Goal: Task Accomplishment & Management: Manage account settings

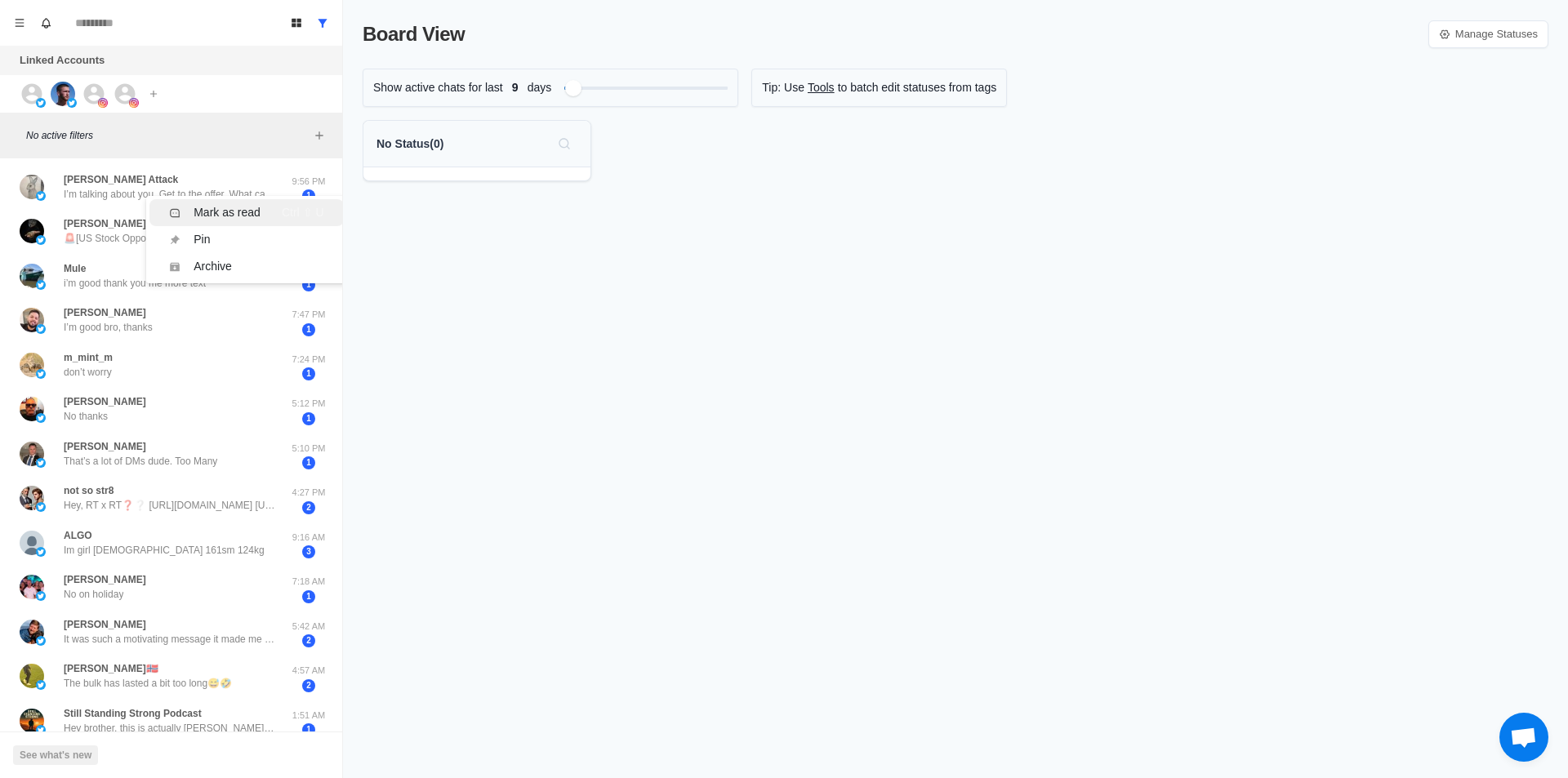
click at [221, 215] on div "Mark as read" at bounding box center [227, 213] width 67 height 17
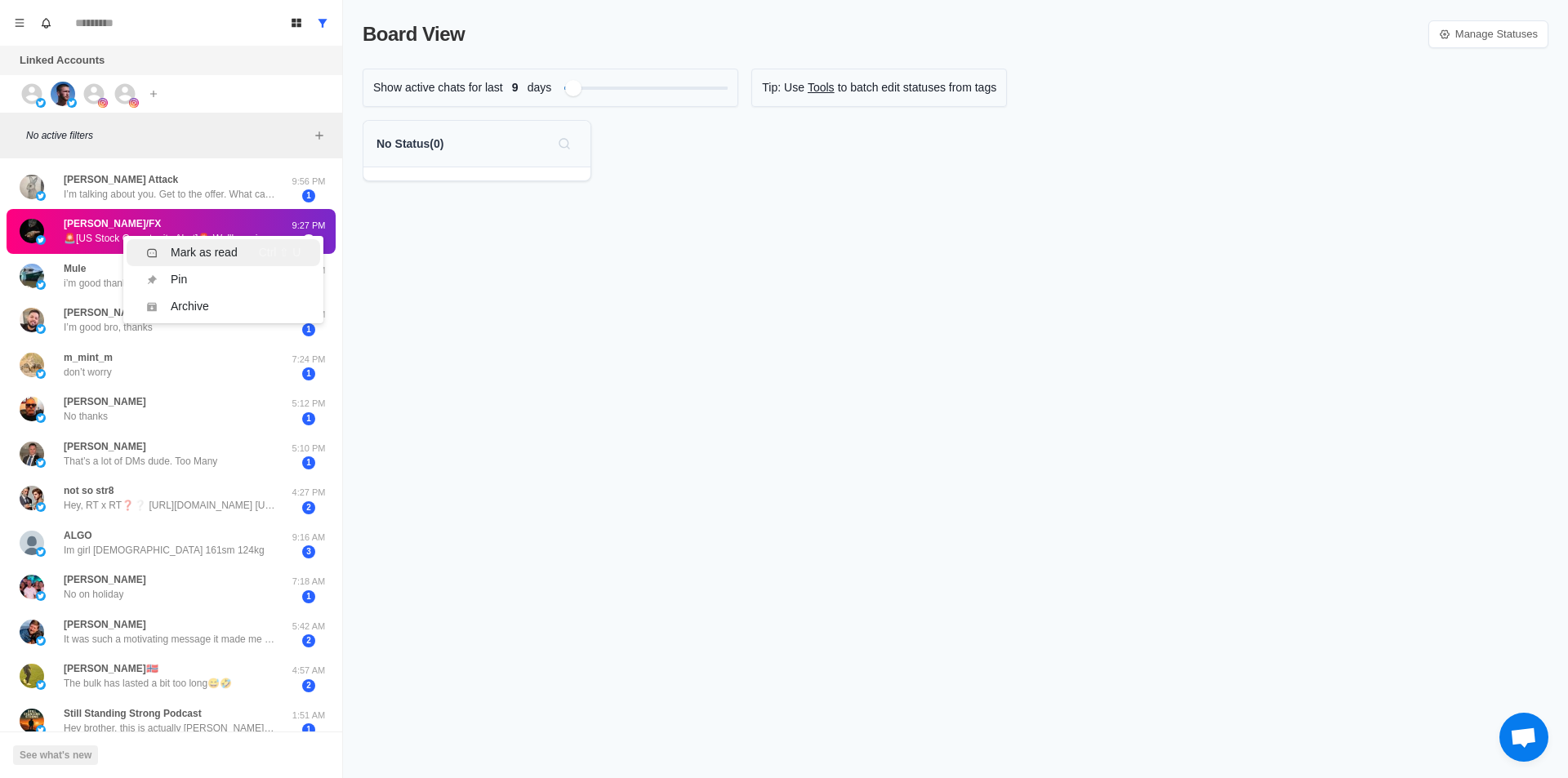
click at [172, 250] on div "Mark as read" at bounding box center [204, 252] width 67 height 17
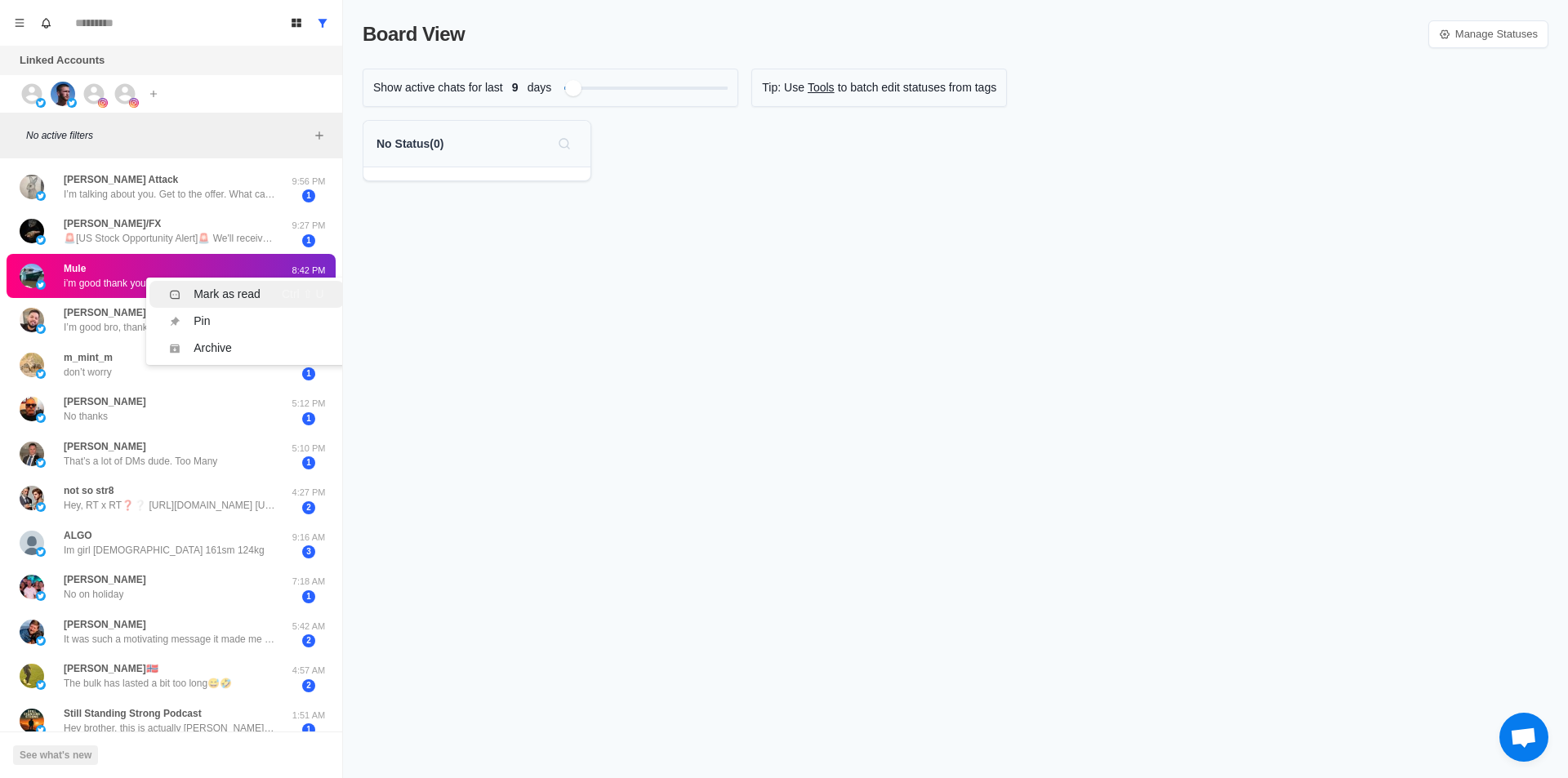
click at [190, 296] on div "Mark as read" at bounding box center [215, 294] width 92 height 17
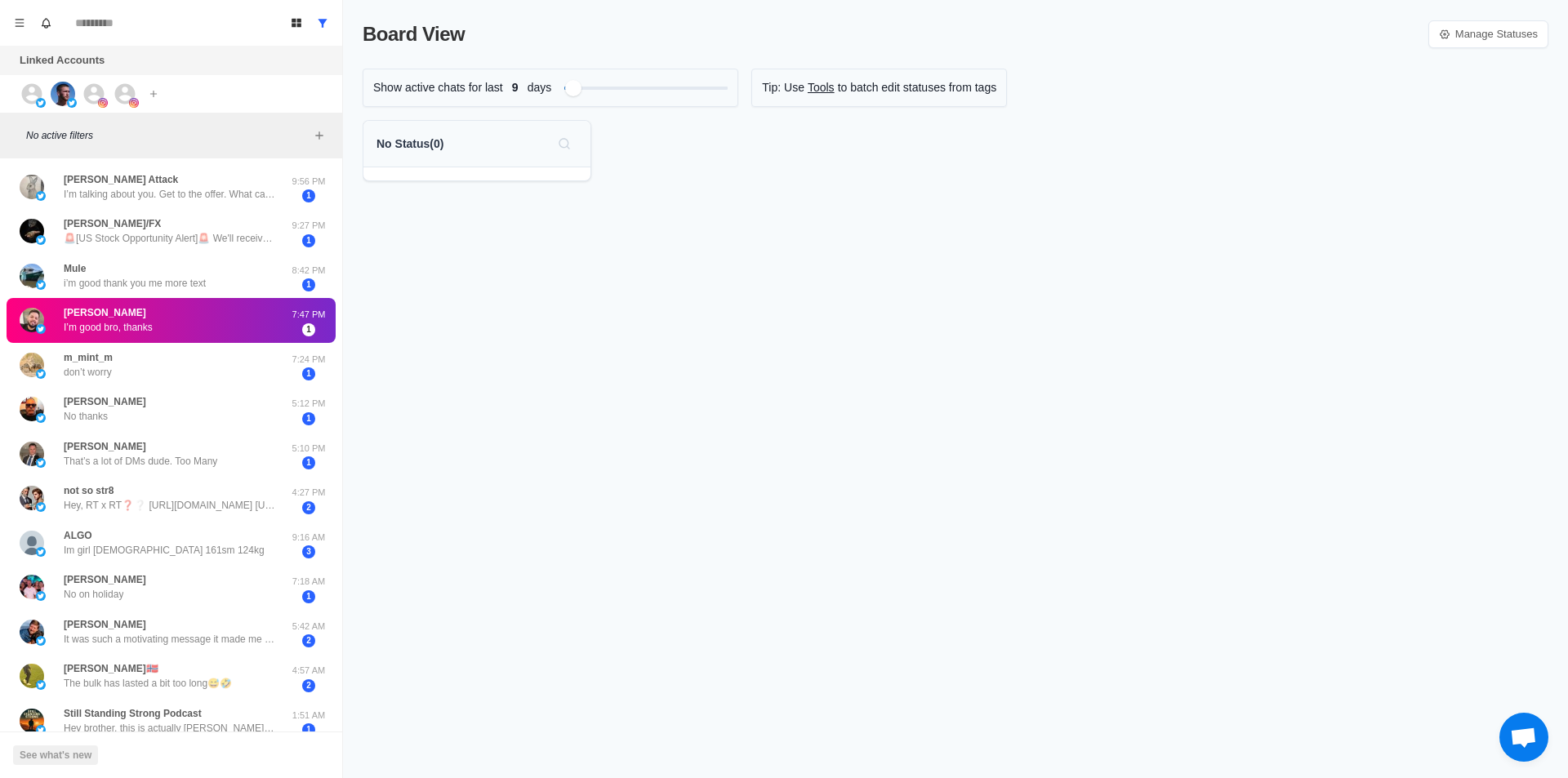
drag, startPoint x: 177, startPoint y: 320, endPoint x: 192, endPoint y: 327, distance: 16.6
click at [212, 336] on div "Mark as read" at bounding box center [227, 337] width 67 height 17
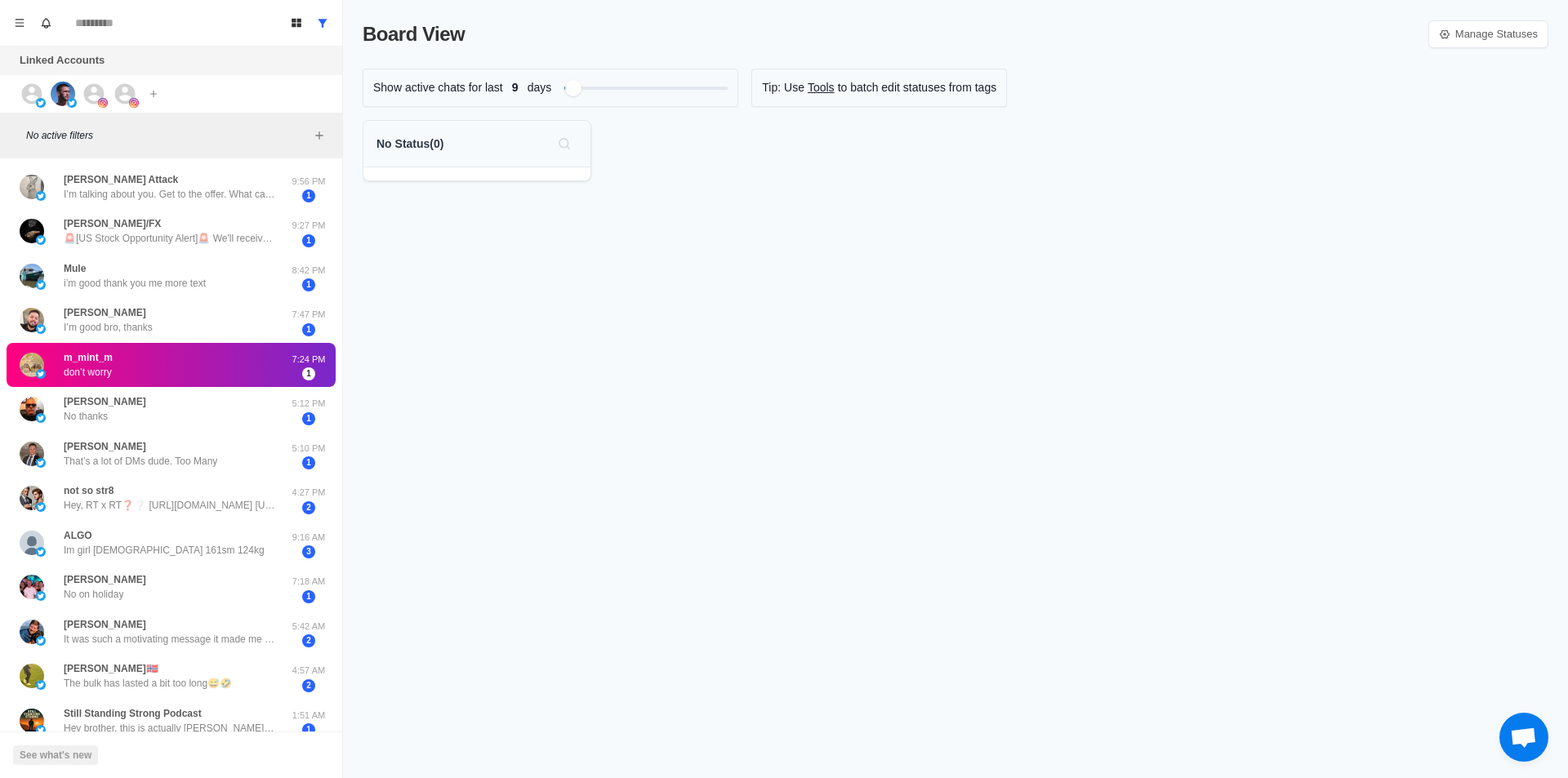
drag, startPoint x: 184, startPoint y: 357, endPoint x: 213, endPoint y: 370, distance: 31.8
click at [234, 368] on div "Mark as read" at bounding box center [227, 374] width 67 height 17
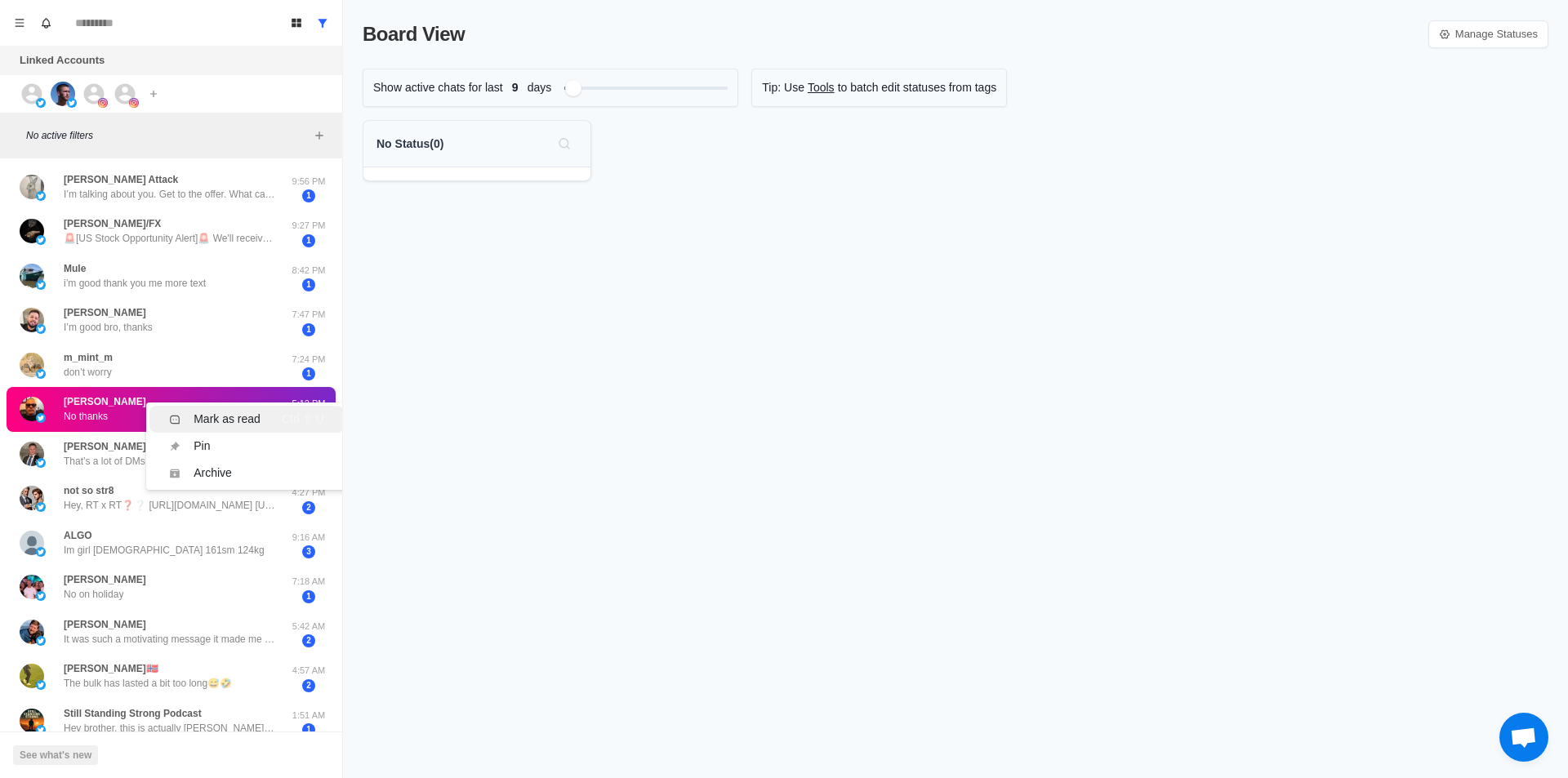
click at [236, 410] on div "Mark as read" at bounding box center [227, 419] width 67 height 17
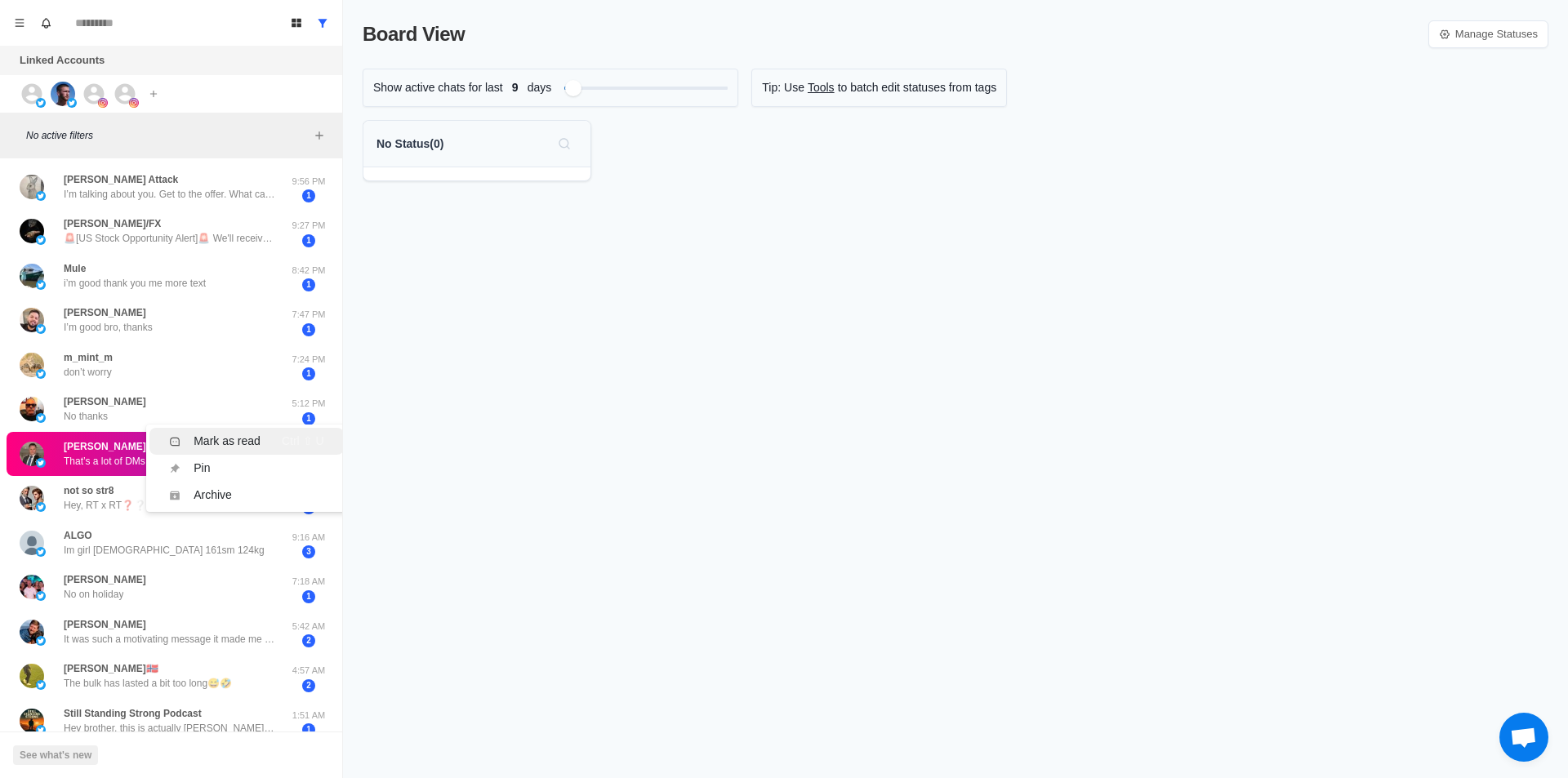
click at [219, 436] on div "Mark as read" at bounding box center [227, 441] width 67 height 17
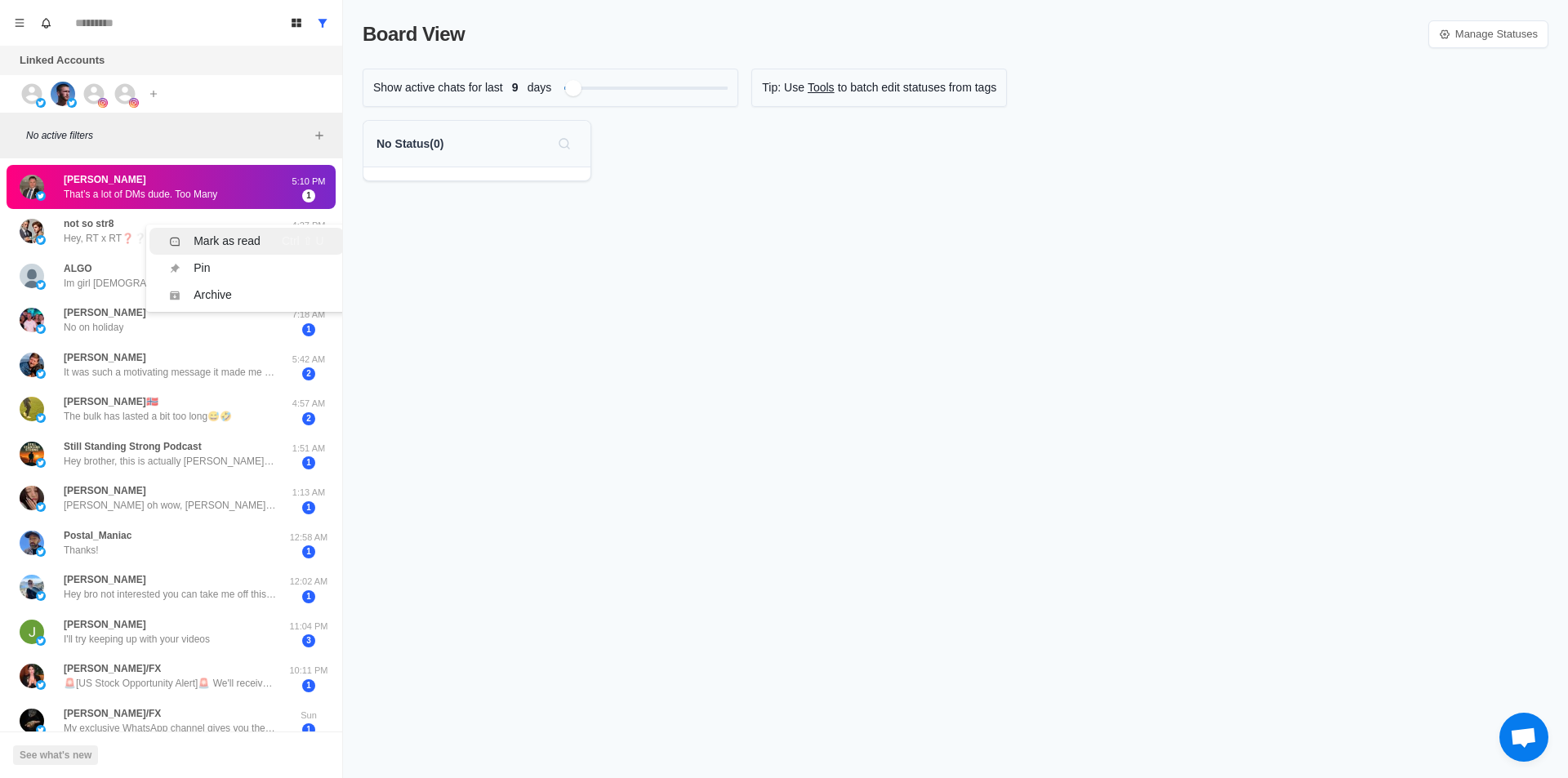
click at [224, 239] on div "Mark as read" at bounding box center [227, 241] width 67 height 17
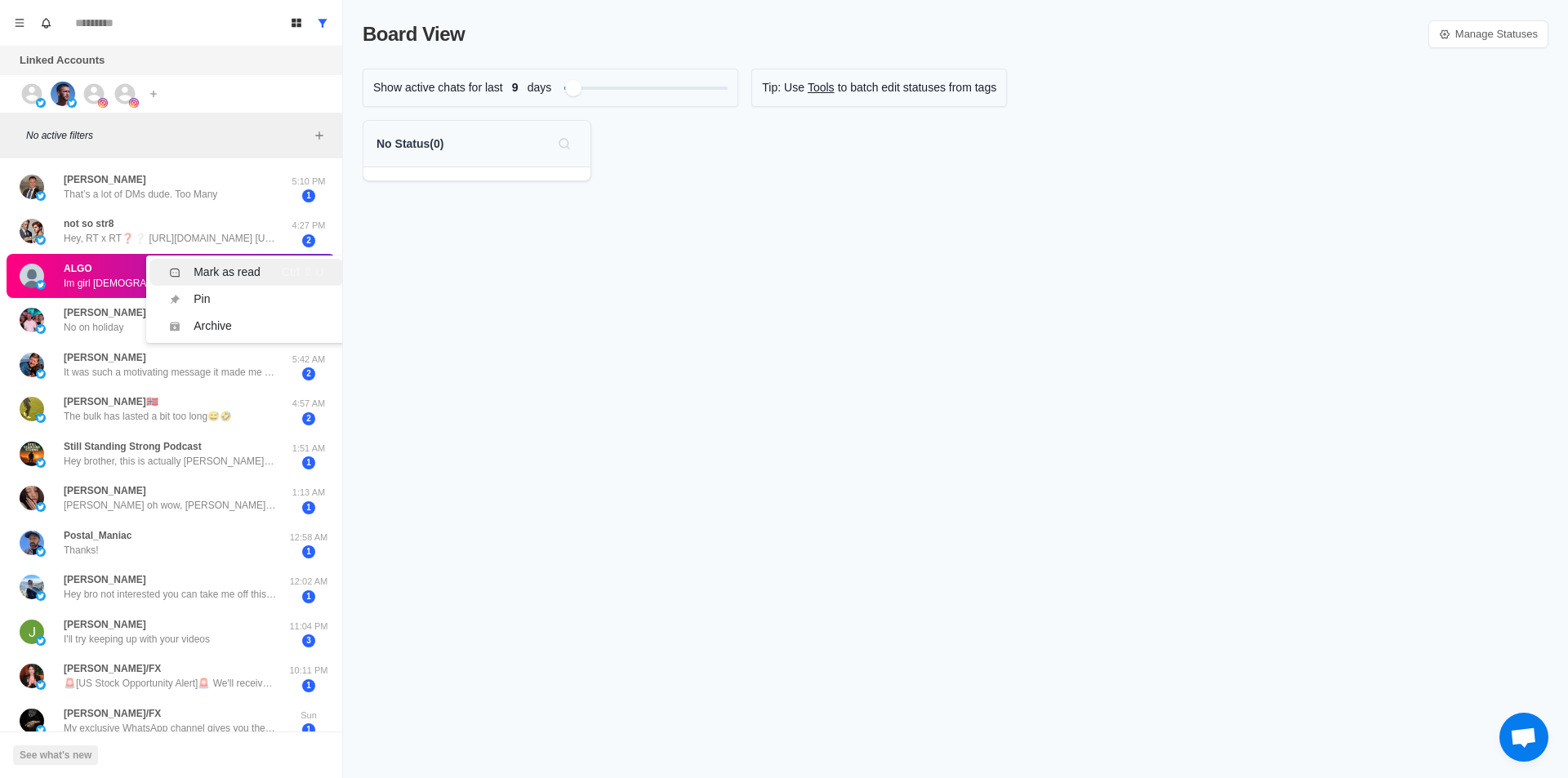
click at [207, 275] on div "Mark as read" at bounding box center [227, 272] width 67 height 17
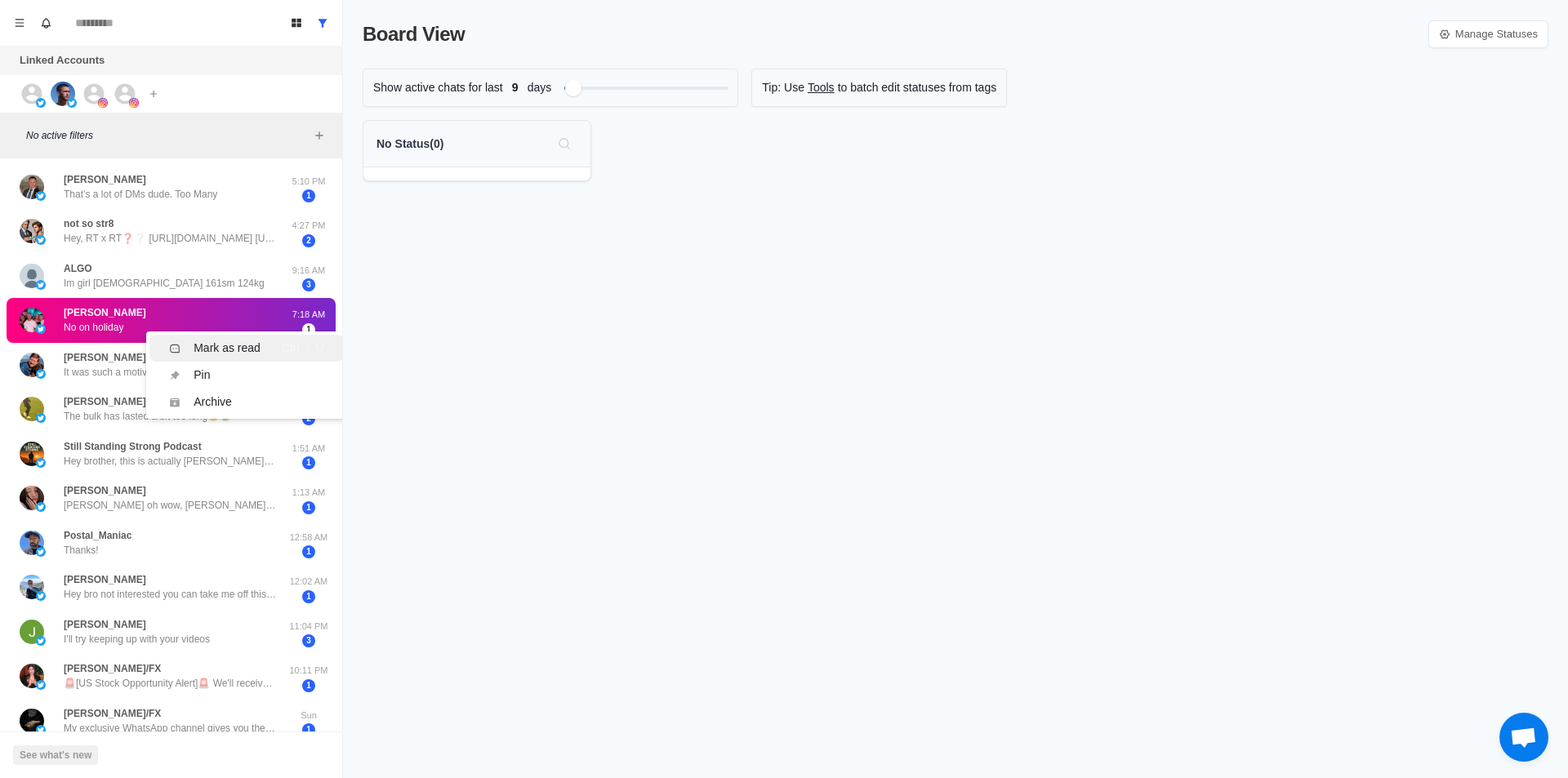
click at [222, 342] on div "Mark as read" at bounding box center [227, 348] width 67 height 17
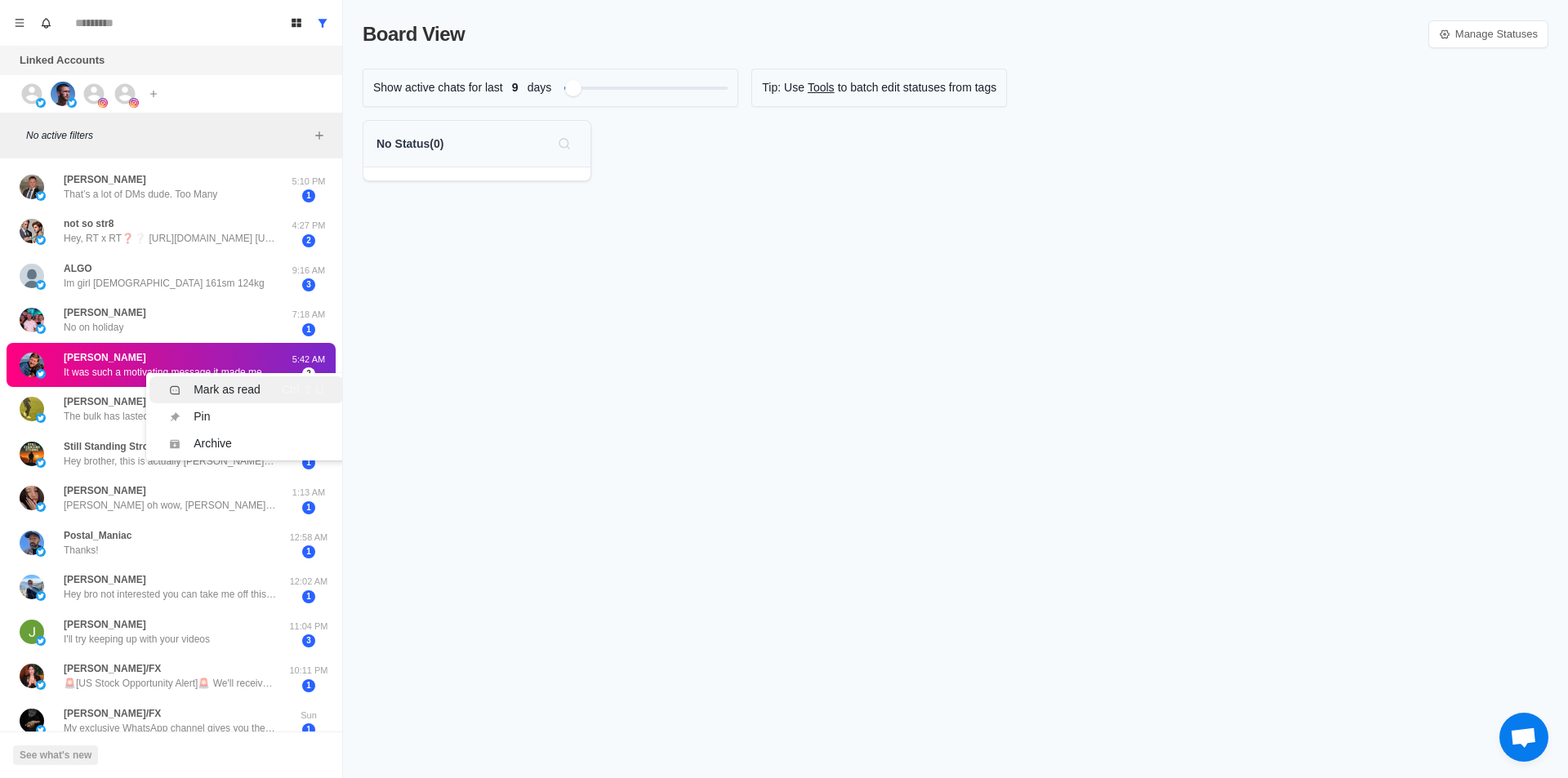
click at [216, 382] on div "Mark as read" at bounding box center [227, 390] width 67 height 17
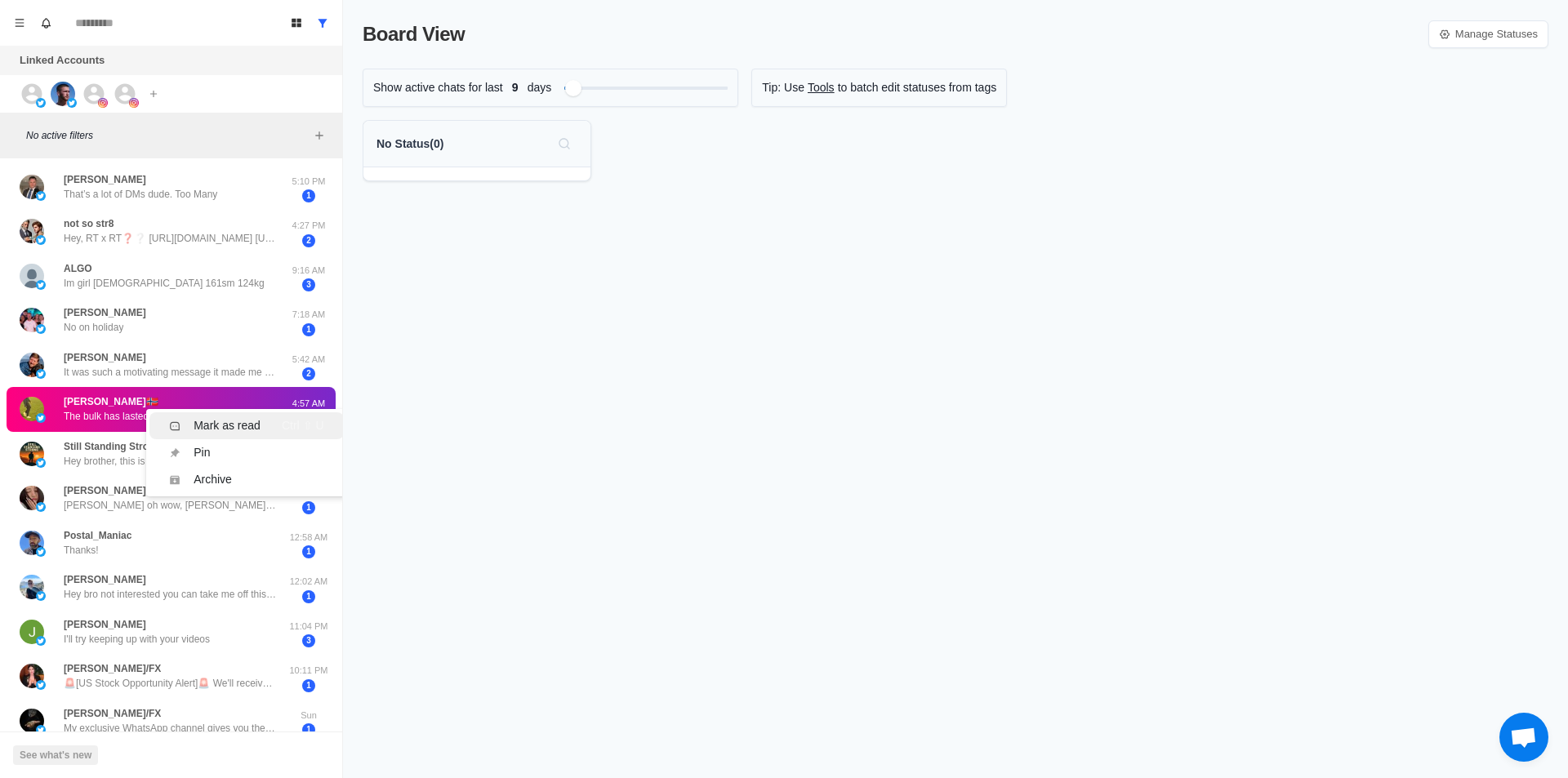
click at [203, 417] on div "Mark as read" at bounding box center [227, 426] width 67 height 17
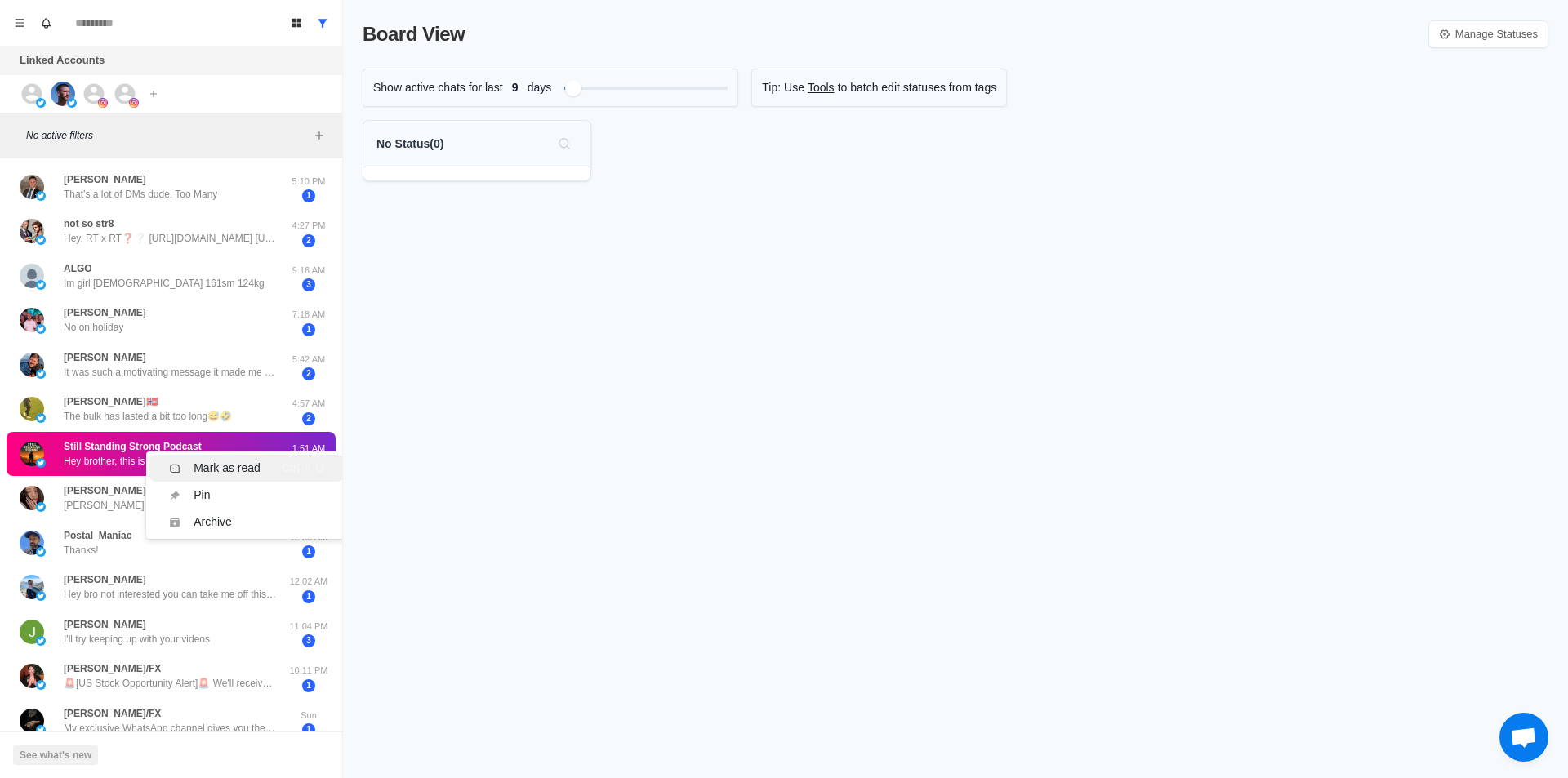
click at [209, 459] on div "Mark as read" at bounding box center [227, 468] width 67 height 17
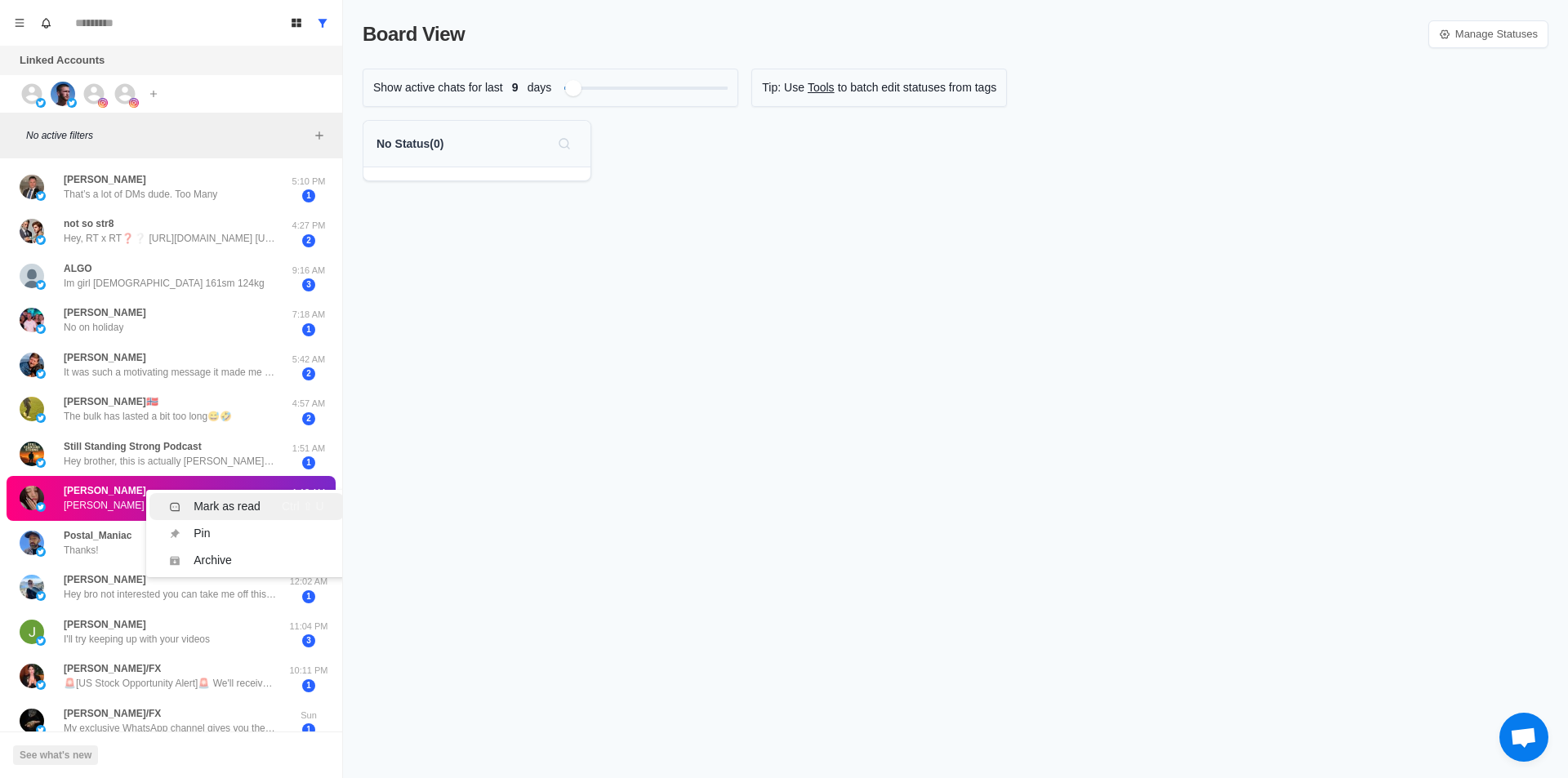
click at [213, 499] on div "Mark as read" at bounding box center [227, 506] width 67 height 17
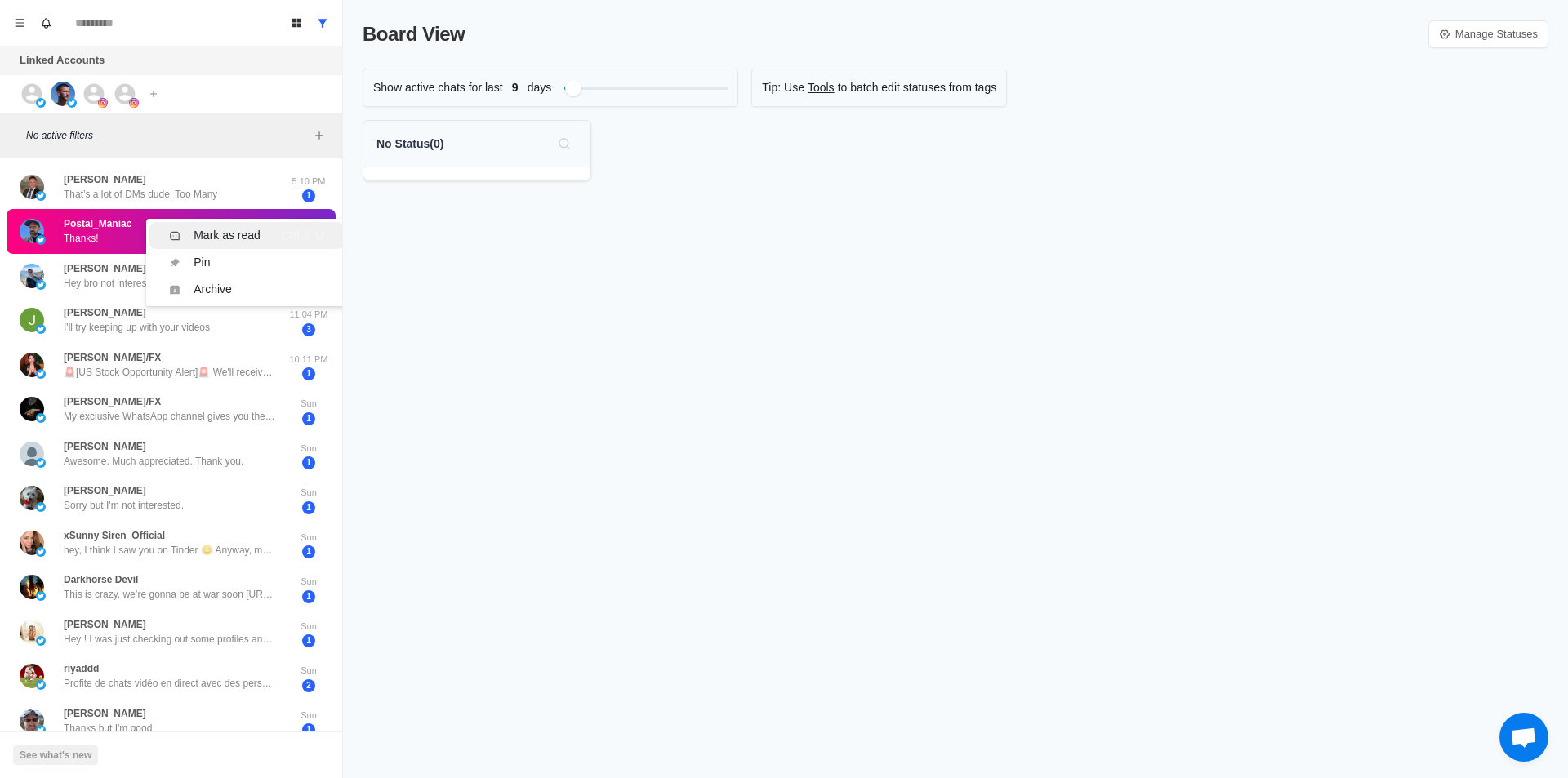
click at [278, 232] on div "Mark as read Ctrl ⇧ U" at bounding box center [246, 235] width 154 height 17
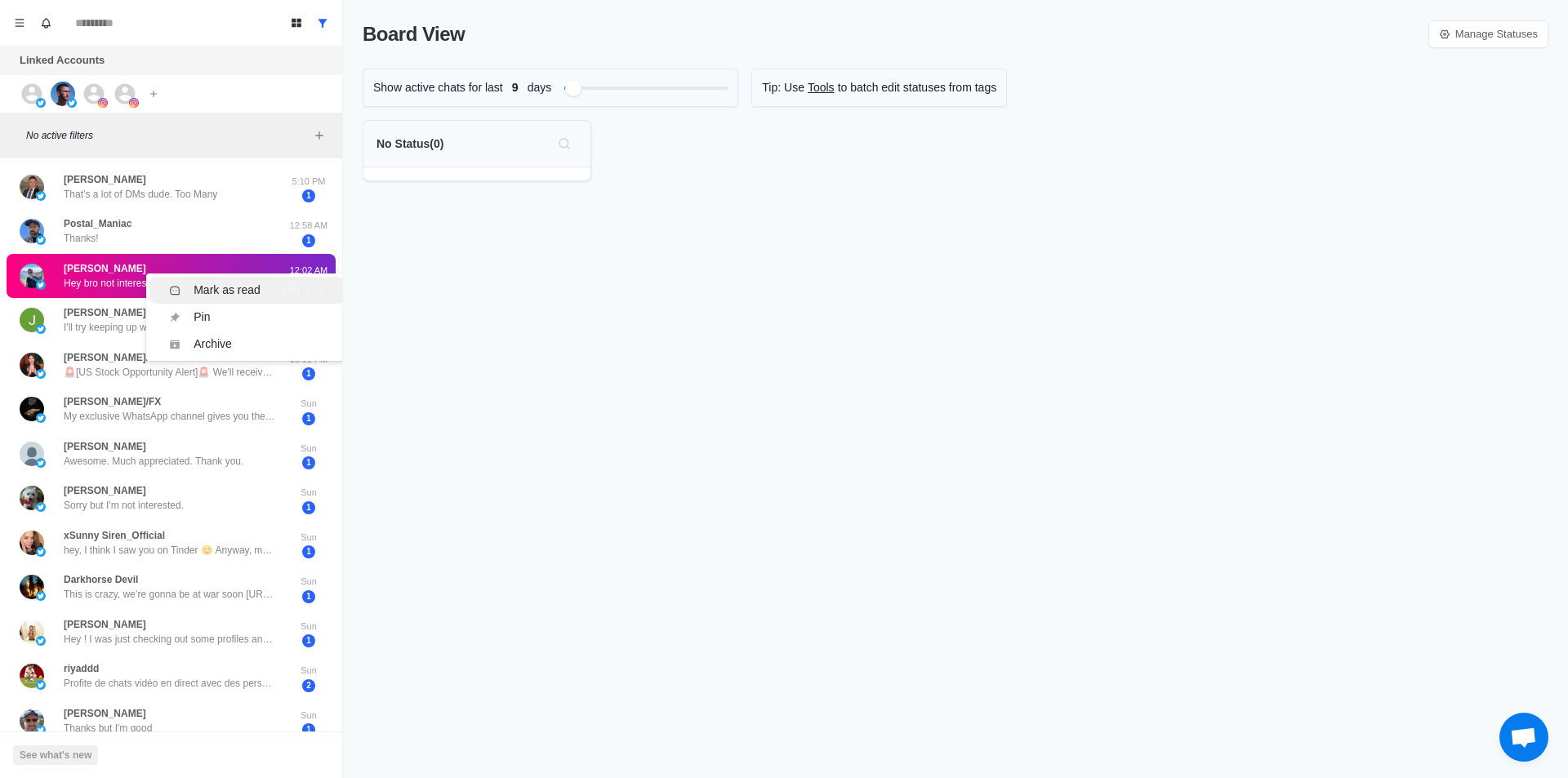
click at [275, 282] on div "Mark as read Ctrl ⇧ U" at bounding box center [246, 290] width 154 height 17
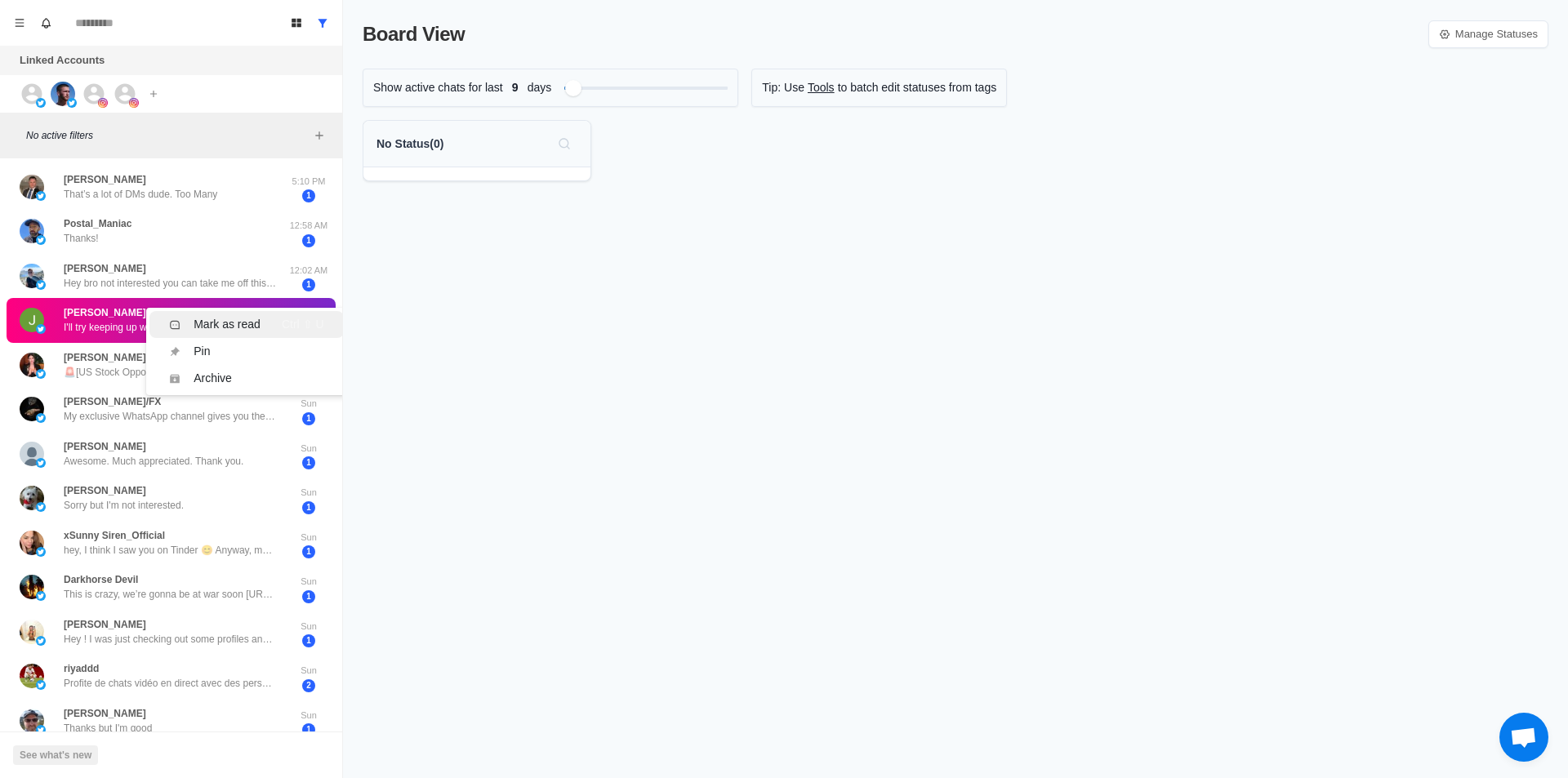
click at [214, 328] on div "Mark as read" at bounding box center [227, 324] width 67 height 17
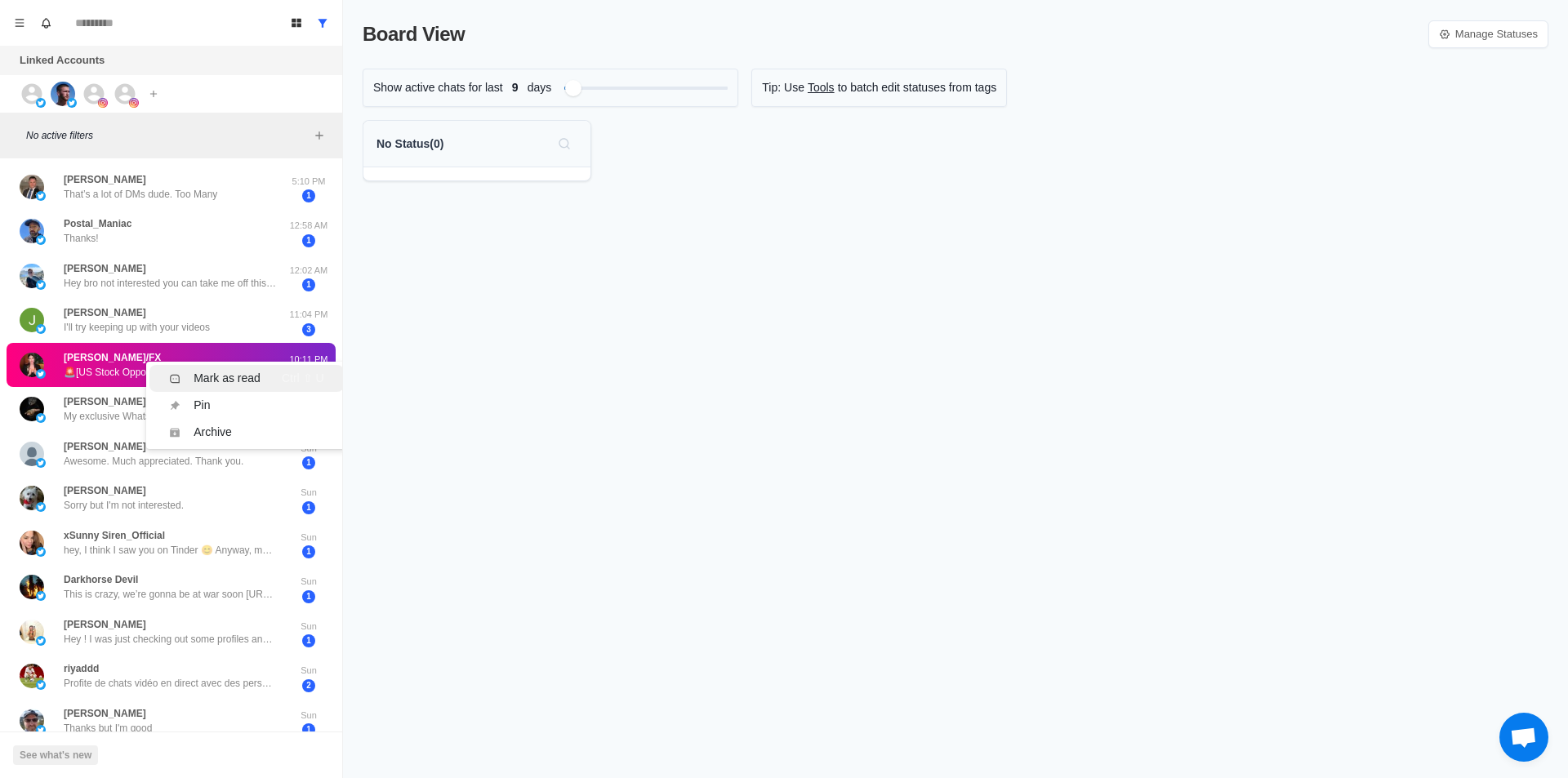
click at [205, 380] on div "Mark as read" at bounding box center [227, 378] width 67 height 17
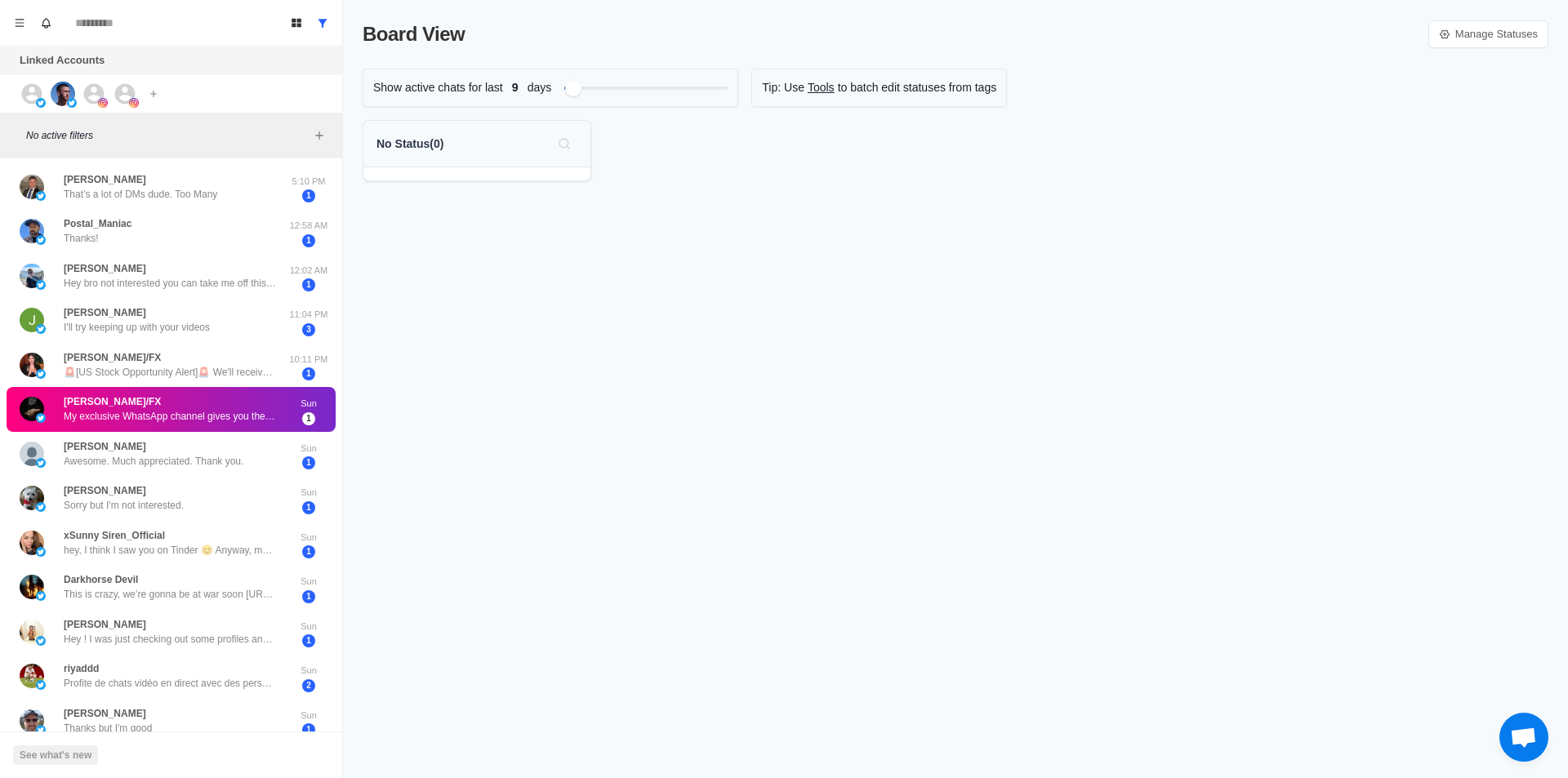
drag, startPoint x: 180, startPoint y: 409, endPoint x: 229, endPoint y: 421, distance: 50.4
click at [232, 425] on div "Mark as read" at bounding box center [227, 426] width 67 height 17
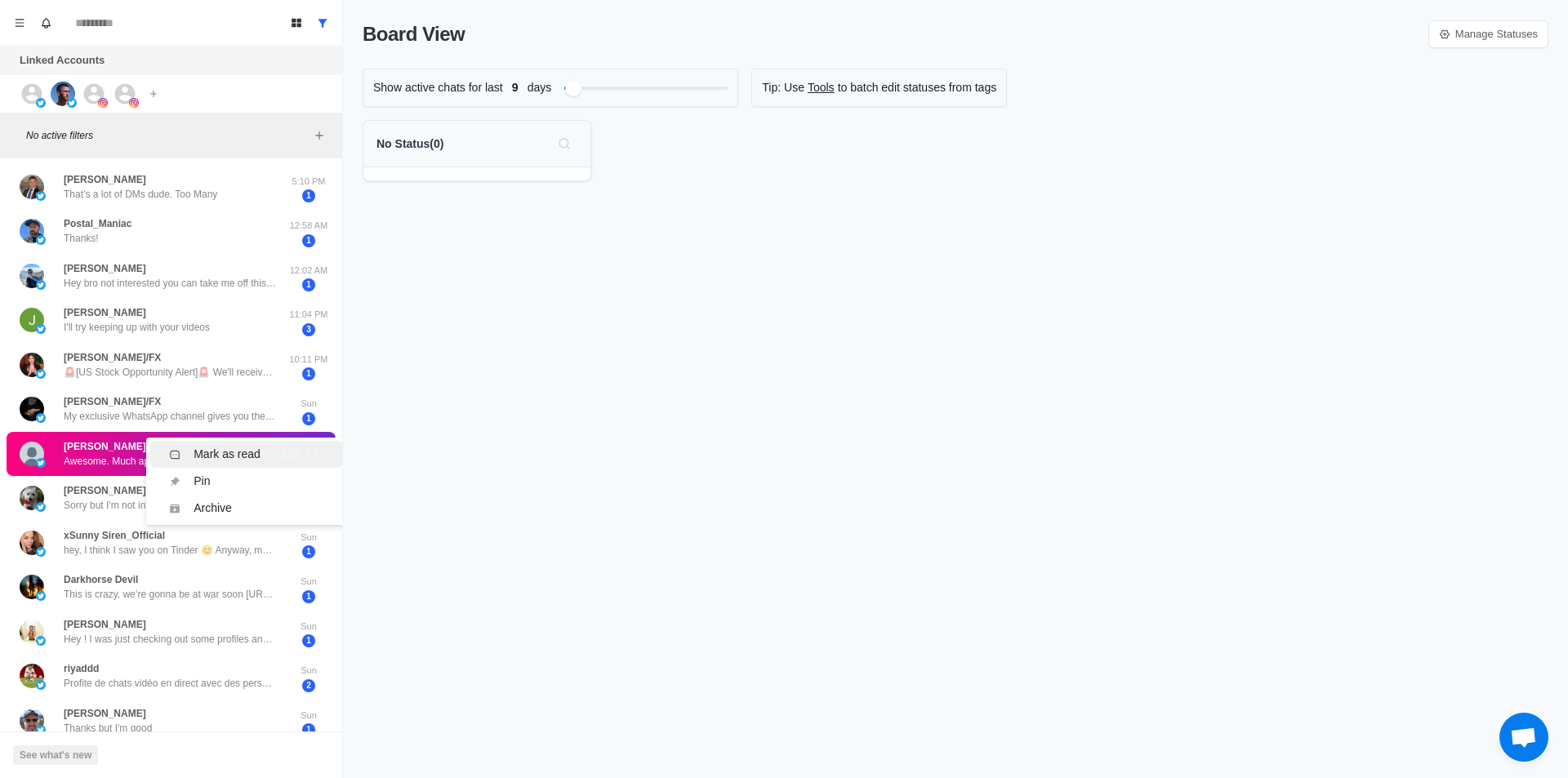
click at [220, 445] on div "Mark as read" at bounding box center [227, 454] width 67 height 17
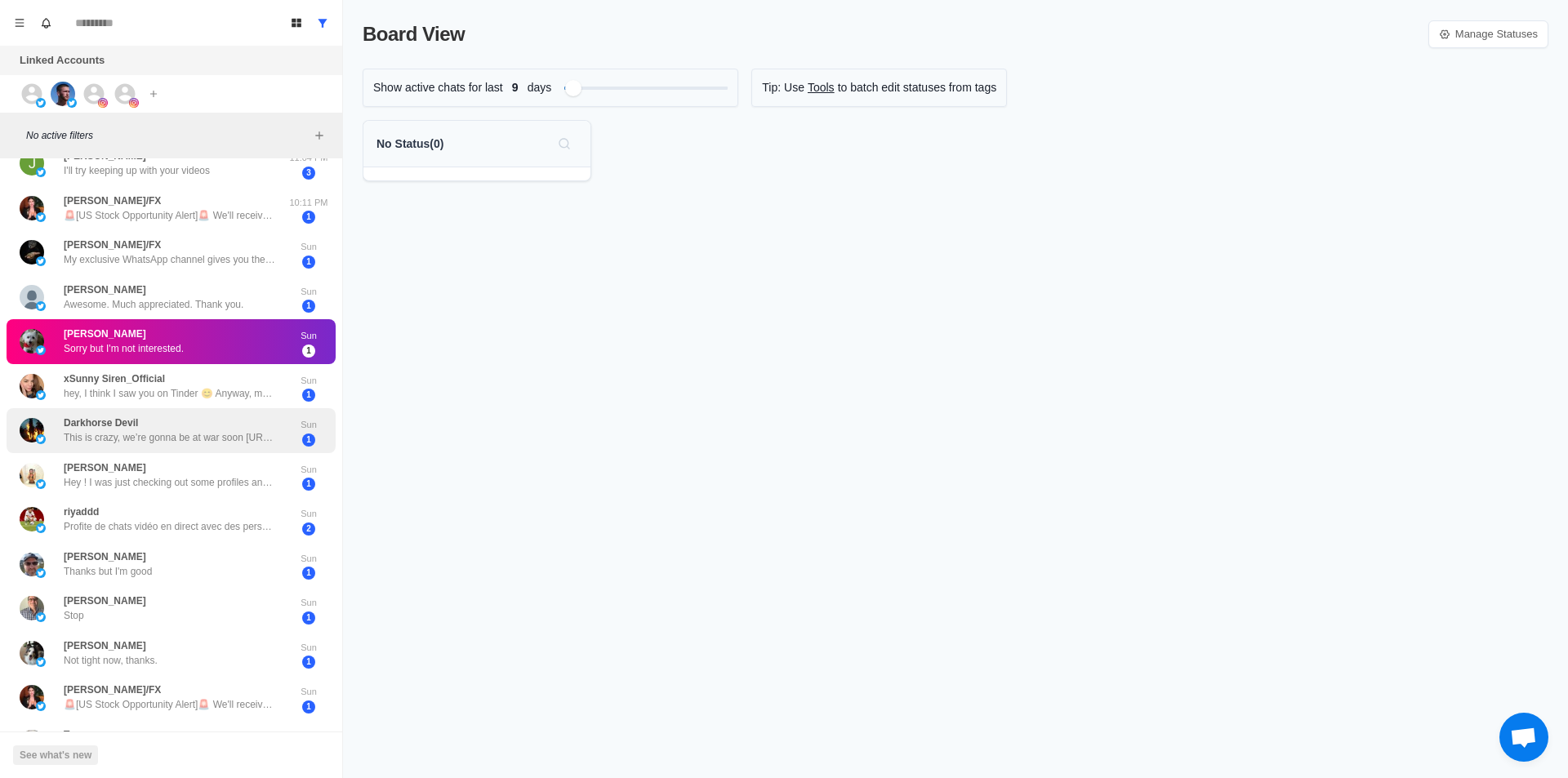
scroll to position [163, 0]
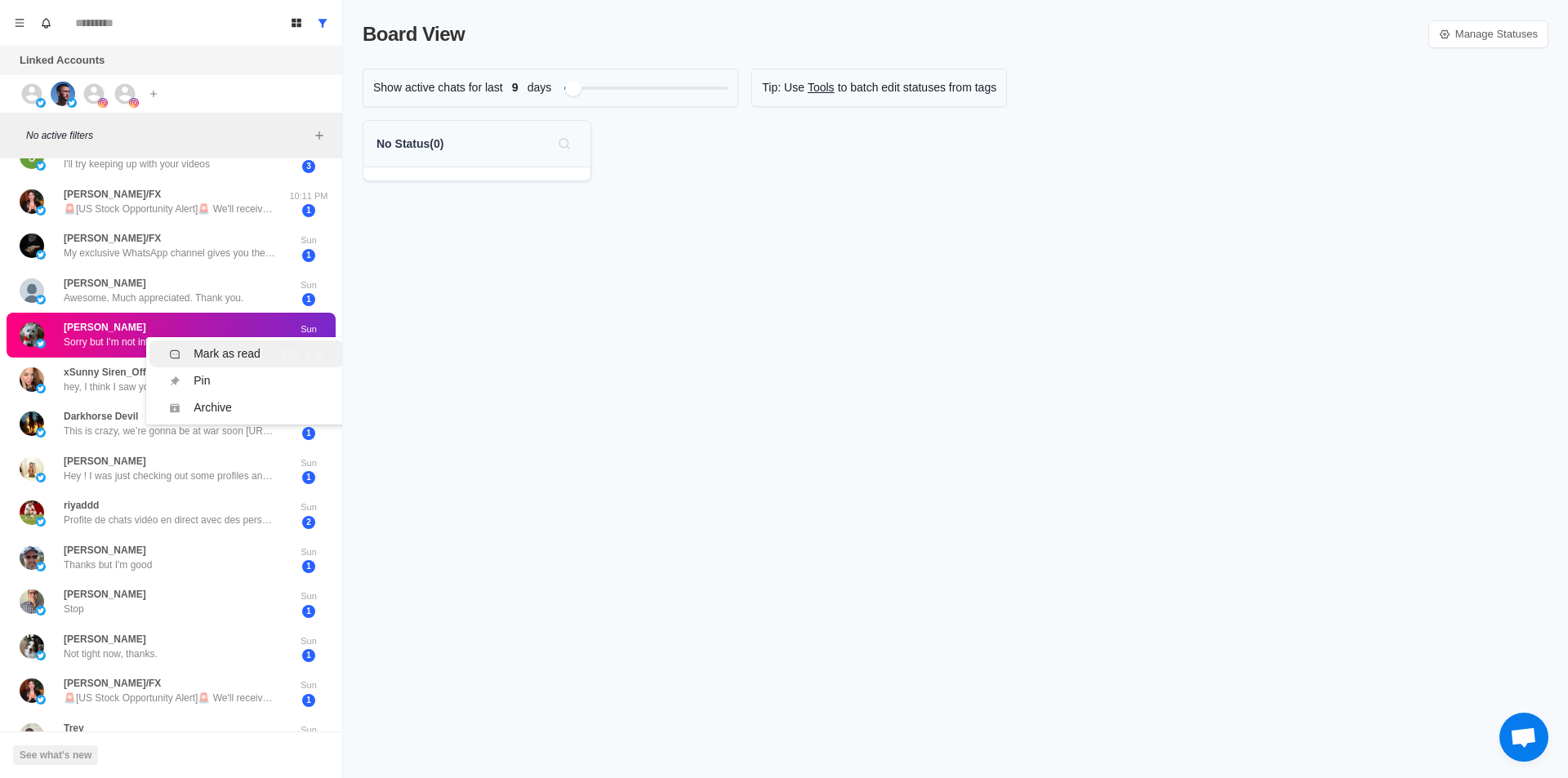
click at [231, 353] on div "Mark as read" at bounding box center [227, 354] width 67 height 17
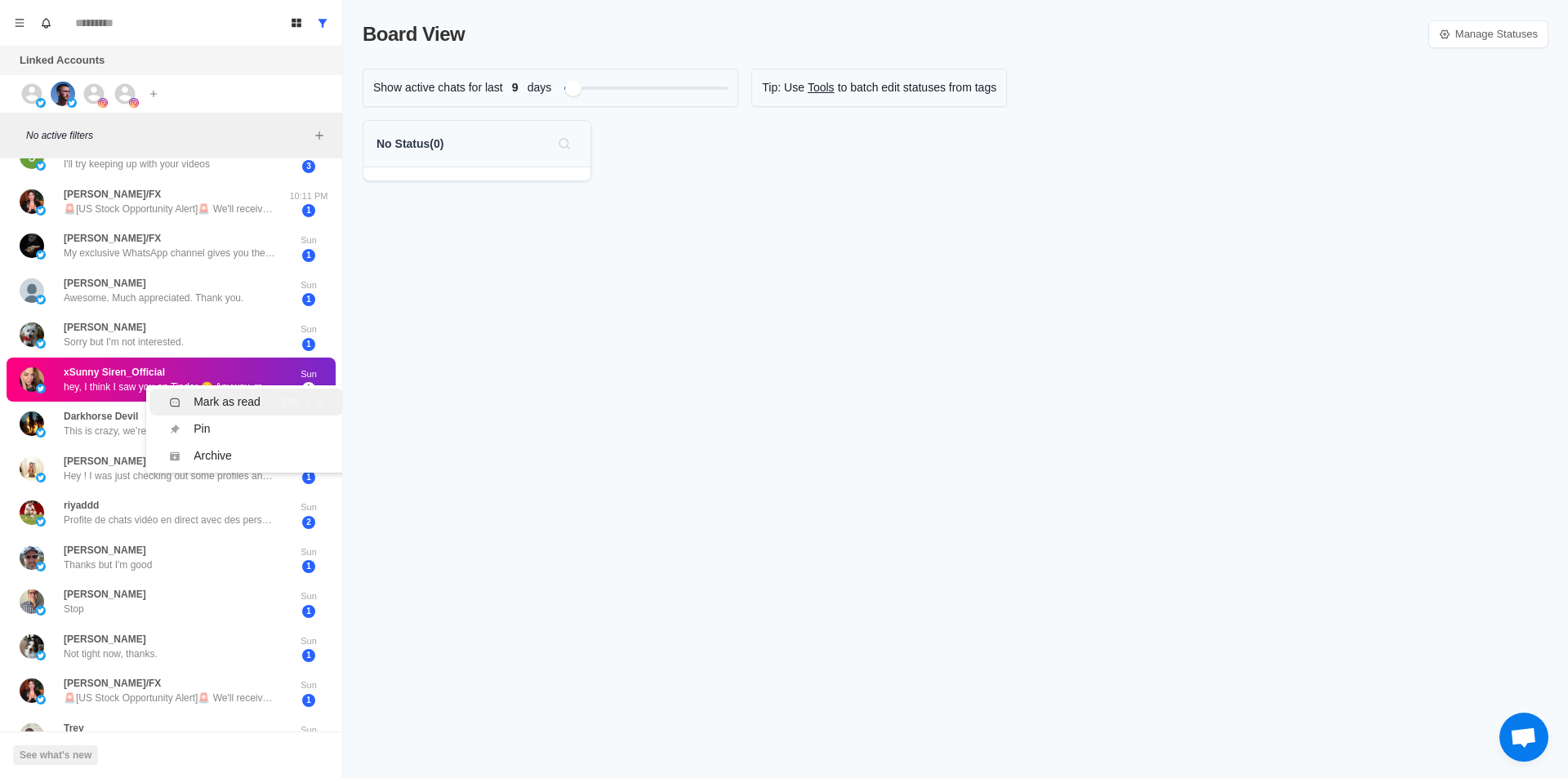
click at [216, 396] on div "Mark as read" at bounding box center [227, 402] width 67 height 17
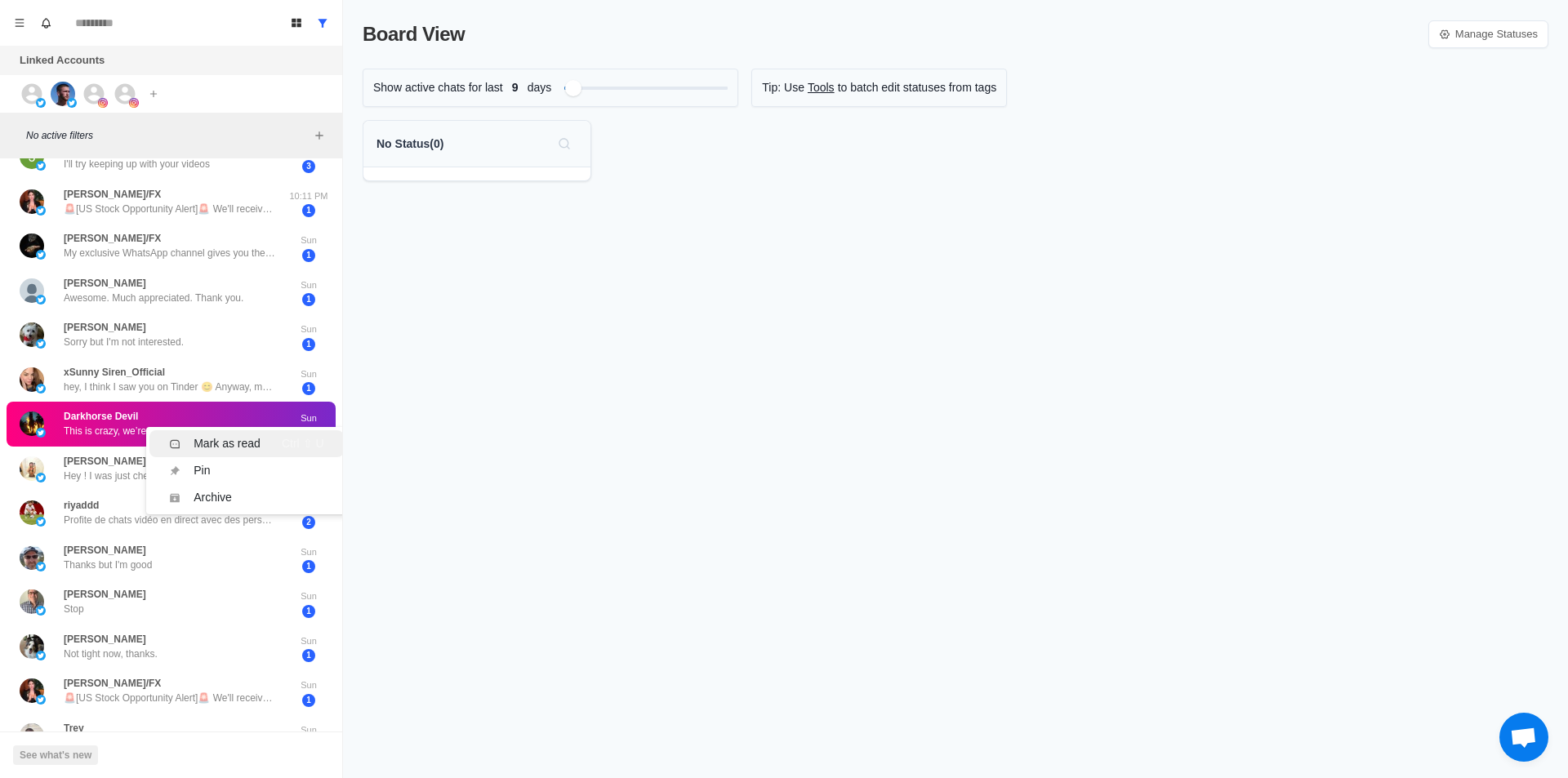
click at [215, 440] on div "Mark as read" at bounding box center [227, 444] width 67 height 17
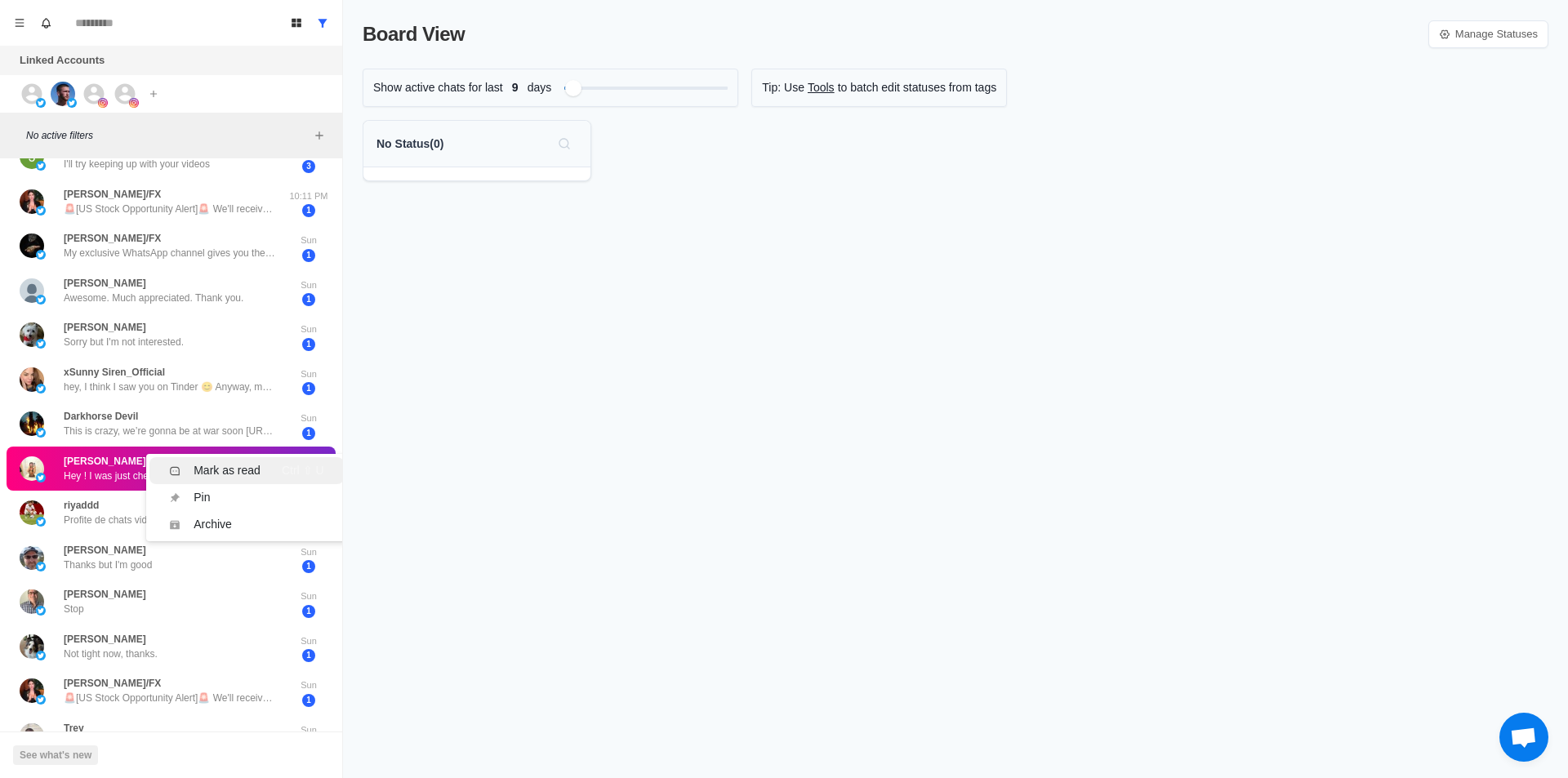
click at [233, 480] on li "Mark as read Ctrl ⇧ U" at bounding box center [246, 470] width 193 height 27
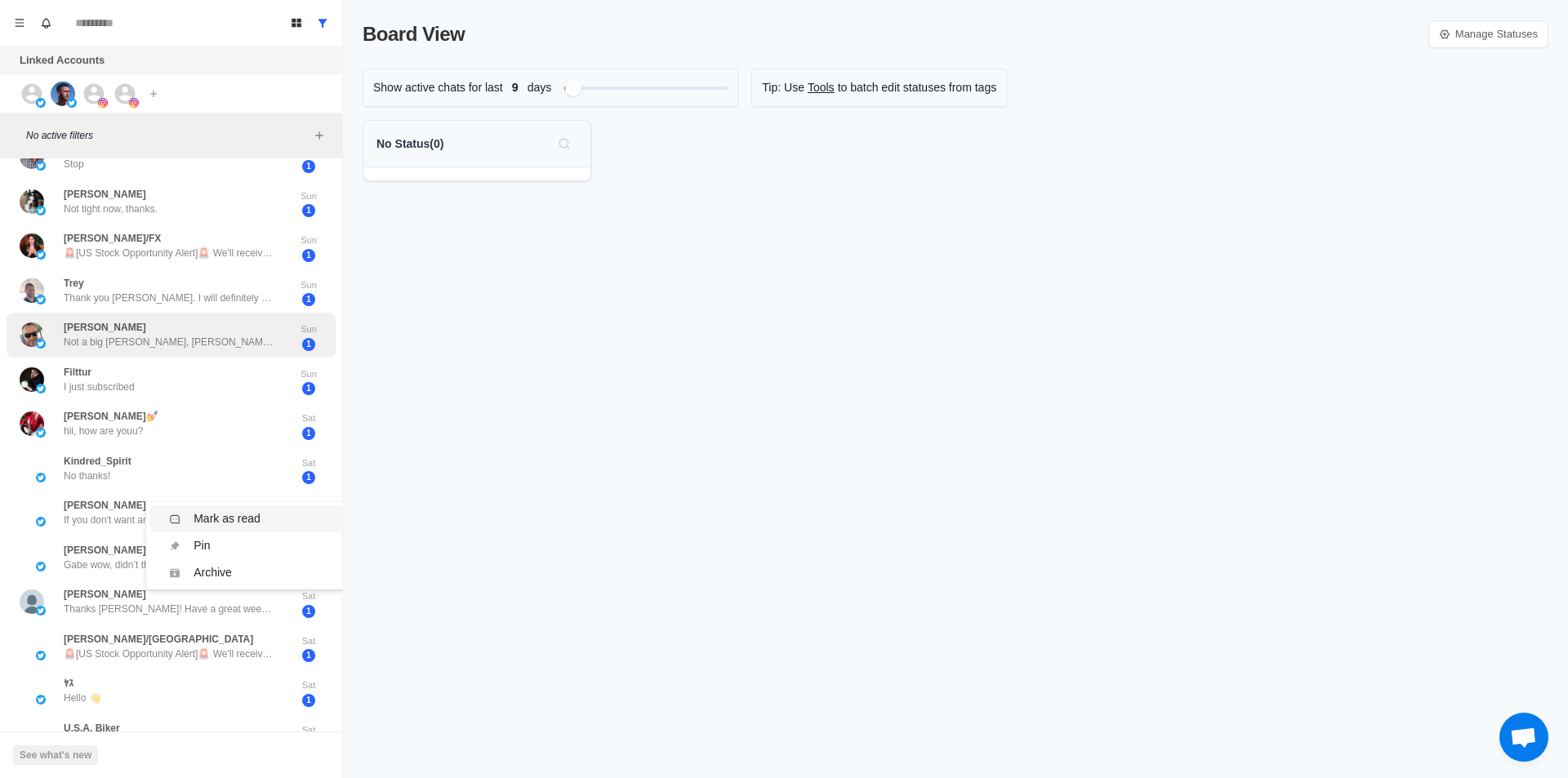
scroll to position [0, 0]
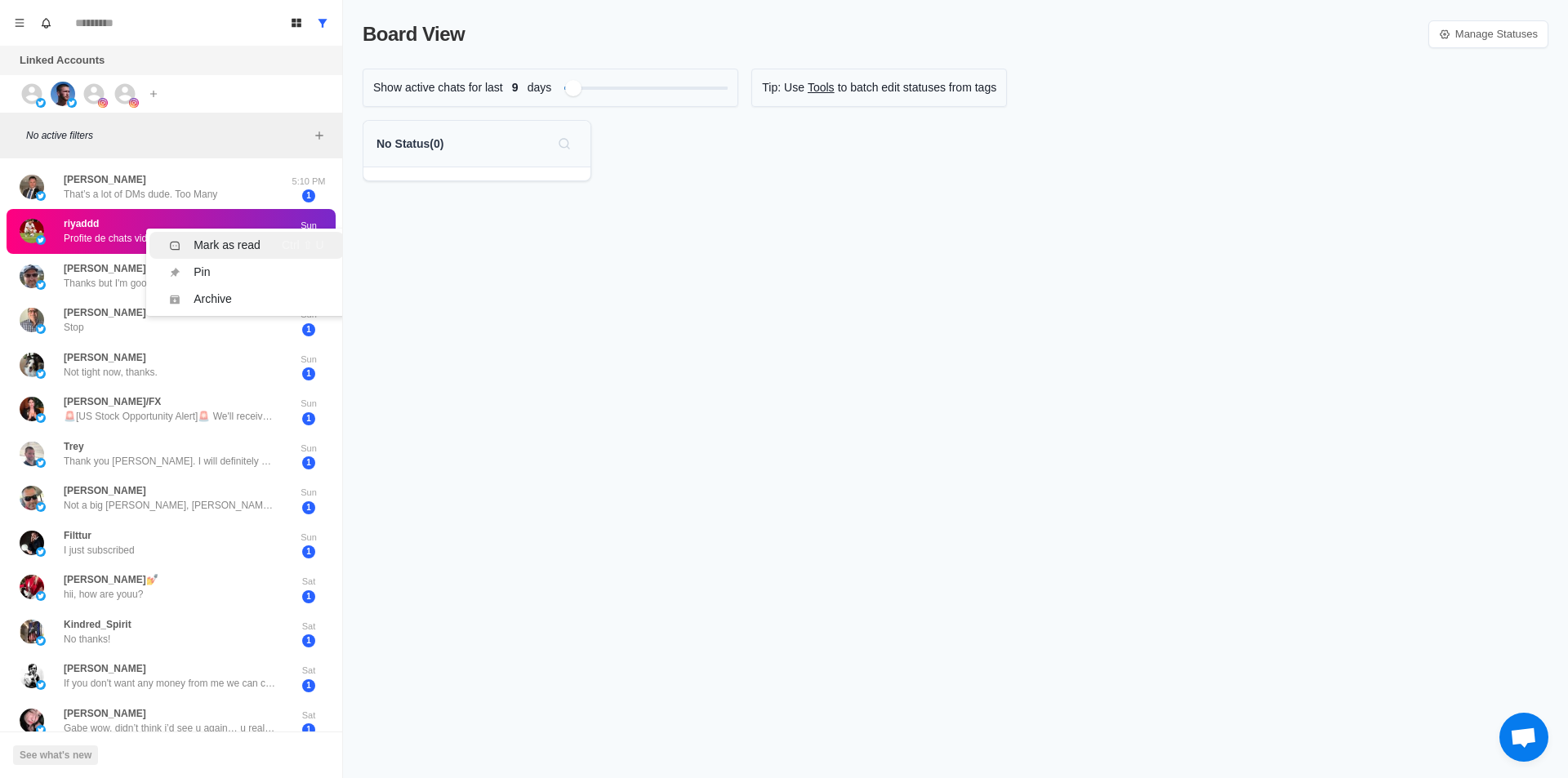
click at [243, 242] on div "Mark as read" at bounding box center [227, 245] width 67 height 17
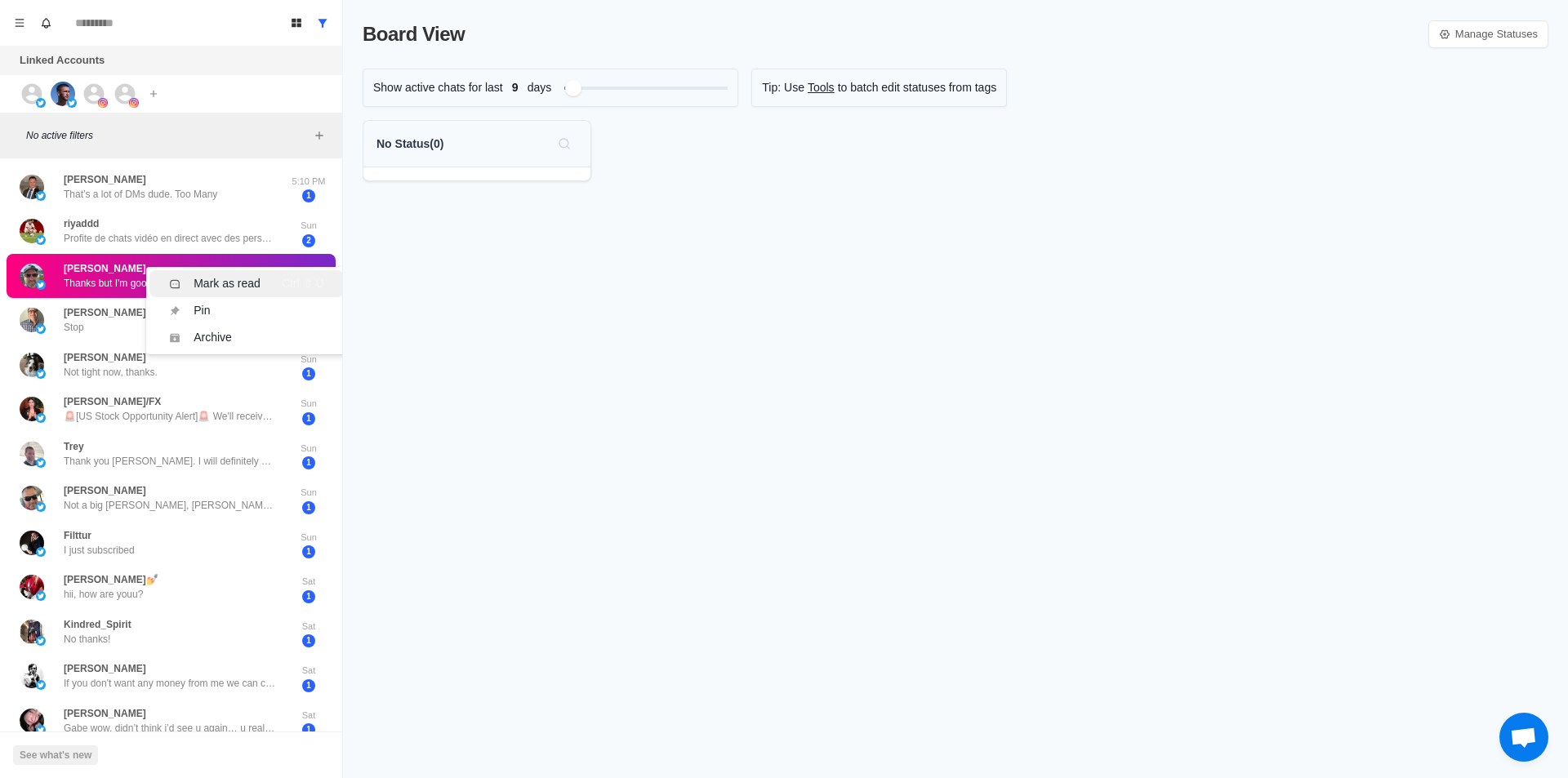
click at [232, 283] on div "Mark as read" at bounding box center [227, 284] width 67 height 17
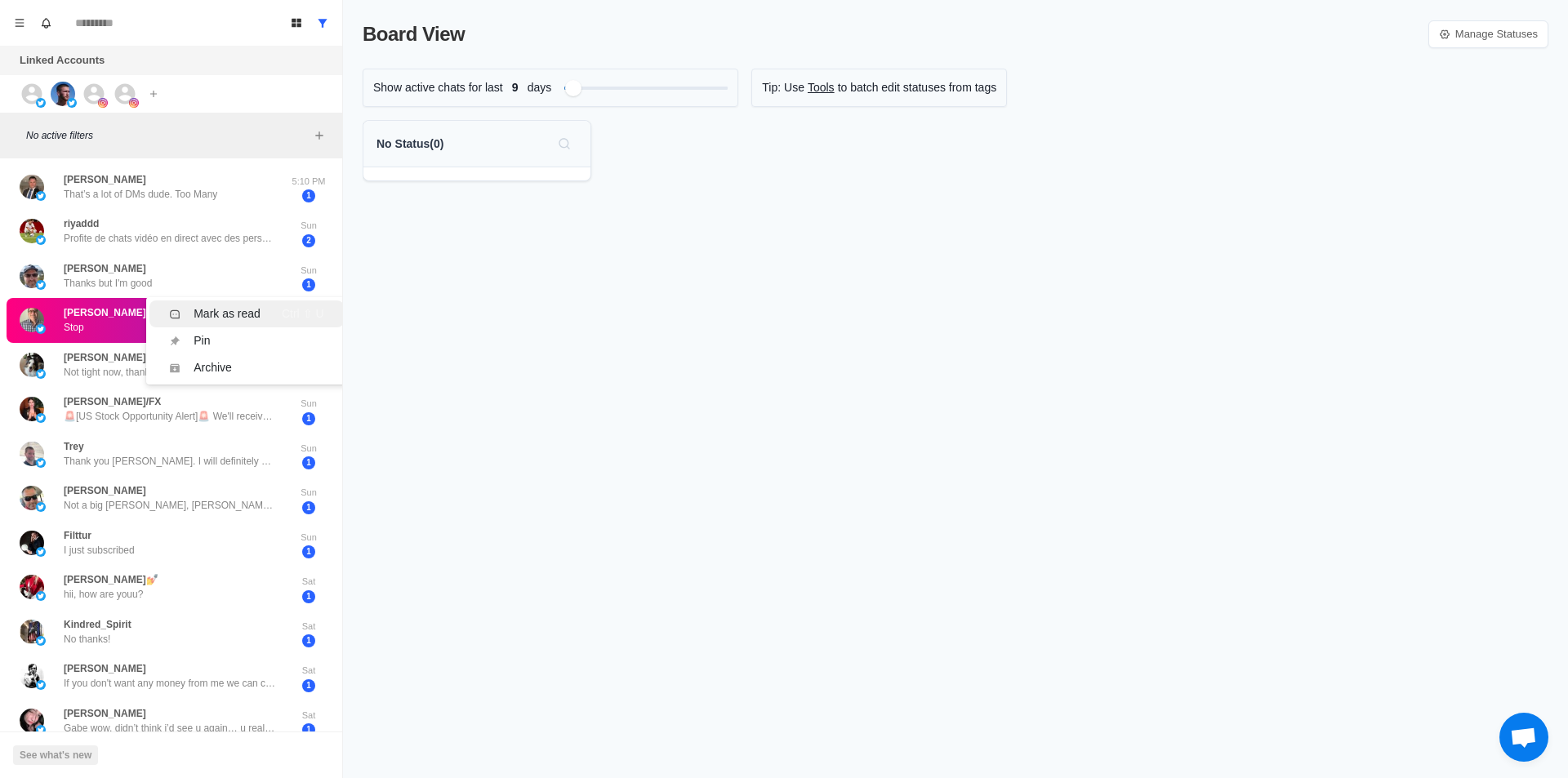
click at [229, 314] on div "Mark as read" at bounding box center [227, 314] width 67 height 17
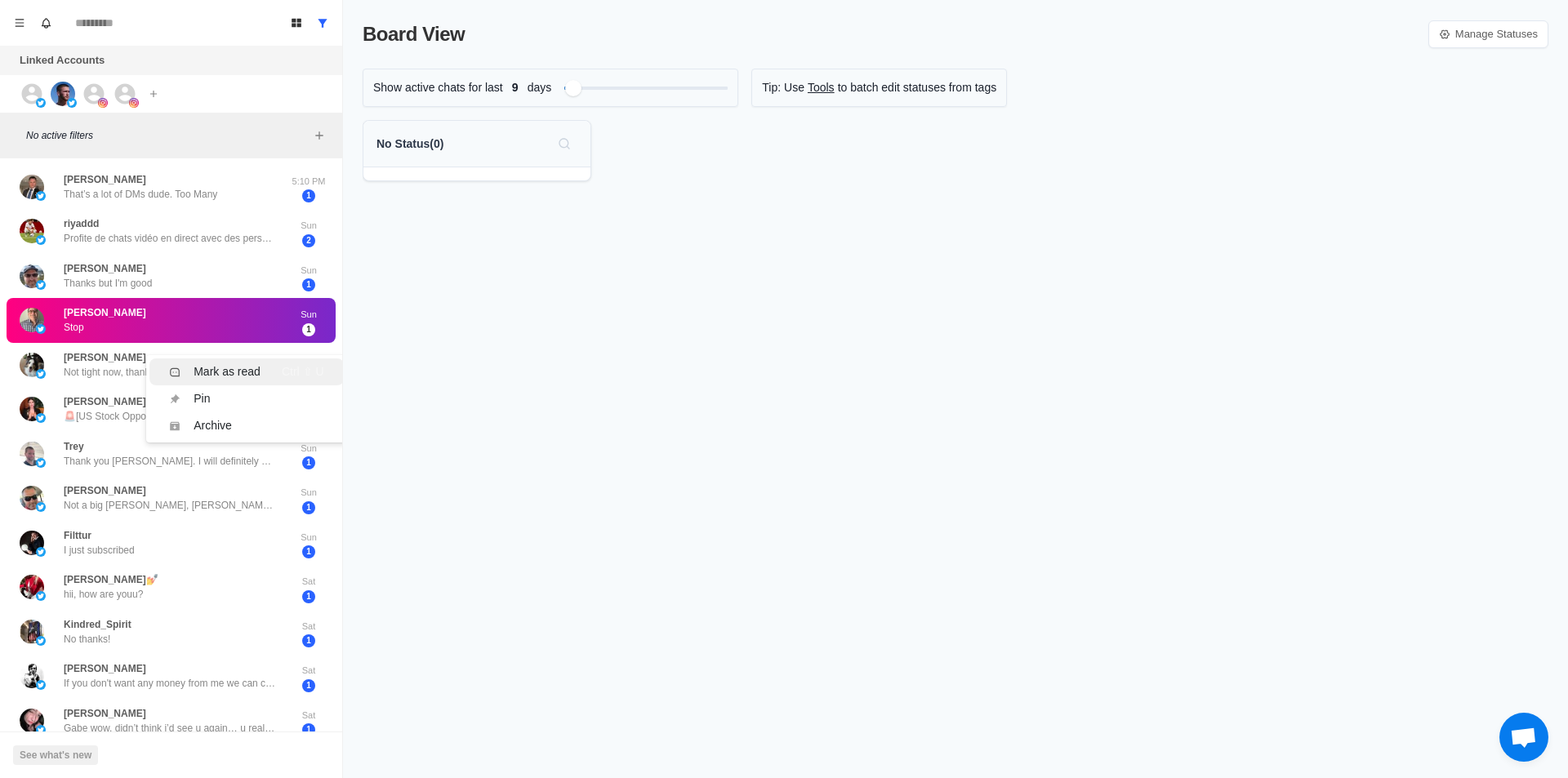
click at [222, 373] on div "Mark as read" at bounding box center [227, 372] width 67 height 17
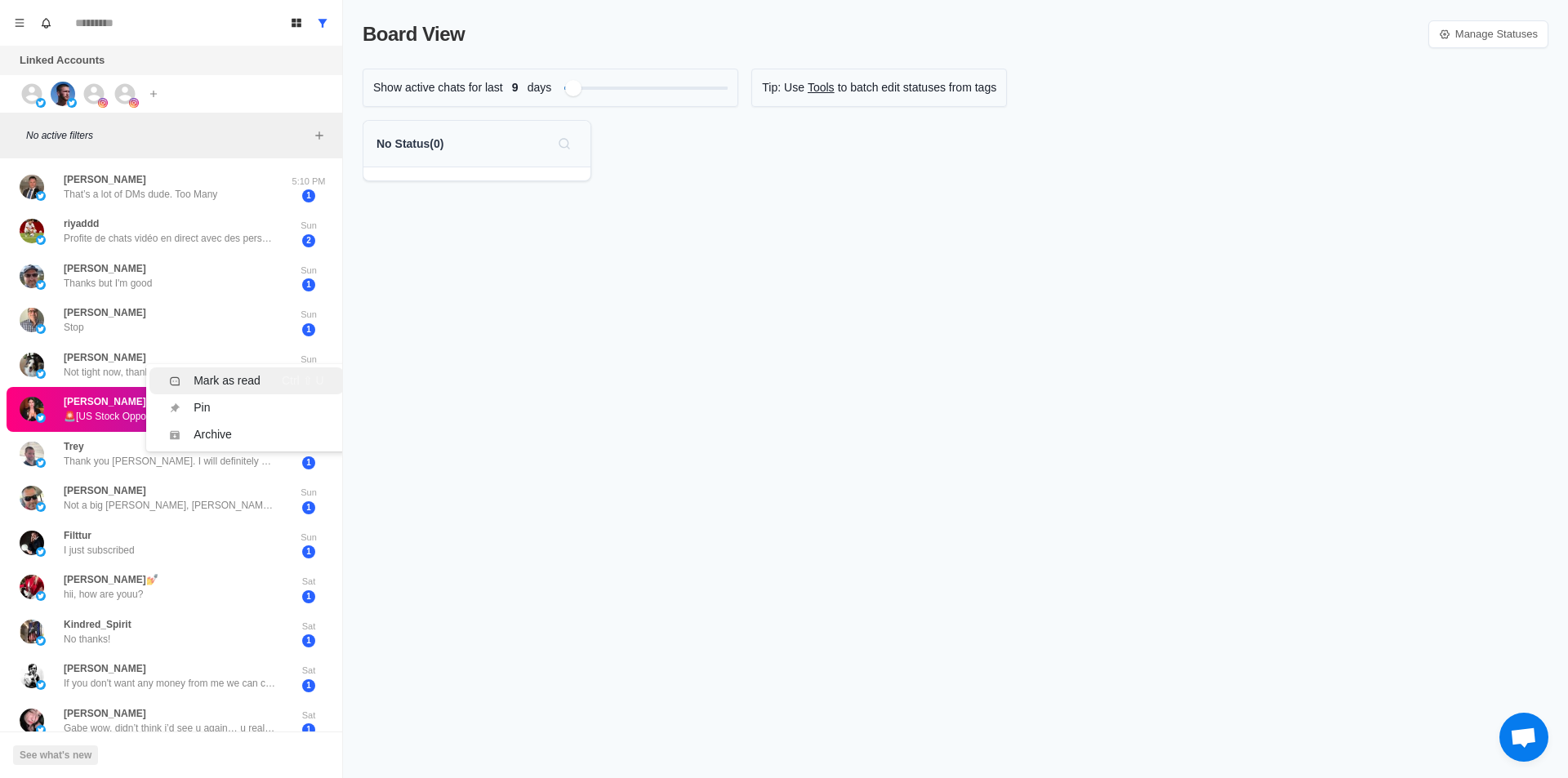
click at [215, 369] on li "Mark as read Ctrl ⇧ U" at bounding box center [246, 380] width 193 height 27
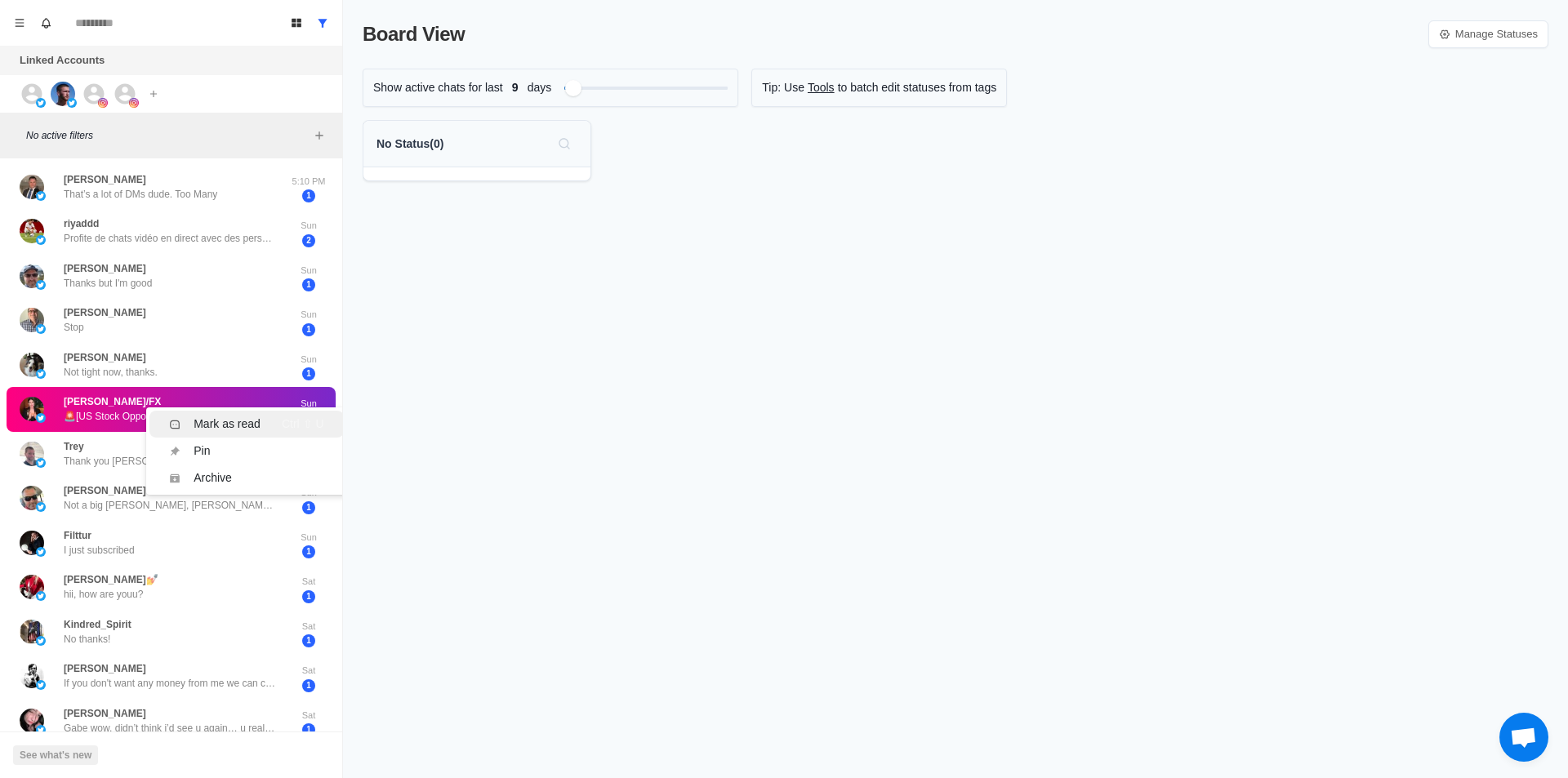
click at [210, 428] on div "Mark as read" at bounding box center [227, 424] width 67 height 17
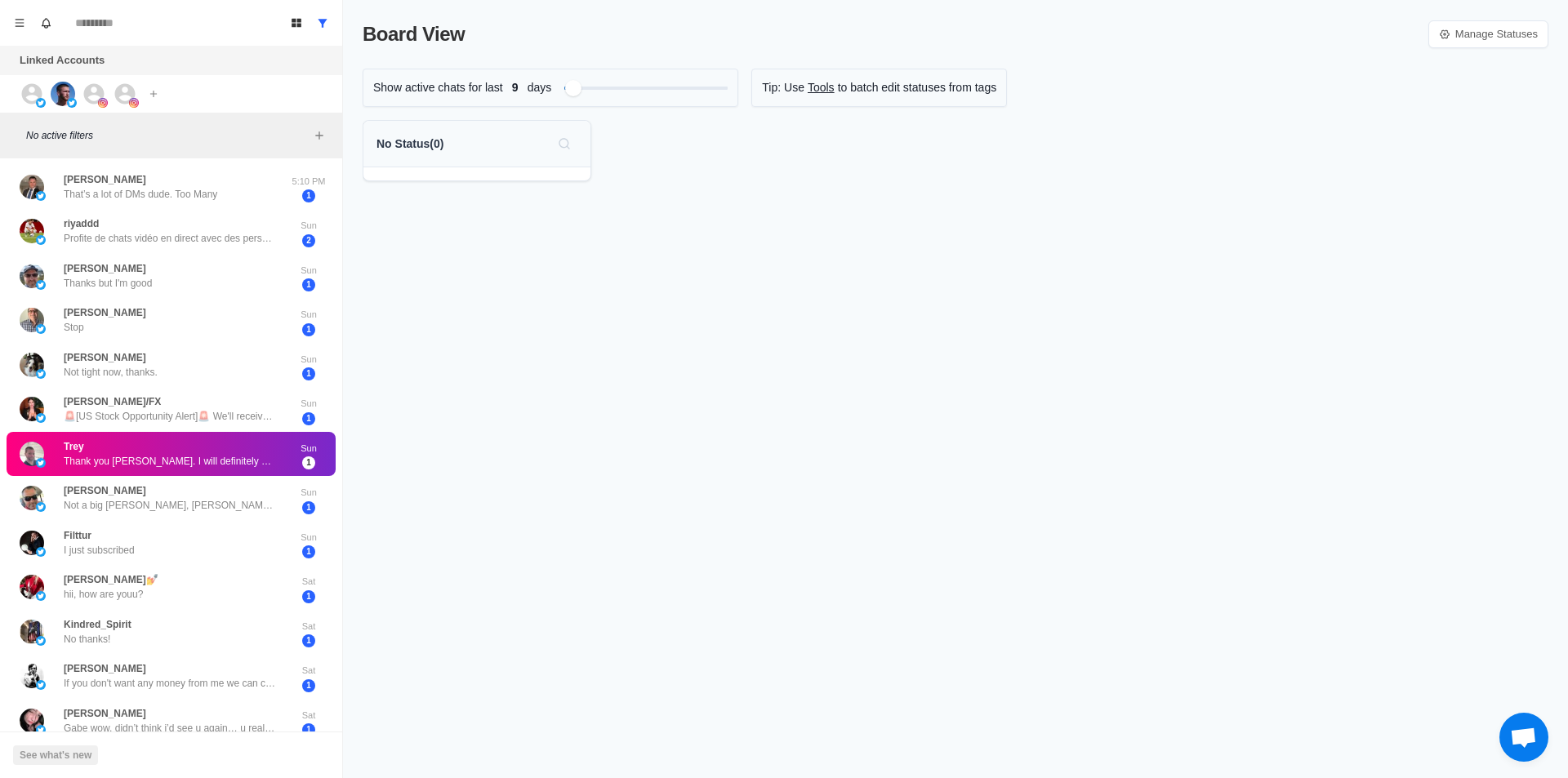
drag, startPoint x: 174, startPoint y: 448, endPoint x: 210, endPoint y: 444, distance: 36.2
click at [219, 455] on li "Mark as read Ctrl ⇧ U" at bounding box center [246, 464] width 193 height 27
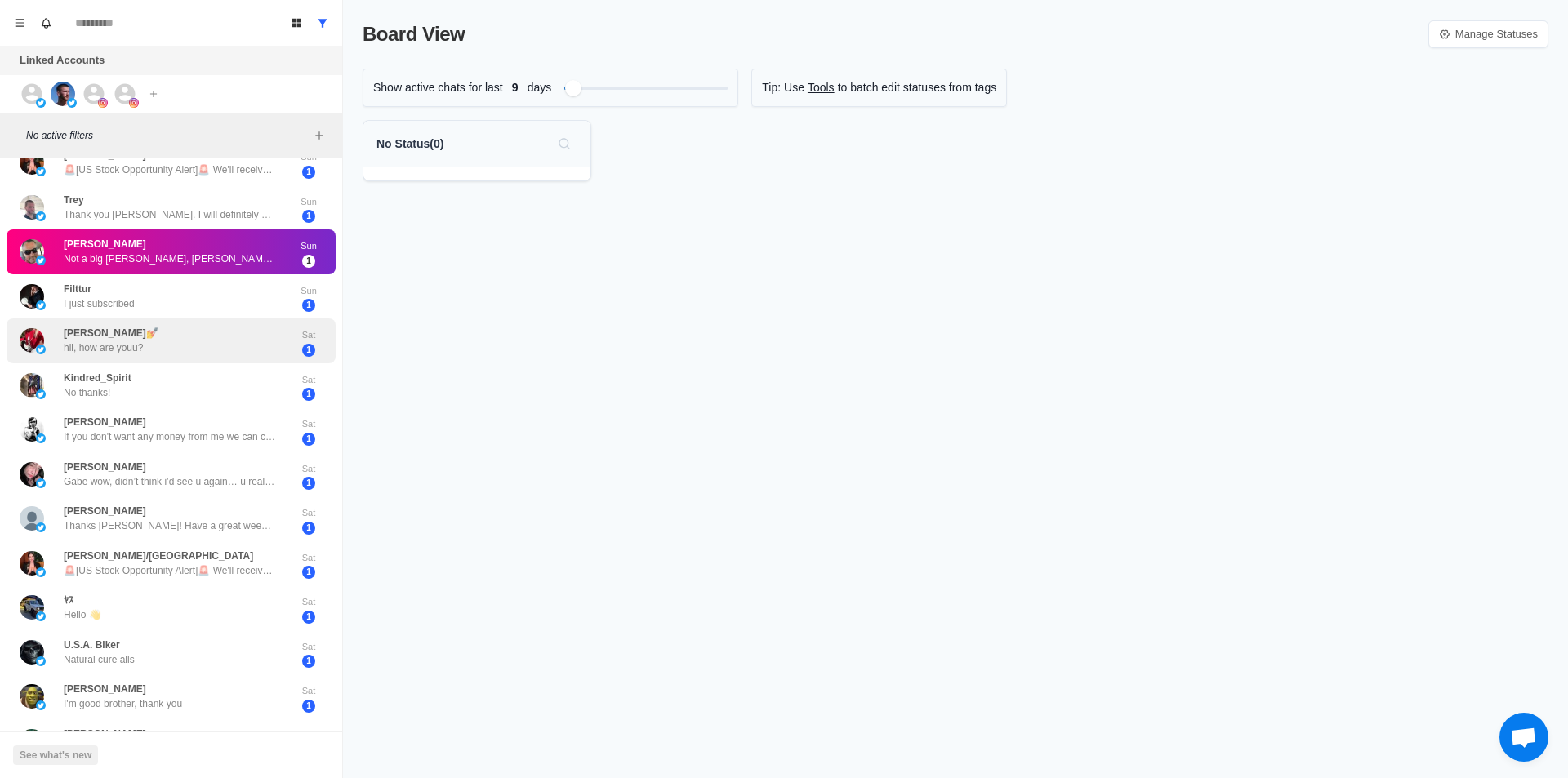
scroll to position [243, 0]
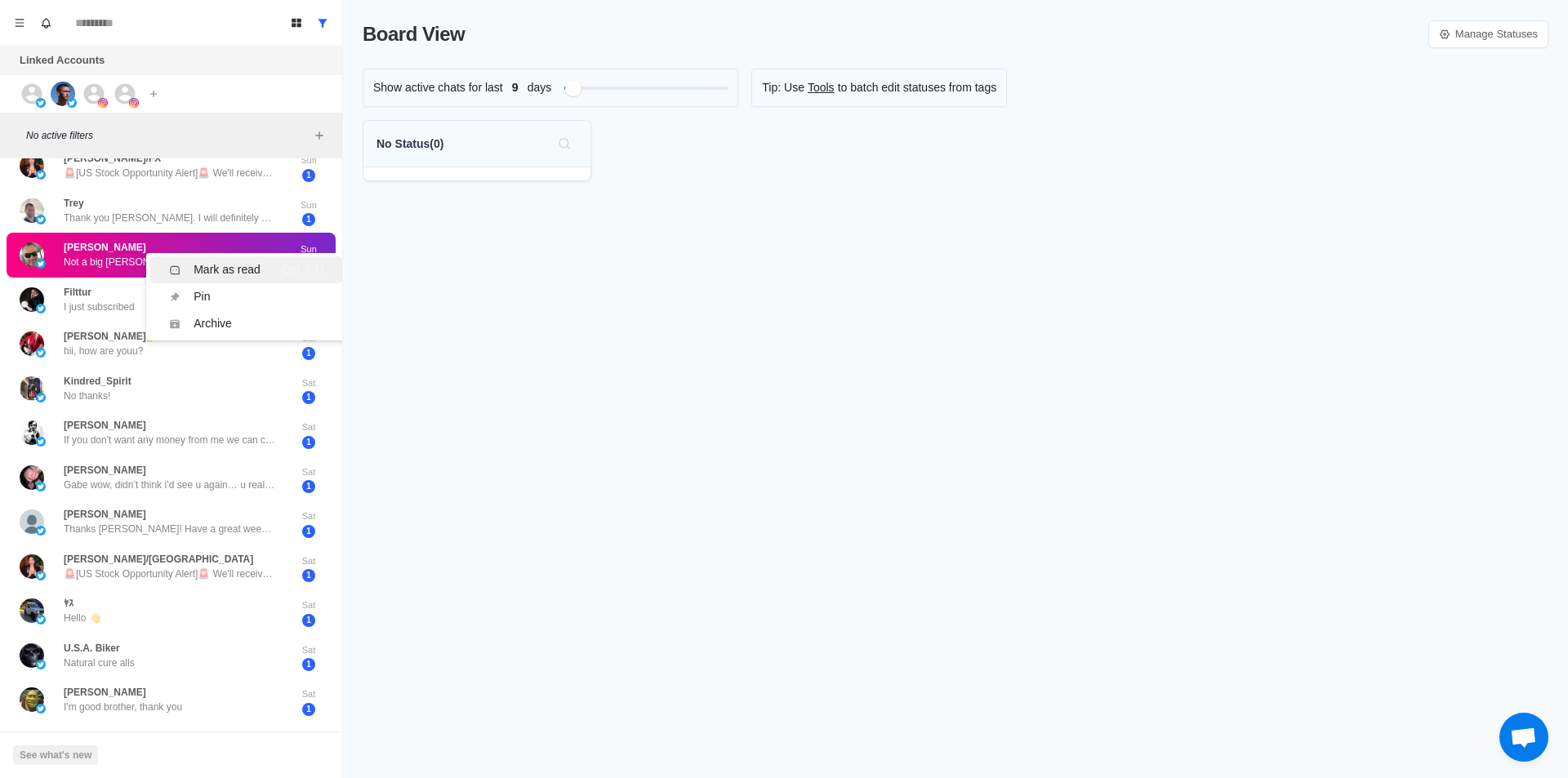
click at [246, 267] on div "Mark as read" at bounding box center [227, 269] width 67 height 17
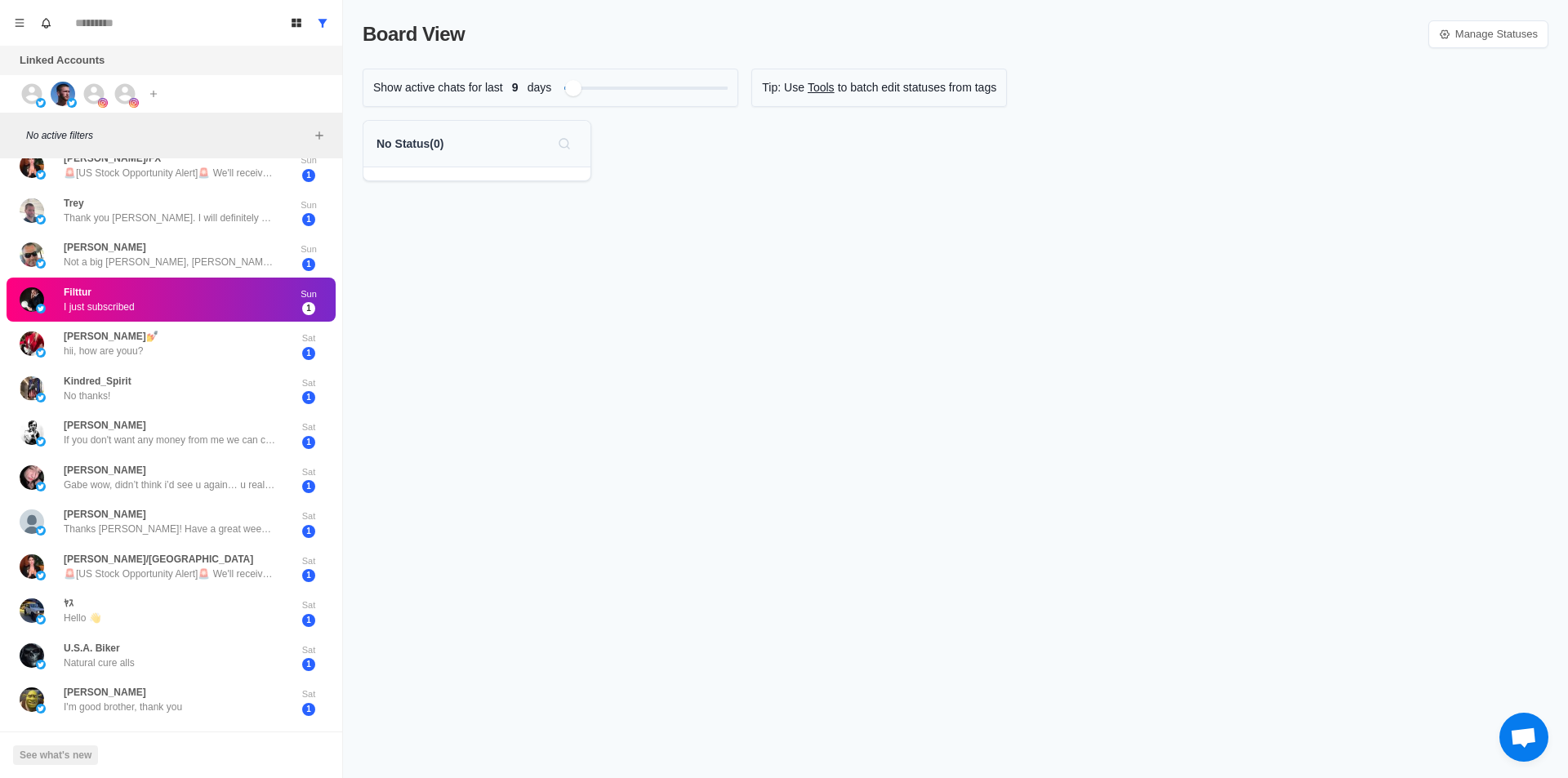
drag, startPoint x: 221, startPoint y: 293, endPoint x: 216, endPoint y: 303, distance: 11.2
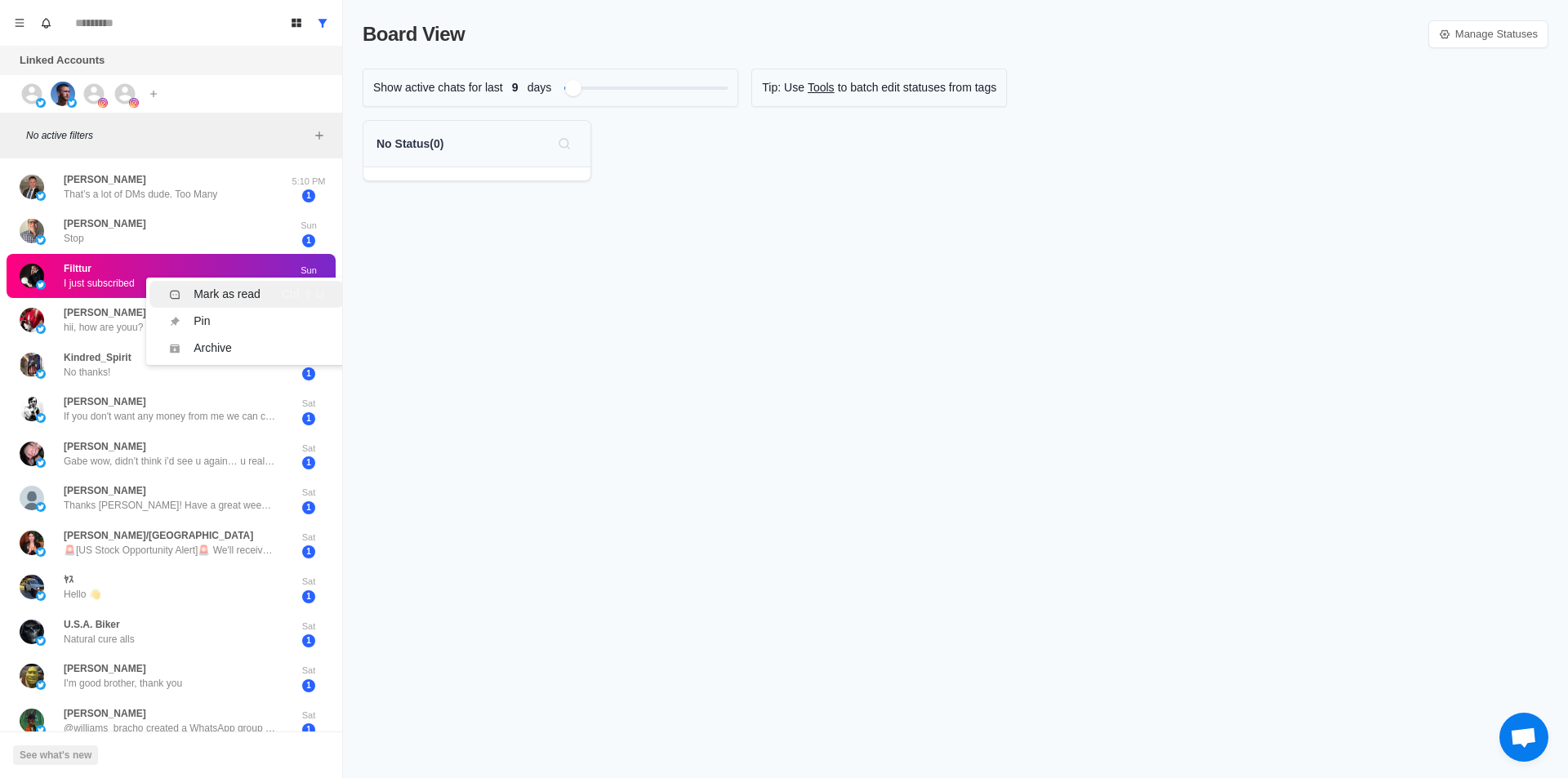
click at [245, 296] on div "Mark as read" at bounding box center [227, 294] width 67 height 17
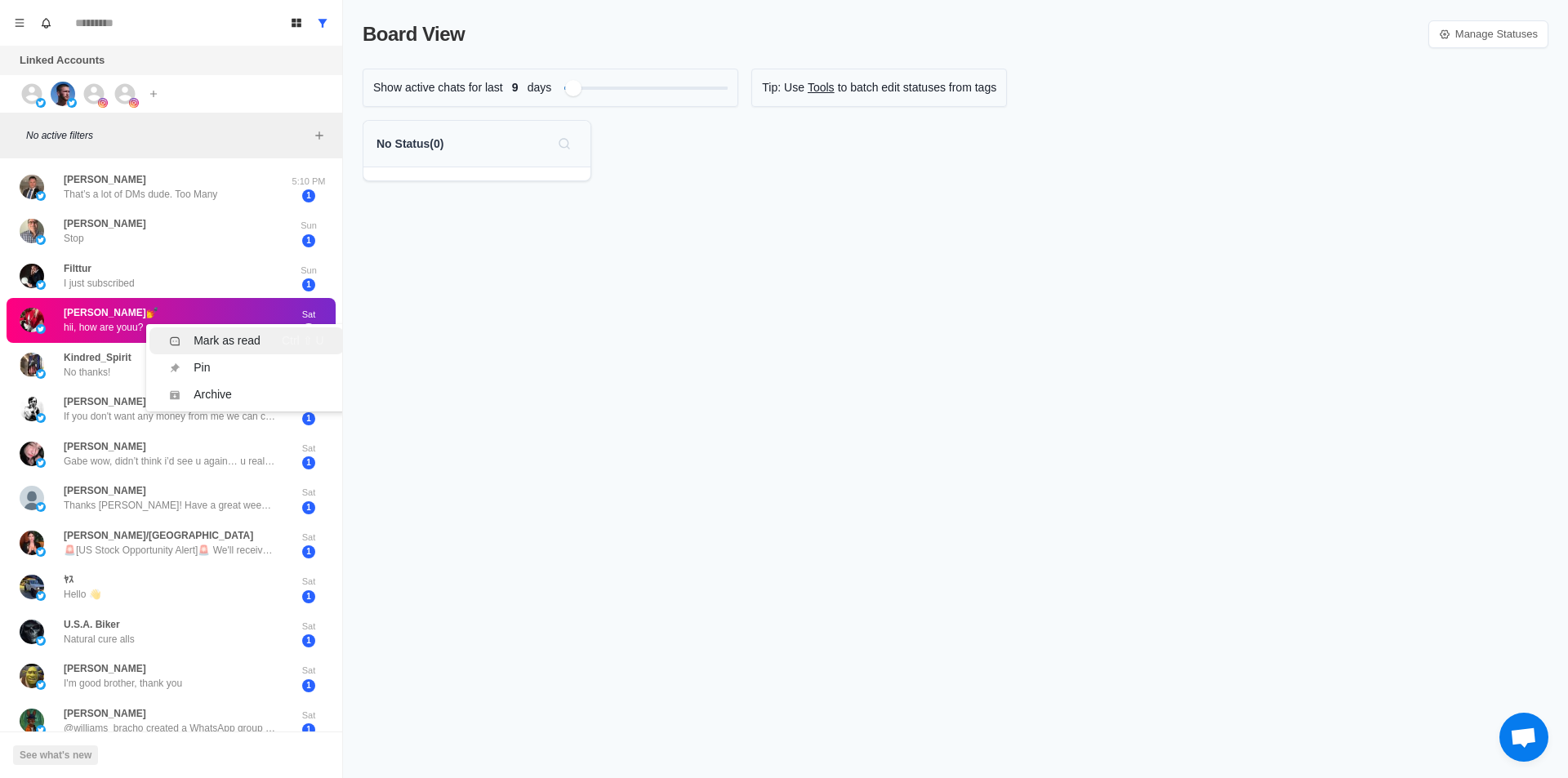
click at [216, 331] on li "Mark as read Ctrl ⇧ U" at bounding box center [246, 340] width 193 height 27
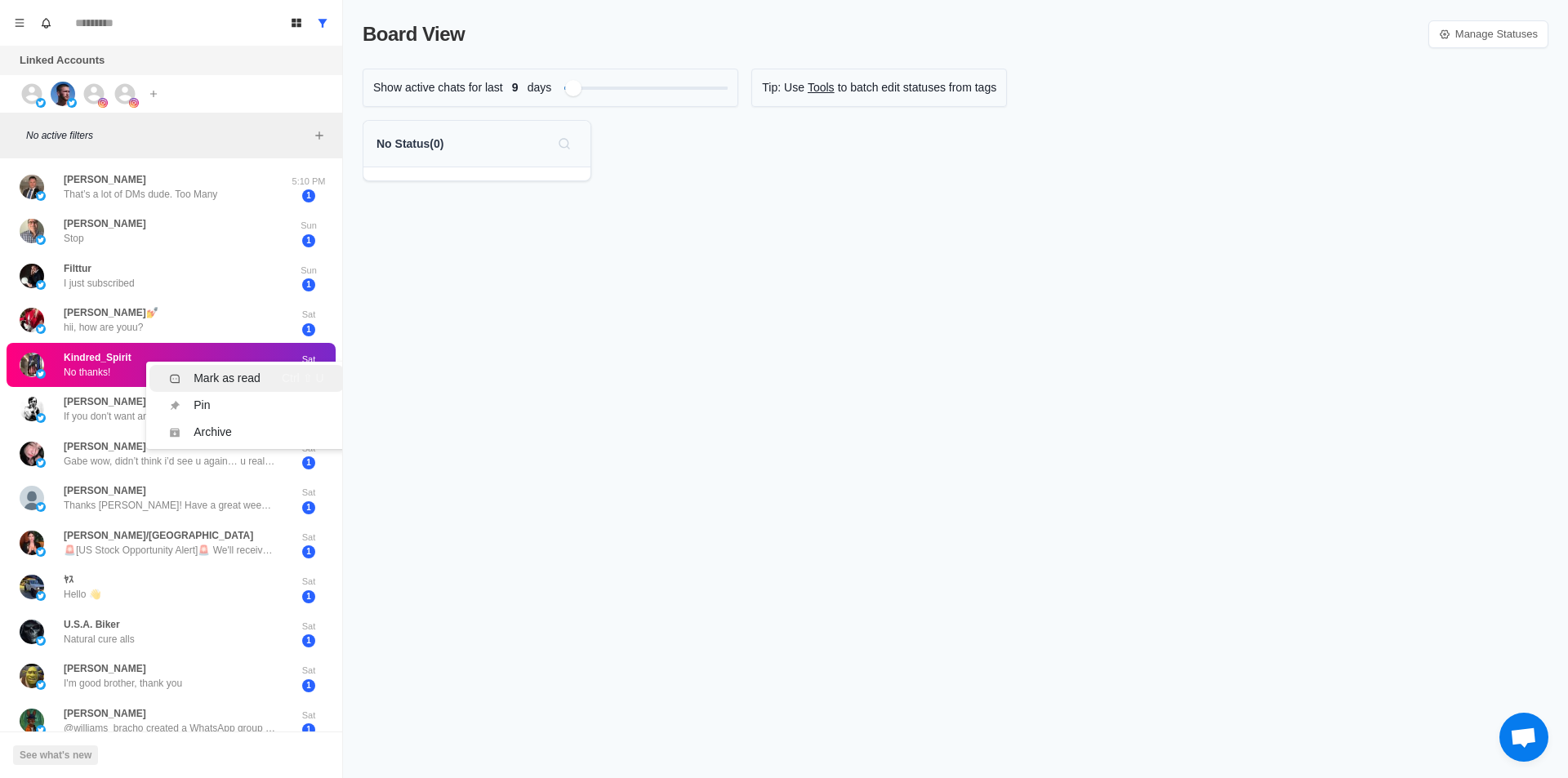
click at [207, 370] on div "Mark as read" at bounding box center [227, 378] width 67 height 17
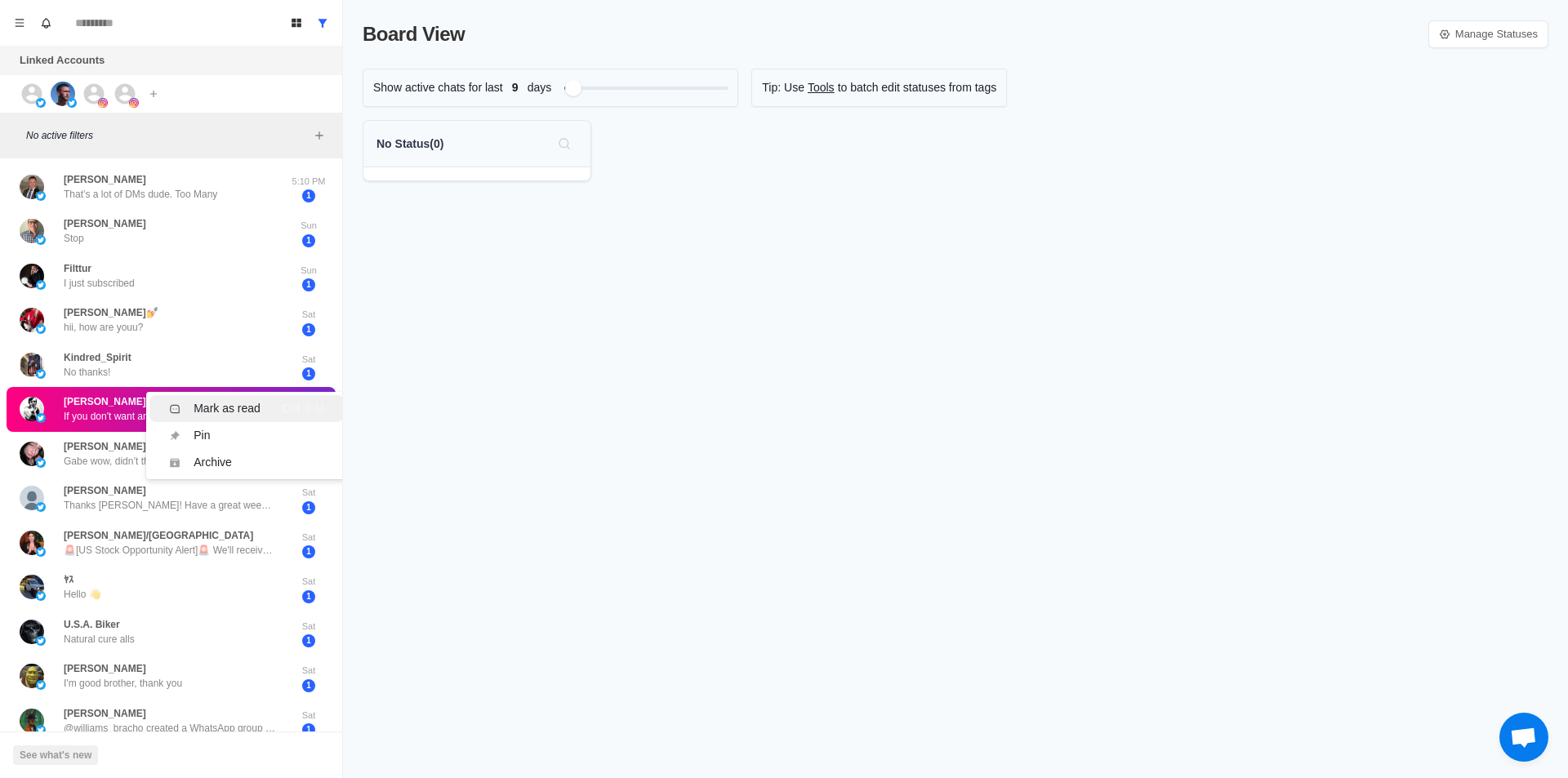
click at [211, 400] on div "Mark as read" at bounding box center [227, 409] width 67 height 17
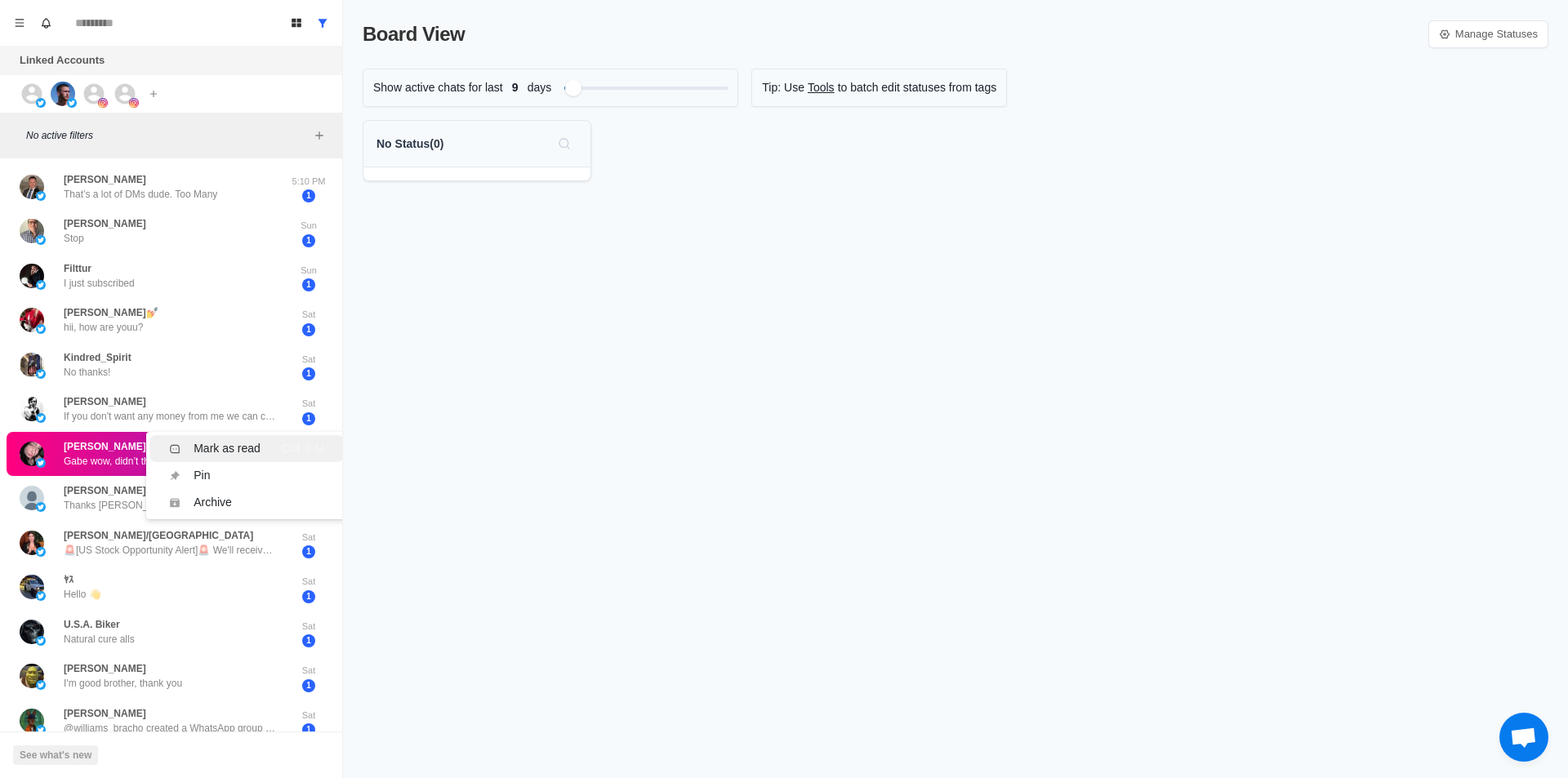
click at [212, 443] on div "Mark as read" at bounding box center [227, 448] width 67 height 17
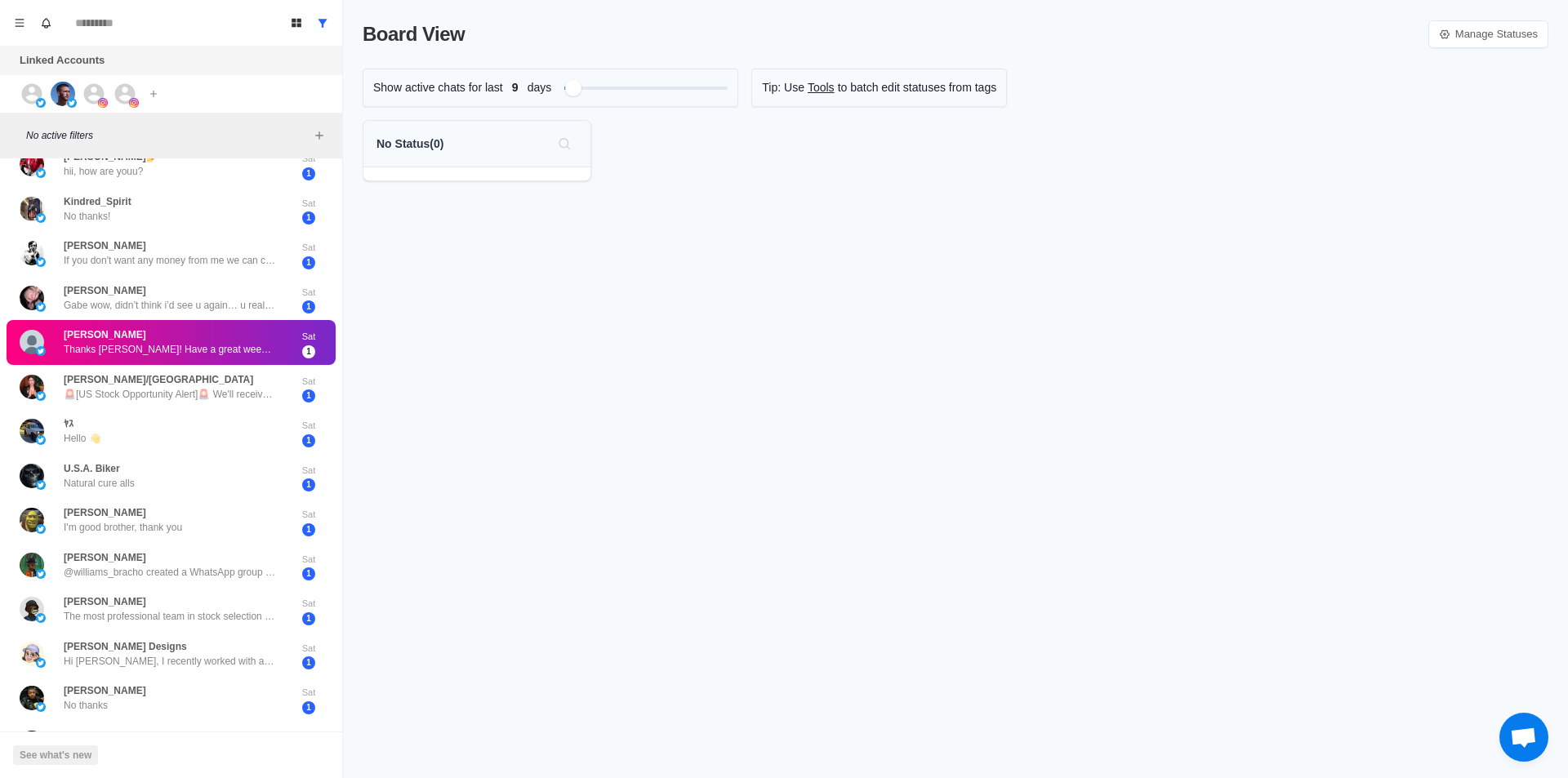
scroll to position [163, 0]
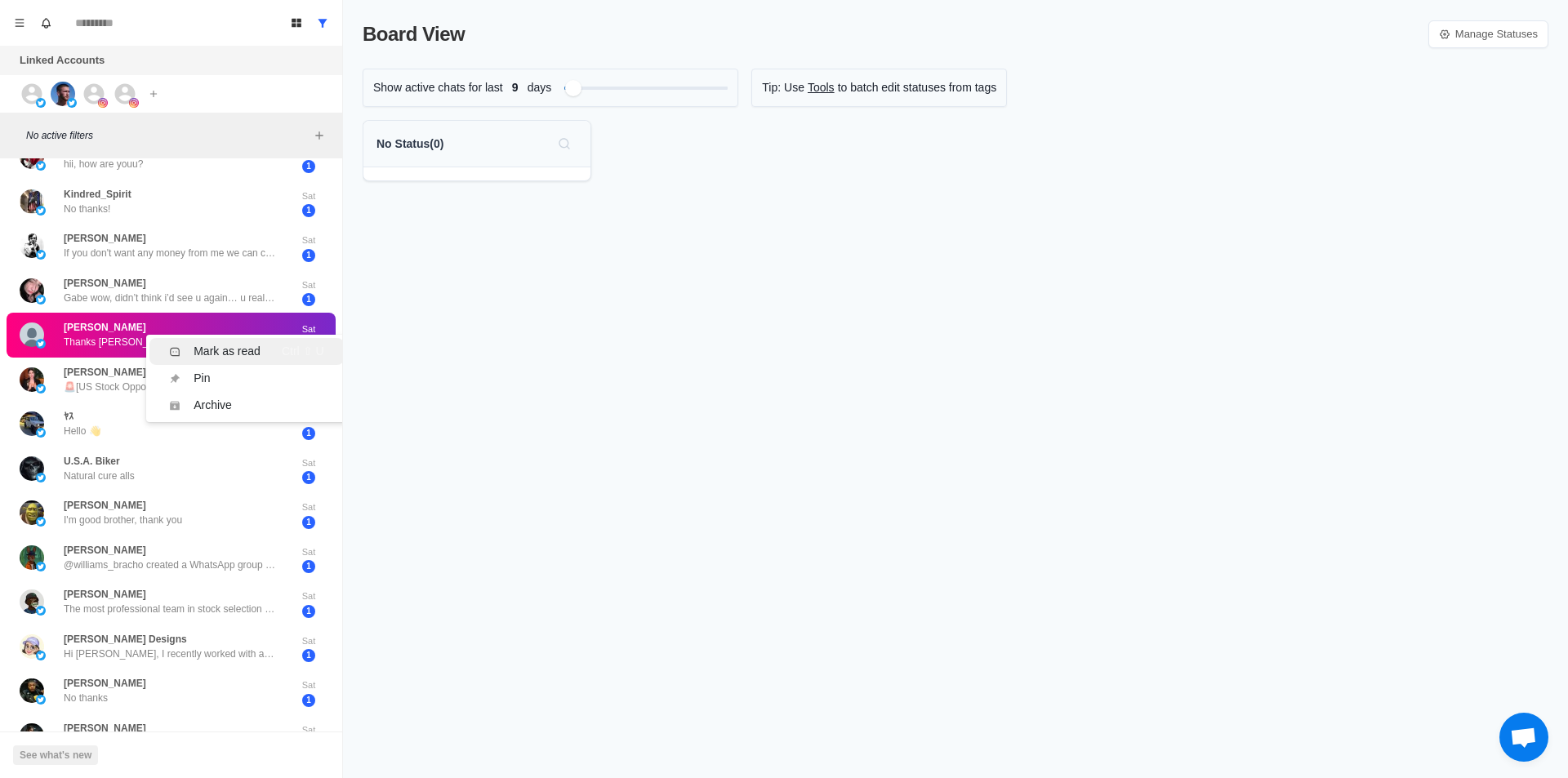
click at [239, 351] on div "Mark as read" at bounding box center [227, 351] width 67 height 17
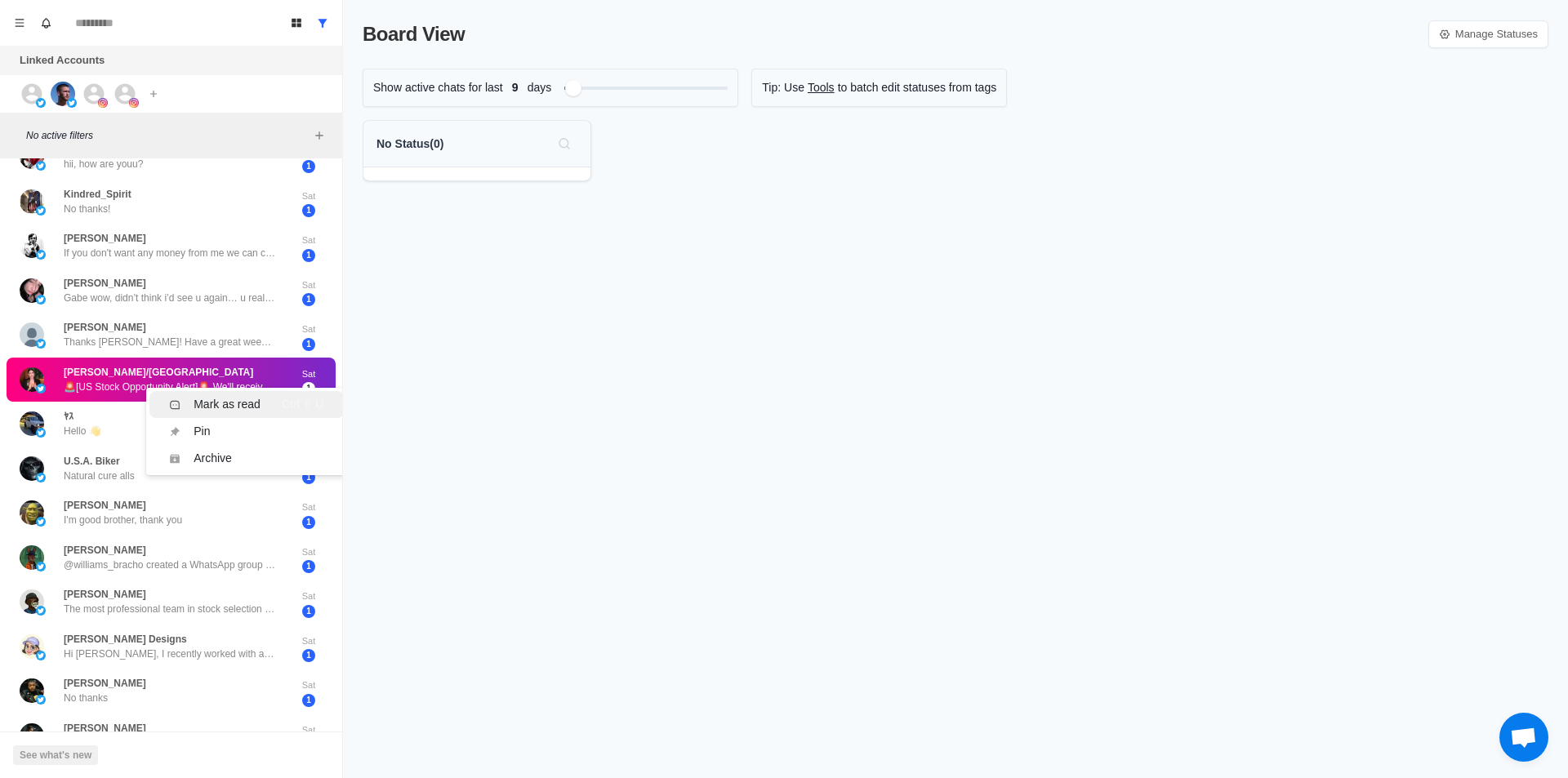
click at [221, 399] on div "Mark as read" at bounding box center [227, 404] width 67 height 17
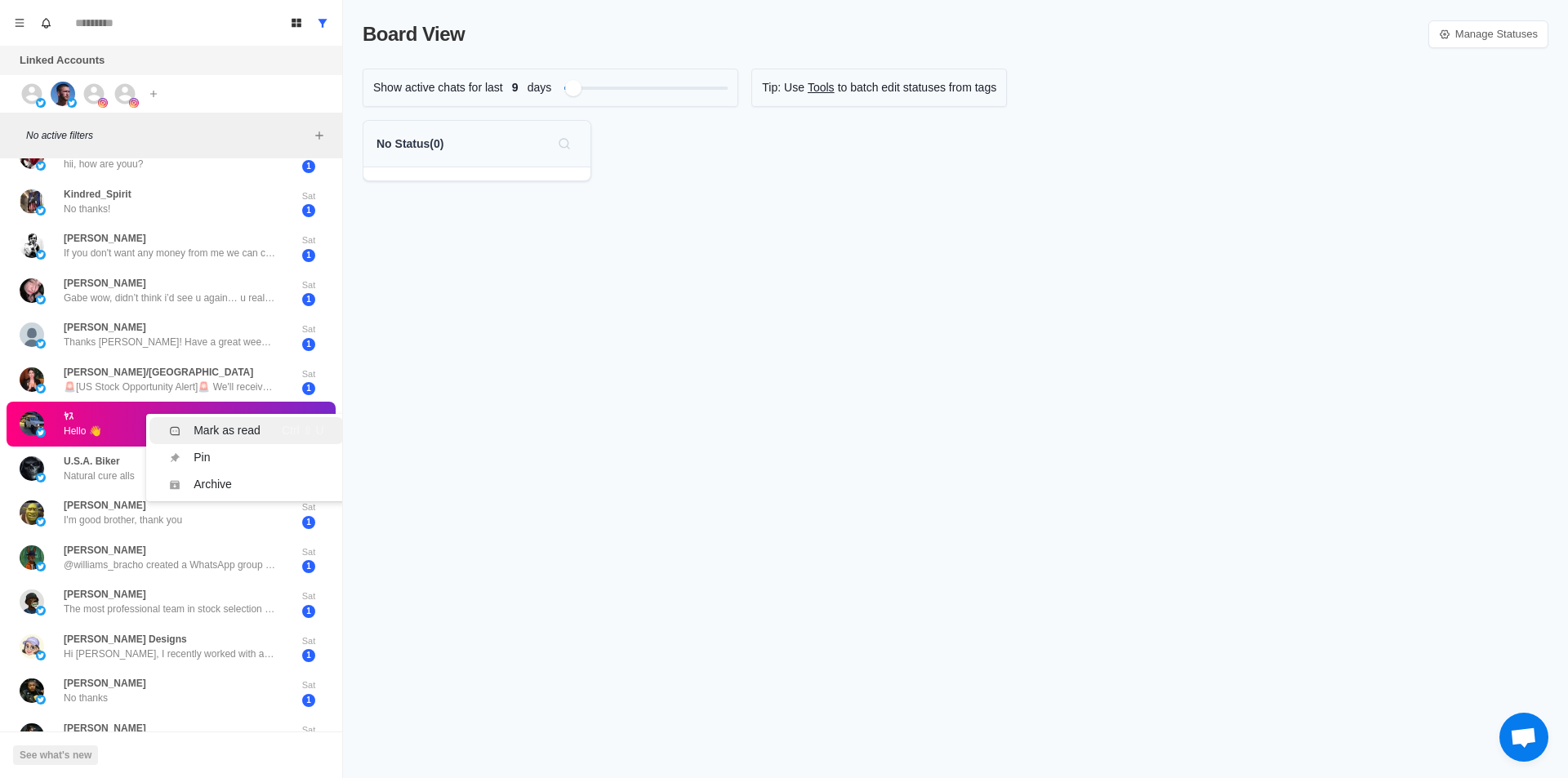
click at [240, 431] on div "Mark as read" at bounding box center [227, 430] width 67 height 17
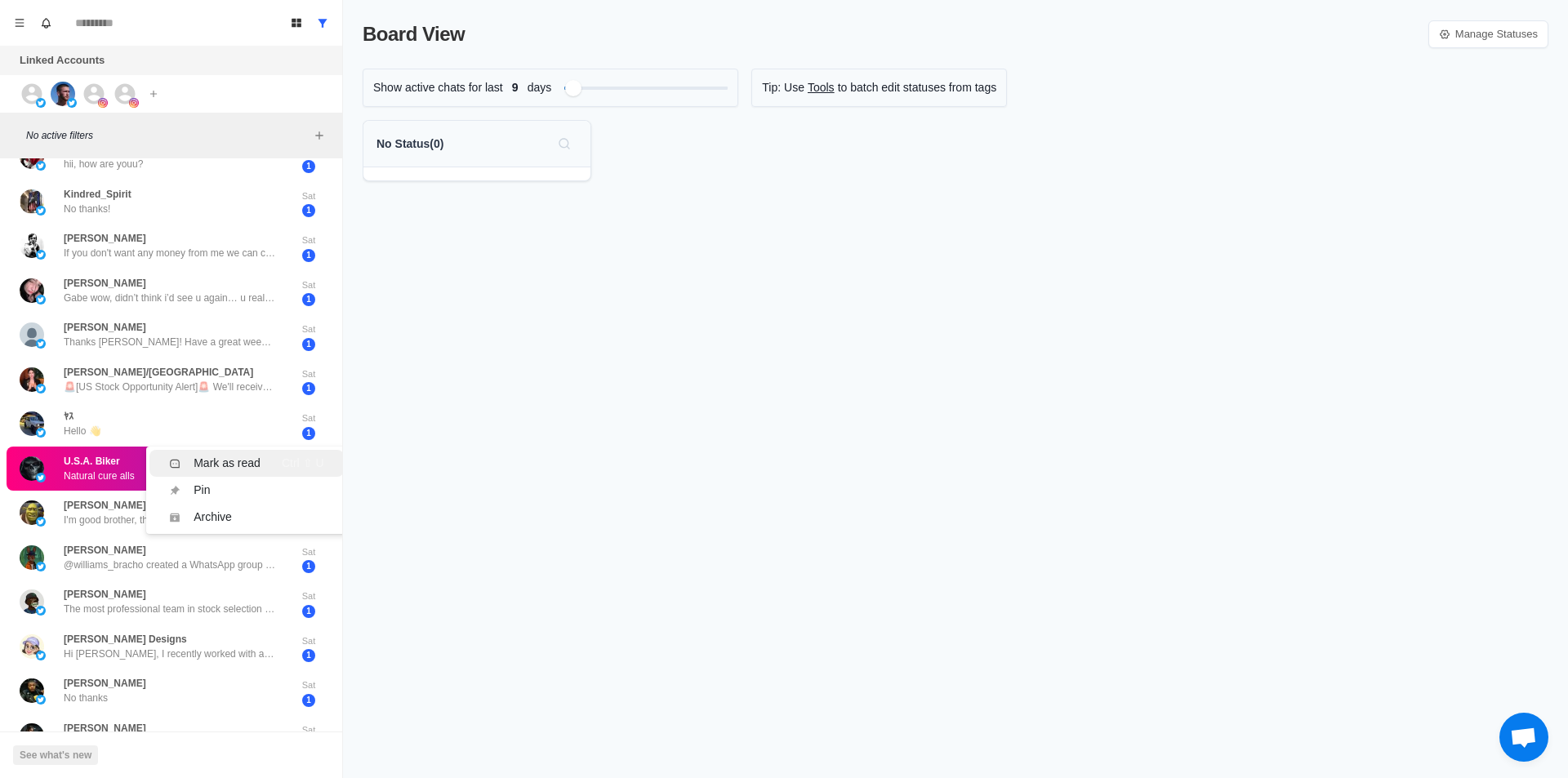
click at [240, 457] on div "Mark as read" at bounding box center [227, 463] width 67 height 17
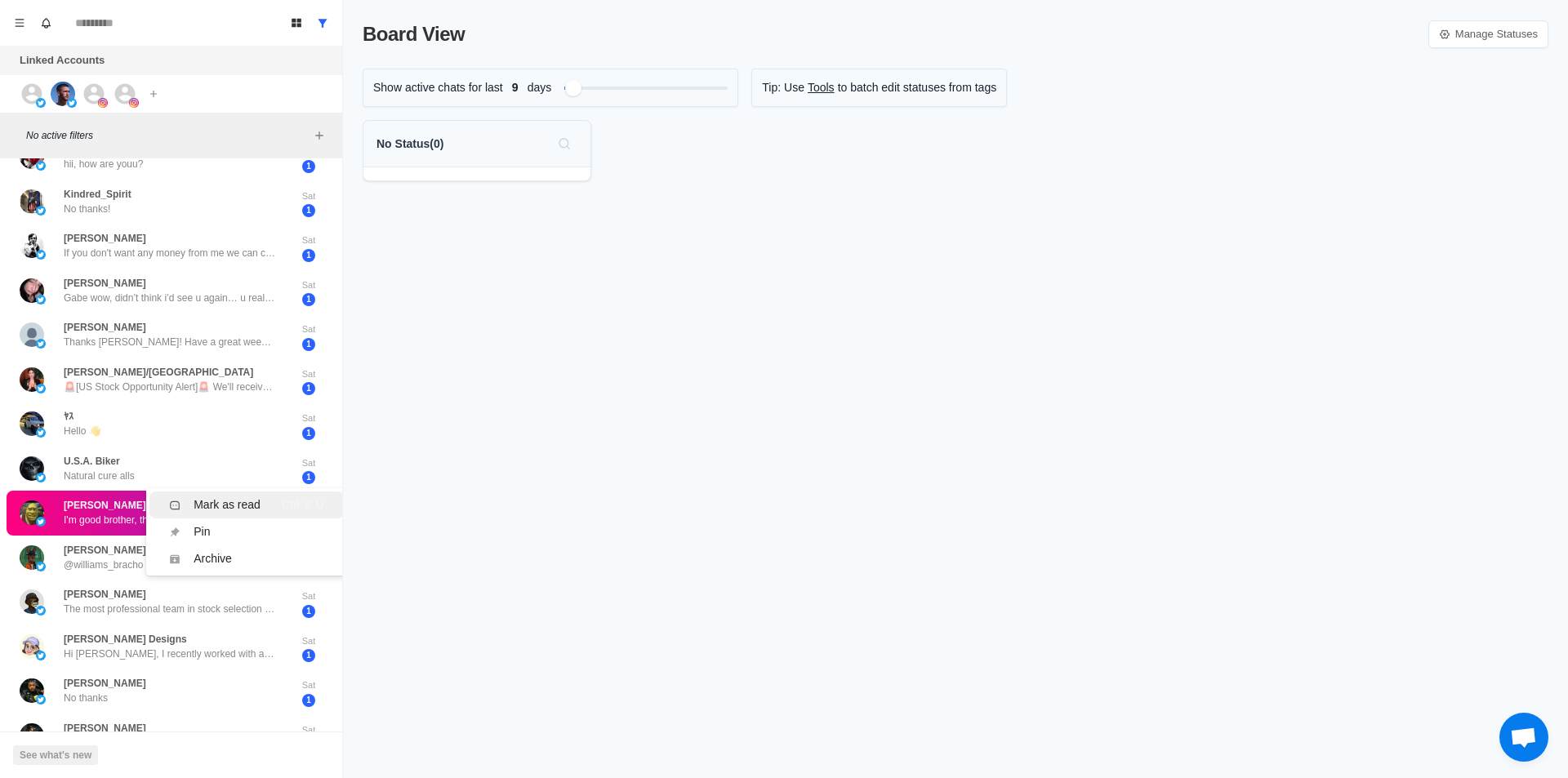
click at [231, 503] on div "Mark as read" at bounding box center [227, 504] width 67 height 17
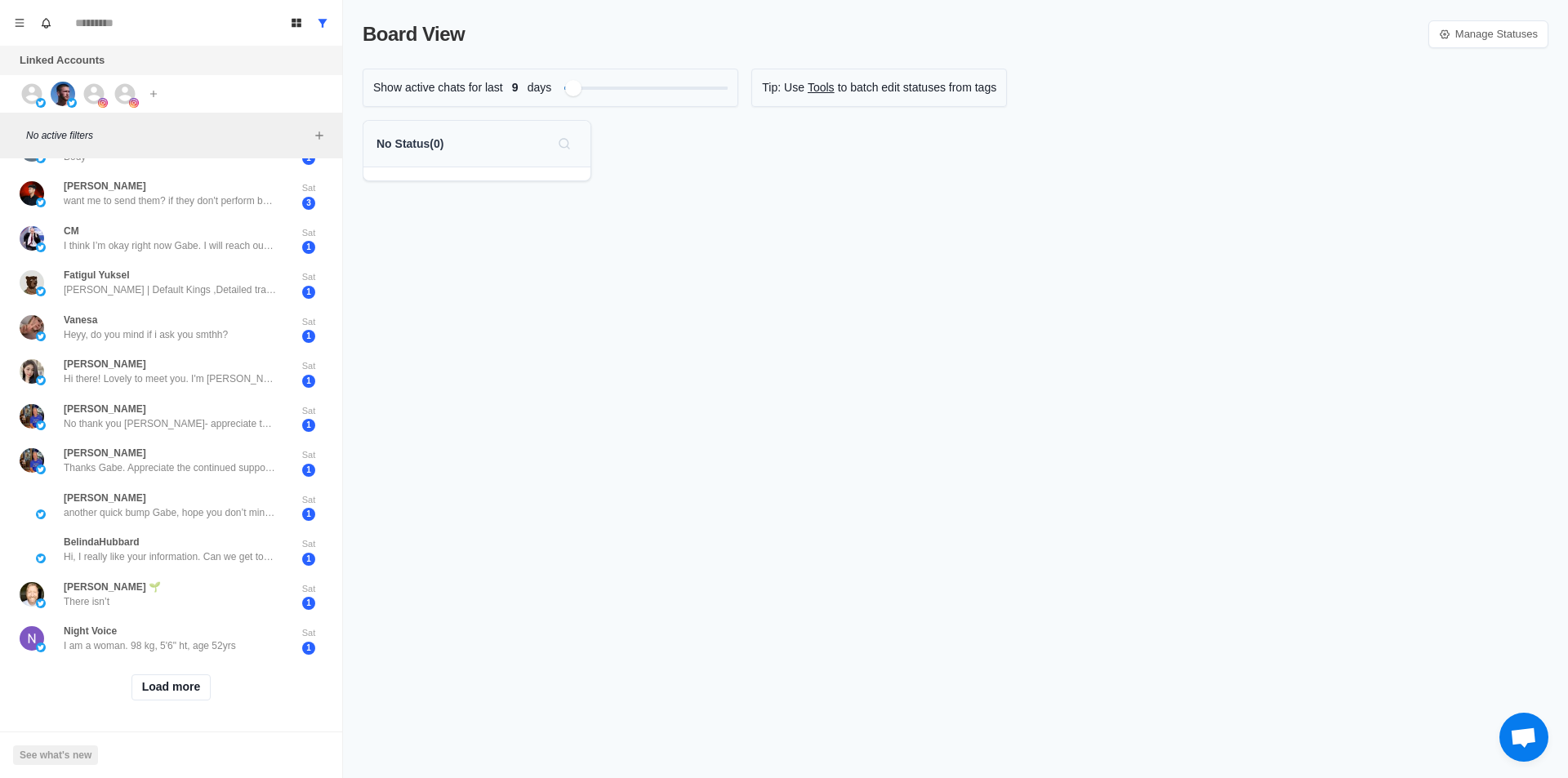
scroll to position [5, 0]
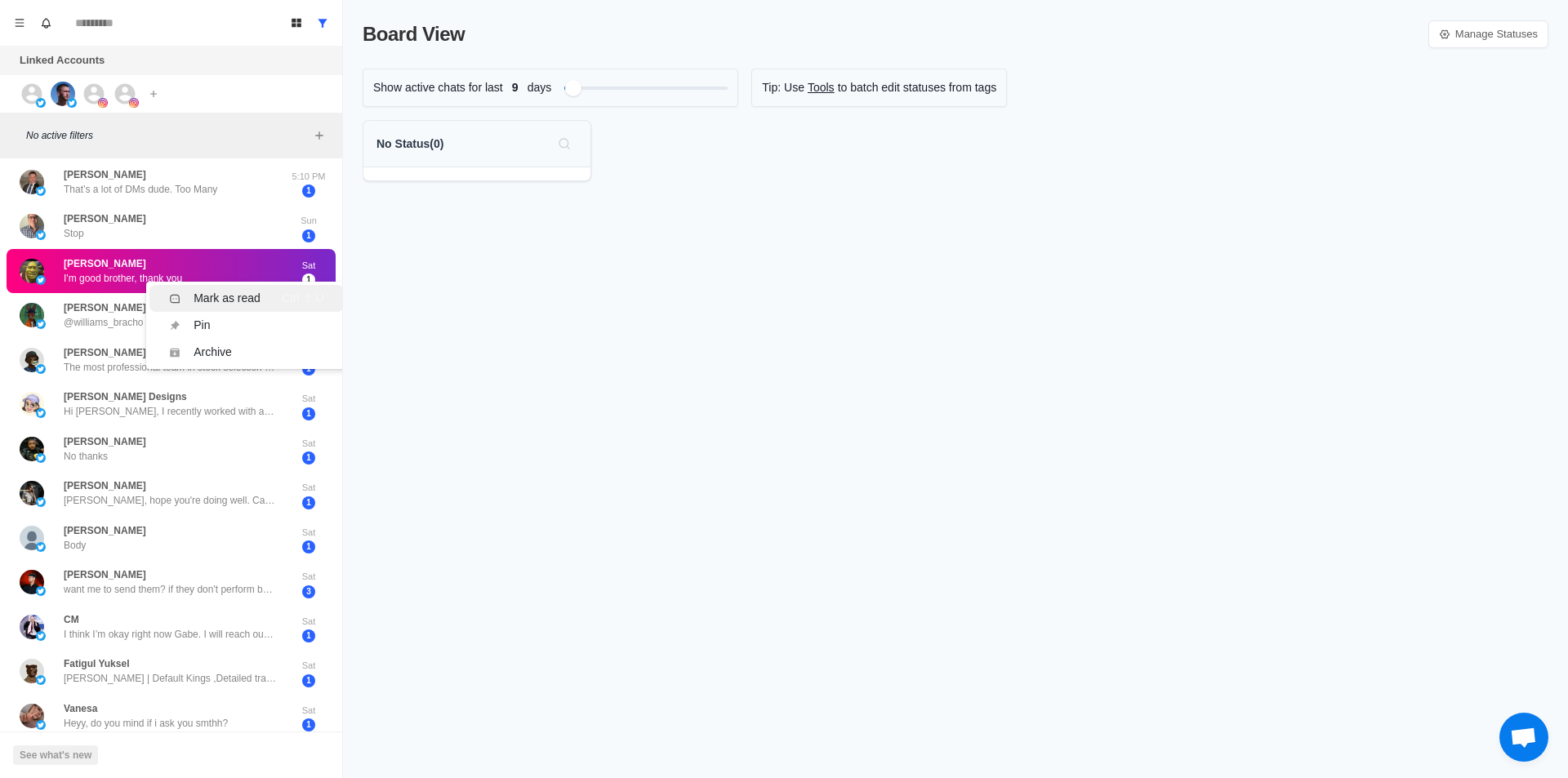
click at [249, 299] on div "Mark as read" at bounding box center [227, 298] width 67 height 17
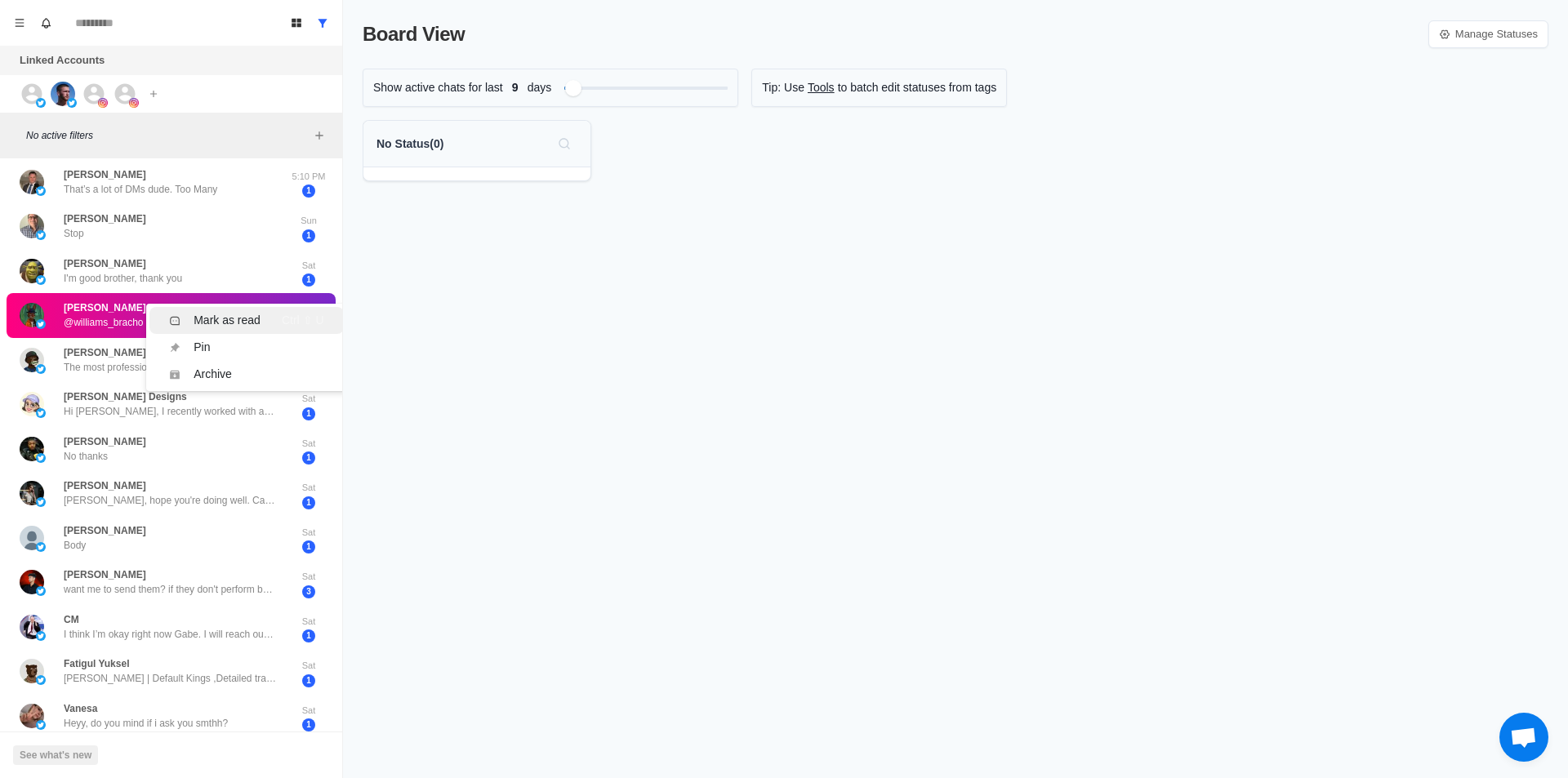
click at [265, 324] on div "Mark as read Ctrl ⇧ U" at bounding box center [246, 321] width 154 height 17
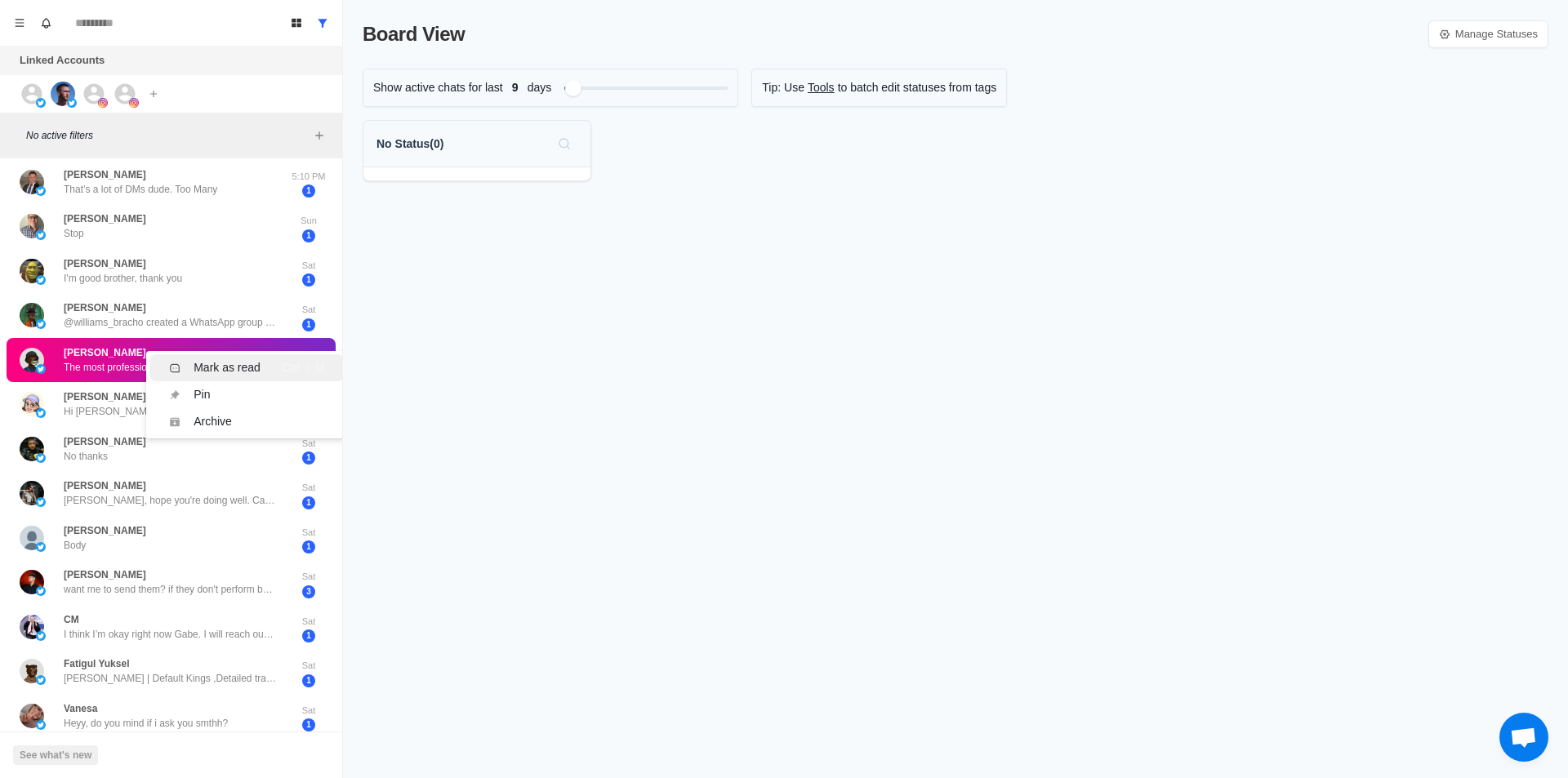
click at [243, 369] on div "Mark as read" at bounding box center [227, 368] width 67 height 17
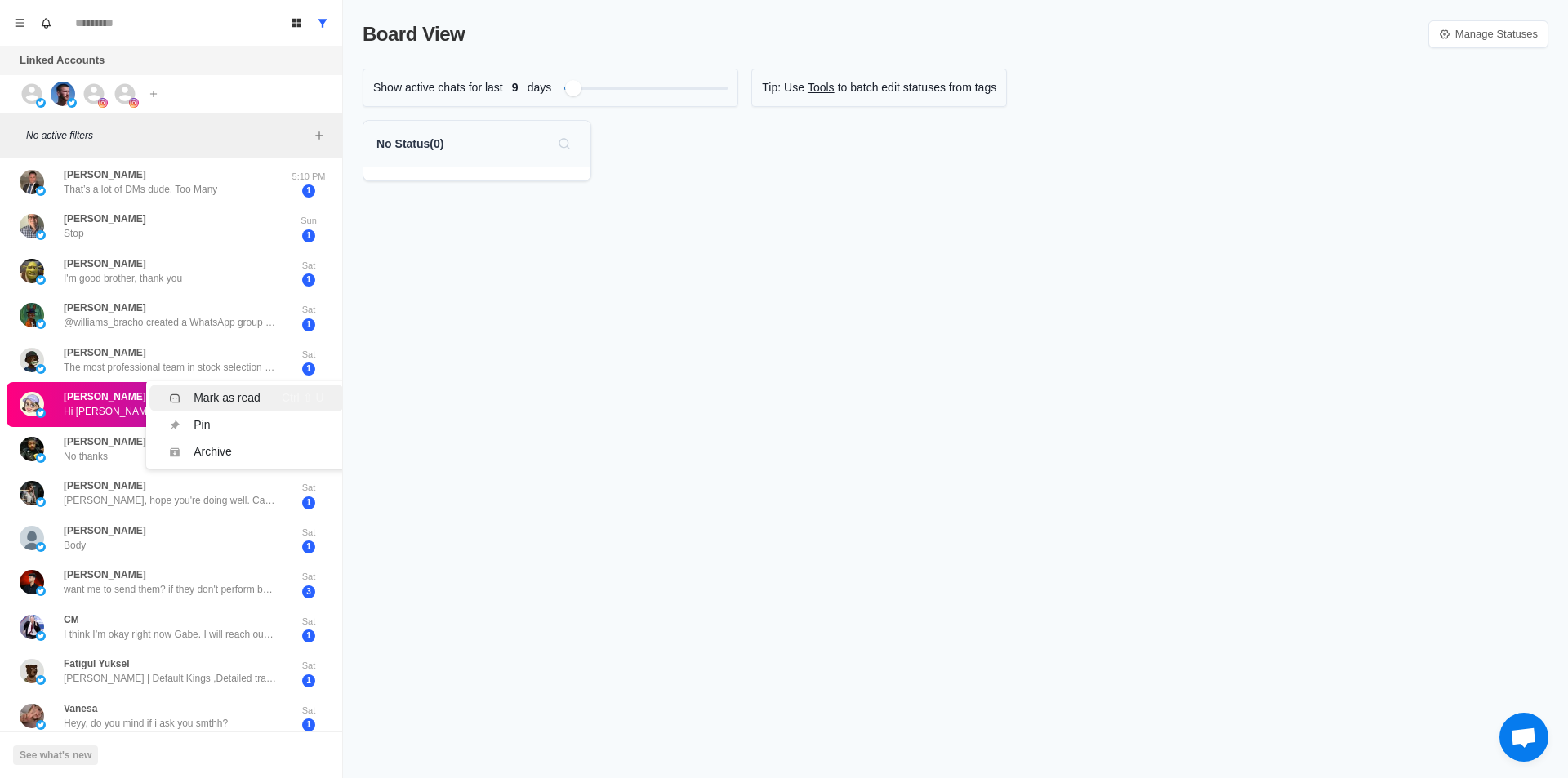
click at [263, 403] on div "Mark as read Ctrl ⇧ U" at bounding box center [246, 398] width 154 height 17
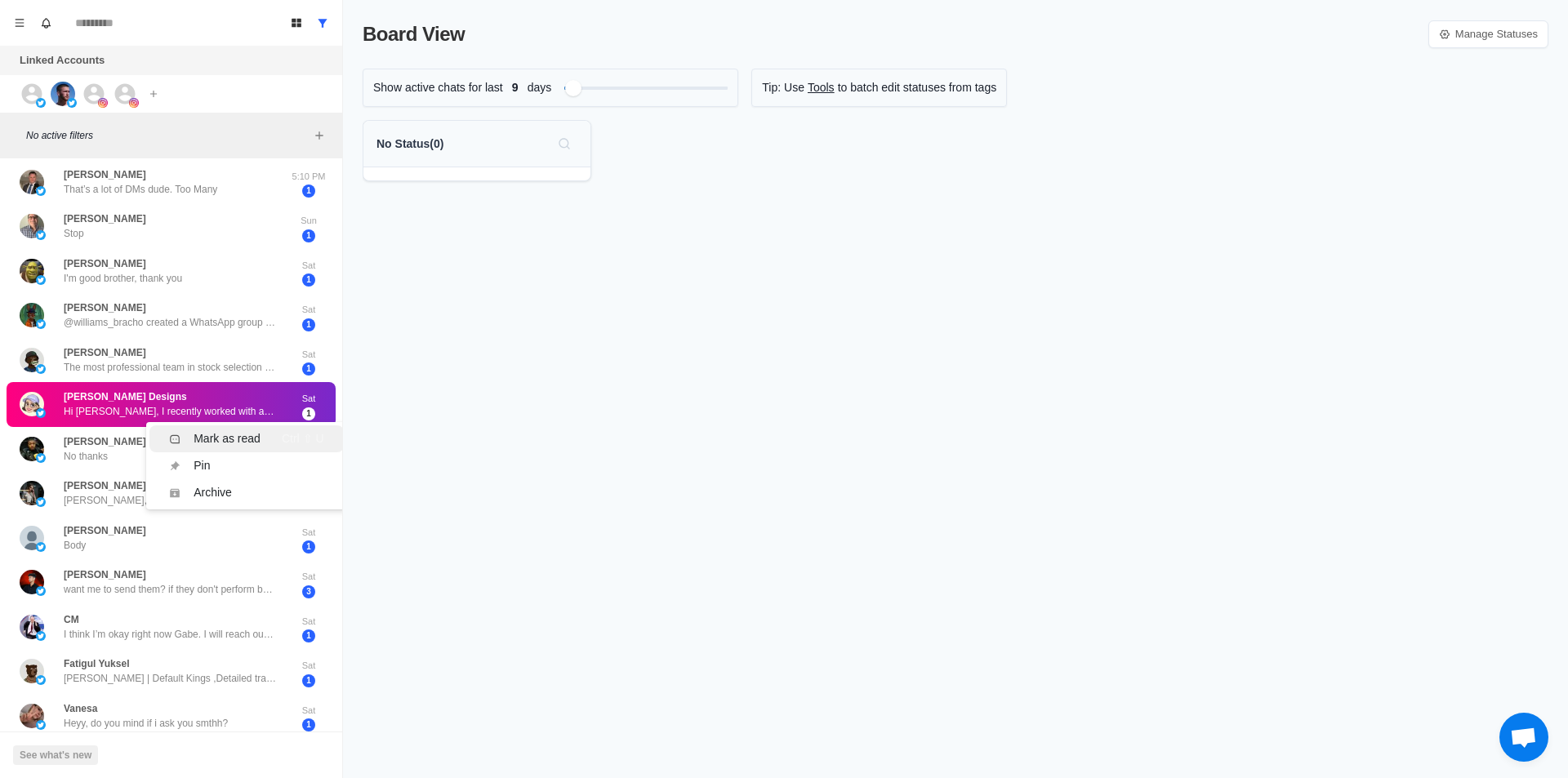
click at [257, 432] on div "Mark as read" at bounding box center [227, 439] width 67 height 17
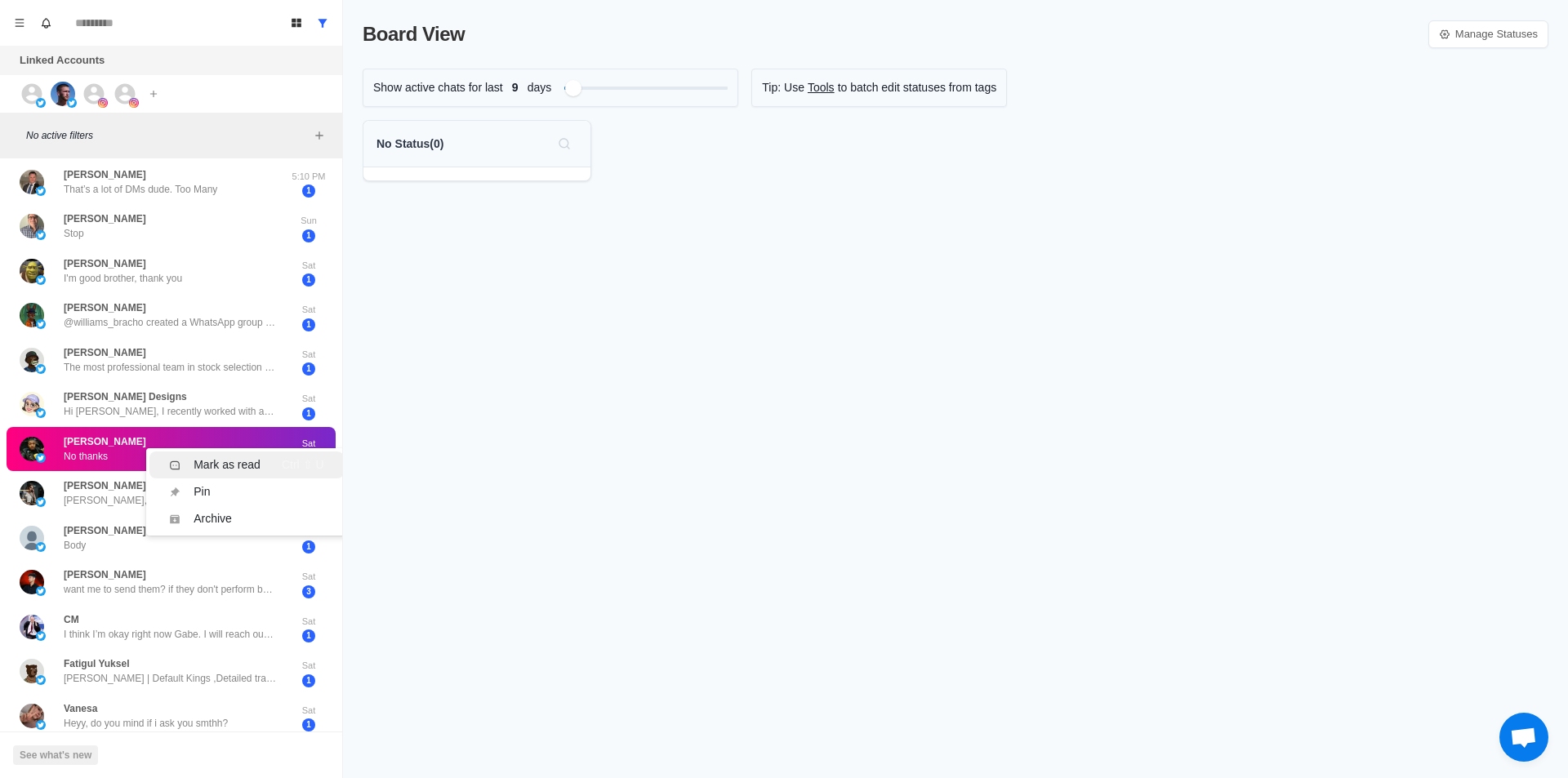
click at [244, 454] on li "Mark as read Ctrl ⇧ U" at bounding box center [246, 464] width 193 height 27
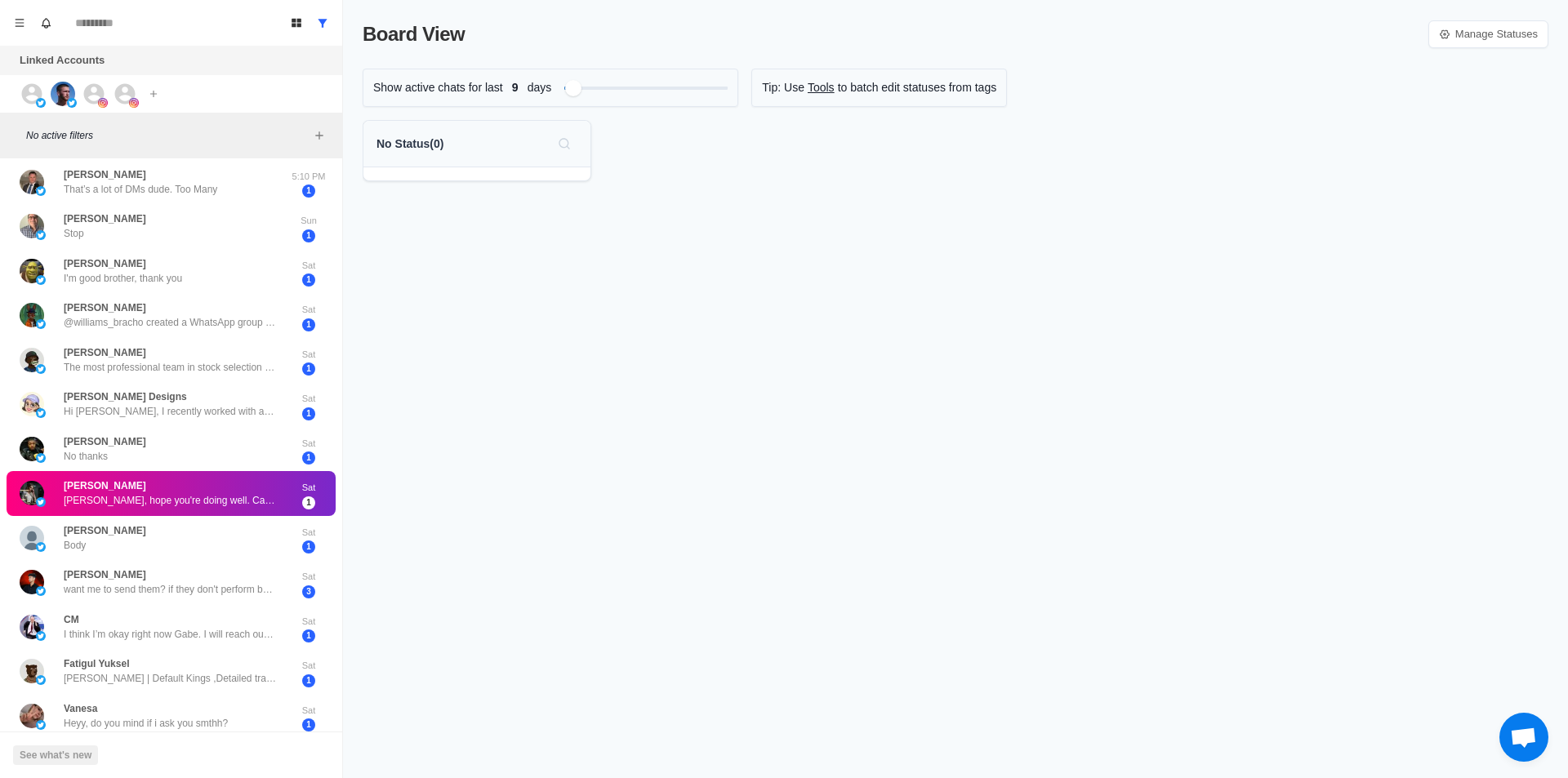
drag, startPoint x: 194, startPoint y: 484, endPoint x: 236, endPoint y: 503, distance: 46.1
click at [239, 503] on div "Mark as read" at bounding box center [227, 501] width 67 height 17
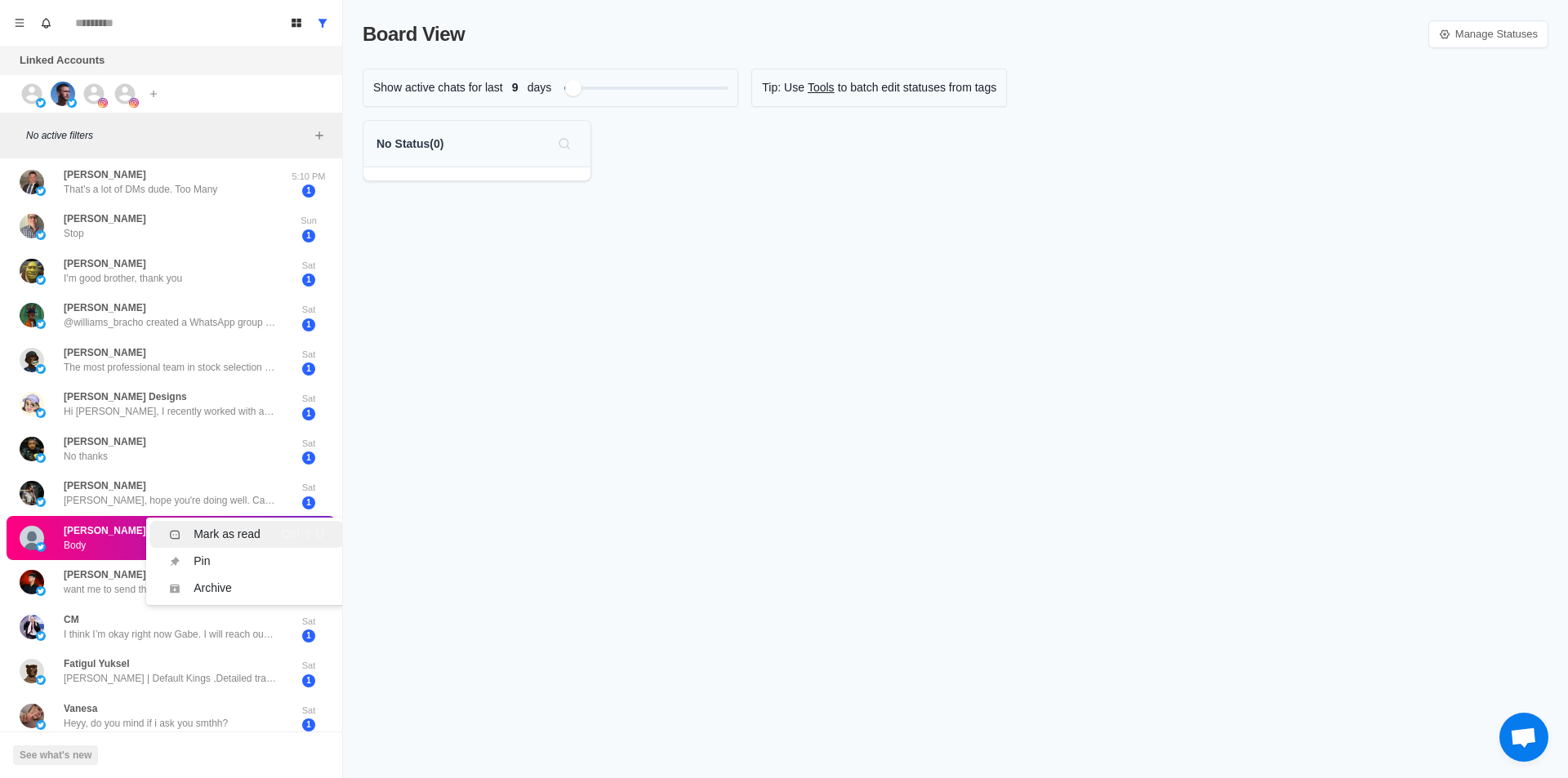
drag, startPoint x: 261, startPoint y: 539, endPoint x: 227, endPoint y: 491, distance: 58.8
click at [261, 539] on div "Mark as read Ctrl ⇧ U" at bounding box center [246, 534] width 154 height 17
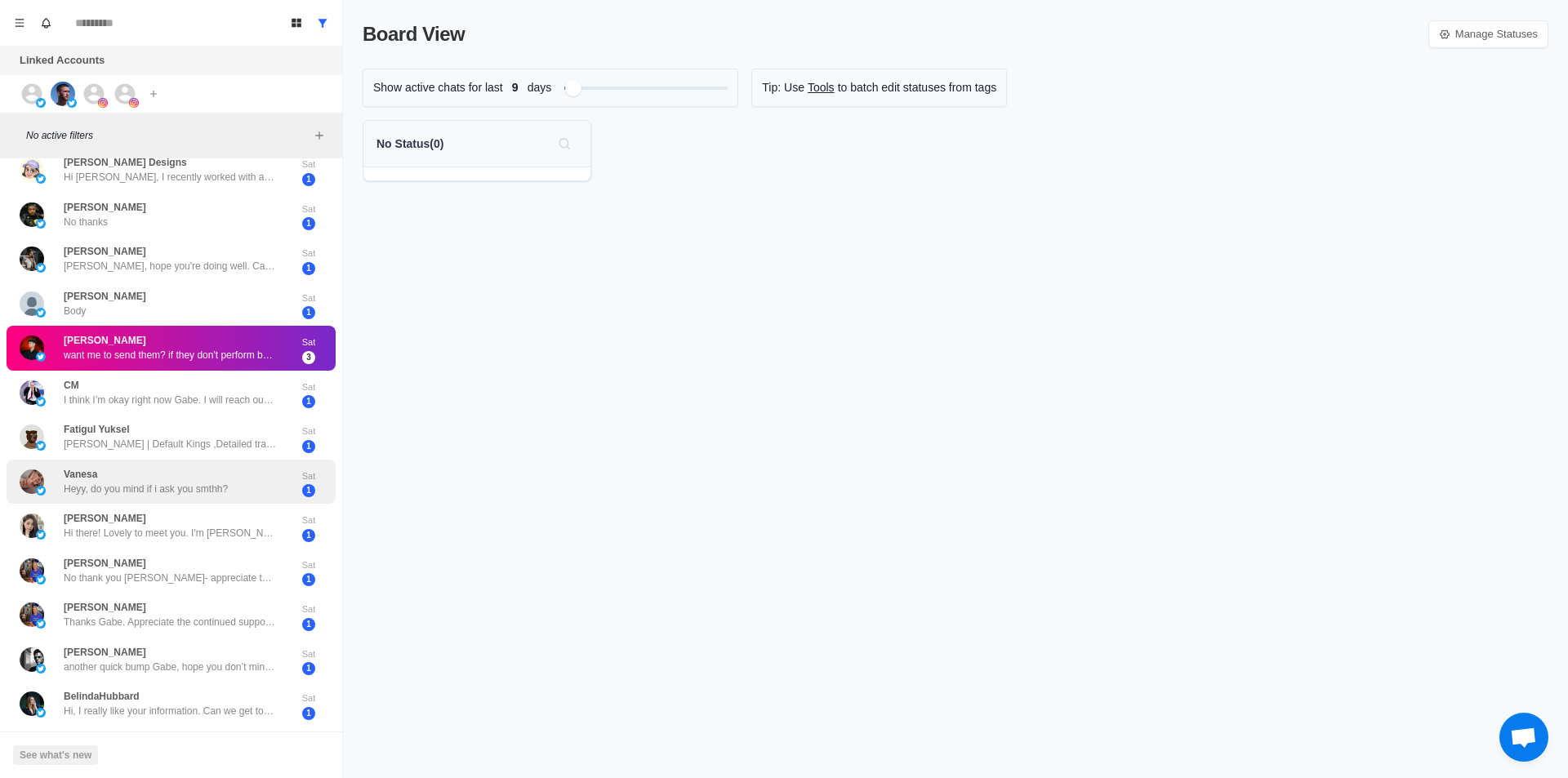
scroll to position [250, 0]
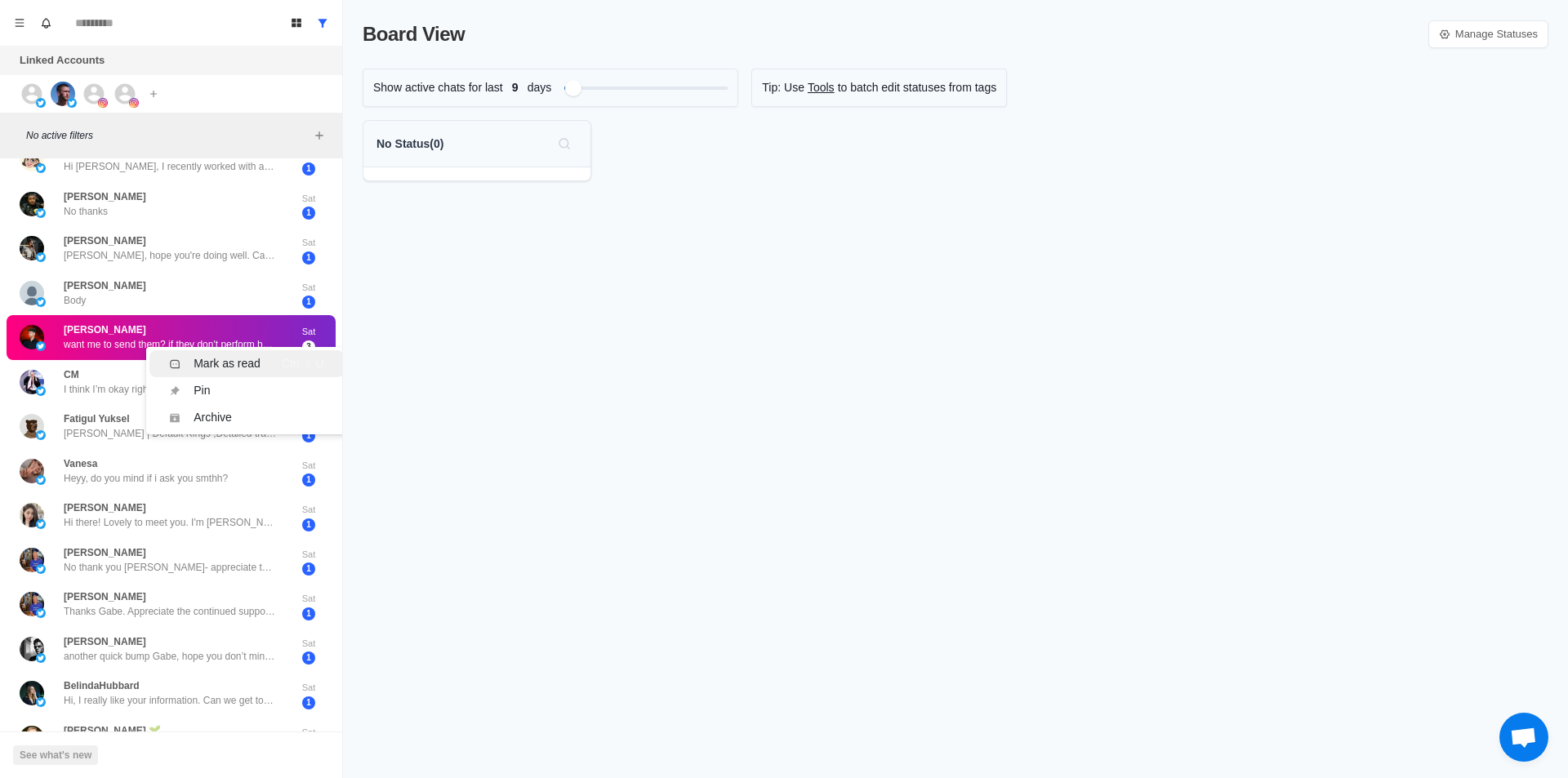
click at [243, 358] on div "Mark as read" at bounding box center [227, 363] width 67 height 17
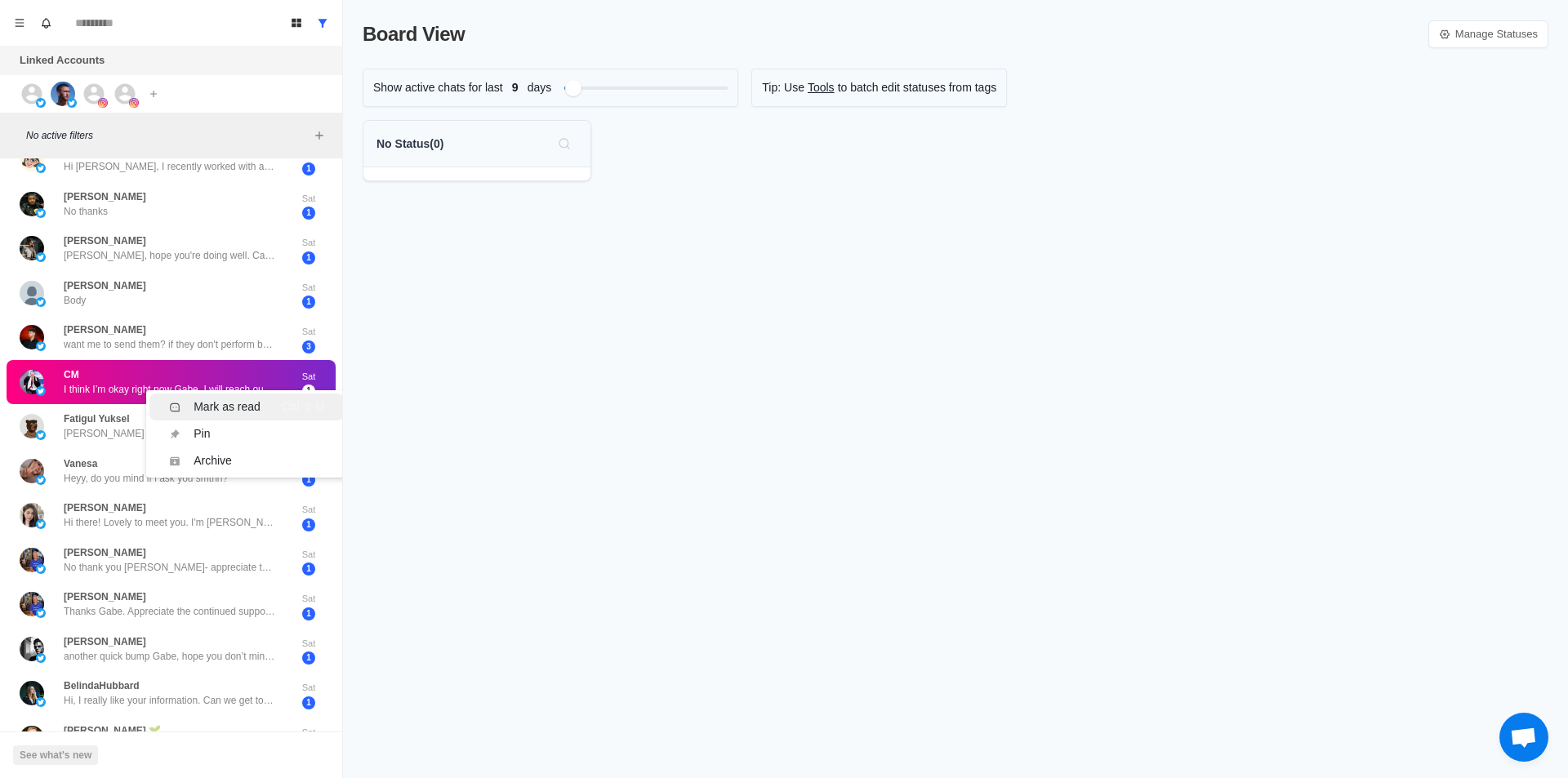
click at [257, 410] on div "Mark as read" at bounding box center [227, 407] width 67 height 17
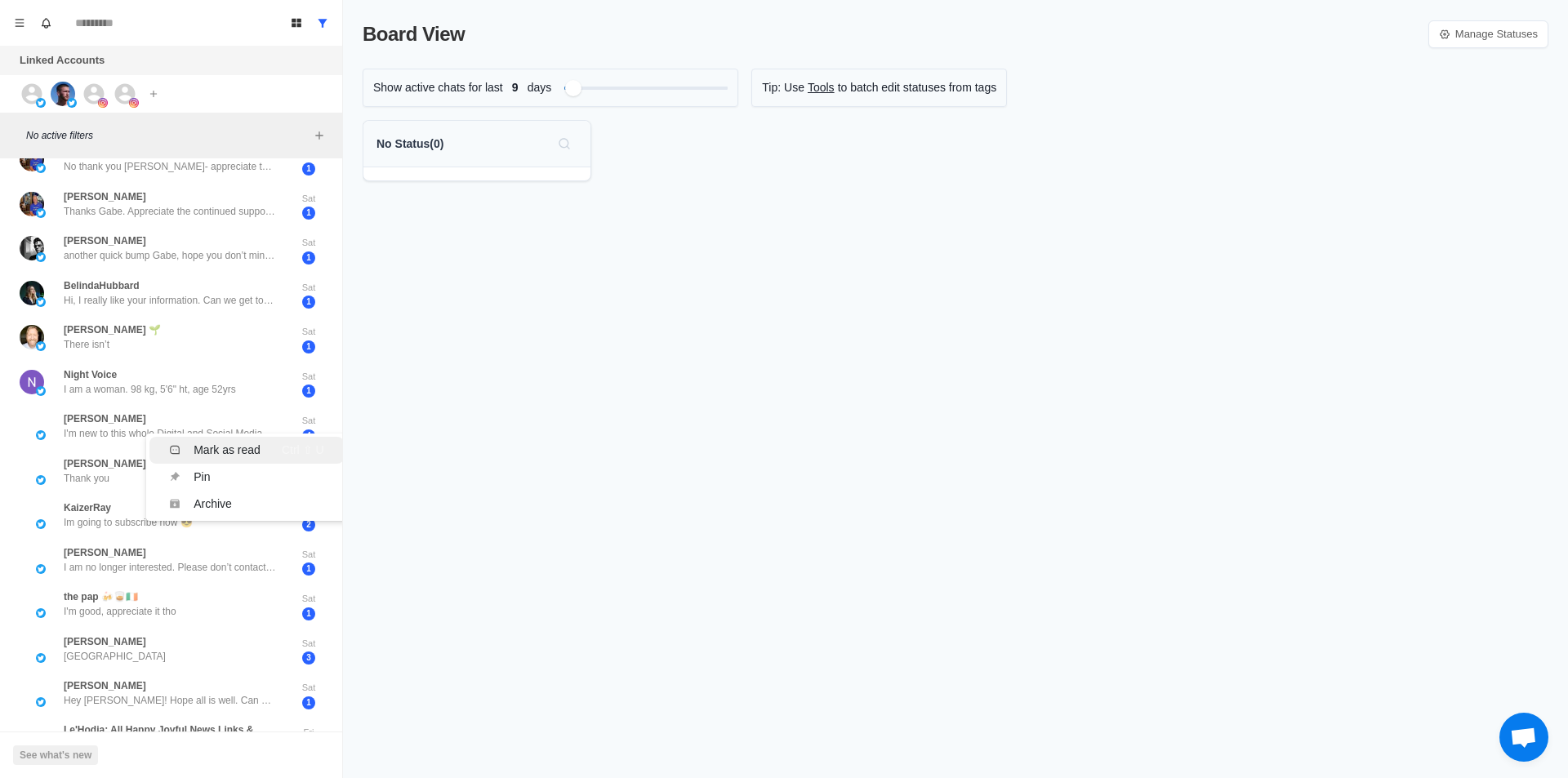
scroll to position [0, 0]
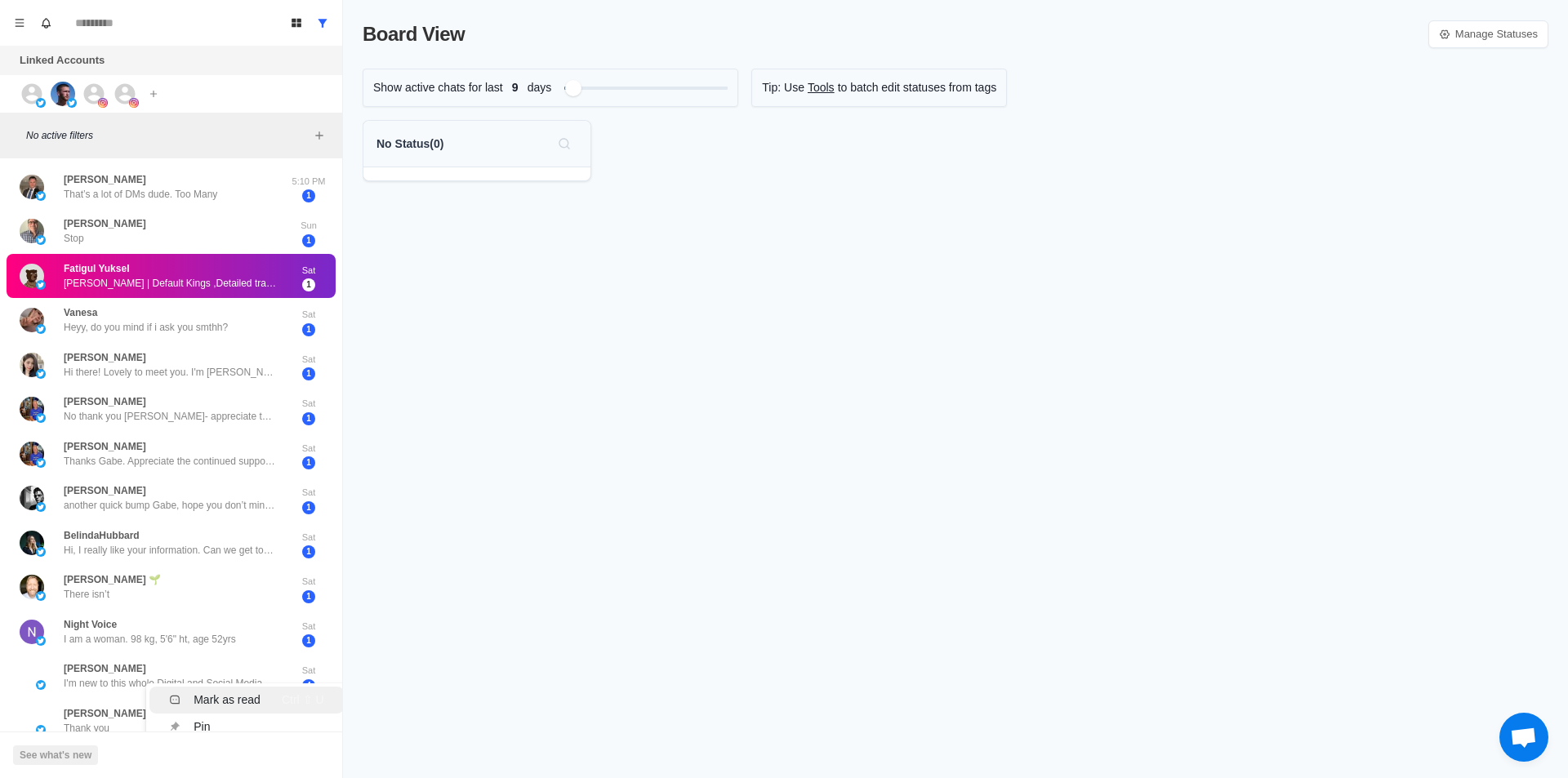
click at [238, 439] on div "[PERSON_NAME] Thanks [PERSON_NAME]. Appreciate the continued support and follow…" at bounding box center [169, 454] width 212 height 29
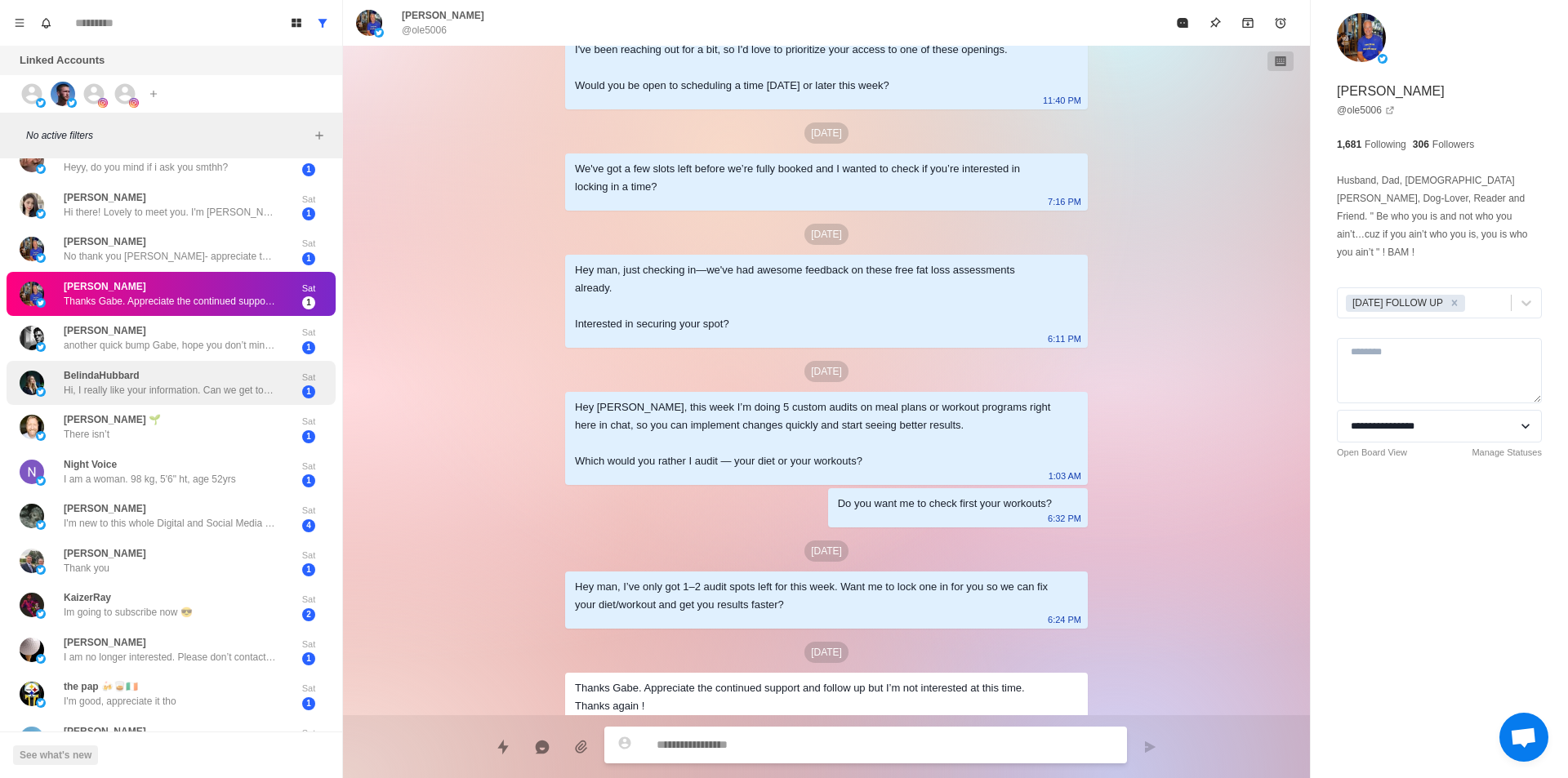
scroll to position [163, 0]
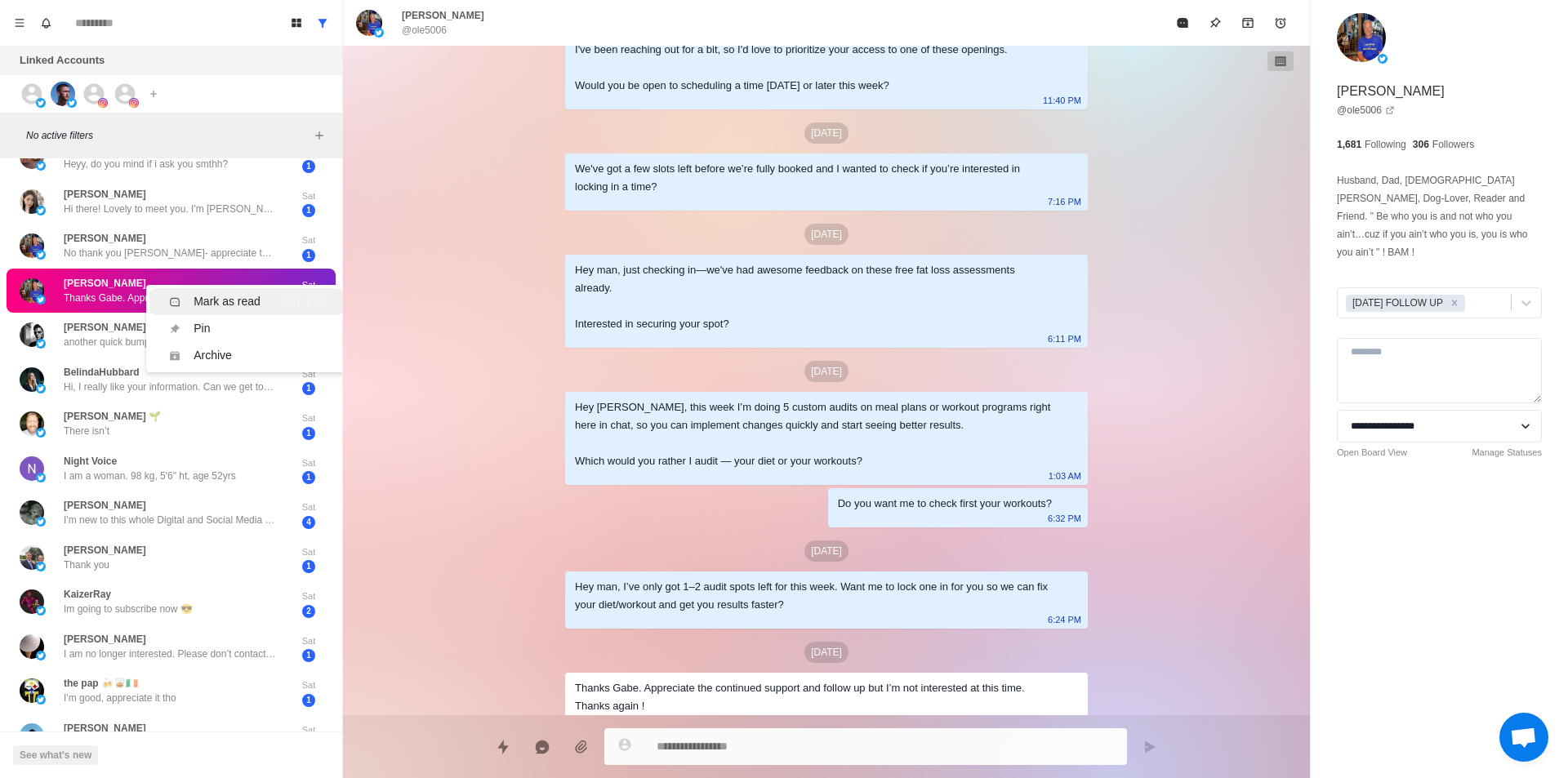
click at [298, 300] on div "Ctrl ⇧ U" at bounding box center [303, 302] width 43 height 17
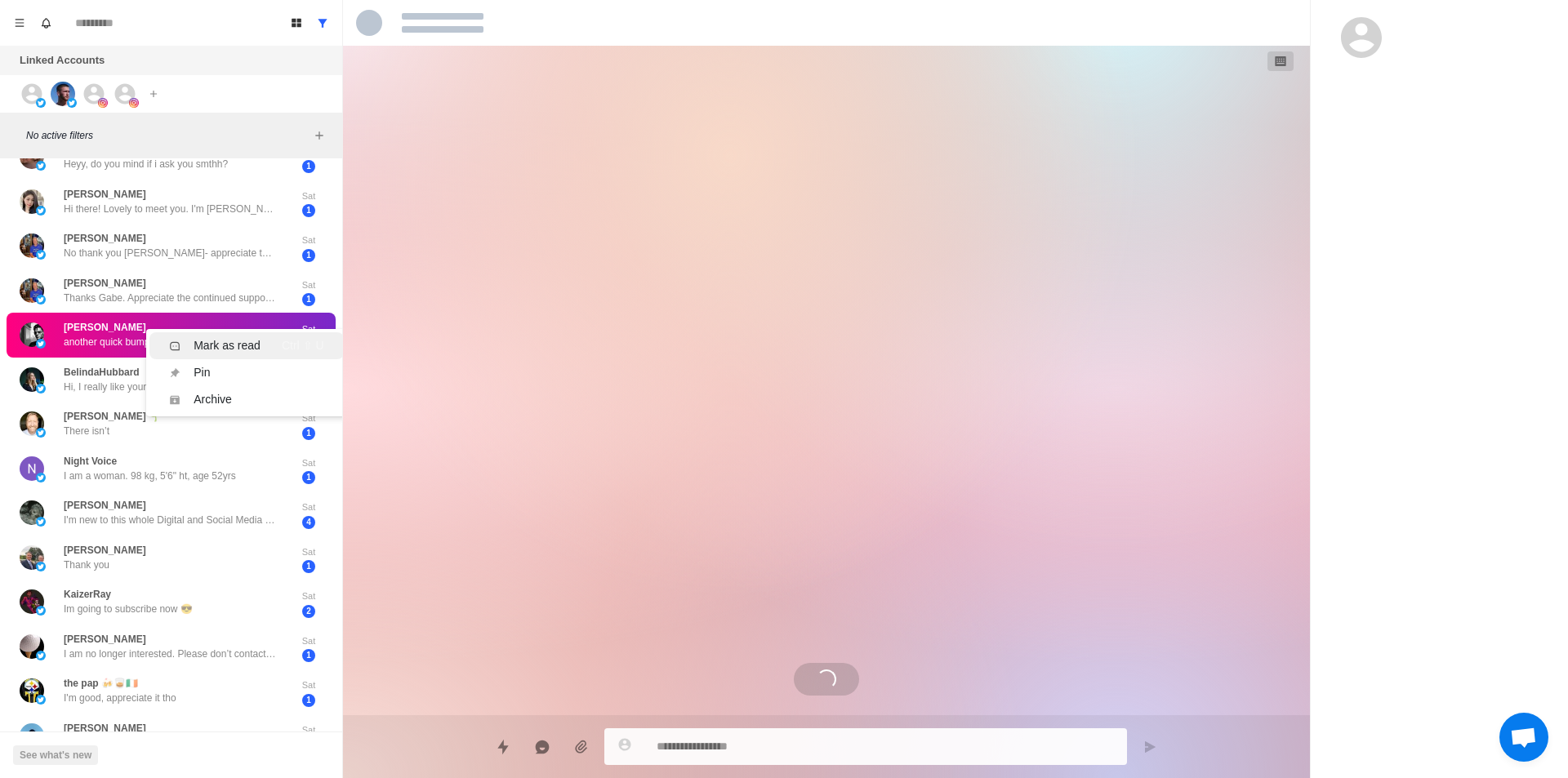
click at [201, 336] on li "Mark as read Ctrl ⇧ U" at bounding box center [246, 345] width 193 height 27
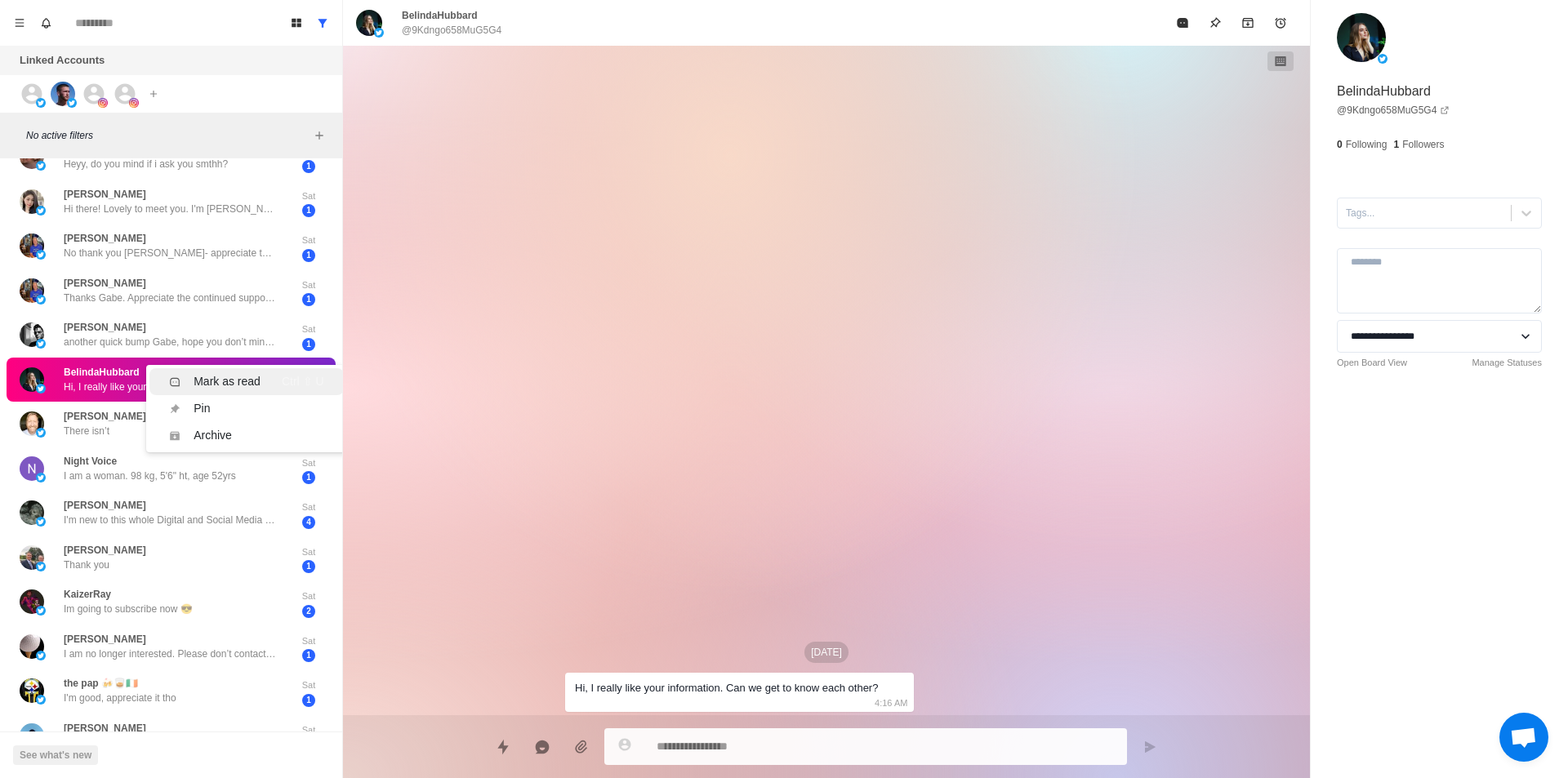
click at [223, 378] on div "Mark as read" at bounding box center [227, 381] width 67 height 17
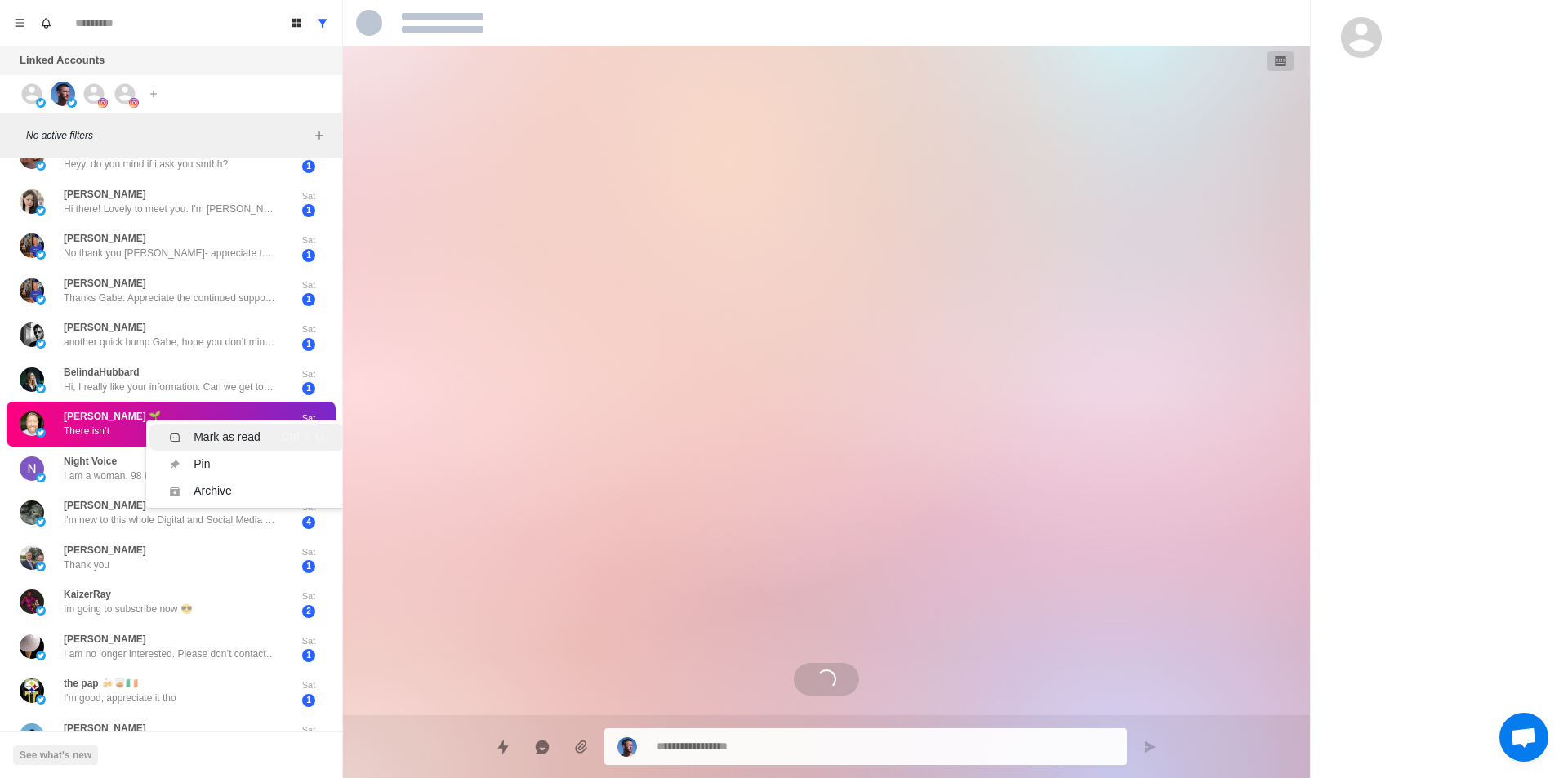
click at [213, 427] on li "Mark as read Ctrl ⇧ U" at bounding box center [246, 436] width 193 height 27
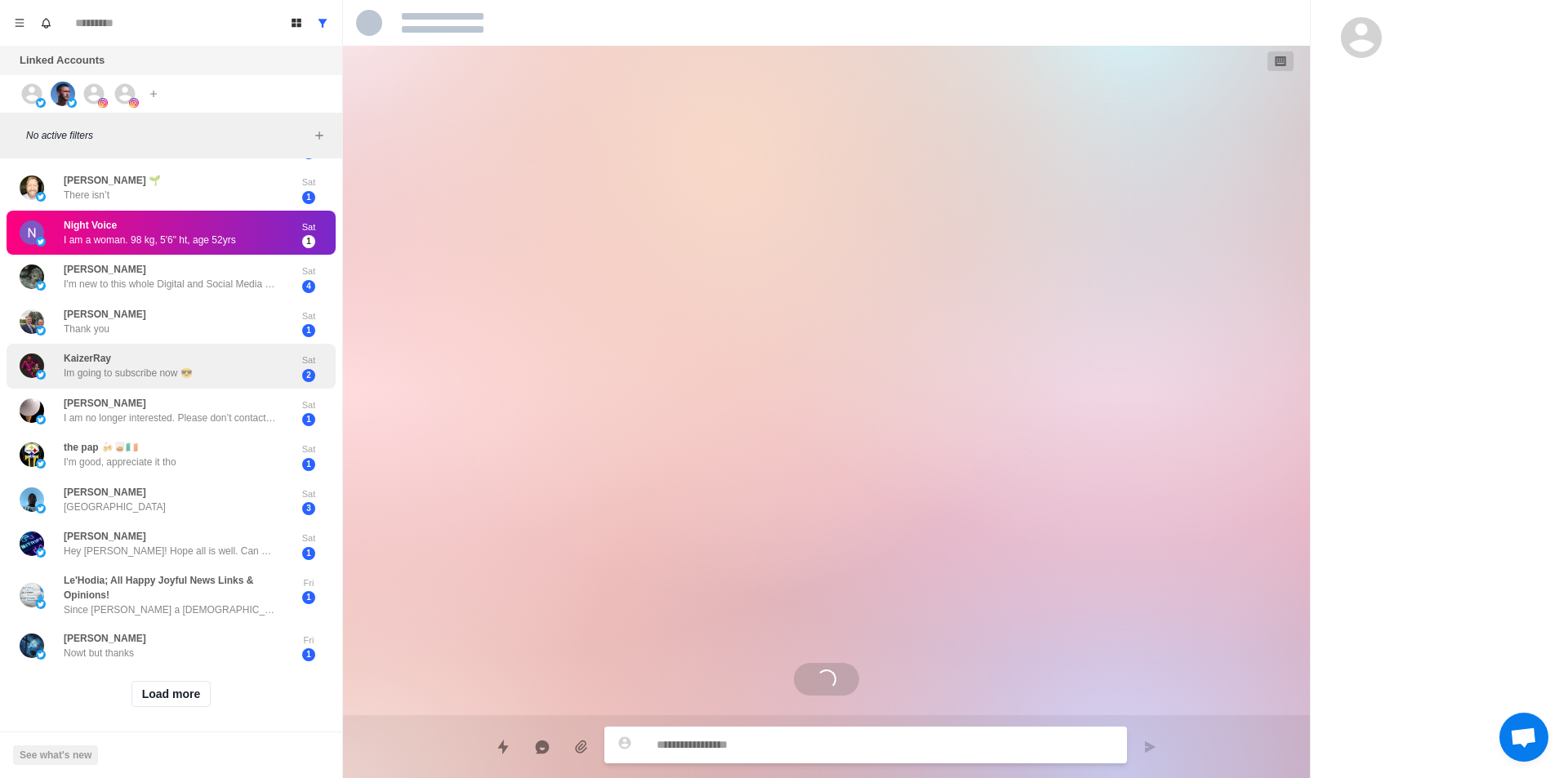
scroll to position [408, 0]
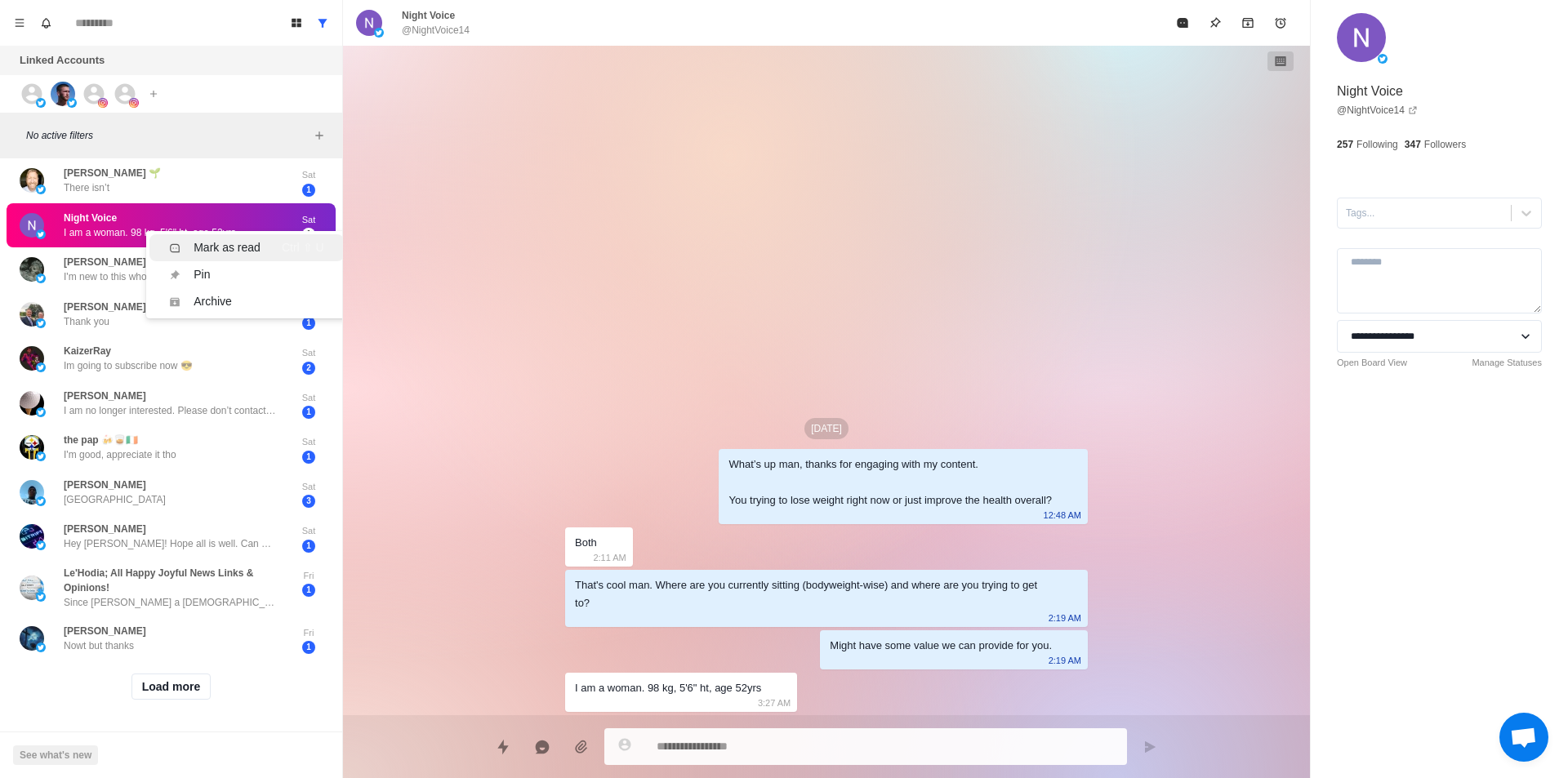
click at [241, 242] on div "Mark as read" at bounding box center [227, 248] width 67 height 17
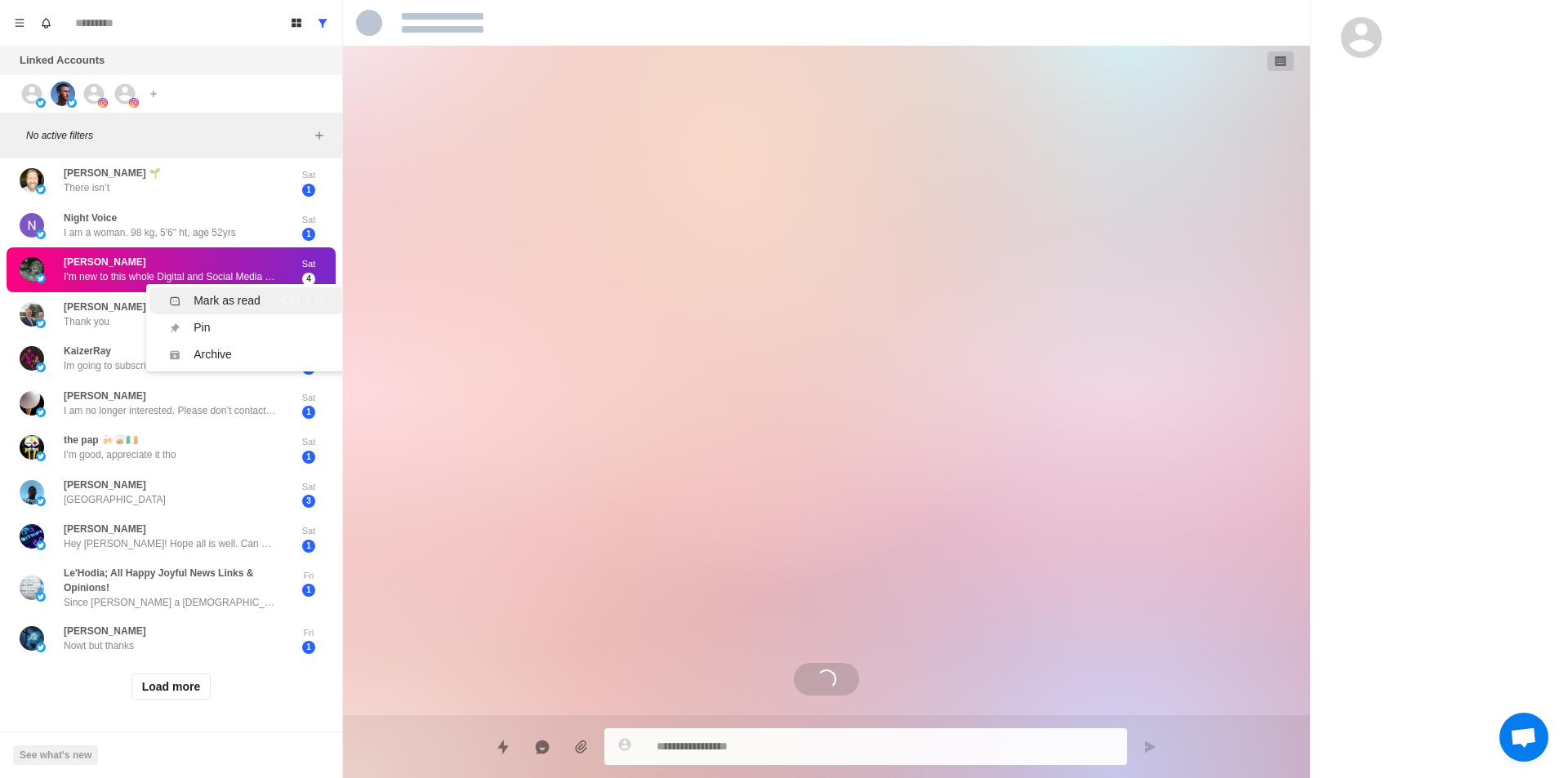
scroll to position [228, 0]
click at [250, 304] on div "Mark as read" at bounding box center [227, 301] width 67 height 17
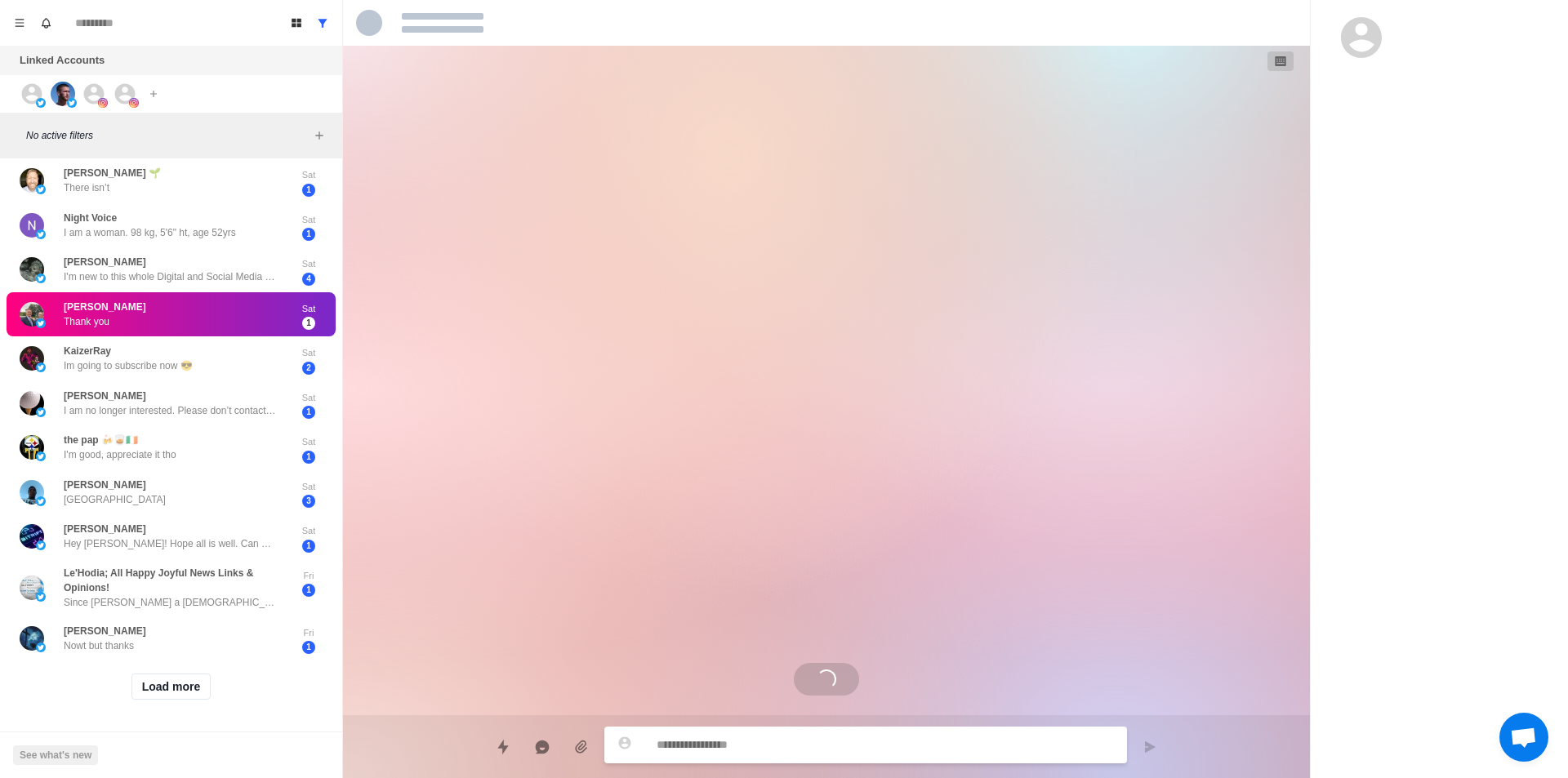
scroll to position [0, 0]
click at [235, 329] on div "Mark as read" at bounding box center [227, 332] width 67 height 17
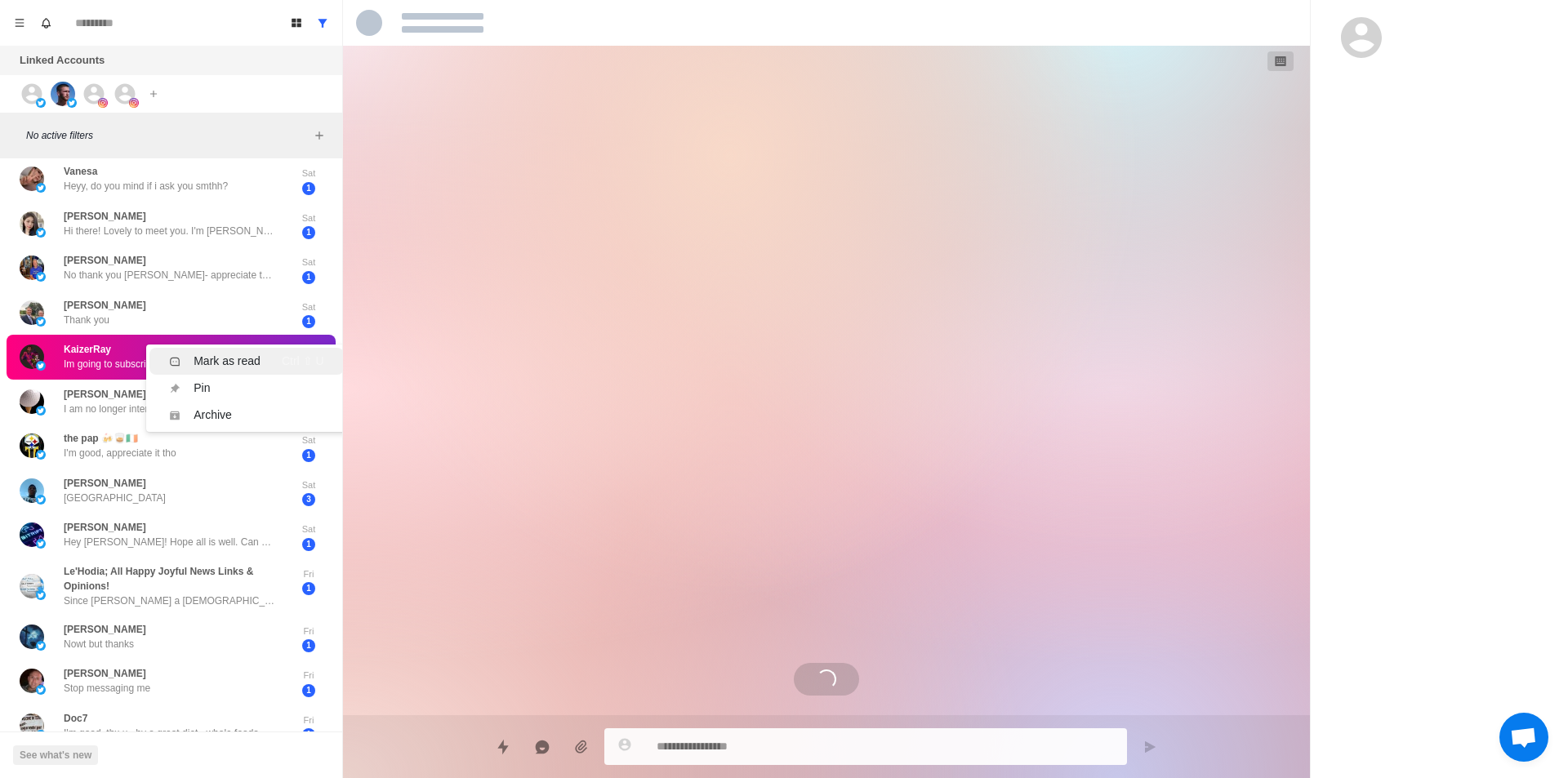
scroll to position [637, 0]
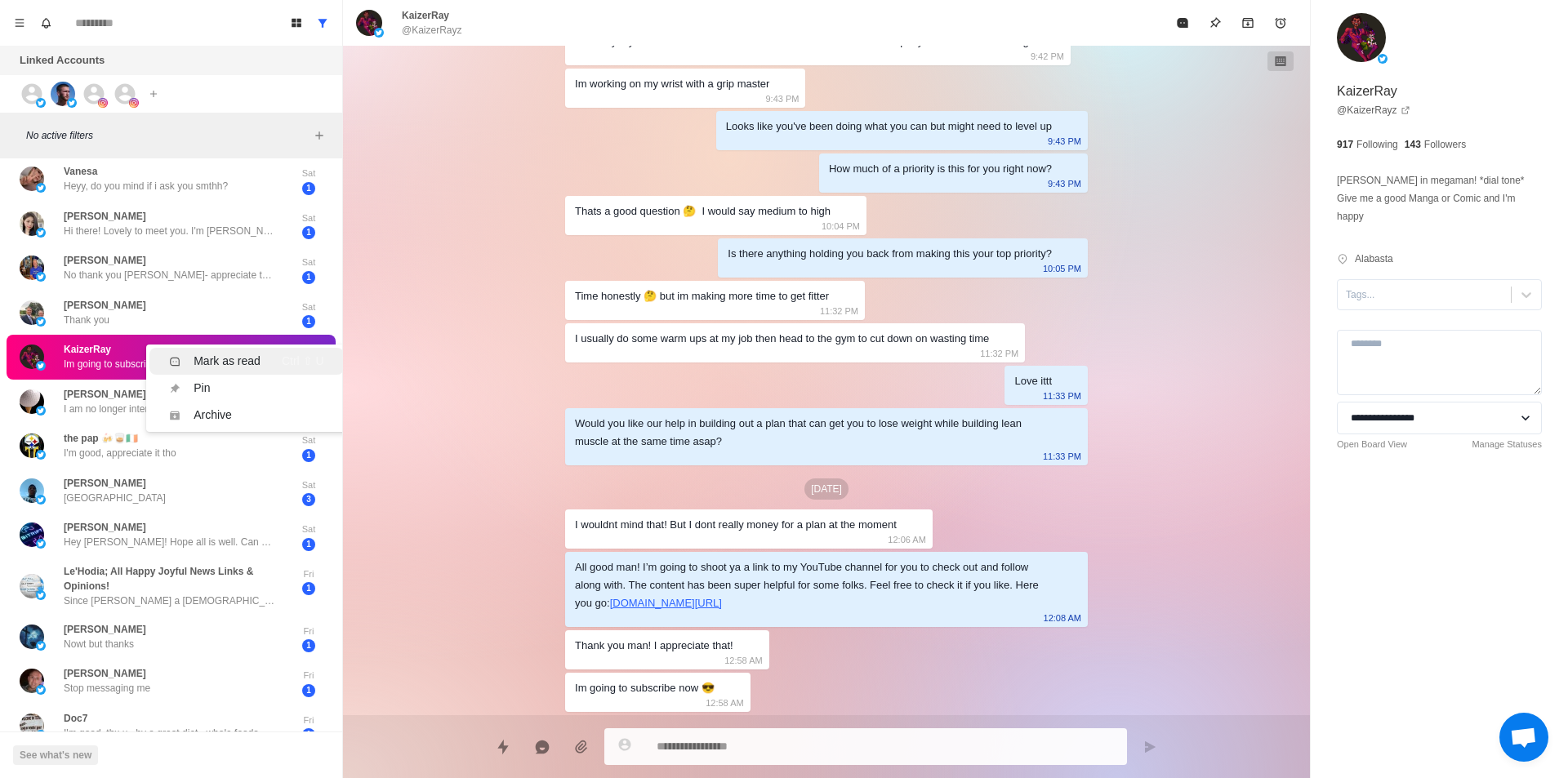
click at [231, 354] on div "Mark as read" at bounding box center [227, 361] width 67 height 17
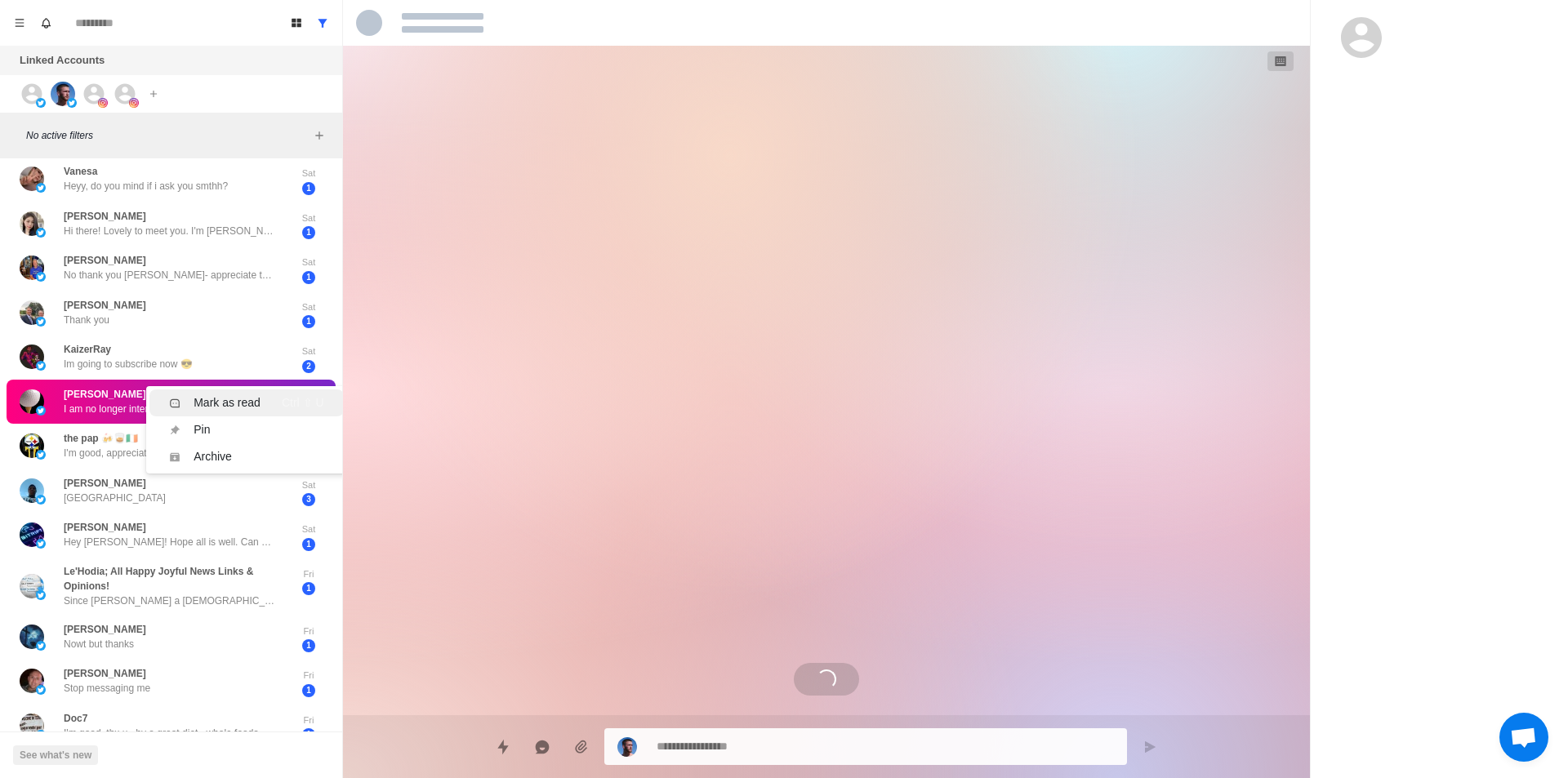
scroll to position [533, 0]
click at [234, 393] on li "Mark as read Ctrl ⇧ U" at bounding box center [246, 402] width 193 height 27
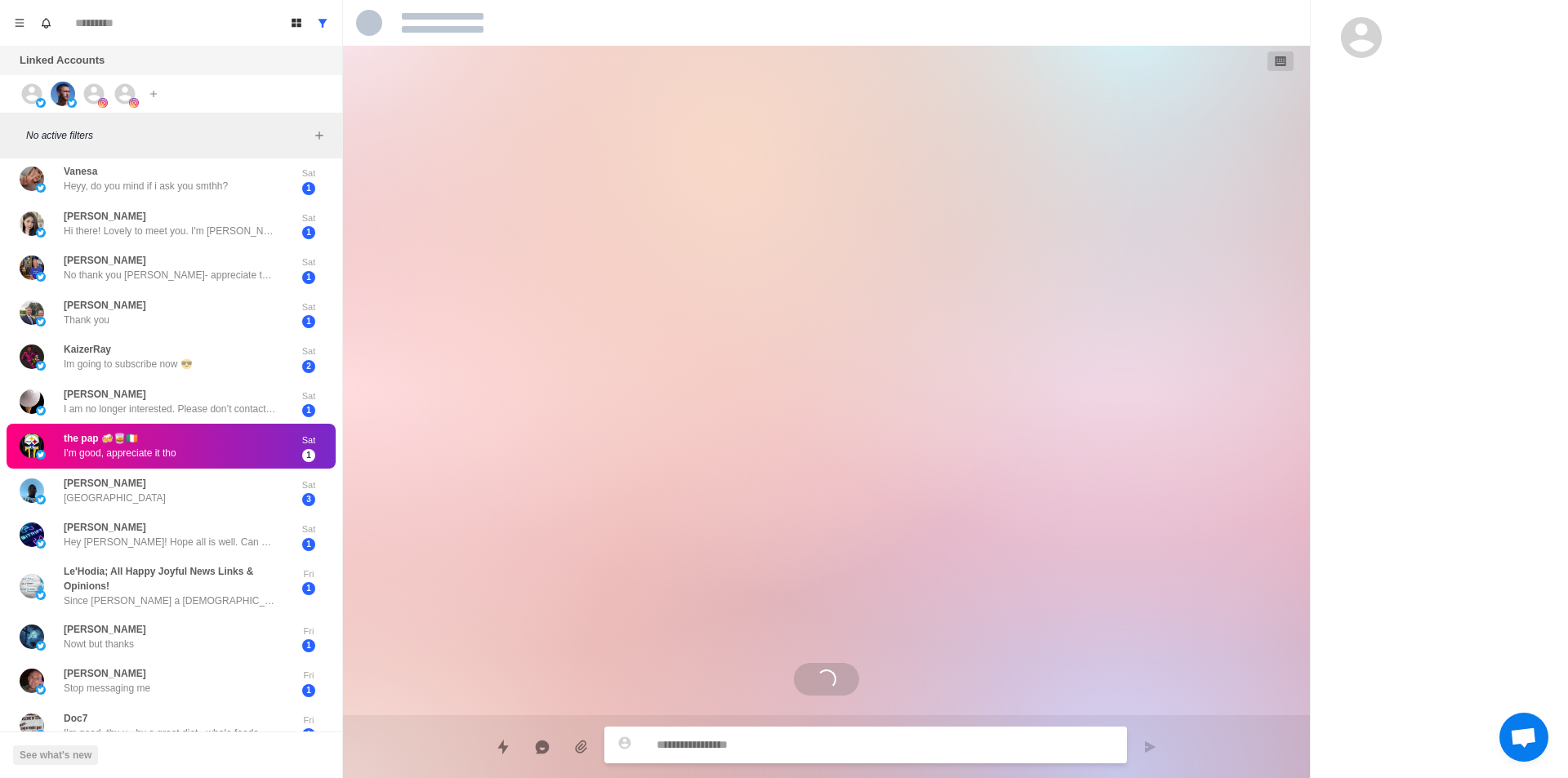
scroll to position [0, 0]
click at [215, 475] on div "Mark as read" at bounding box center [227, 474] width 67 height 17
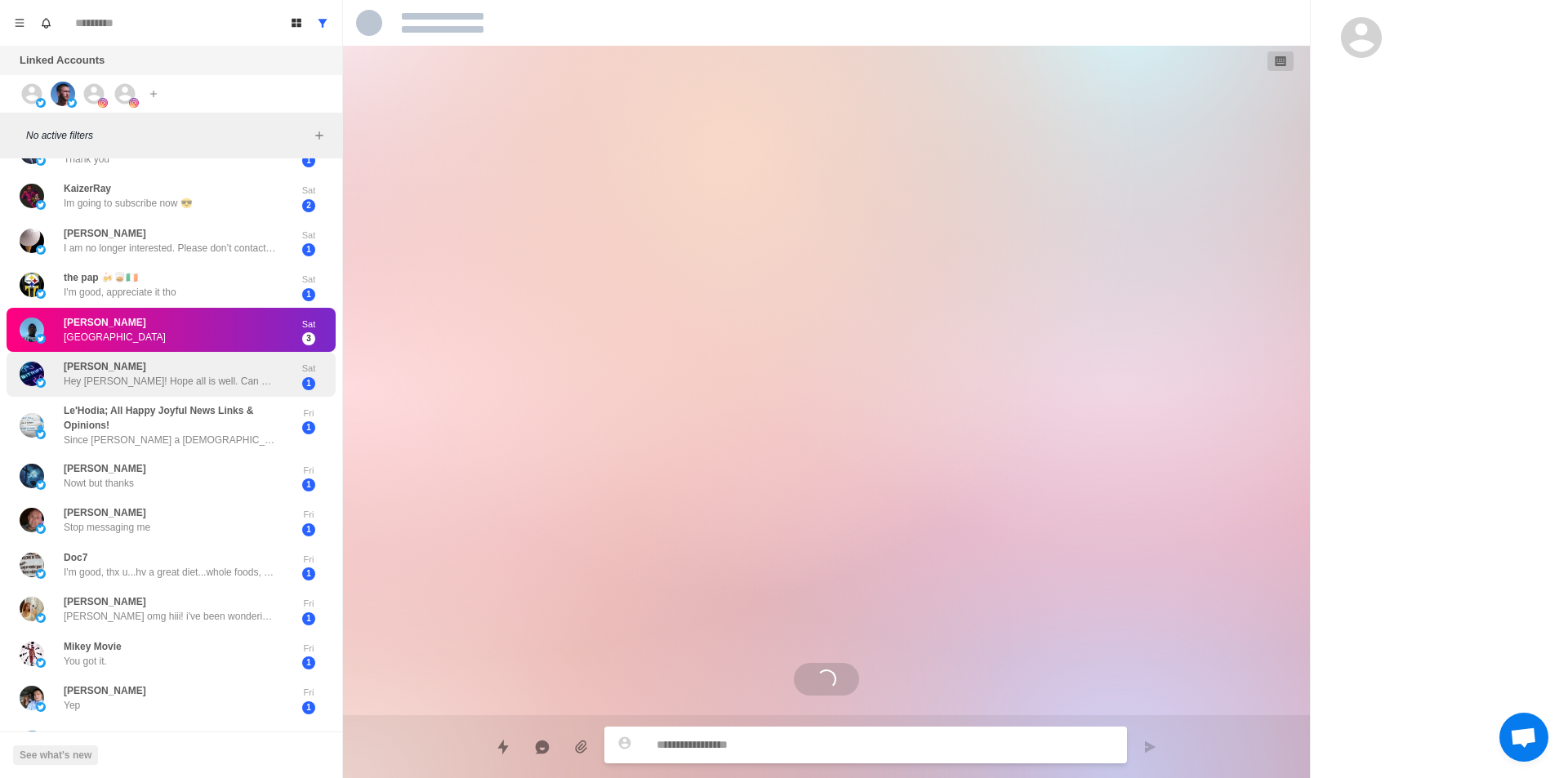
scroll to position [304, 0]
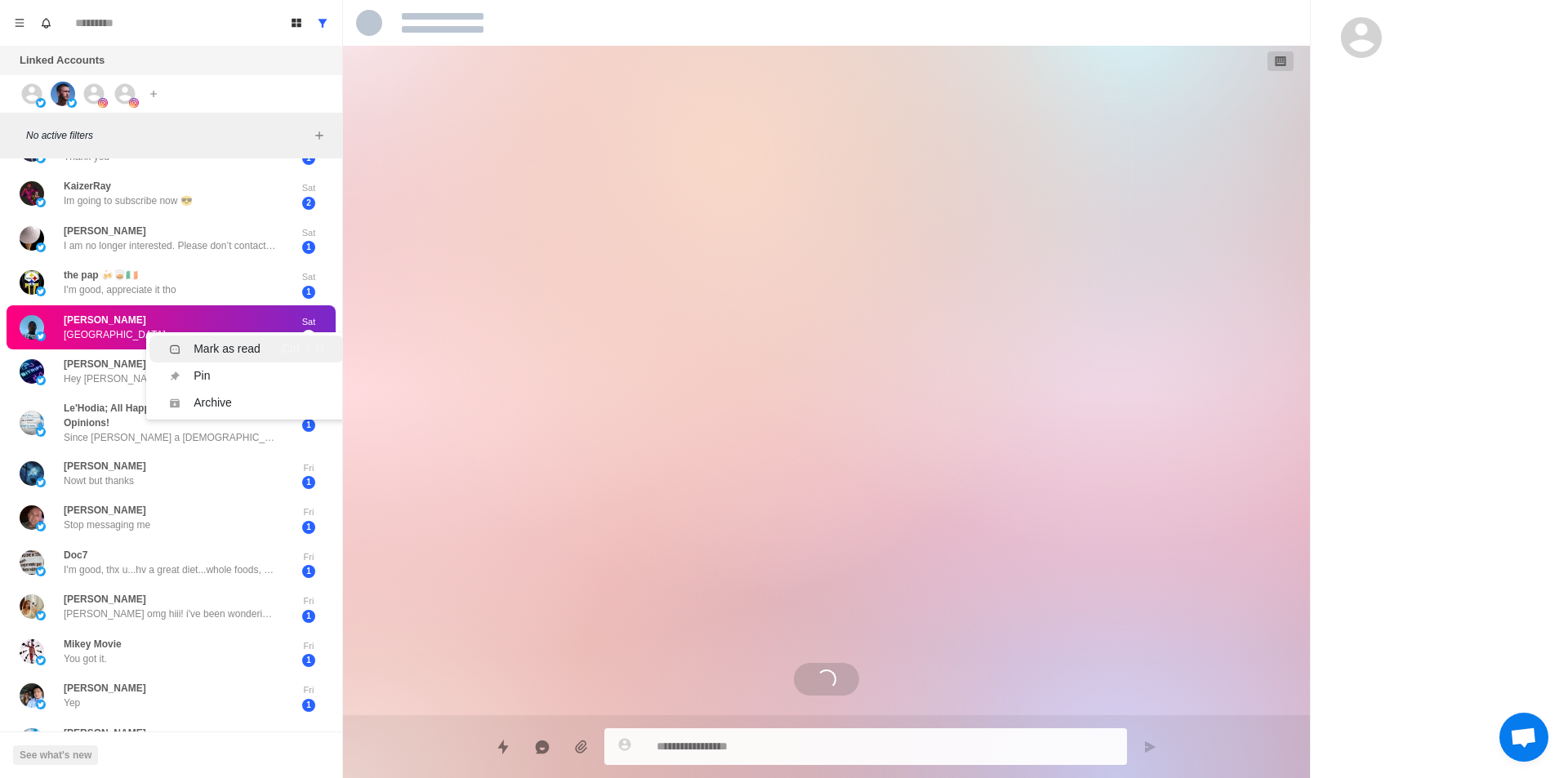
click at [230, 350] on div "Mark as read" at bounding box center [227, 349] width 67 height 17
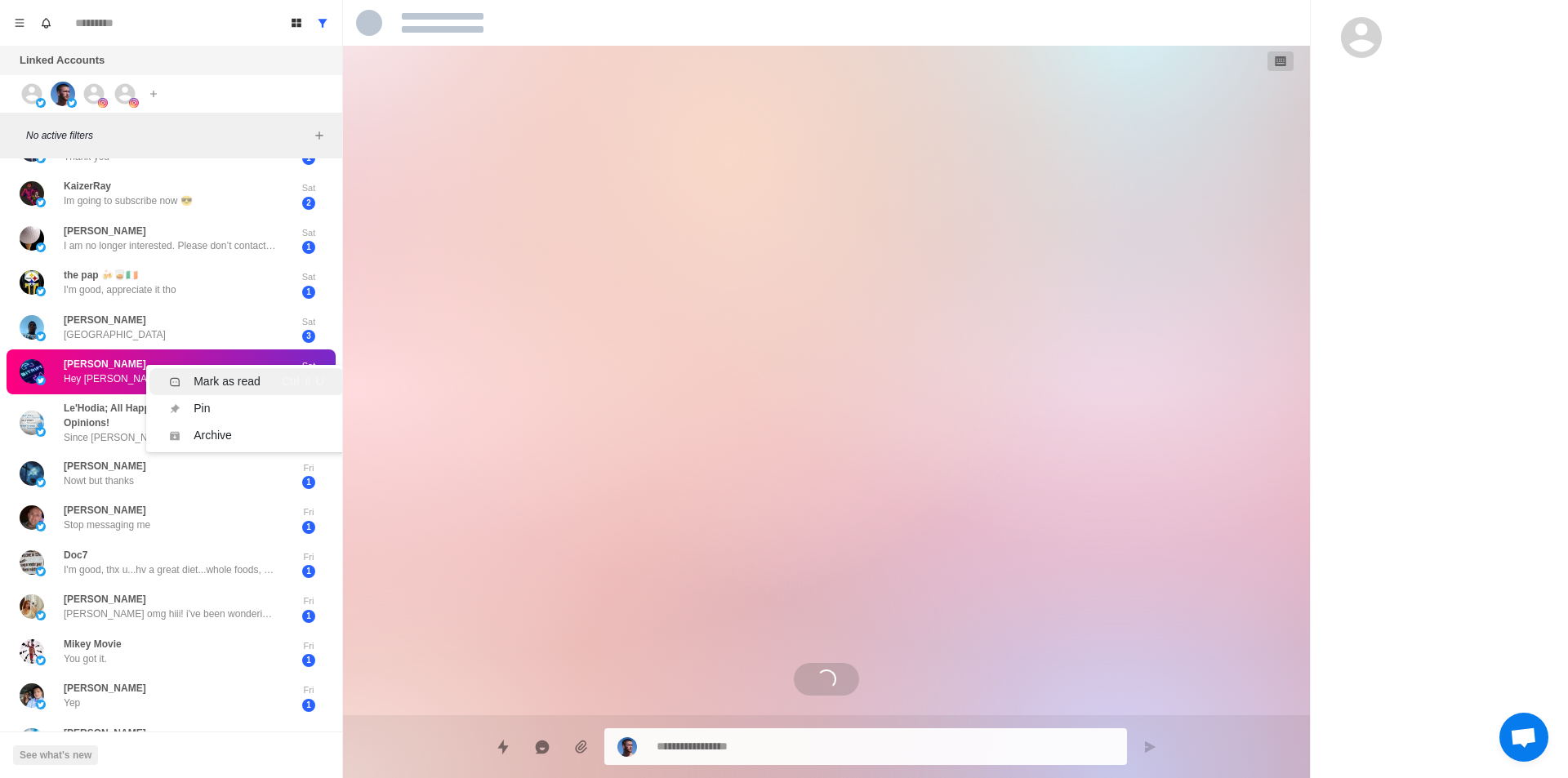
click at [221, 377] on div "Mark as read" at bounding box center [227, 381] width 67 height 17
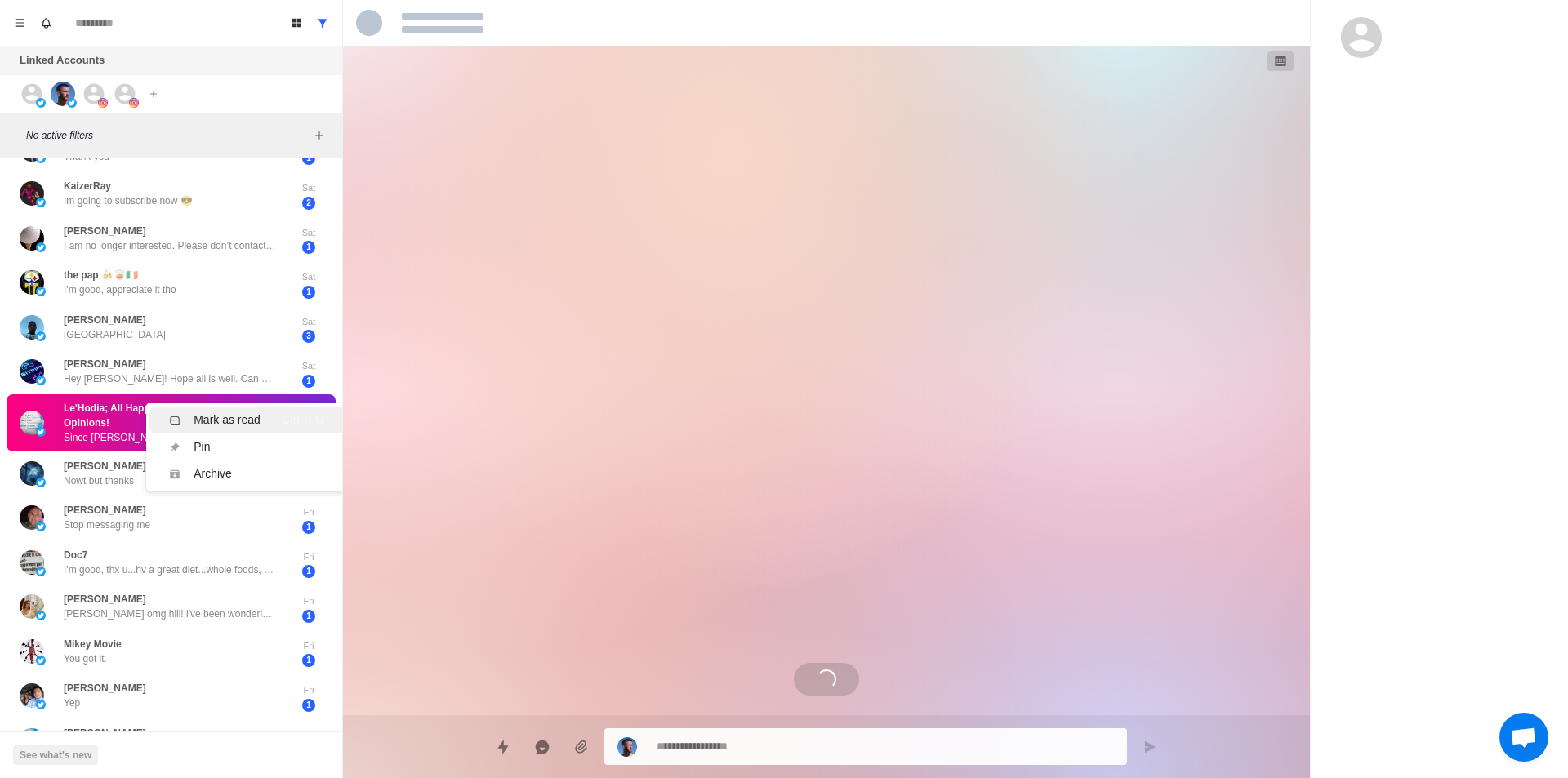
click at [227, 419] on div "Mark as read" at bounding box center [227, 420] width 67 height 17
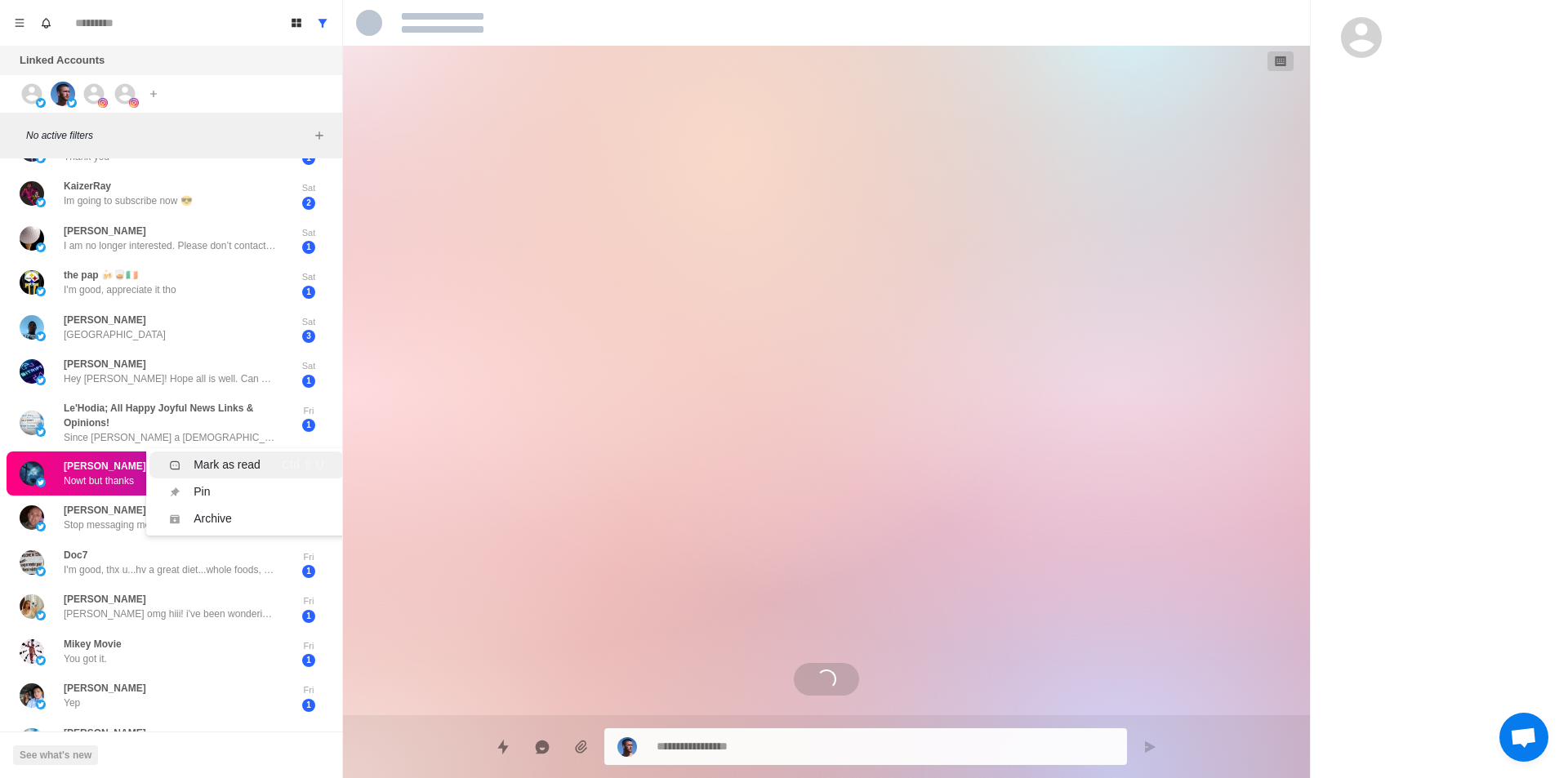
click at [252, 458] on div "Mark as read" at bounding box center [227, 465] width 67 height 17
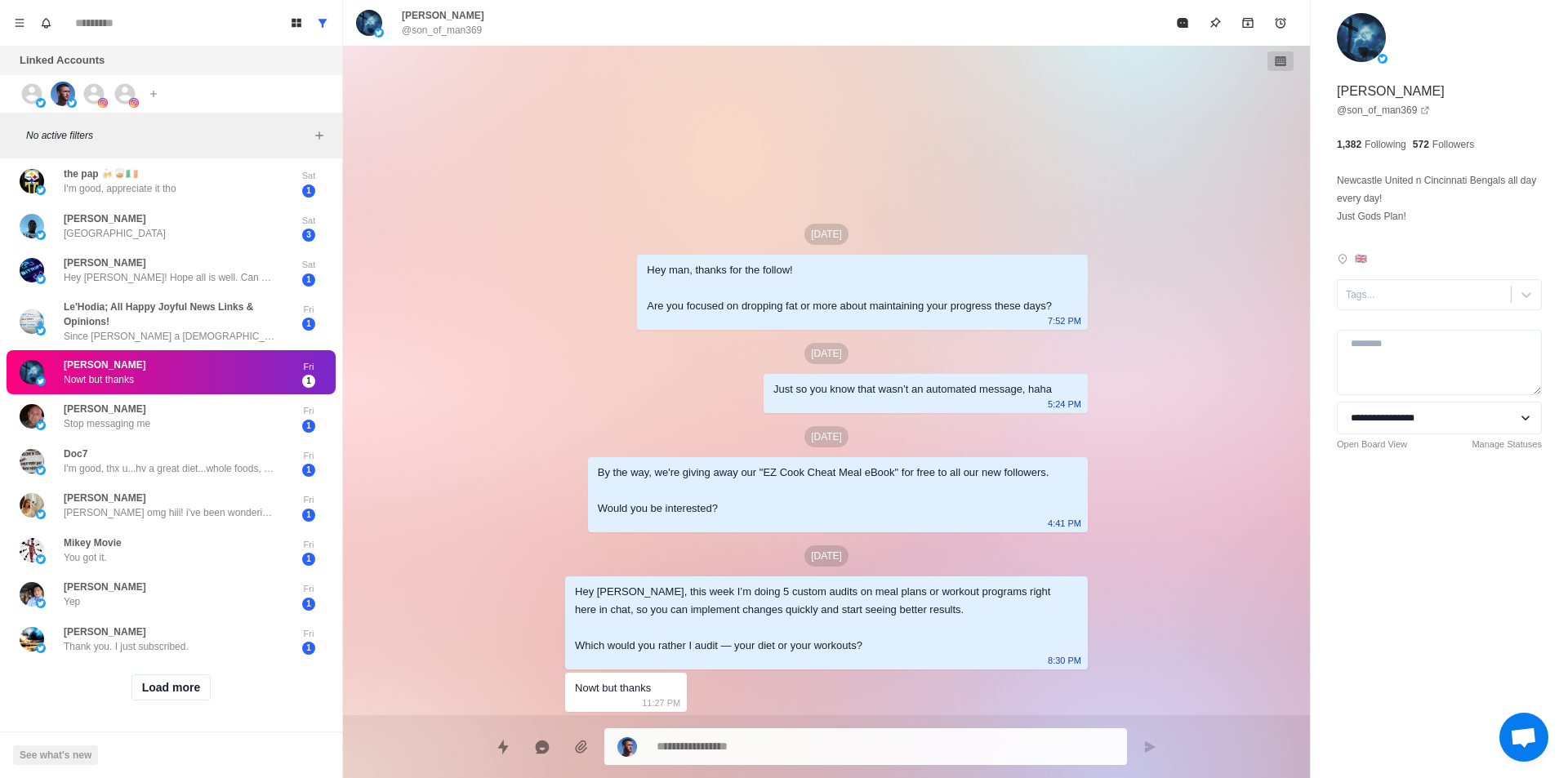
scroll to position [419, 0]
click at [246, 383] on div "Mark as read" at bounding box center [227, 392] width 67 height 17
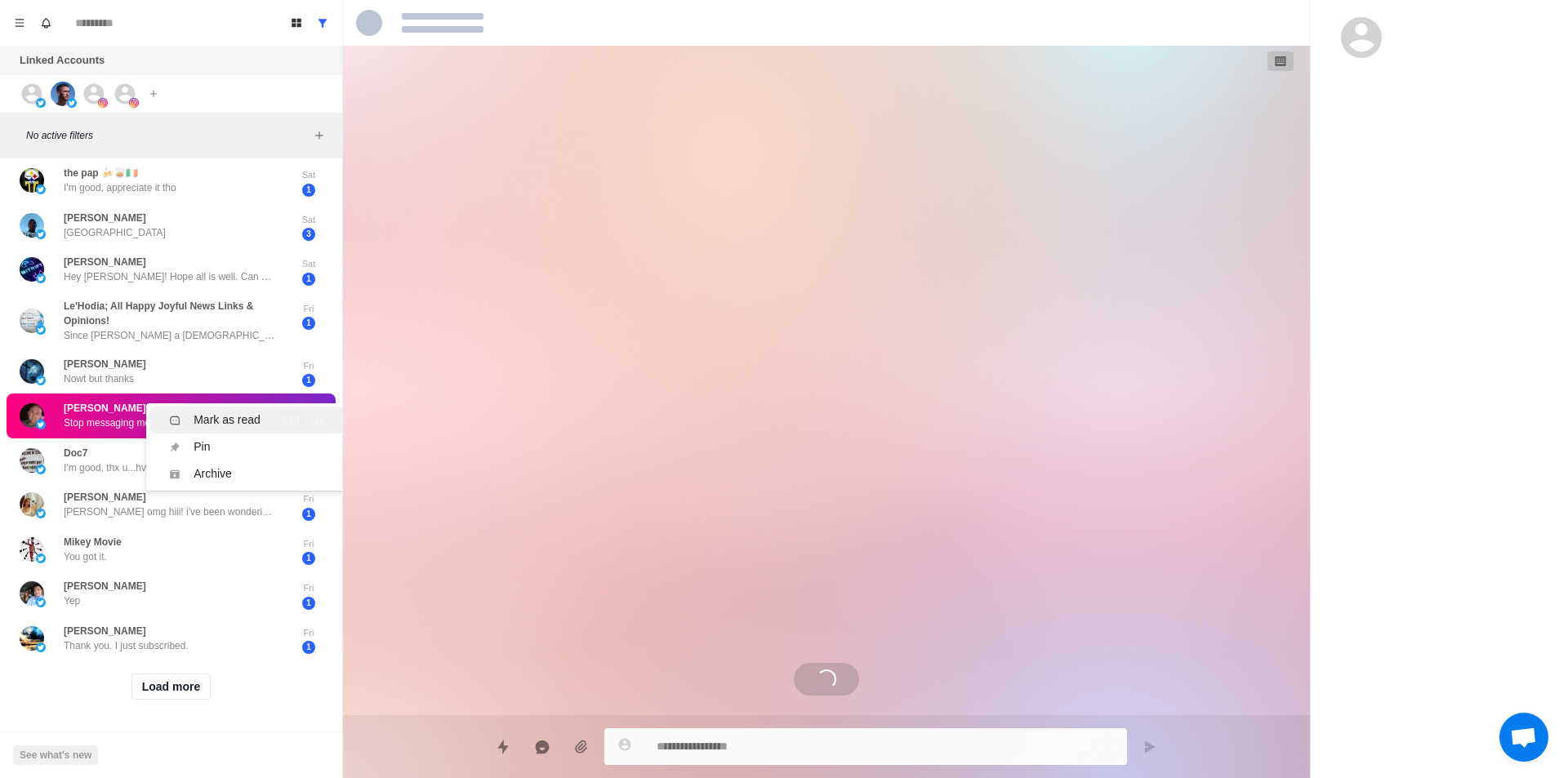
click at [230, 411] on div "Mark as read" at bounding box center [227, 420] width 67 height 17
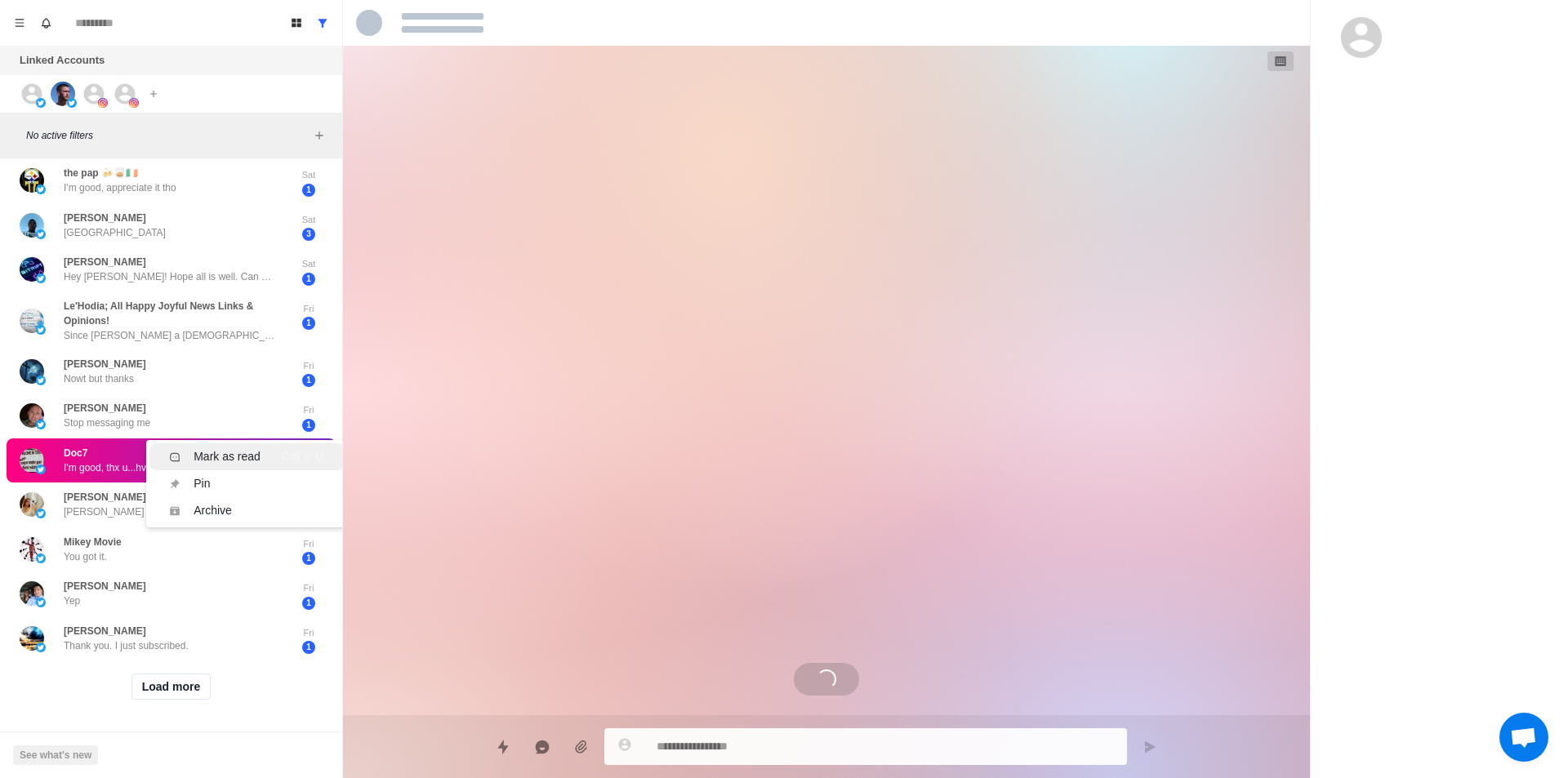
click at [228, 448] on div "Mark as read" at bounding box center [227, 457] width 67 height 17
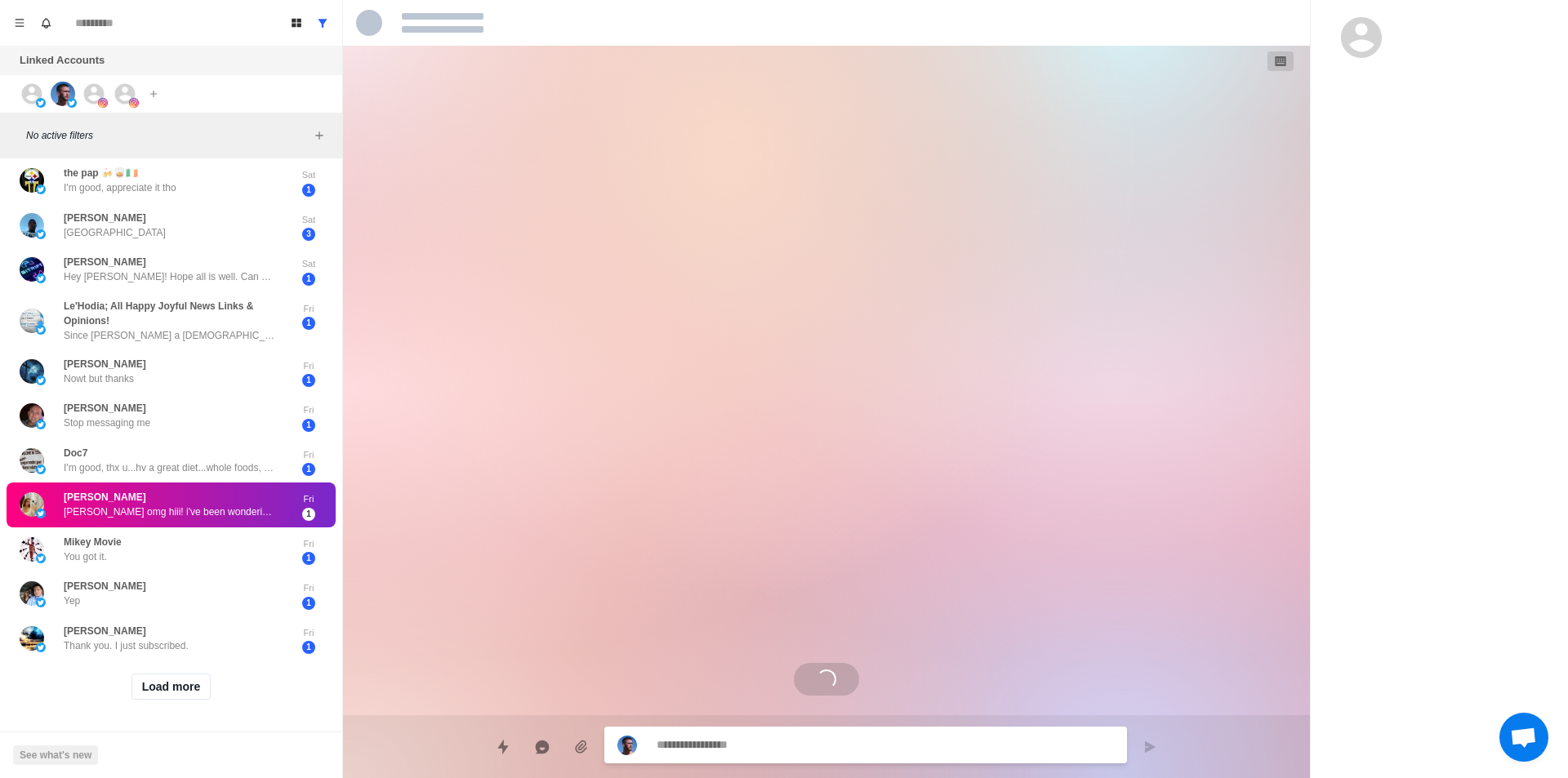
scroll to position [6, 0]
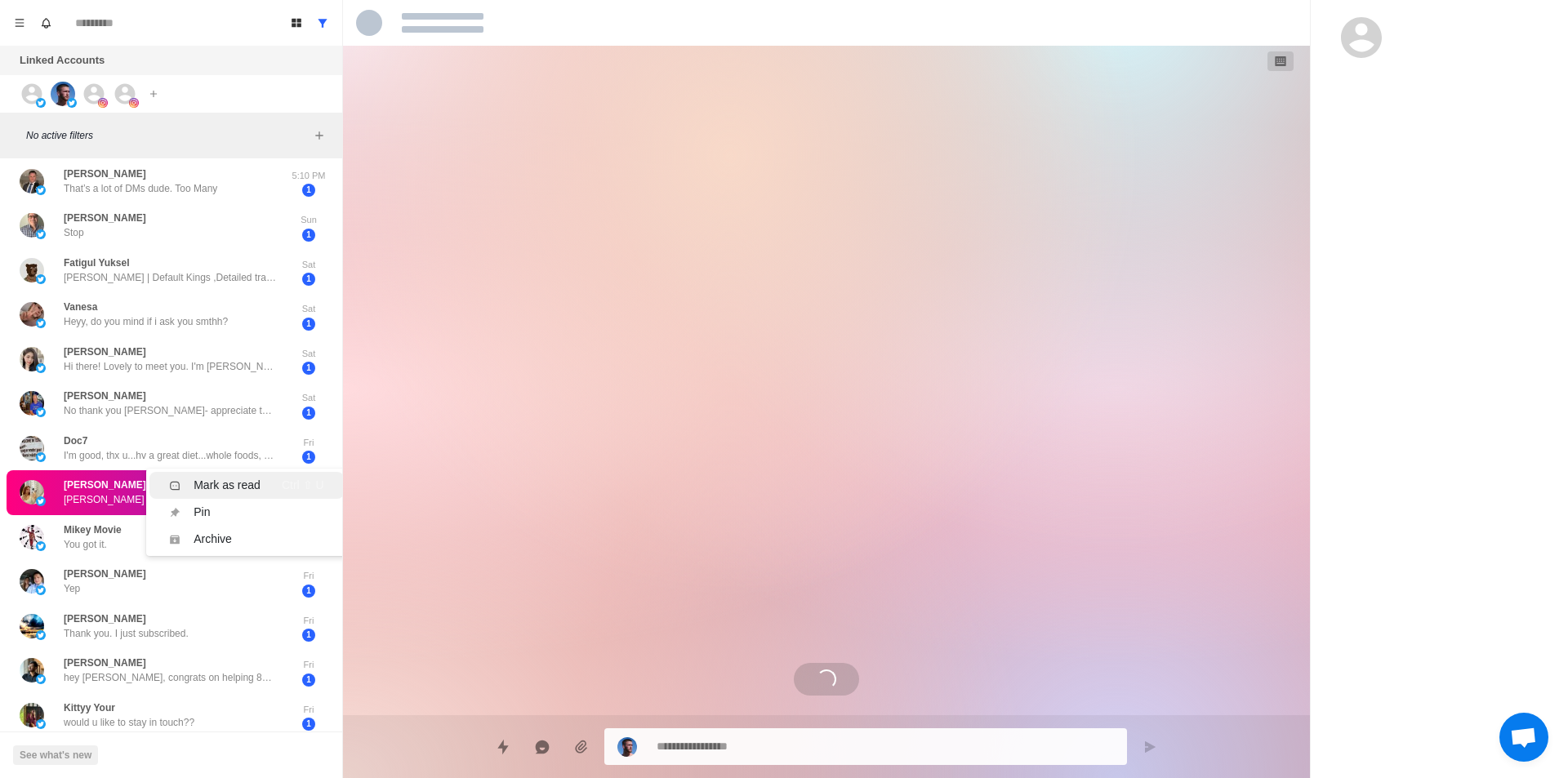
click at [228, 480] on div "Mark as read" at bounding box center [227, 485] width 67 height 17
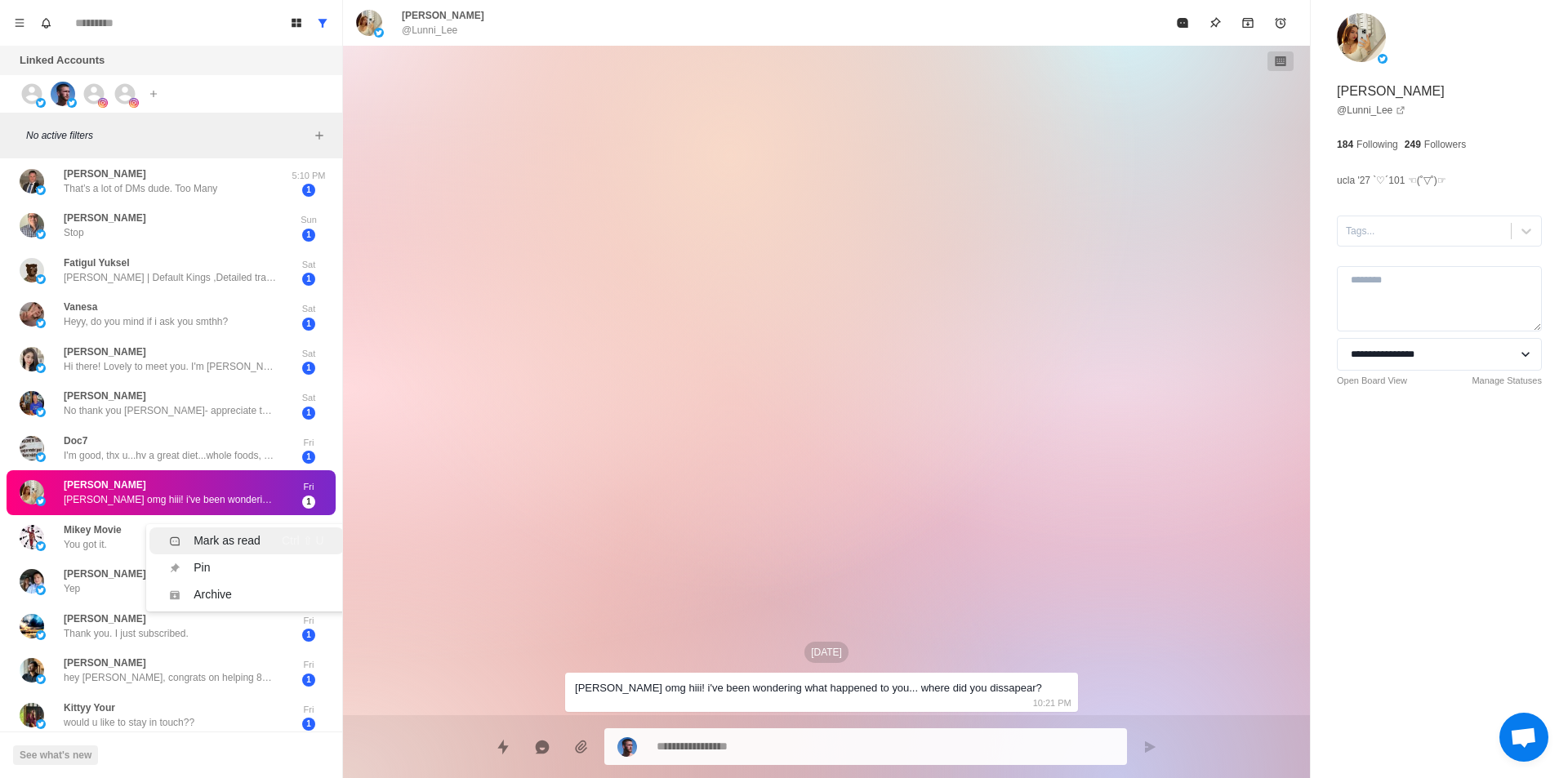
click at [218, 533] on div "Mark as read" at bounding box center [227, 540] width 67 height 17
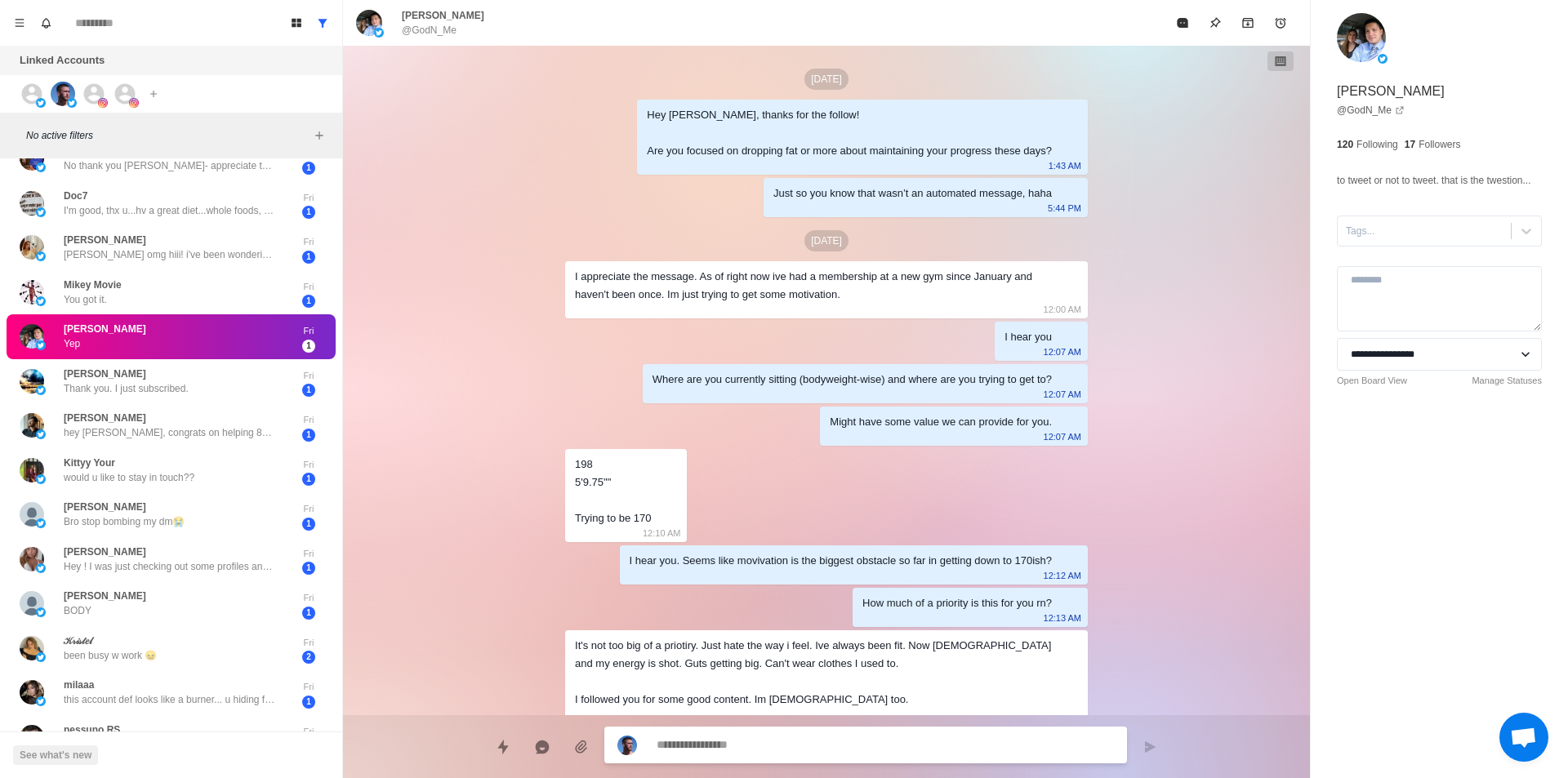
scroll to position [440, 0]
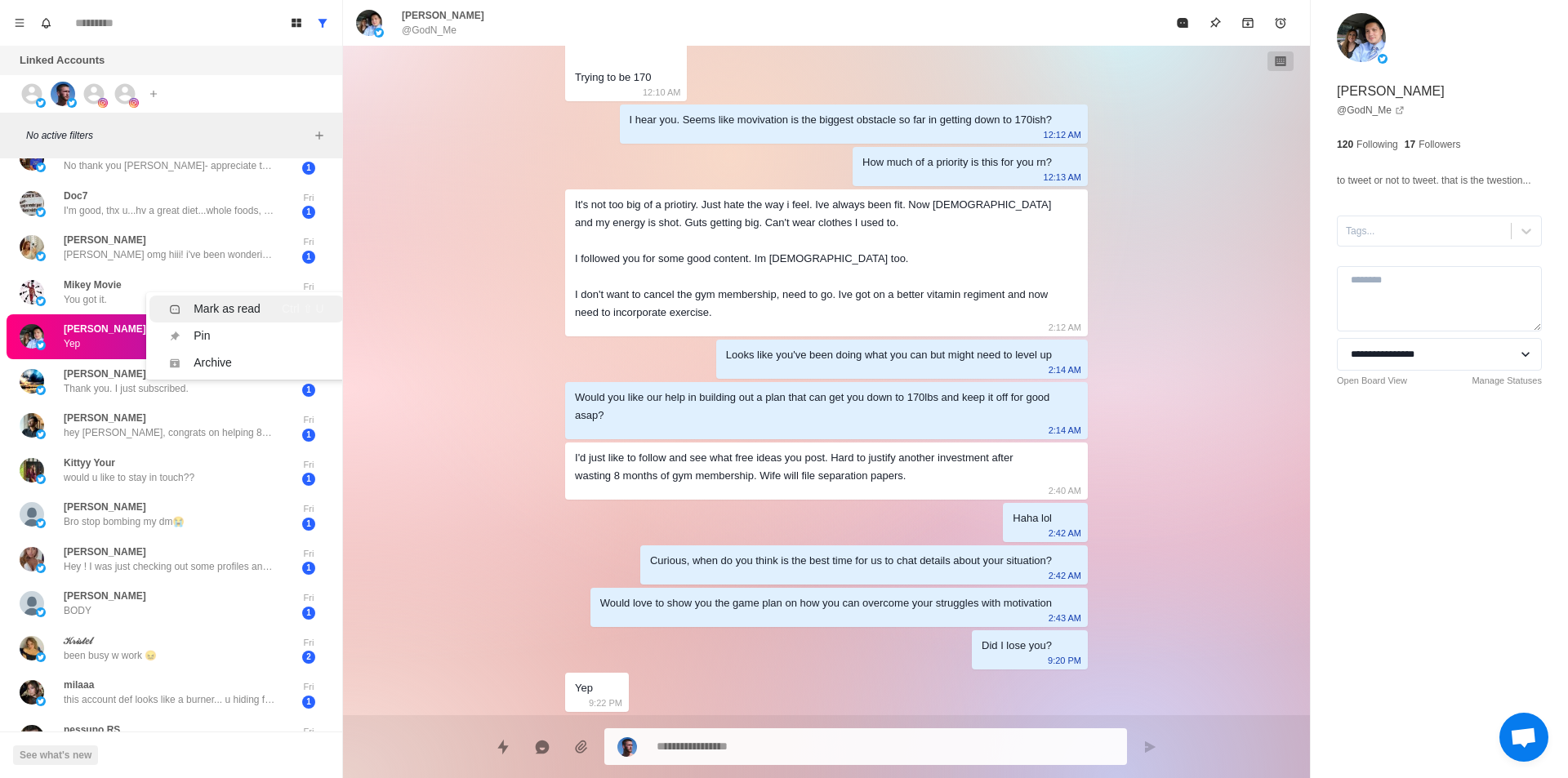
click at [221, 309] on div "Mark as read" at bounding box center [227, 309] width 67 height 17
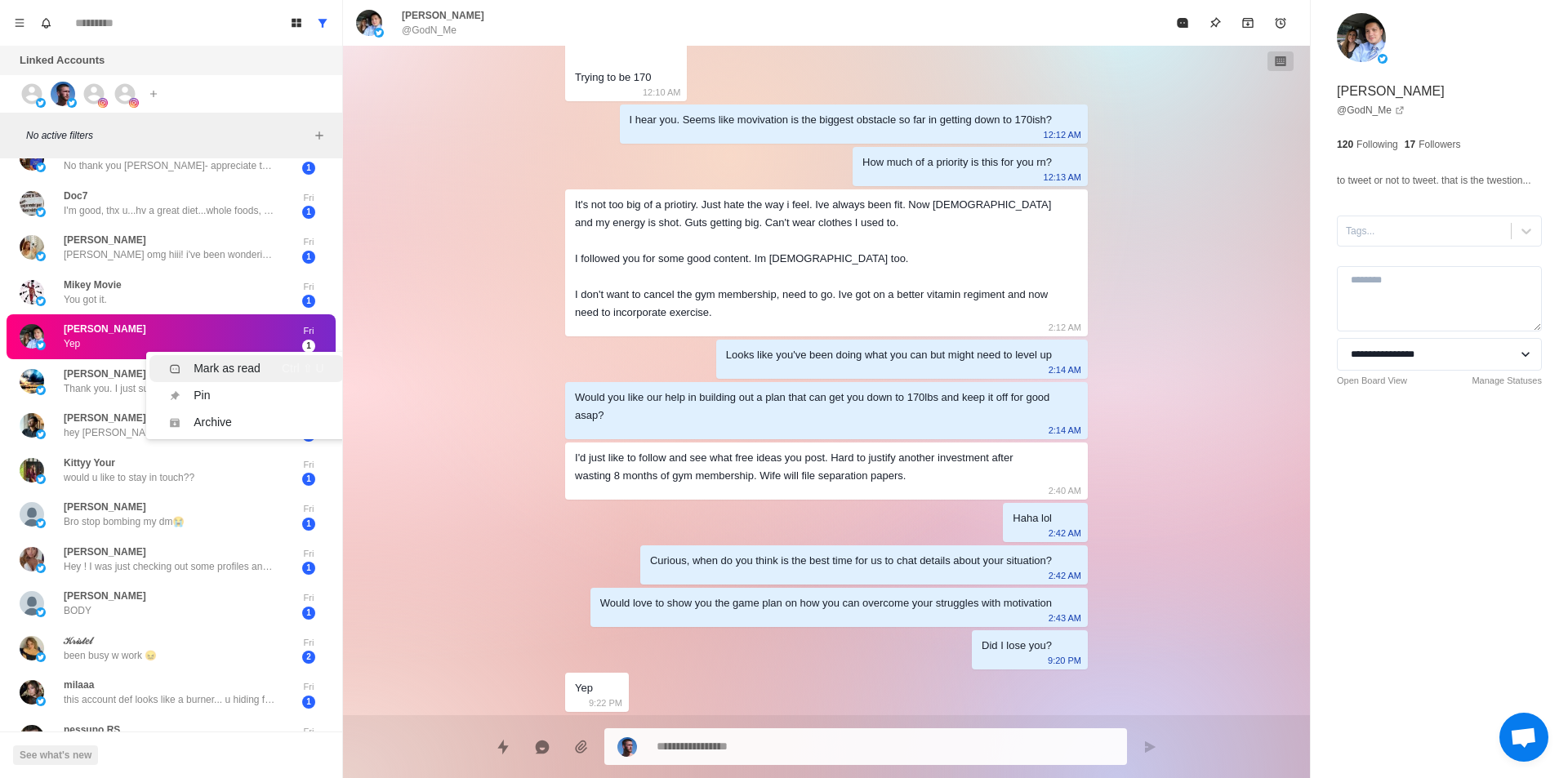
click at [210, 359] on li "Mark as read Ctrl ⇧ U" at bounding box center [246, 368] width 193 height 27
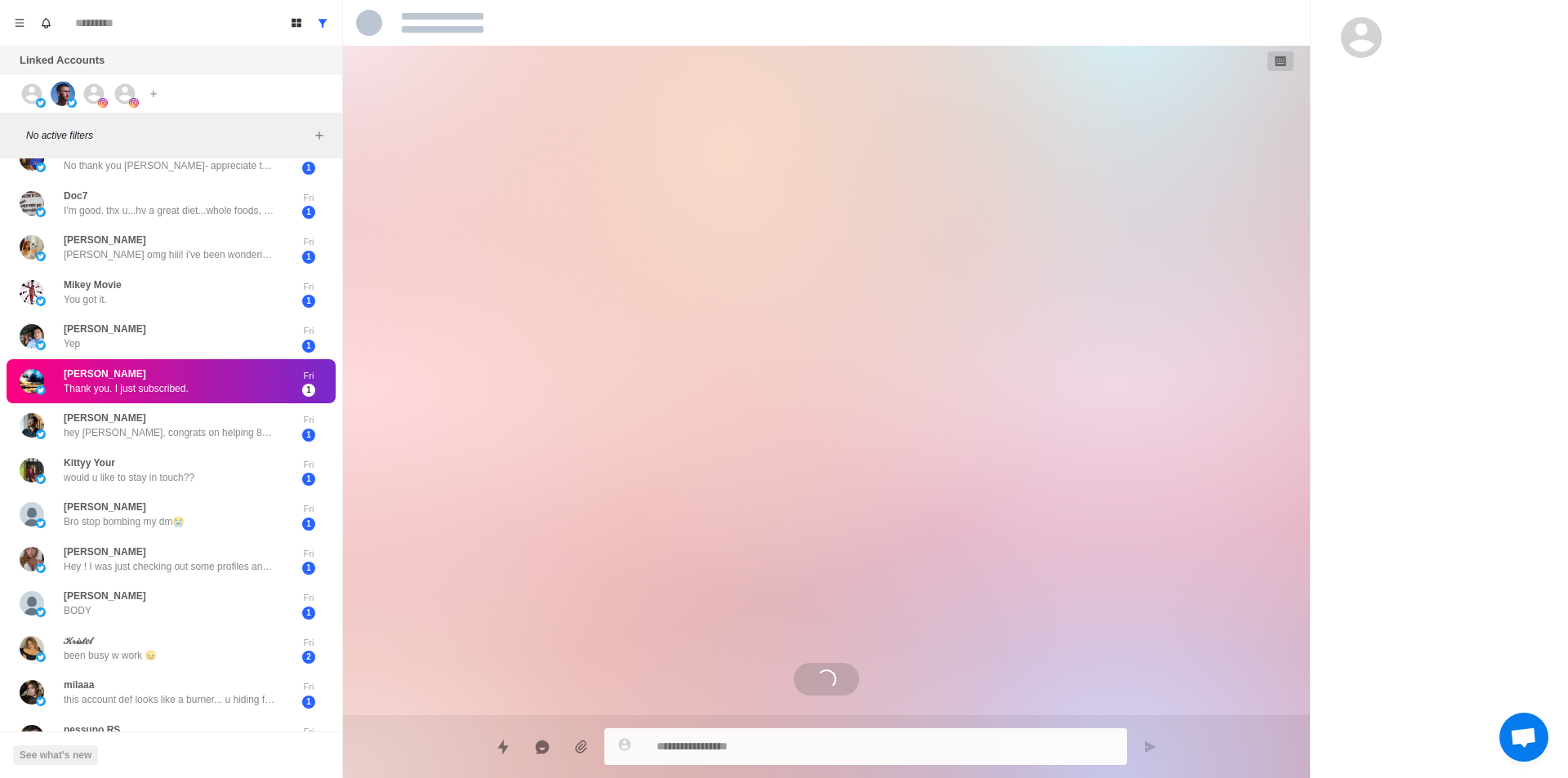
scroll to position [508, 0]
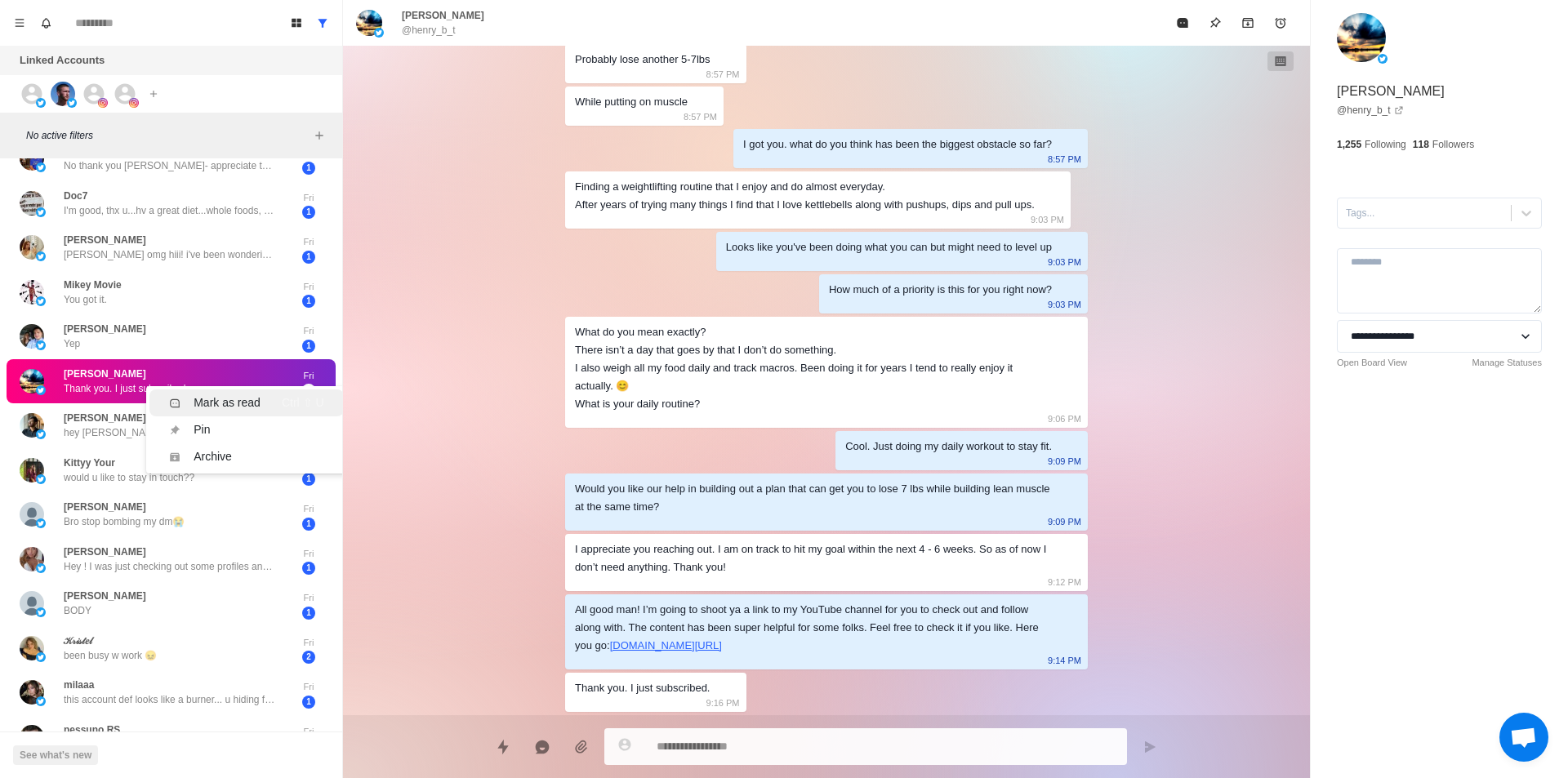
click at [211, 395] on div "Mark as read" at bounding box center [227, 403] width 67 height 17
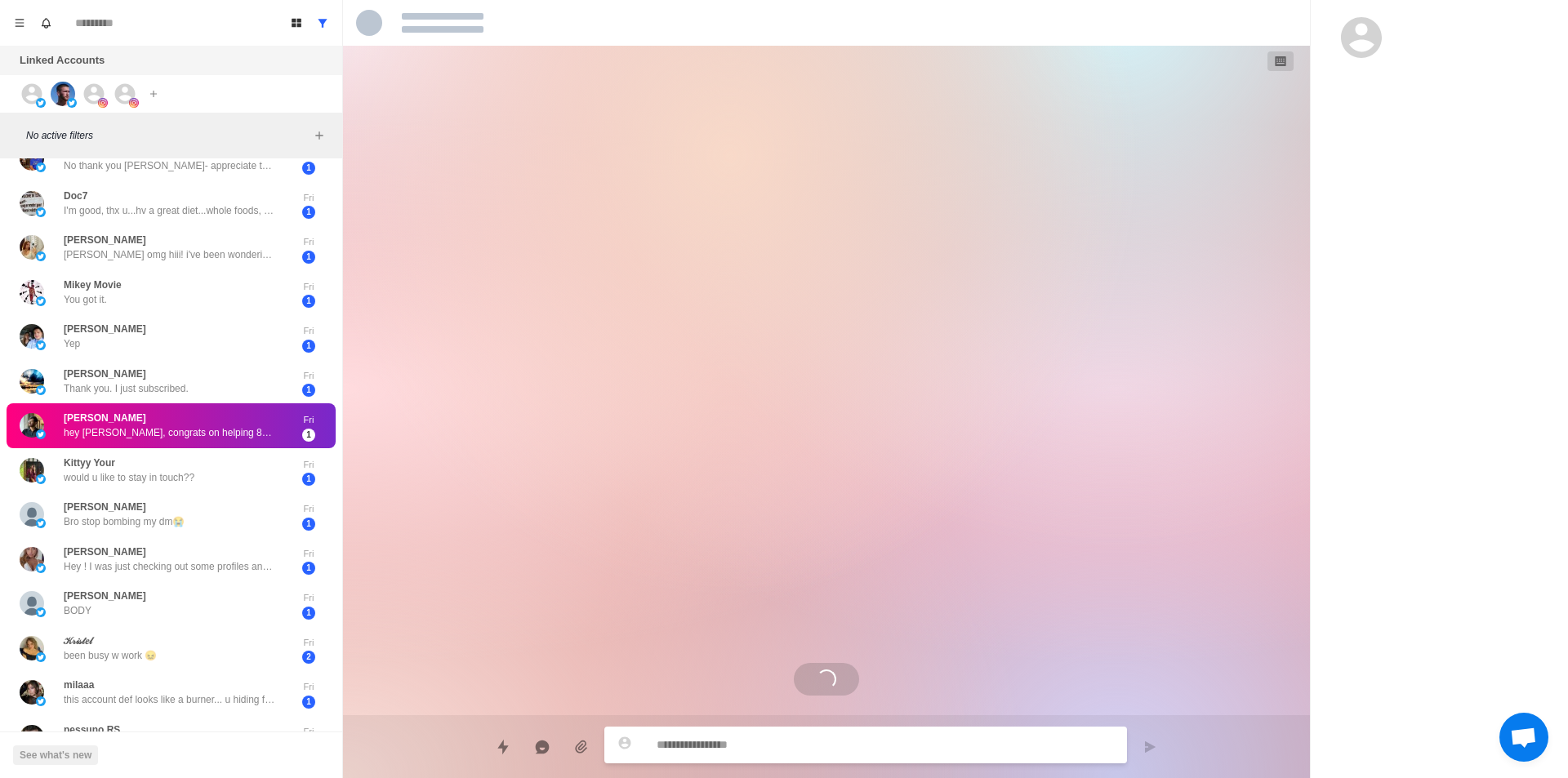
scroll to position [0, 0]
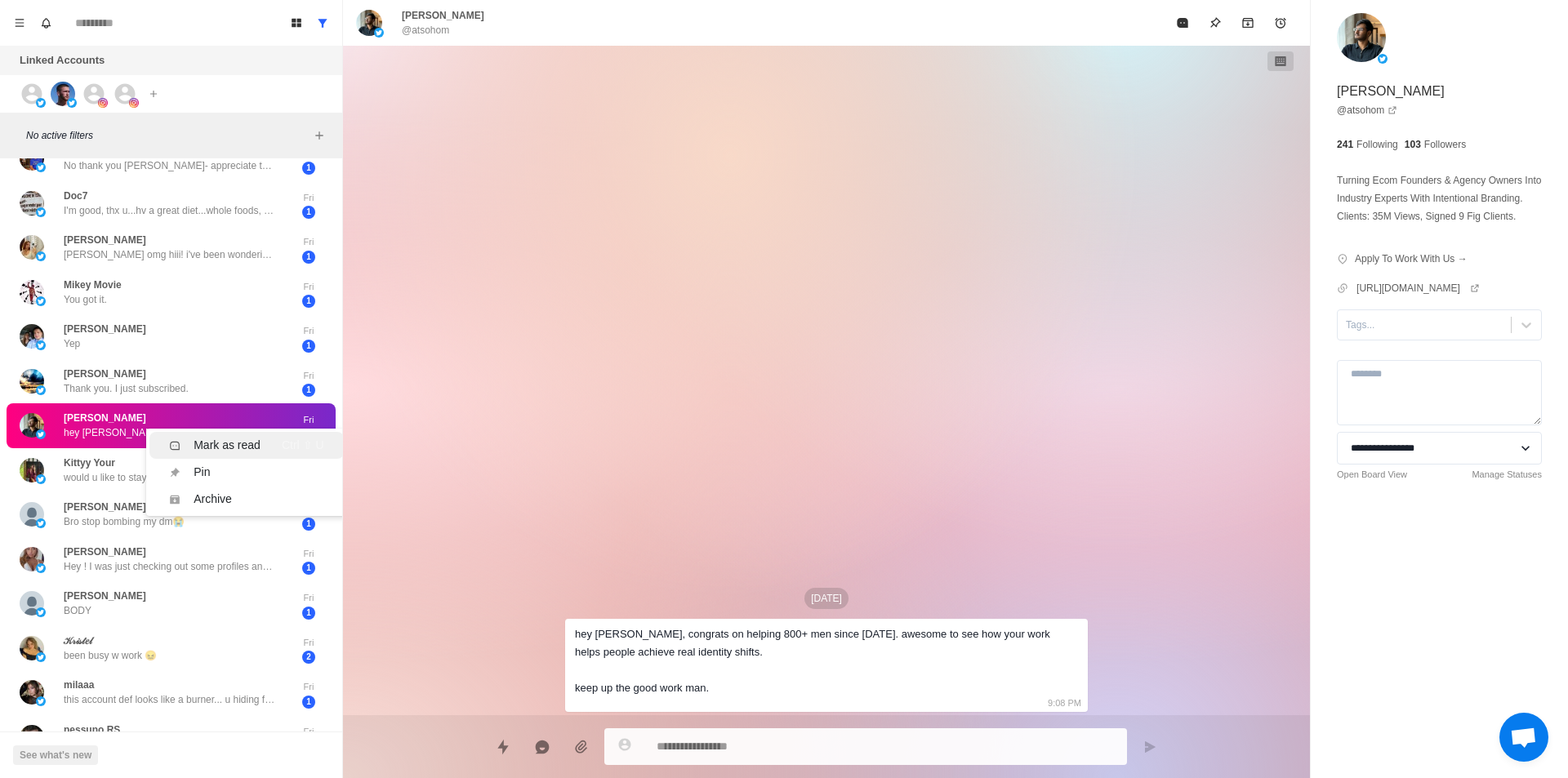
click at [198, 437] on div "Mark as read" at bounding box center [227, 445] width 67 height 17
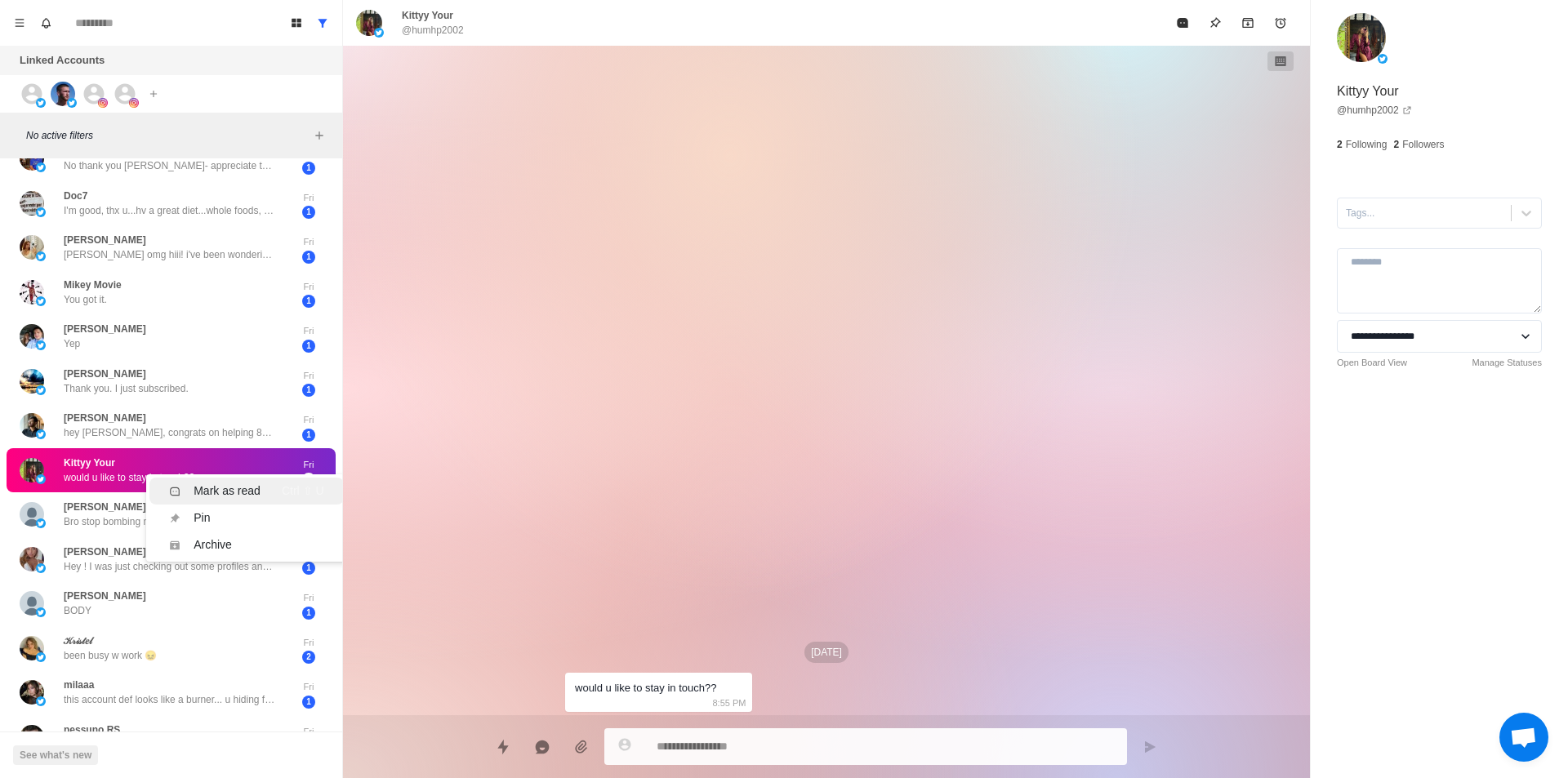
click at [192, 479] on li "Mark as read Ctrl ⇧ U" at bounding box center [246, 490] width 193 height 27
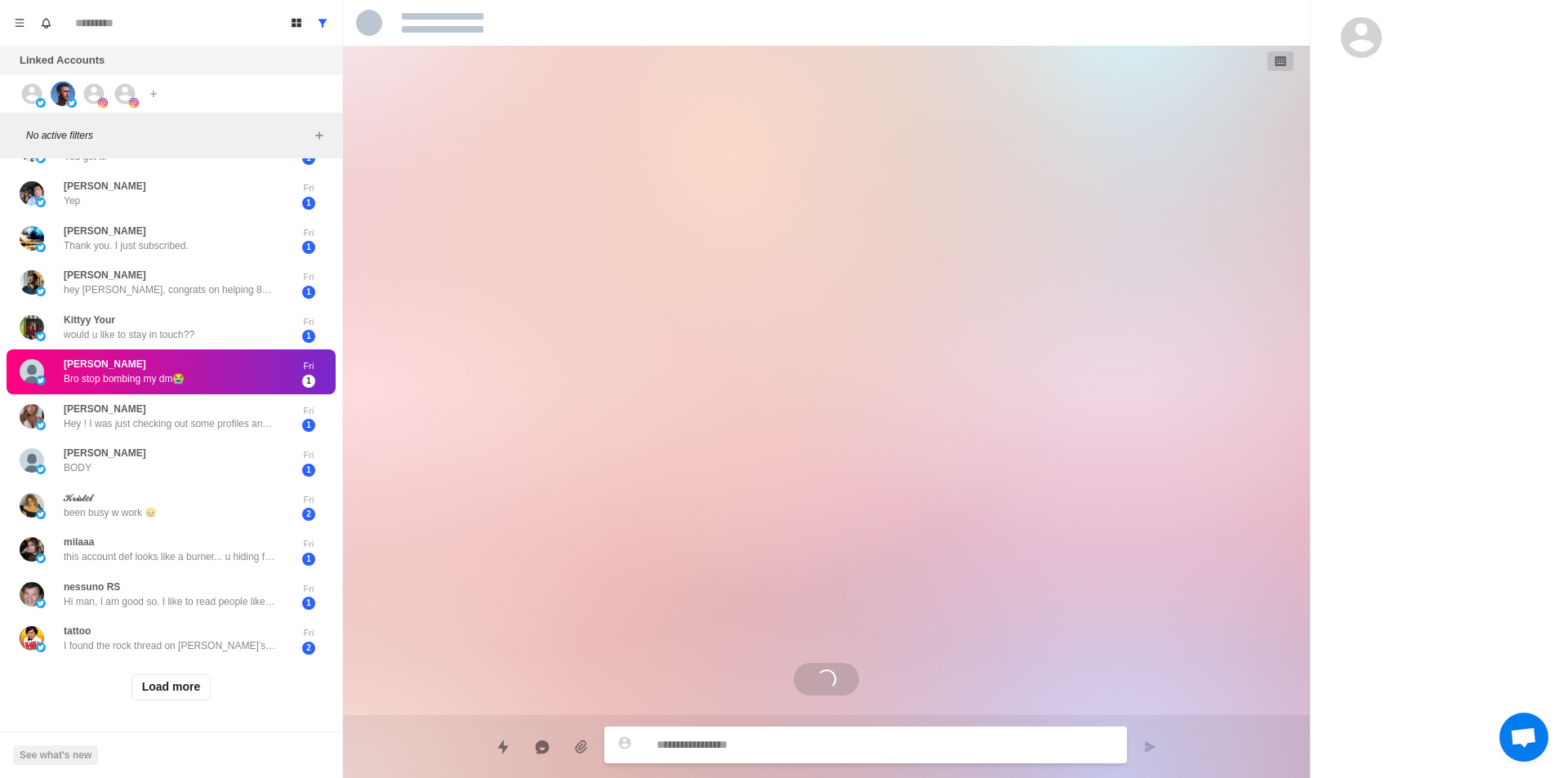
scroll to position [842, 0]
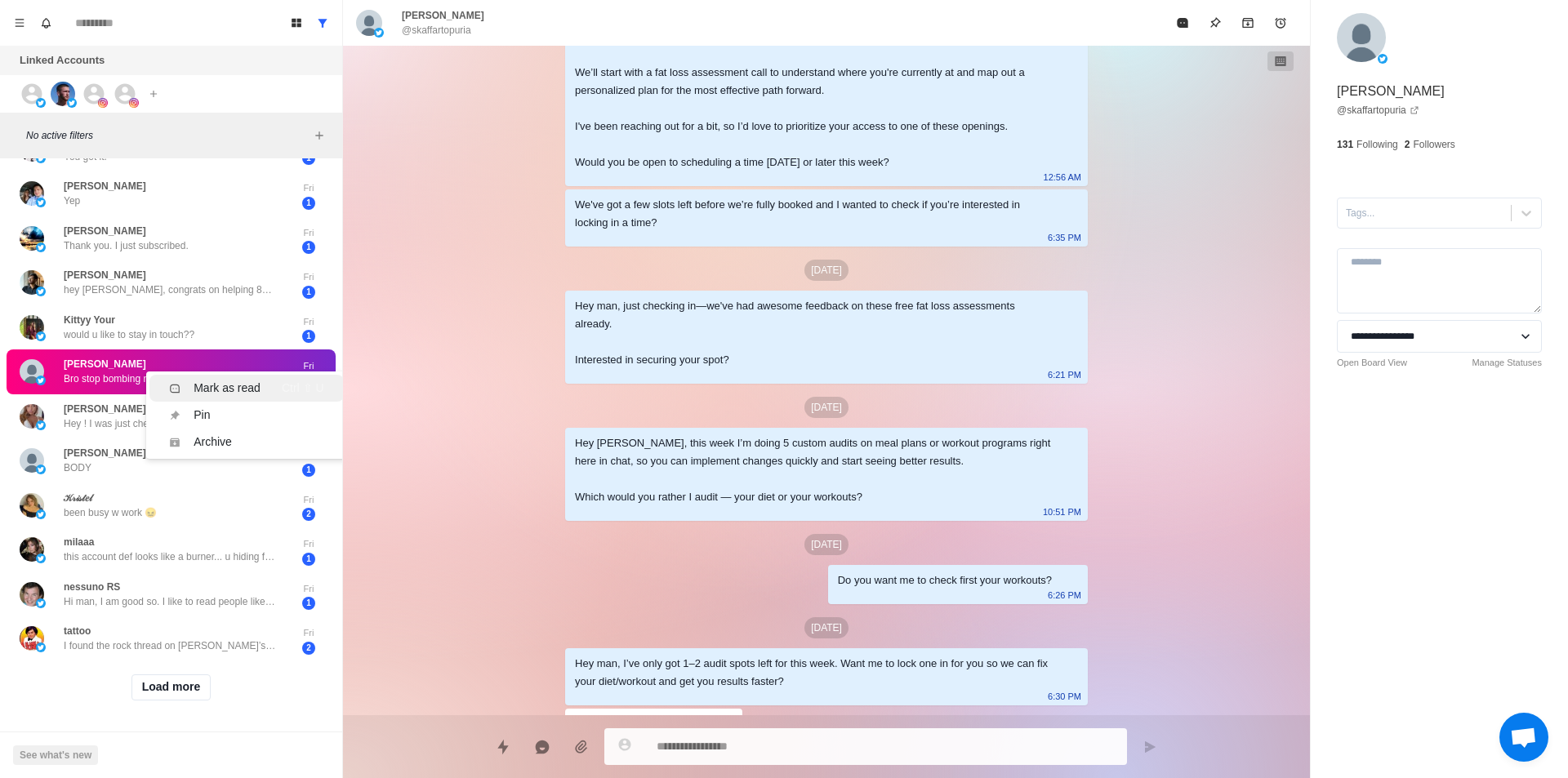
click at [224, 380] on div "Mark as read" at bounding box center [227, 388] width 67 height 17
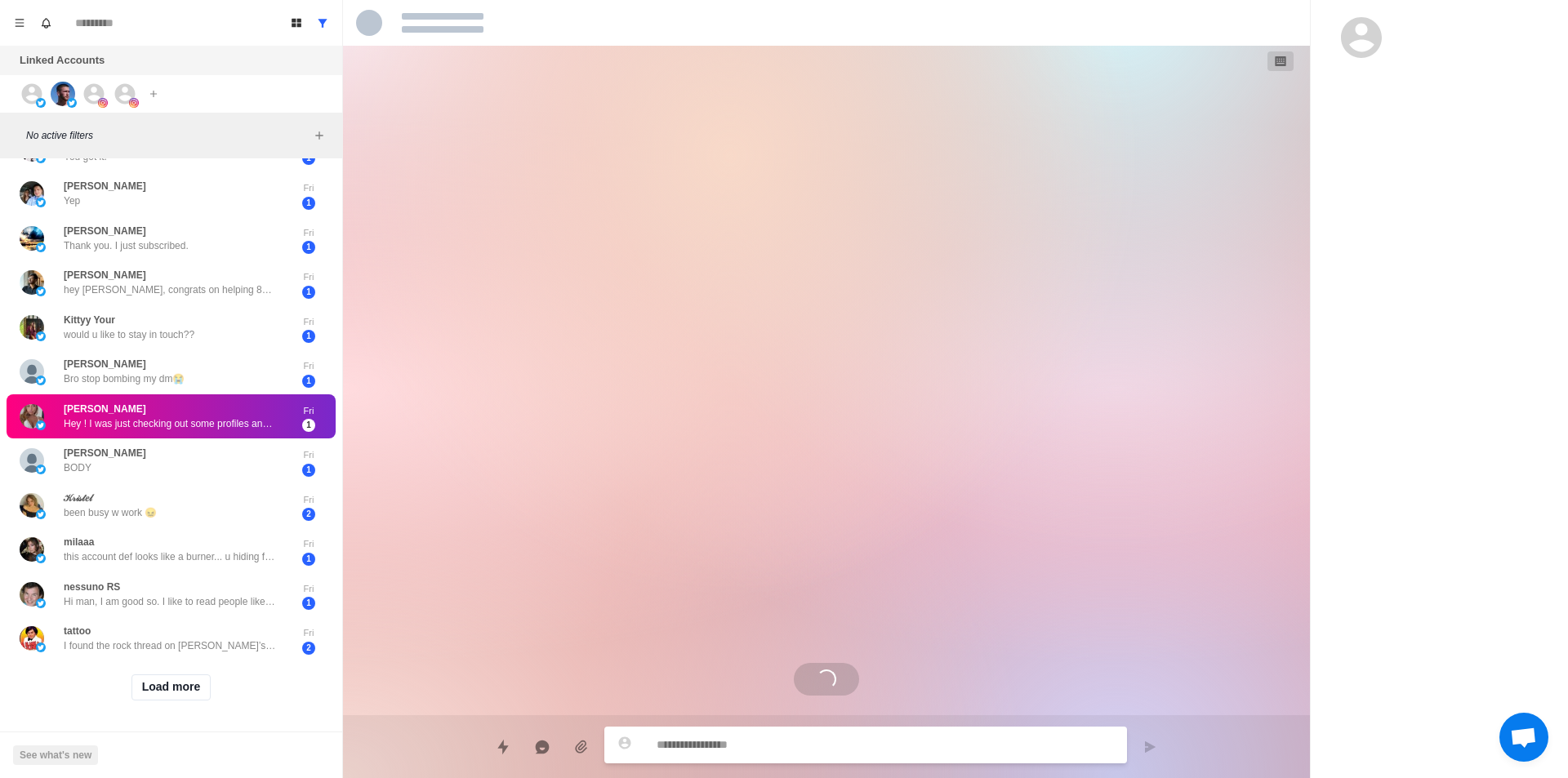
scroll to position [0, 0]
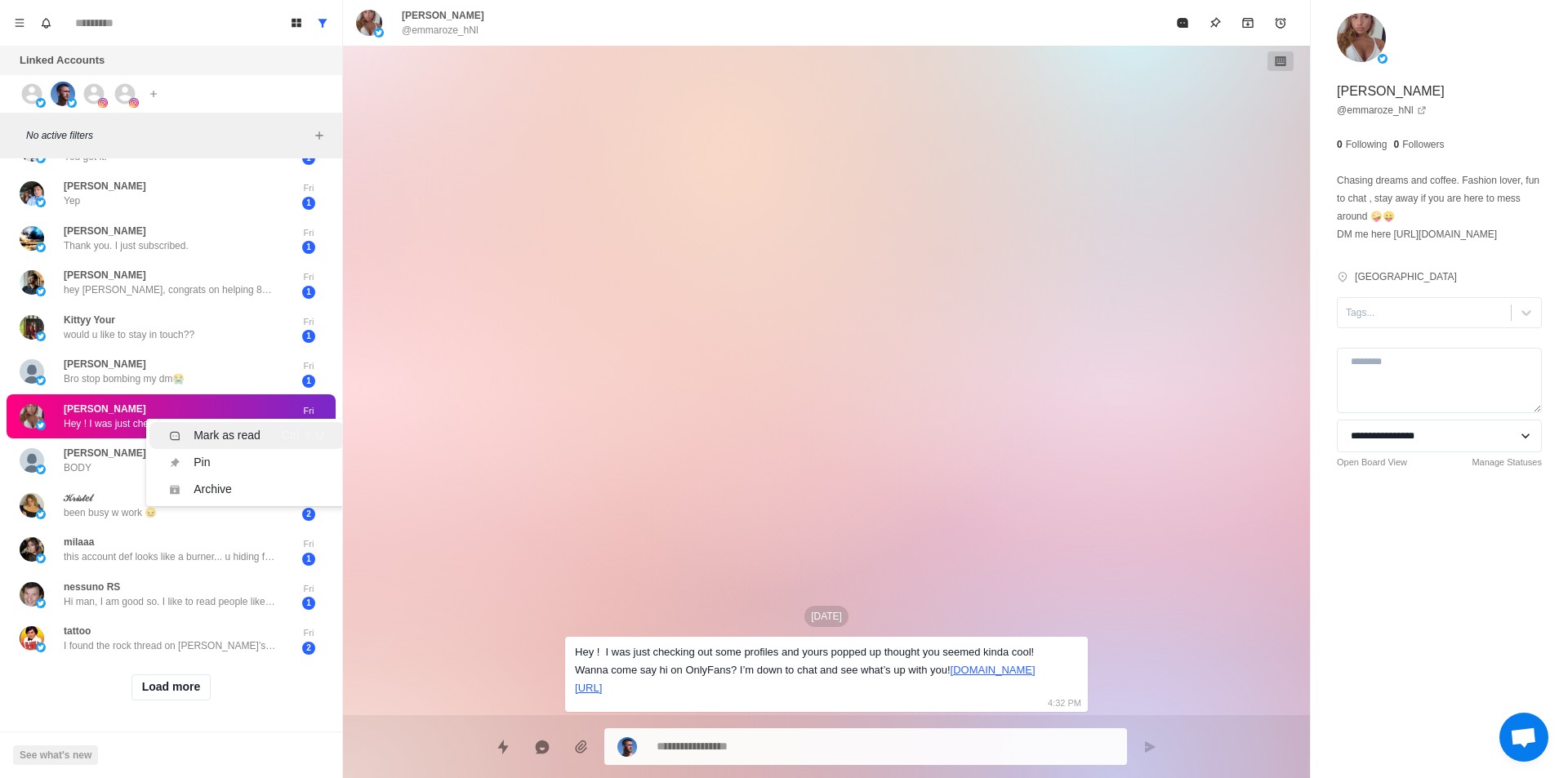
click at [210, 427] on div "Mark as read" at bounding box center [227, 435] width 67 height 17
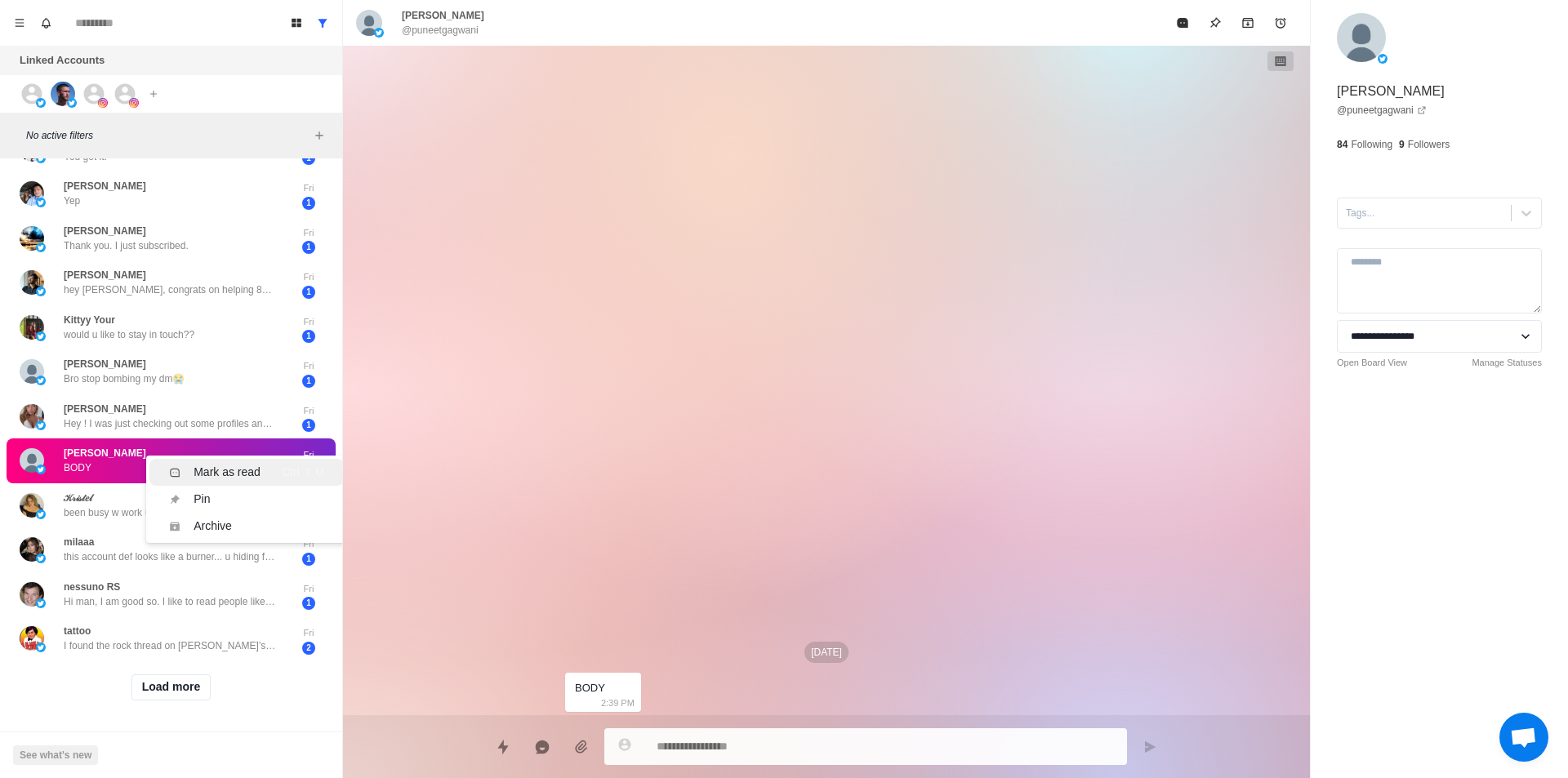
click at [228, 468] on div "Mark as read" at bounding box center [227, 472] width 67 height 17
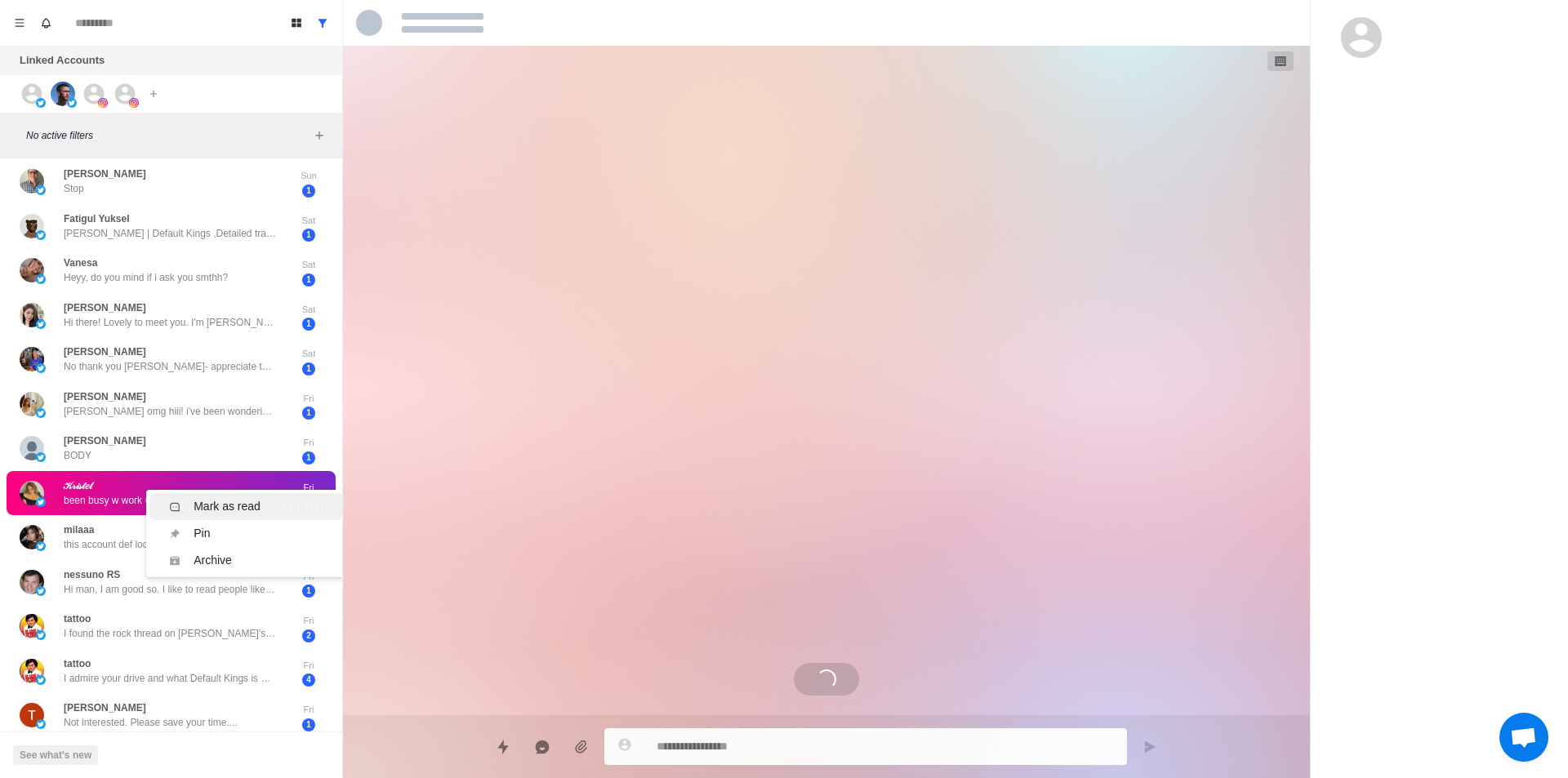
click at [231, 506] on div "Mark as read" at bounding box center [227, 506] width 67 height 17
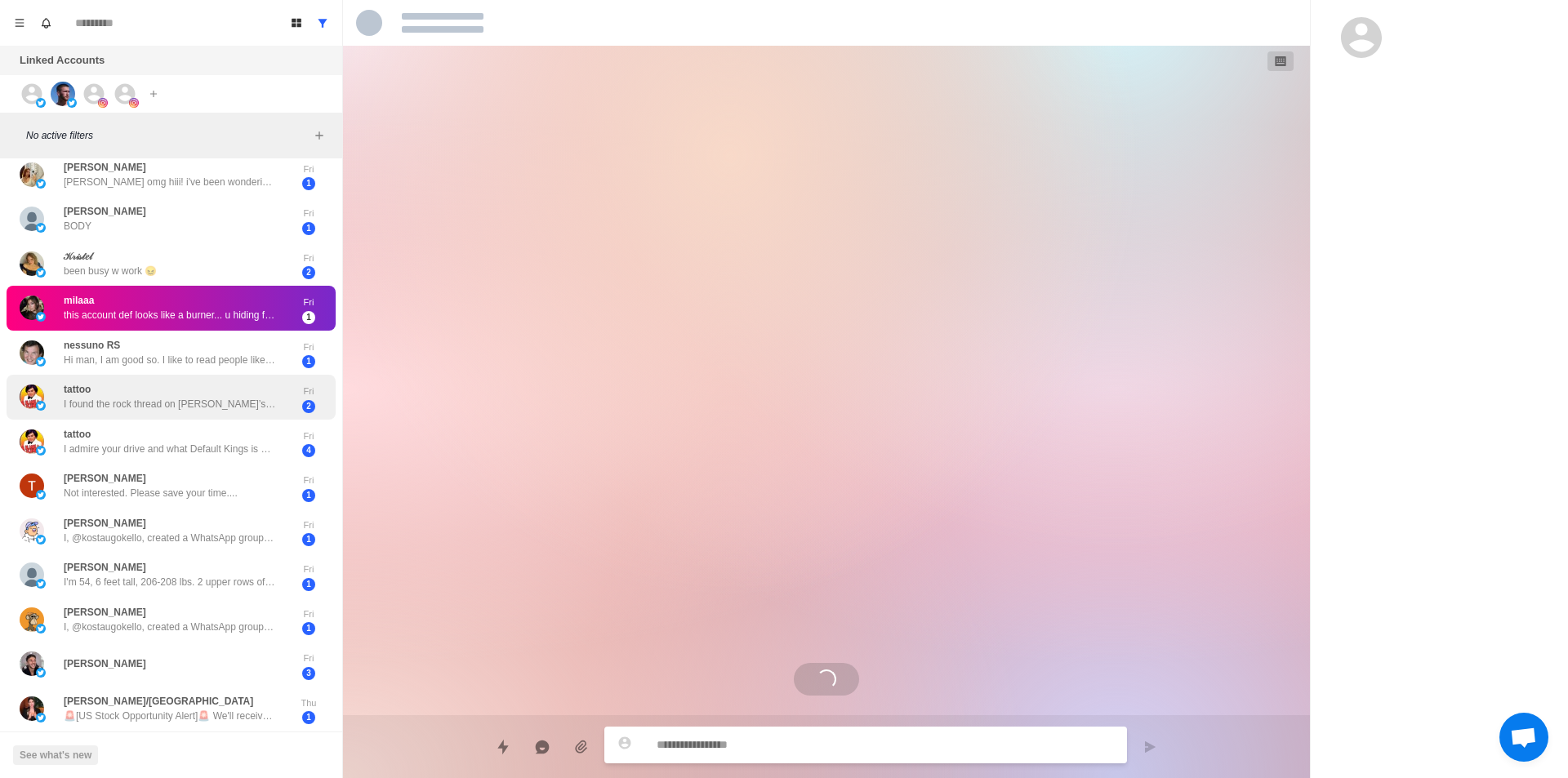
scroll to position [295, 0]
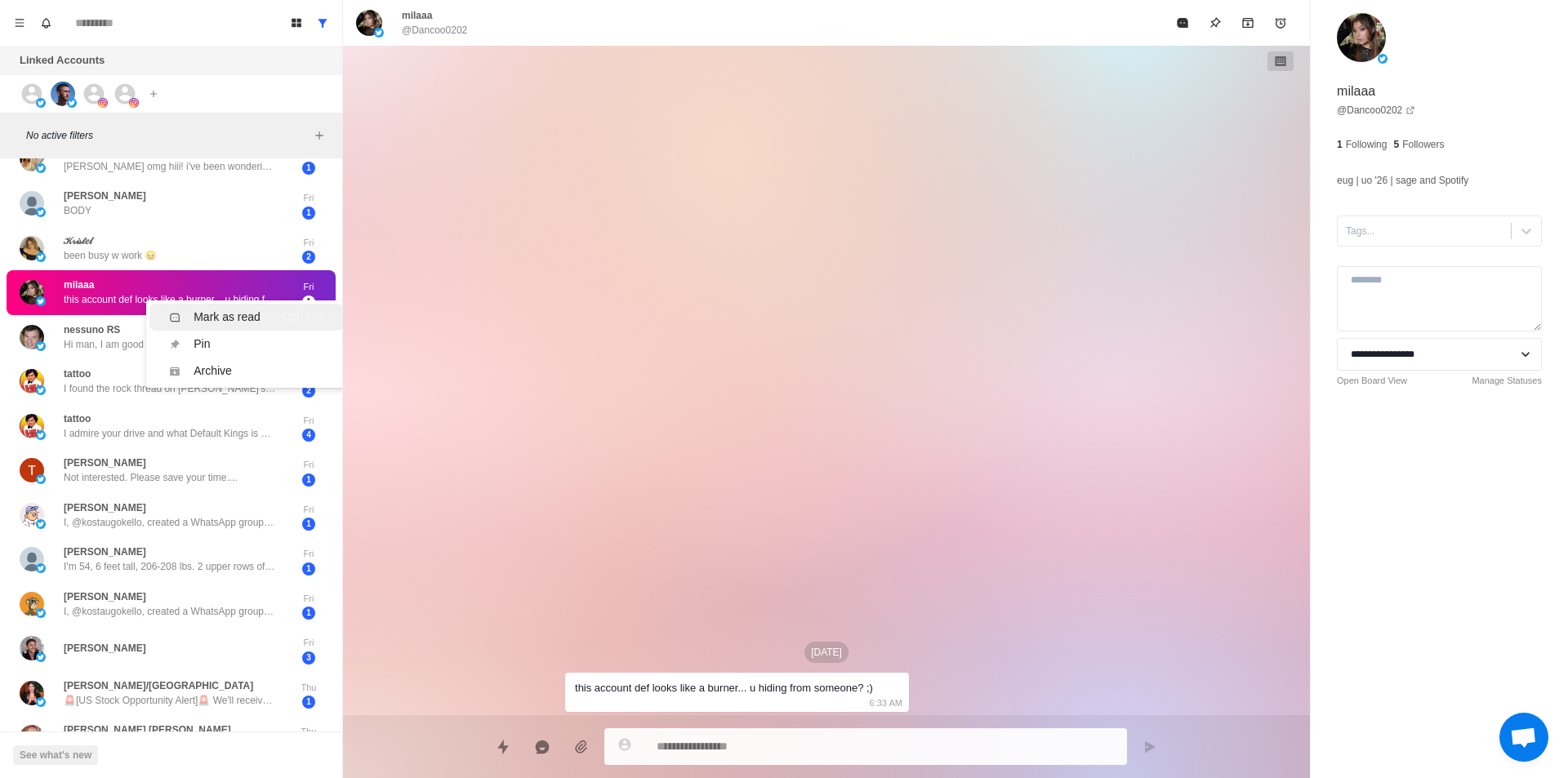
click at [256, 325] on div "Mark as read" at bounding box center [227, 317] width 67 height 17
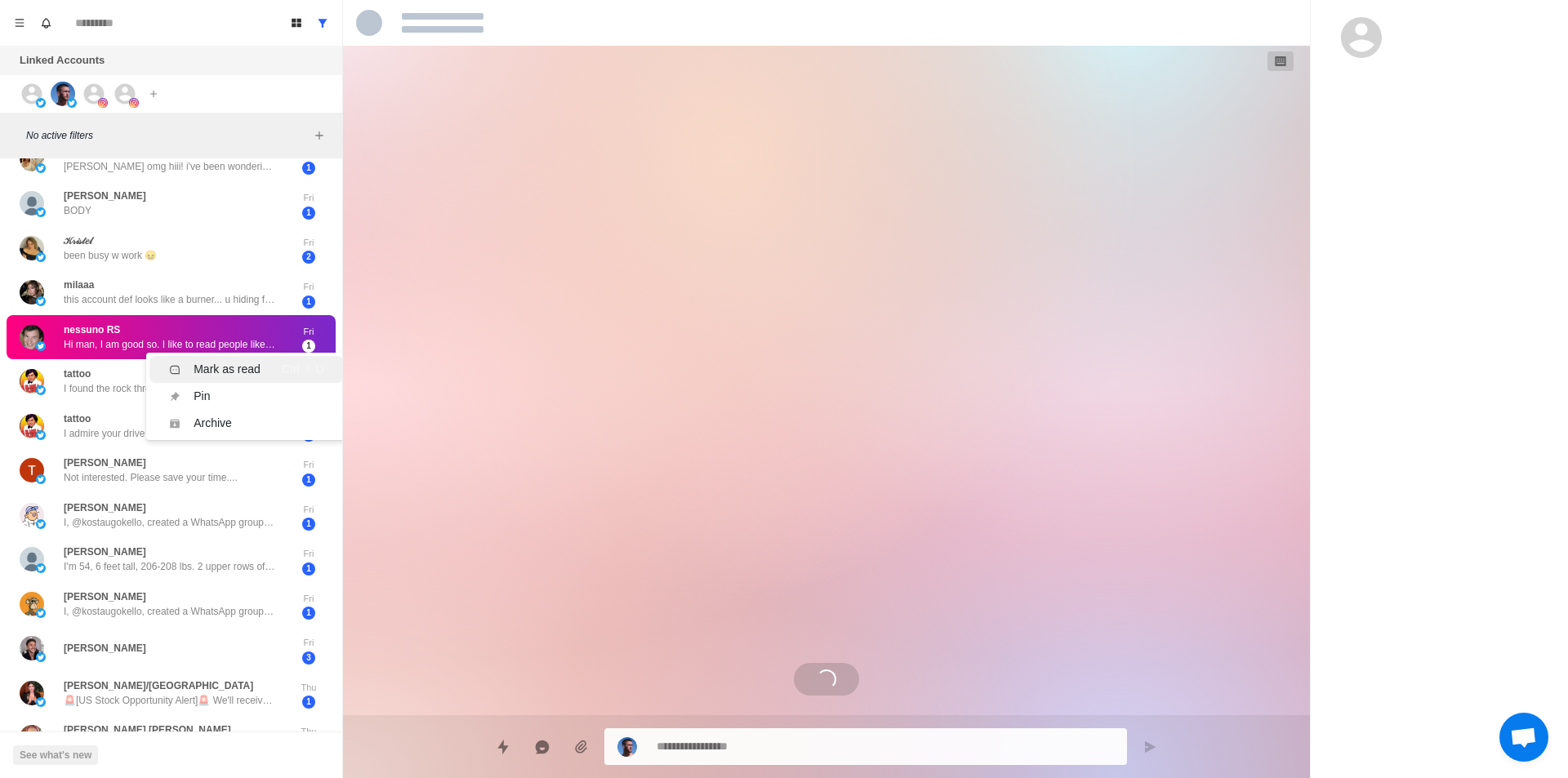
click at [234, 364] on div "Mark as read" at bounding box center [227, 369] width 67 height 17
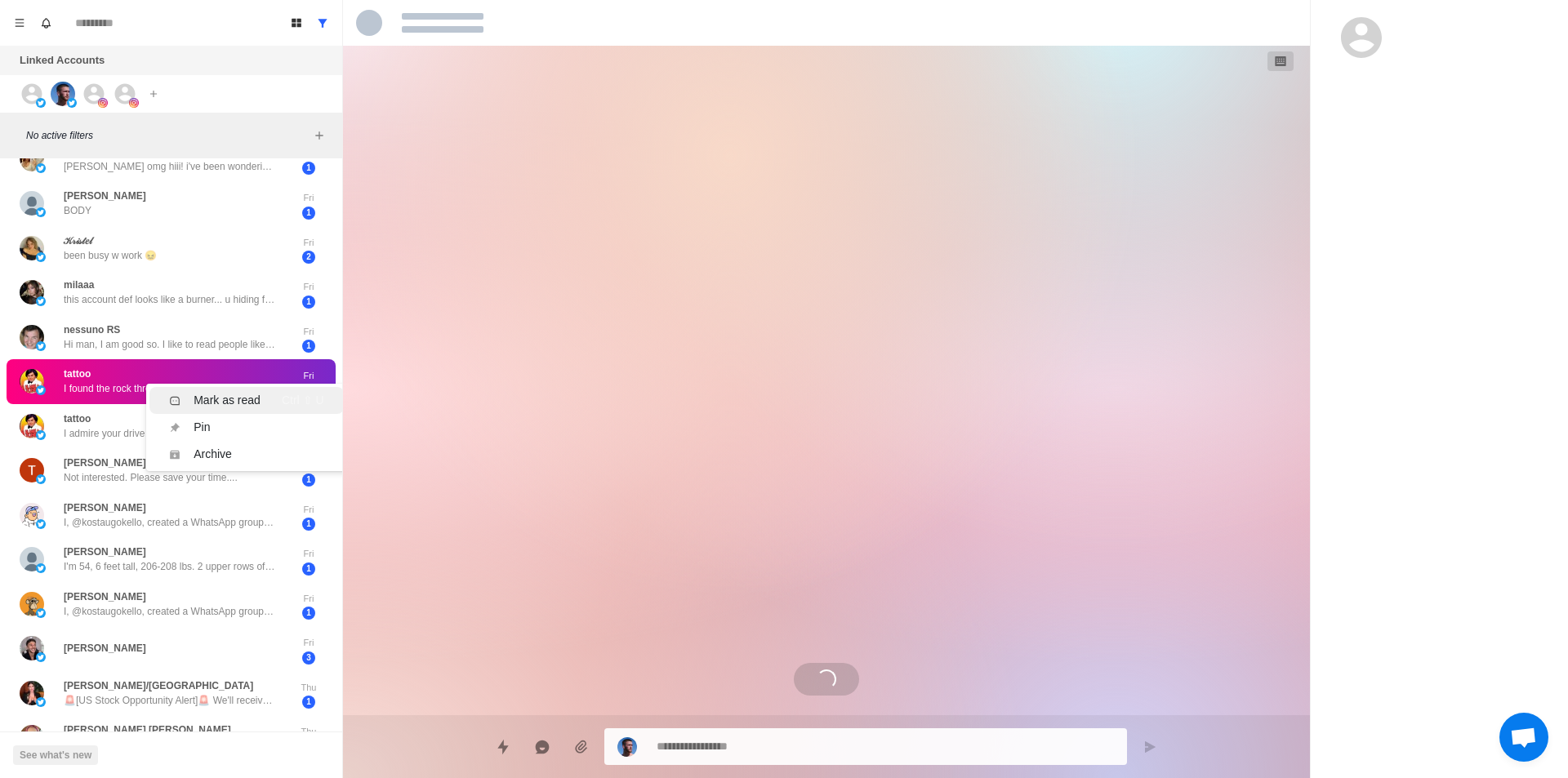
drag, startPoint x: 236, startPoint y: 393, endPoint x: 226, endPoint y: 405, distance: 15.6
click at [237, 393] on div "Mark as read" at bounding box center [227, 400] width 67 height 17
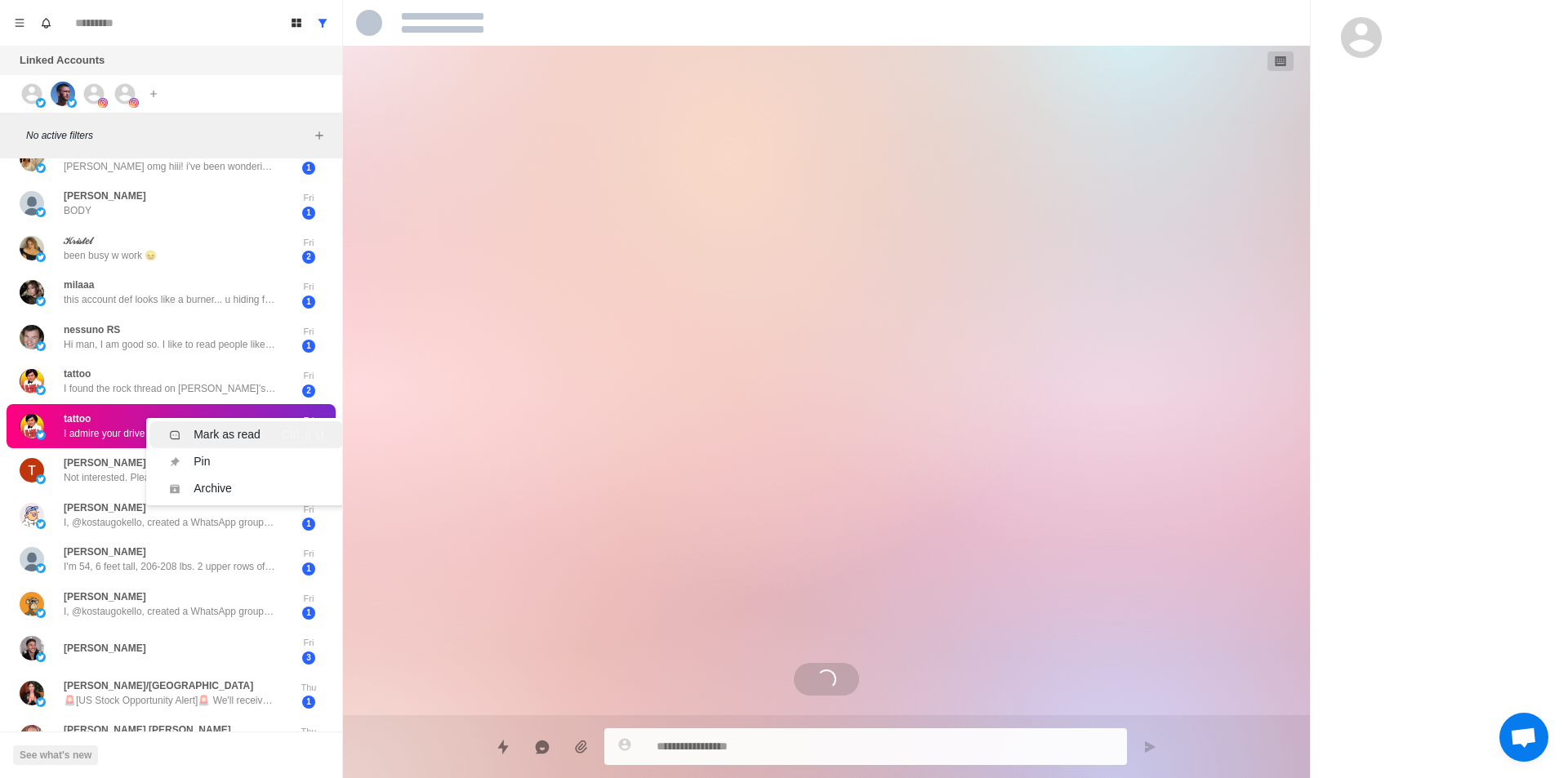
click at [223, 421] on li "Mark as read Ctrl ⇧ U" at bounding box center [246, 434] width 193 height 27
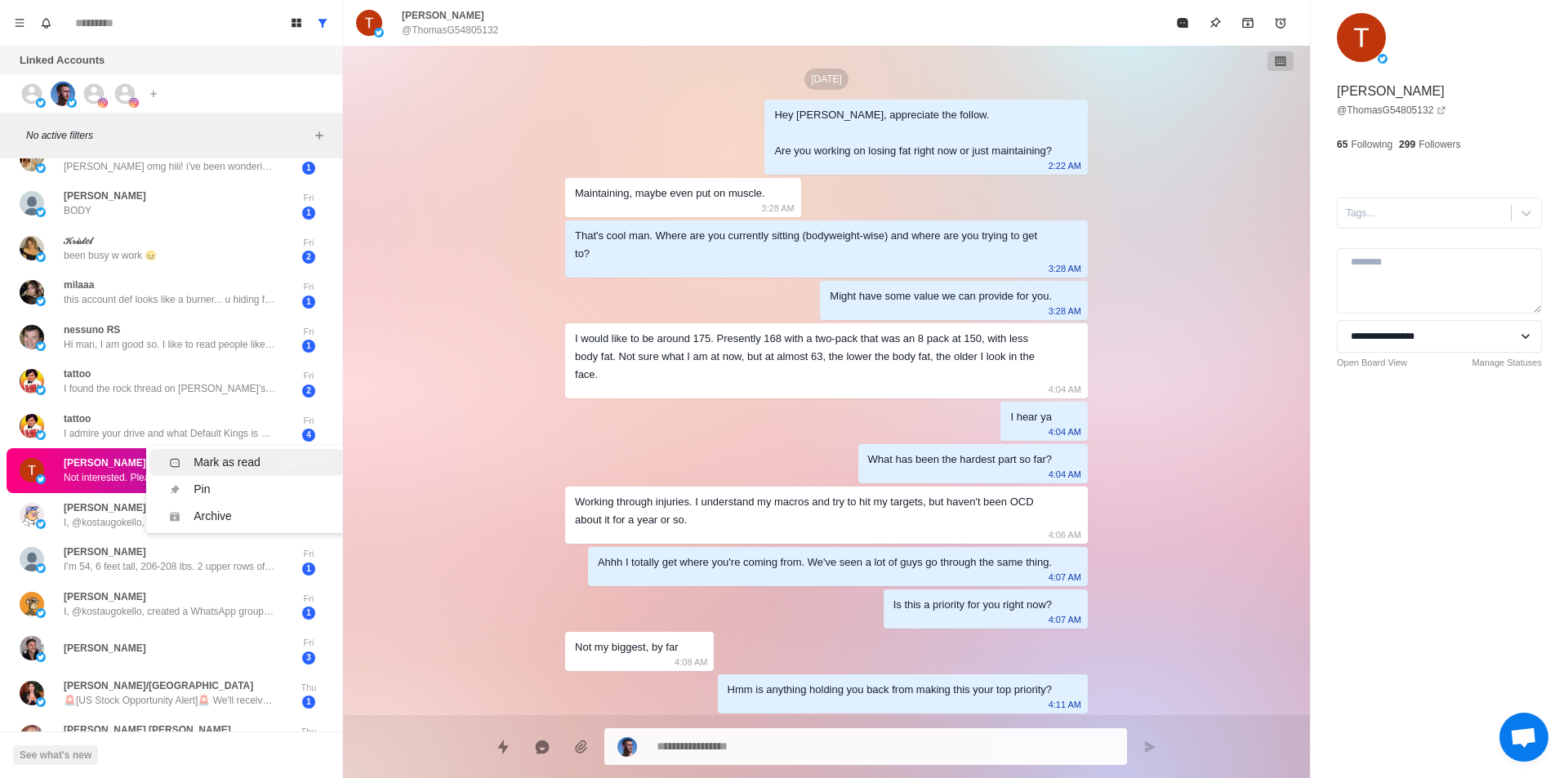
scroll to position [1553, 0]
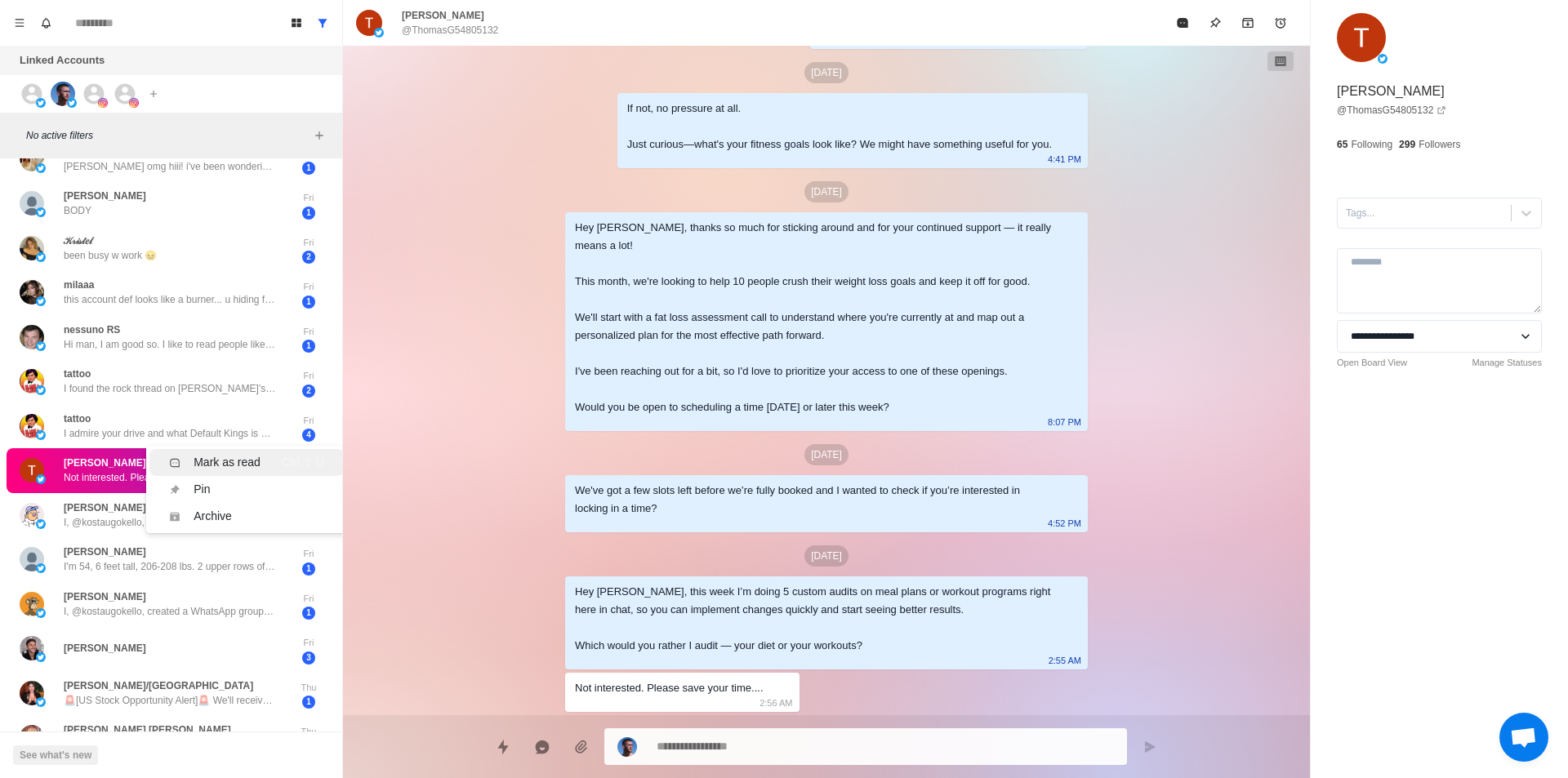
click at [236, 458] on div "Mark as read" at bounding box center [227, 463] width 67 height 17
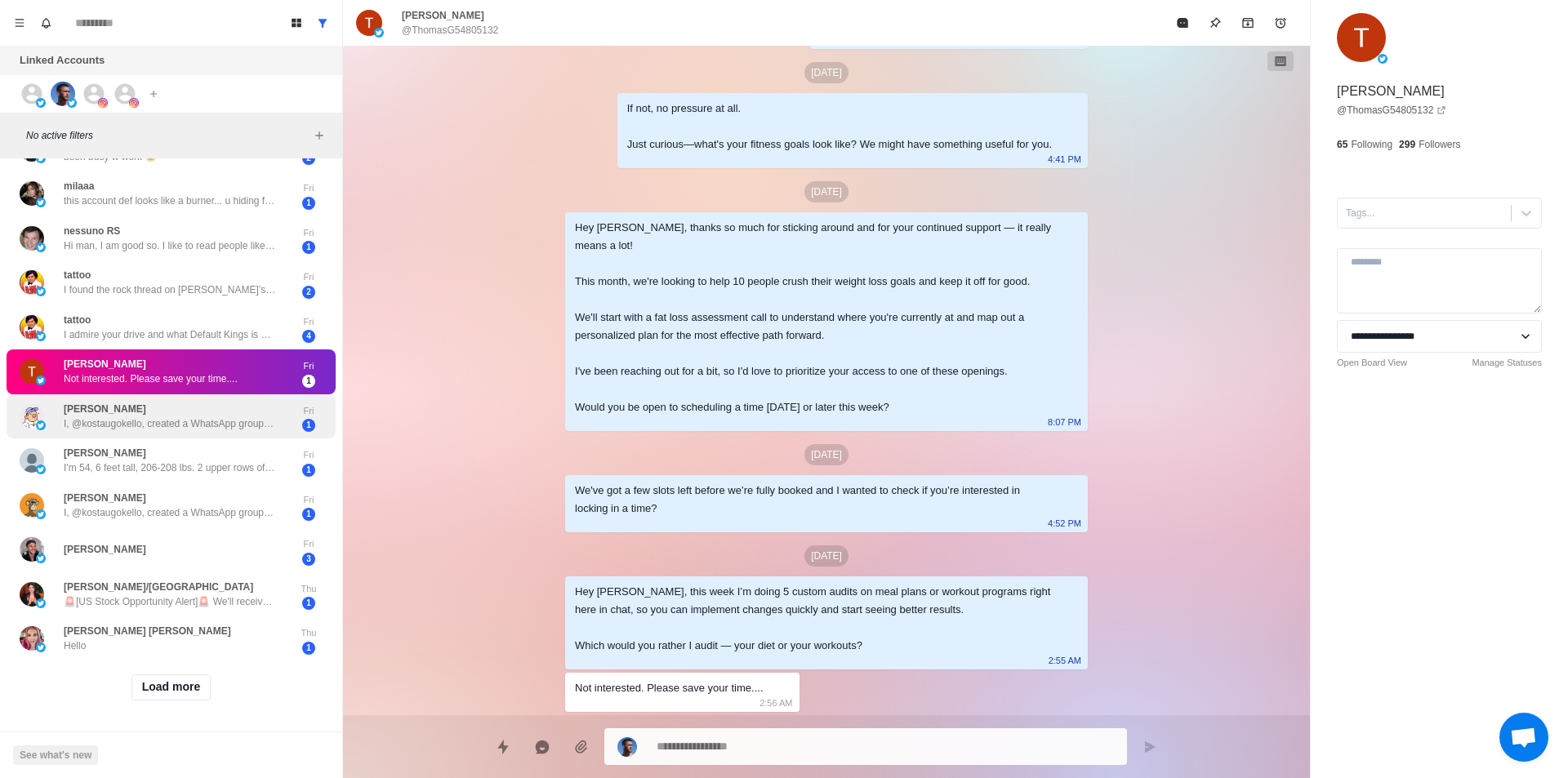
scroll to position [405, 0]
click at [210, 404] on div "Mark as read" at bounding box center [227, 412] width 67 height 17
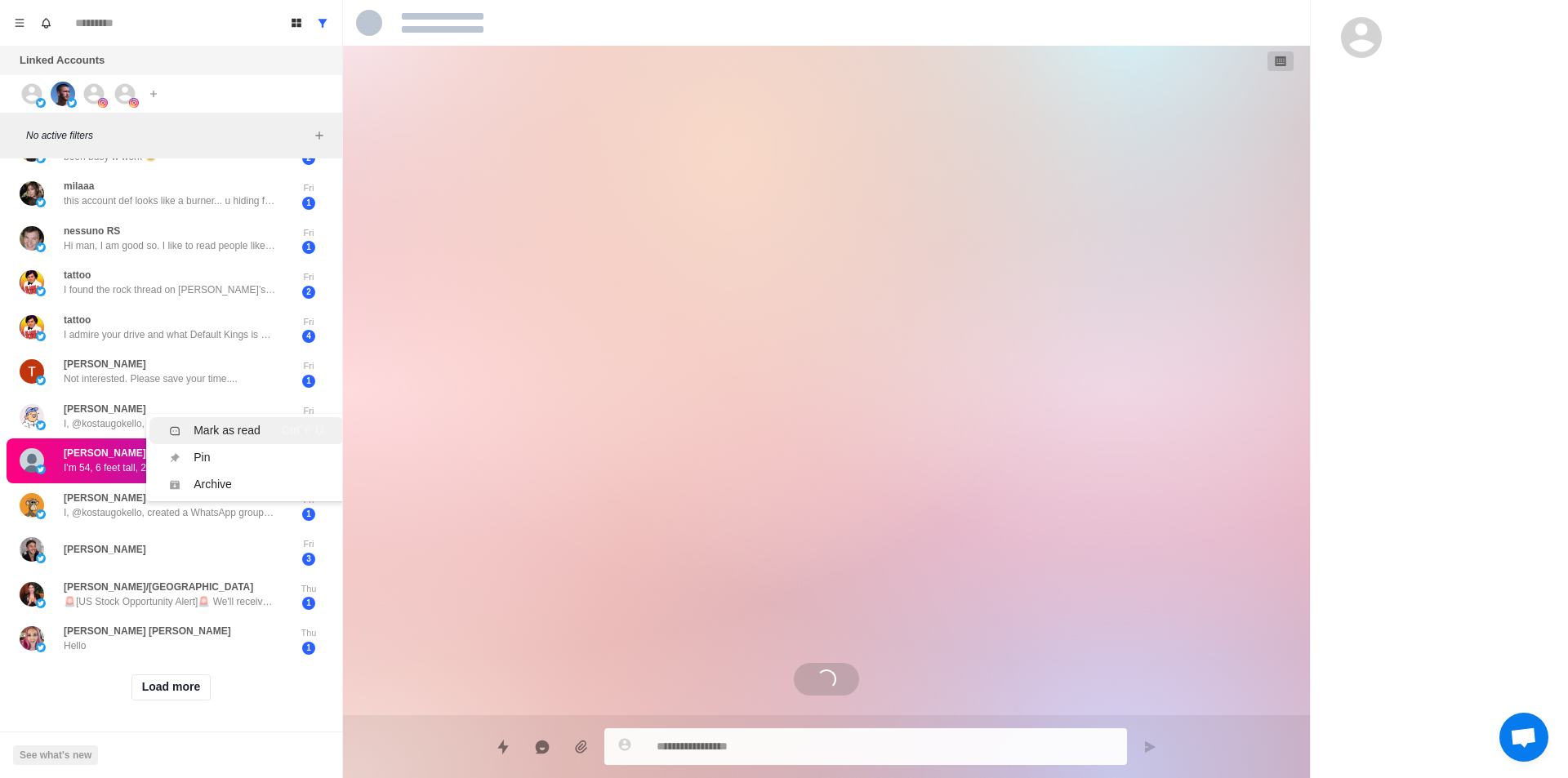
click at [203, 421] on div "Mark as read" at bounding box center [227, 430] width 67 height 17
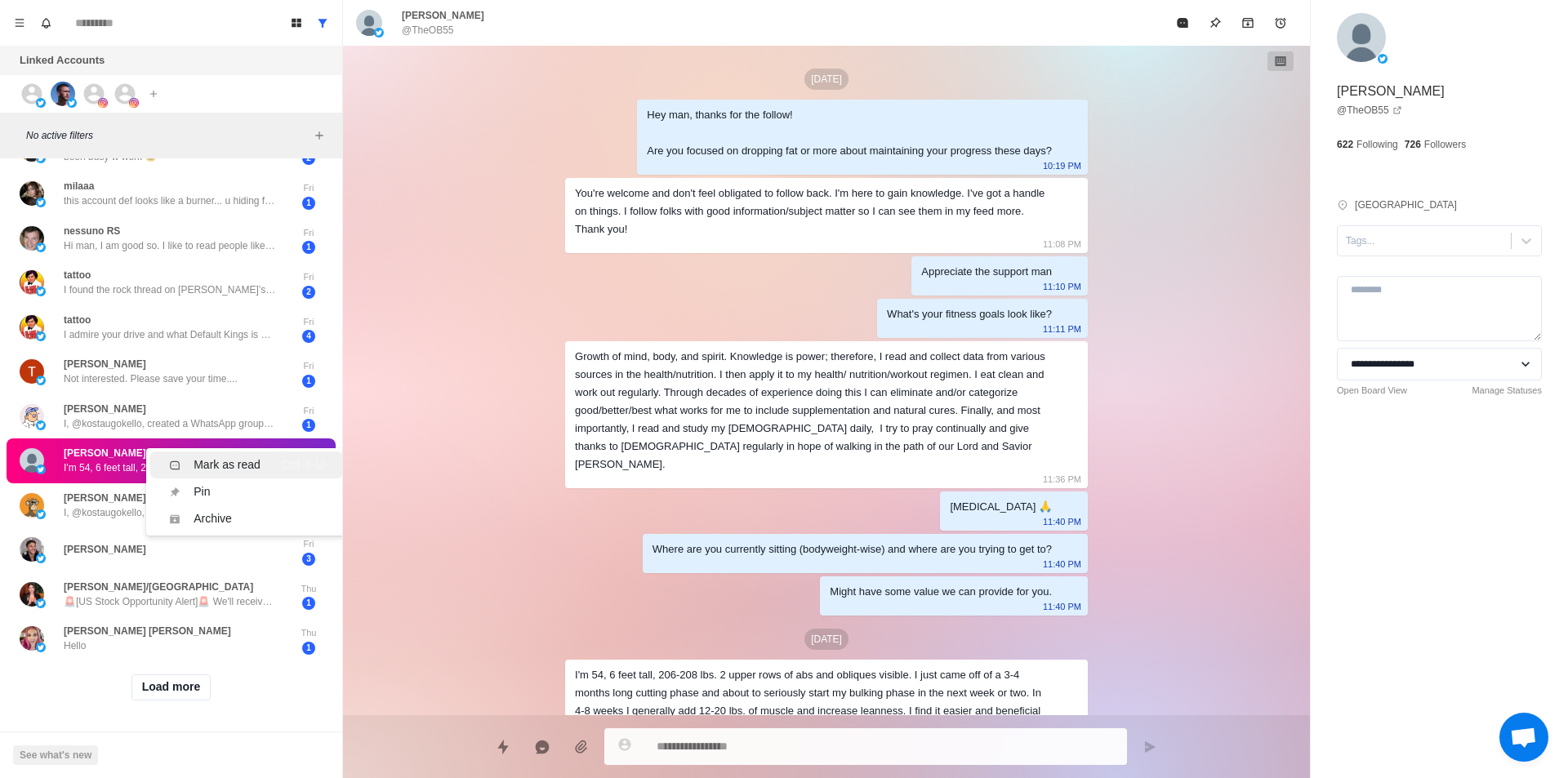
scroll to position [131, 0]
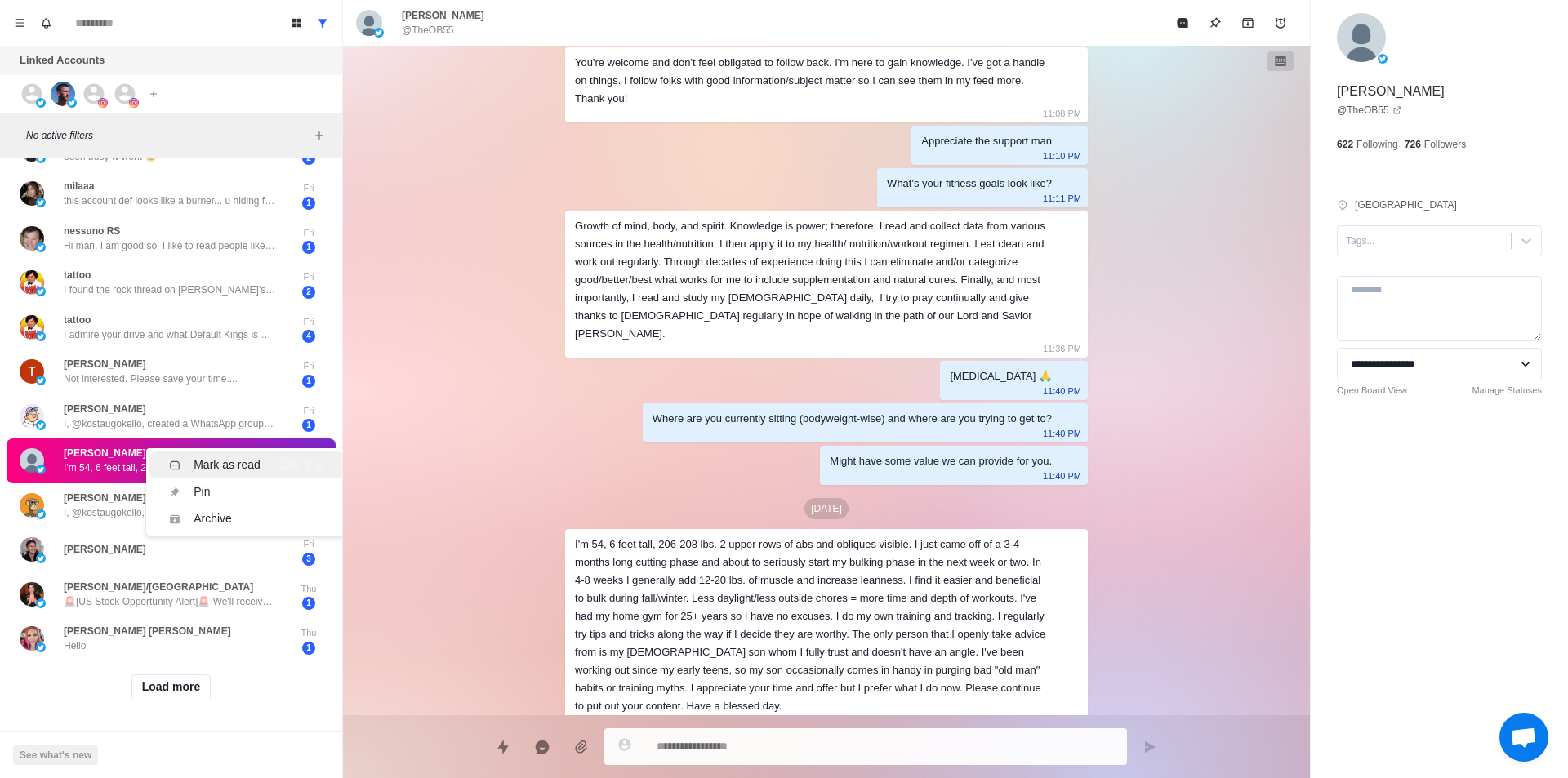
click at [205, 457] on div "Mark as read" at bounding box center [227, 465] width 67 height 17
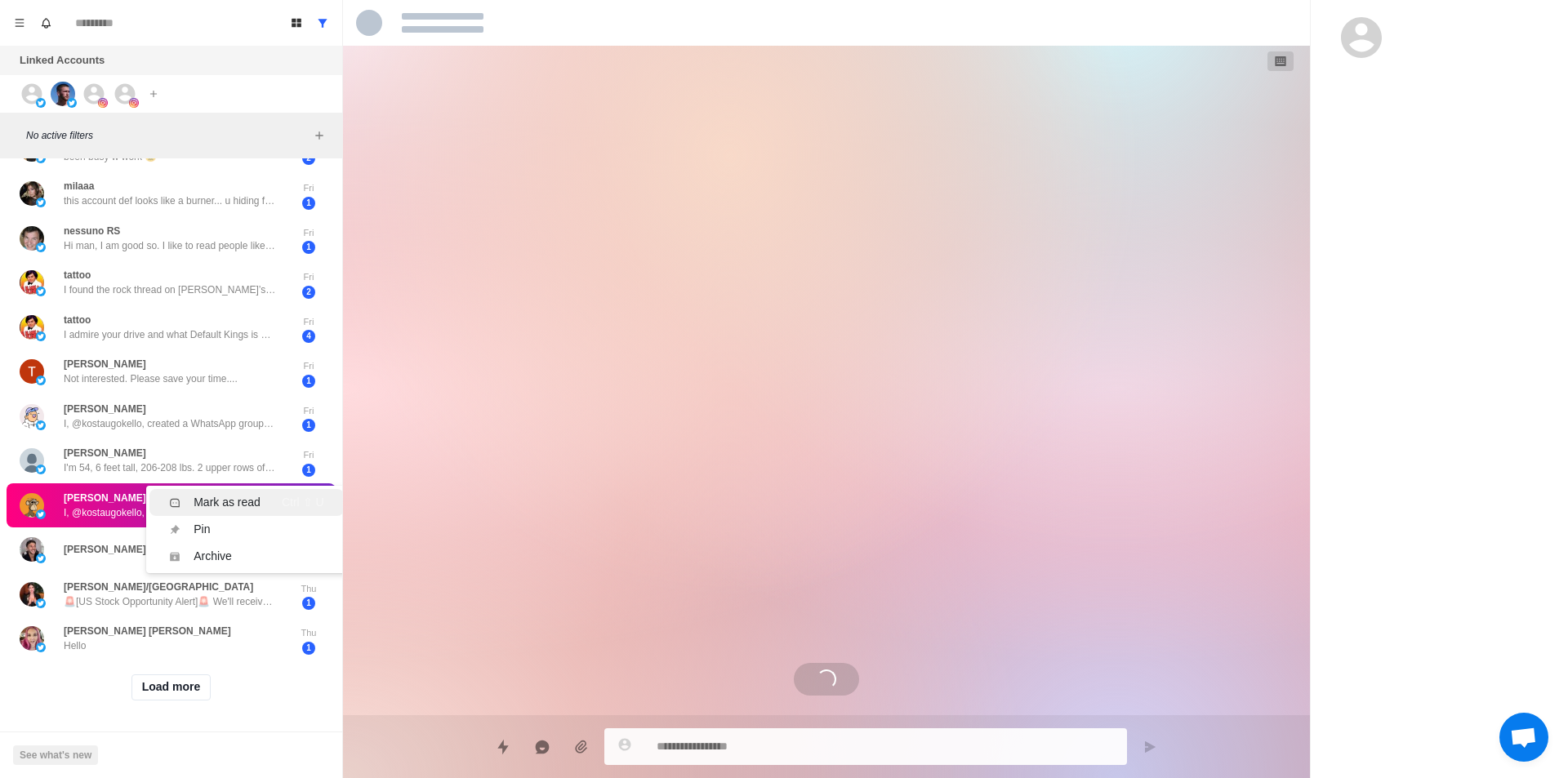
drag, startPoint x: 223, startPoint y: 490, endPoint x: 210, endPoint y: 499, distance: 15.8
click at [224, 493] on div "Mark as read" at bounding box center [227, 502] width 67 height 17
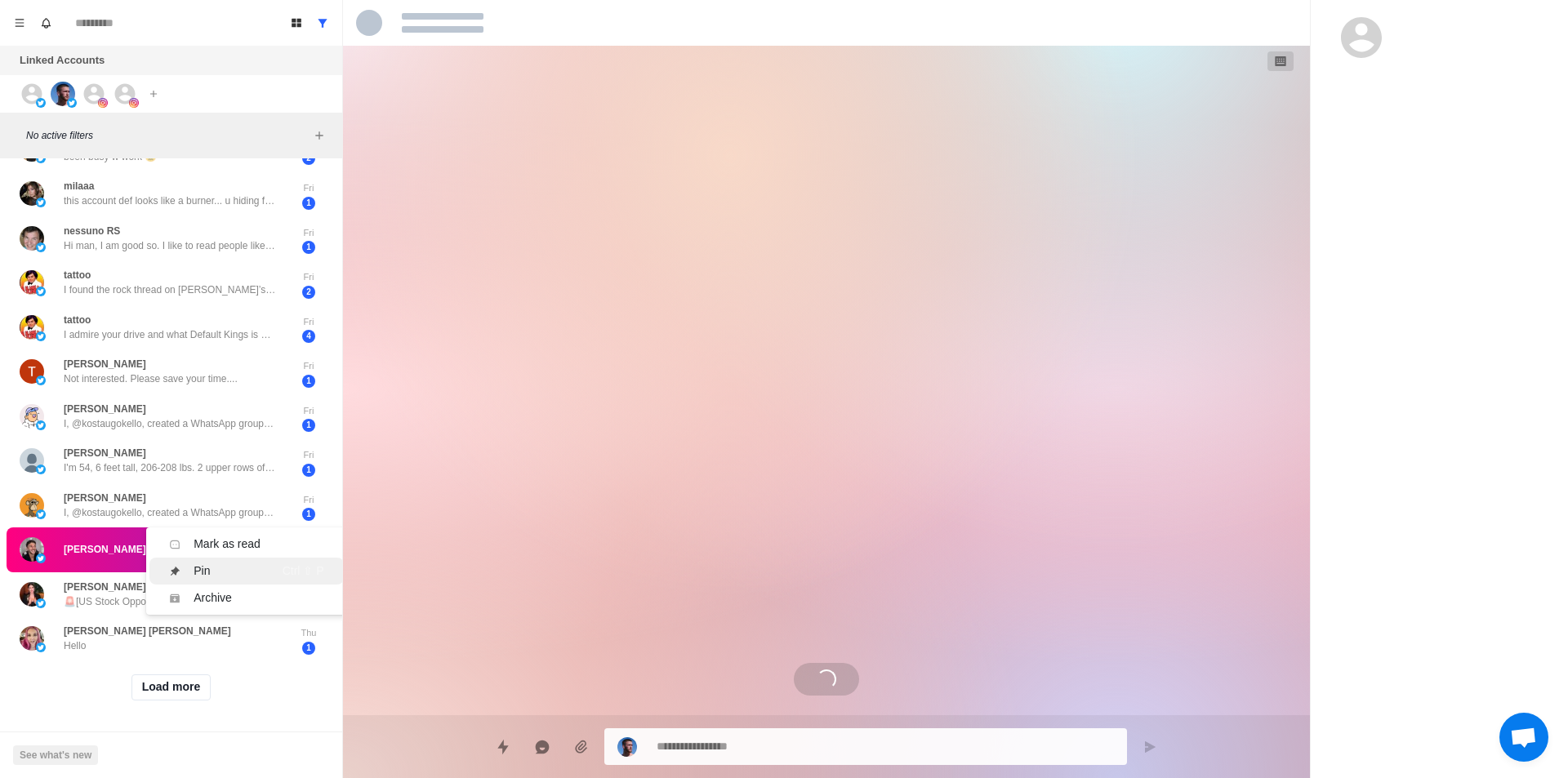
scroll to position [204, 0]
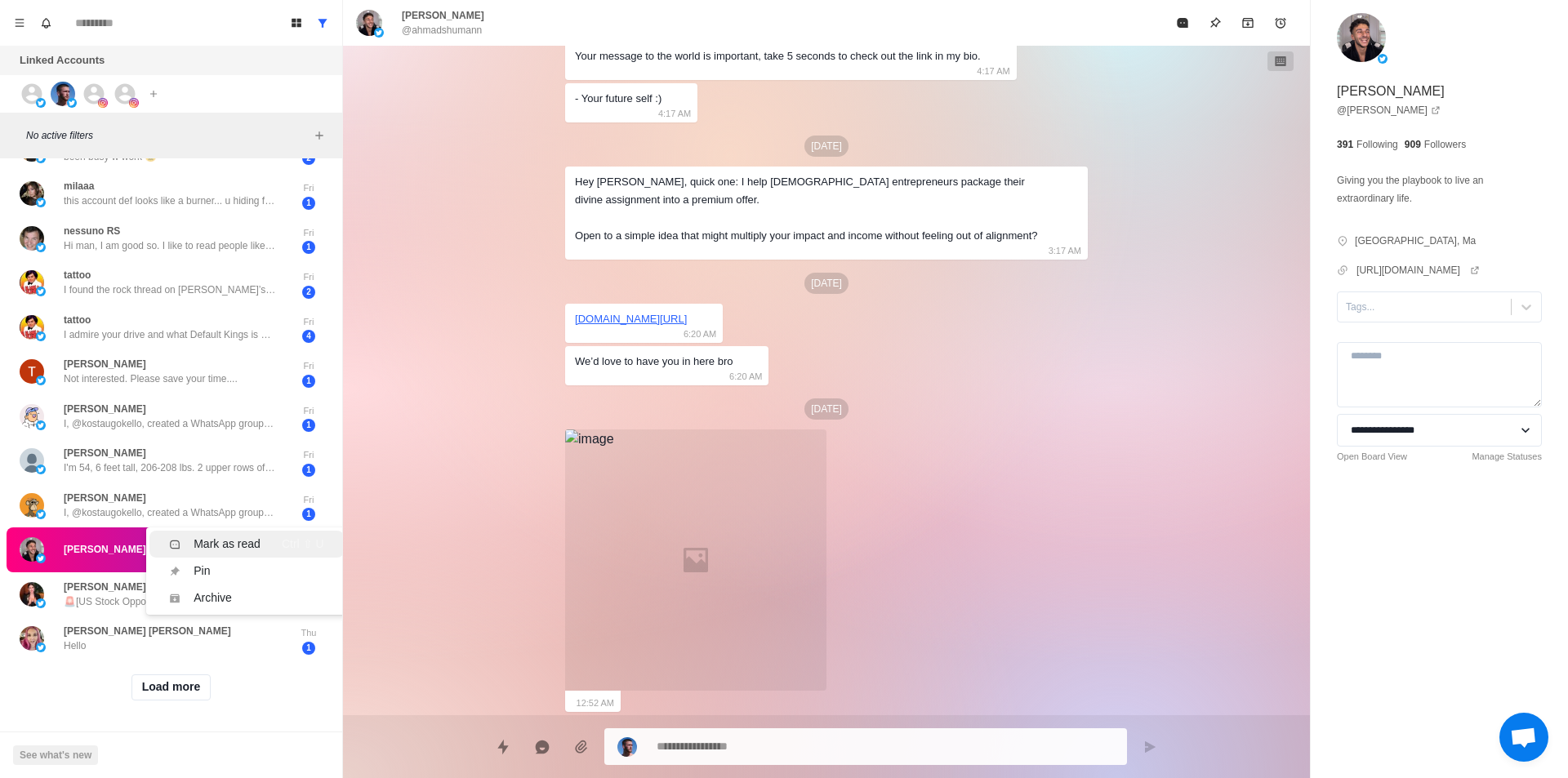
click at [255, 538] on div "Mark as read" at bounding box center [227, 544] width 67 height 17
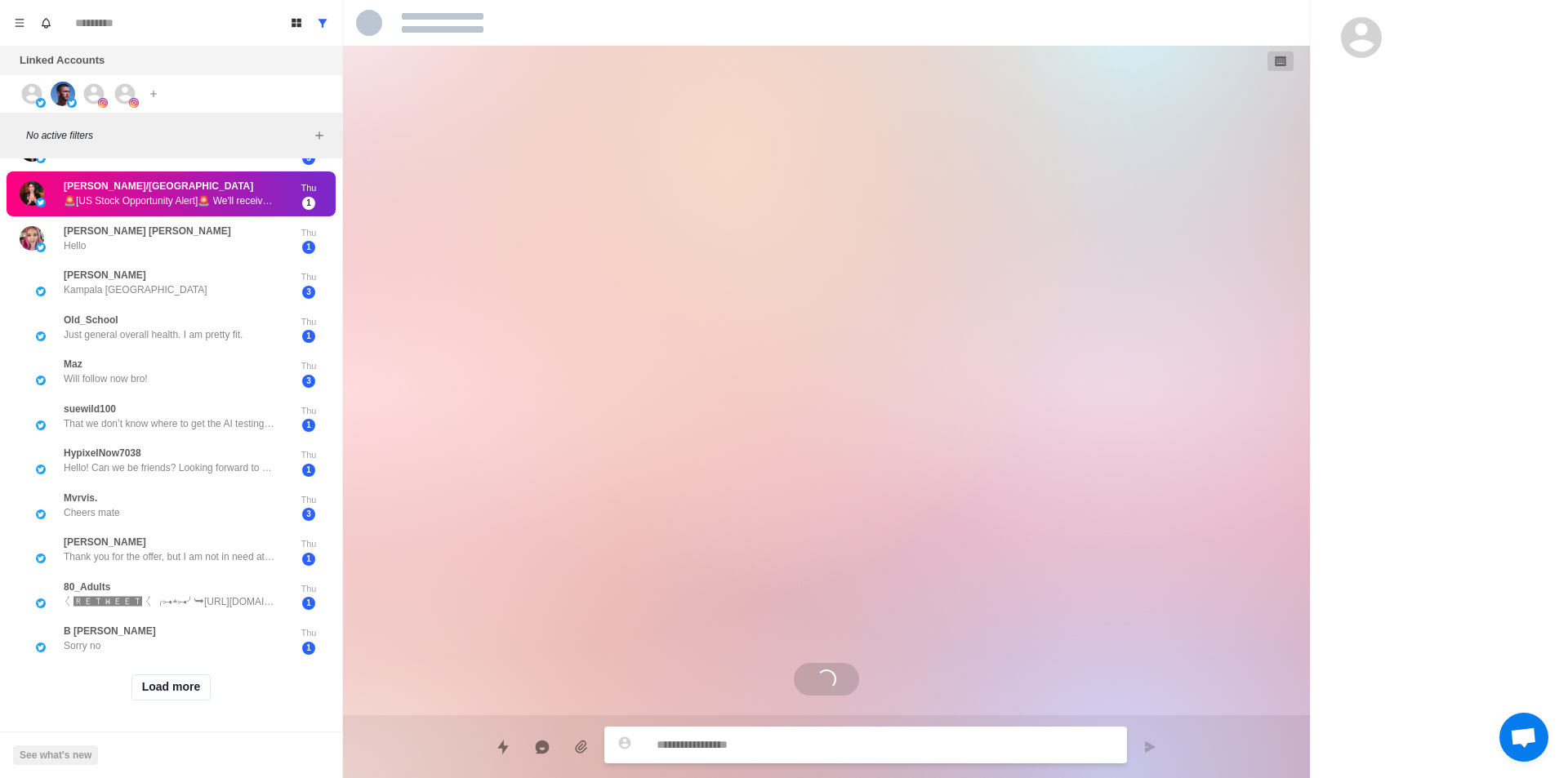
scroll to position [0, 0]
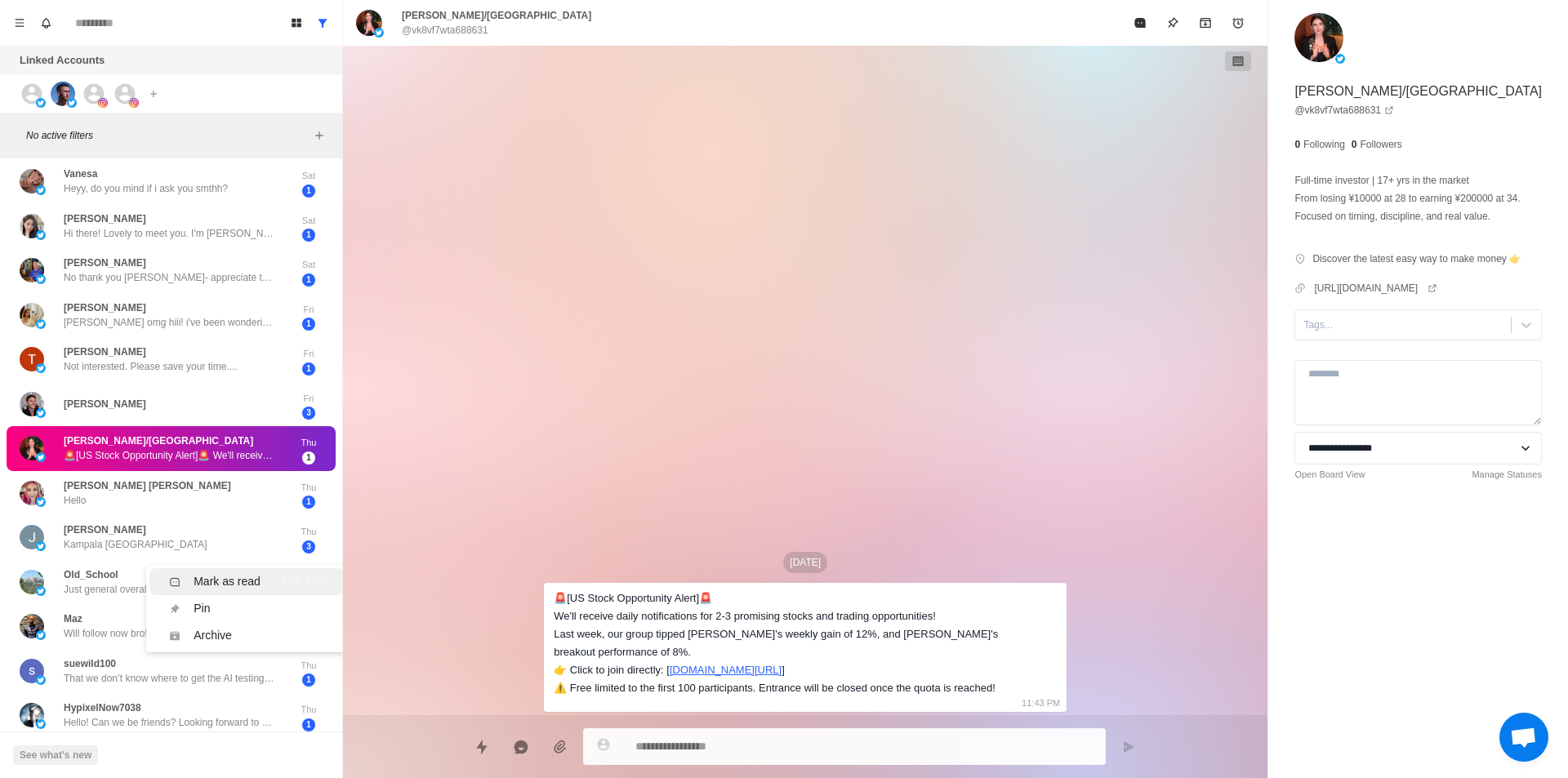
click at [223, 570] on li "Mark as read Ctrl ⇧ U" at bounding box center [246, 581] width 193 height 27
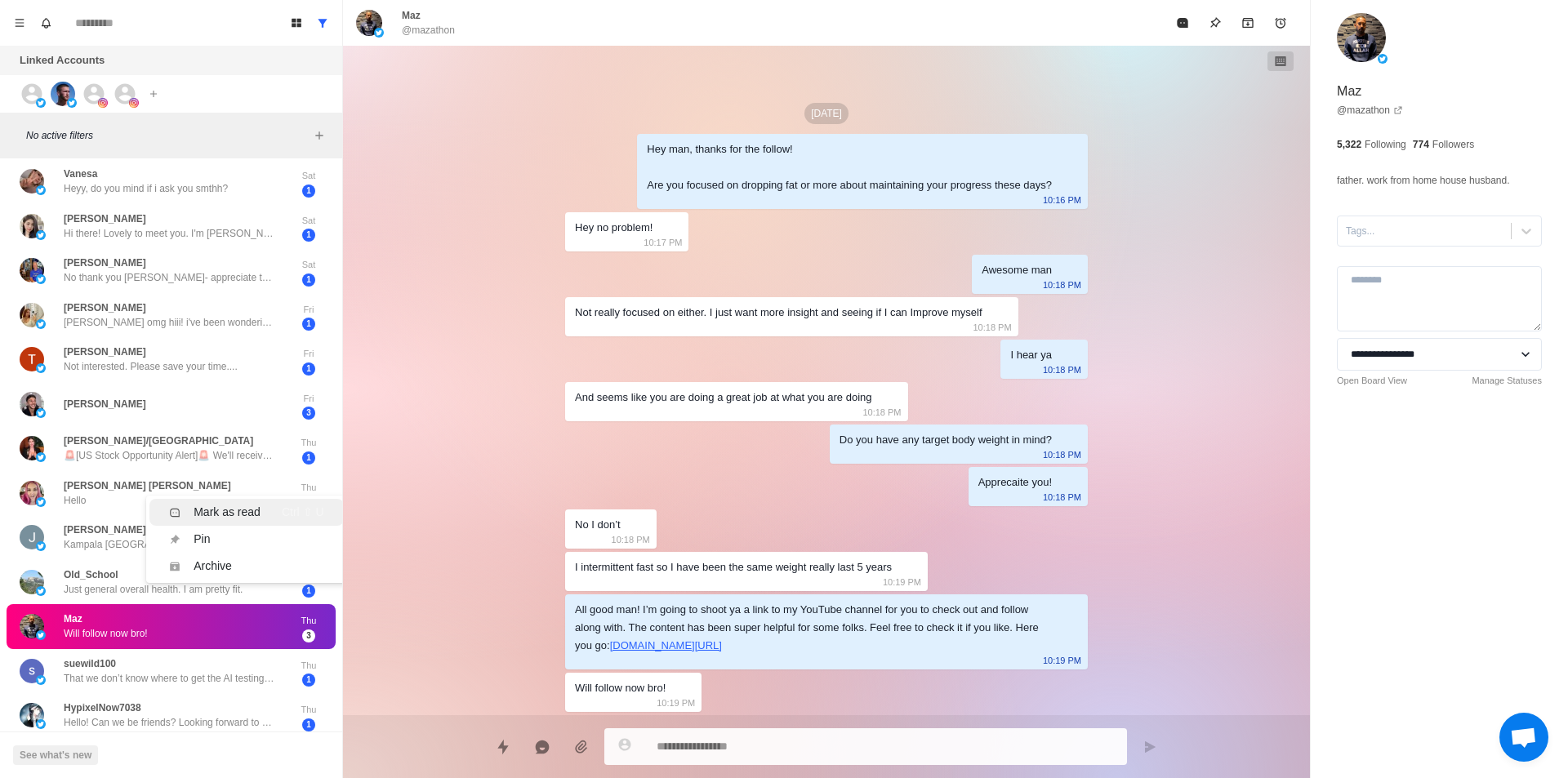
drag, startPoint x: 214, startPoint y: 511, endPoint x: 191, endPoint y: 523, distance: 25.9
click at [215, 511] on div "Mark as read" at bounding box center [227, 512] width 67 height 17
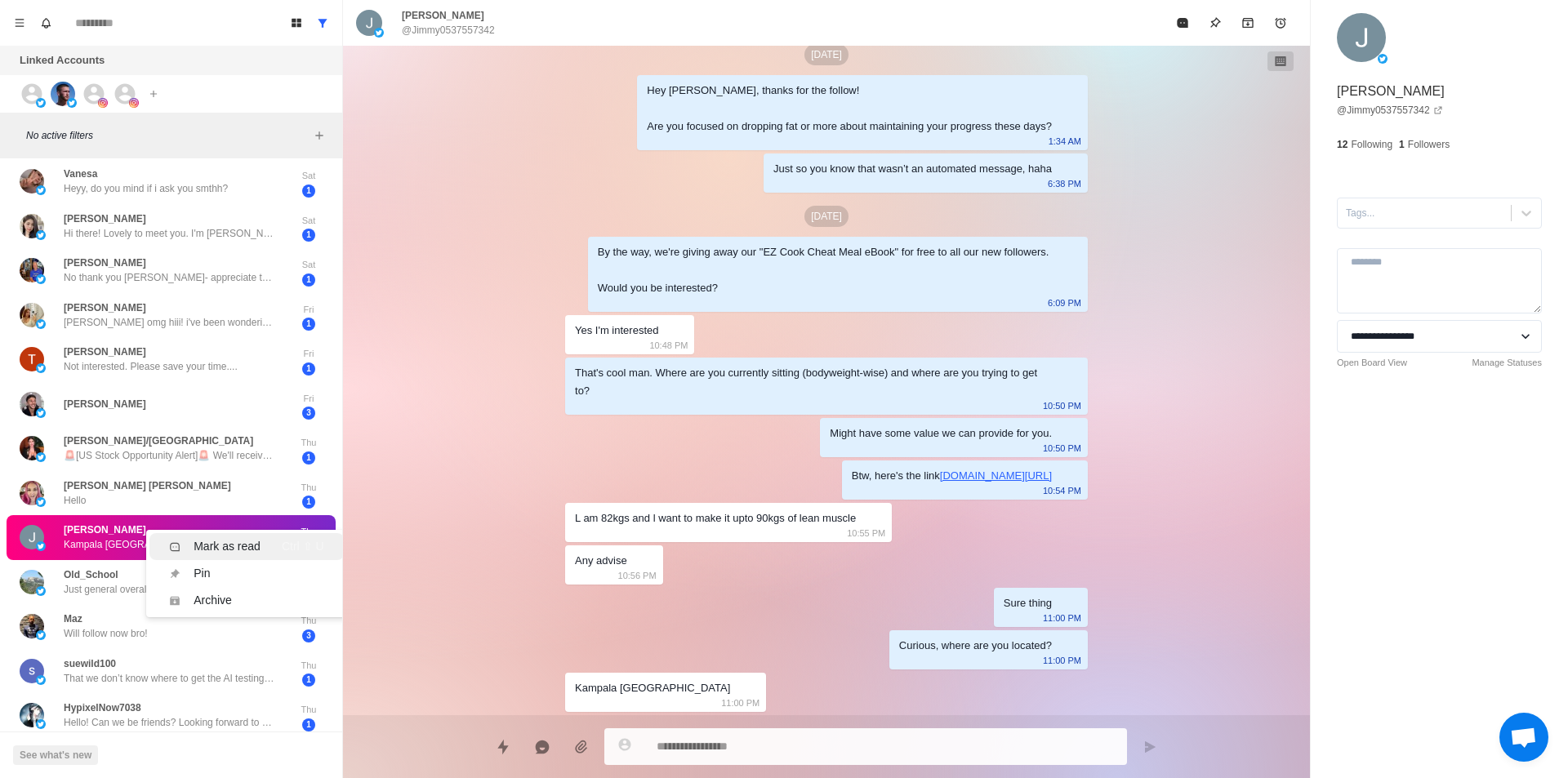
click at [224, 551] on div "Mark as read" at bounding box center [227, 546] width 67 height 17
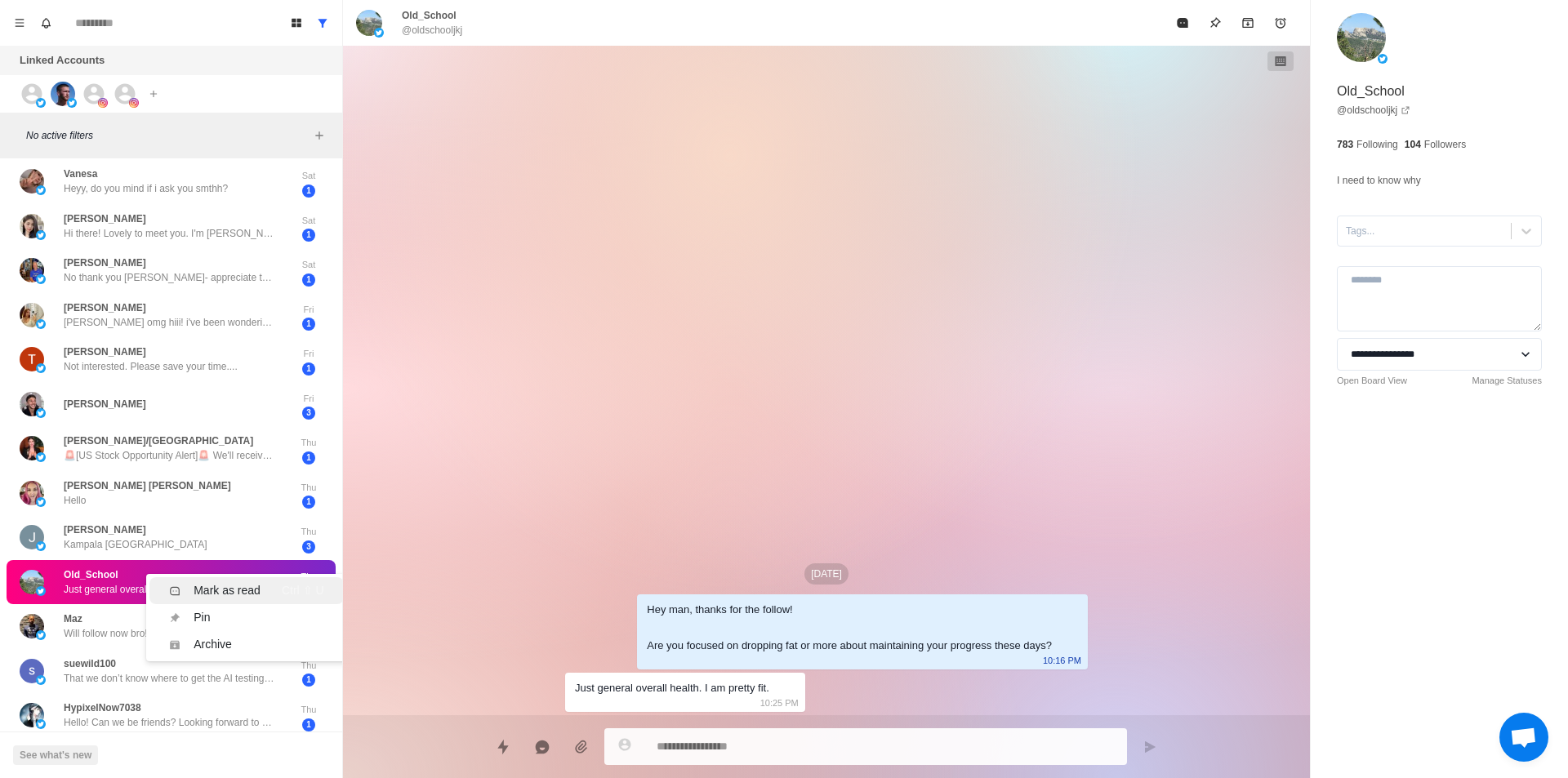
click at [245, 588] on div "Mark as read" at bounding box center [227, 591] width 67 height 17
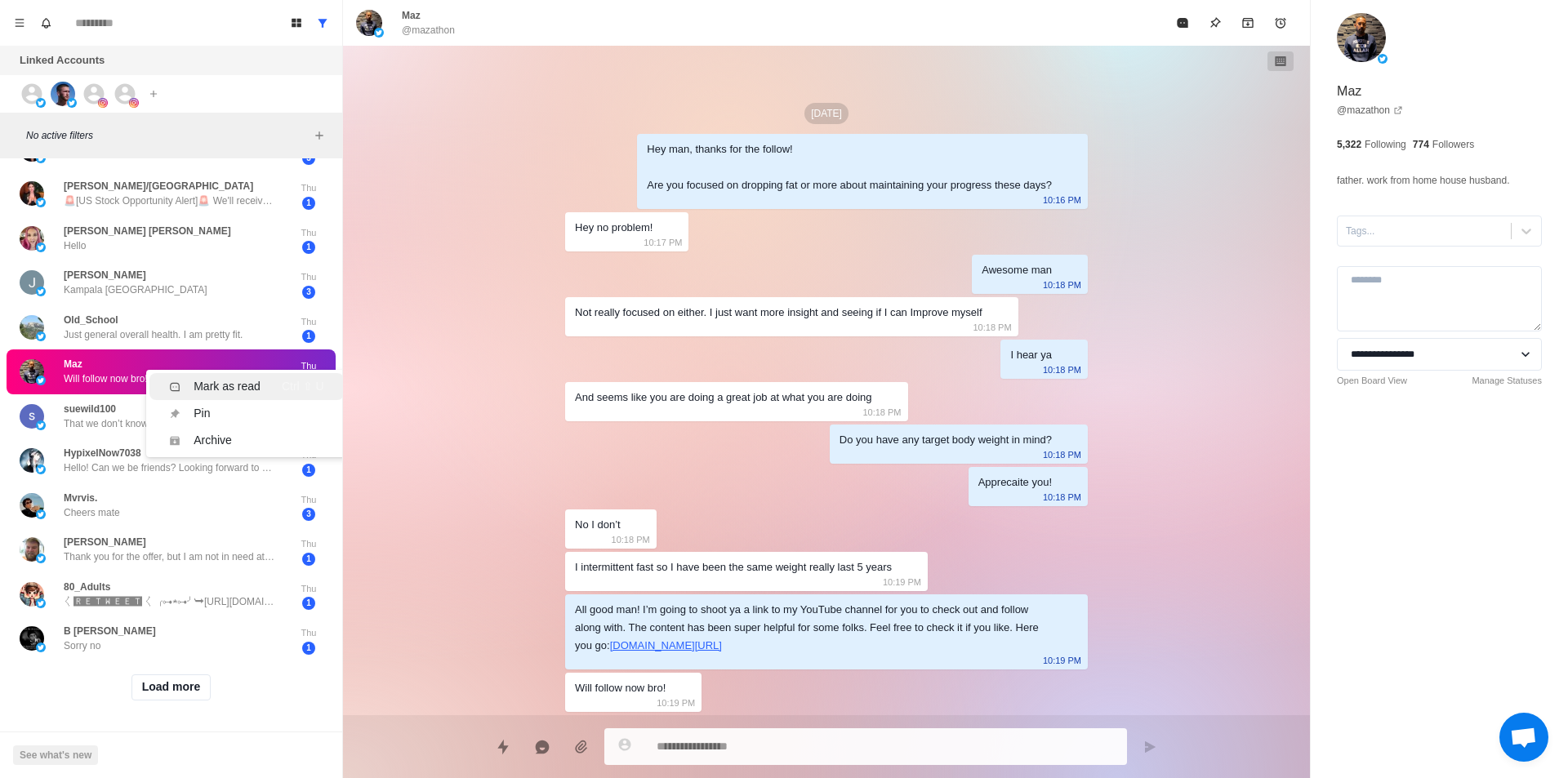
click at [251, 378] on div "Mark as read" at bounding box center [227, 386] width 67 height 17
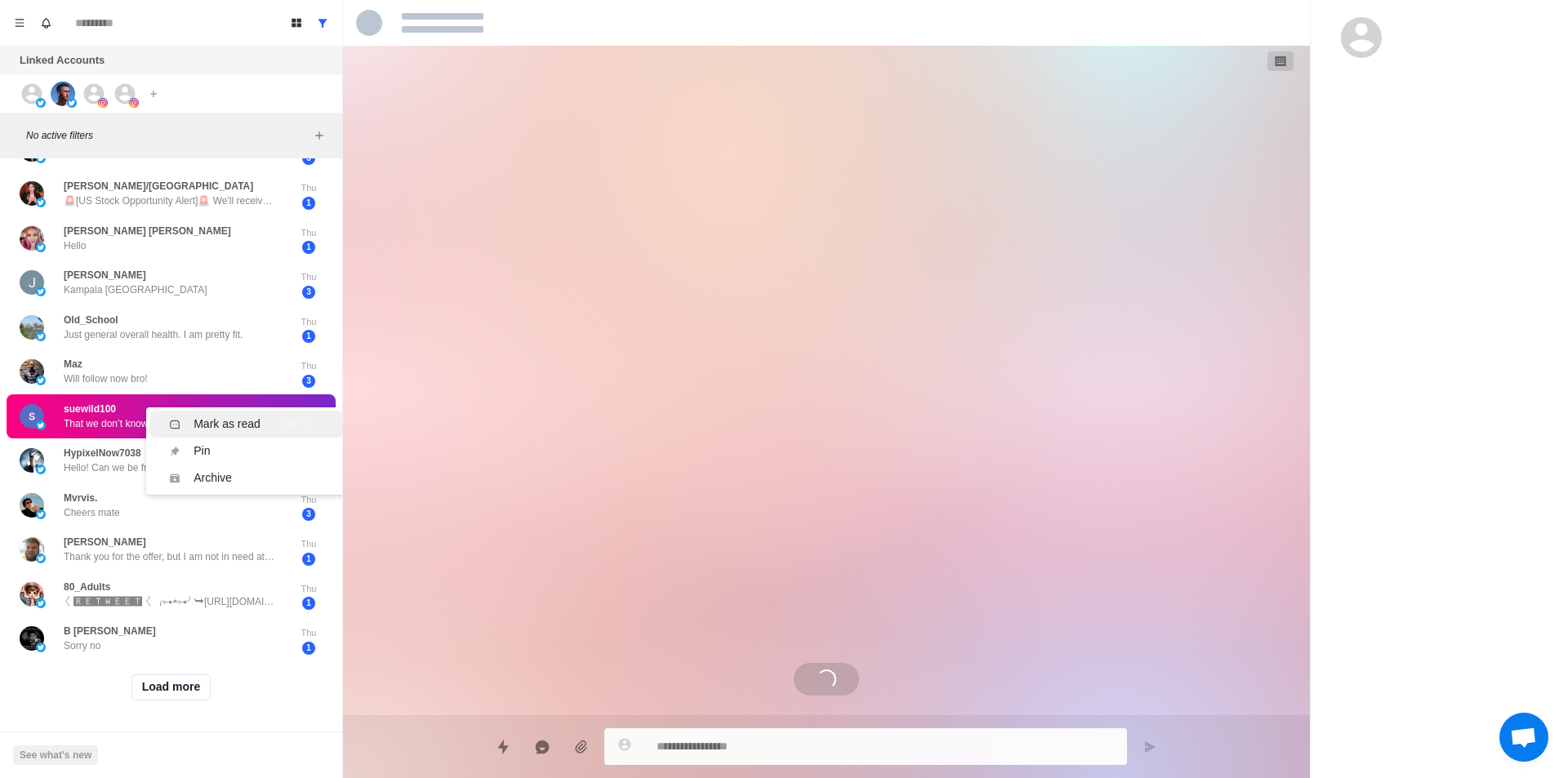
click at [255, 416] on div "Mark as read" at bounding box center [227, 424] width 67 height 17
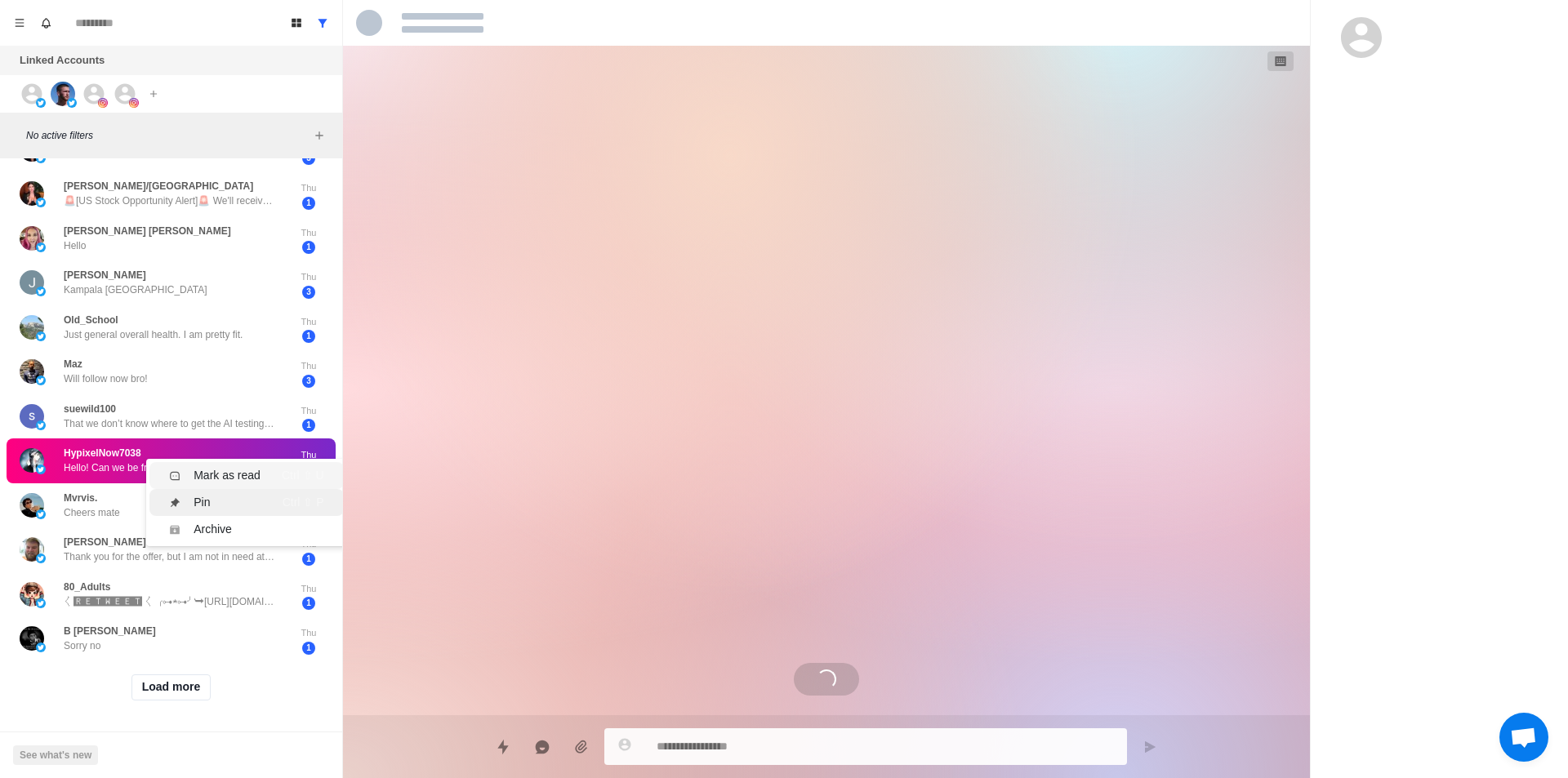
drag, startPoint x: 224, startPoint y: 461, endPoint x: 188, endPoint y: 484, distance: 42.7
click at [226, 467] on div "Mark as read" at bounding box center [227, 475] width 67 height 17
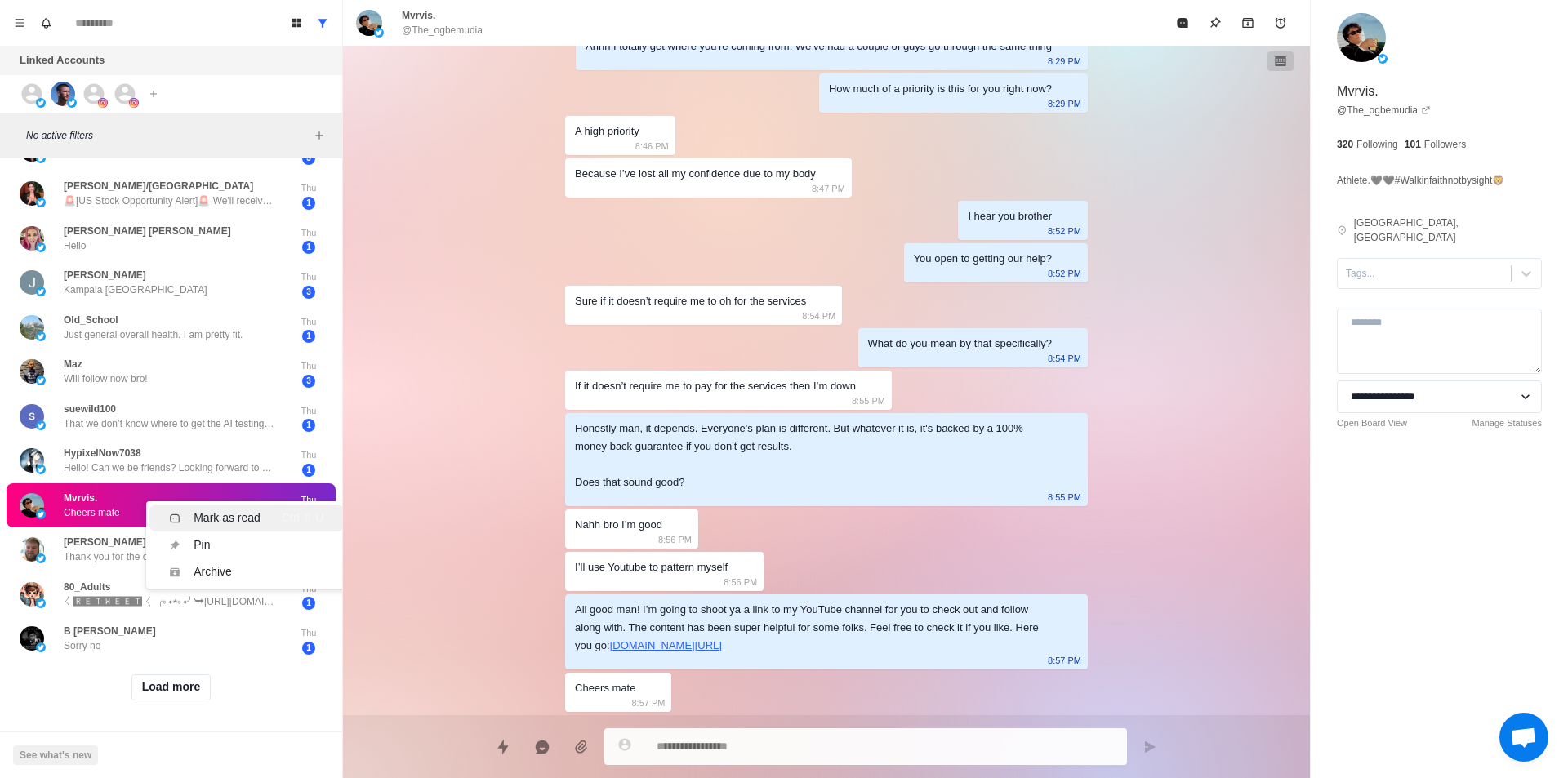
click at [211, 510] on div "Mark as read" at bounding box center [227, 518] width 67 height 17
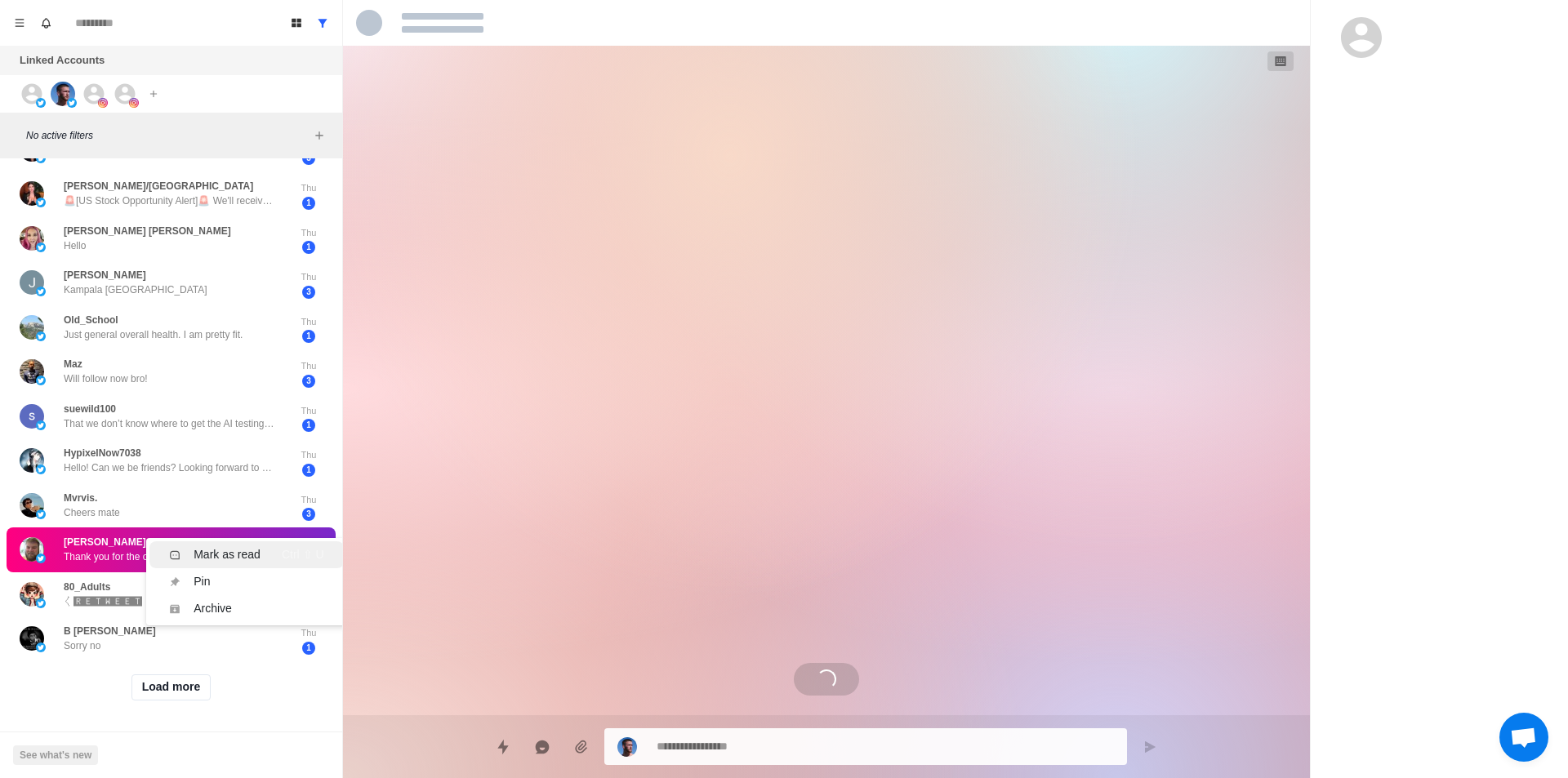
click at [234, 546] on div "Mark as read" at bounding box center [227, 555] width 67 height 17
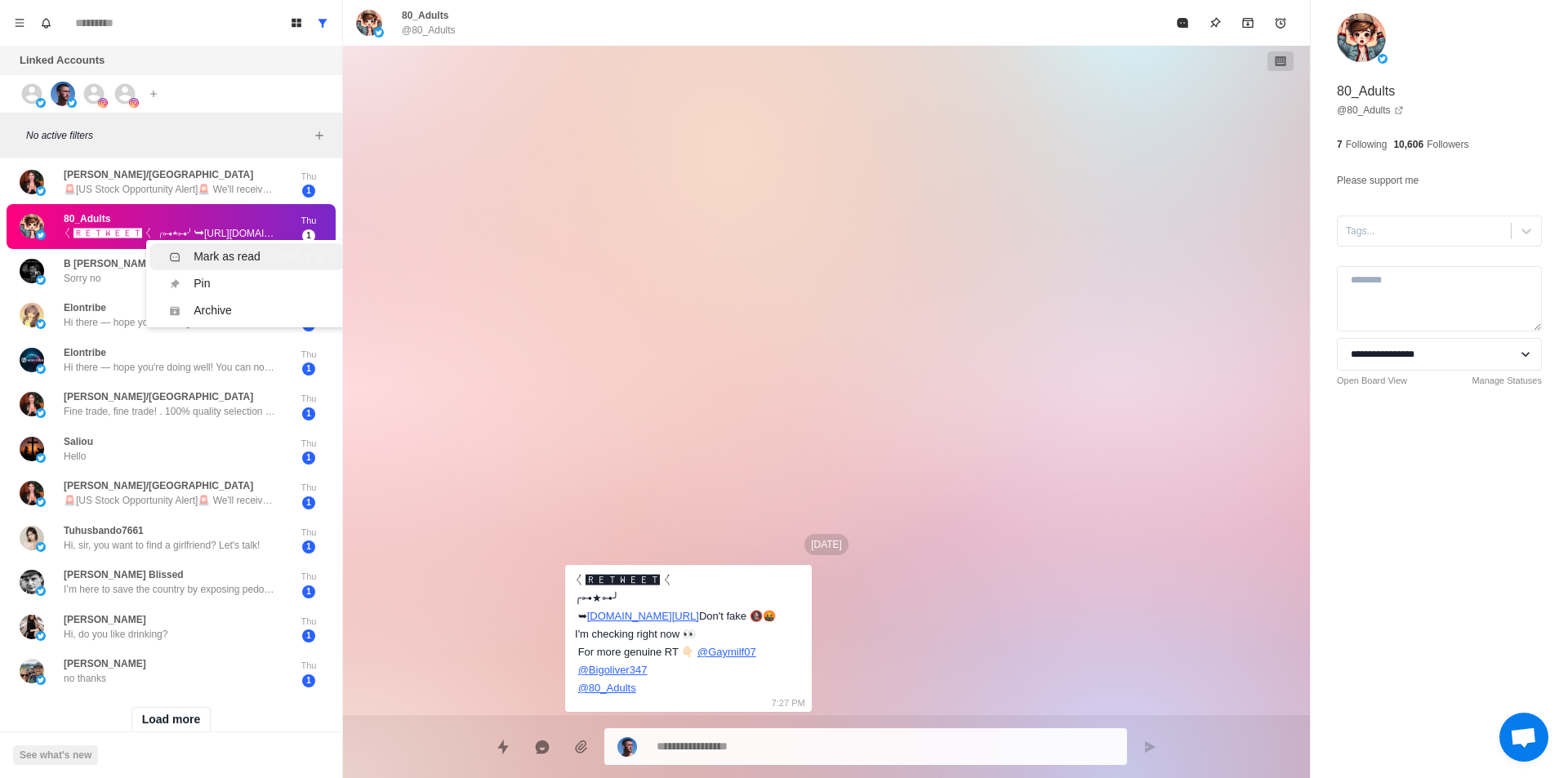
click at [255, 256] on div "Mark as read" at bounding box center [227, 256] width 67 height 17
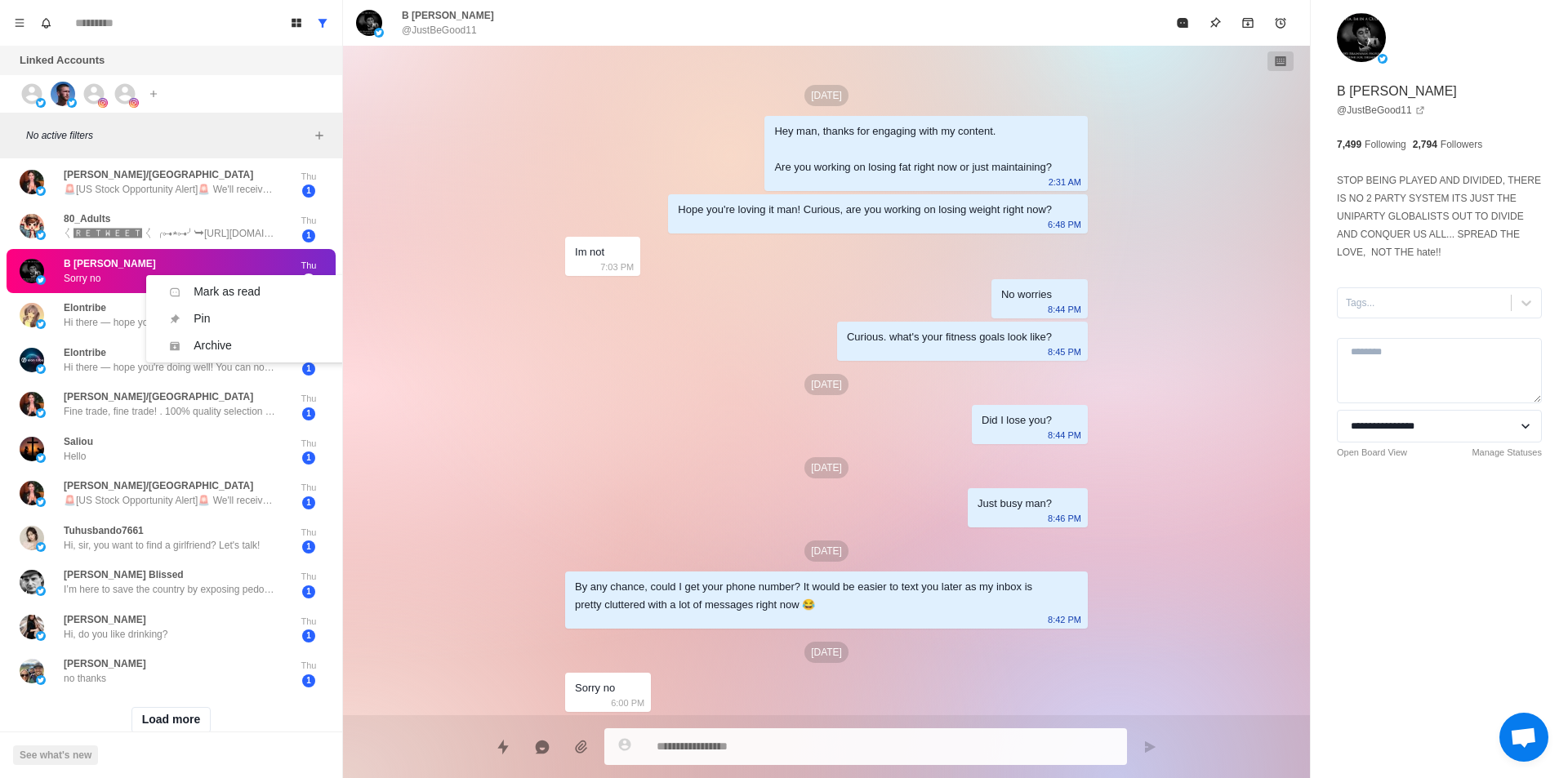
click at [257, 256] on div "B [PERSON_NAME] Sorry no" at bounding box center [154, 271] width 269 height 32
click at [246, 286] on div "Mark as read" at bounding box center [227, 293] width 67 height 17
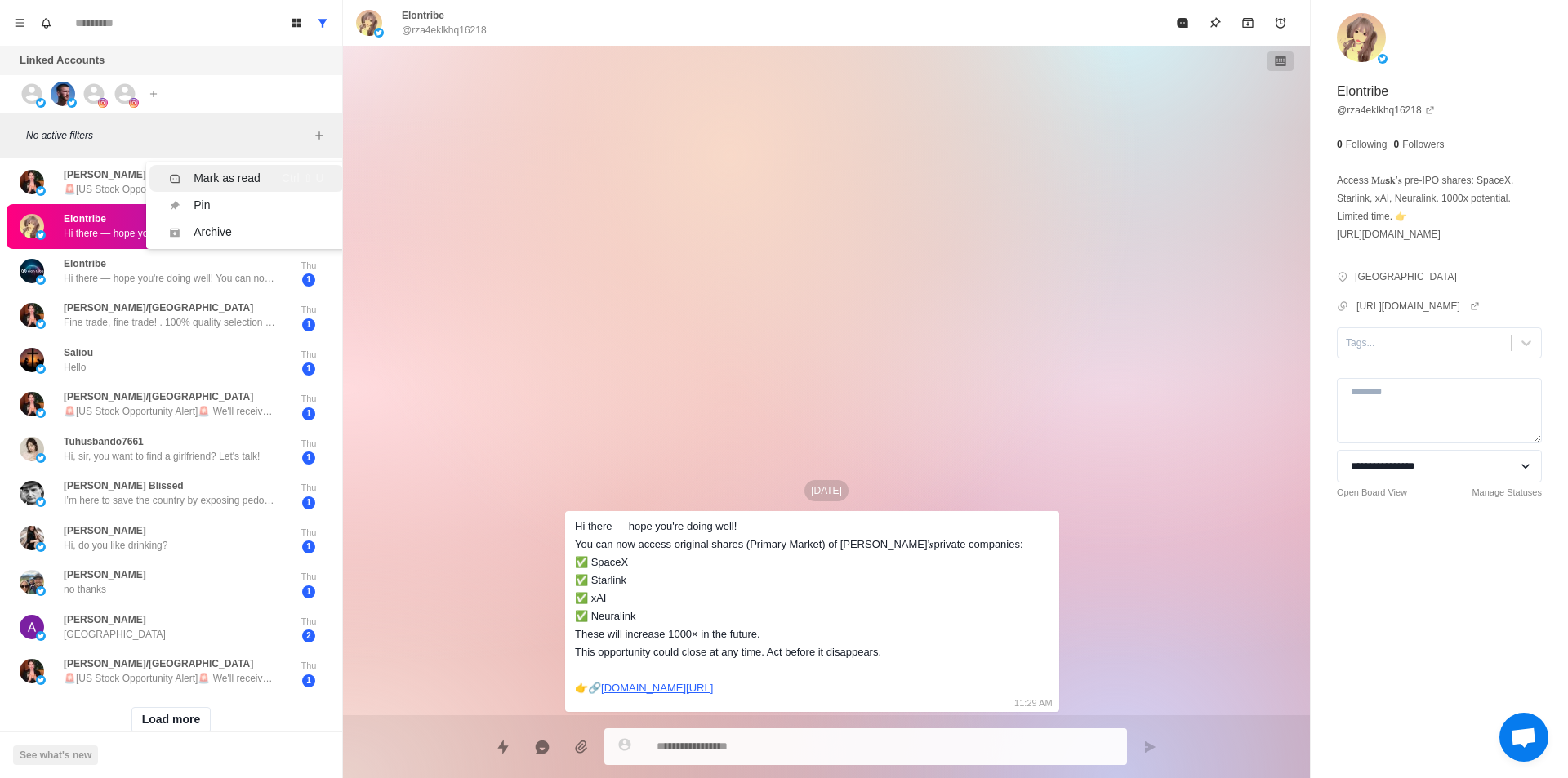
click at [240, 180] on div "Mark as read" at bounding box center [227, 179] width 67 height 17
click at [216, 237] on div "Mark as read" at bounding box center [227, 239] width 67 height 17
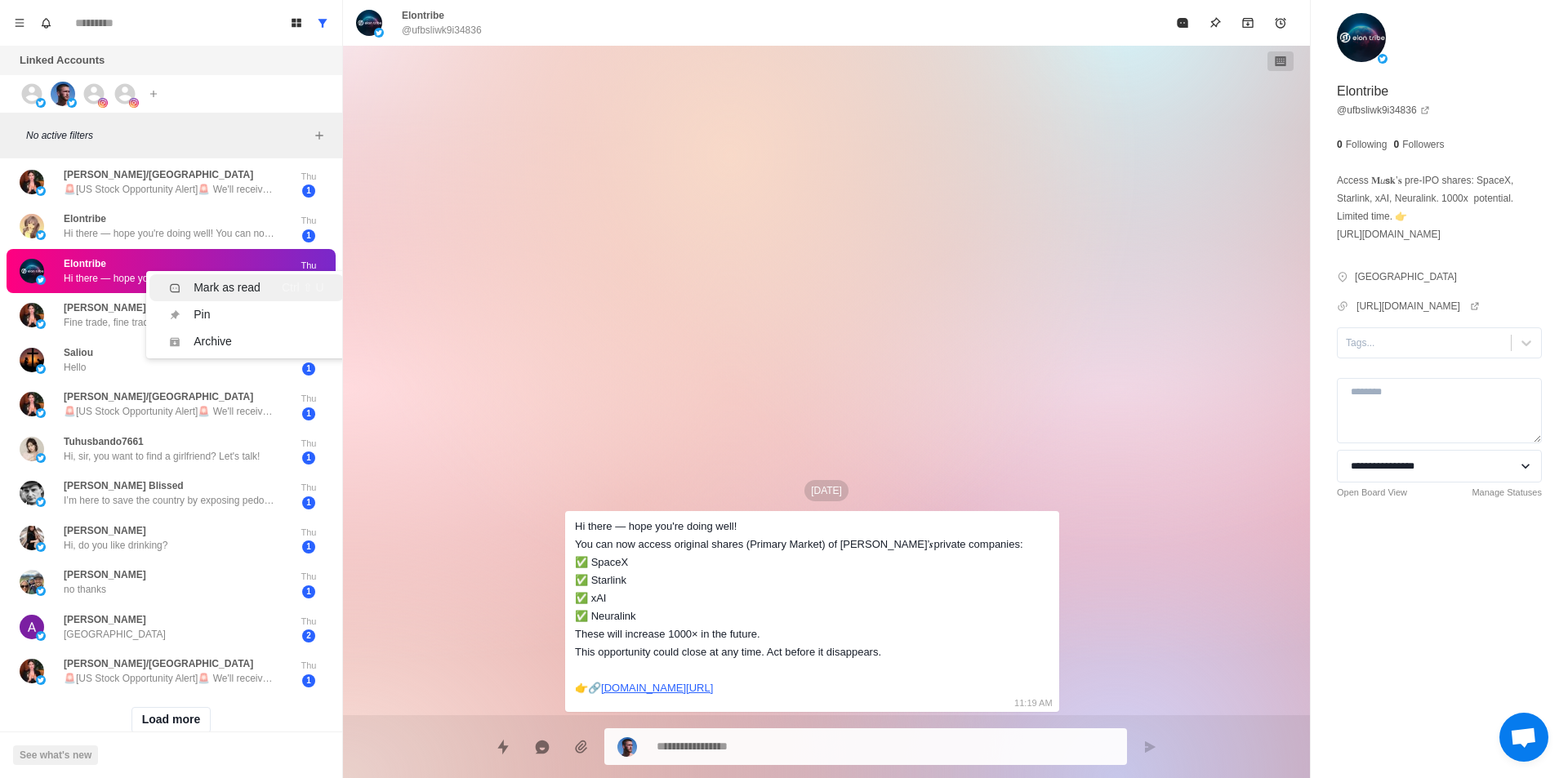
click at [253, 292] on div "Mark as read" at bounding box center [227, 287] width 67 height 17
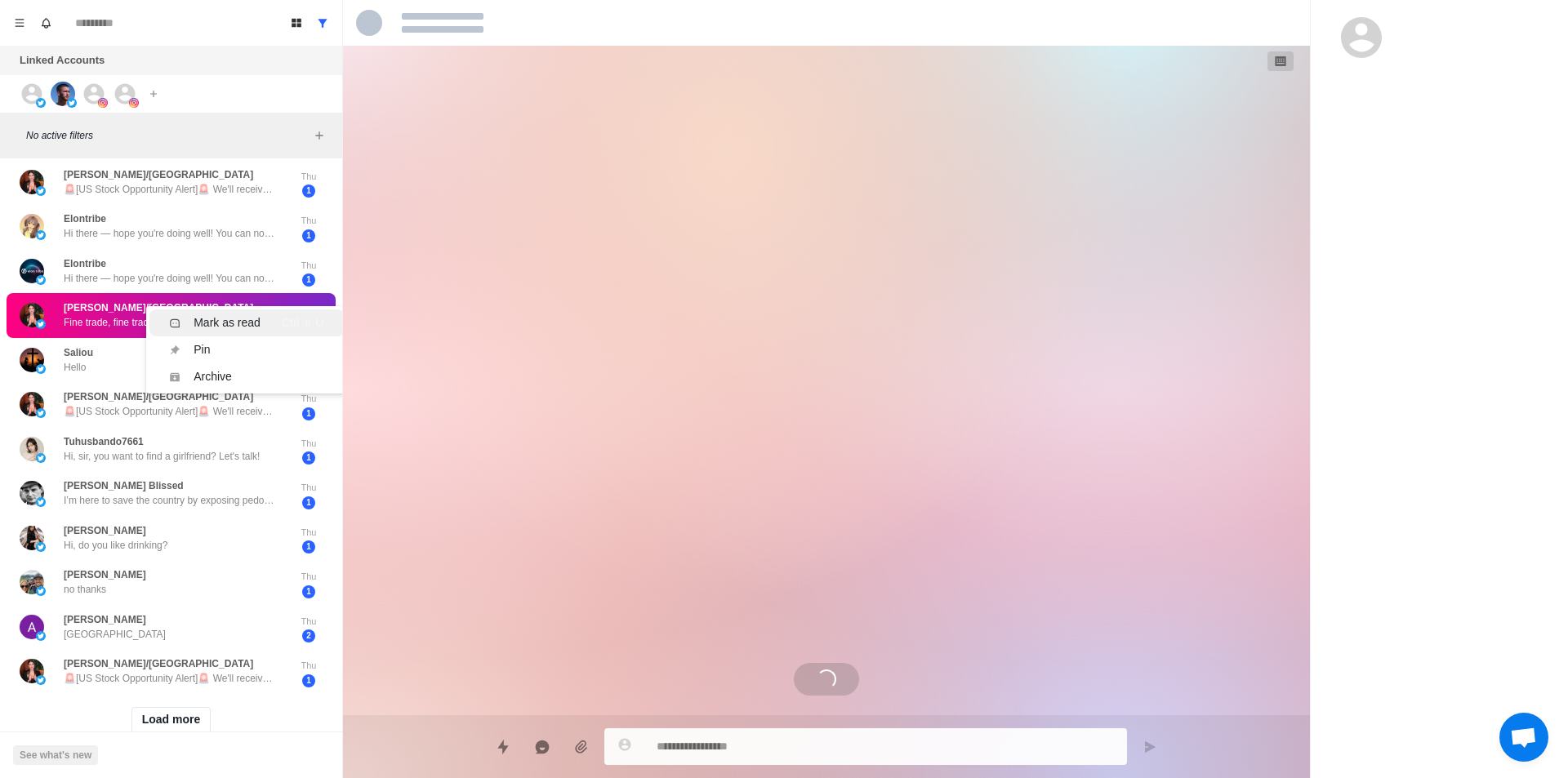
click at [240, 327] on div "Mark as read" at bounding box center [227, 322] width 67 height 17
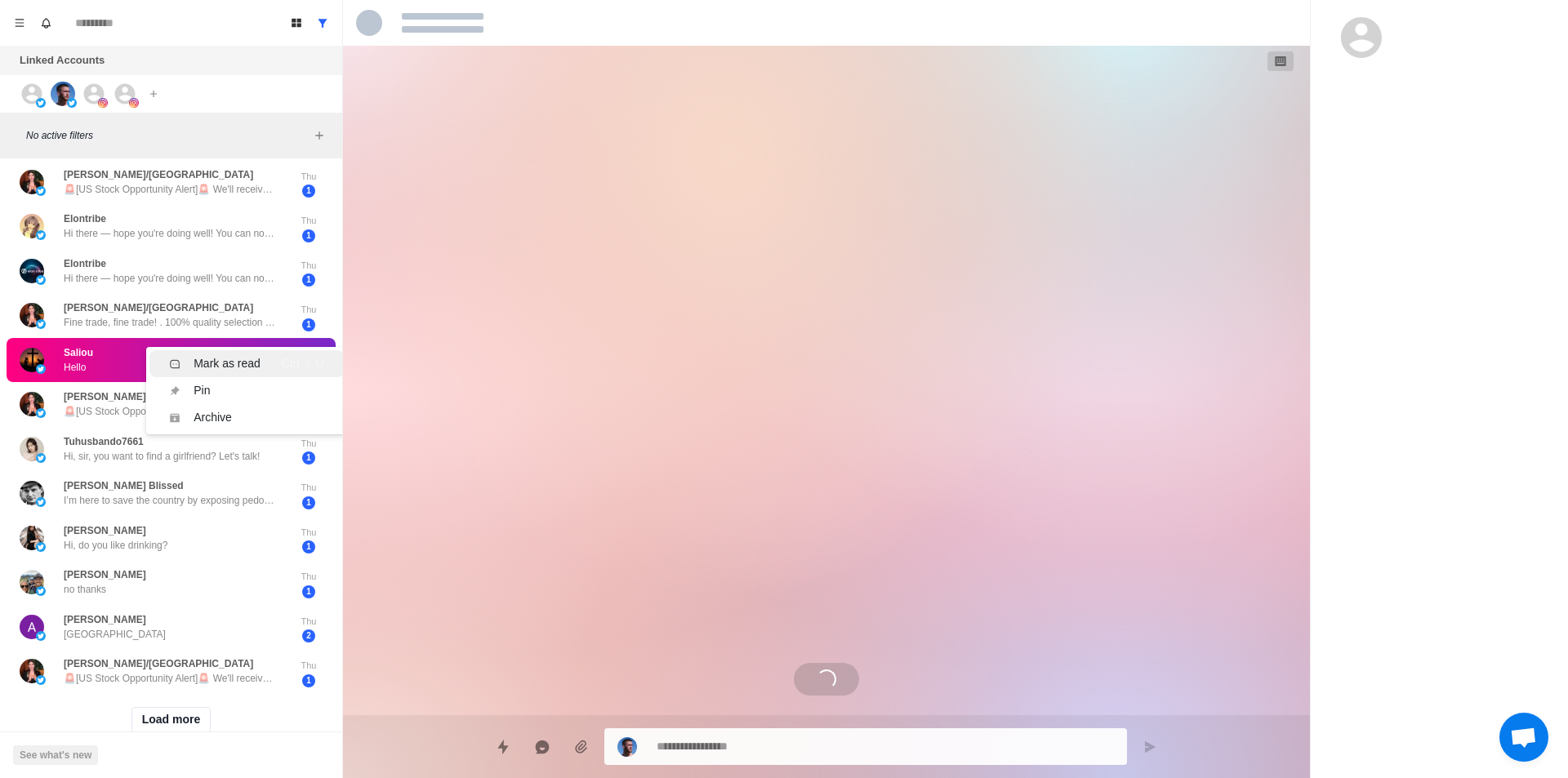
click at [240, 361] on div "Mark as read" at bounding box center [227, 363] width 67 height 17
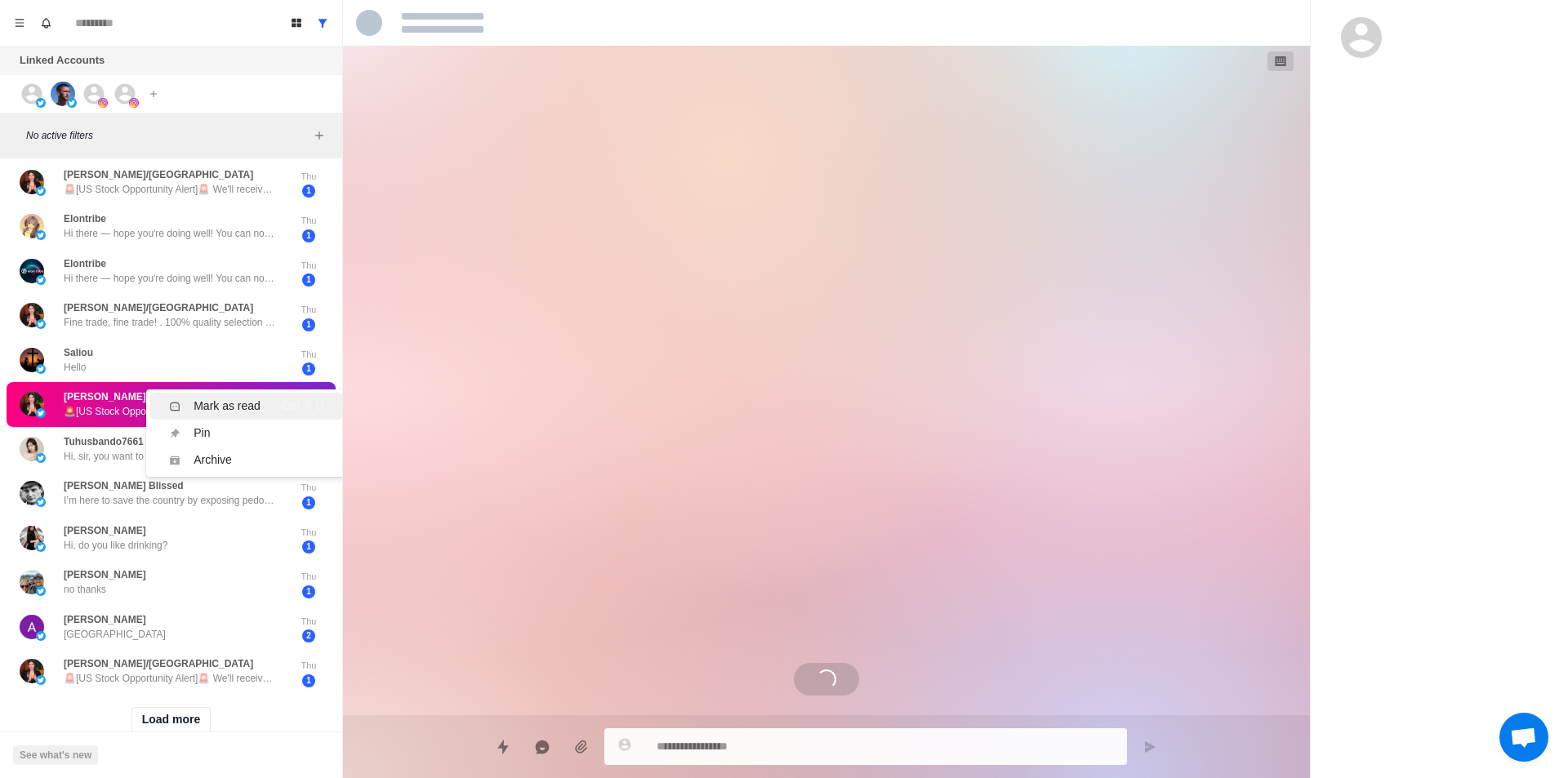
click at [237, 408] on div "Mark as read" at bounding box center [227, 406] width 67 height 17
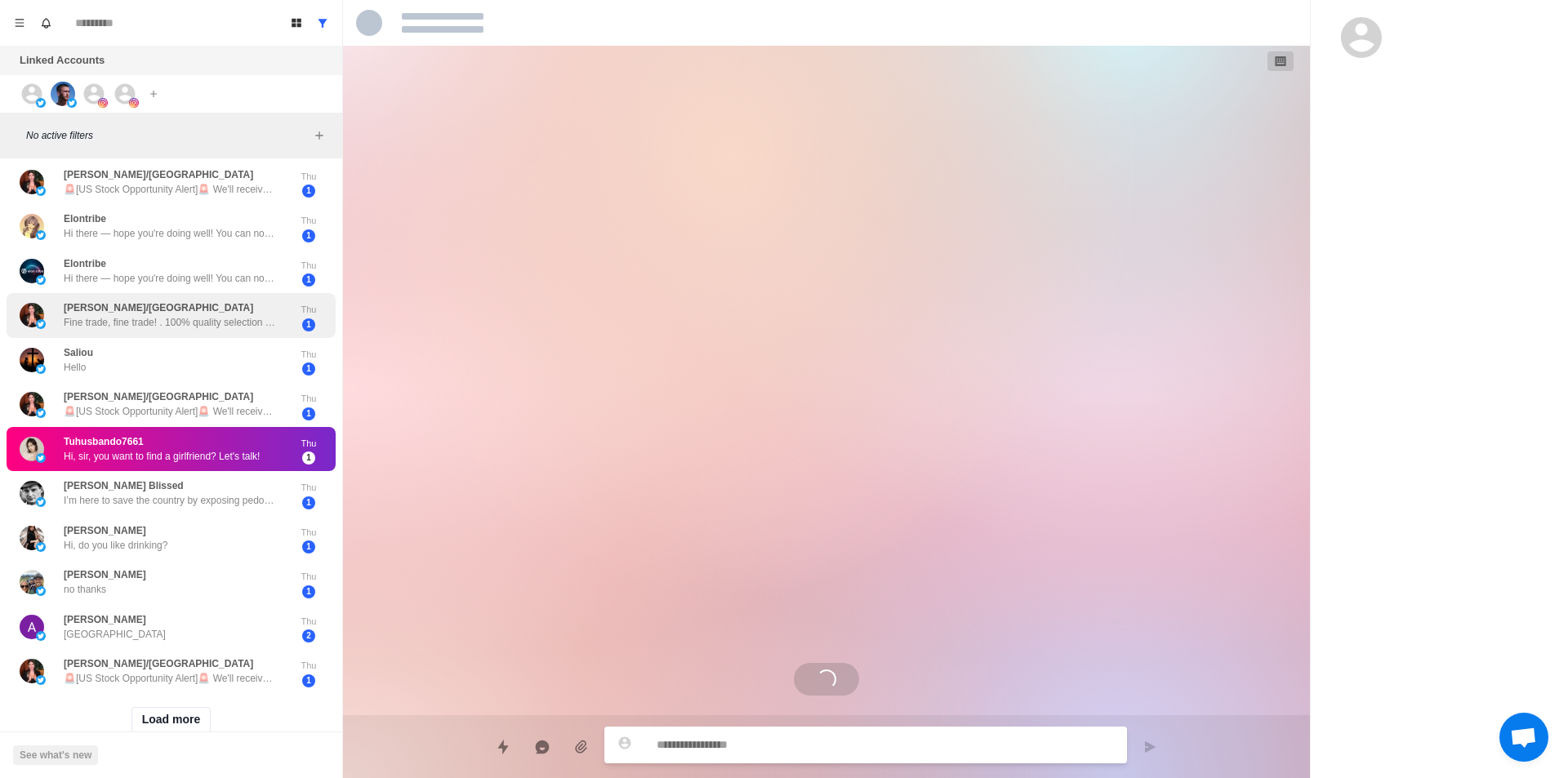
scroll to position [405, 0]
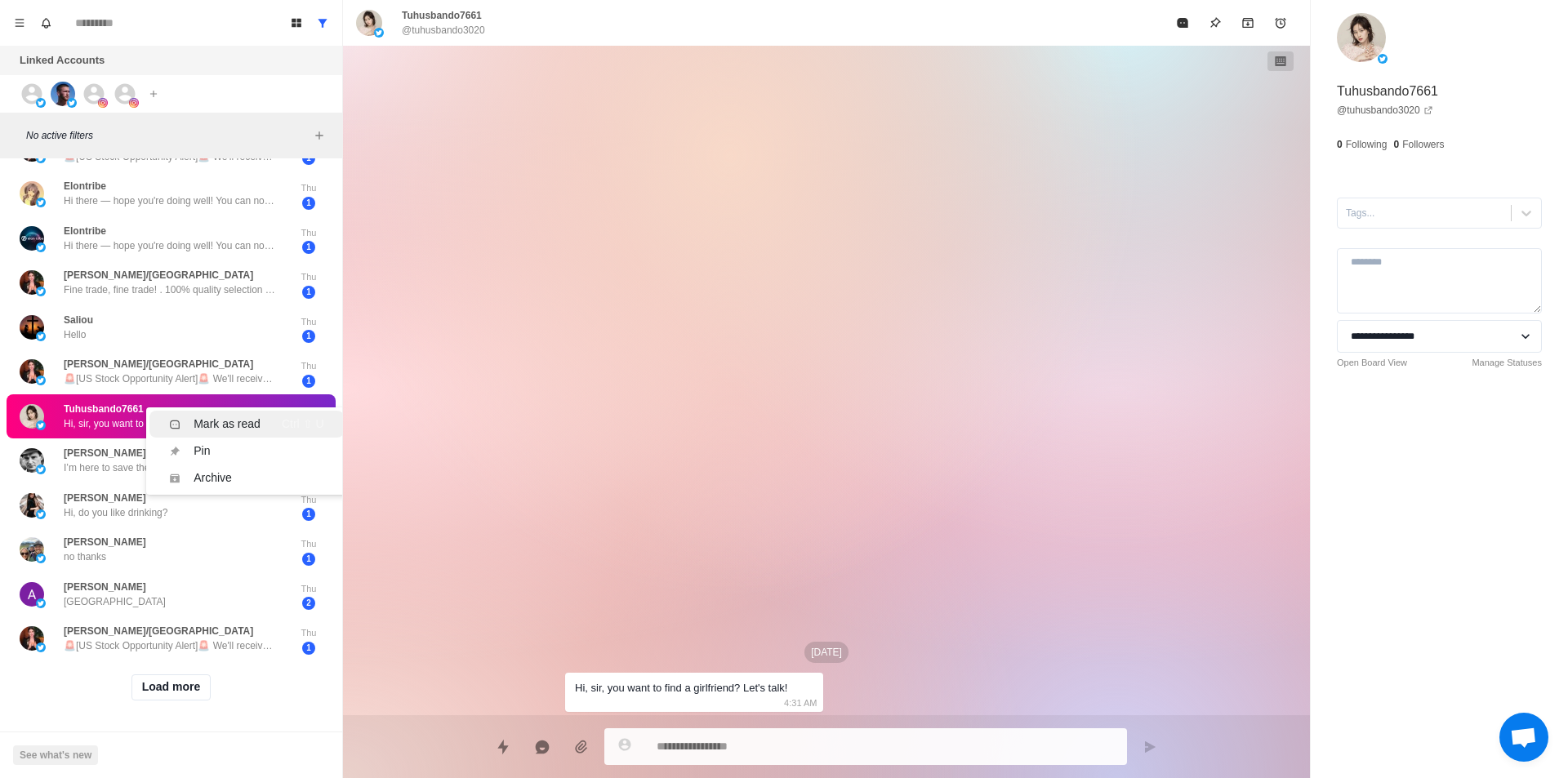
click at [227, 416] on div "Mark as read" at bounding box center [227, 424] width 67 height 17
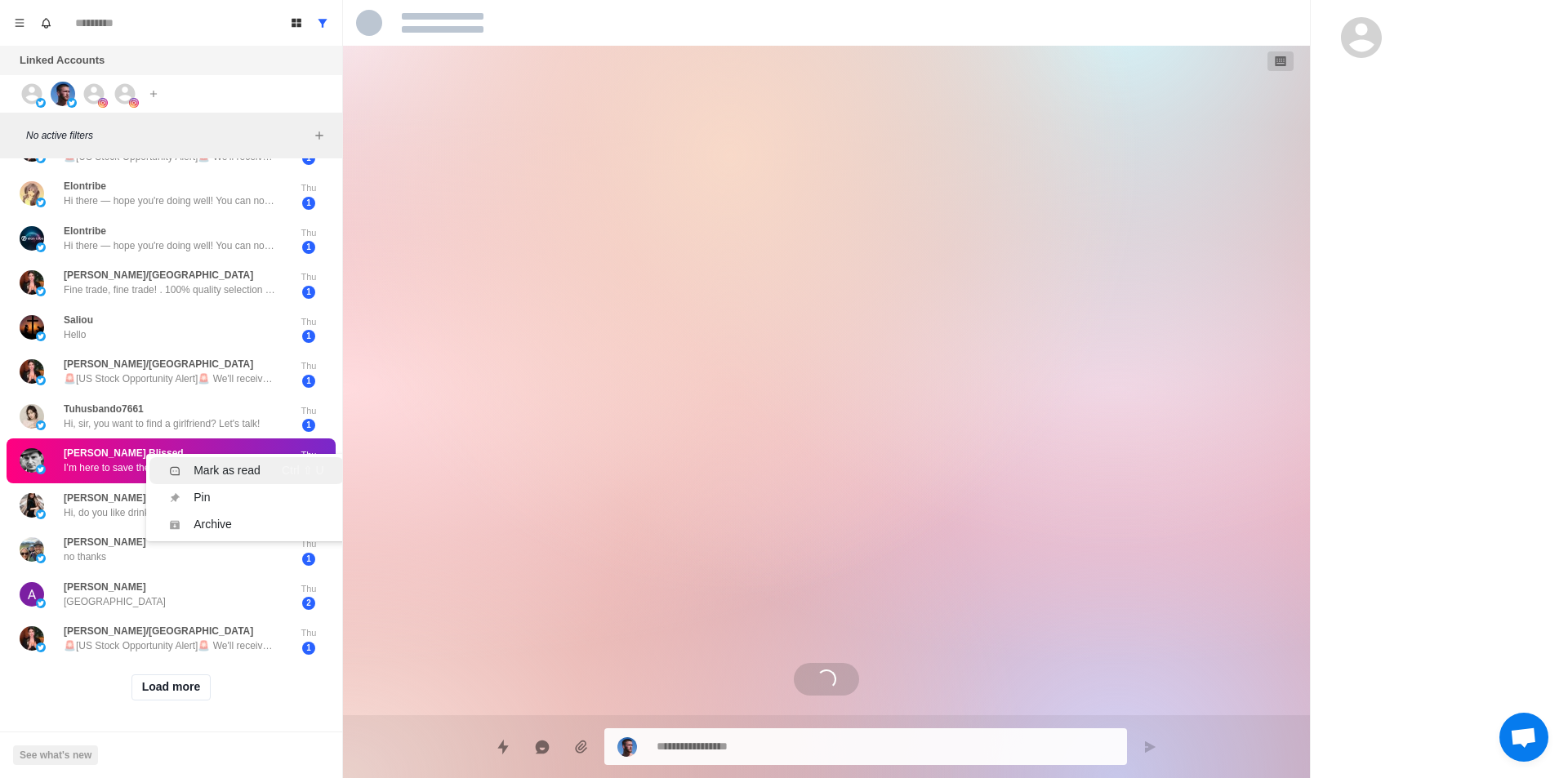
click at [232, 462] on div "Mark as read" at bounding box center [227, 470] width 67 height 17
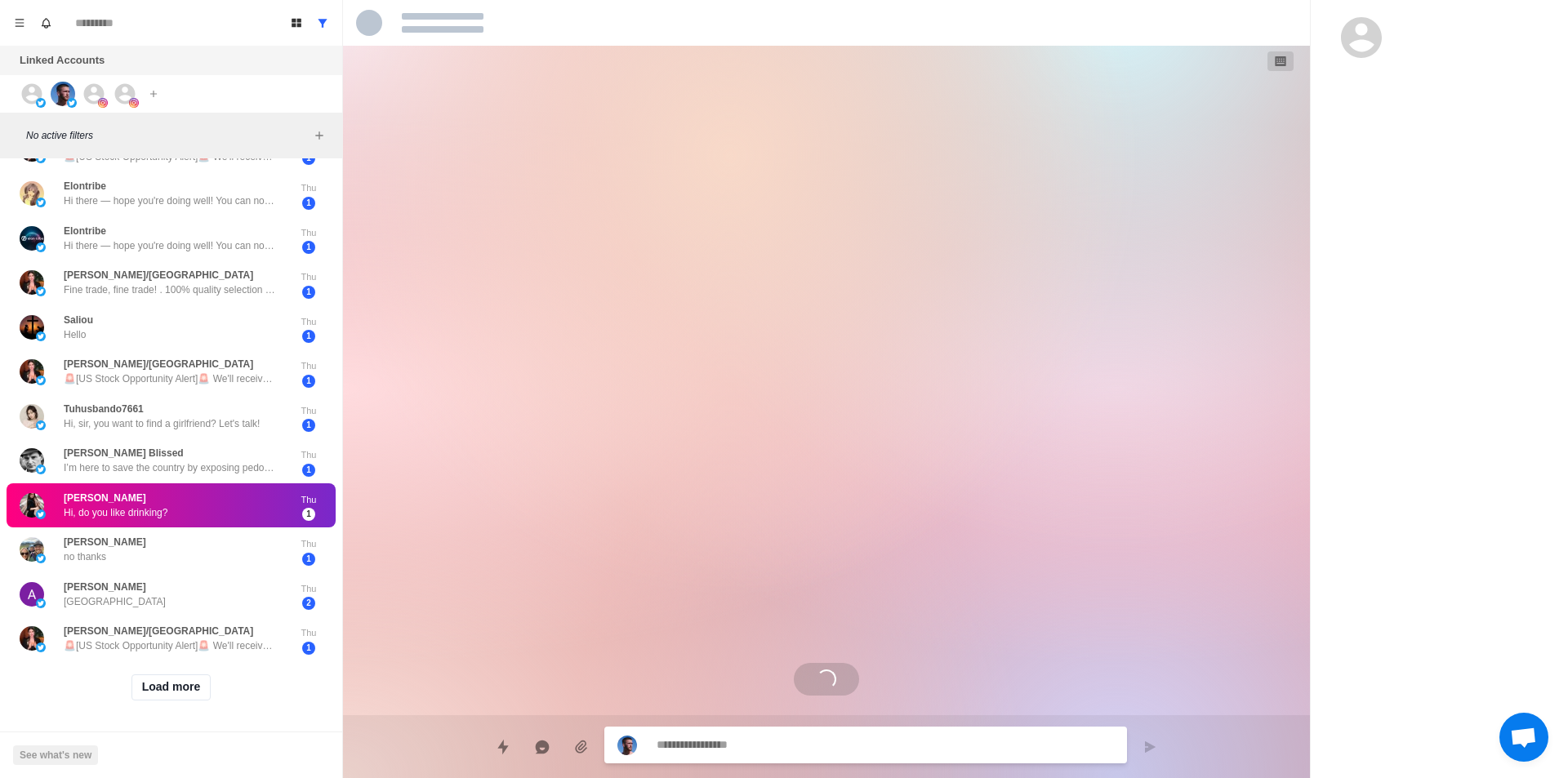
drag, startPoint x: 188, startPoint y: 488, endPoint x: 223, endPoint y: 507, distance: 39.8
click at [223, 509] on div "Mark as read" at bounding box center [227, 517] width 67 height 17
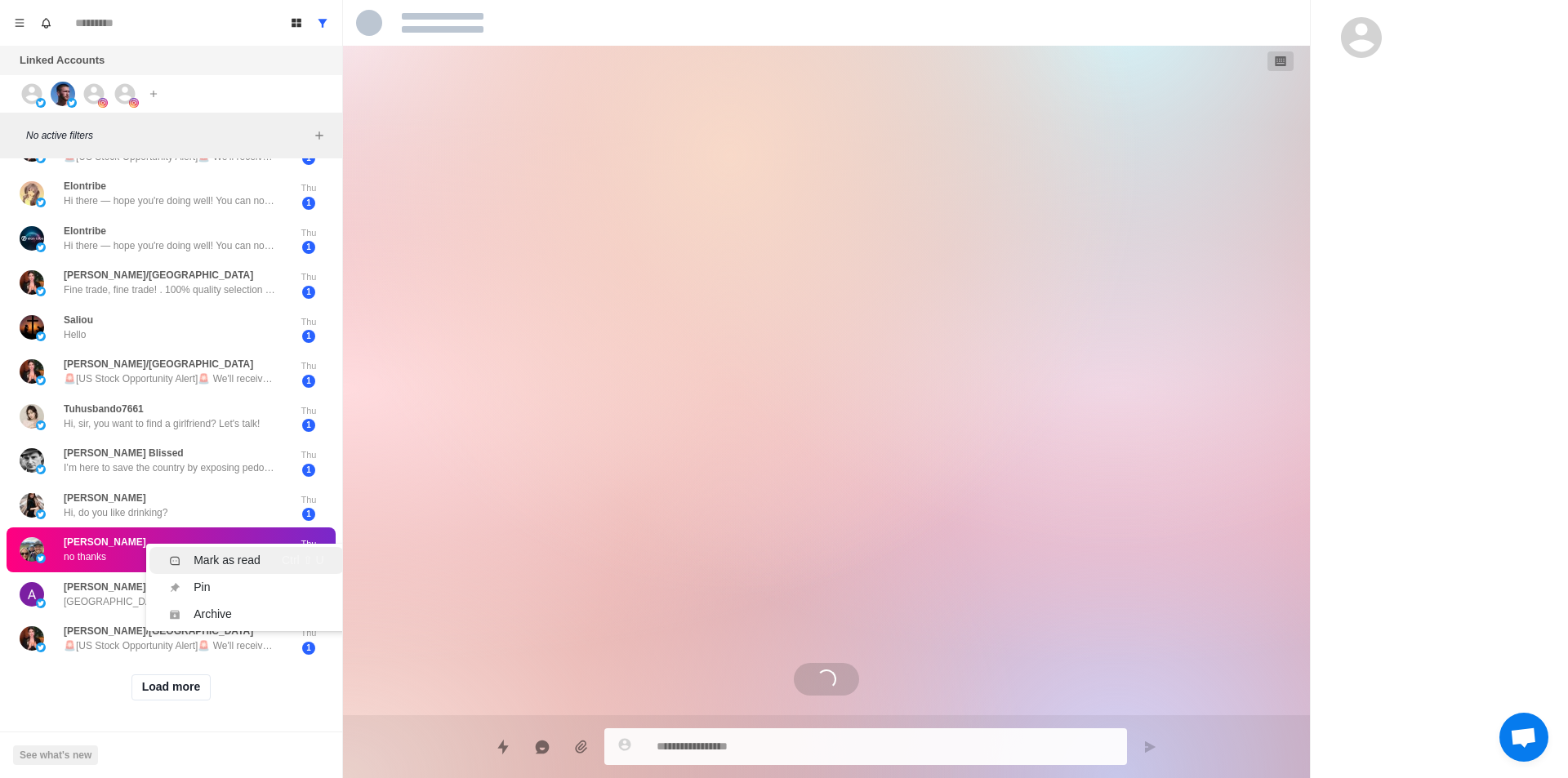
click at [232, 551] on div "Mark as read" at bounding box center [227, 560] width 67 height 17
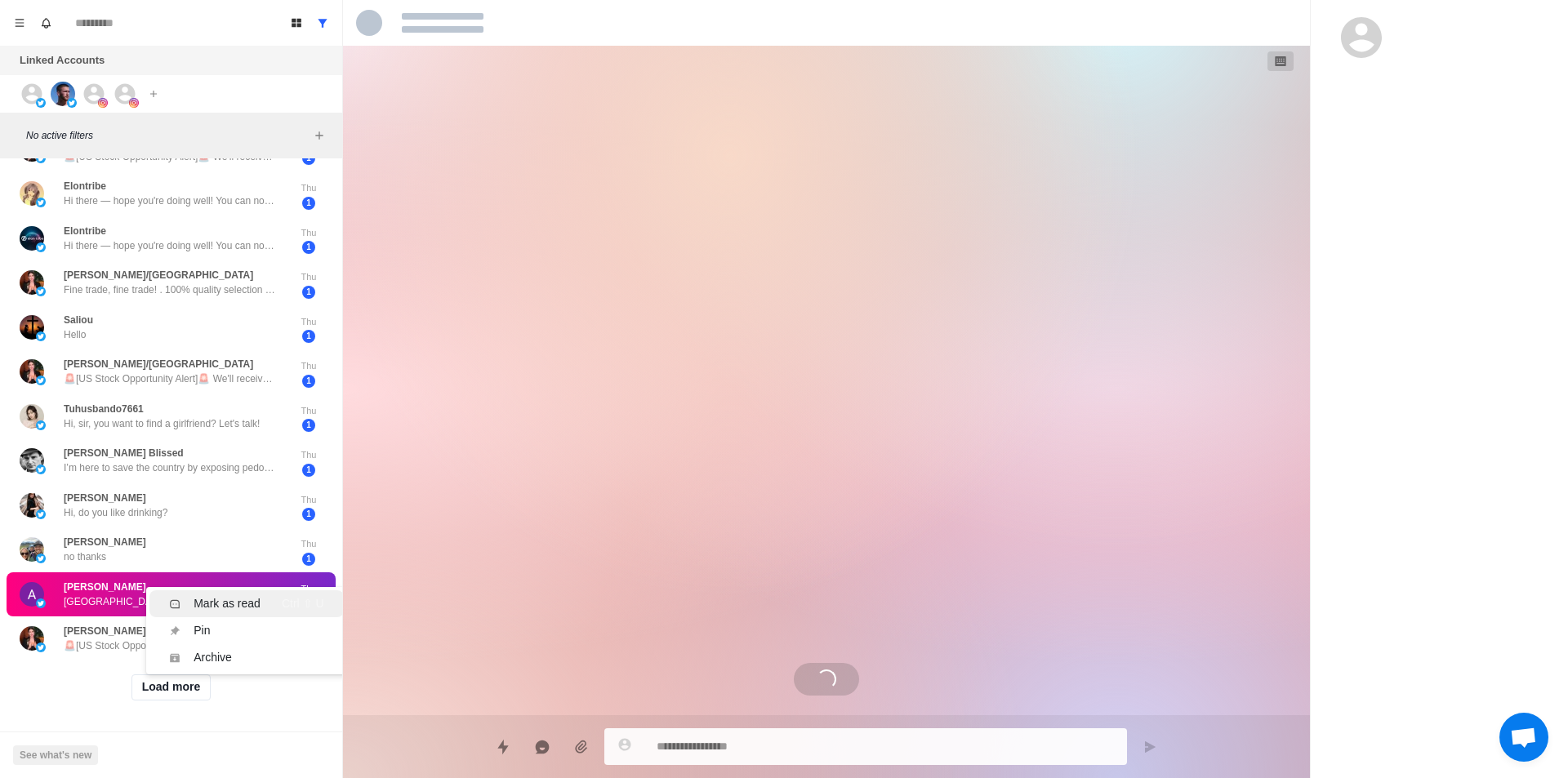
drag, startPoint x: 267, startPoint y: 590, endPoint x: 226, endPoint y: 615, distance: 48.0
click at [266, 595] on div "Mark as read Ctrl ⇧ U" at bounding box center [246, 604] width 154 height 17
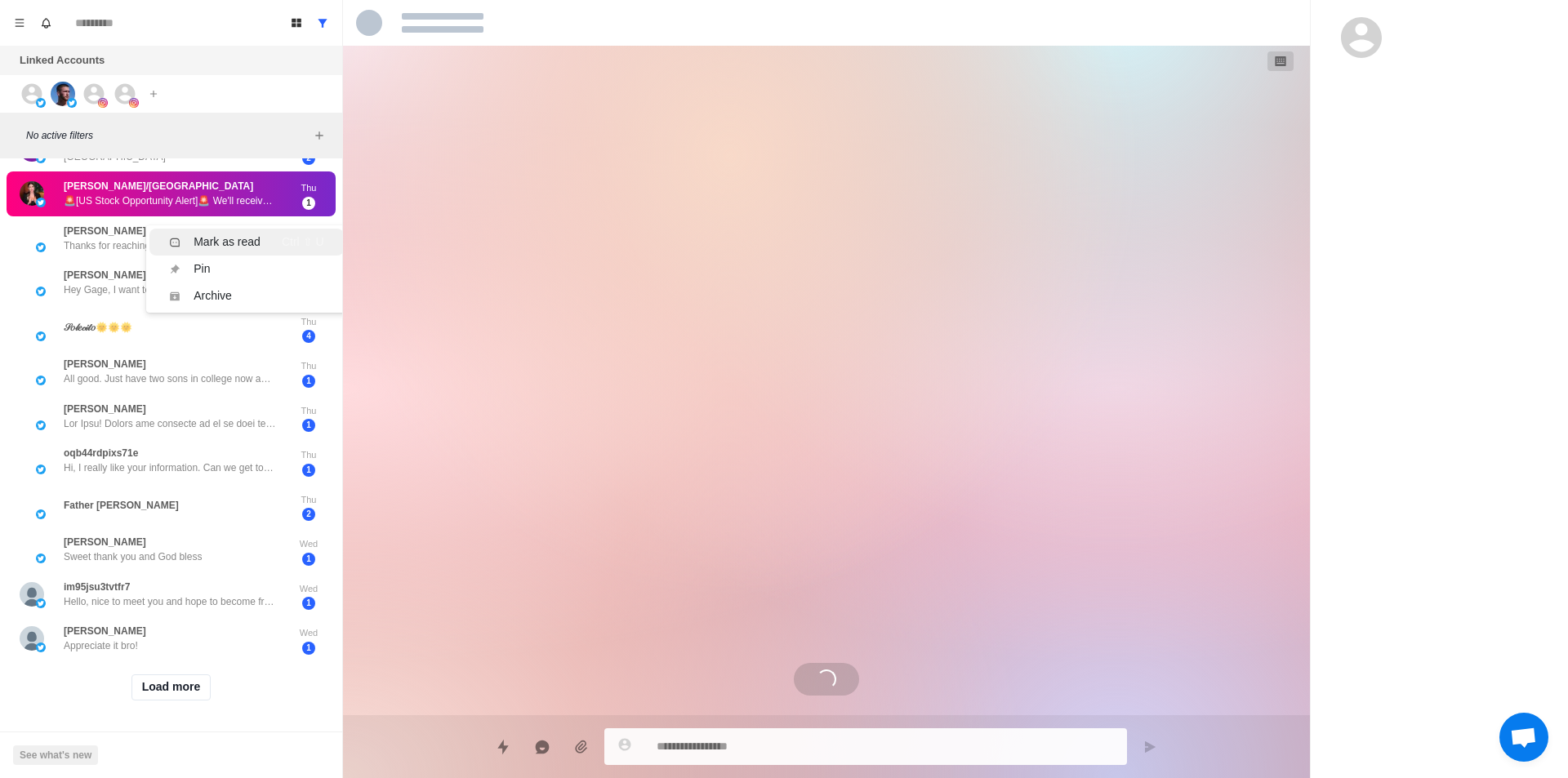
scroll to position [0, 0]
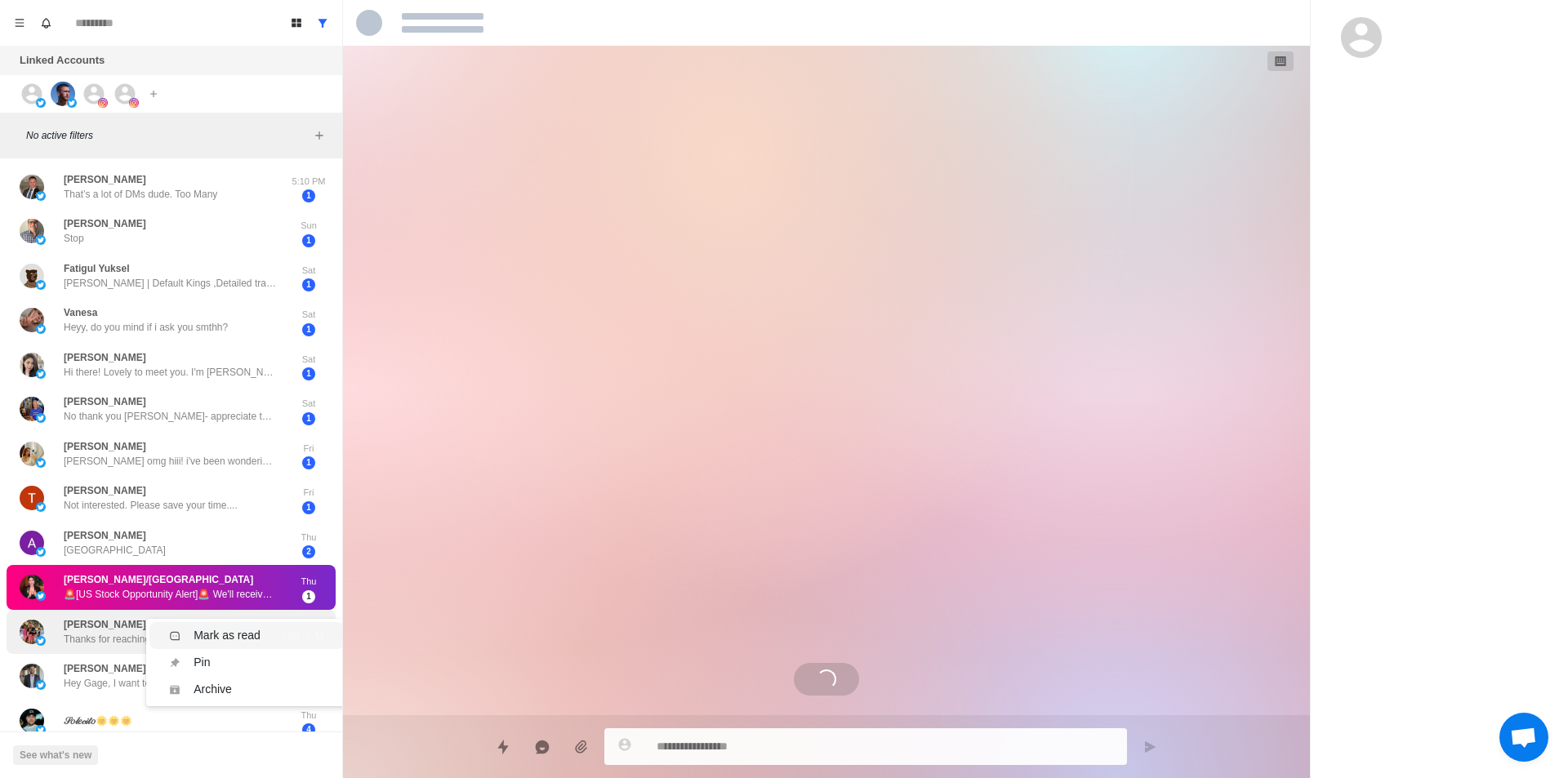
click at [240, 637] on div "Mark as read" at bounding box center [227, 635] width 67 height 17
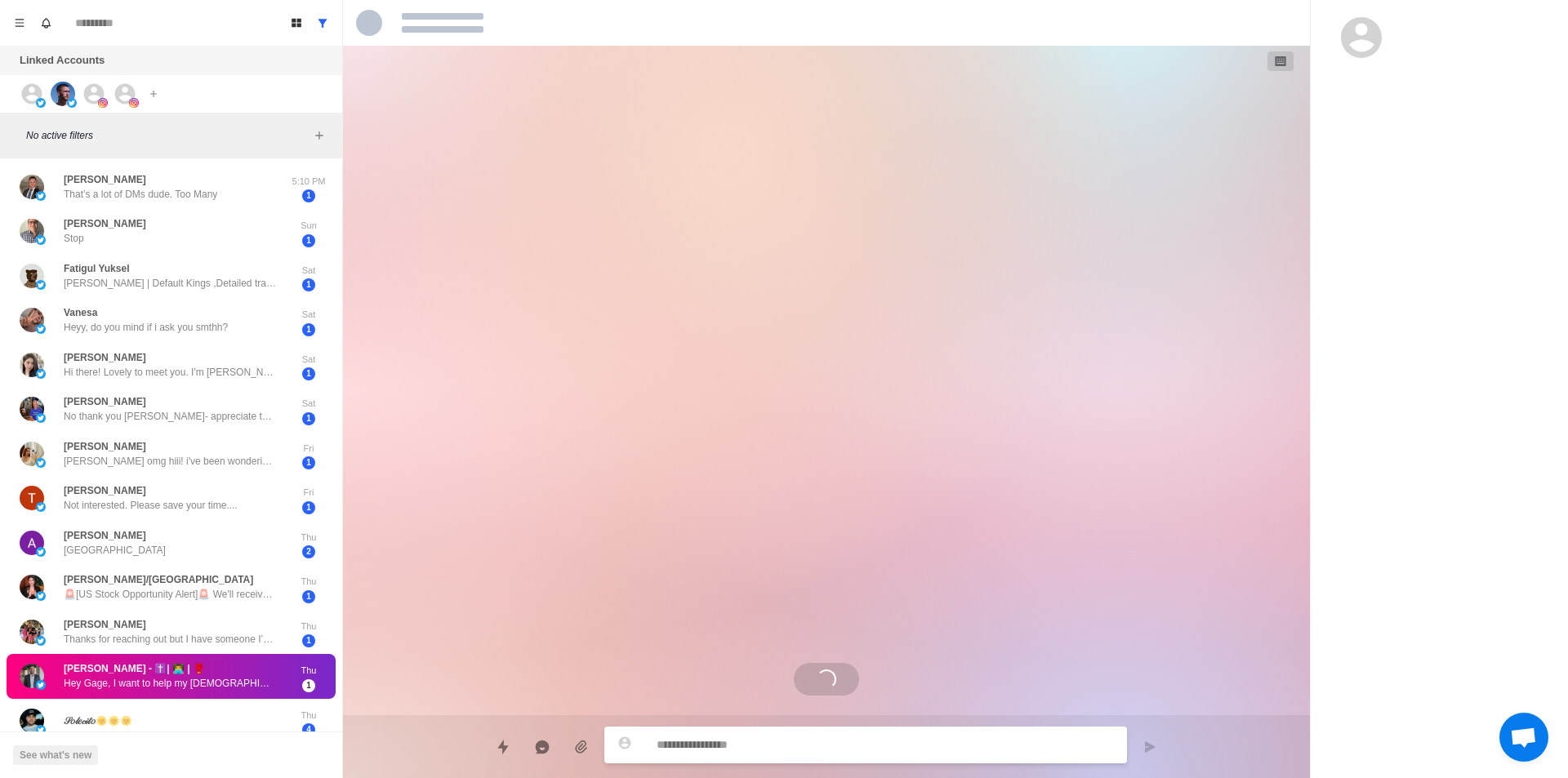
scroll to position [405, 0]
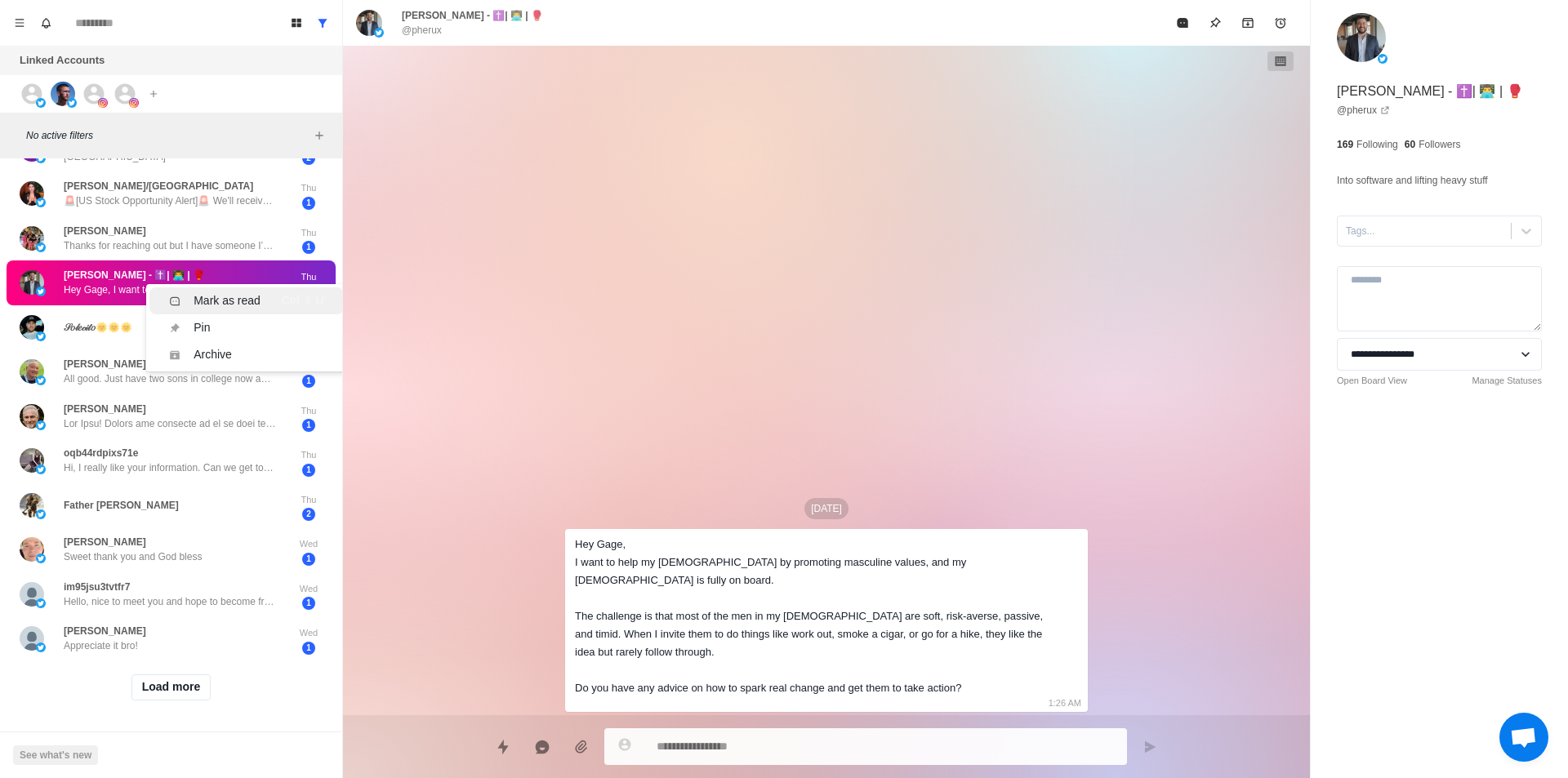
click at [242, 292] on div "Mark as read" at bounding box center [227, 301] width 67 height 17
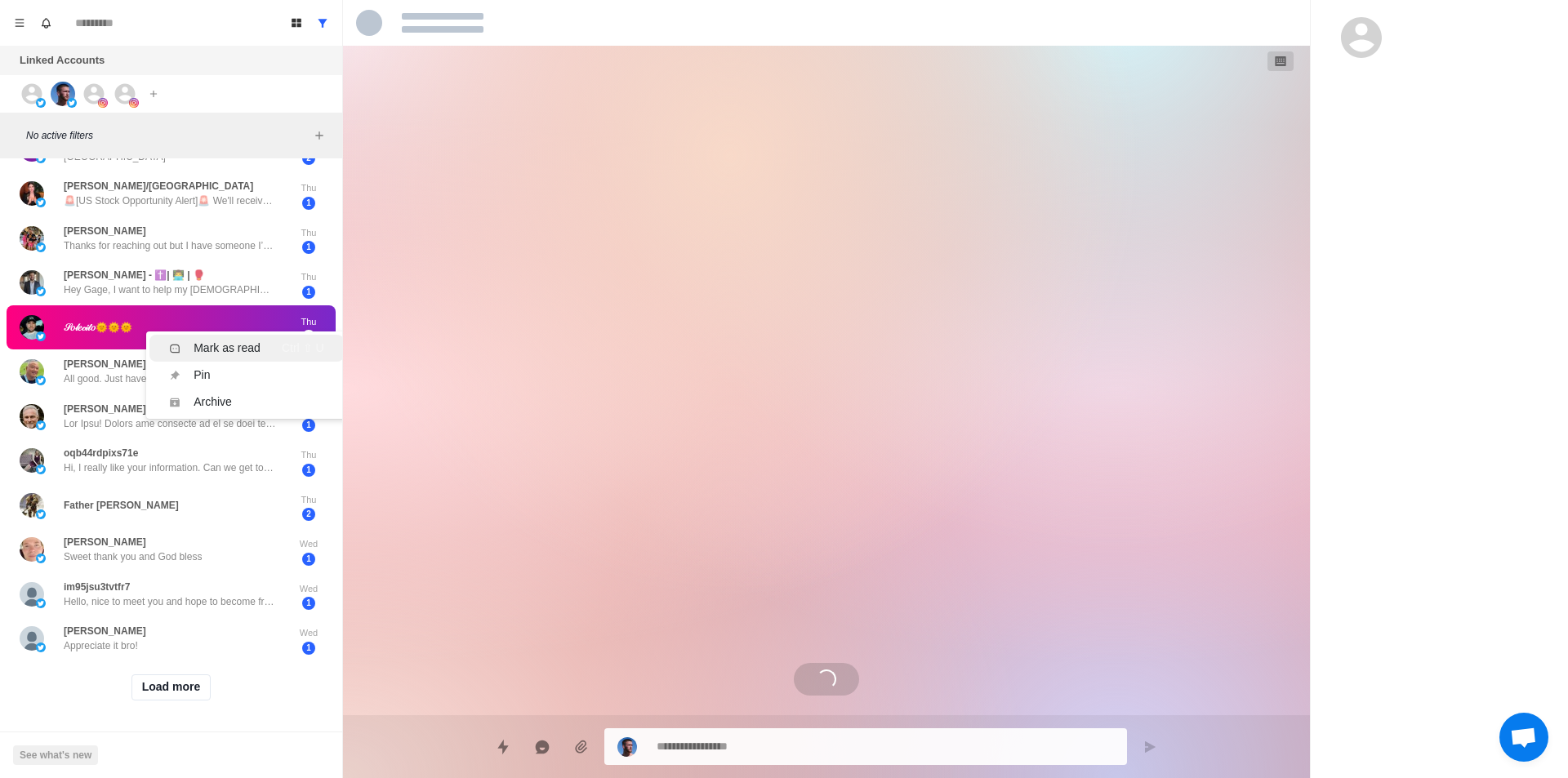
scroll to position [560, 0]
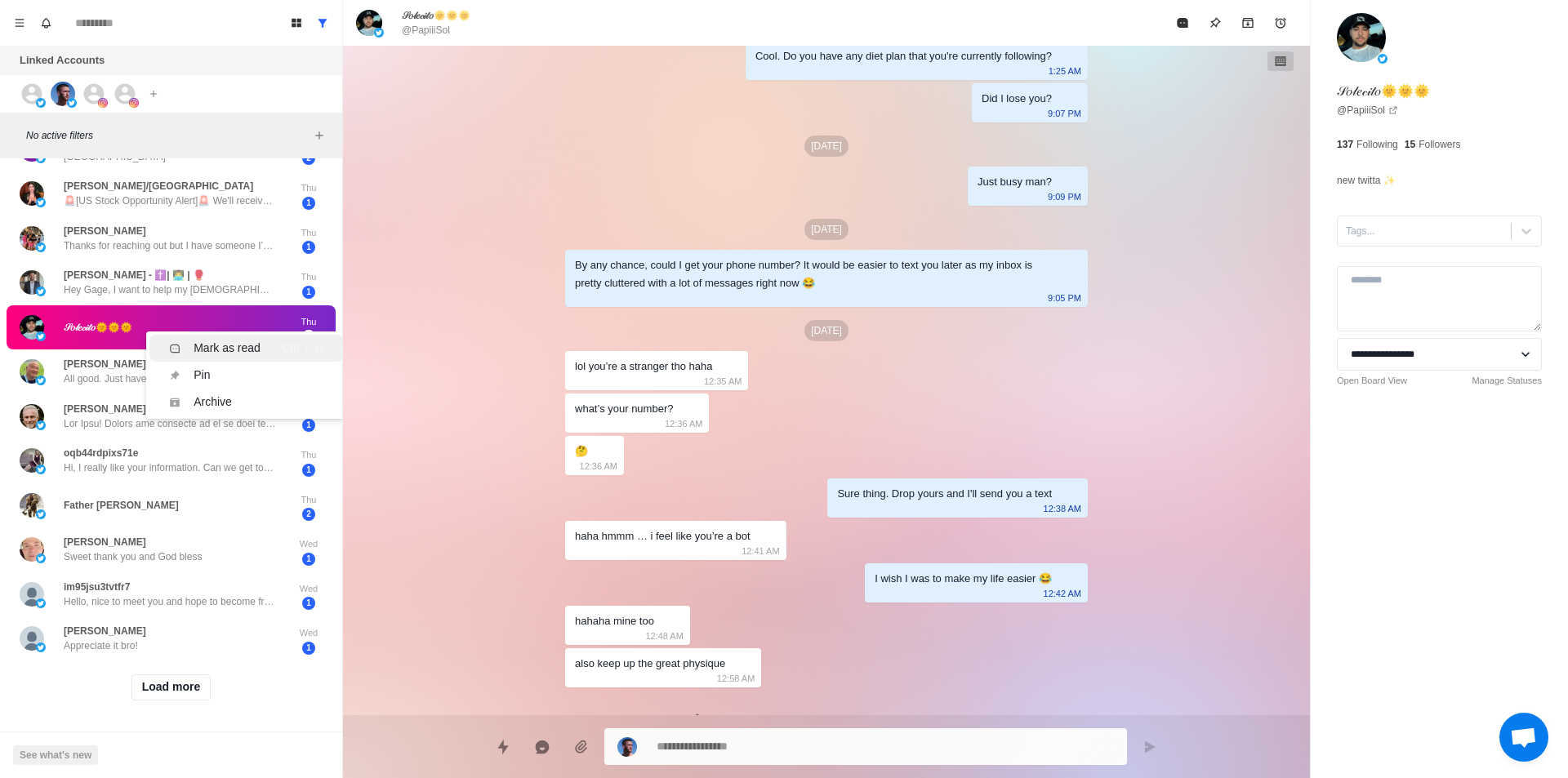
click at [222, 339] on div "Mark as read" at bounding box center [227, 348] width 67 height 17
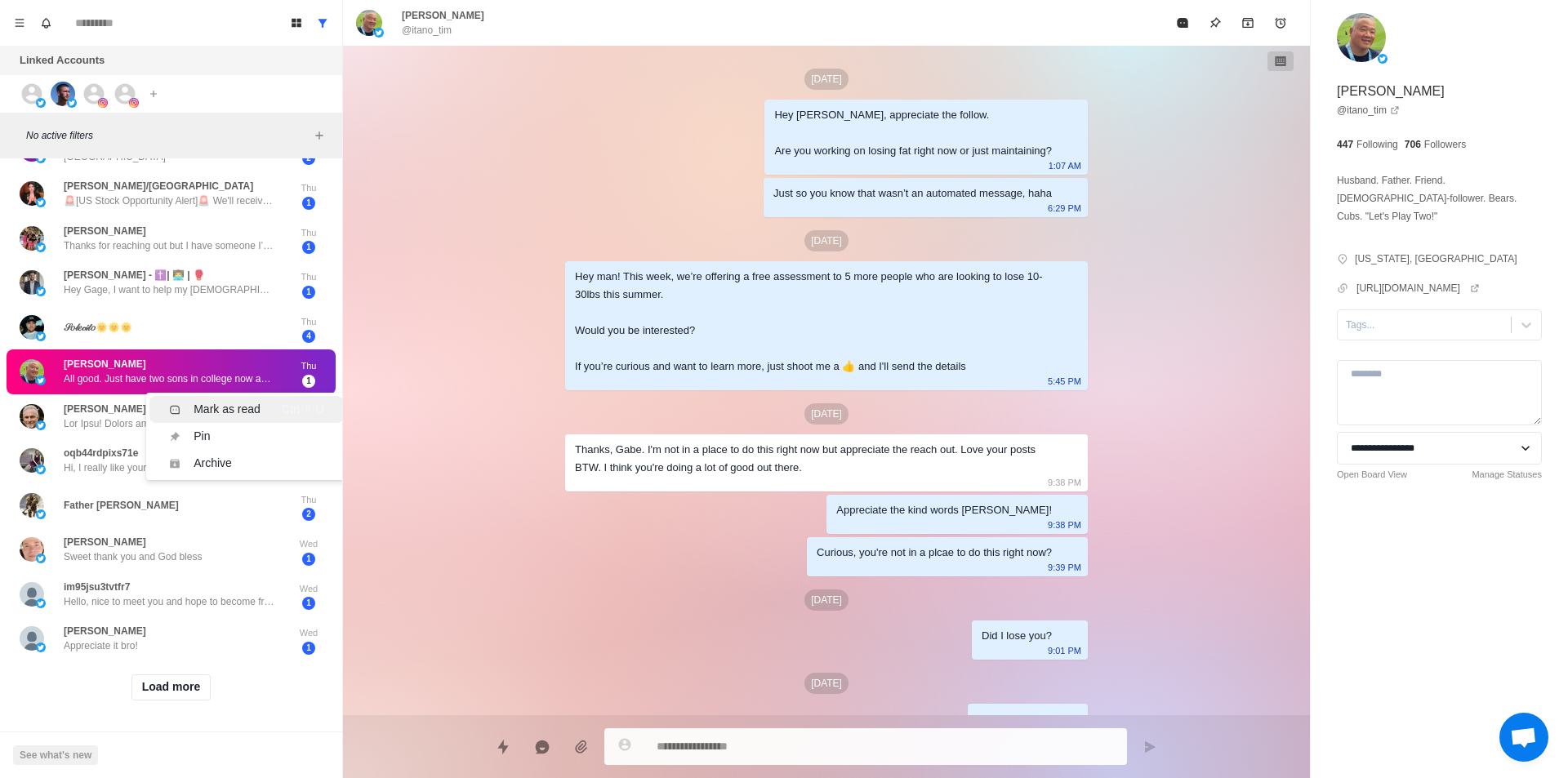
scroll to position [1425, 0]
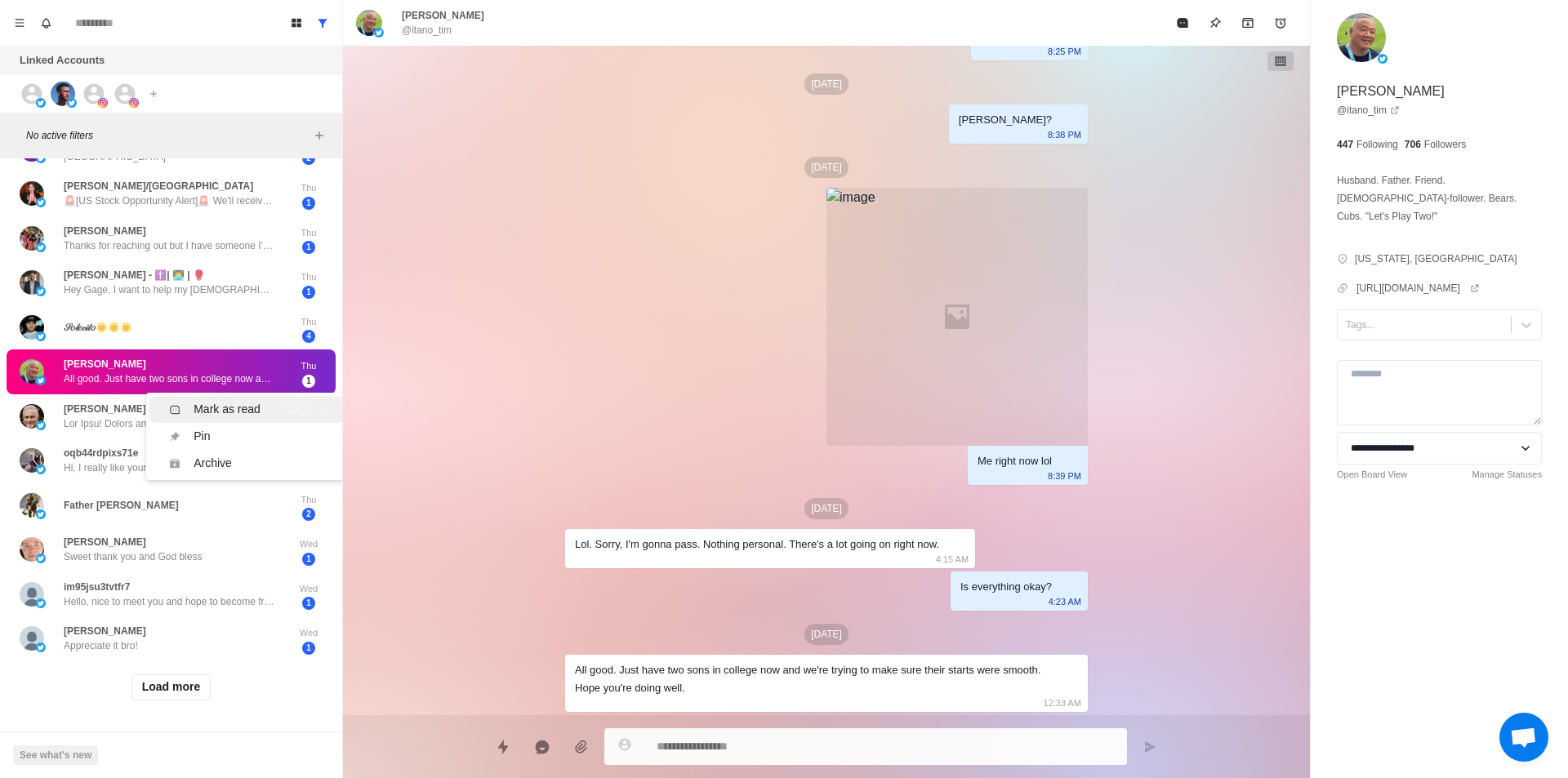
click at [219, 401] on div "Mark as read" at bounding box center [227, 410] width 67 height 17
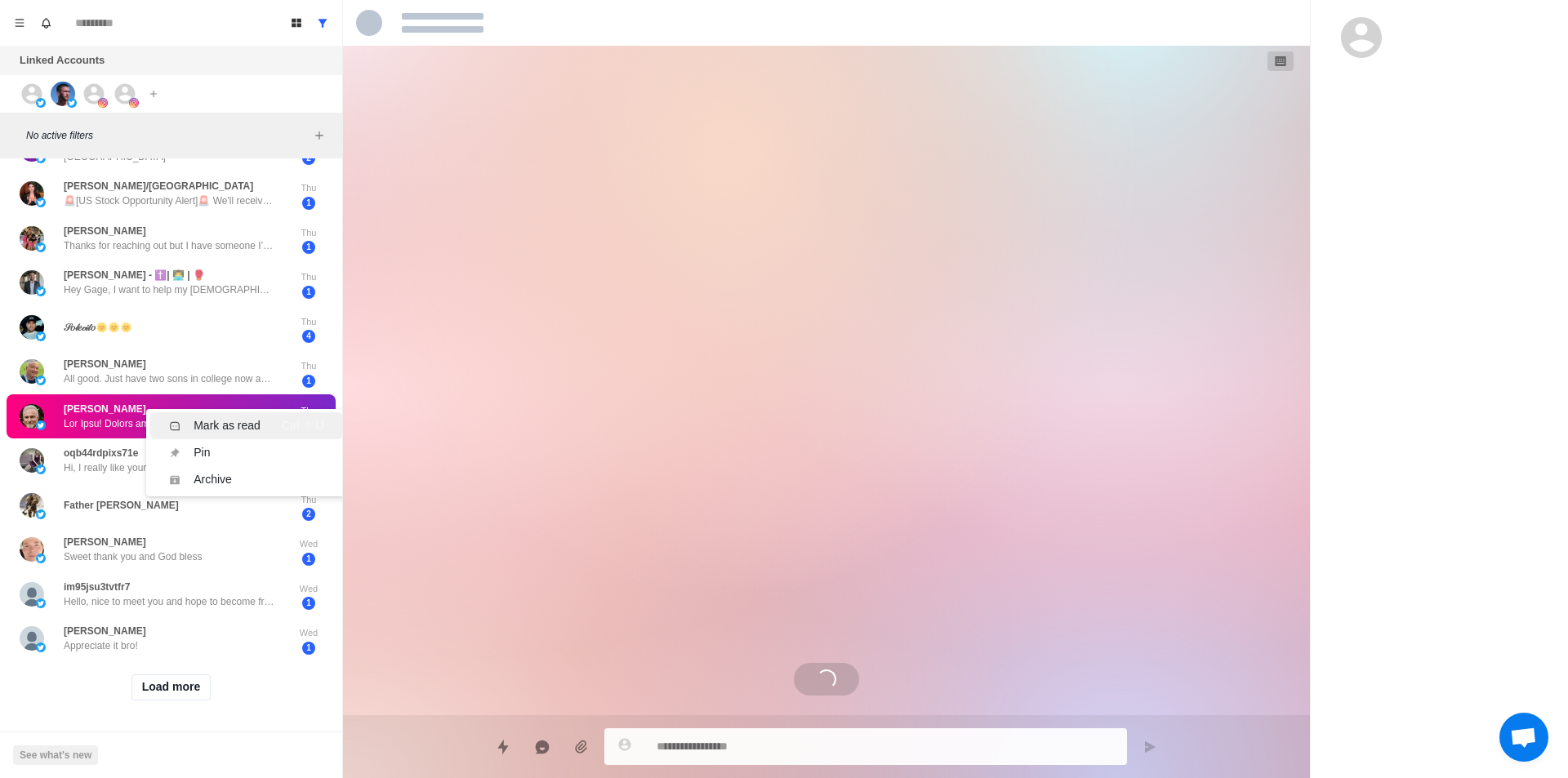
scroll to position [2455, 0]
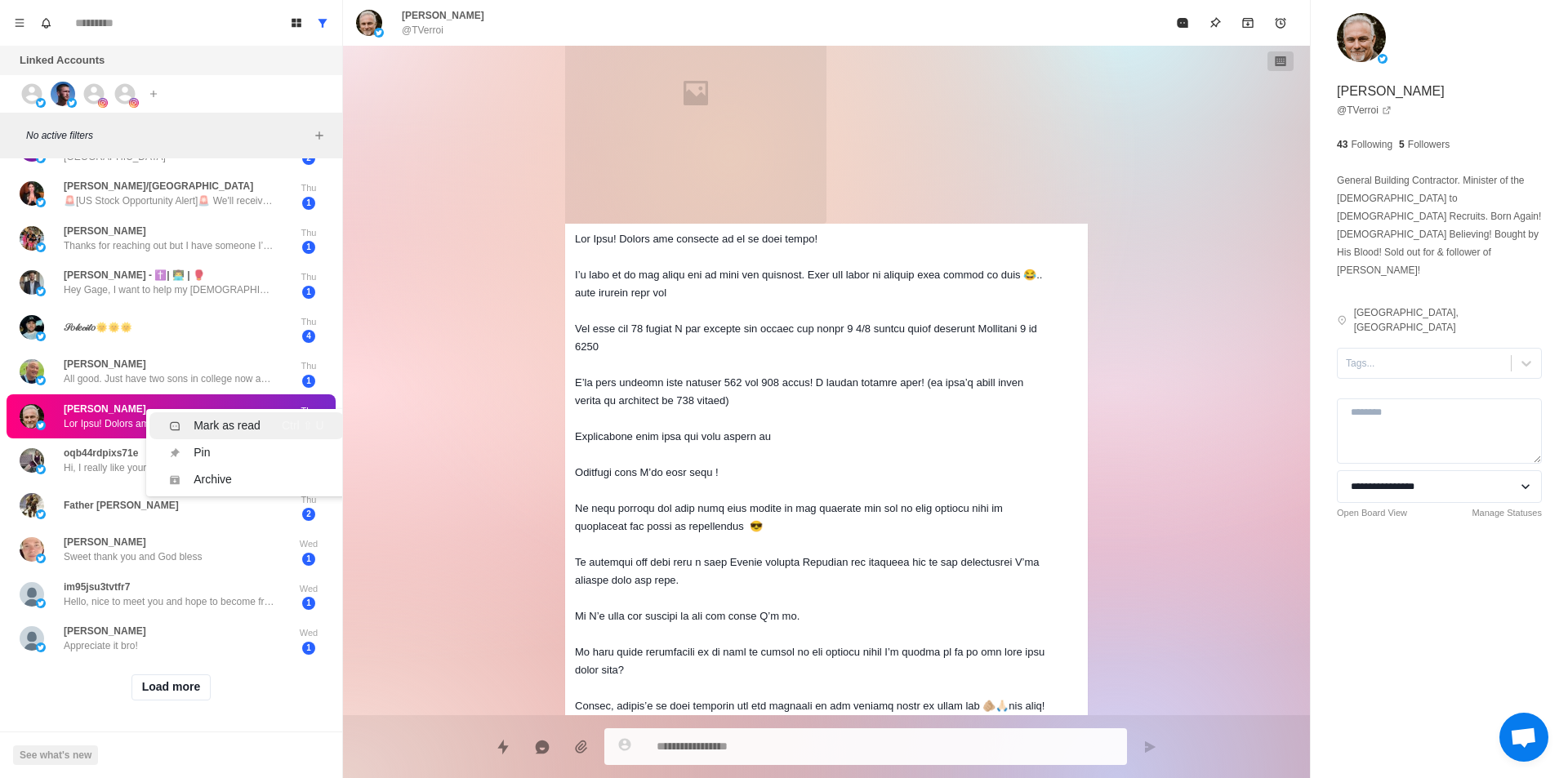
click at [221, 417] on div "Mark as read" at bounding box center [227, 426] width 67 height 17
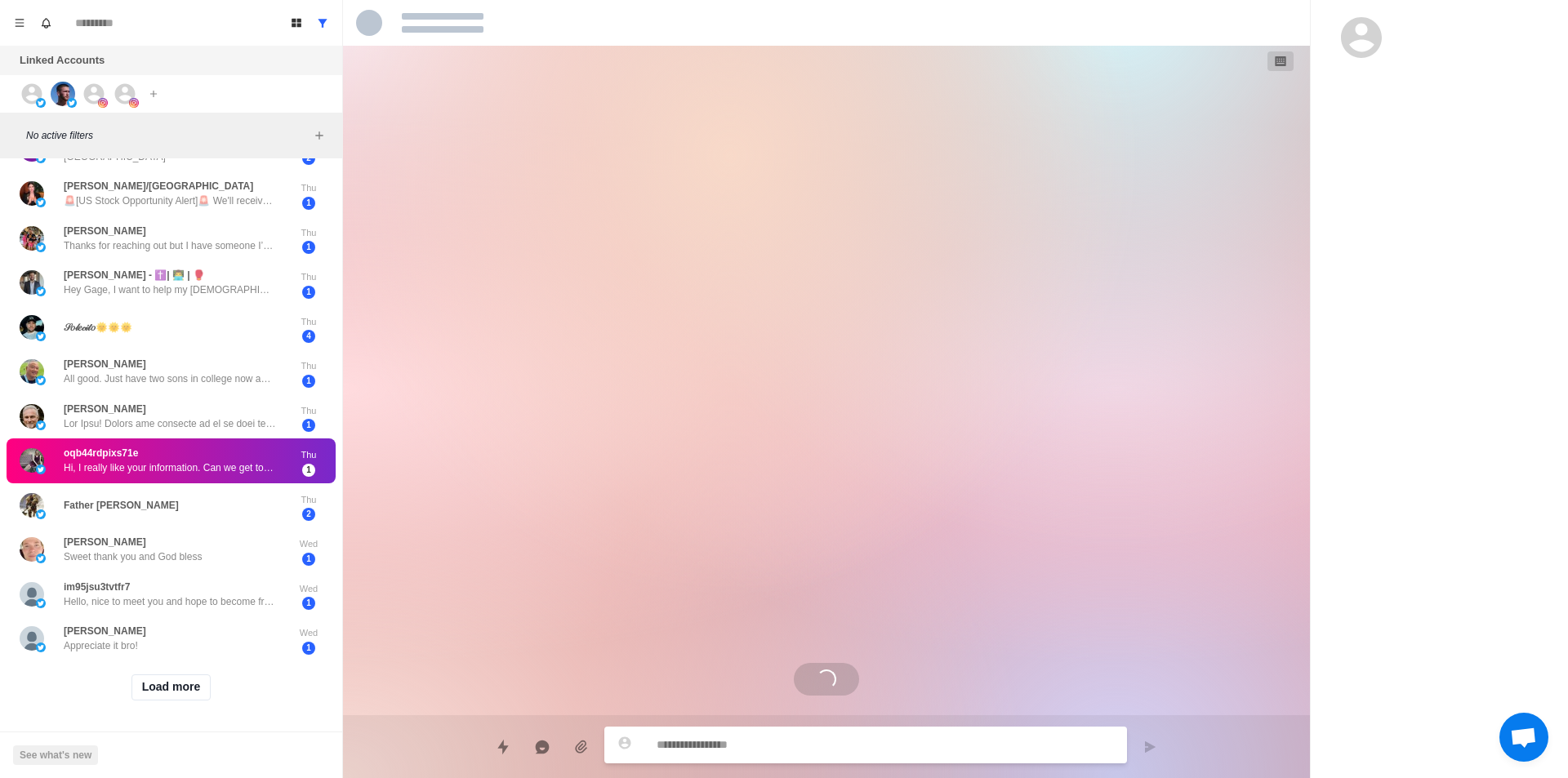
scroll to position [0, 0]
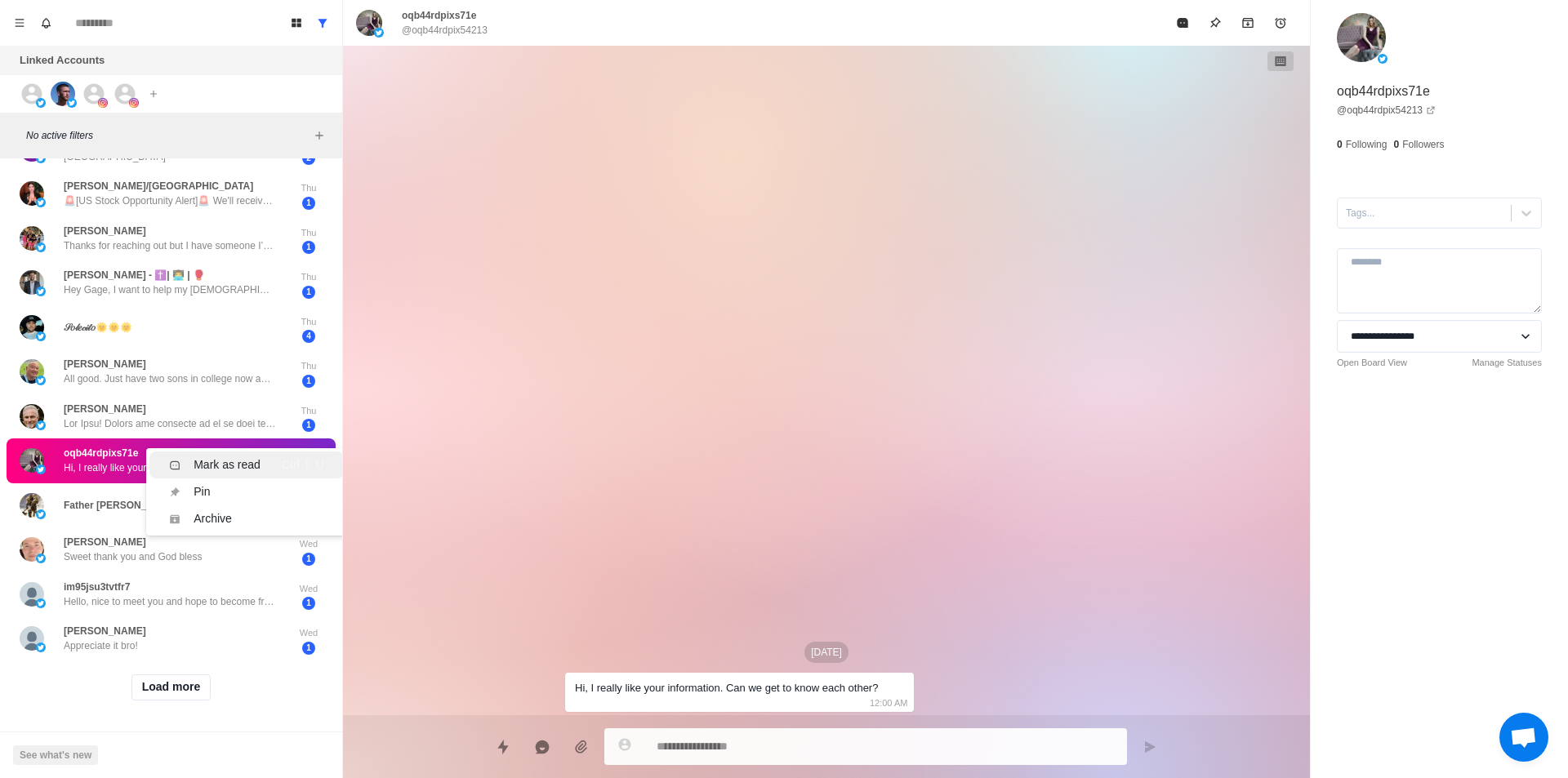
click at [258, 458] on div "Mark as read" at bounding box center [227, 465] width 67 height 17
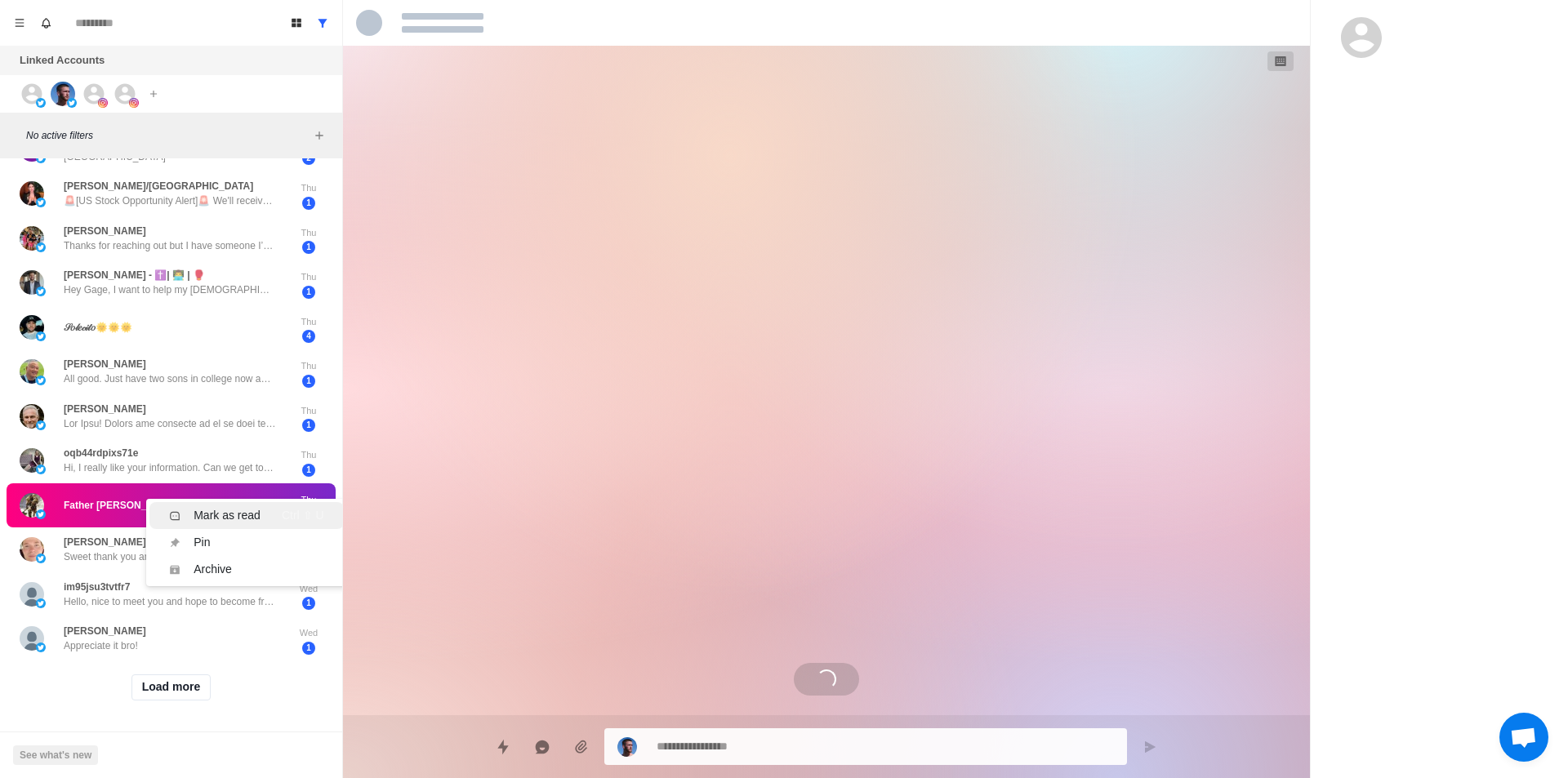
click at [281, 507] on div "Ctrl ⇧ U" at bounding box center [303, 516] width 43 height 17
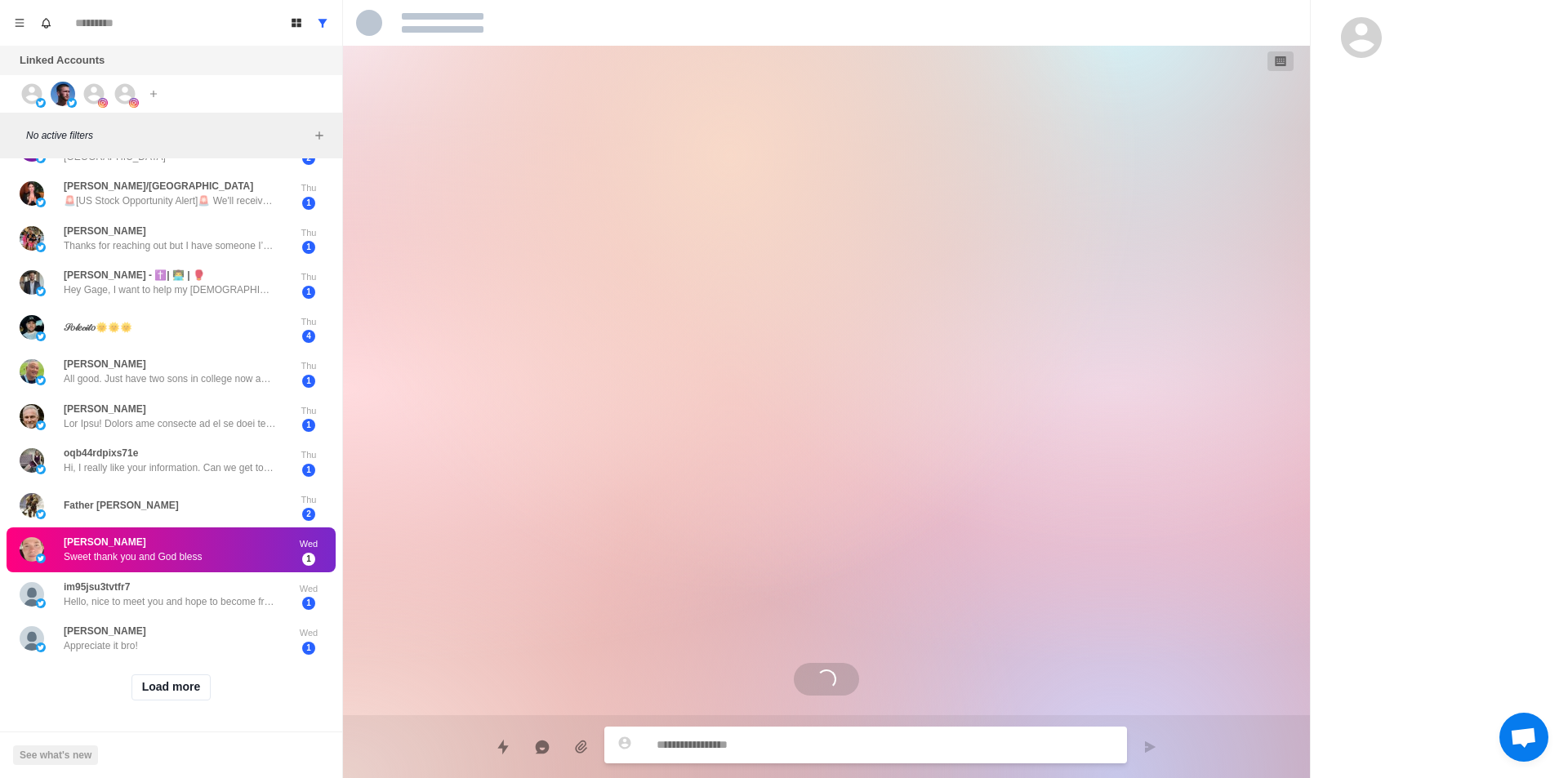
drag, startPoint x: 207, startPoint y: 545, endPoint x: 216, endPoint y: 559, distance: 16.6
click at [225, 565] on div "Mark as read" at bounding box center [227, 574] width 67 height 17
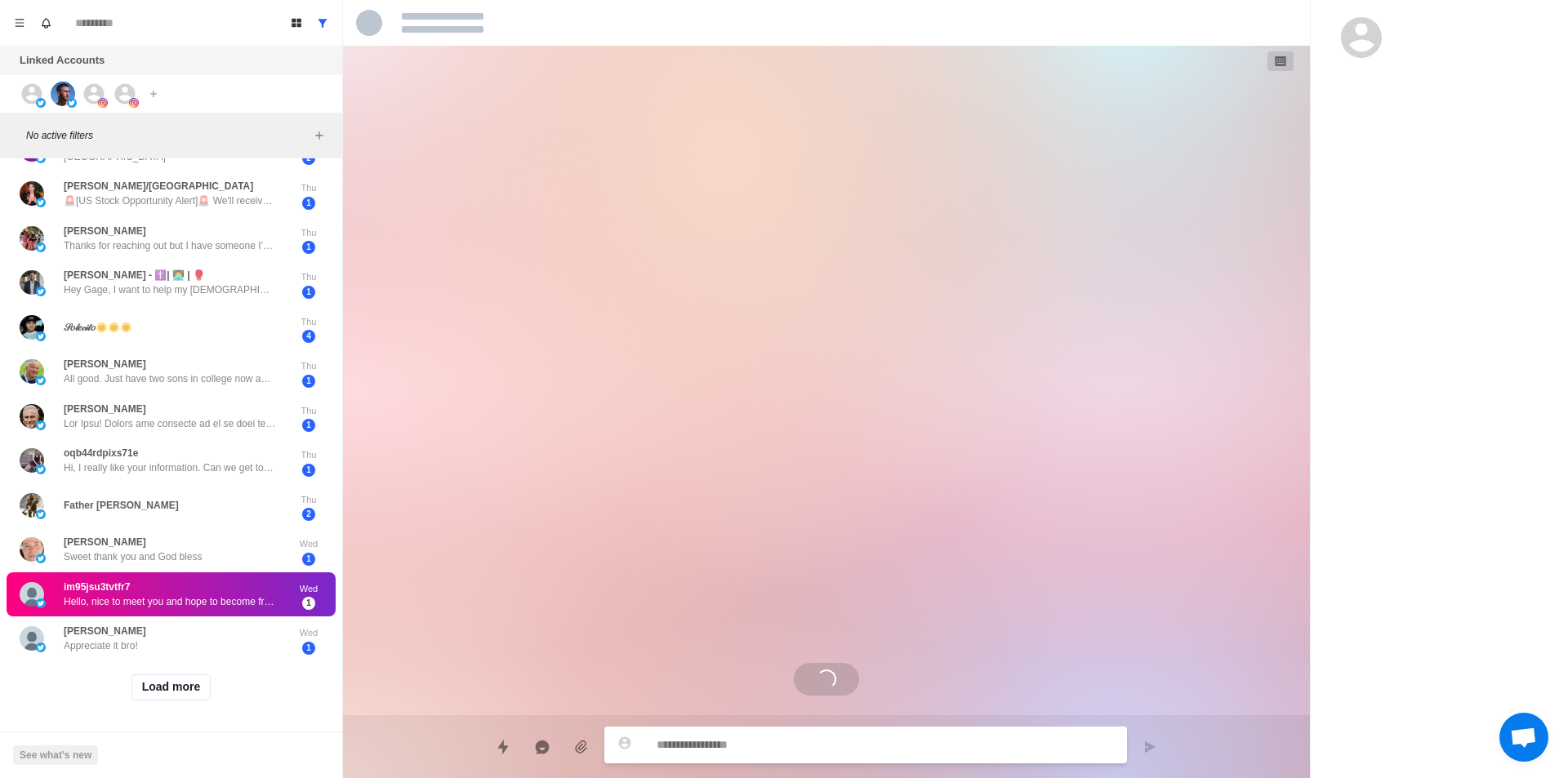
drag, startPoint x: 211, startPoint y: 573, endPoint x: 236, endPoint y: 580, distance: 26.0
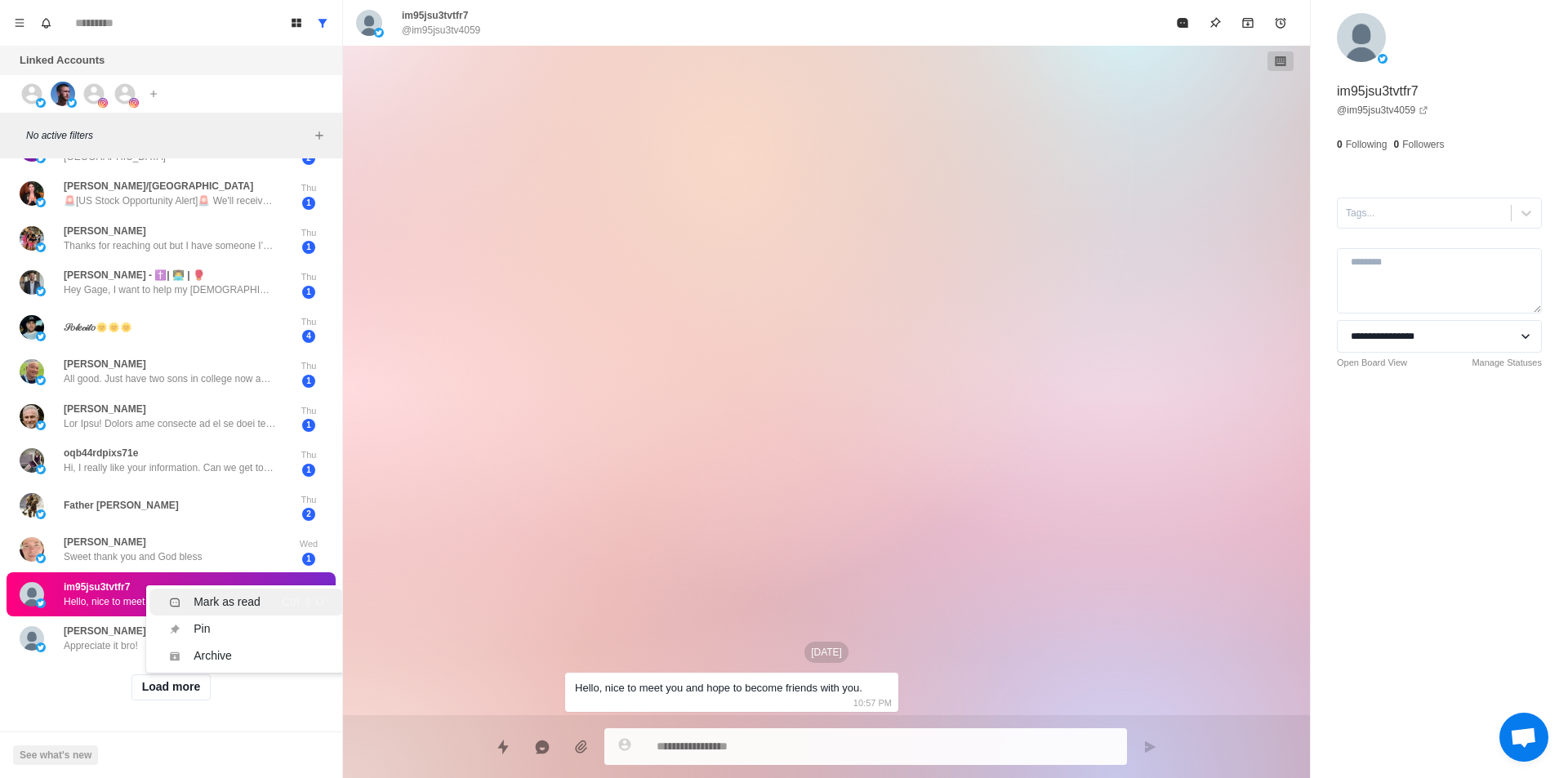
click at [241, 593] on div "Mark as read" at bounding box center [227, 602] width 67 height 17
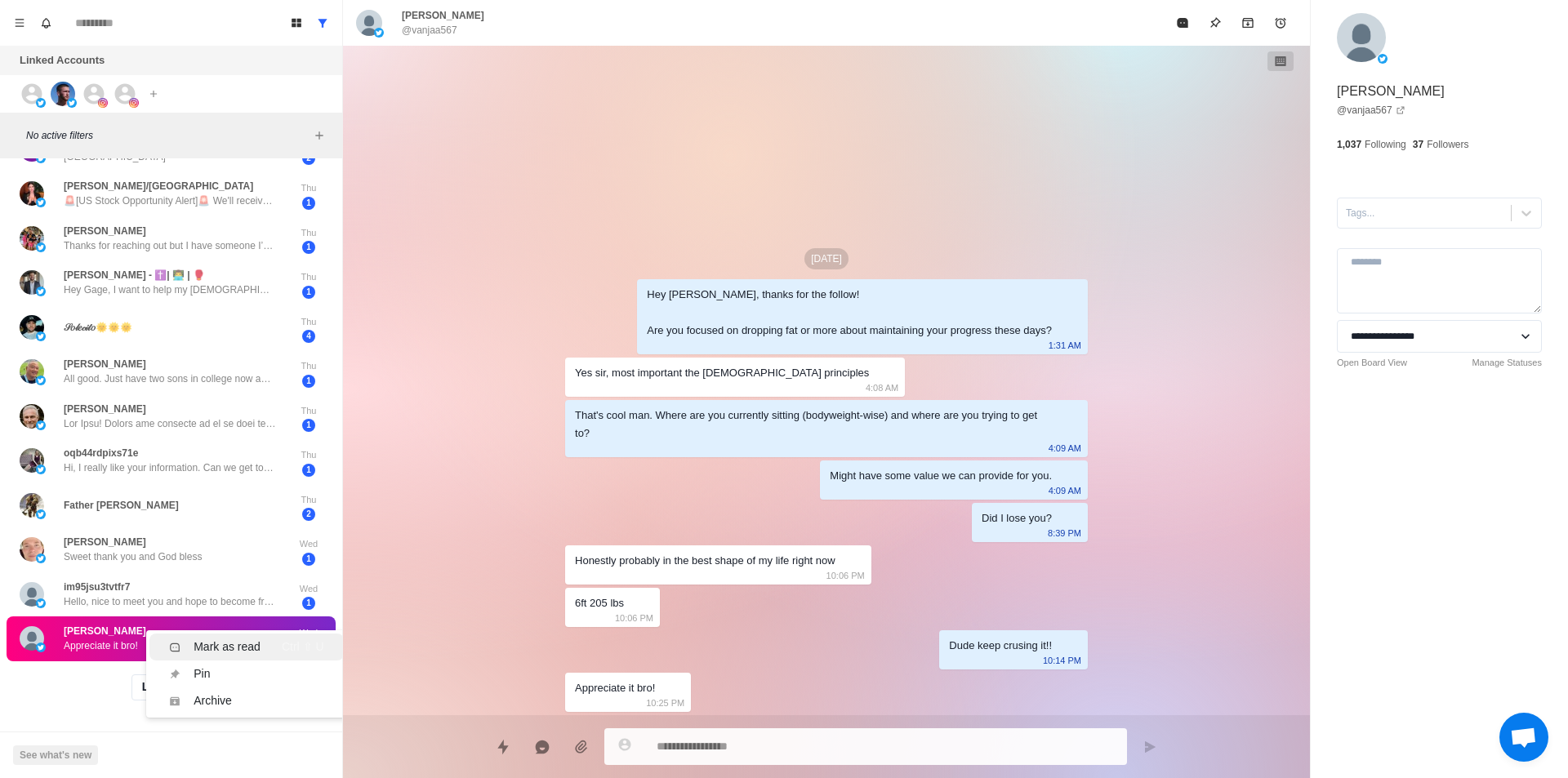
click at [222, 624] on div "[PERSON_NAME] That’s a lot of DMs dude. Too Many 5:10 PM 1 [PERSON_NAME] Stop S…" at bounding box center [171, 275] width 342 height 1007
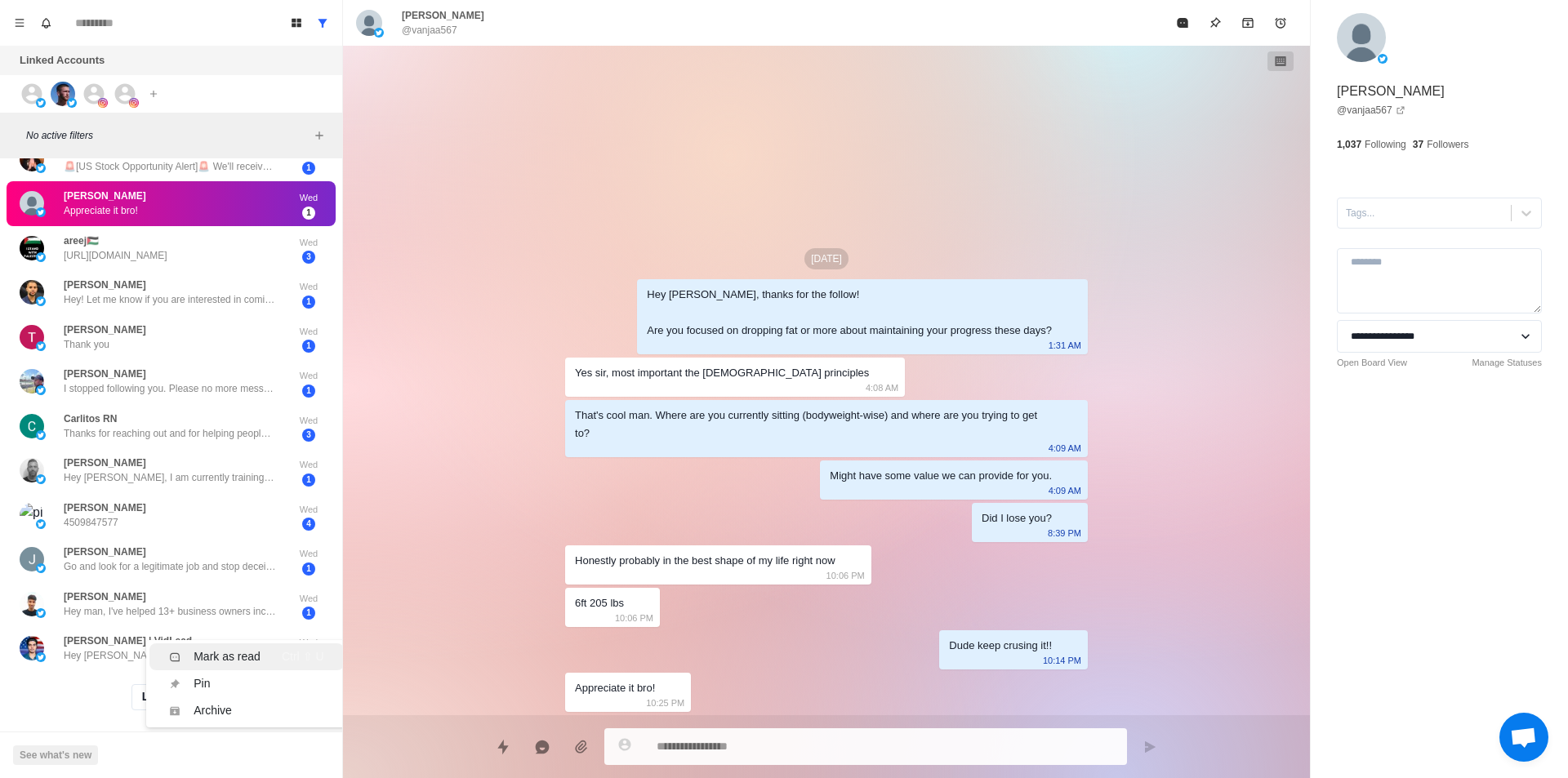
scroll to position [405, 0]
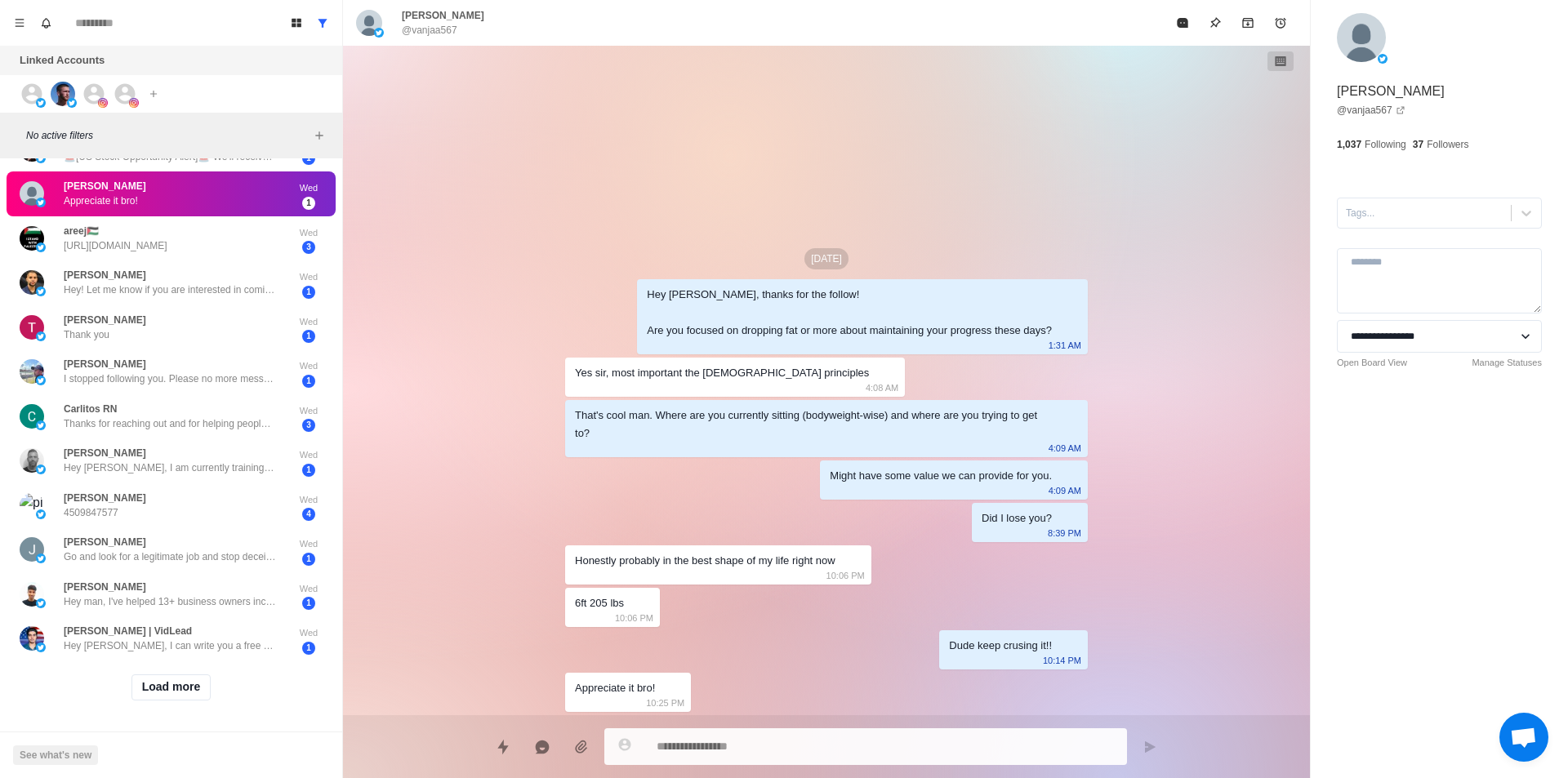
click at [496, 250] on div "[DATE] Hey [PERSON_NAME], thanks for the follow! Are you focused on dropping fa…" at bounding box center [826, 380] width 967 height 669
click at [232, 230] on div "Mark as read" at bounding box center [227, 239] width 67 height 17
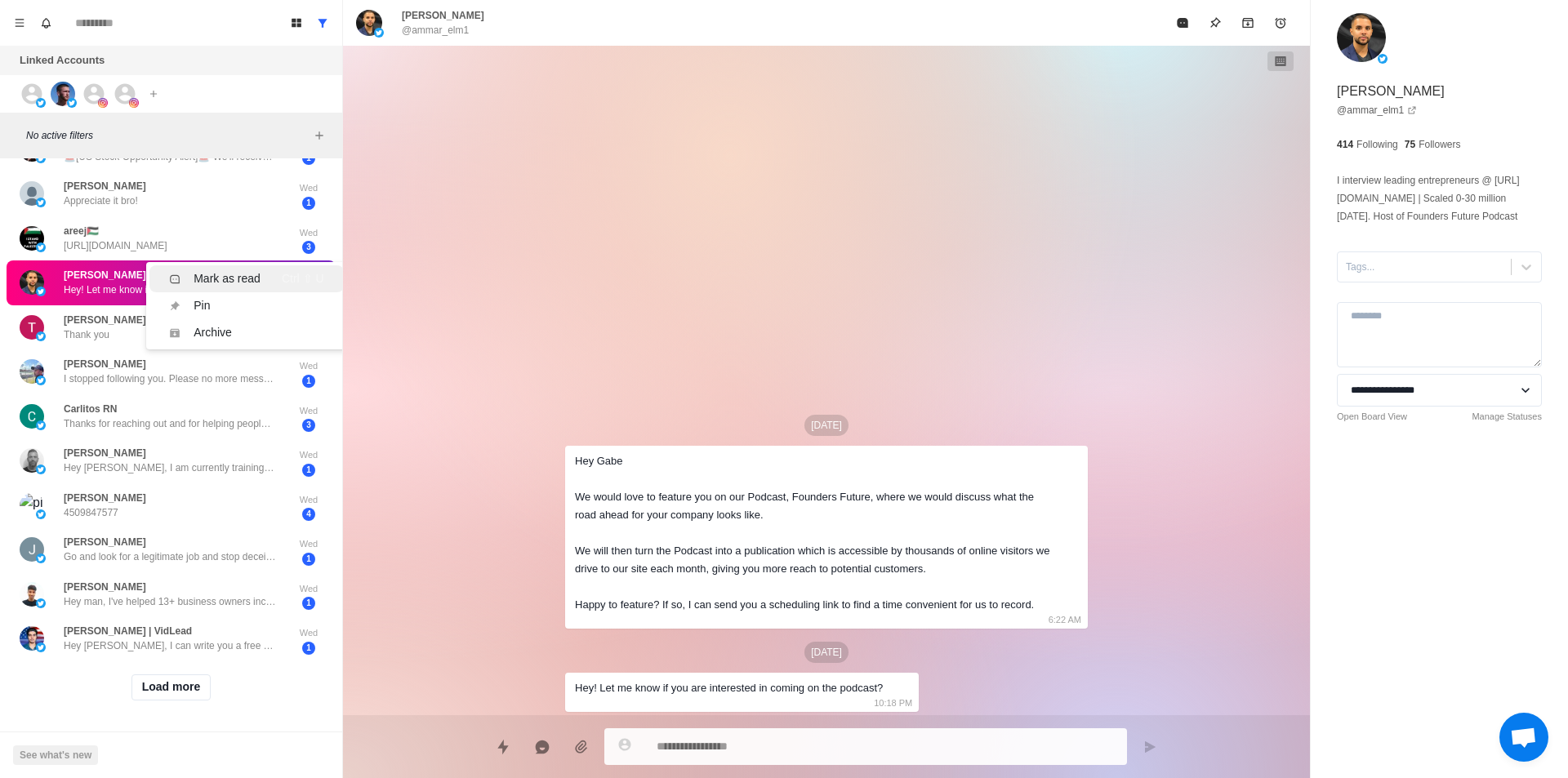
click at [224, 274] on div "Mark as read" at bounding box center [227, 279] width 67 height 17
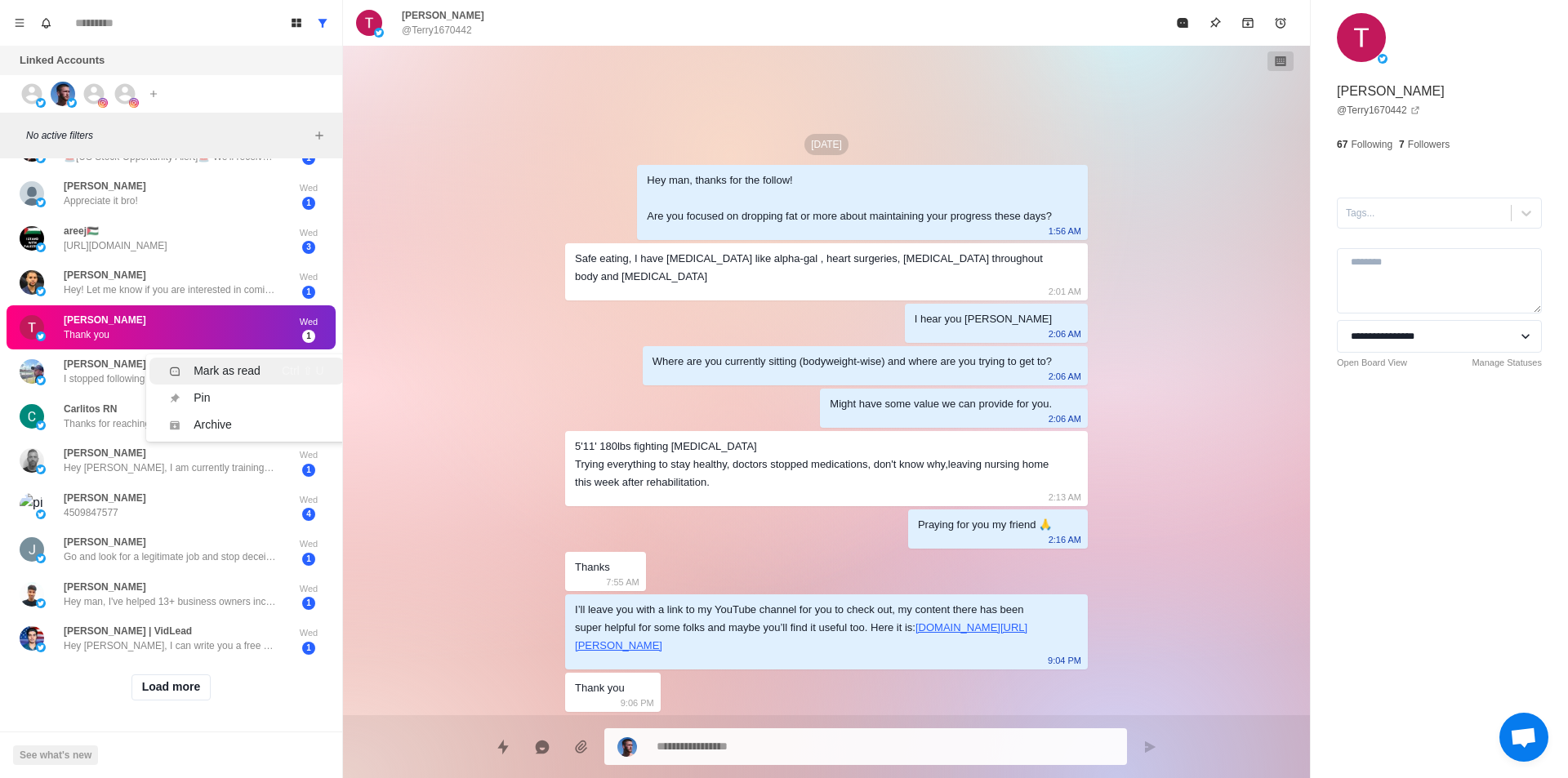
click at [238, 370] on li "Mark as read Ctrl ⇧ U" at bounding box center [246, 370] width 193 height 27
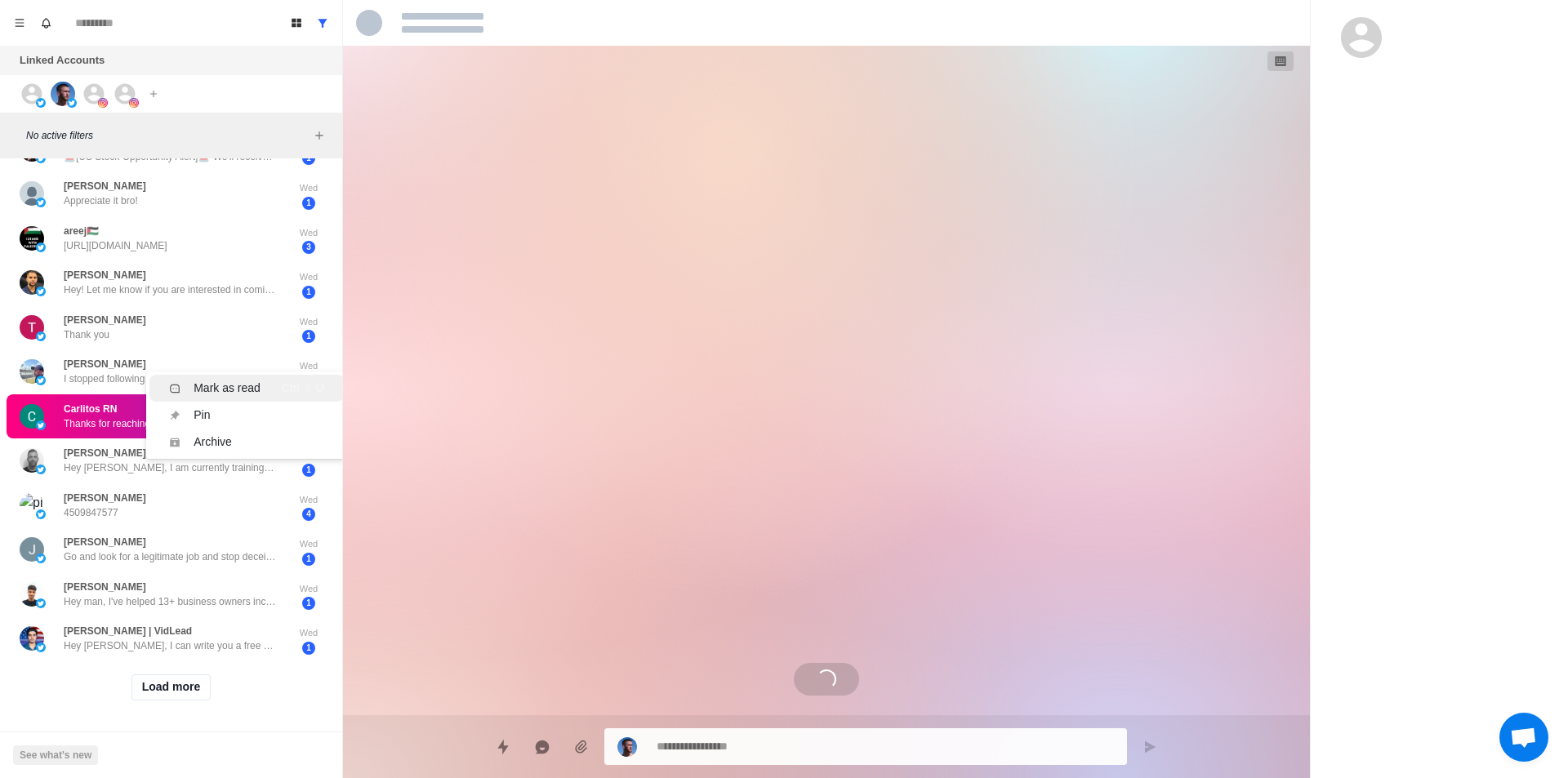
click at [251, 380] on div "Mark as read" at bounding box center [227, 388] width 67 height 17
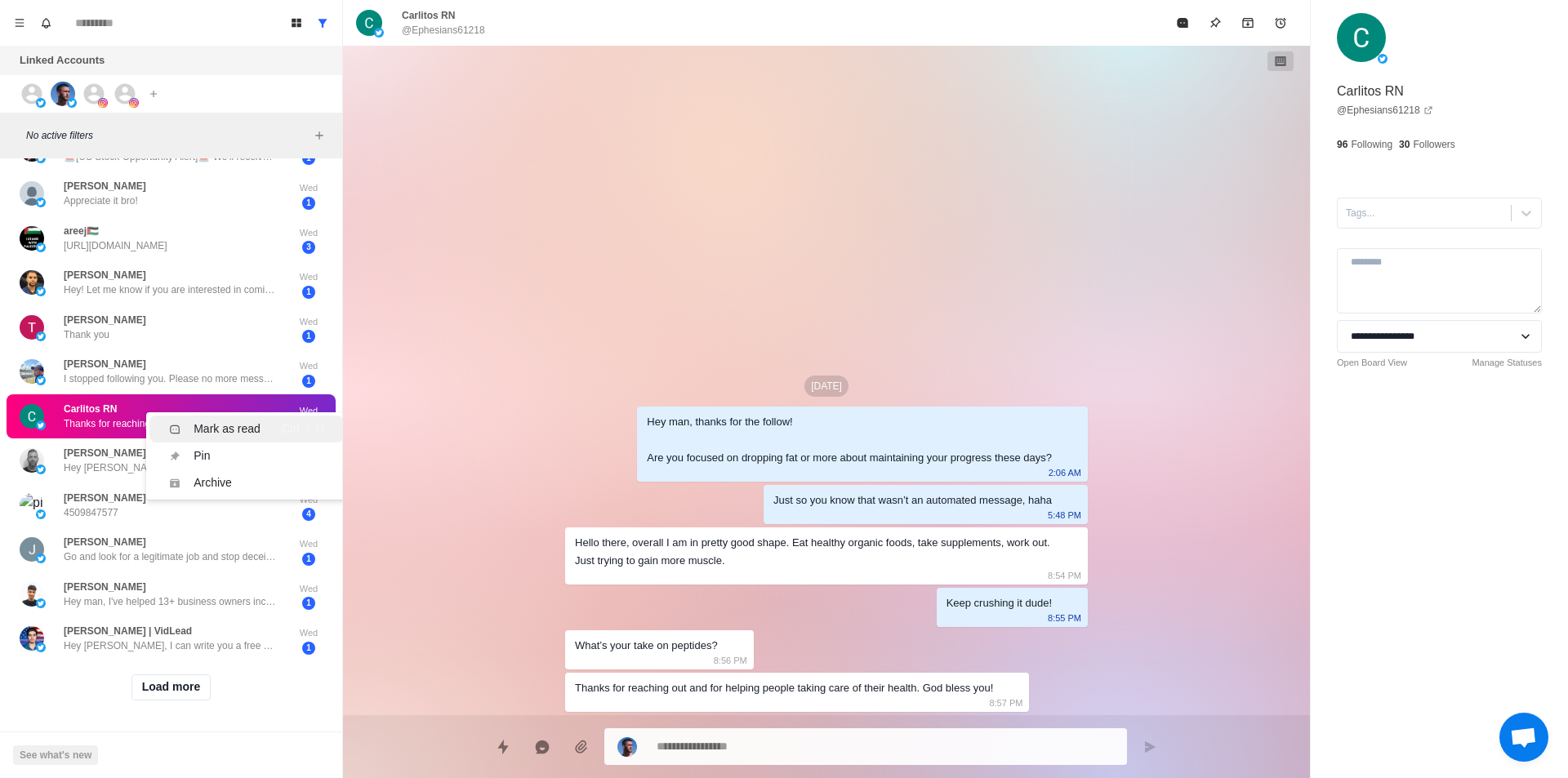
click at [256, 421] on div "Mark as read" at bounding box center [227, 429] width 67 height 17
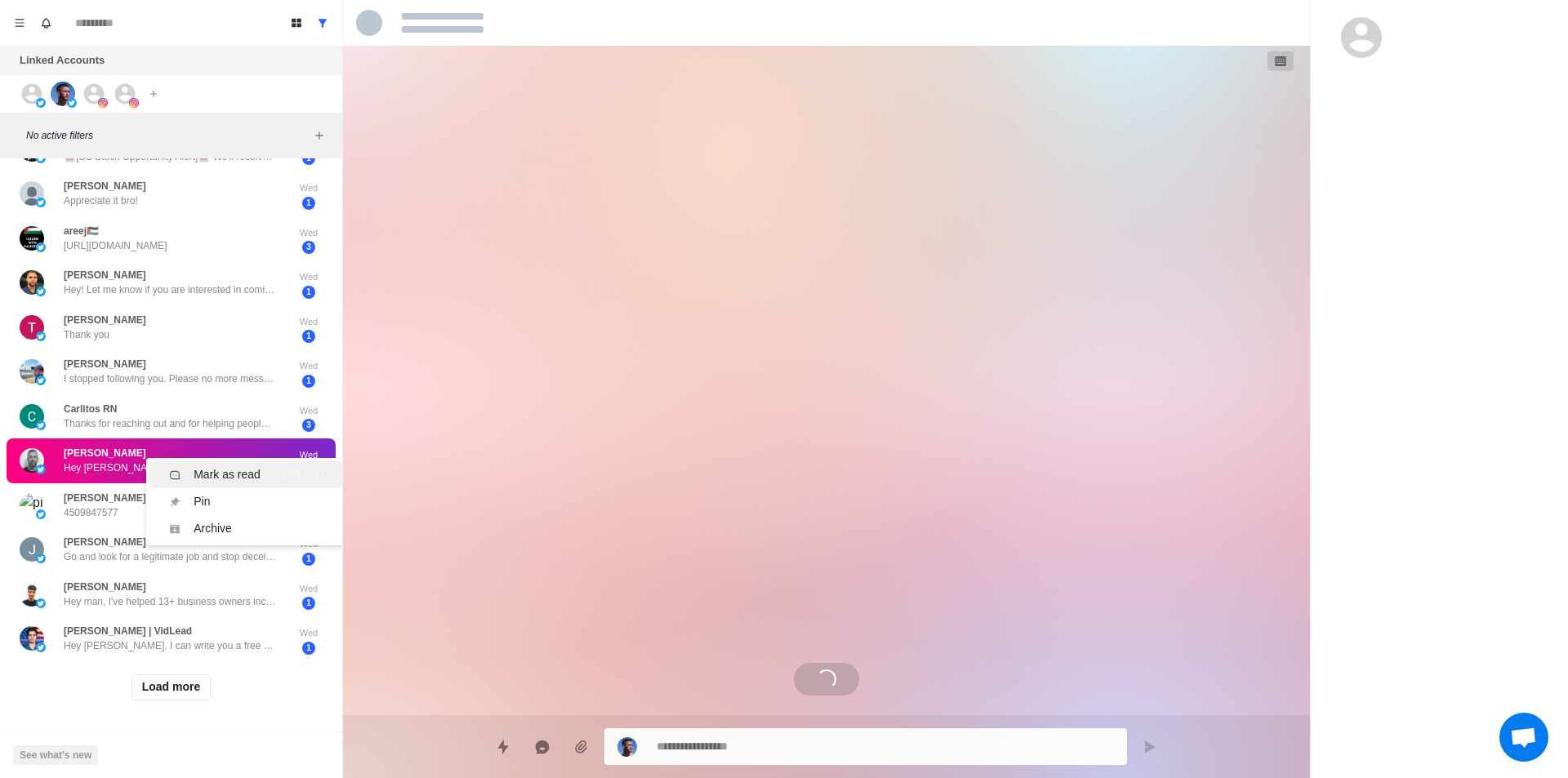
click at [234, 466] on div "Mark as read" at bounding box center [227, 474] width 67 height 17
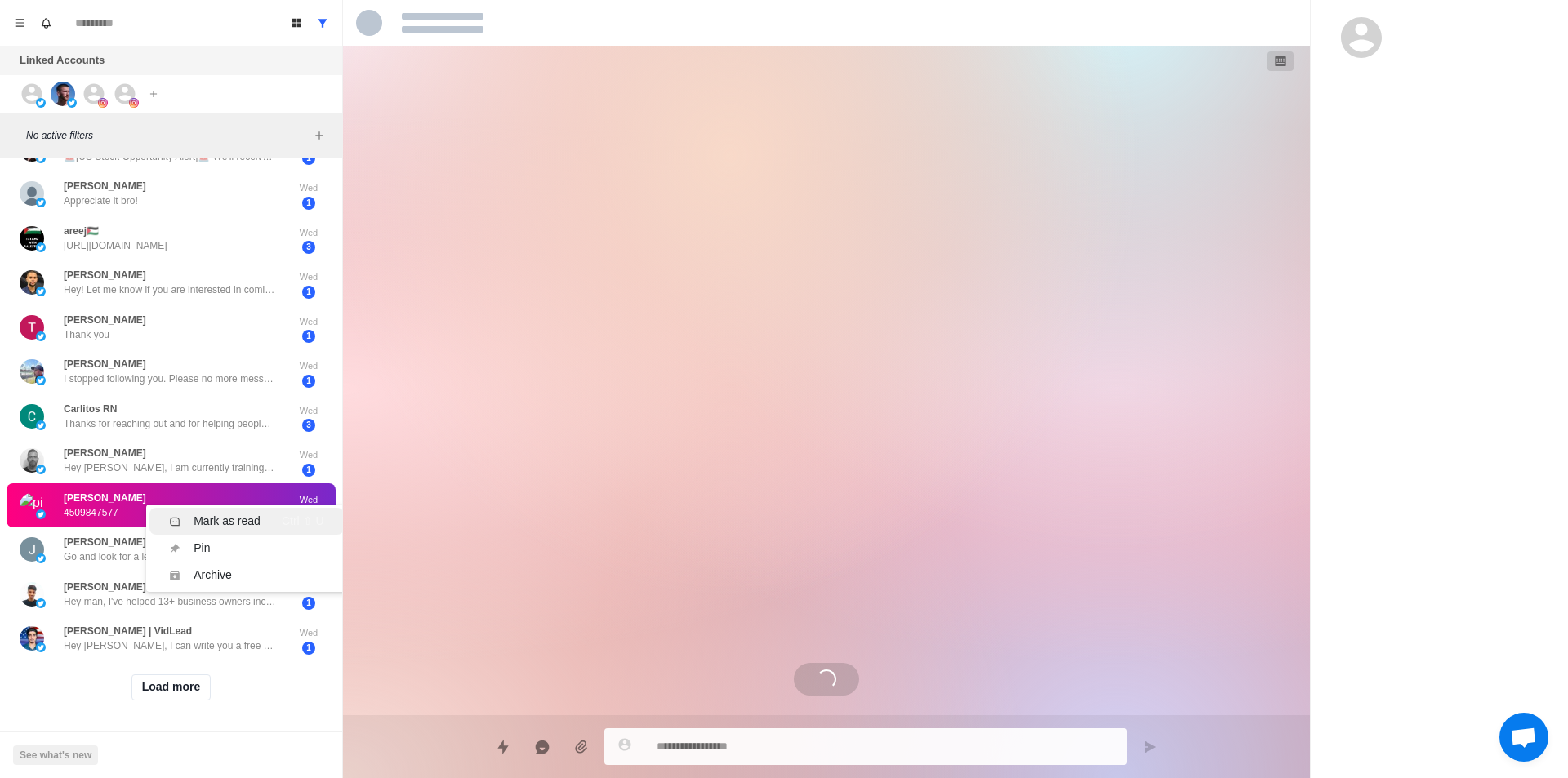
click at [240, 512] on div "Mark as read" at bounding box center [227, 521] width 67 height 17
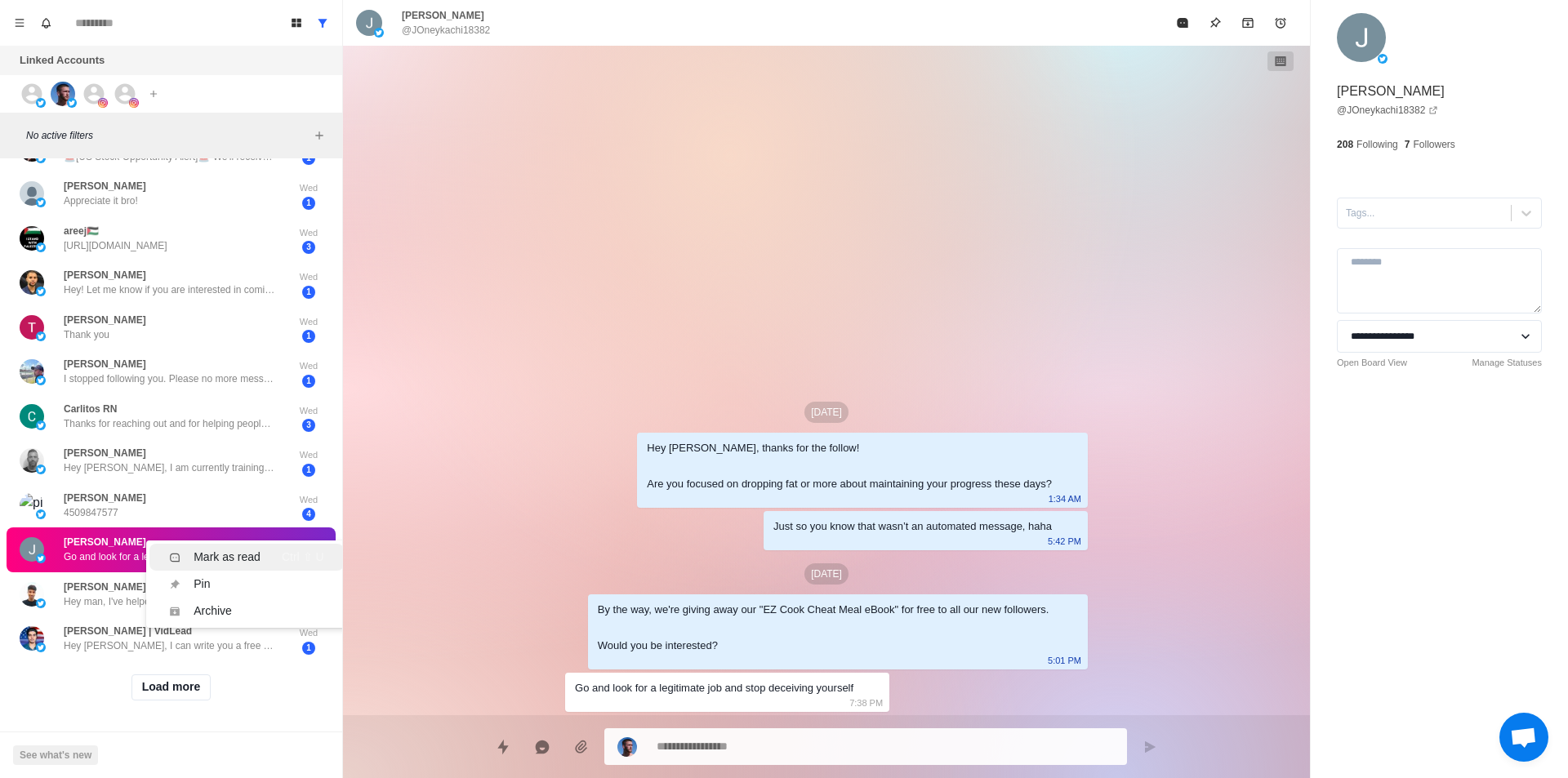
click at [252, 548] on div "Mark as read" at bounding box center [227, 557] width 67 height 17
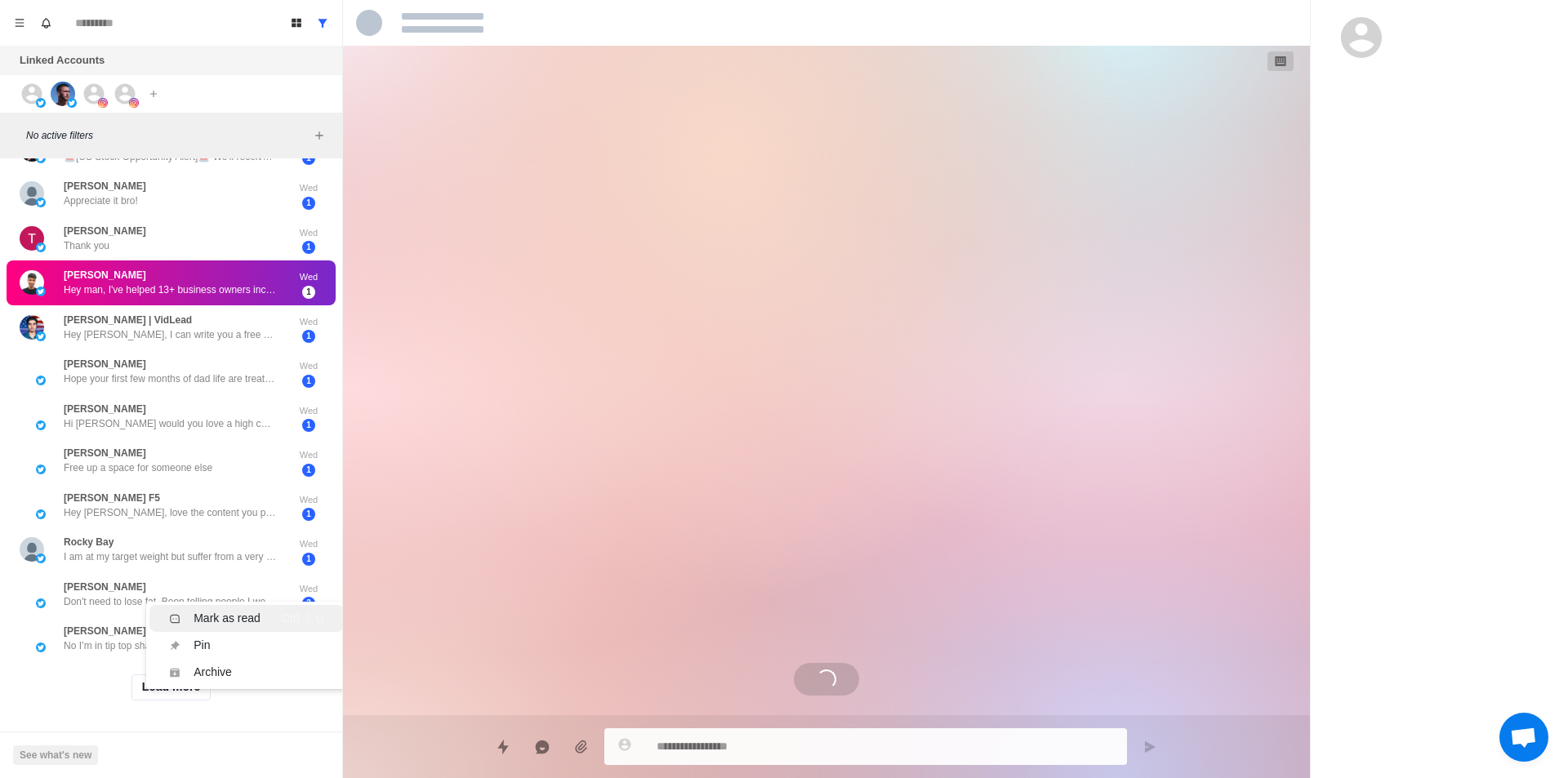
click at [251, 610] on div "Mark as read" at bounding box center [227, 618] width 67 height 17
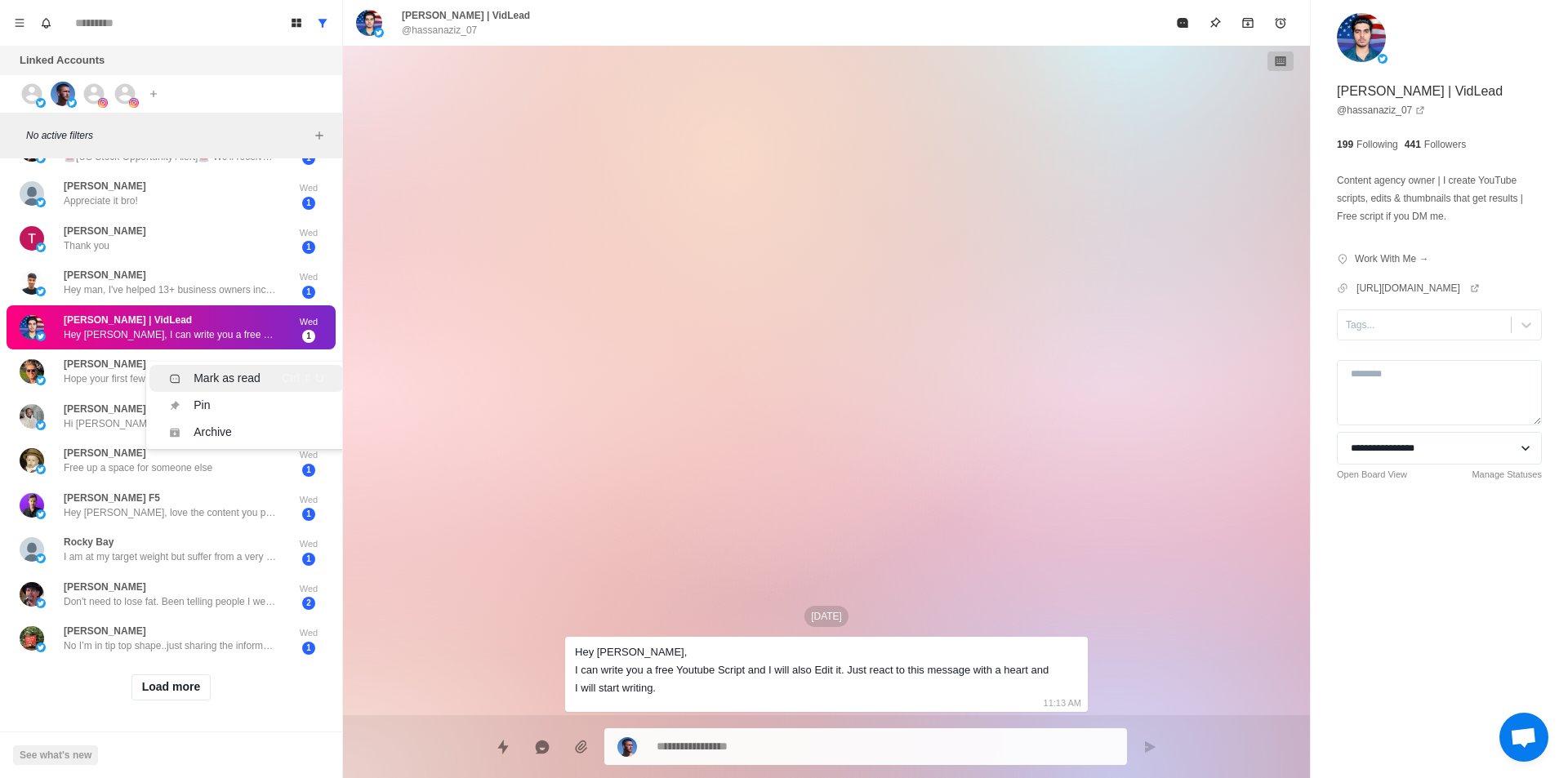
click at [233, 369] on div "Mark as read" at bounding box center [227, 378] width 67 height 17
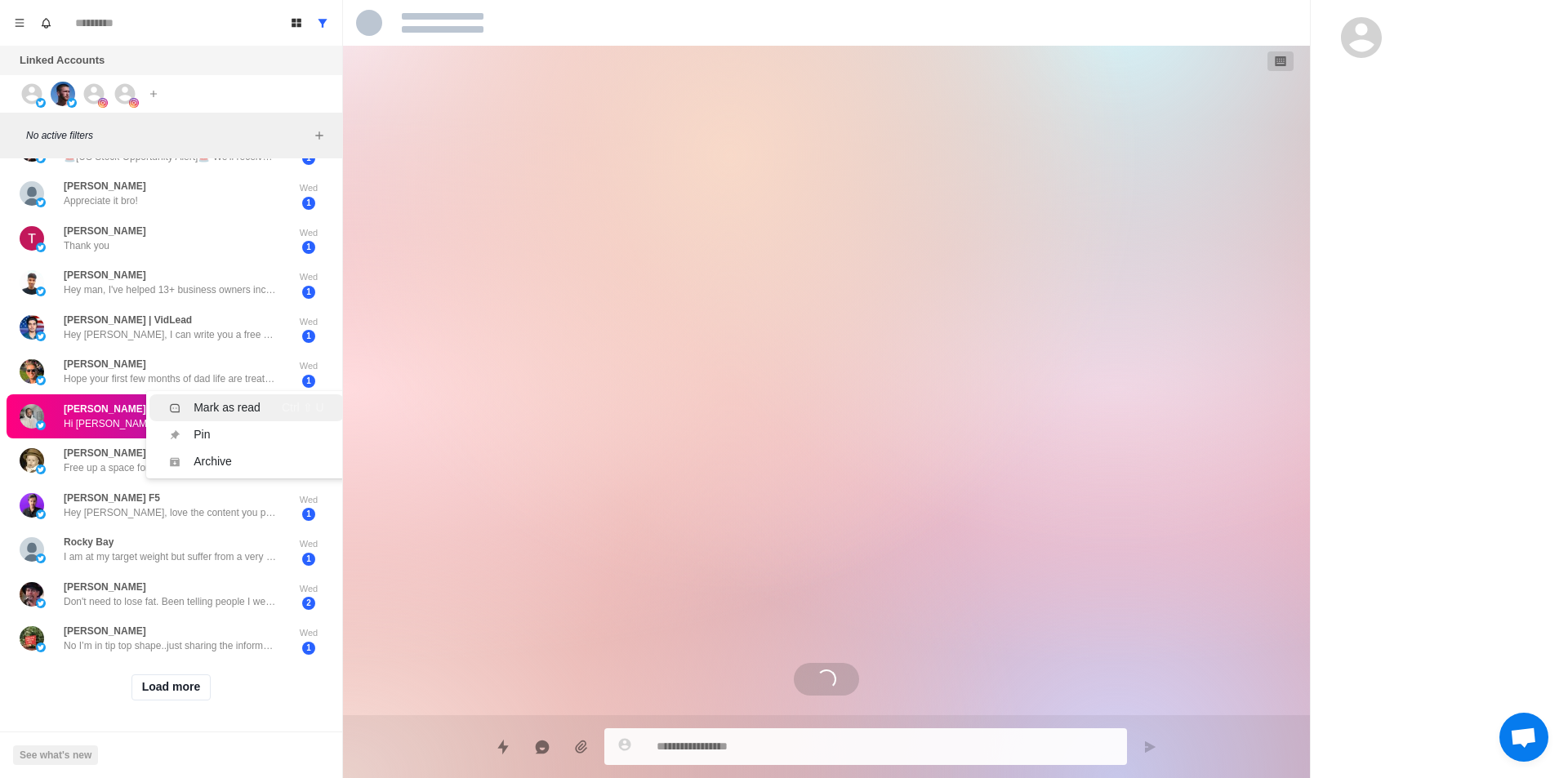
click at [230, 399] on div "Mark as read" at bounding box center [227, 408] width 67 height 17
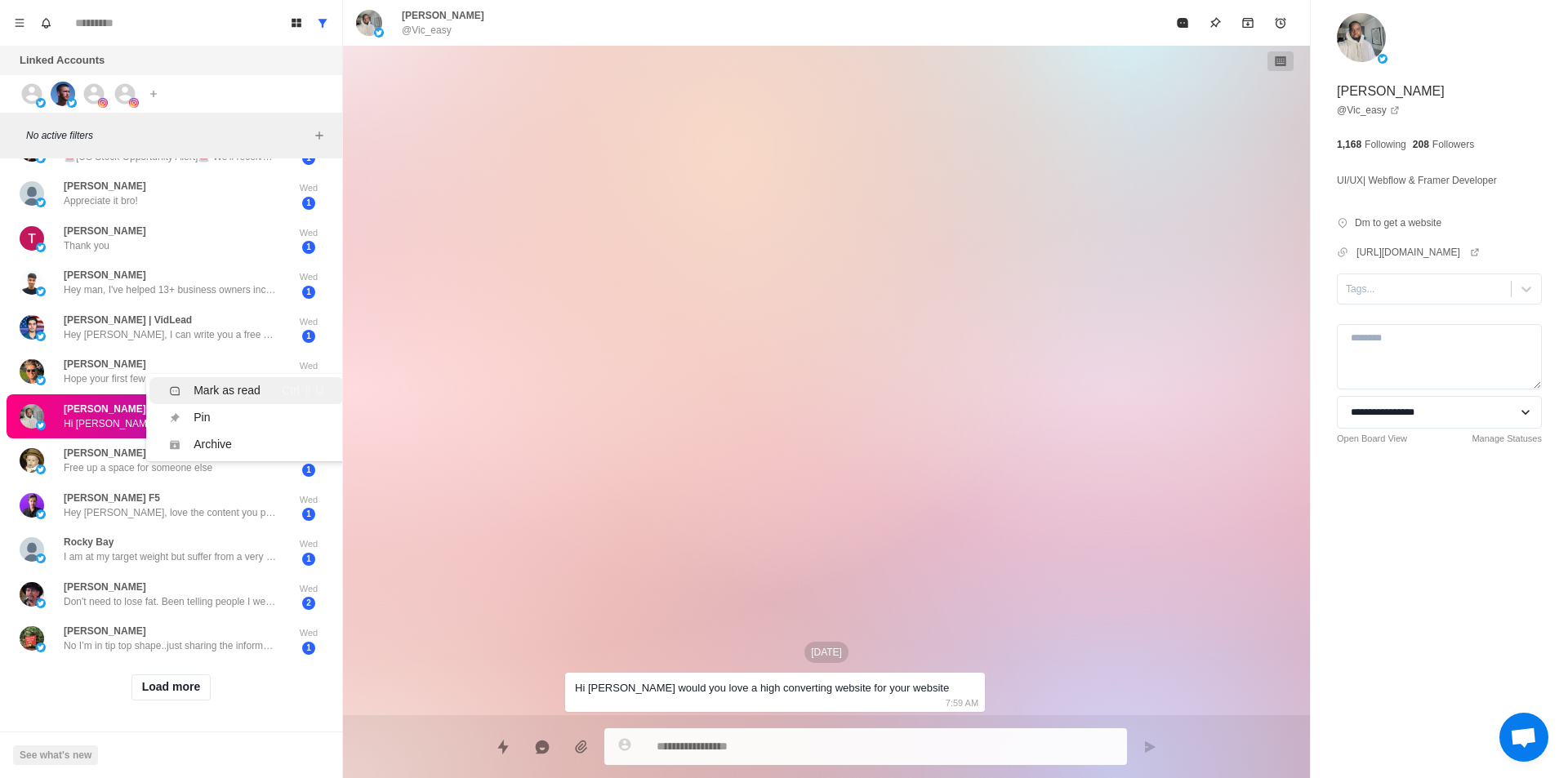
click at [233, 382] on div "Mark as read" at bounding box center [227, 391] width 67 height 17
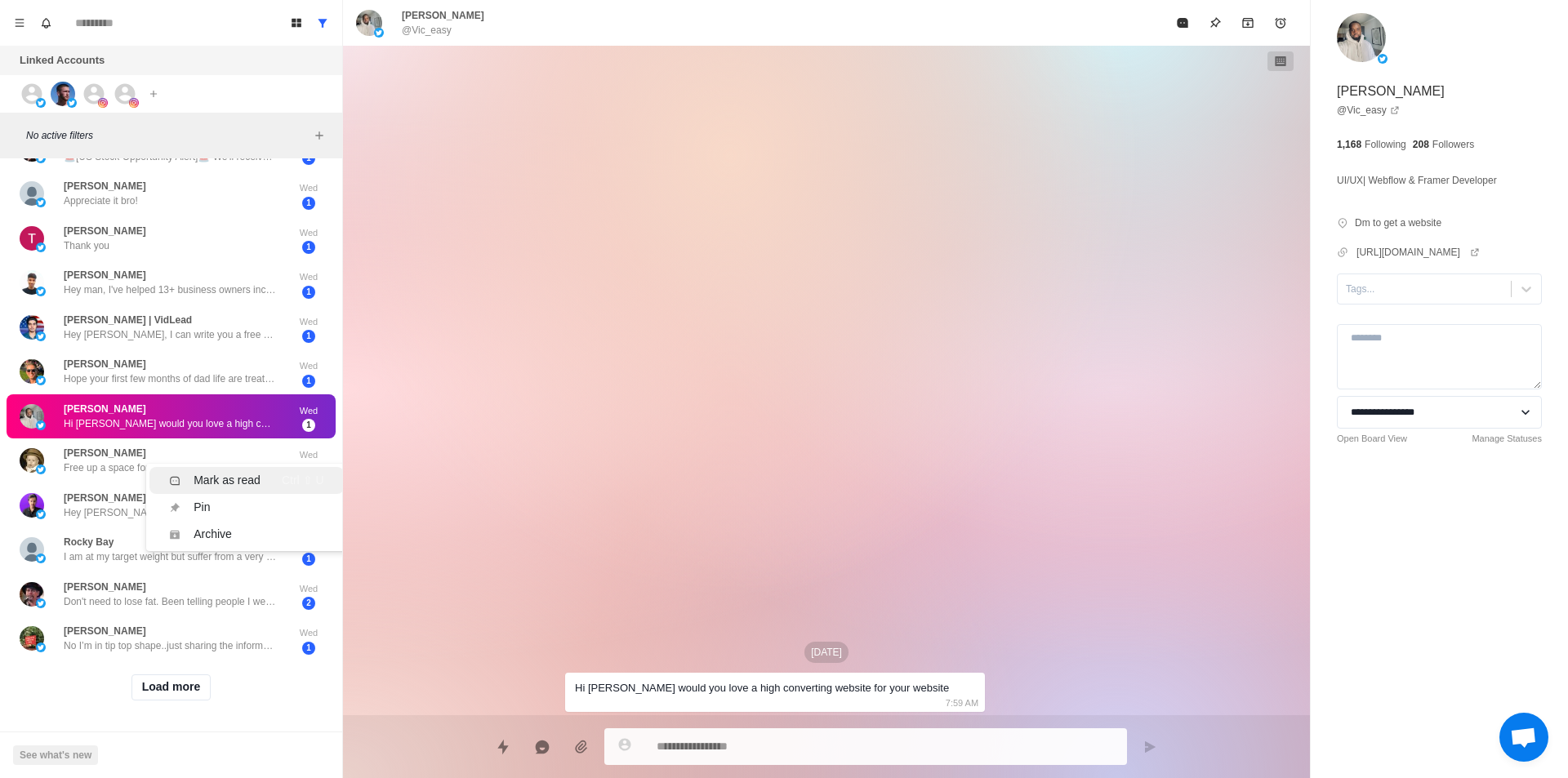
click at [236, 472] on div "Mark as read" at bounding box center [227, 480] width 67 height 17
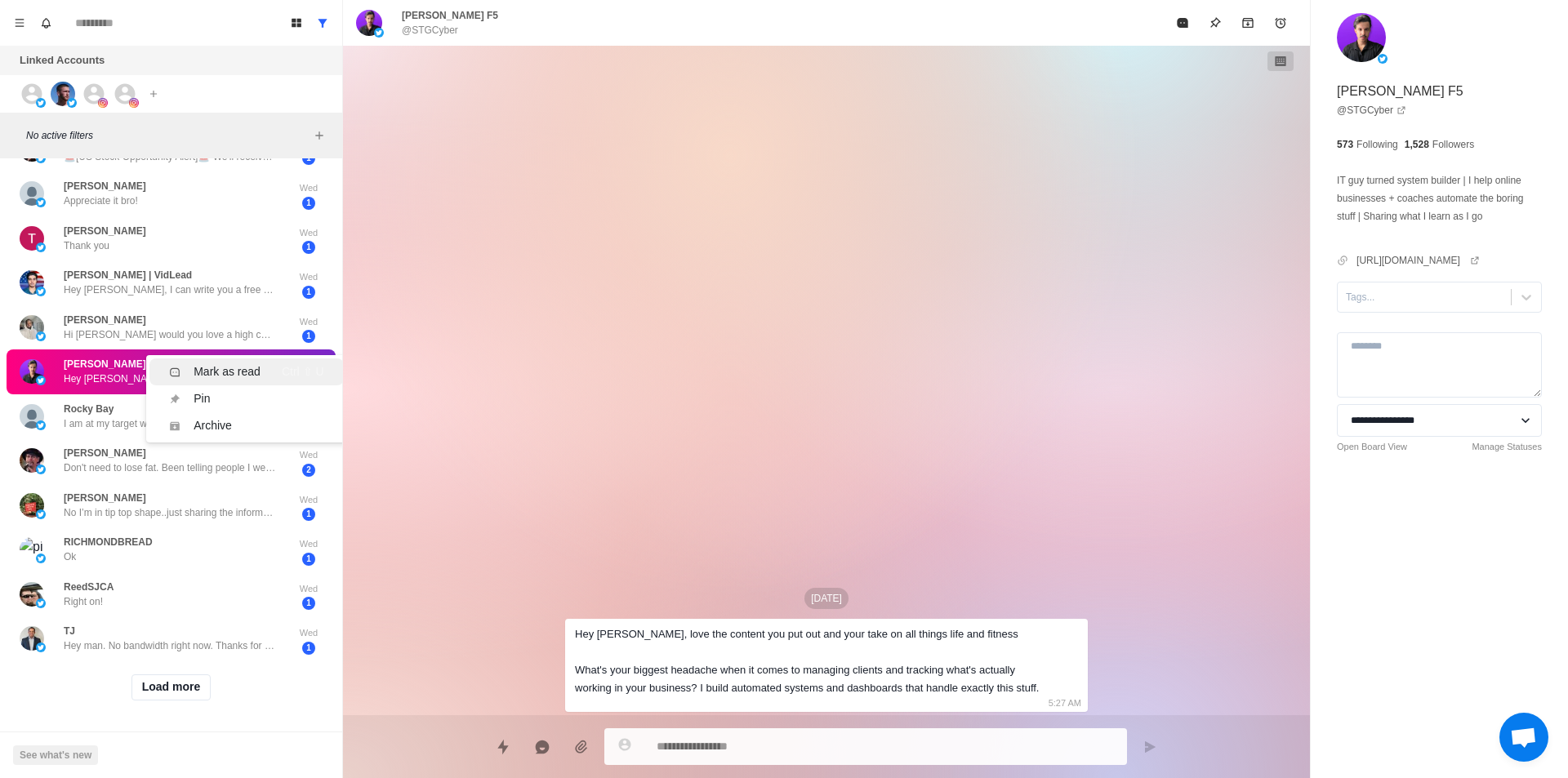
drag, startPoint x: 185, startPoint y: 356, endPoint x: 183, endPoint y: 366, distance: 10.2
click at [186, 363] on div "Mark as read" at bounding box center [215, 372] width 92 height 17
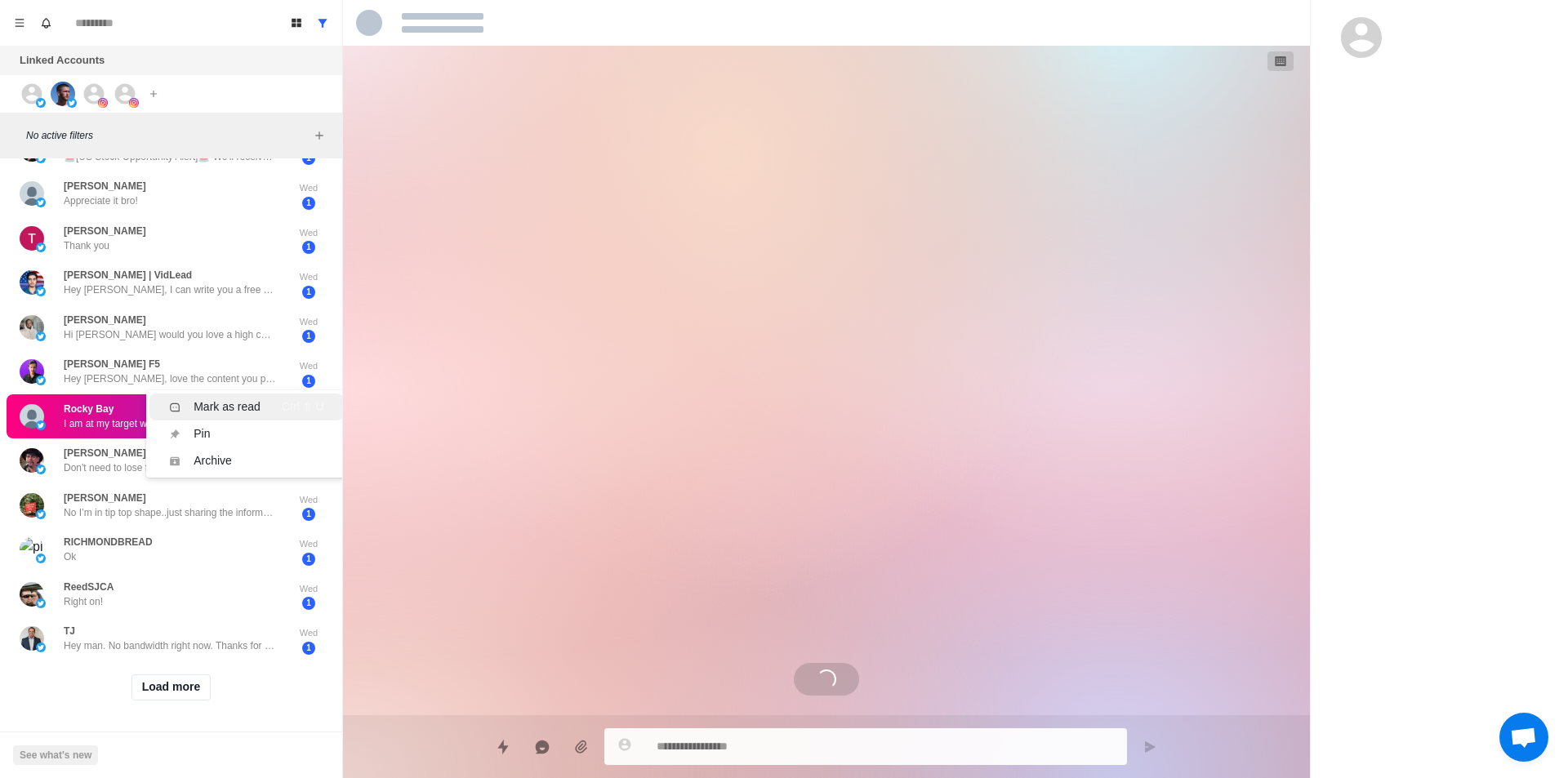
click at [211, 398] on div "Mark as read" at bounding box center [227, 407] width 67 height 17
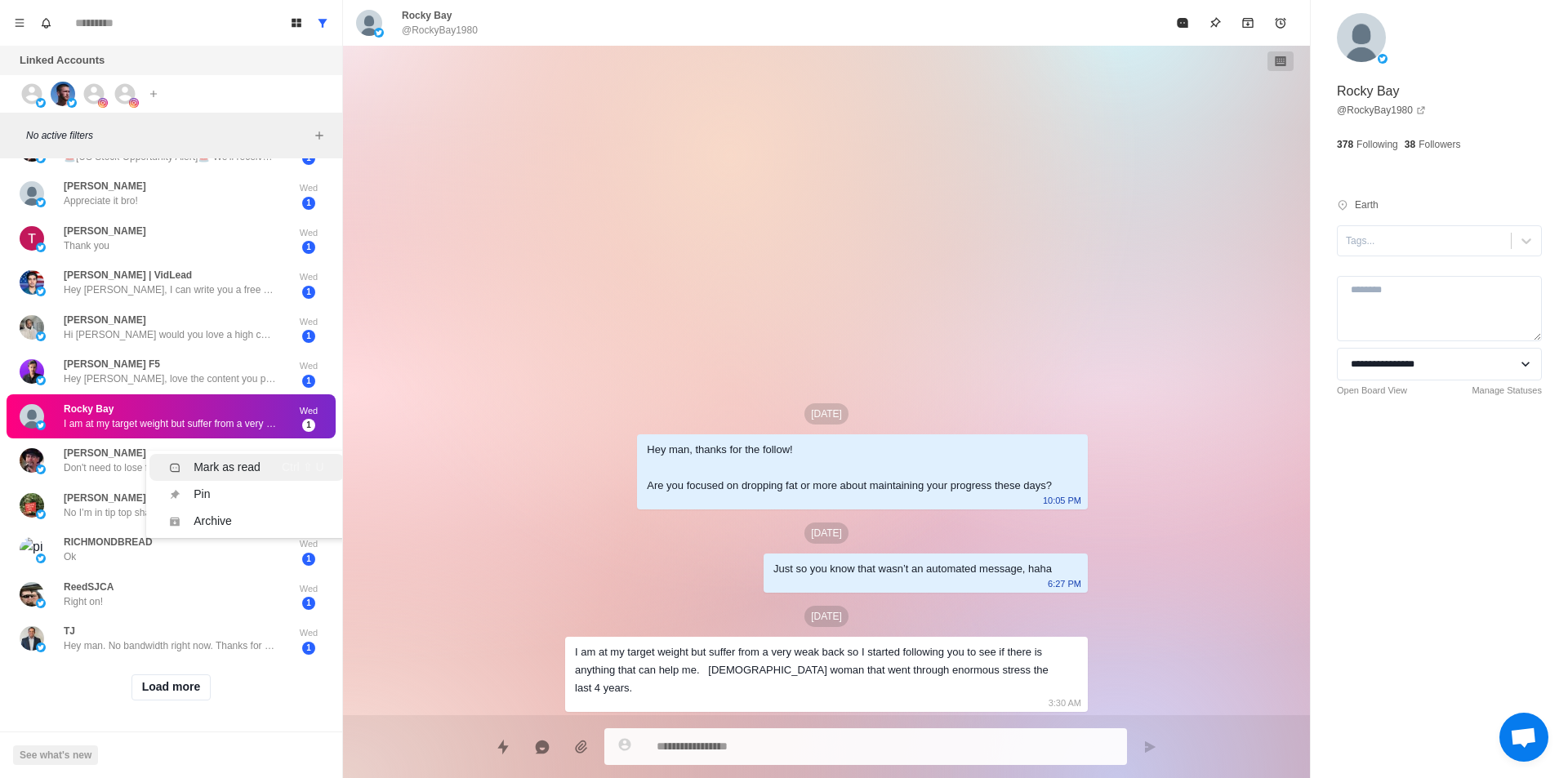
click at [238, 458] on div "Mark as read" at bounding box center [227, 467] width 67 height 17
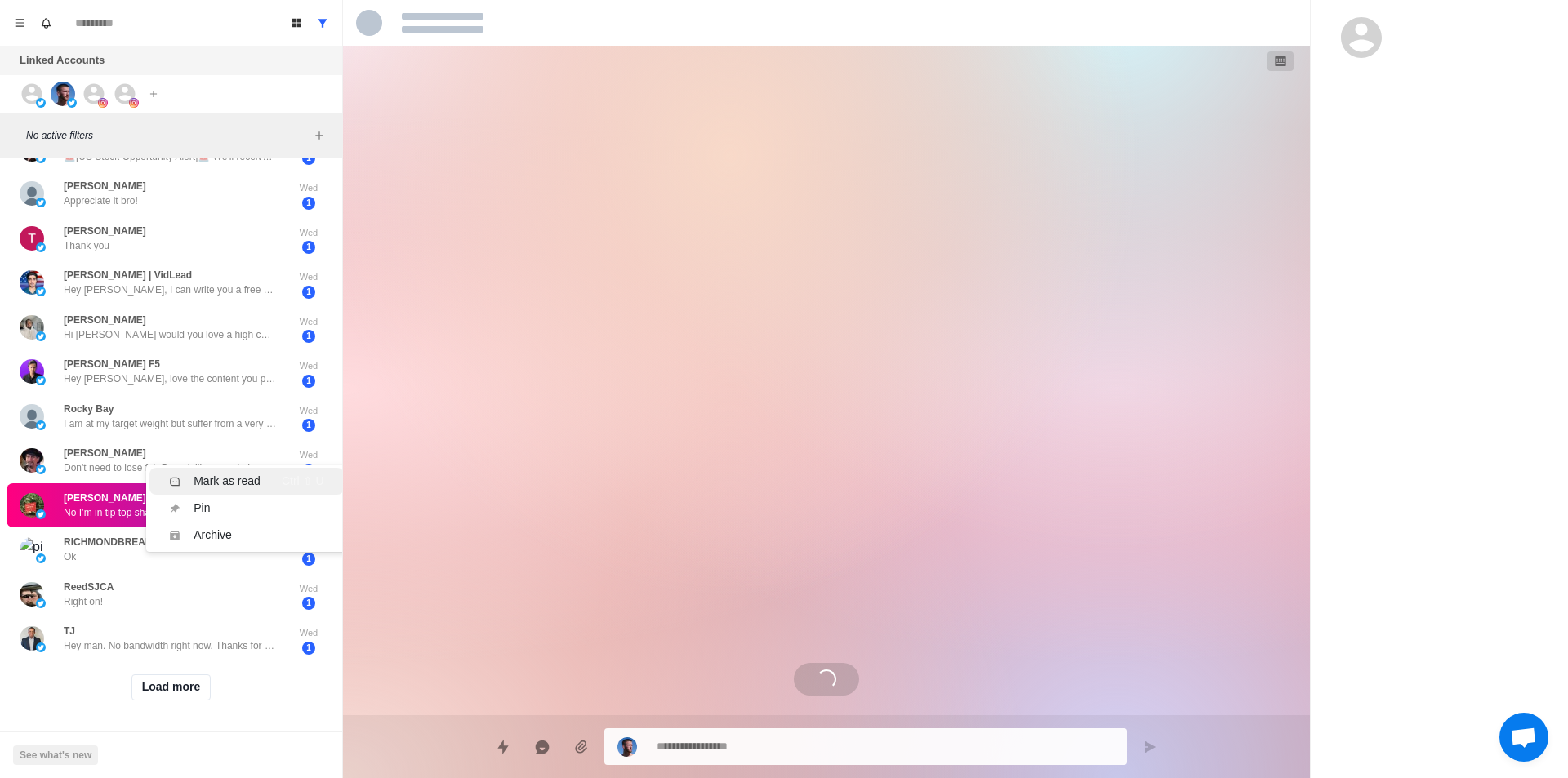
click at [228, 473] on div "Mark as read" at bounding box center [227, 481] width 67 height 17
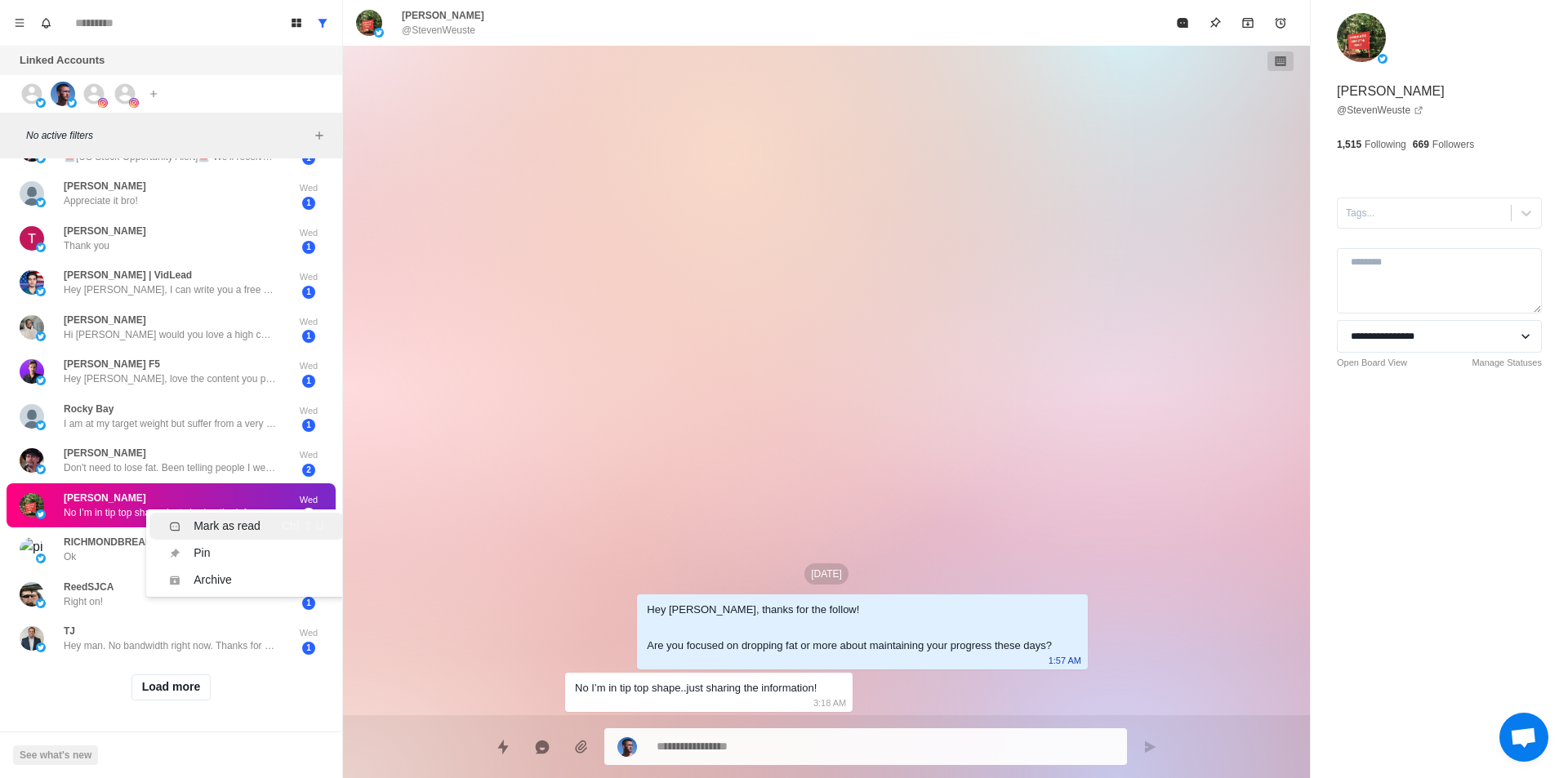
click at [227, 517] on div "Mark as read" at bounding box center [227, 526] width 67 height 17
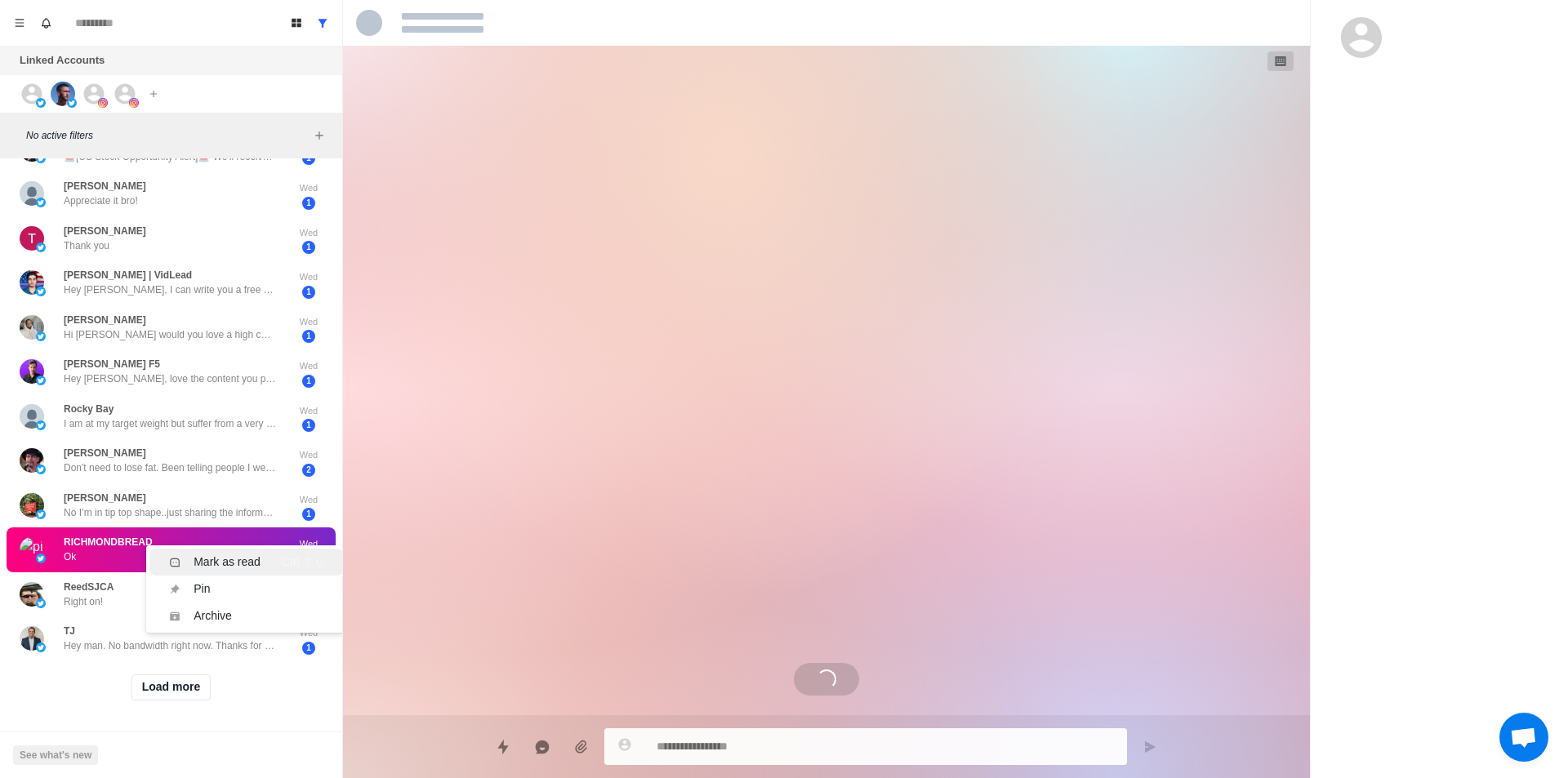
drag, startPoint x: 252, startPoint y: 550, endPoint x: 242, endPoint y: 557, distance: 12.2
click at [253, 553] on div "Mark as read" at bounding box center [227, 562] width 67 height 17
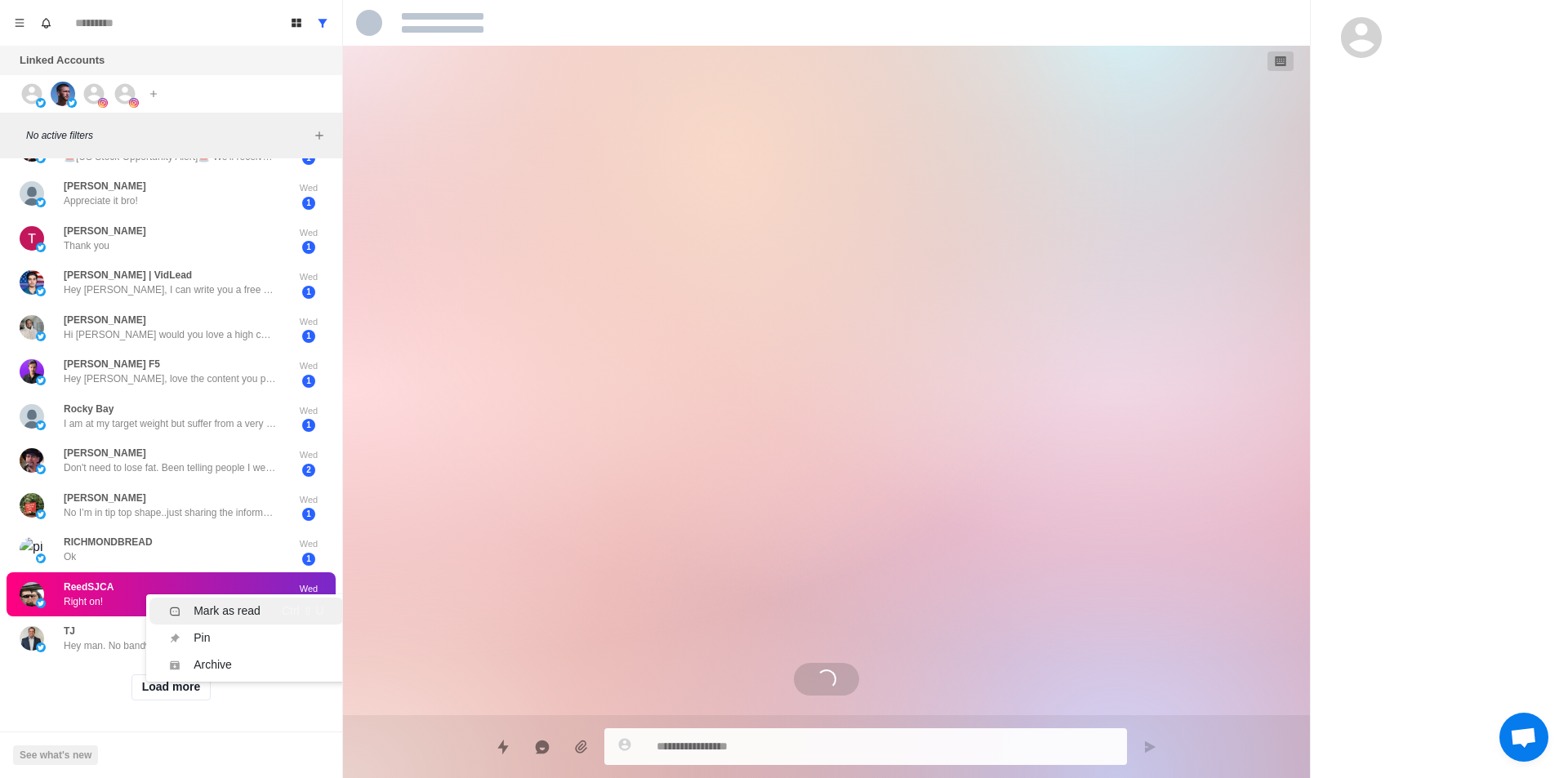
click at [224, 598] on li "Mark as read Ctrl ⇧ U" at bounding box center [246, 610] width 193 height 27
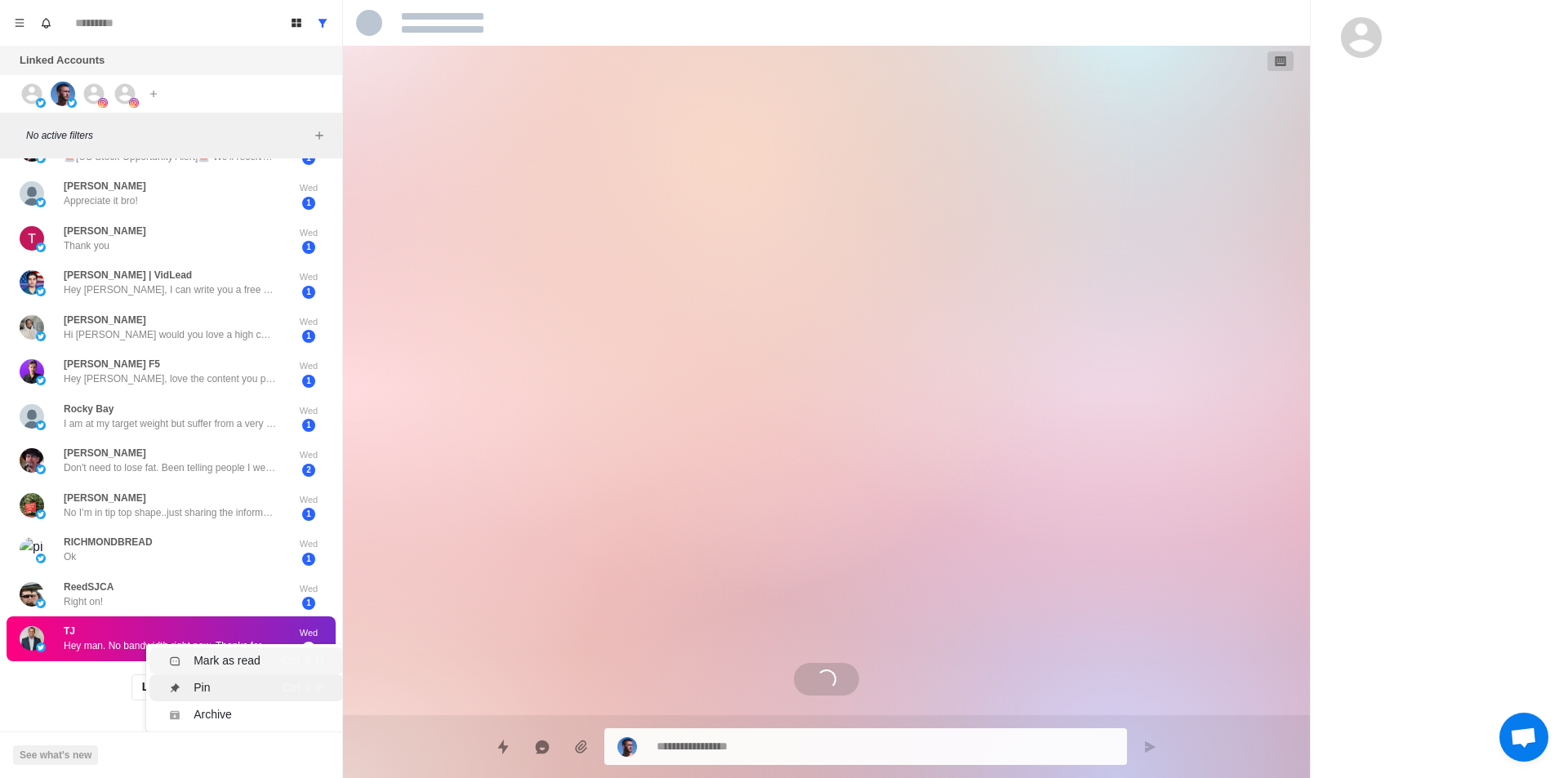
drag, startPoint x: 238, startPoint y: 649, endPoint x: 215, endPoint y: 667, distance: 29.2
click at [239, 652] on div "Mark as read" at bounding box center [227, 661] width 67 height 17
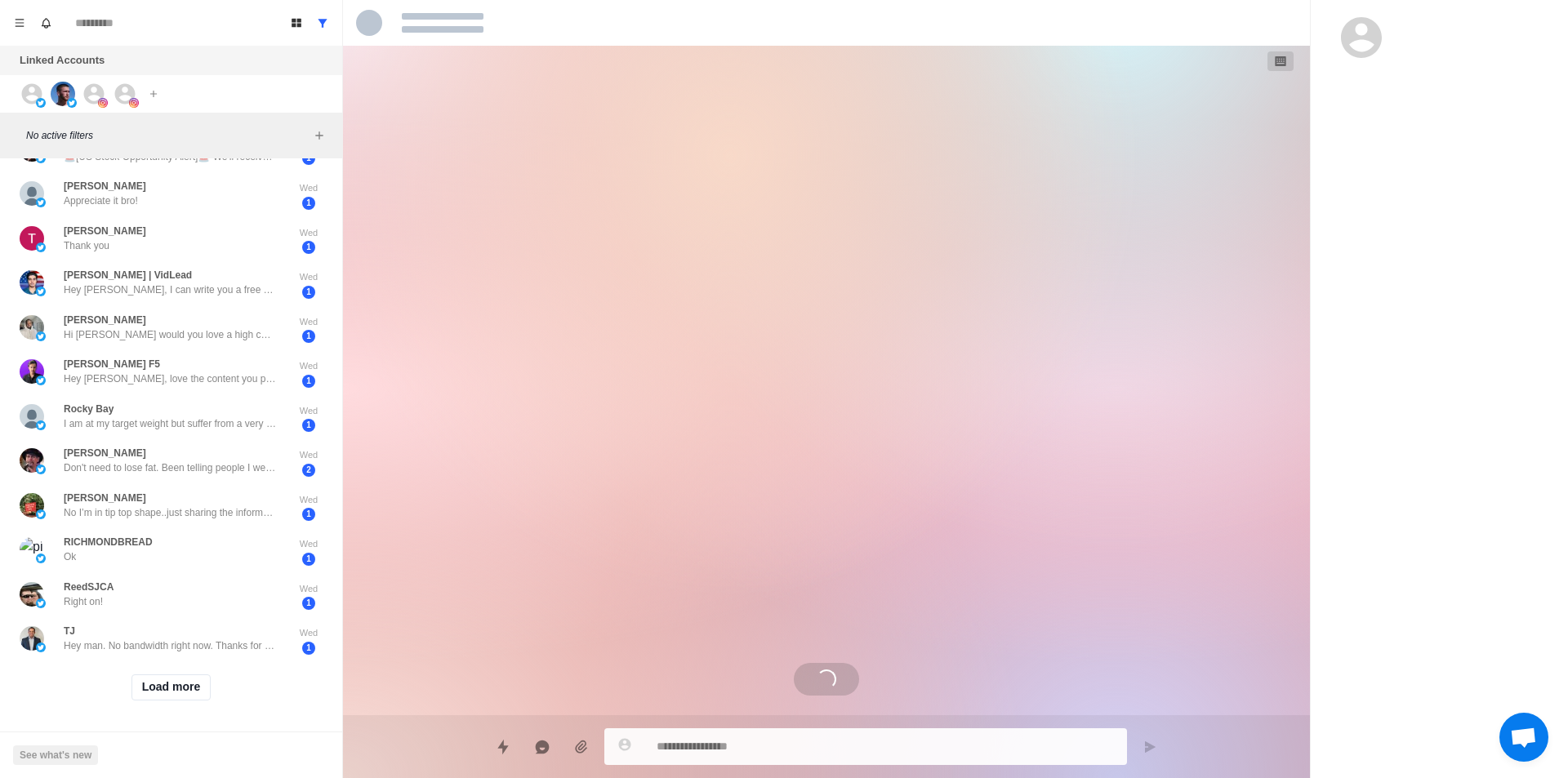
click at [192, 678] on button "Load more" at bounding box center [172, 687] width 80 height 27
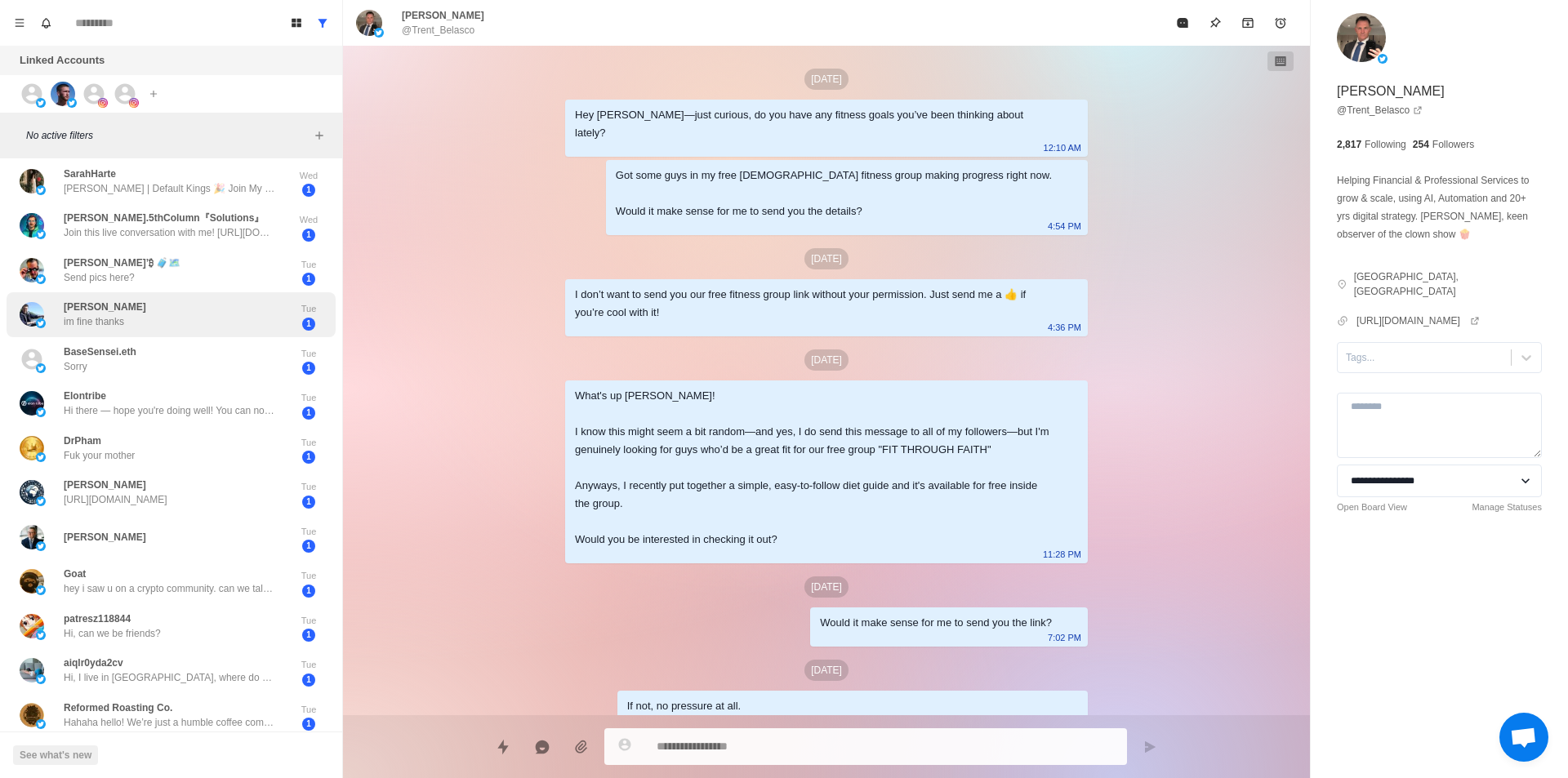
scroll to position [668, 0]
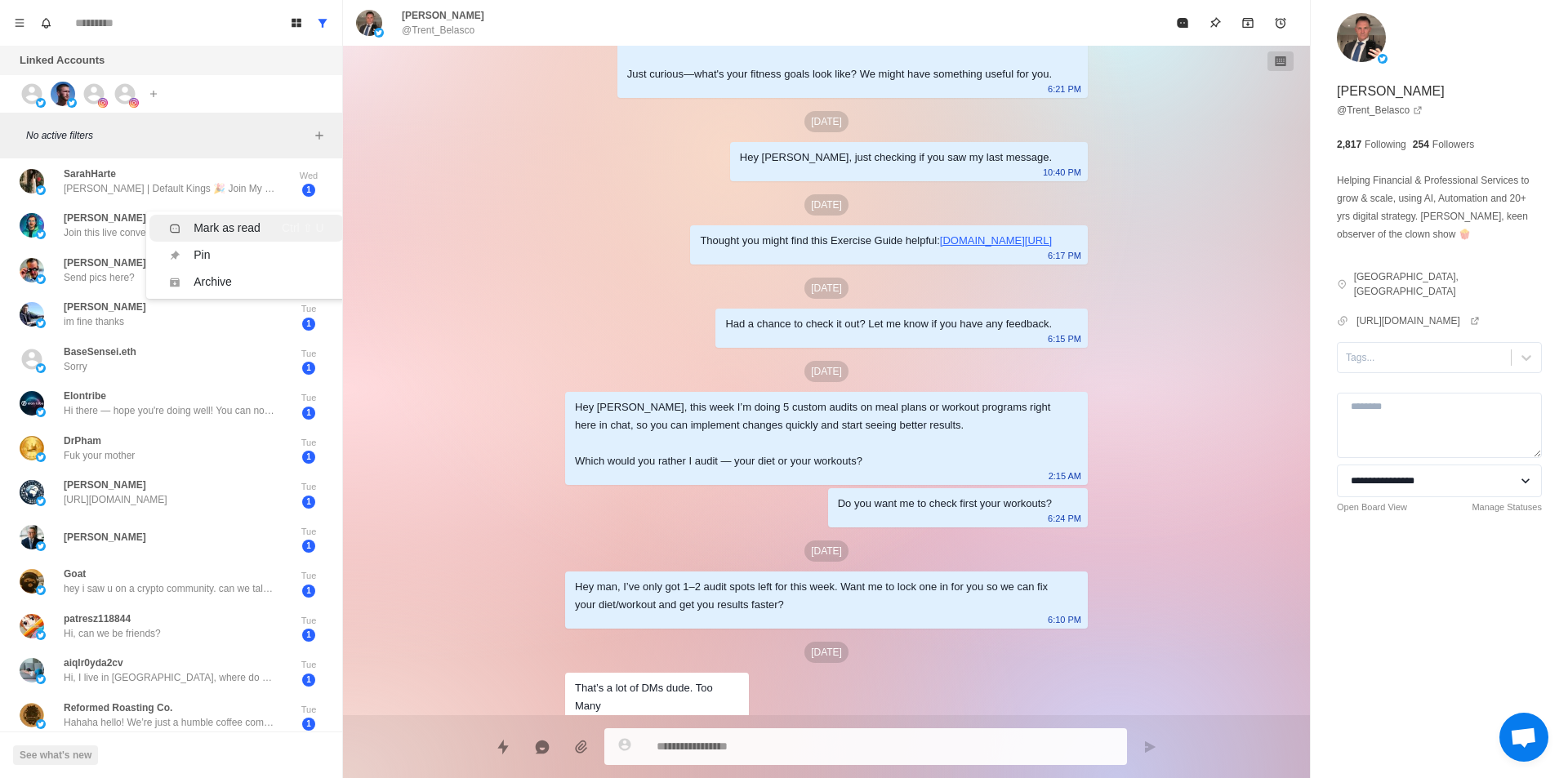
click at [244, 233] on div "Mark as read" at bounding box center [227, 228] width 67 height 17
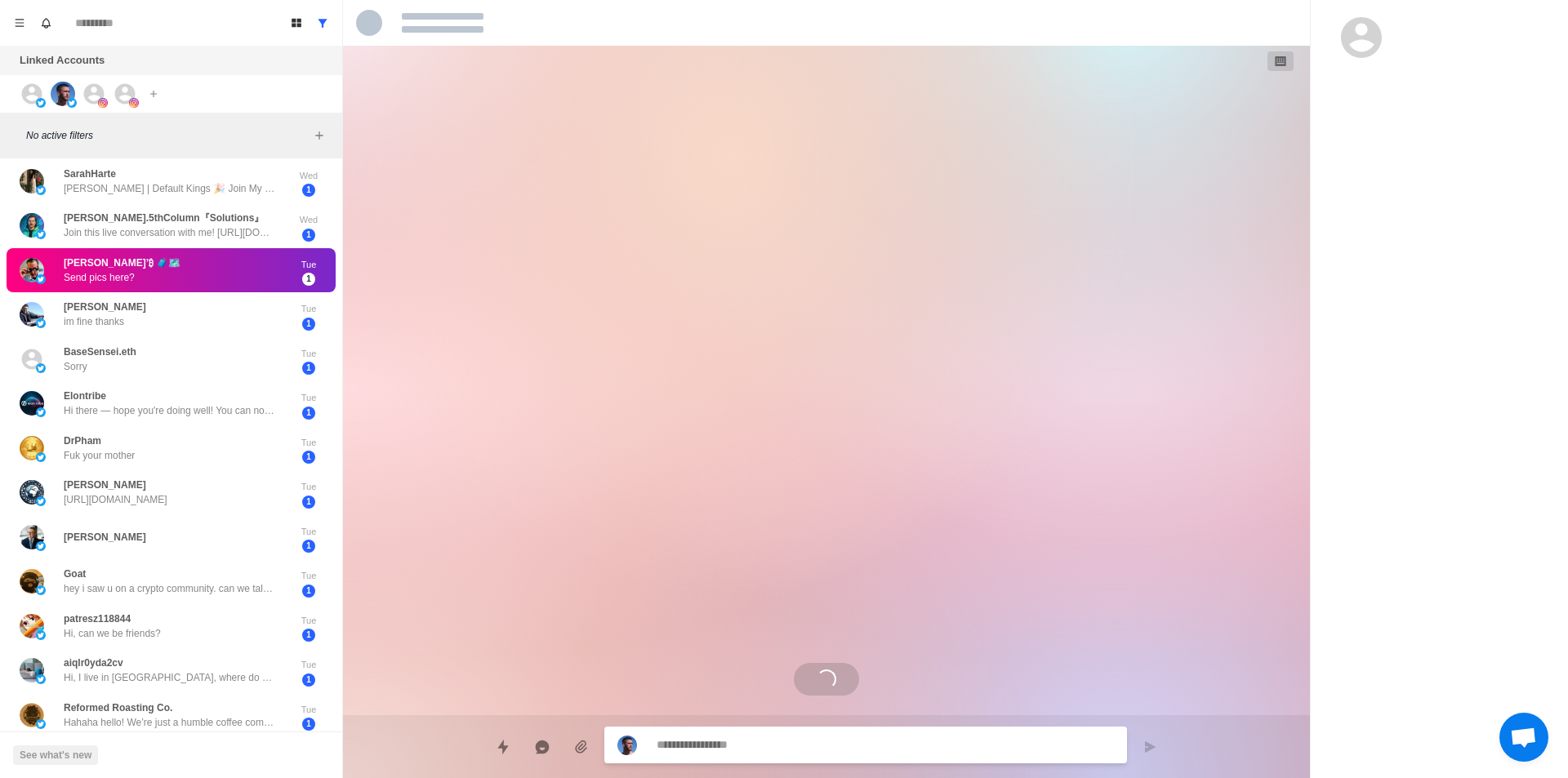
scroll to position [0, 0]
click at [232, 271] on div "Mark as read" at bounding box center [227, 275] width 67 height 17
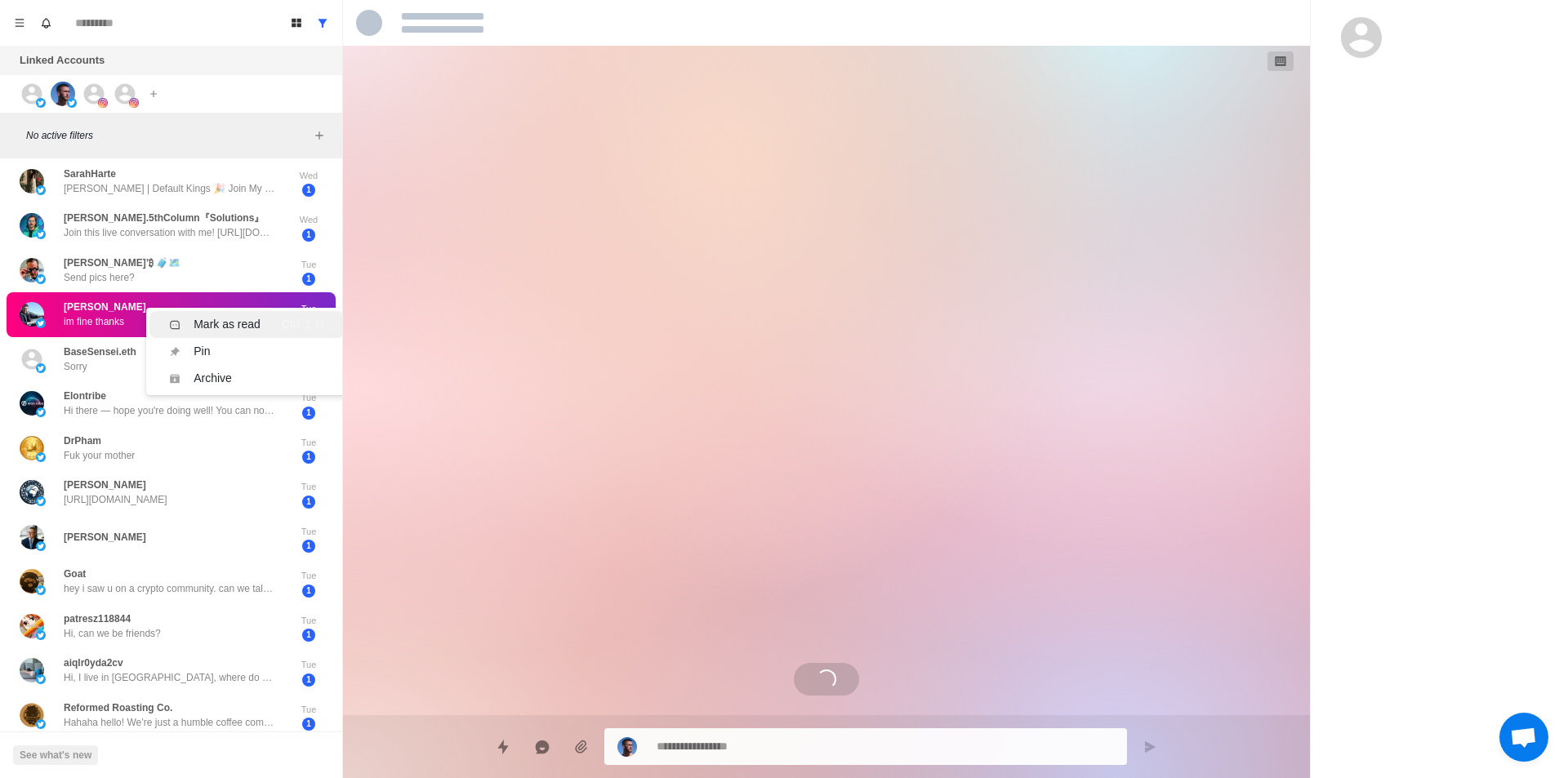
click at [214, 315] on li "Mark as read Ctrl ⇧ U" at bounding box center [246, 324] width 193 height 27
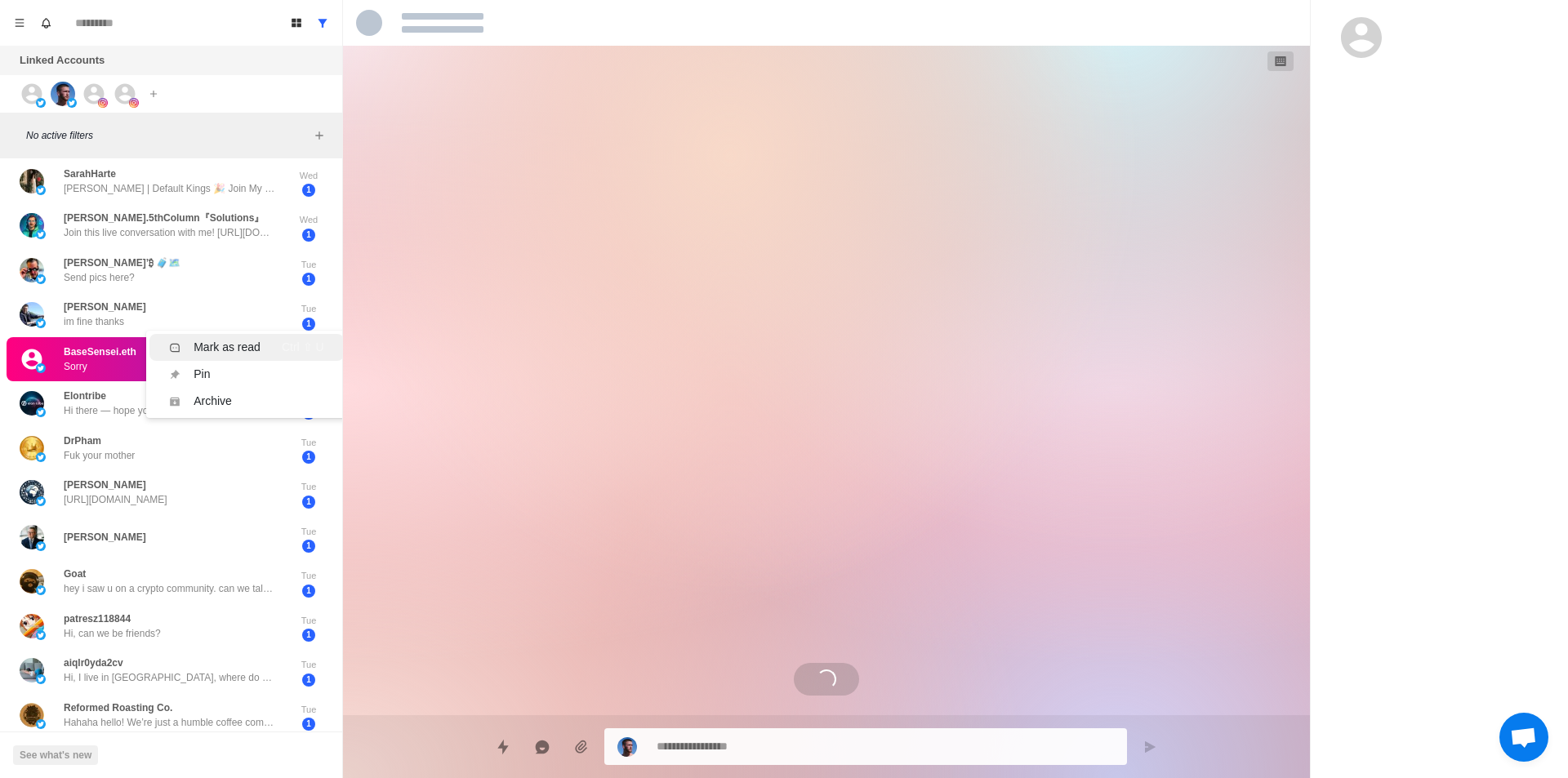
click at [214, 340] on div "Mark as read" at bounding box center [227, 347] width 67 height 17
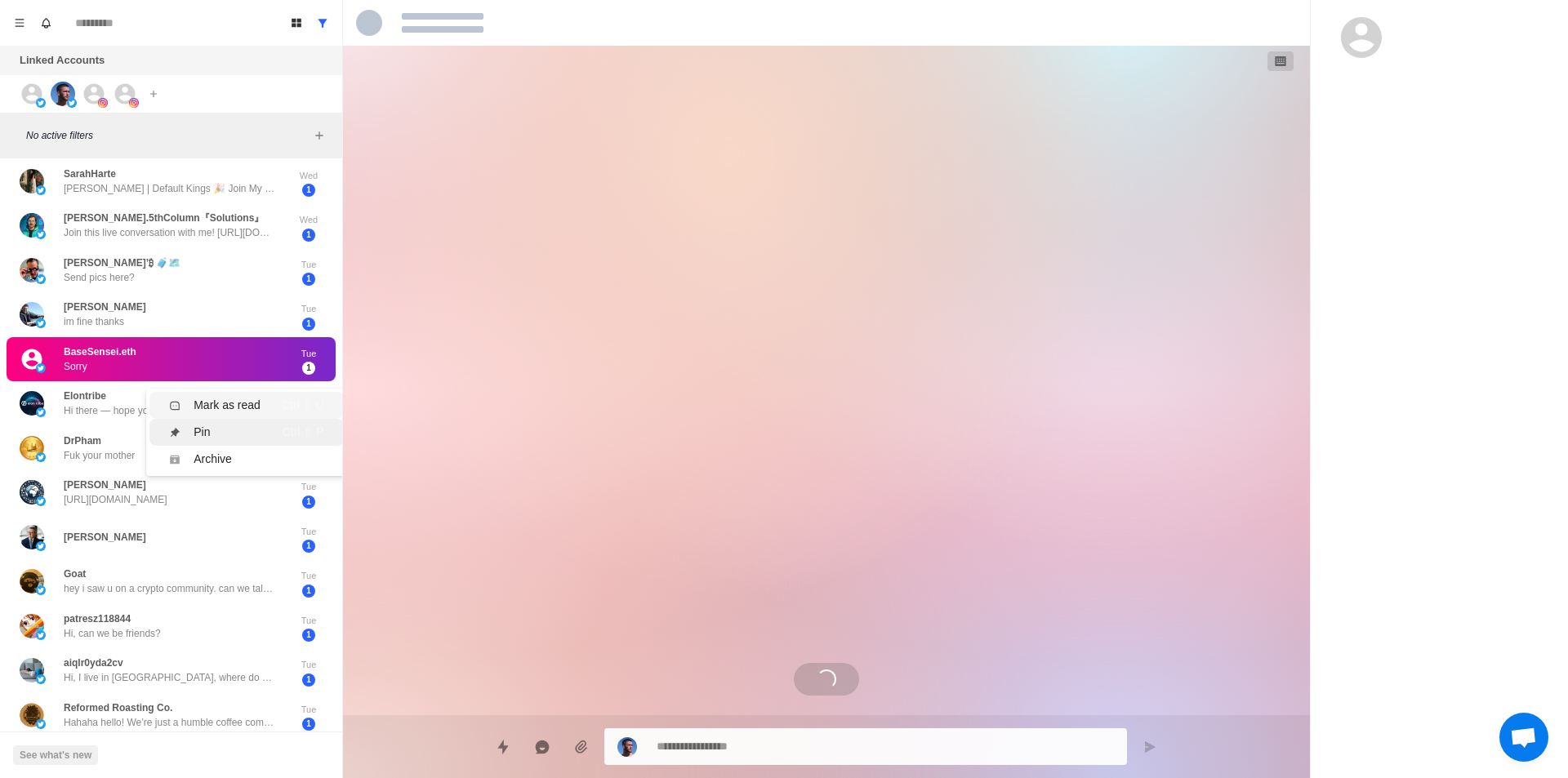
drag, startPoint x: 207, startPoint y: 406, endPoint x: 195, endPoint y: 427, distance: 24.2
click at [208, 406] on div "Mark as read" at bounding box center [227, 405] width 67 height 17
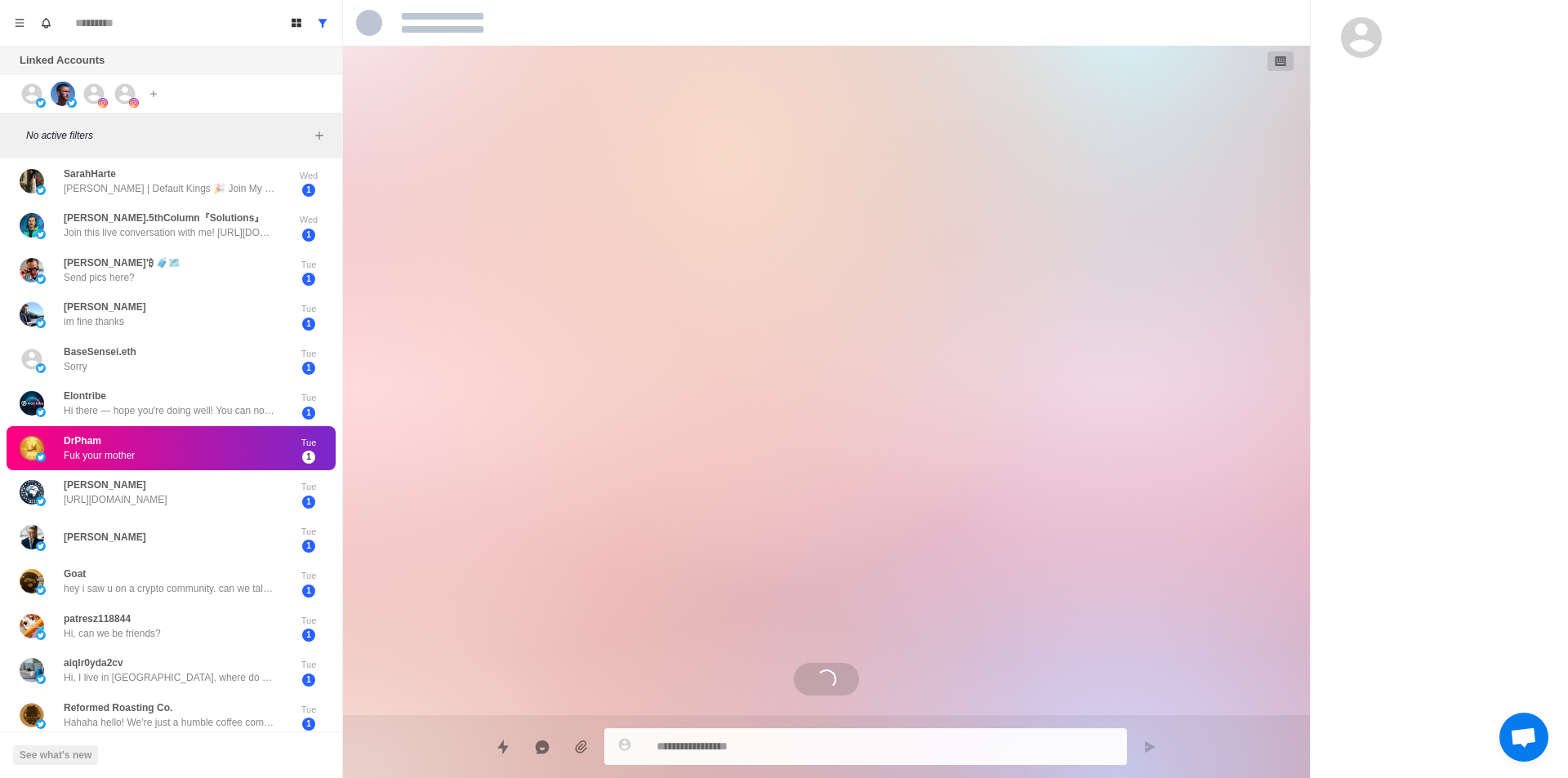
scroll to position [1512, 0]
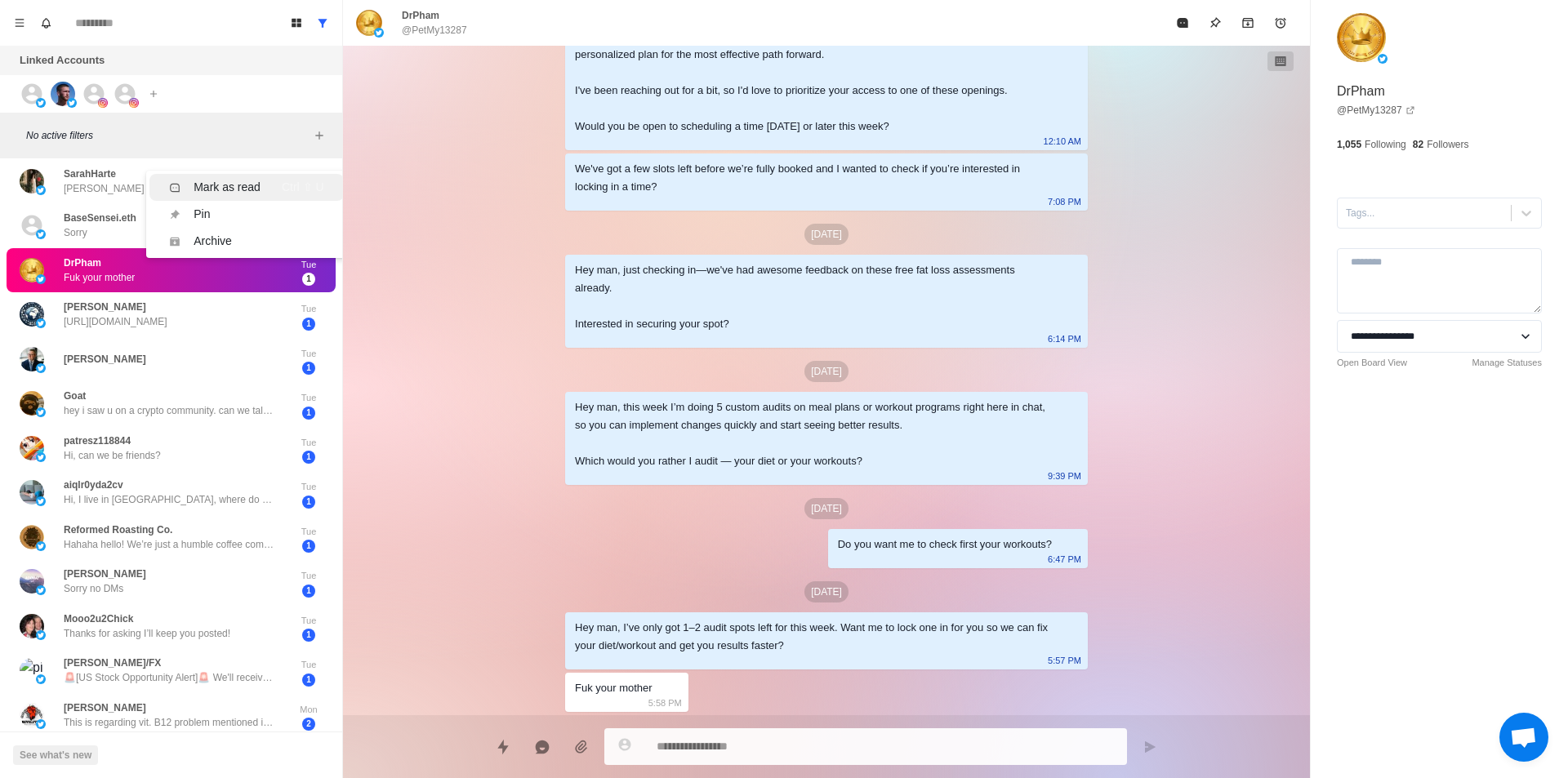
click at [251, 193] on div "Mark as read" at bounding box center [227, 187] width 67 height 17
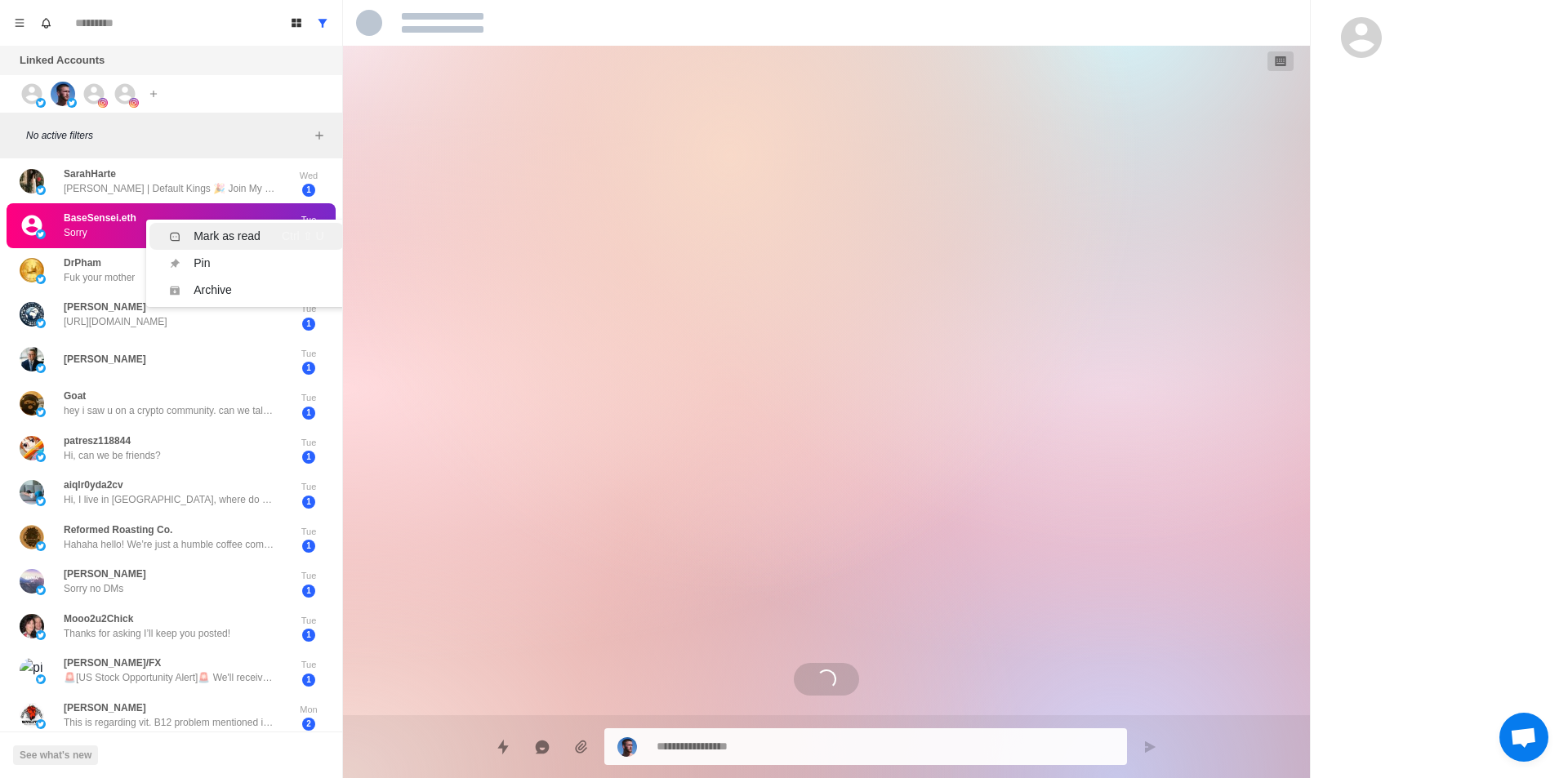
click at [247, 241] on div "Mark as read" at bounding box center [227, 236] width 67 height 17
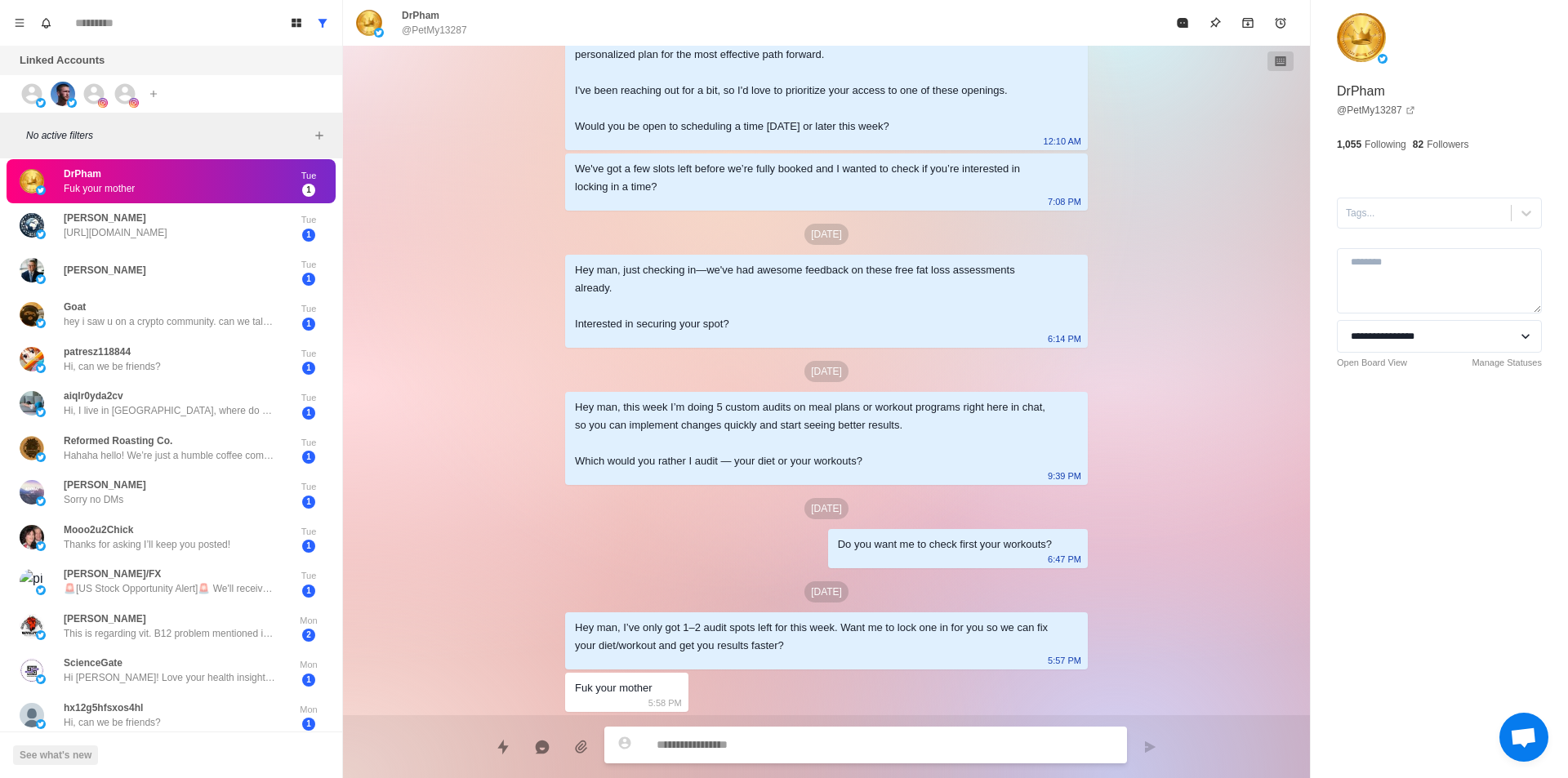
scroll to position [940, 0]
click at [222, 183] on li "Mark as read Ctrl ⇧ U" at bounding box center [246, 194] width 193 height 27
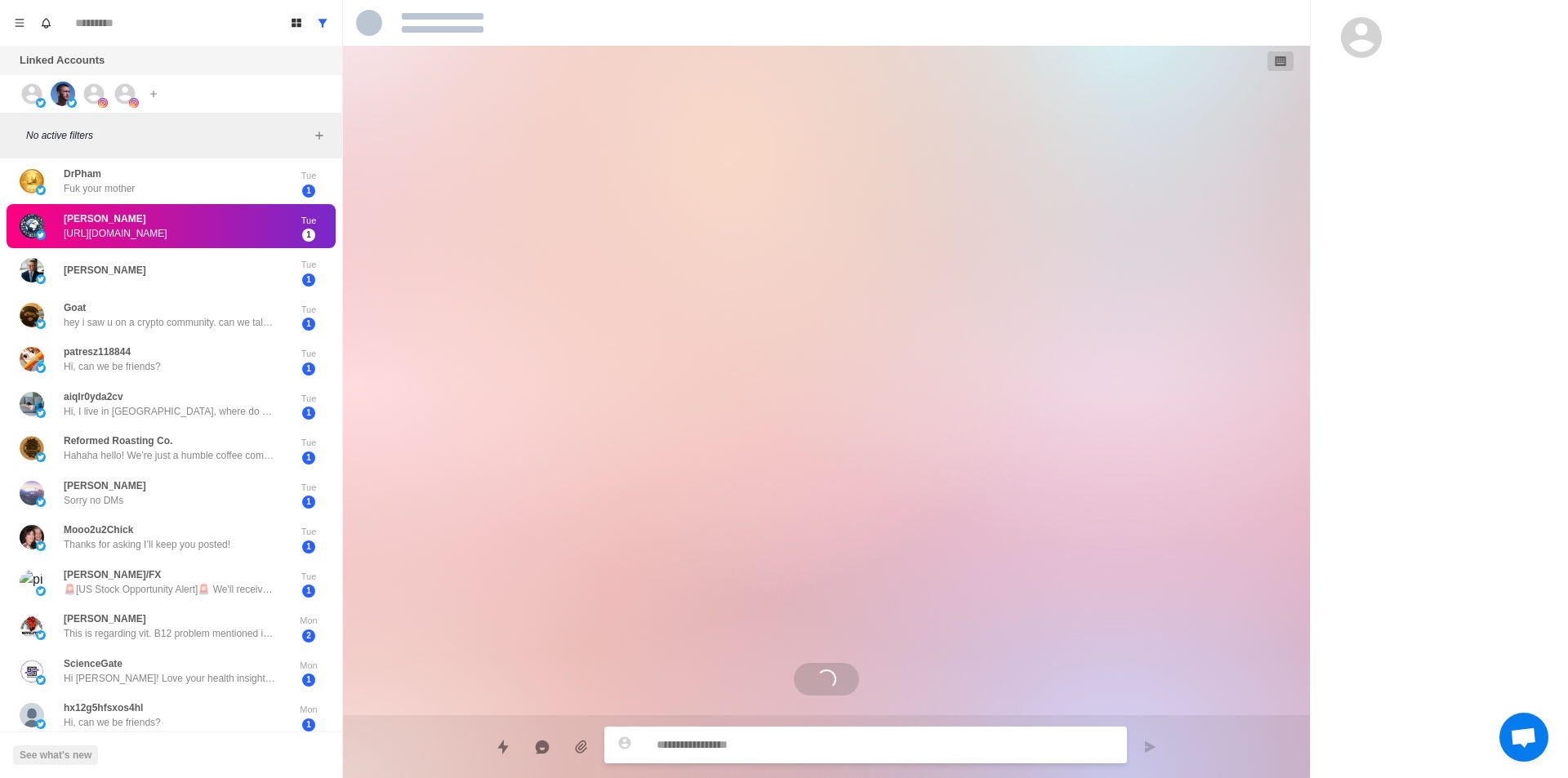
scroll to position [0, 0]
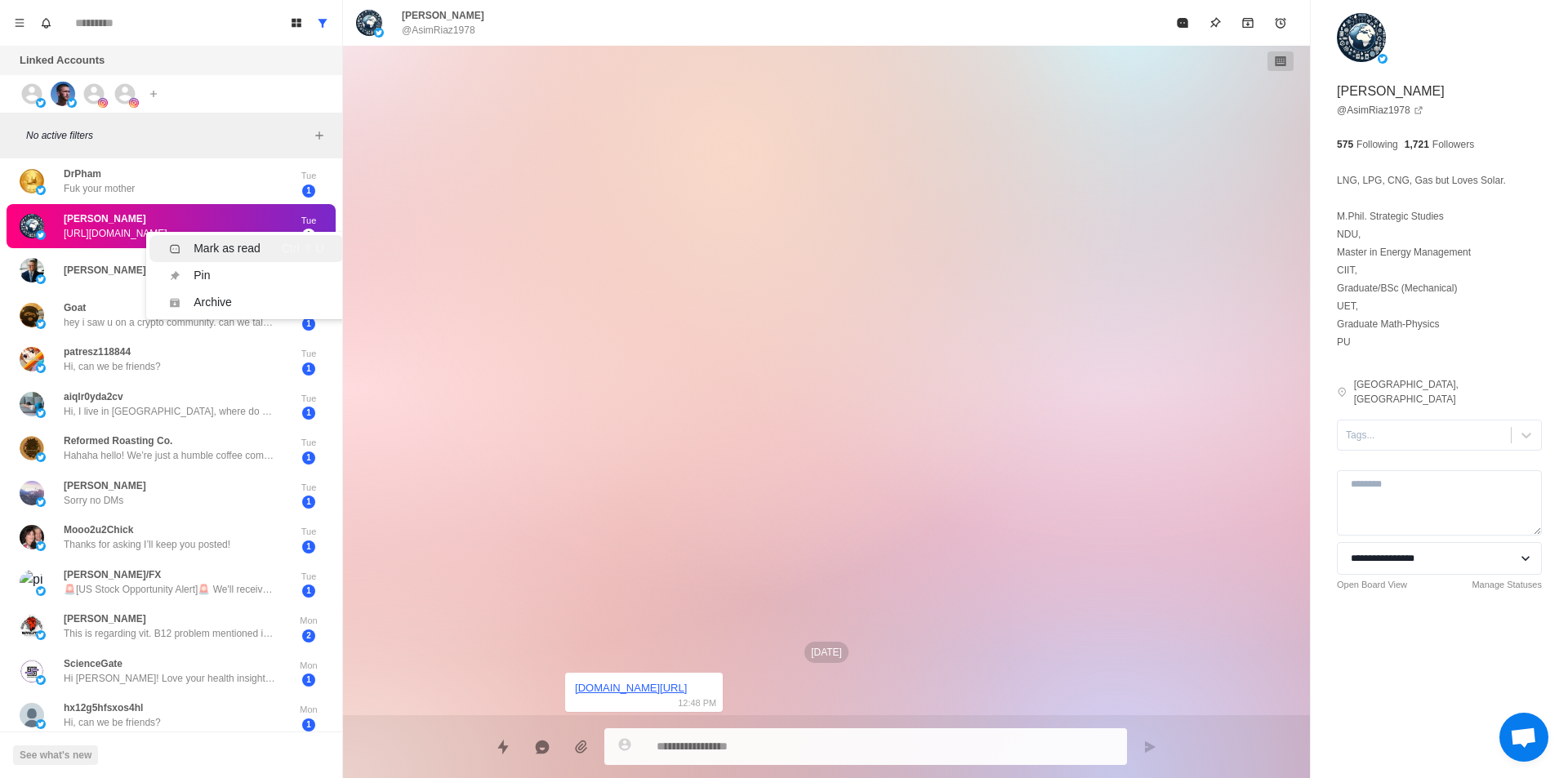
click at [246, 245] on div "Mark as read" at bounding box center [227, 249] width 67 height 17
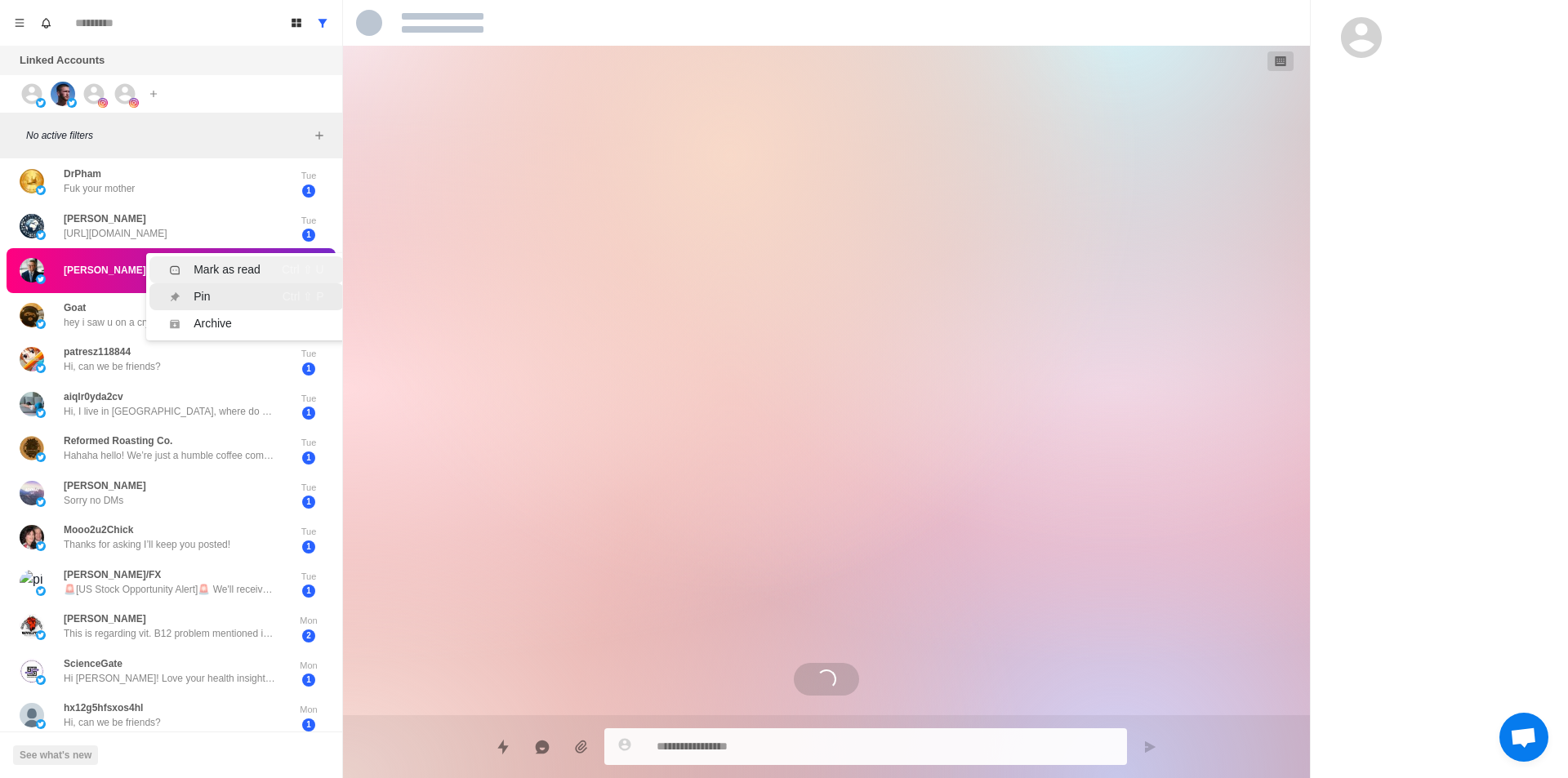
scroll to position [583, 0]
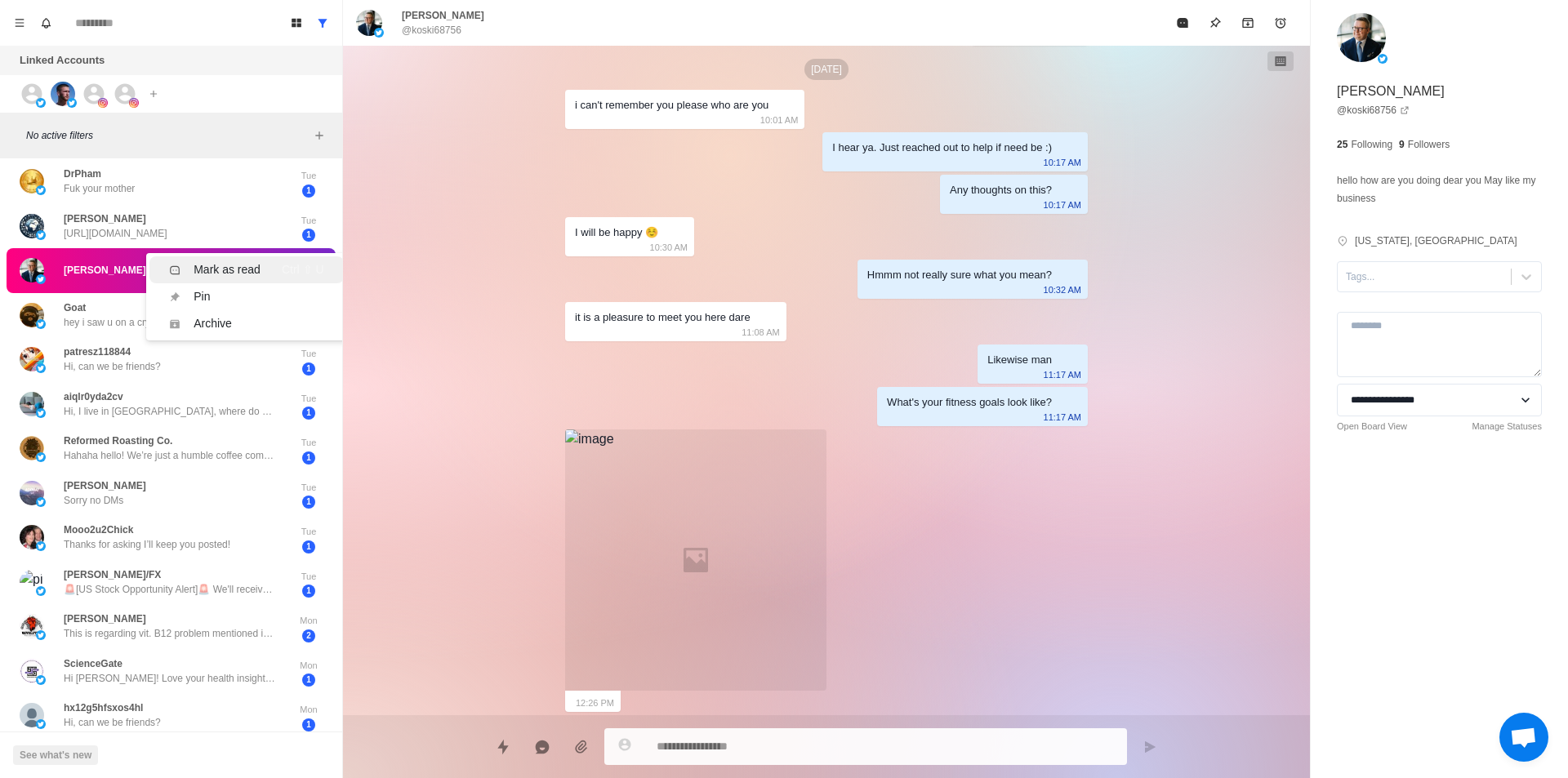
click at [282, 272] on div "Ctrl ⇧ U" at bounding box center [303, 269] width 43 height 17
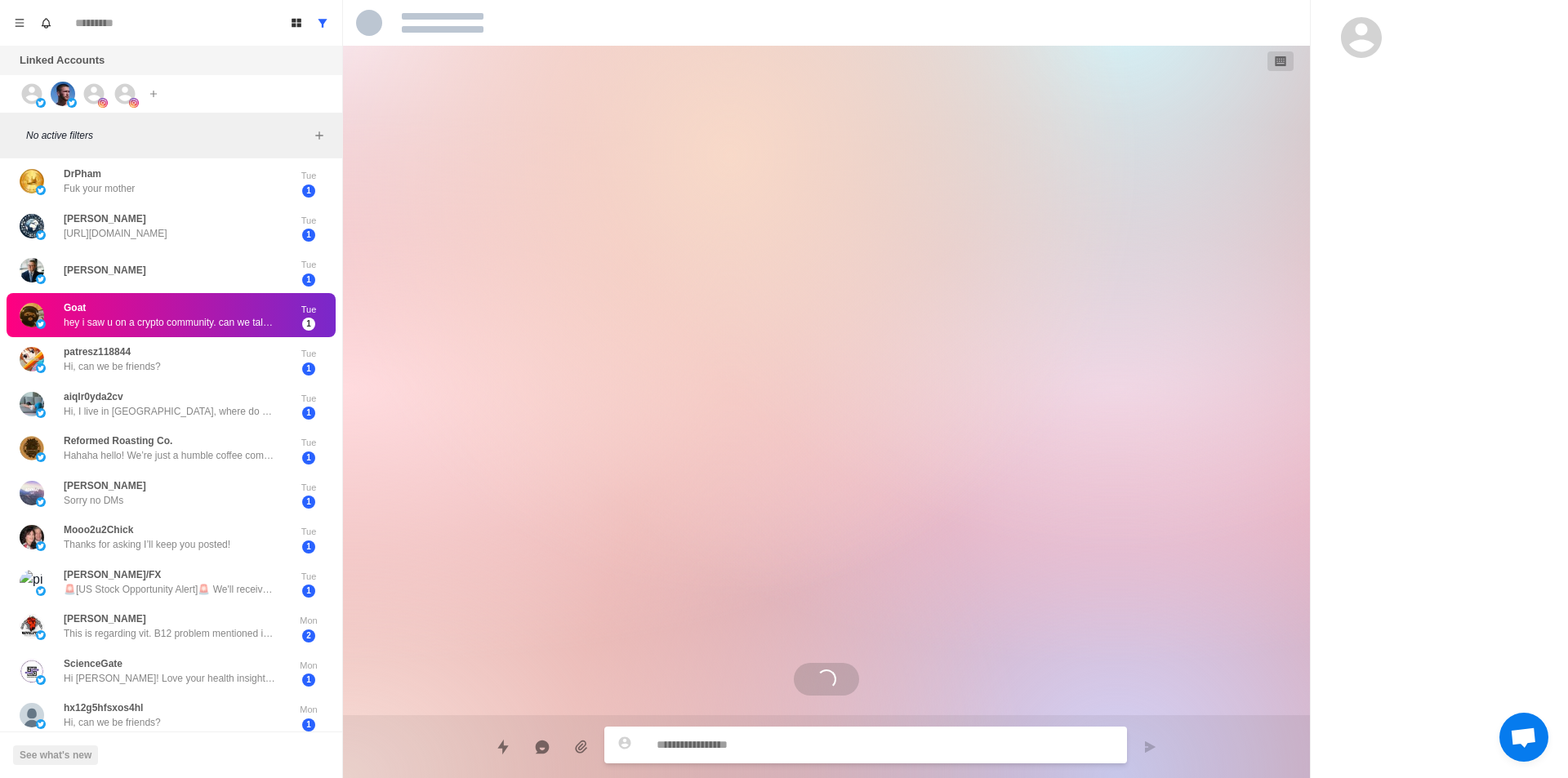
scroll to position [0, 0]
click at [240, 317] on div "Mark as read" at bounding box center [227, 319] width 67 height 17
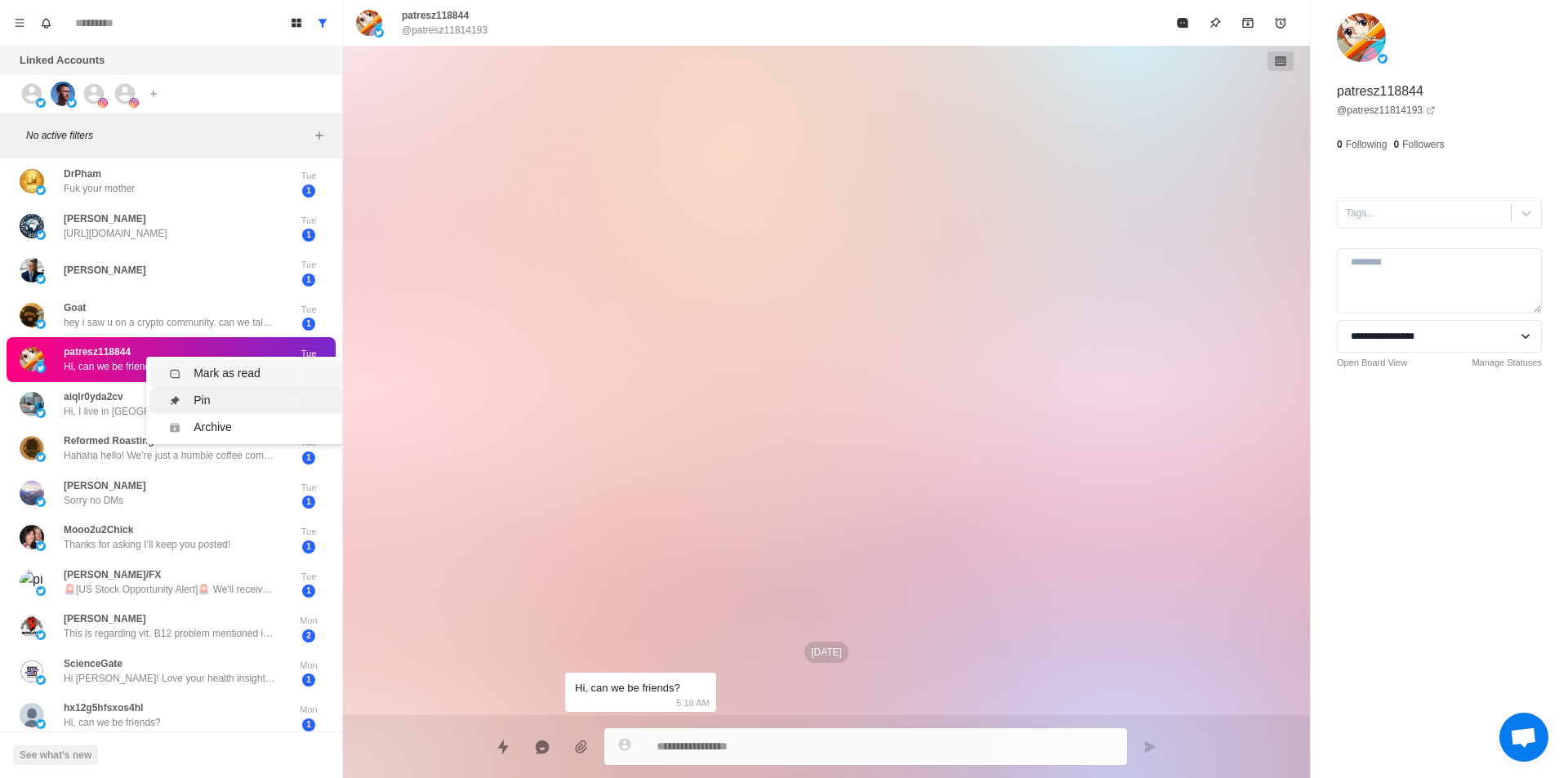
drag, startPoint x: 228, startPoint y: 373, endPoint x: 205, endPoint y: 398, distance: 34.0
click at [228, 373] on div "Mark as read" at bounding box center [227, 374] width 67 height 17
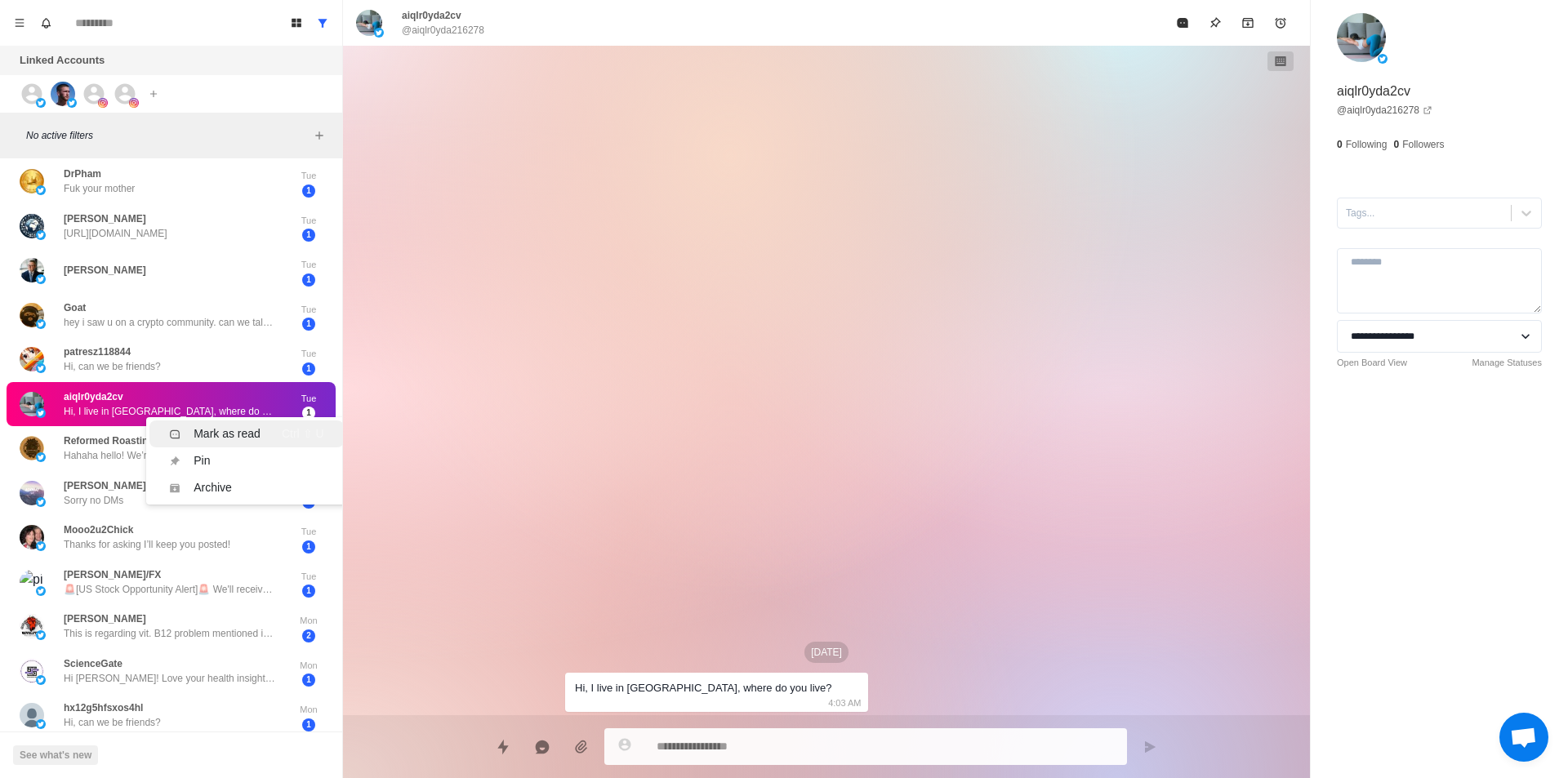
click at [234, 433] on div "Mark as read" at bounding box center [227, 433] width 67 height 17
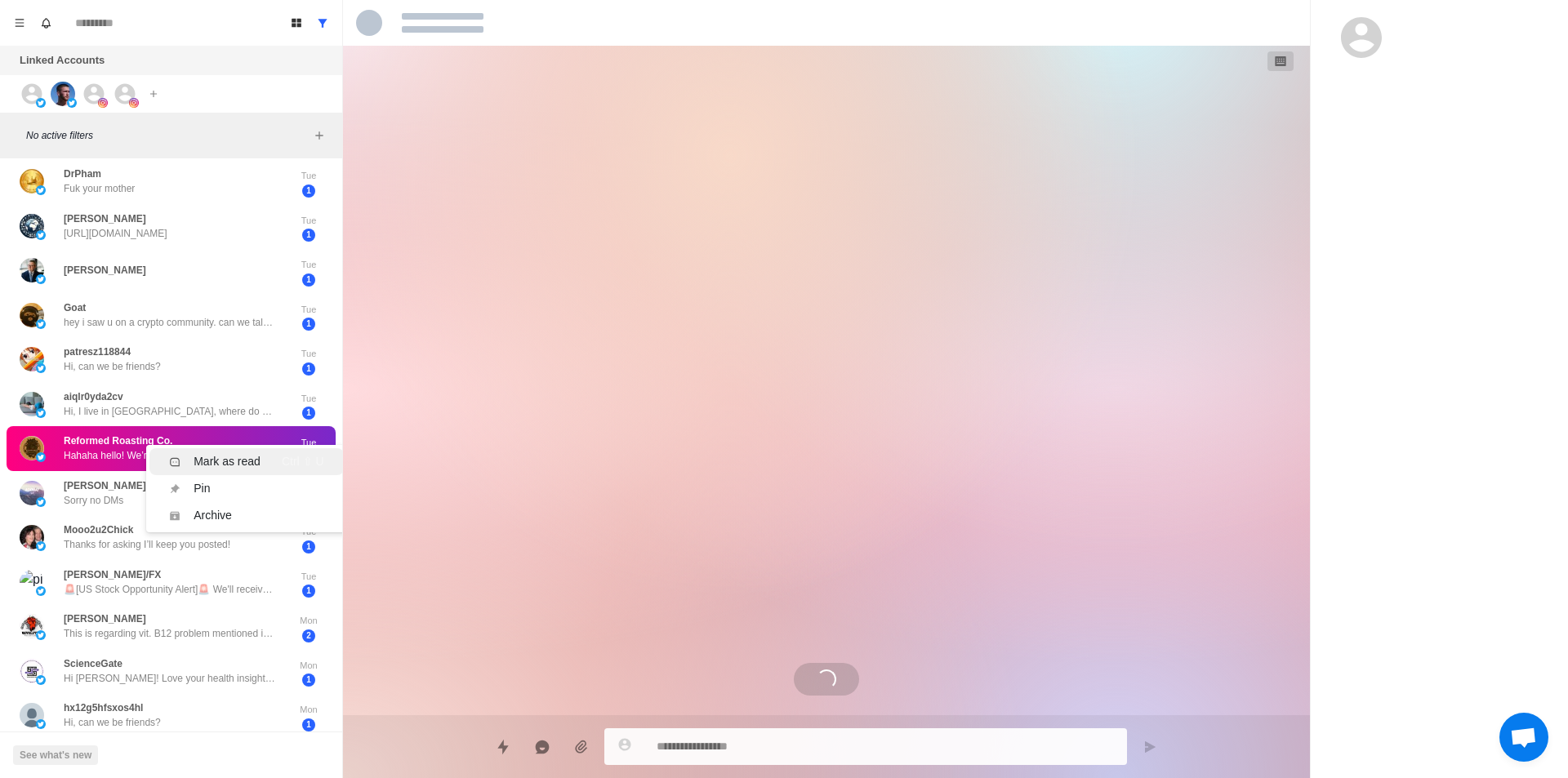
click at [243, 453] on div "Mark as read" at bounding box center [227, 462] width 67 height 17
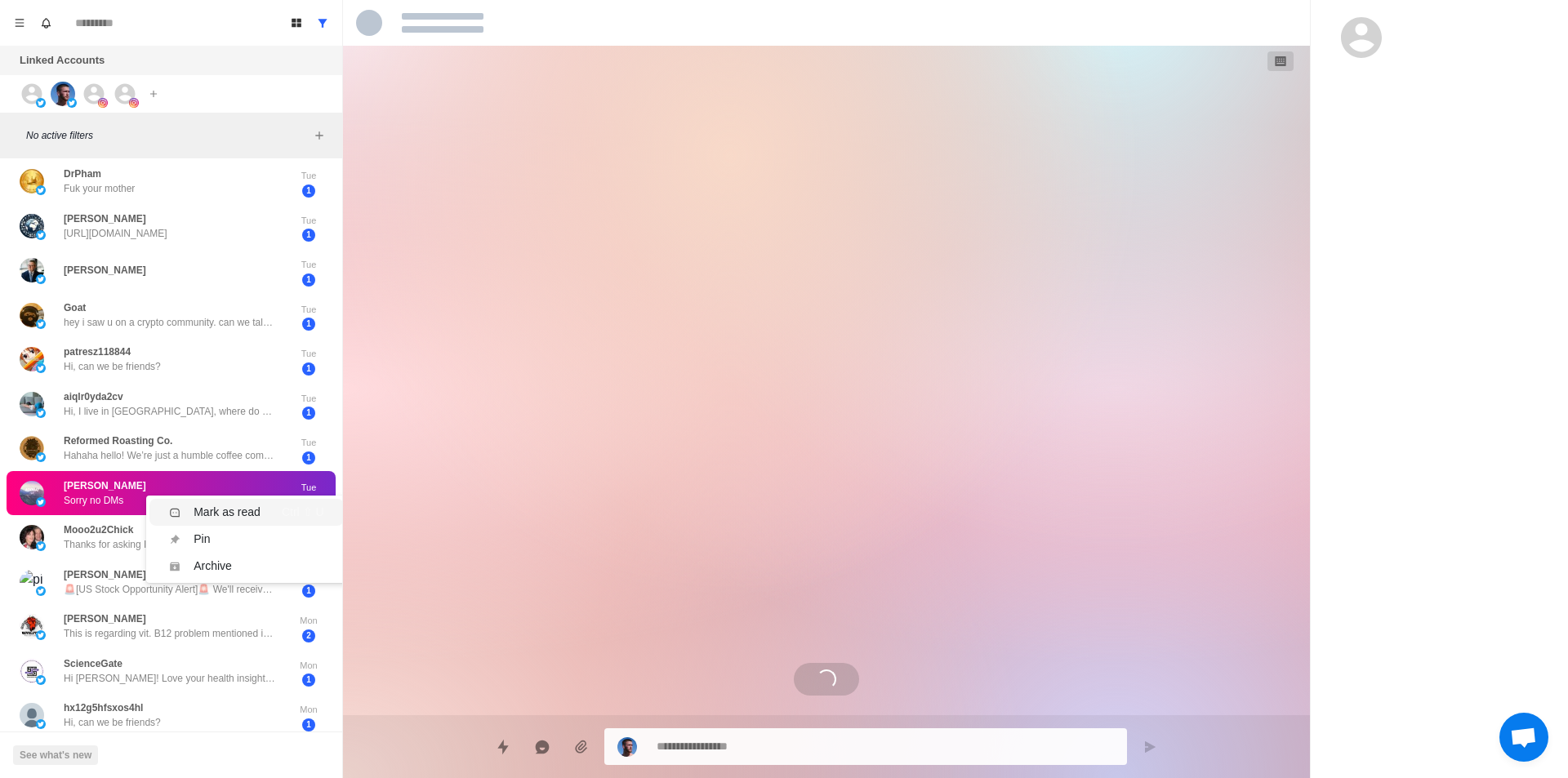
scroll to position [997, 0]
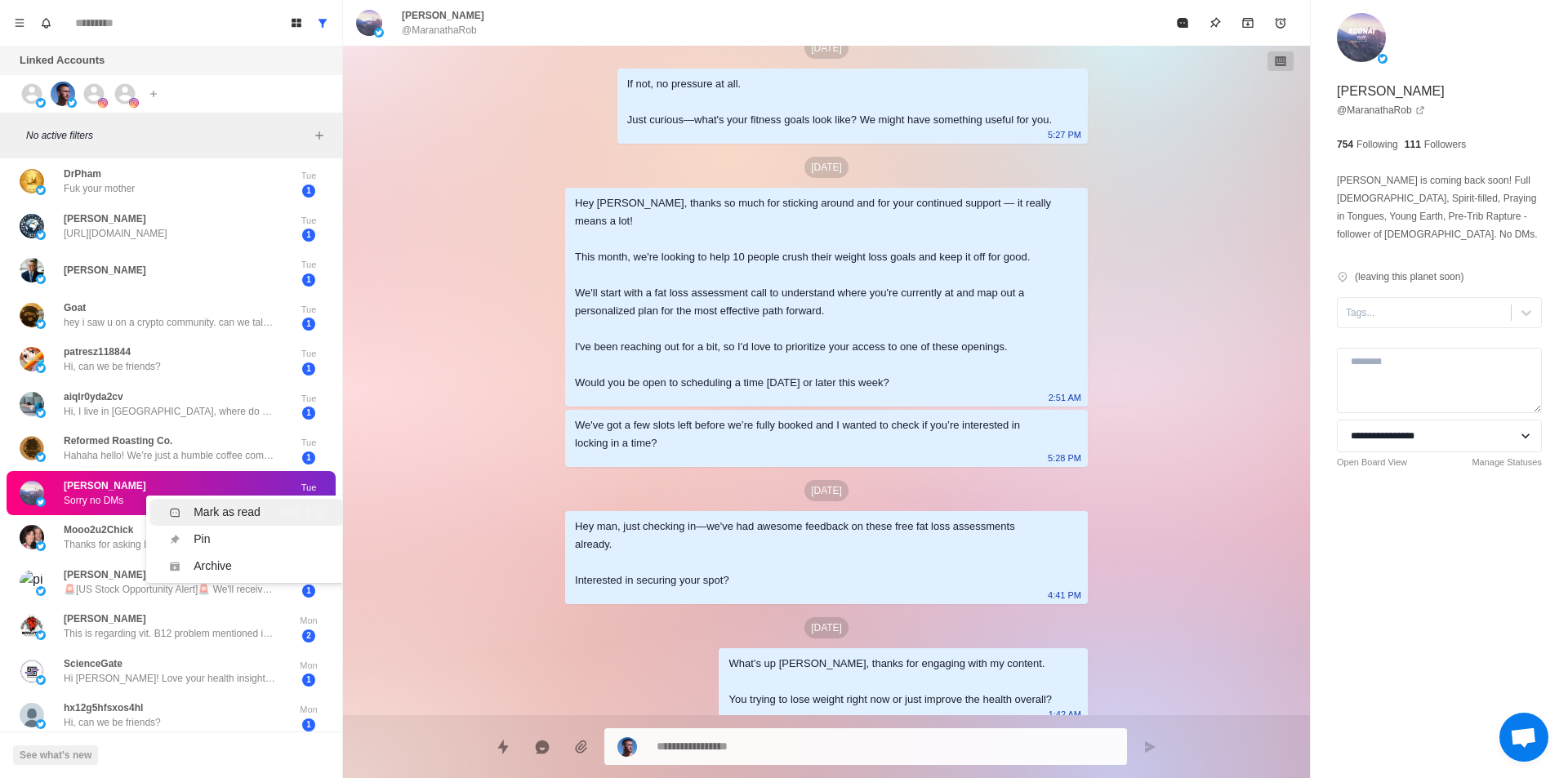
click at [231, 516] on div "Mark as read" at bounding box center [227, 512] width 67 height 17
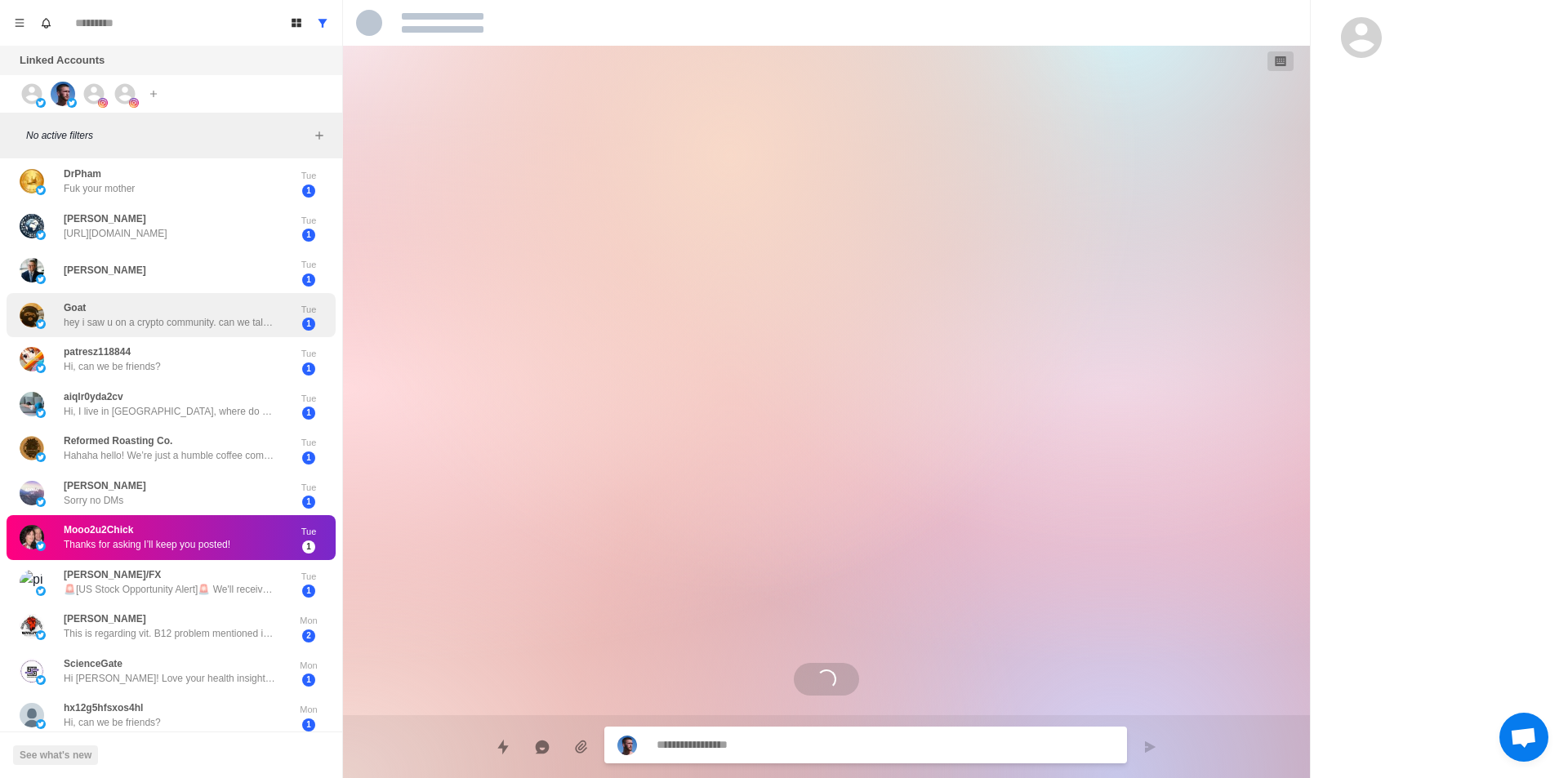
scroll to position [1265, 0]
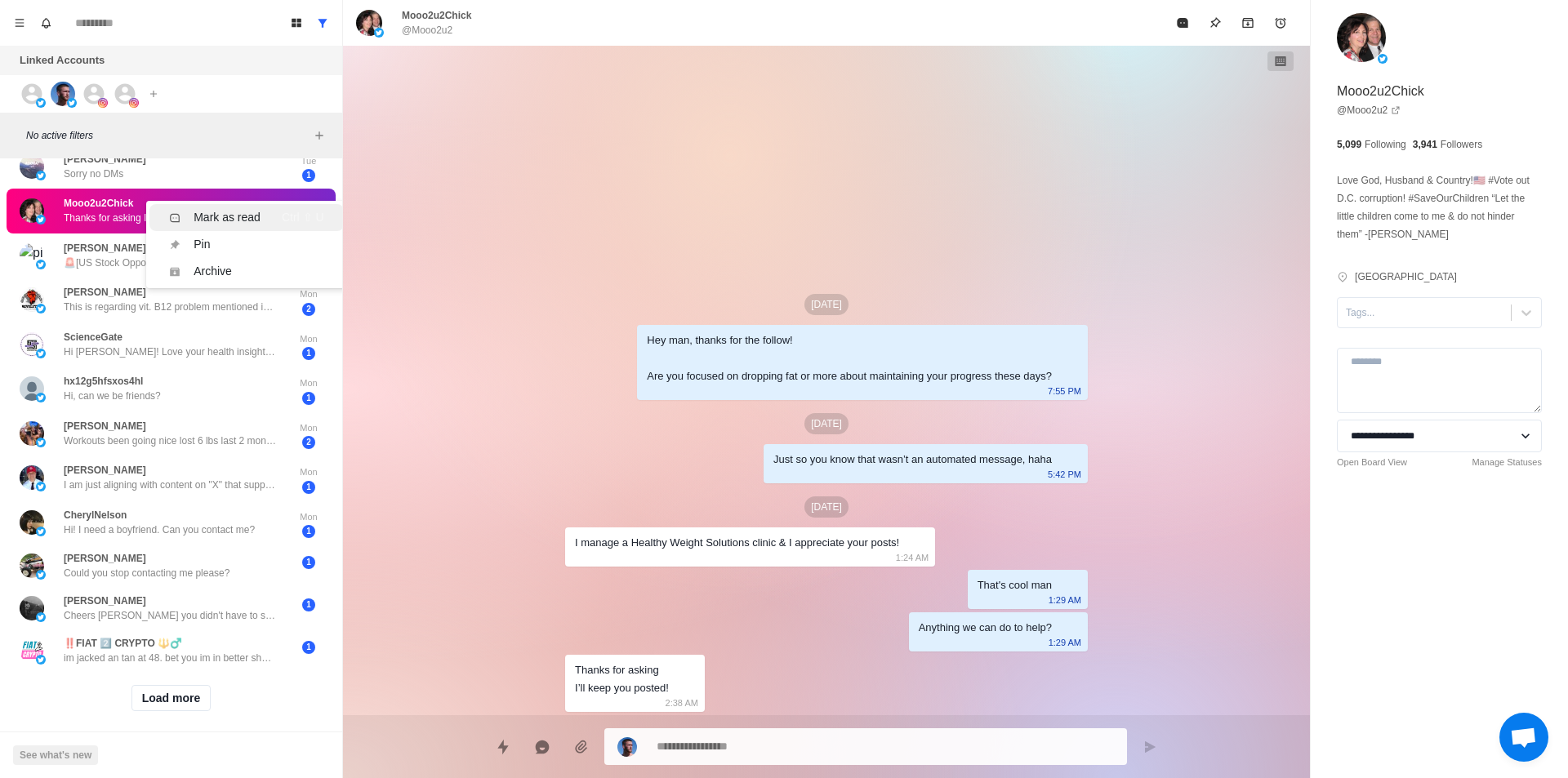
click at [259, 214] on div "Mark as read" at bounding box center [227, 217] width 67 height 17
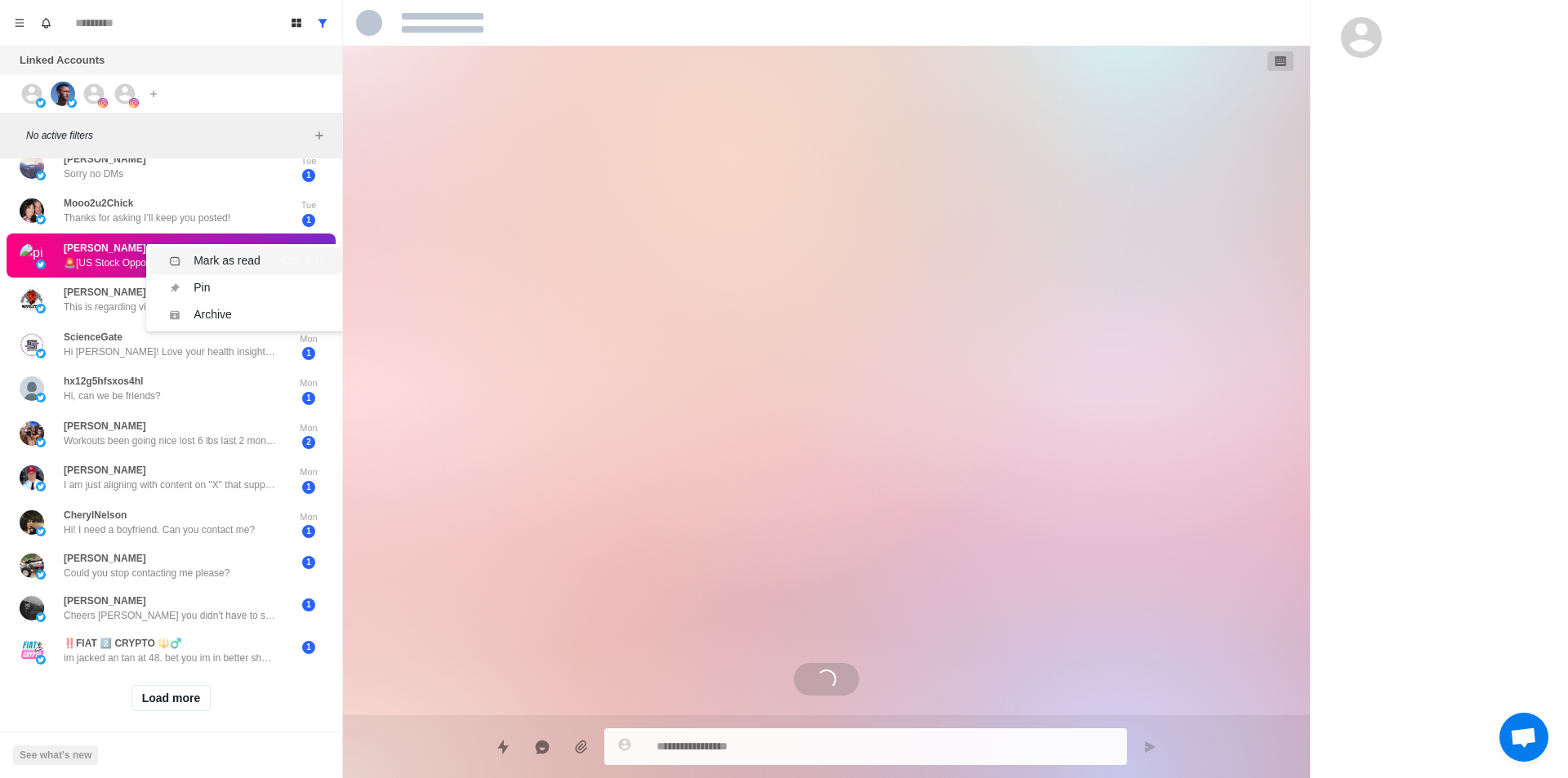
scroll to position [910, 0]
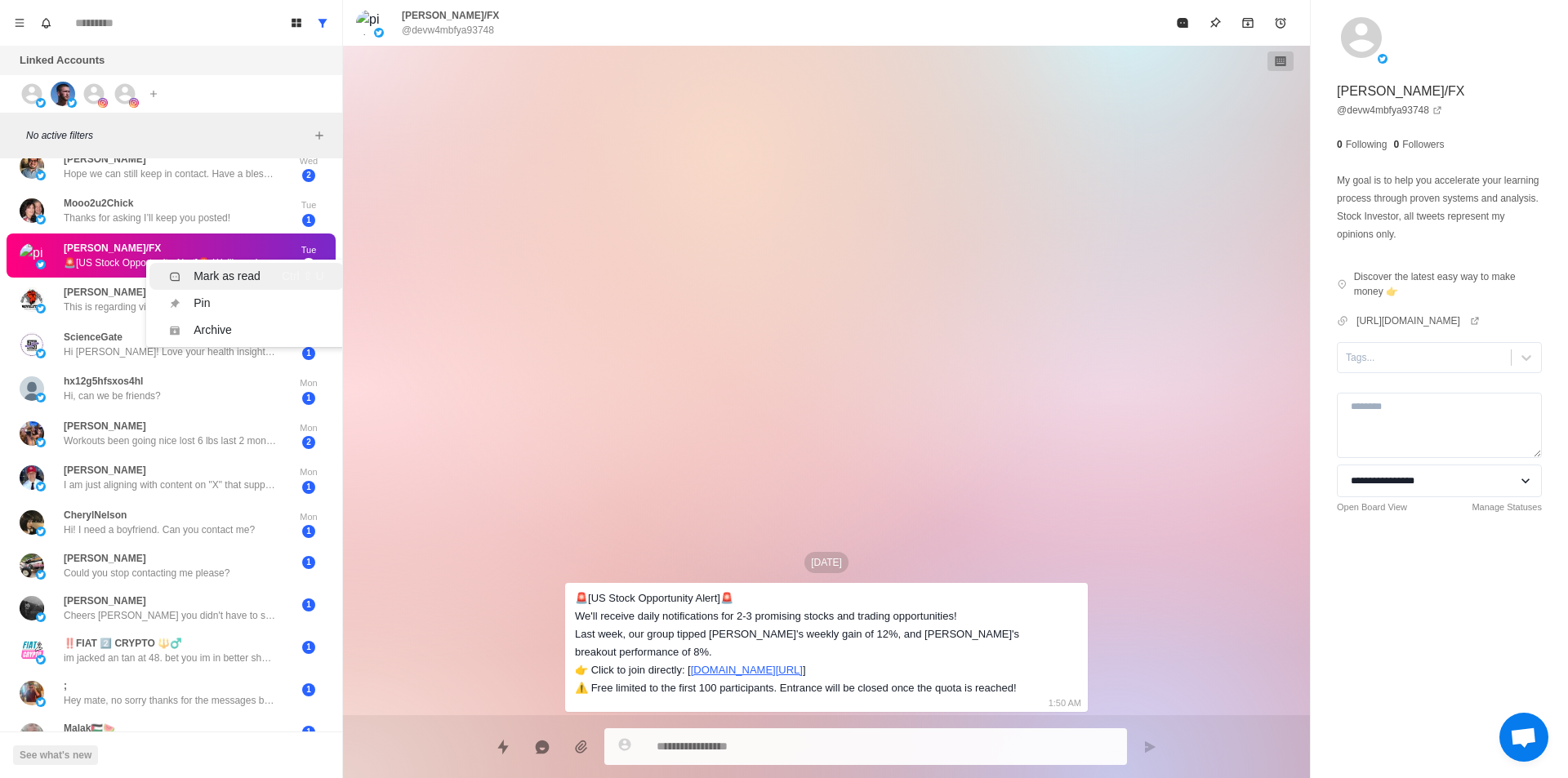
click at [262, 263] on li "Mark as read Ctrl ⇧ U" at bounding box center [246, 275] width 193 height 27
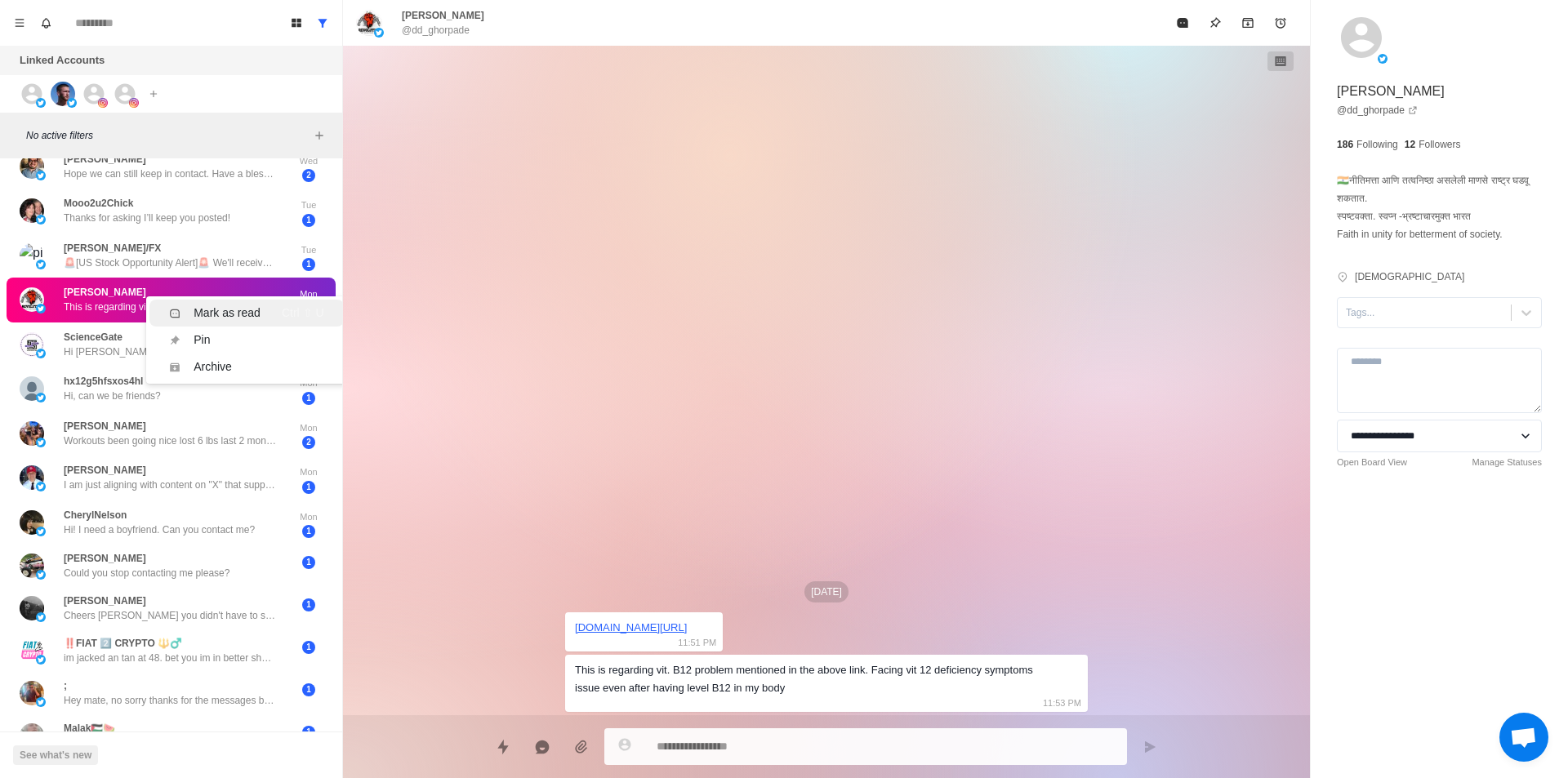
click at [248, 305] on div "Mark as read" at bounding box center [227, 313] width 67 height 17
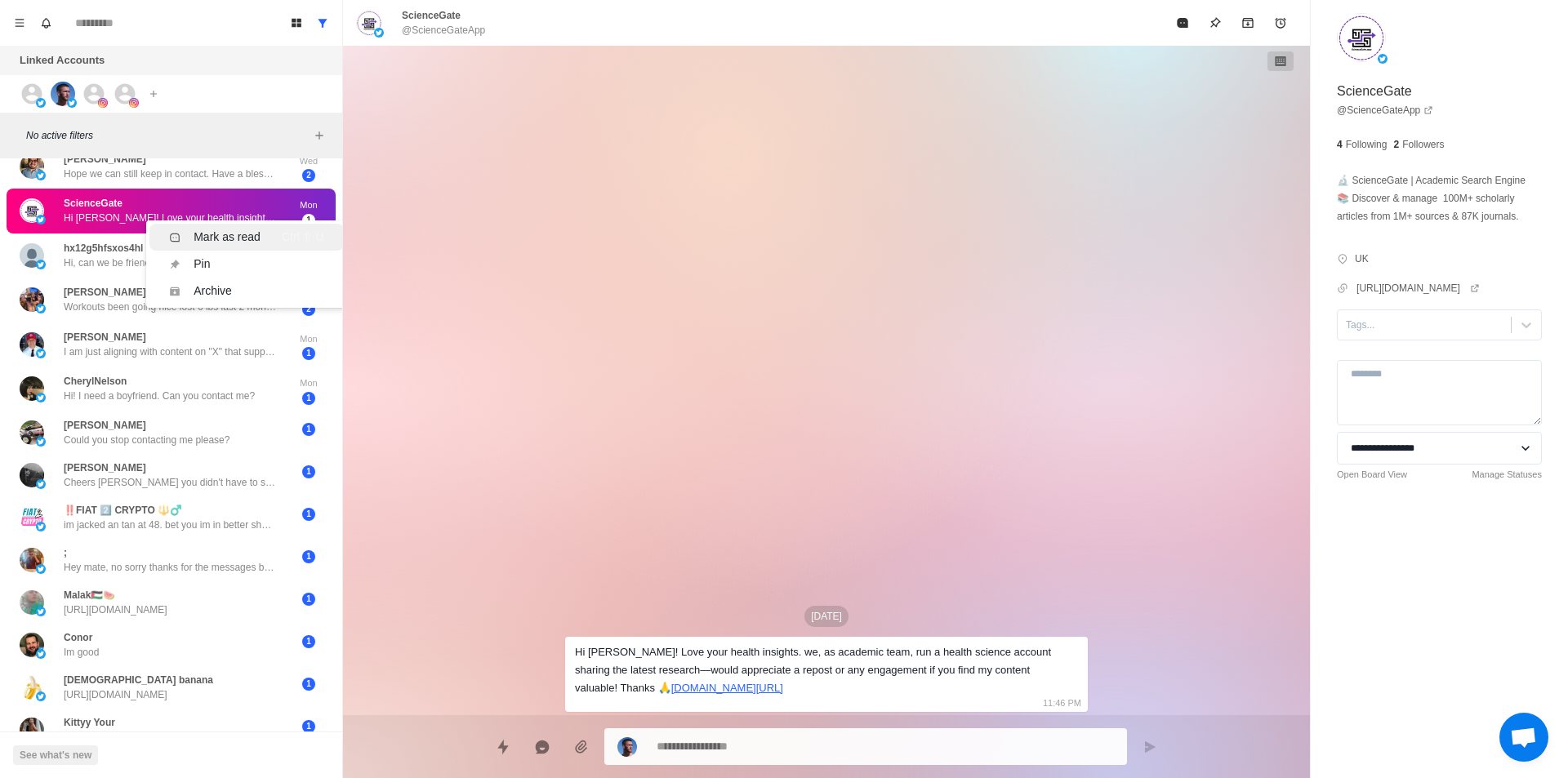
click at [271, 233] on div "Mark as read Ctrl ⇧ U" at bounding box center [246, 237] width 154 height 17
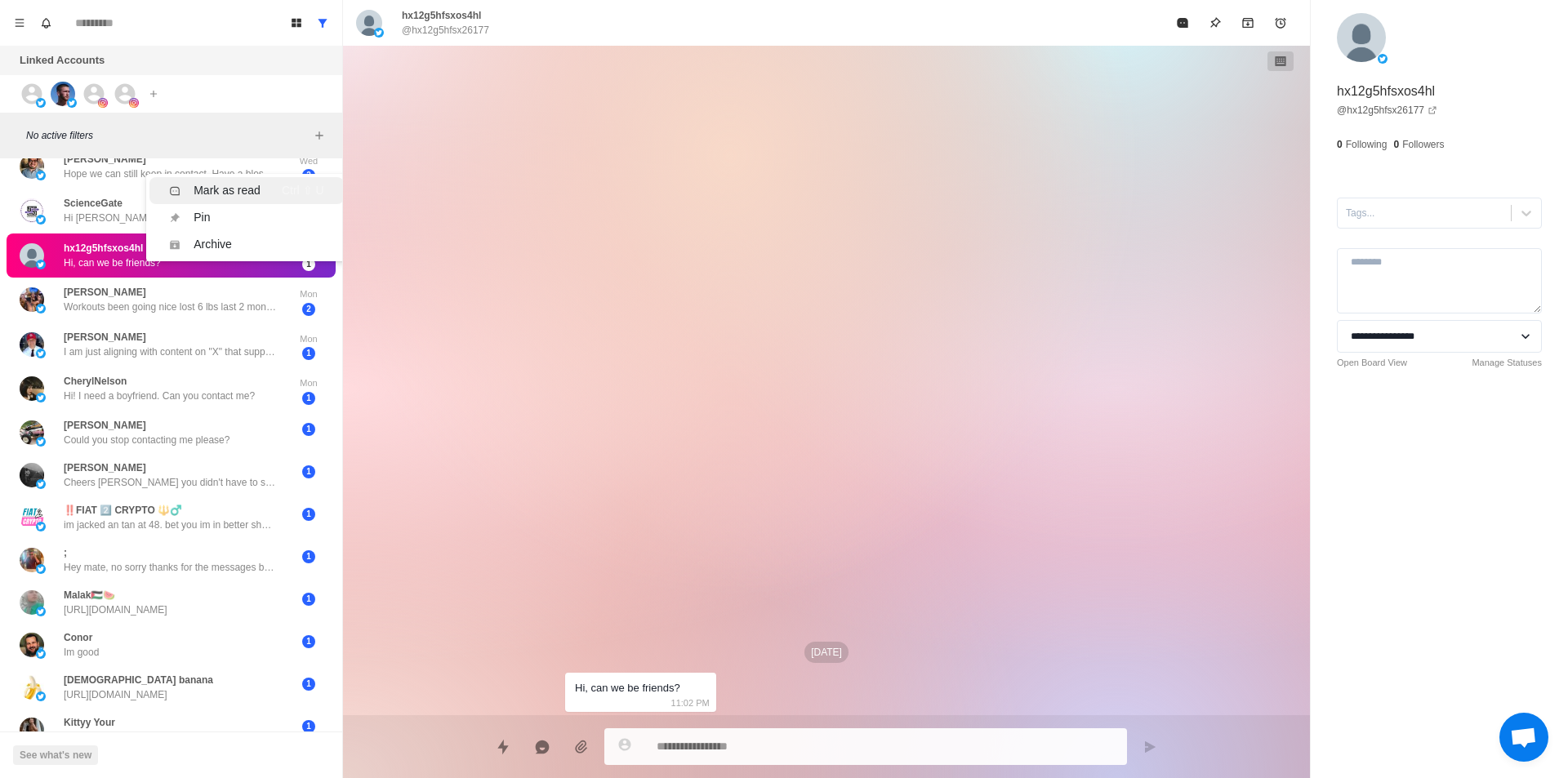
click at [230, 192] on div "Mark as read" at bounding box center [227, 191] width 67 height 17
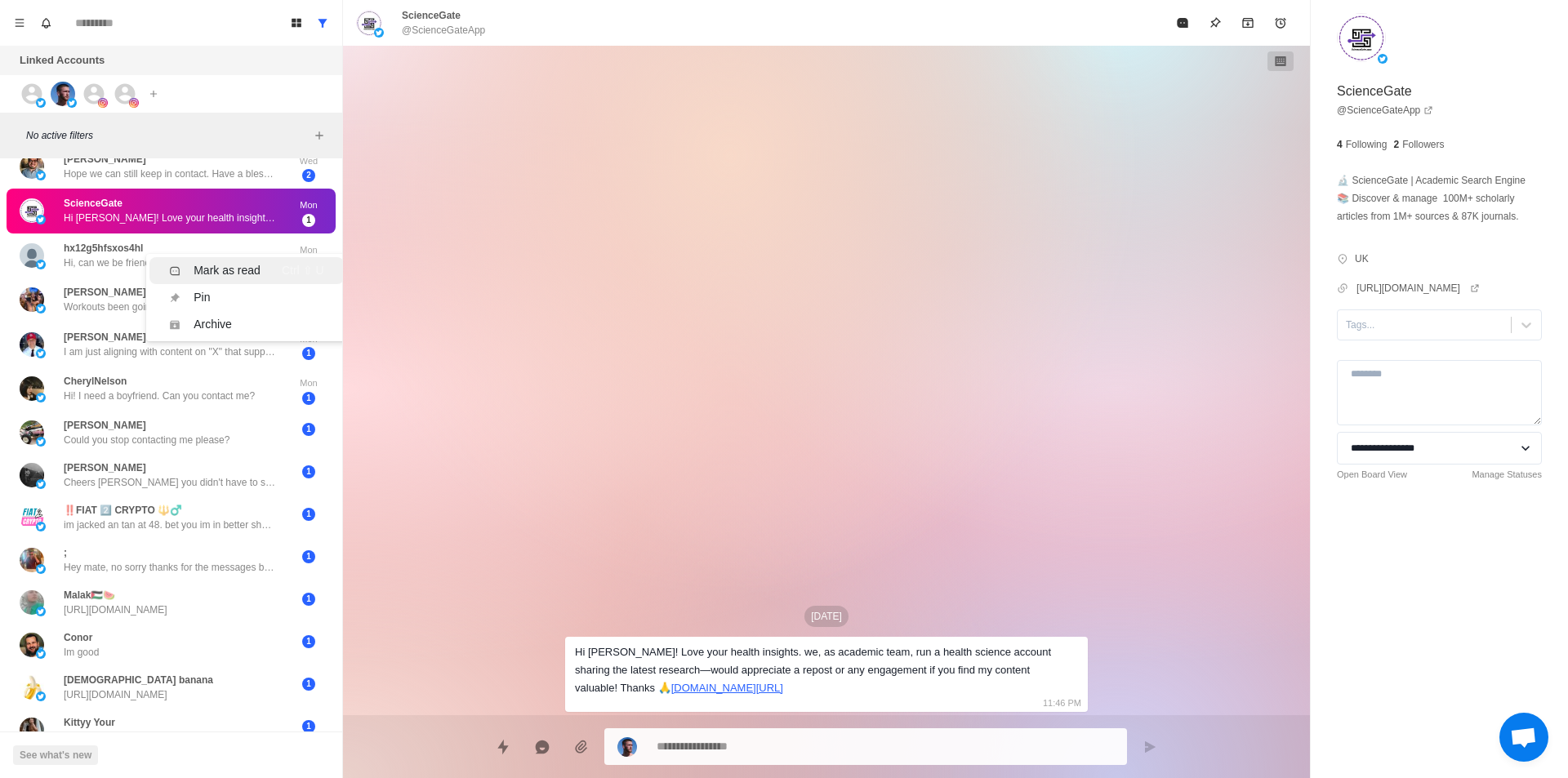
click at [216, 271] on div "Mark as read" at bounding box center [227, 270] width 67 height 17
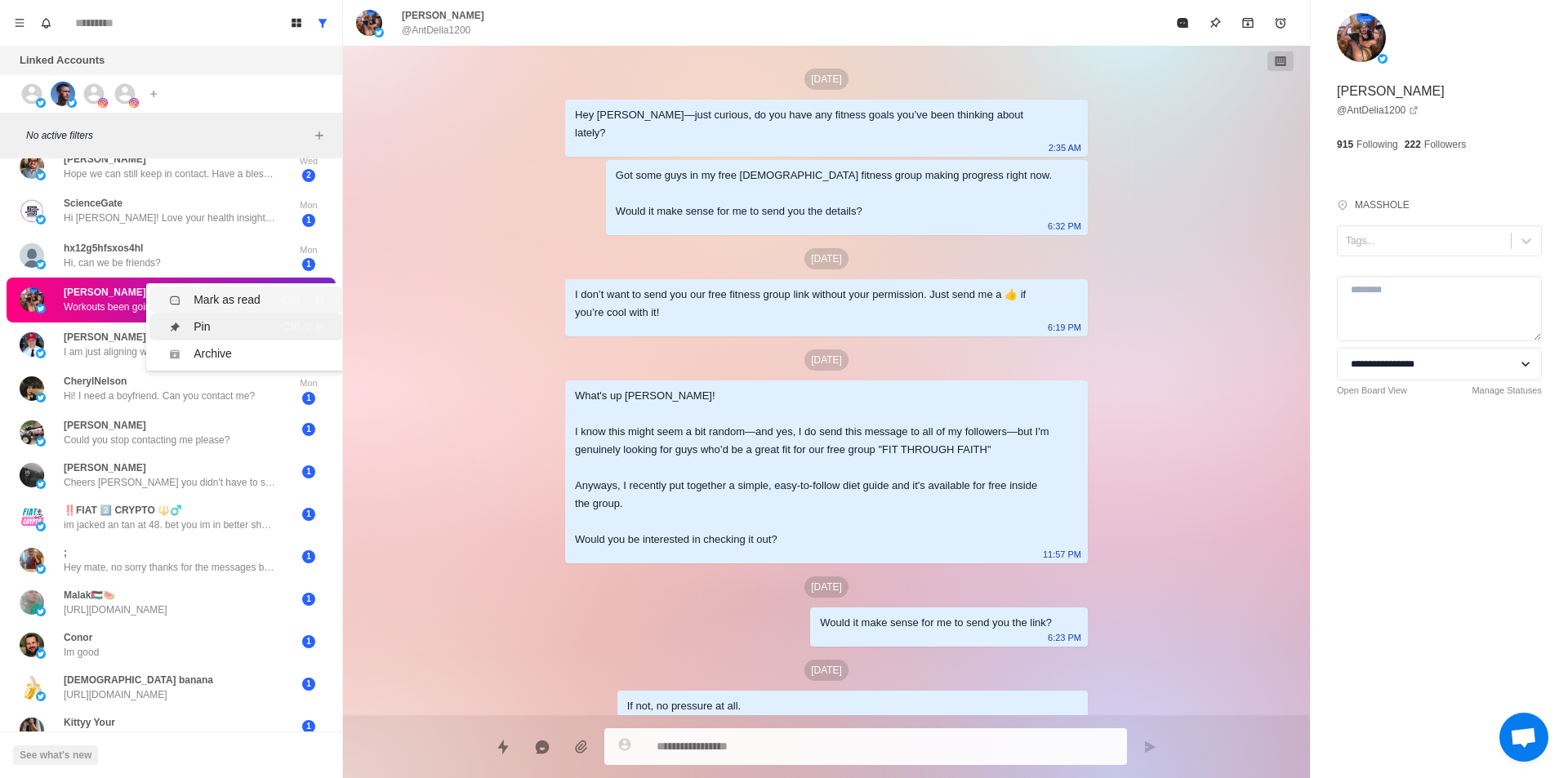
scroll to position [402, 0]
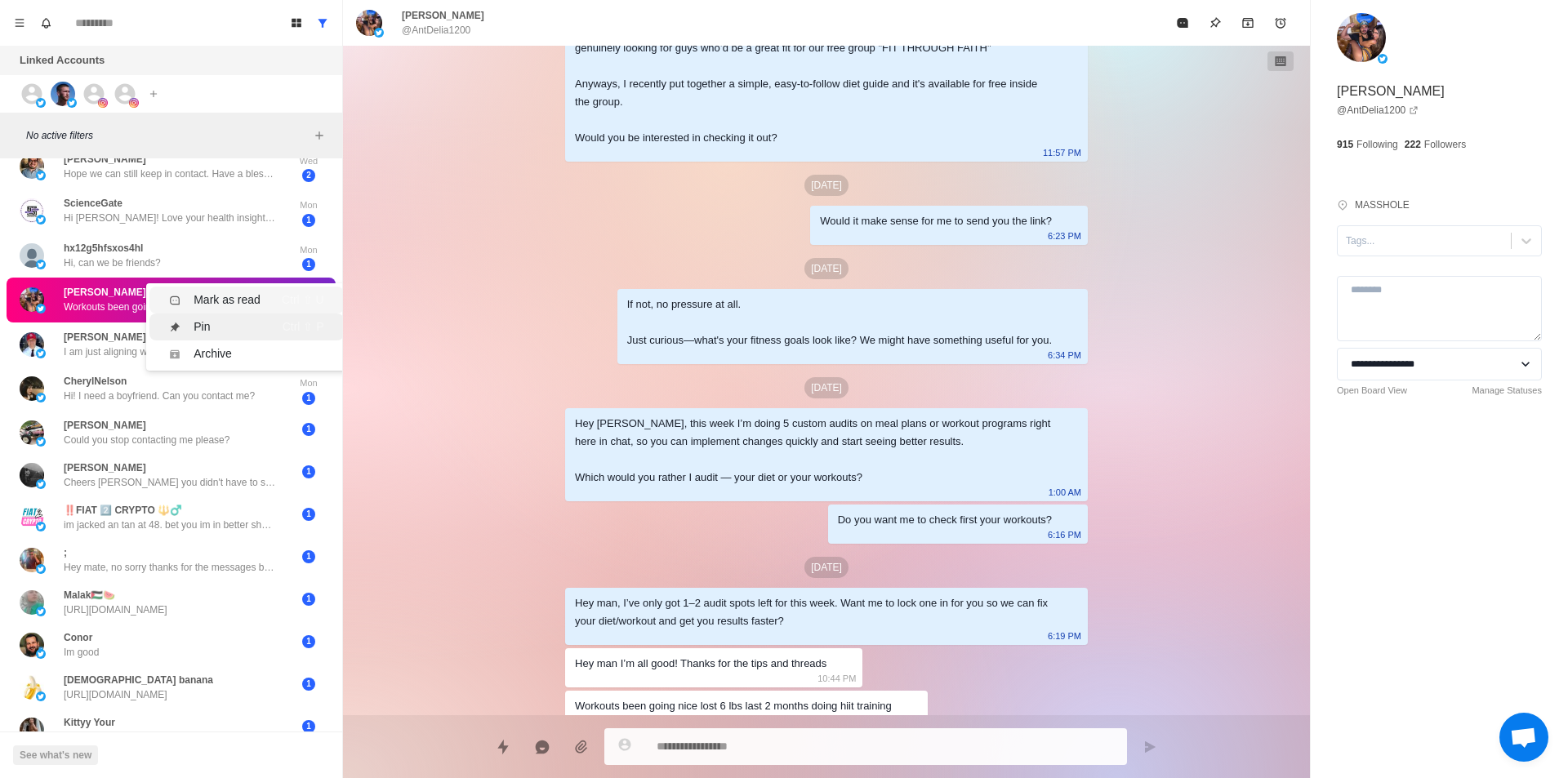
click at [223, 295] on div "Mark as read" at bounding box center [227, 300] width 67 height 17
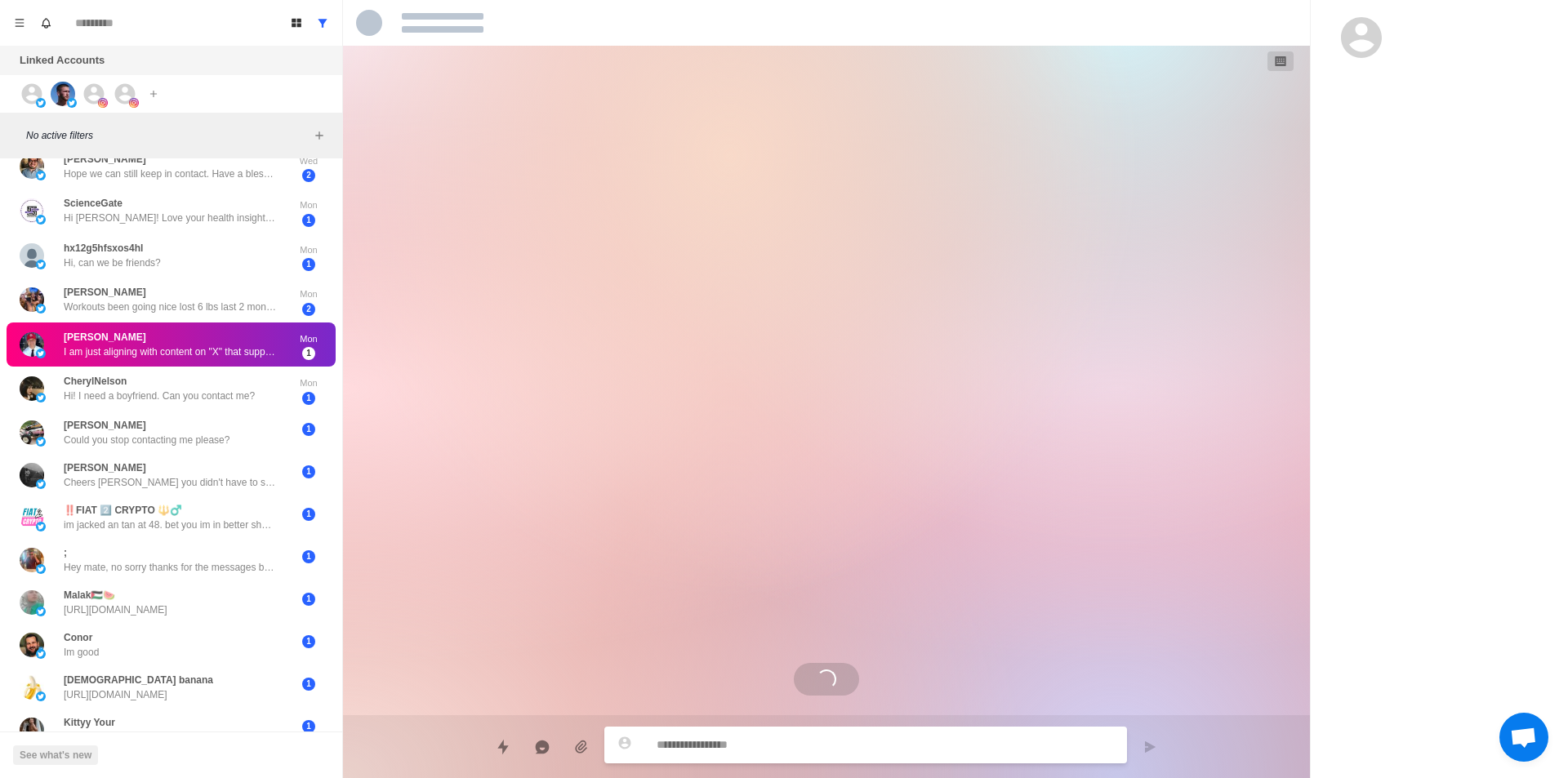
scroll to position [0, 0]
click at [235, 345] on div "Mark as read" at bounding box center [227, 351] width 67 height 17
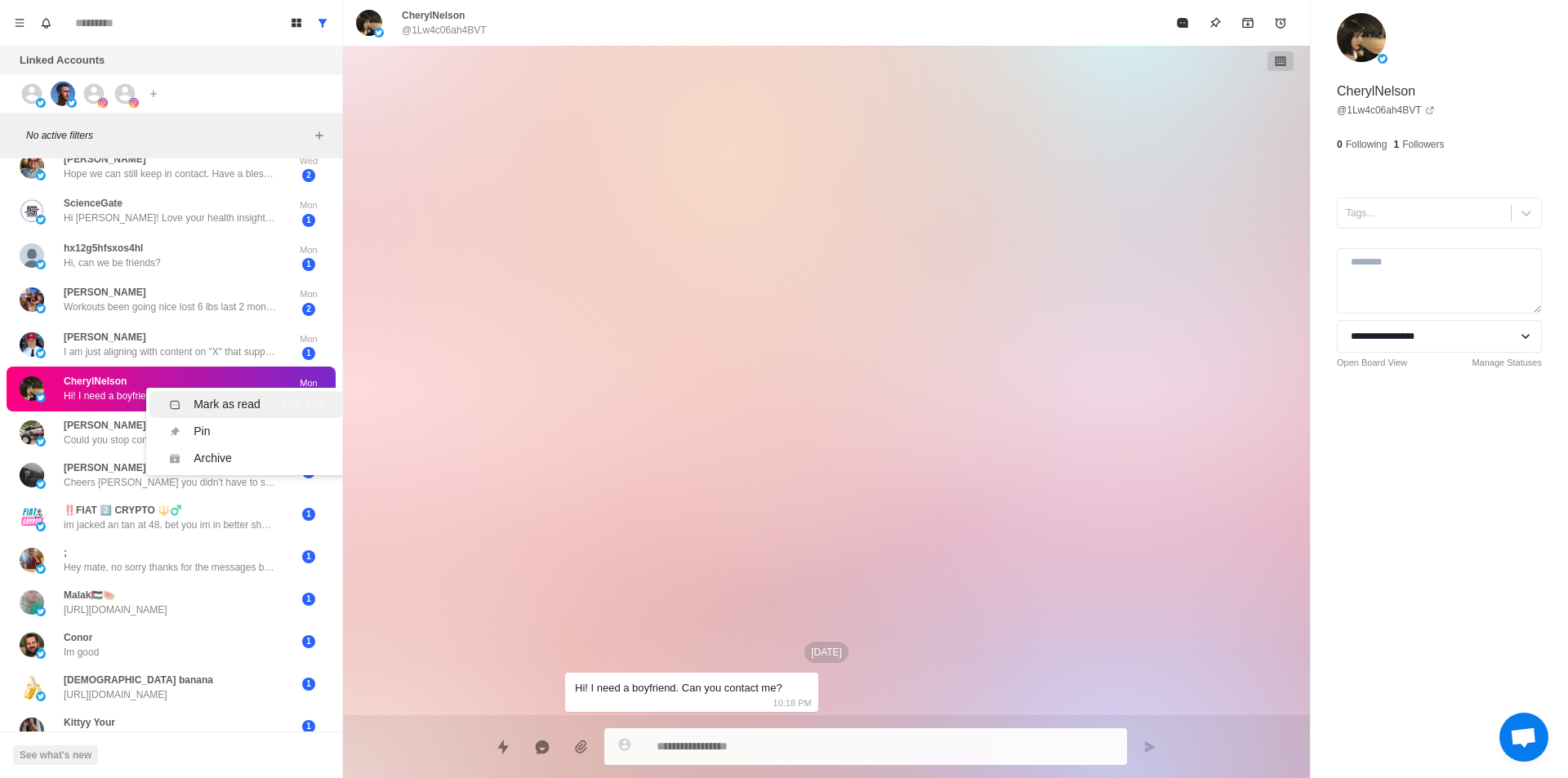
click at [228, 412] on div "Mark as read" at bounding box center [227, 404] width 67 height 17
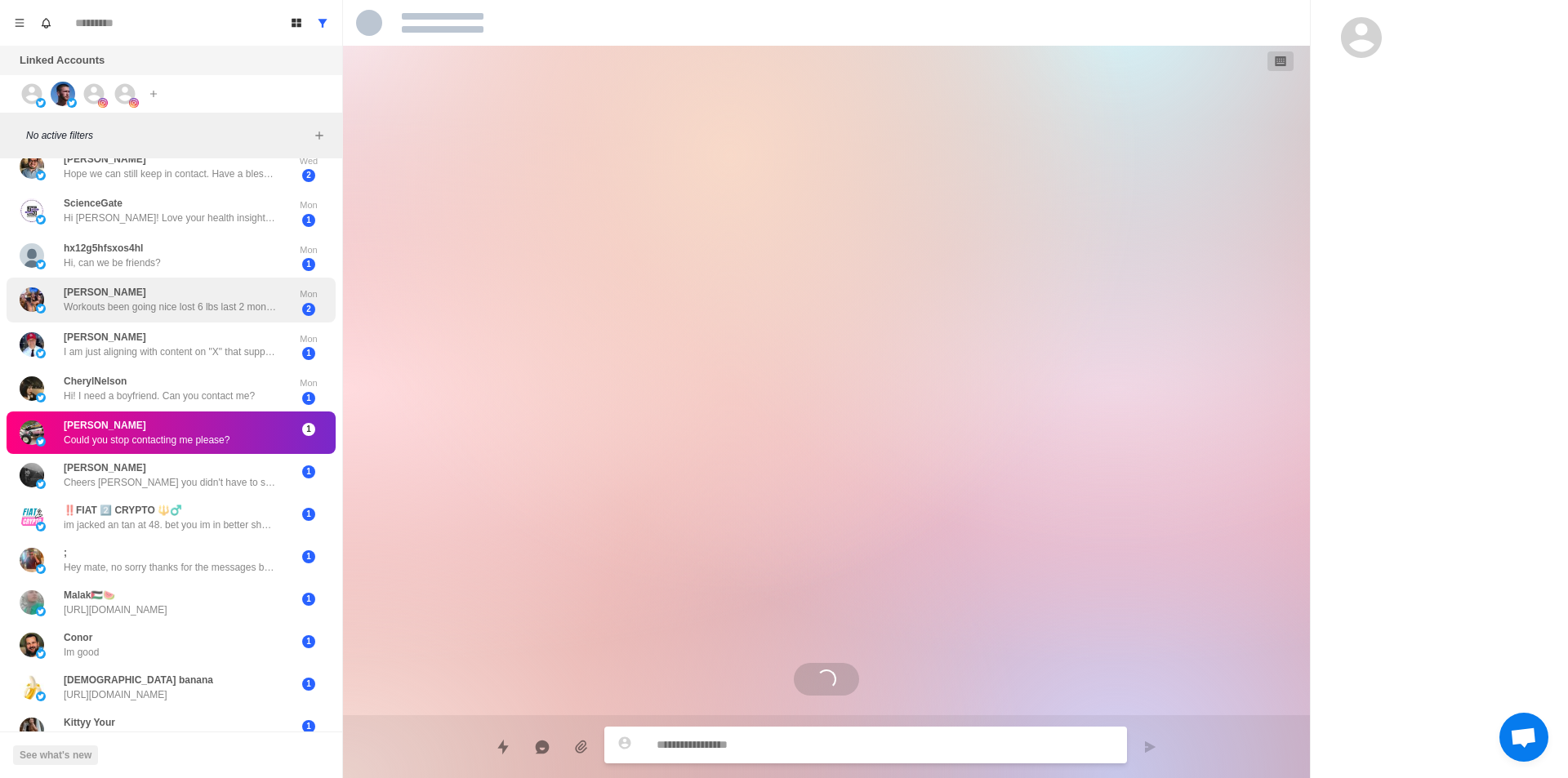
click at [209, 306] on p "Workouts been going nice lost 6 lbs last 2 months doing hiit training" at bounding box center [169, 306] width 212 height 15
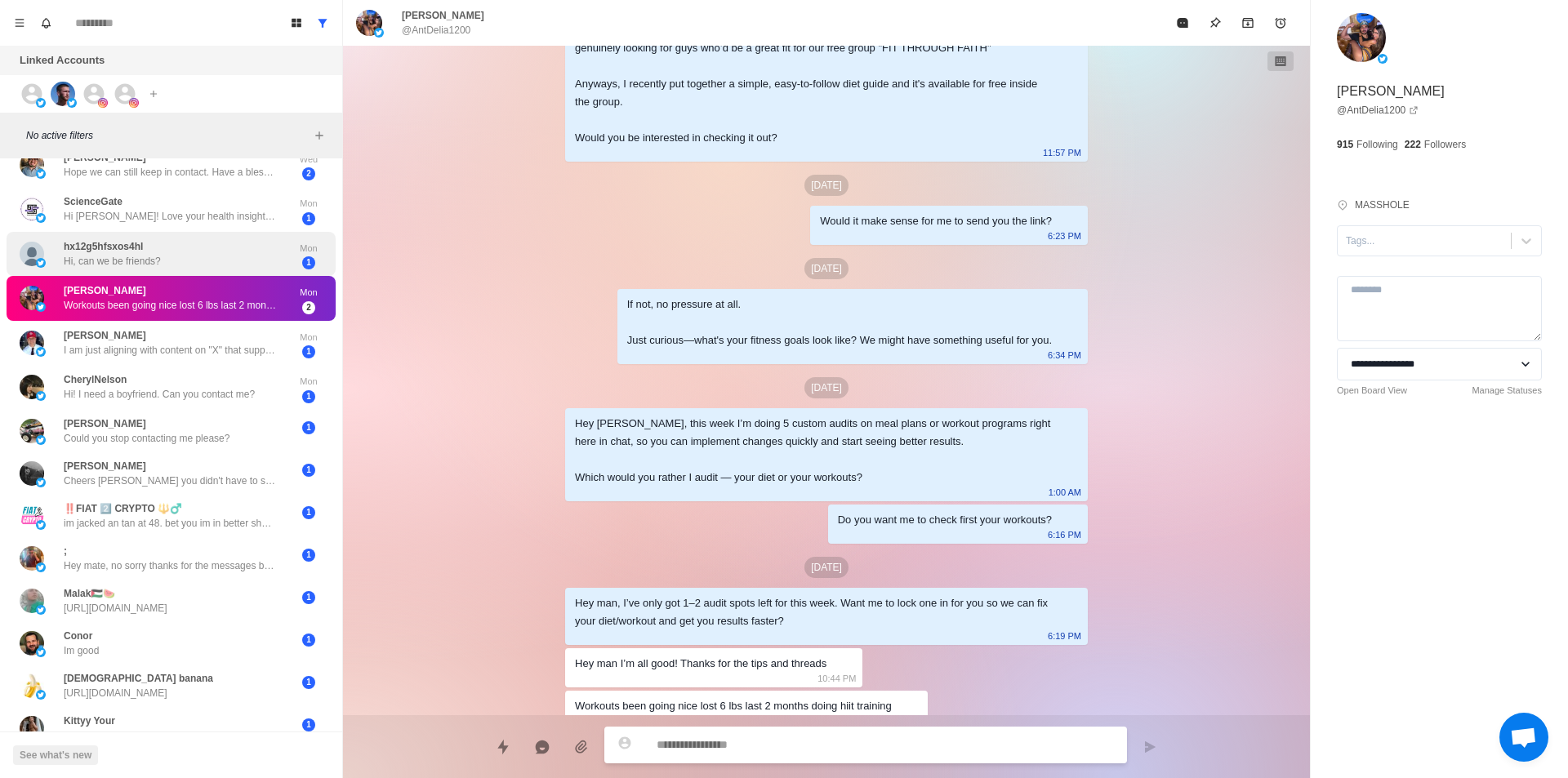
scroll to position [910, 0]
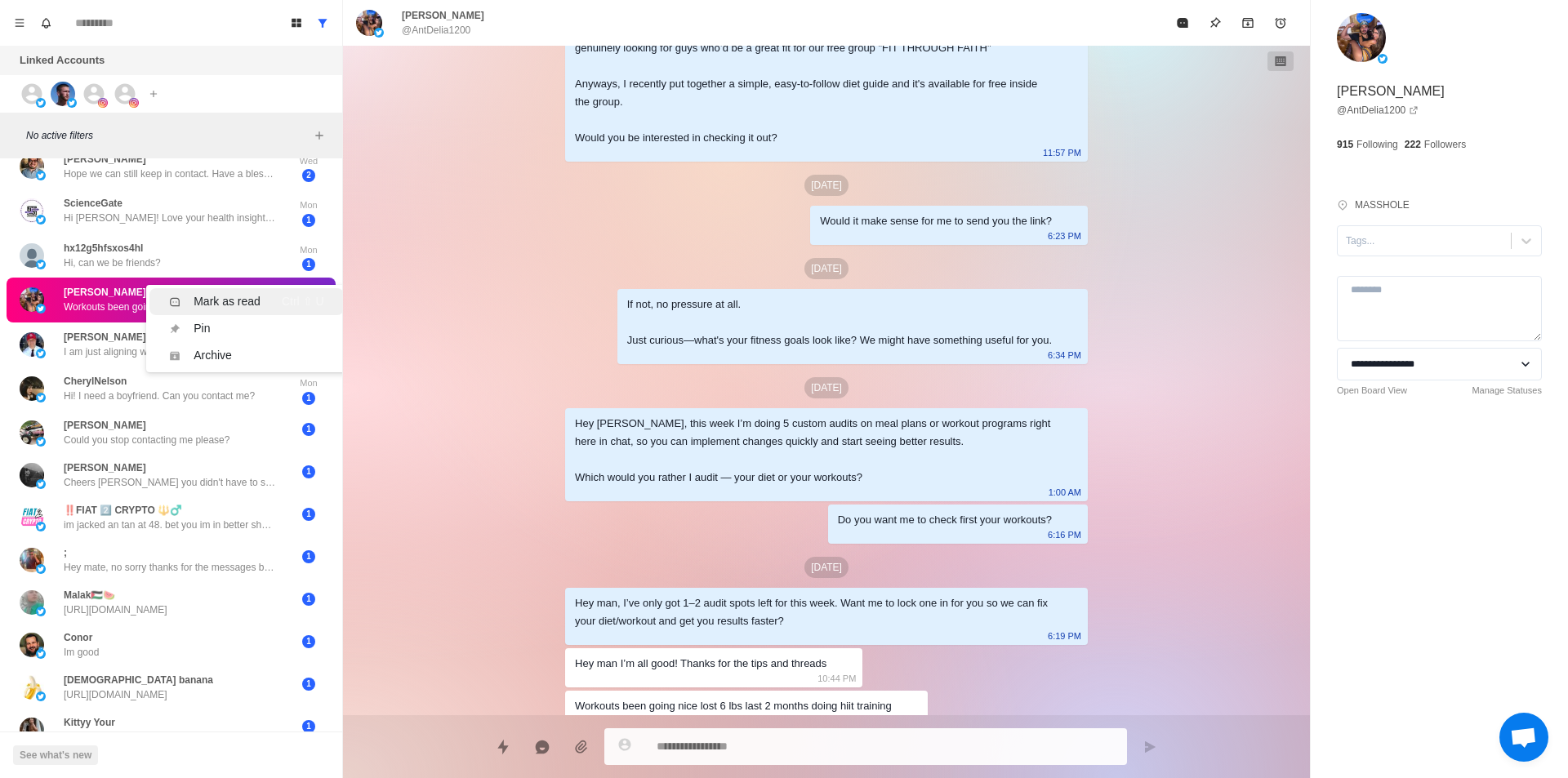
click at [208, 298] on div "Mark as read" at bounding box center [227, 302] width 67 height 17
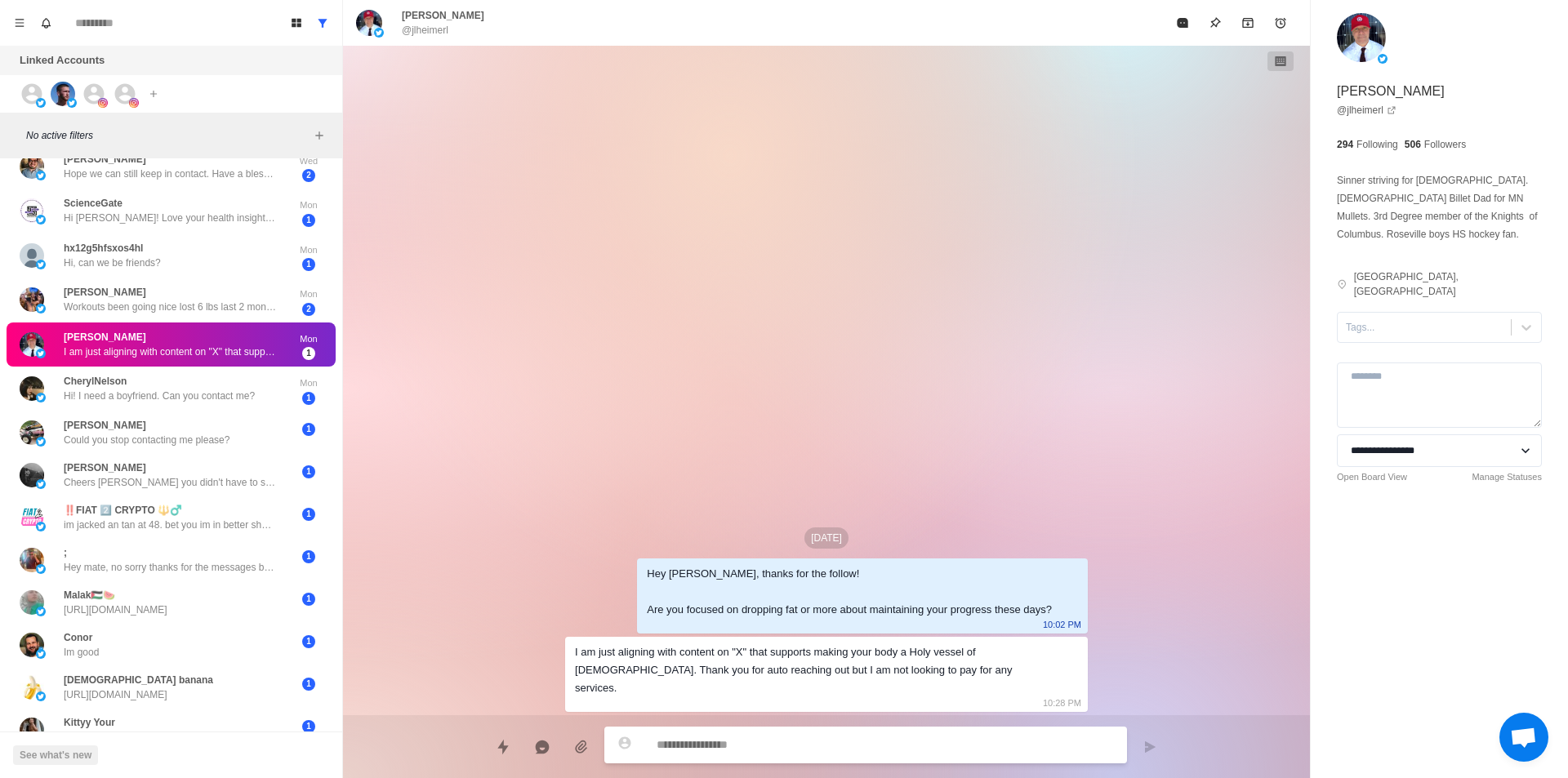
scroll to position [0, 0]
click at [215, 337] on li "Mark as read Ctrl ⇧ U" at bounding box center [246, 345] width 193 height 27
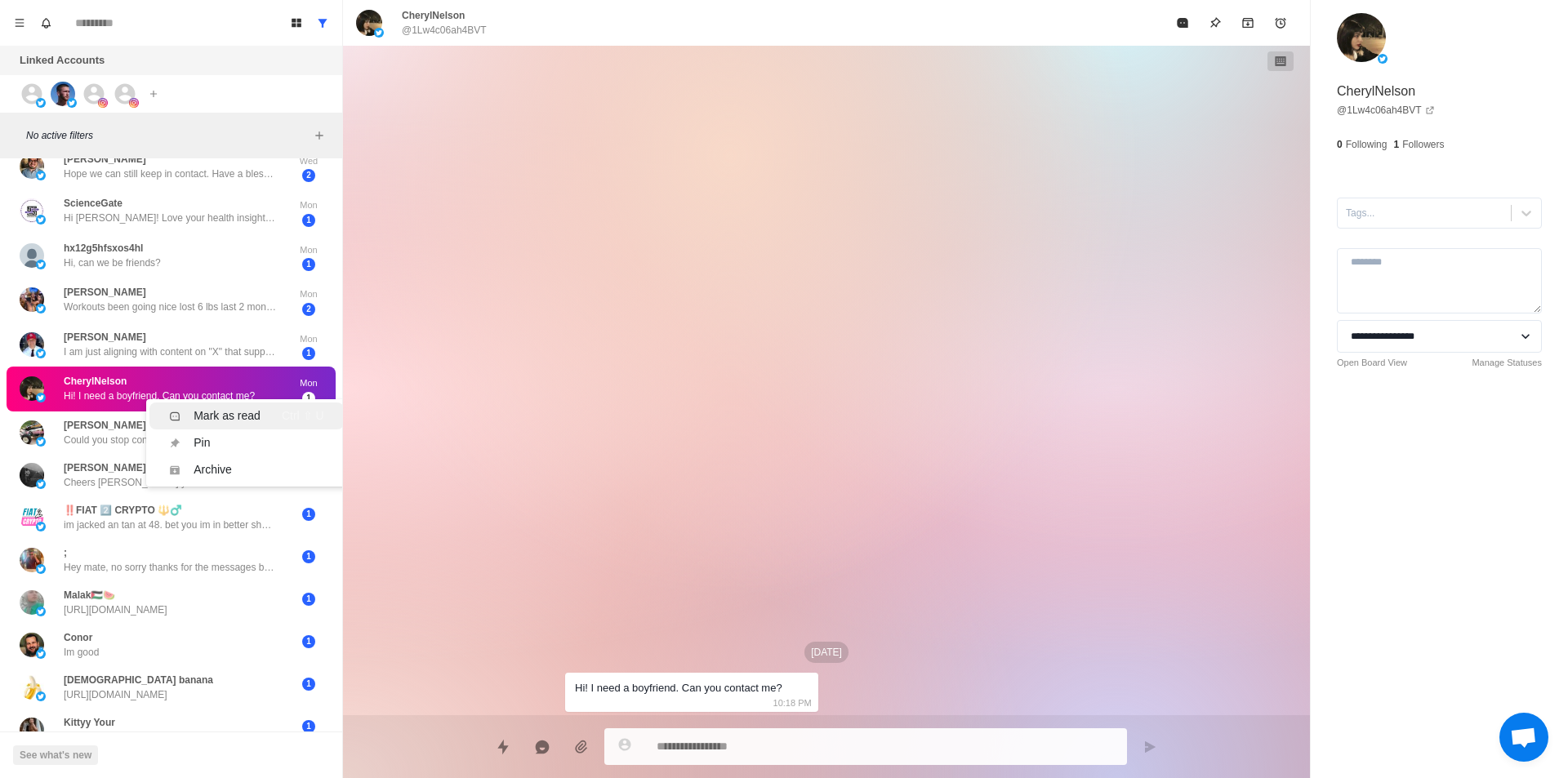
click at [209, 406] on li "Mark as read Ctrl ⇧ U" at bounding box center [246, 416] width 193 height 27
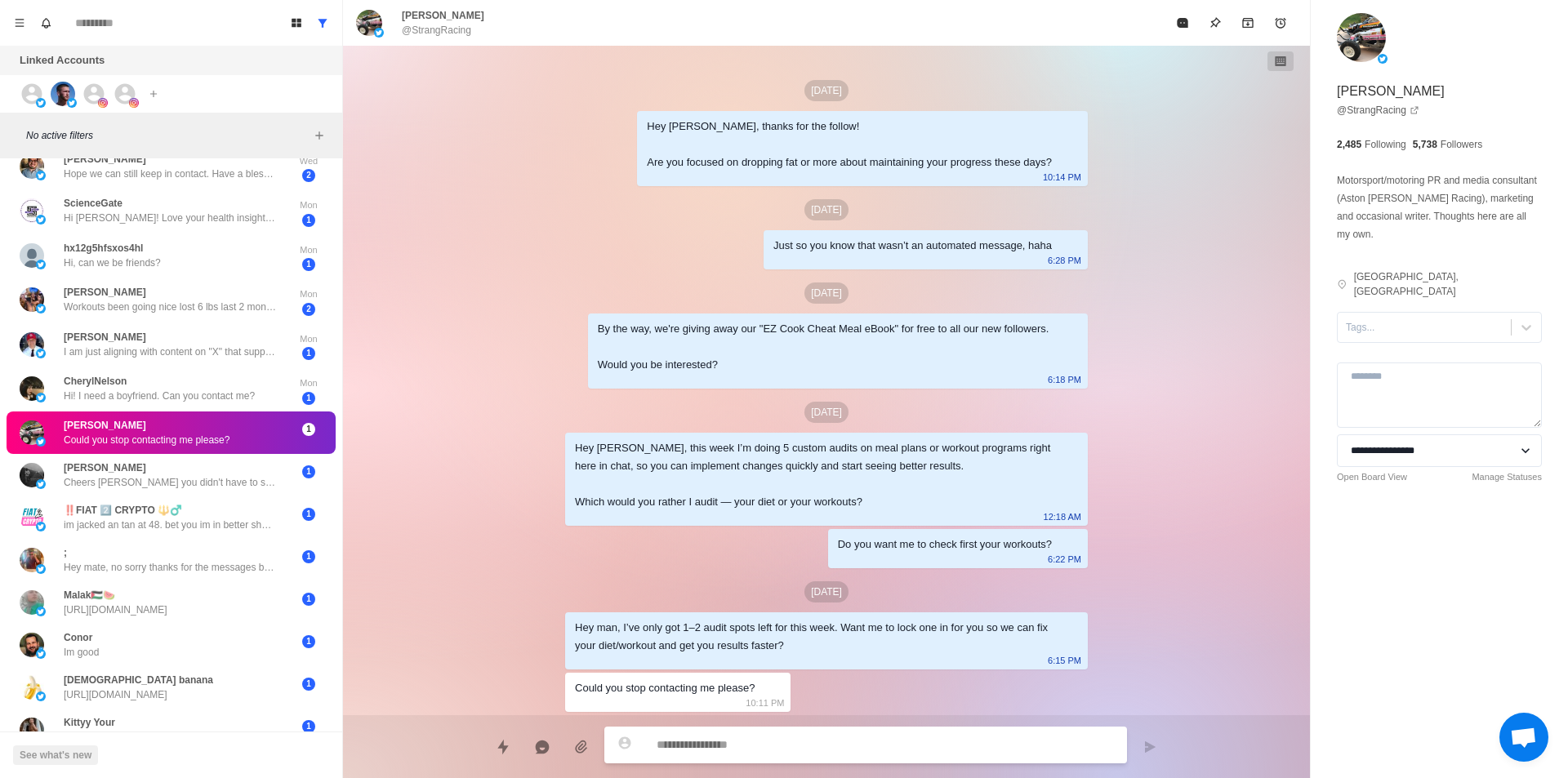
scroll to position [643, 0]
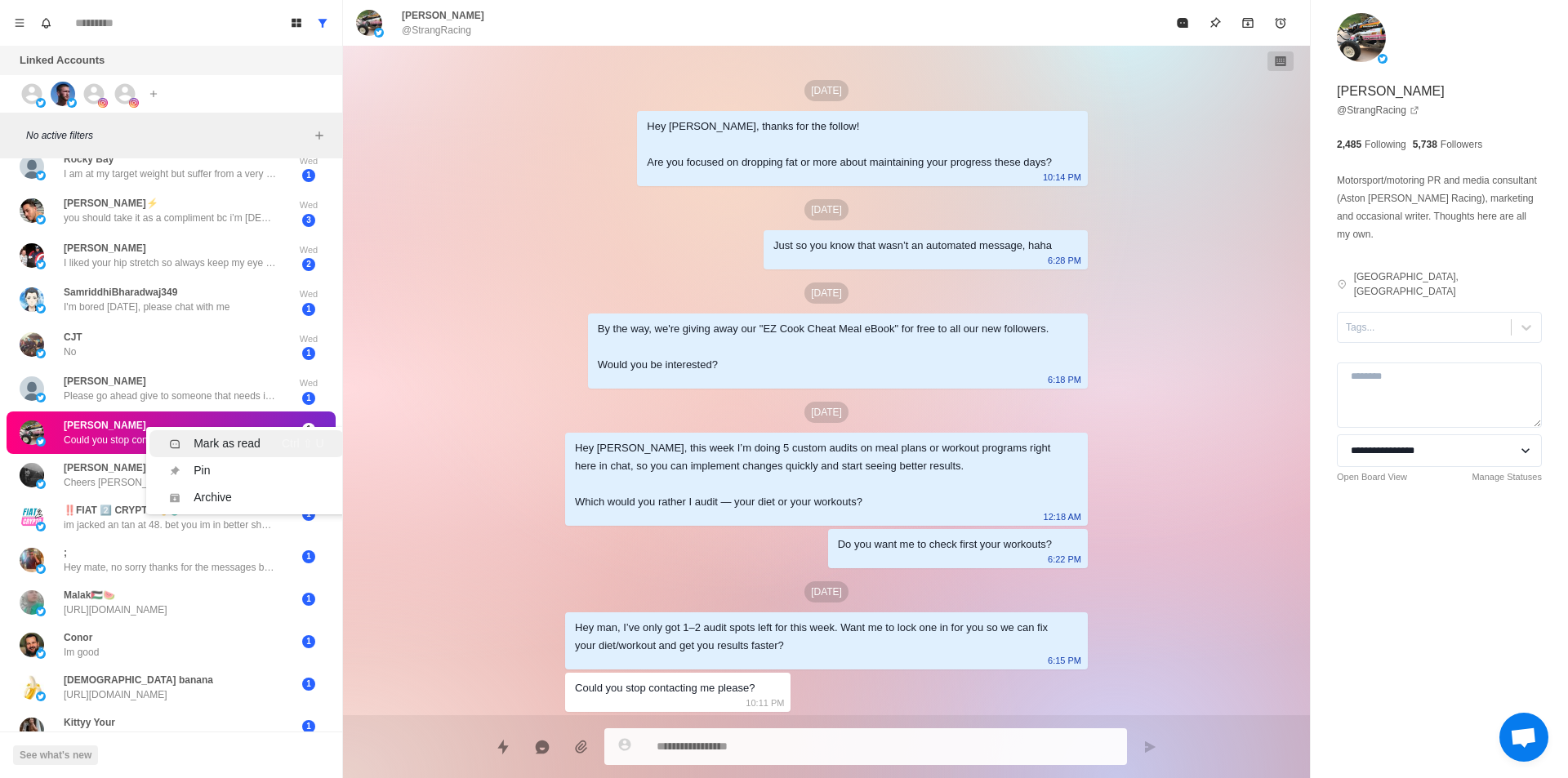
click at [215, 433] on li "Mark as read Ctrl ⇧ U" at bounding box center [246, 443] width 193 height 27
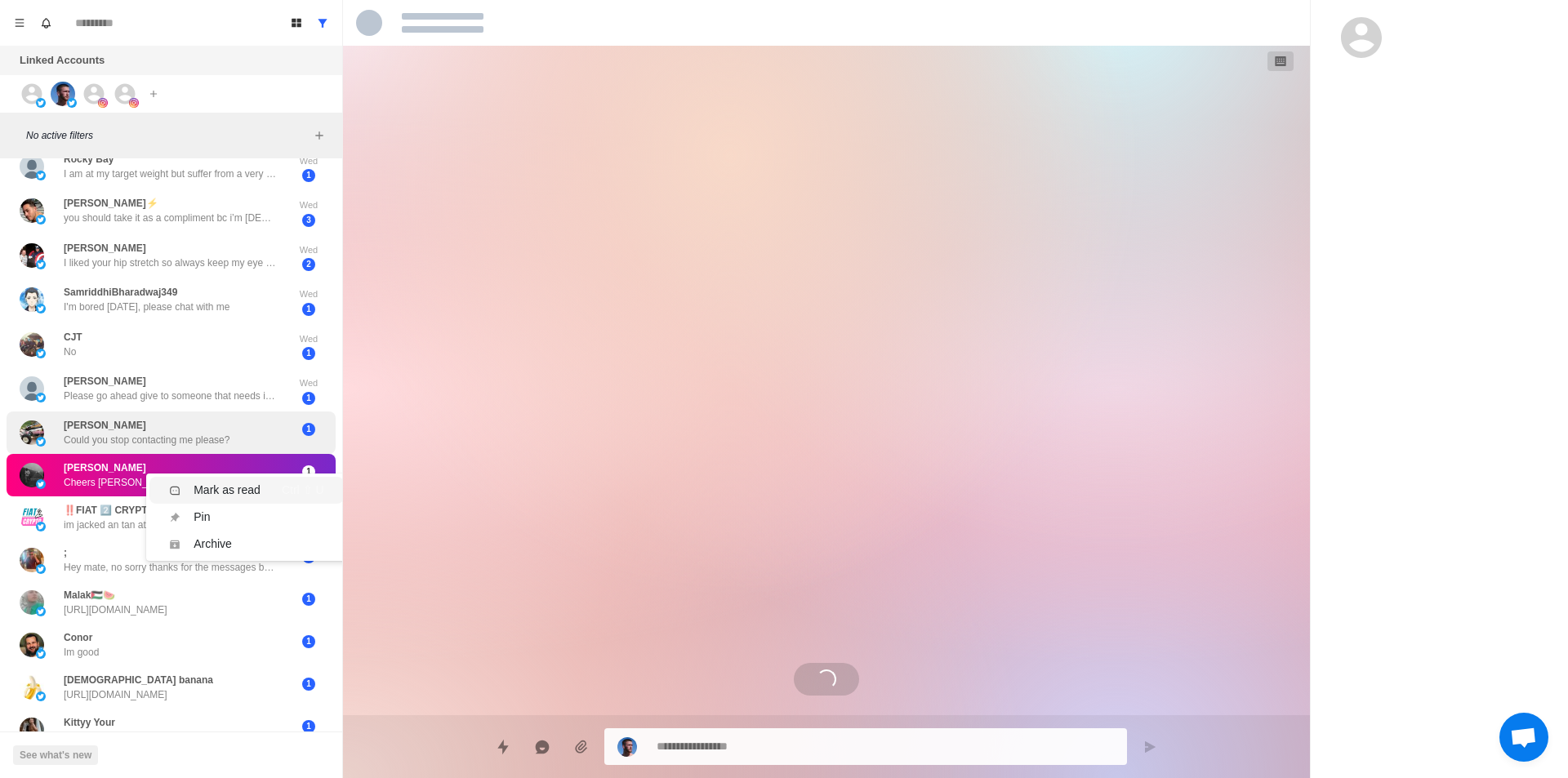
click at [220, 490] on div "Mark as read" at bounding box center [227, 490] width 67 height 17
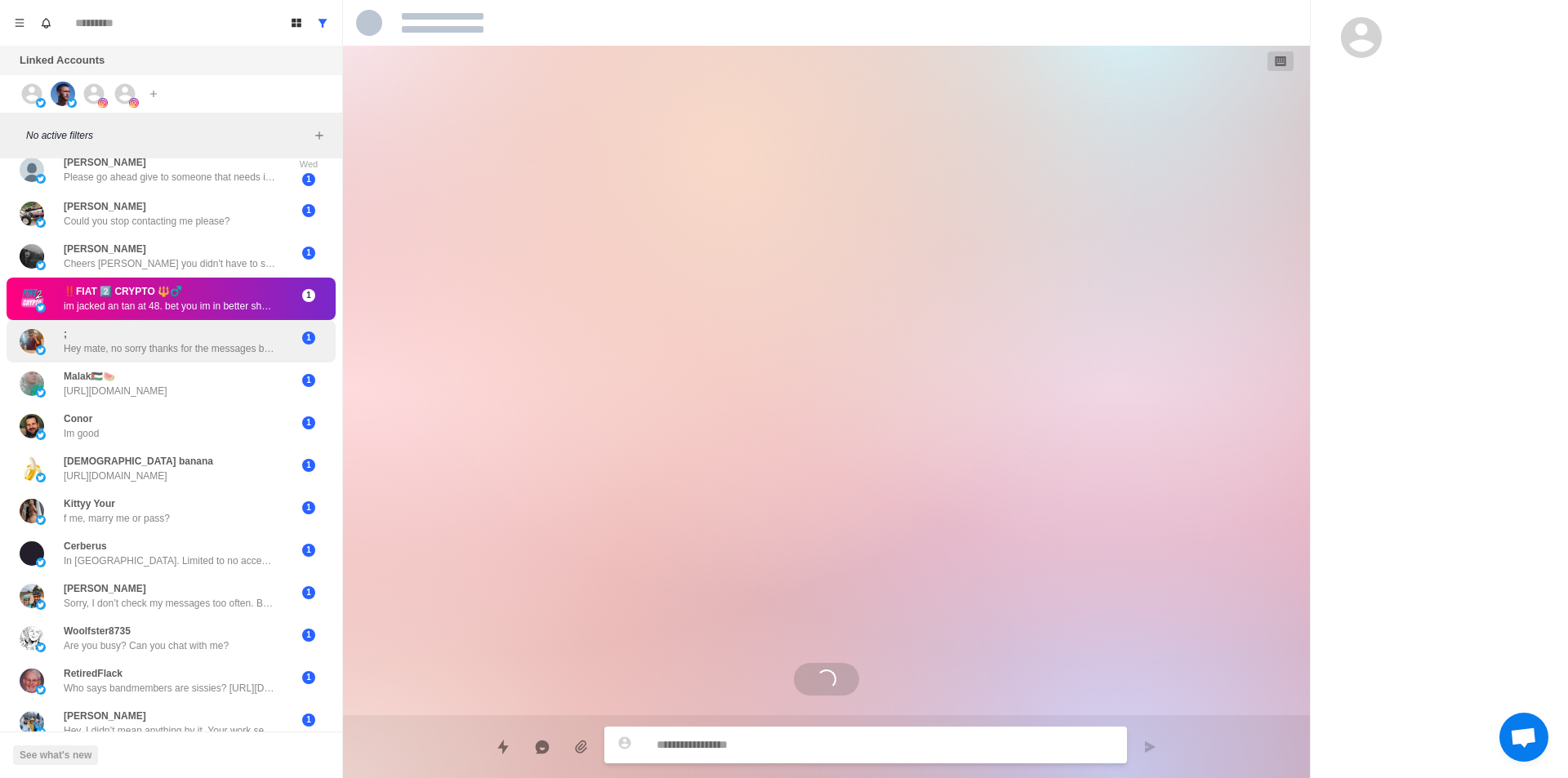
scroll to position [888, 0]
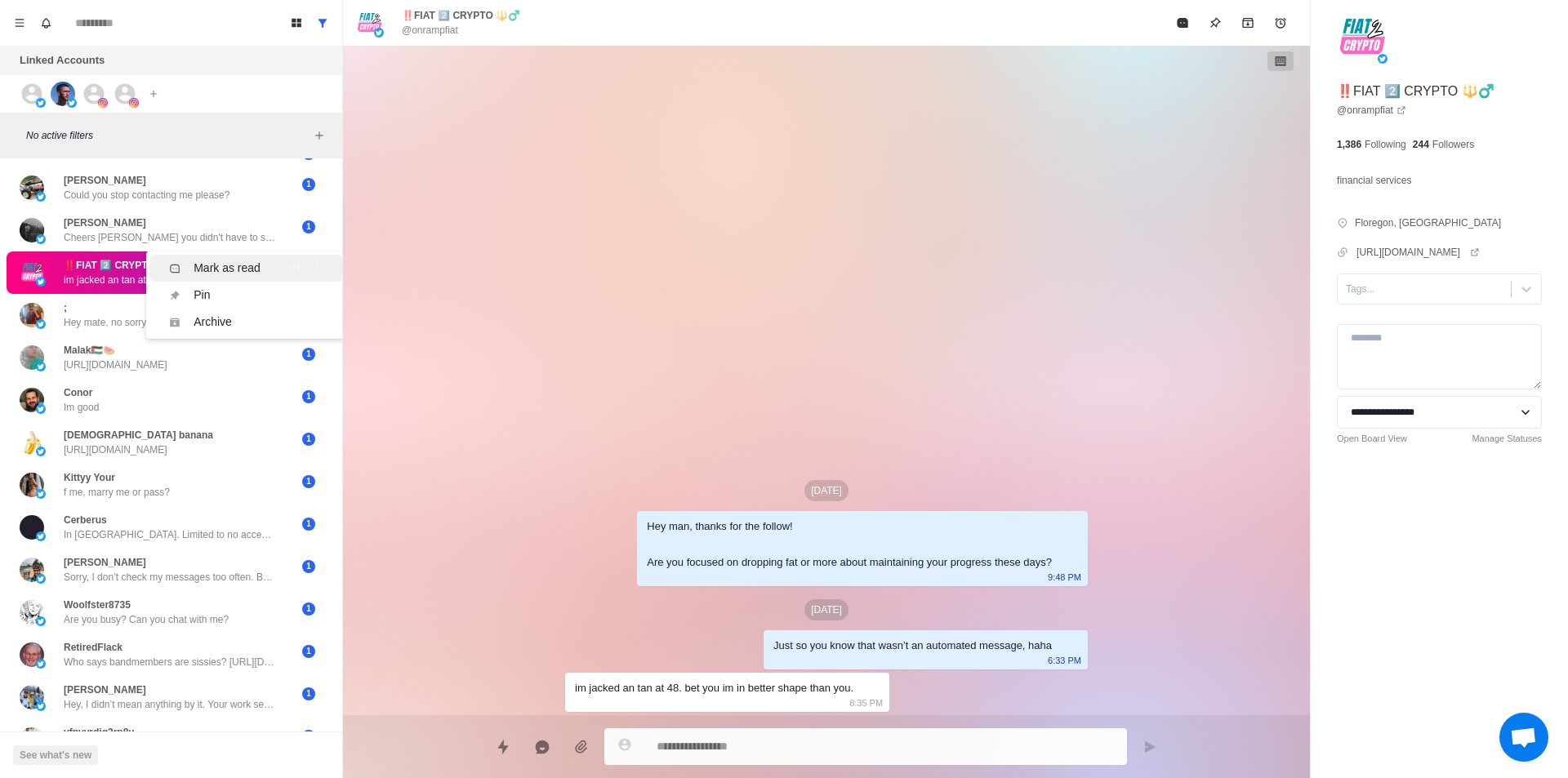
click at [222, 267] on div "Mark as read" at bounding box center [227, 268] width 67 height 17
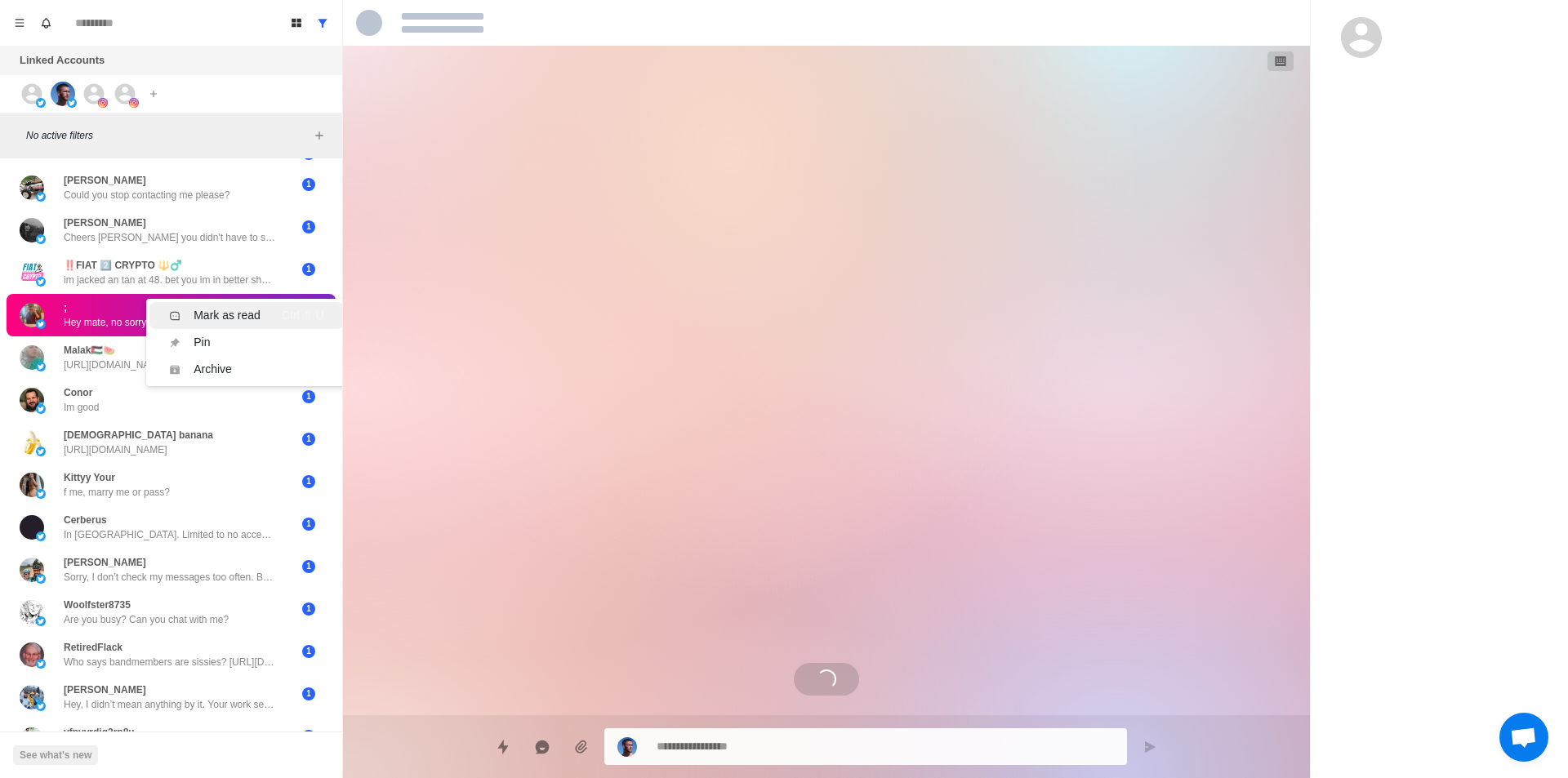
scroll to position [1936, 0]
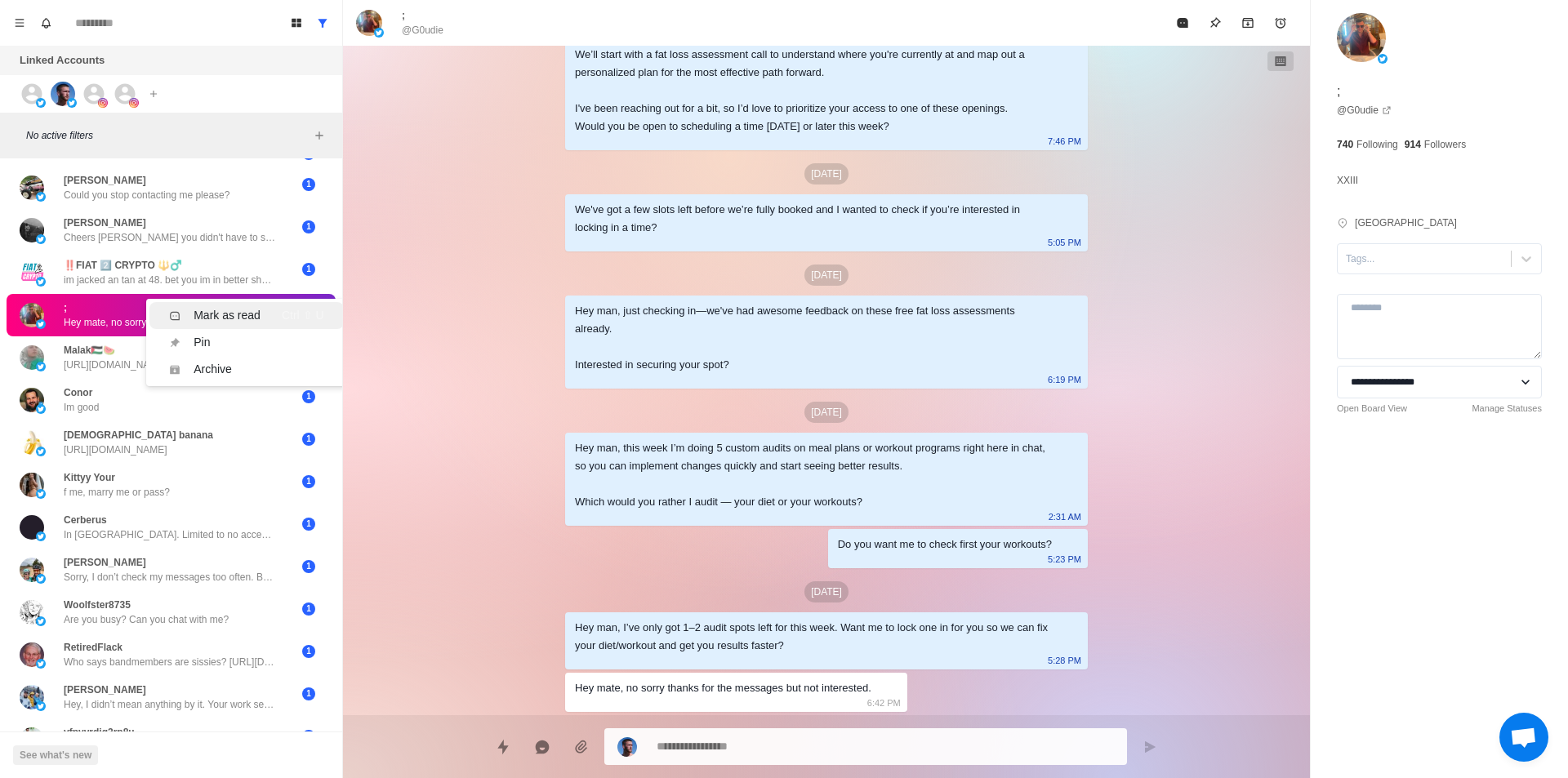
click at [222, 304] on li "Mark as read Ctrl ⇧ U" at bounding box center [246, 315] width 193 height 27
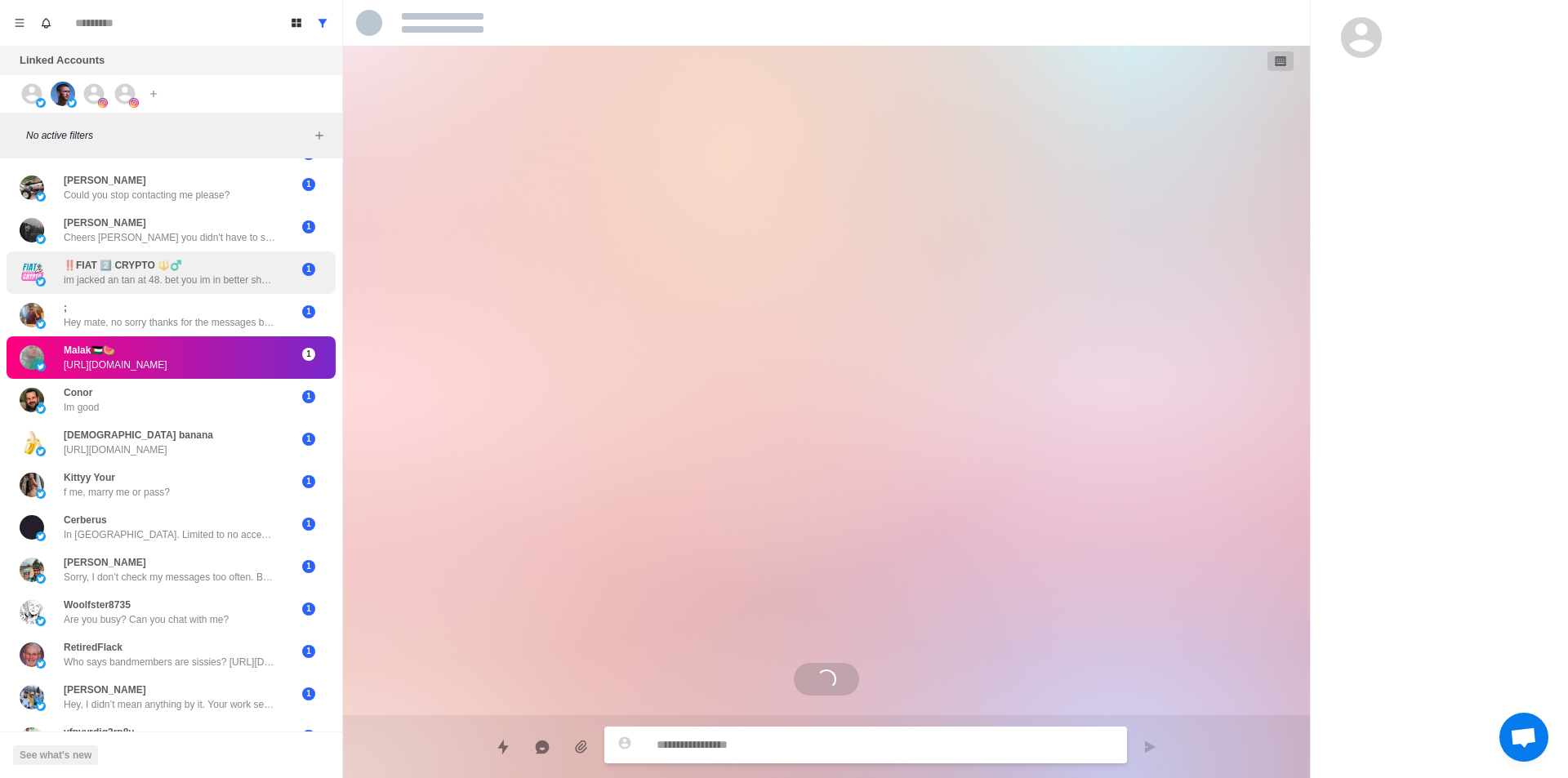
scroll to position [0, 0]
drag, startPoint x: 197, startPoint y: 343, endPoint x: 204, endPoint y: 353, distance: 12.2
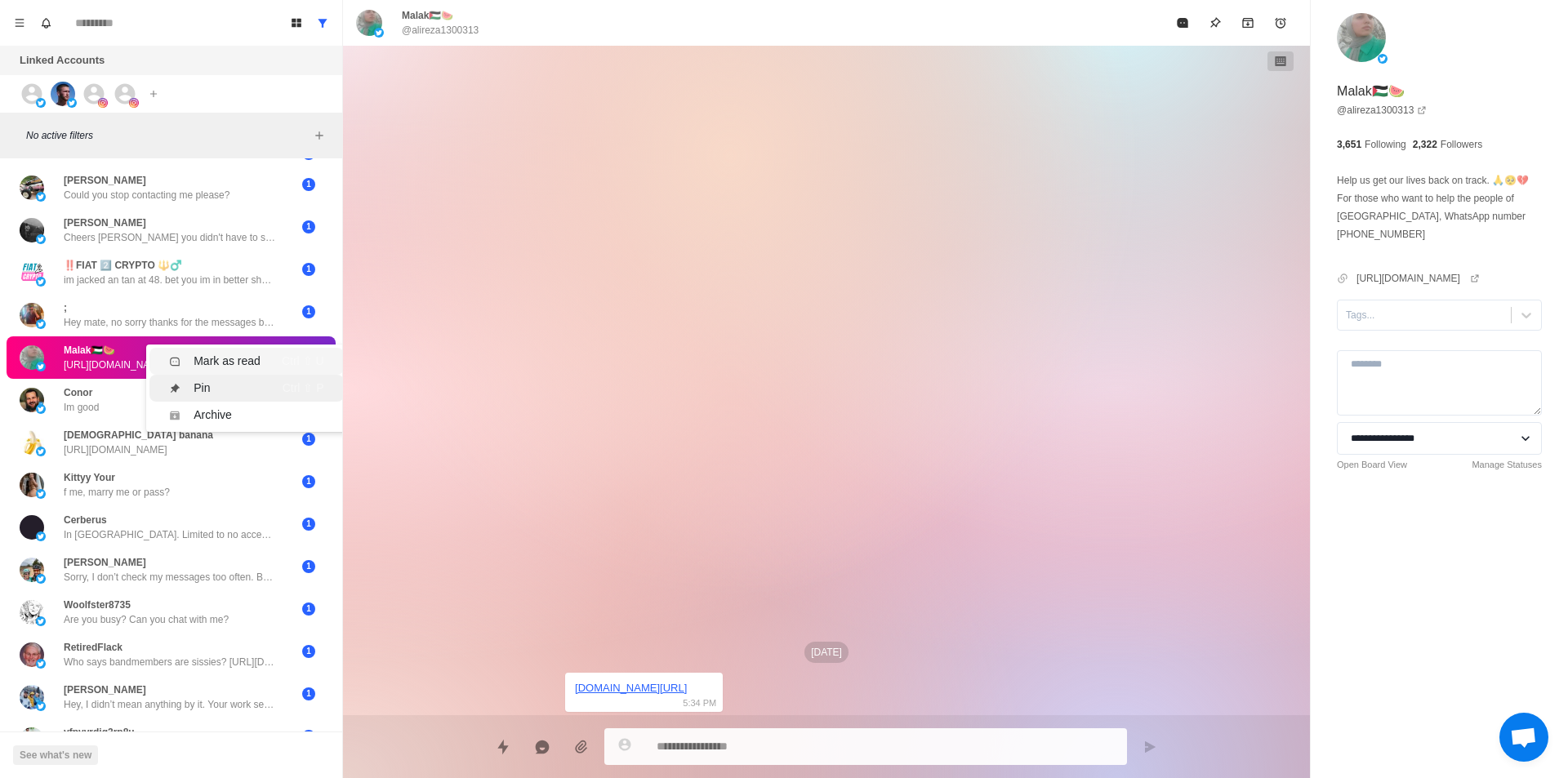
click at [211, 353] on div "Mark as read" at bounding box center [227, 361] width 67 height 17
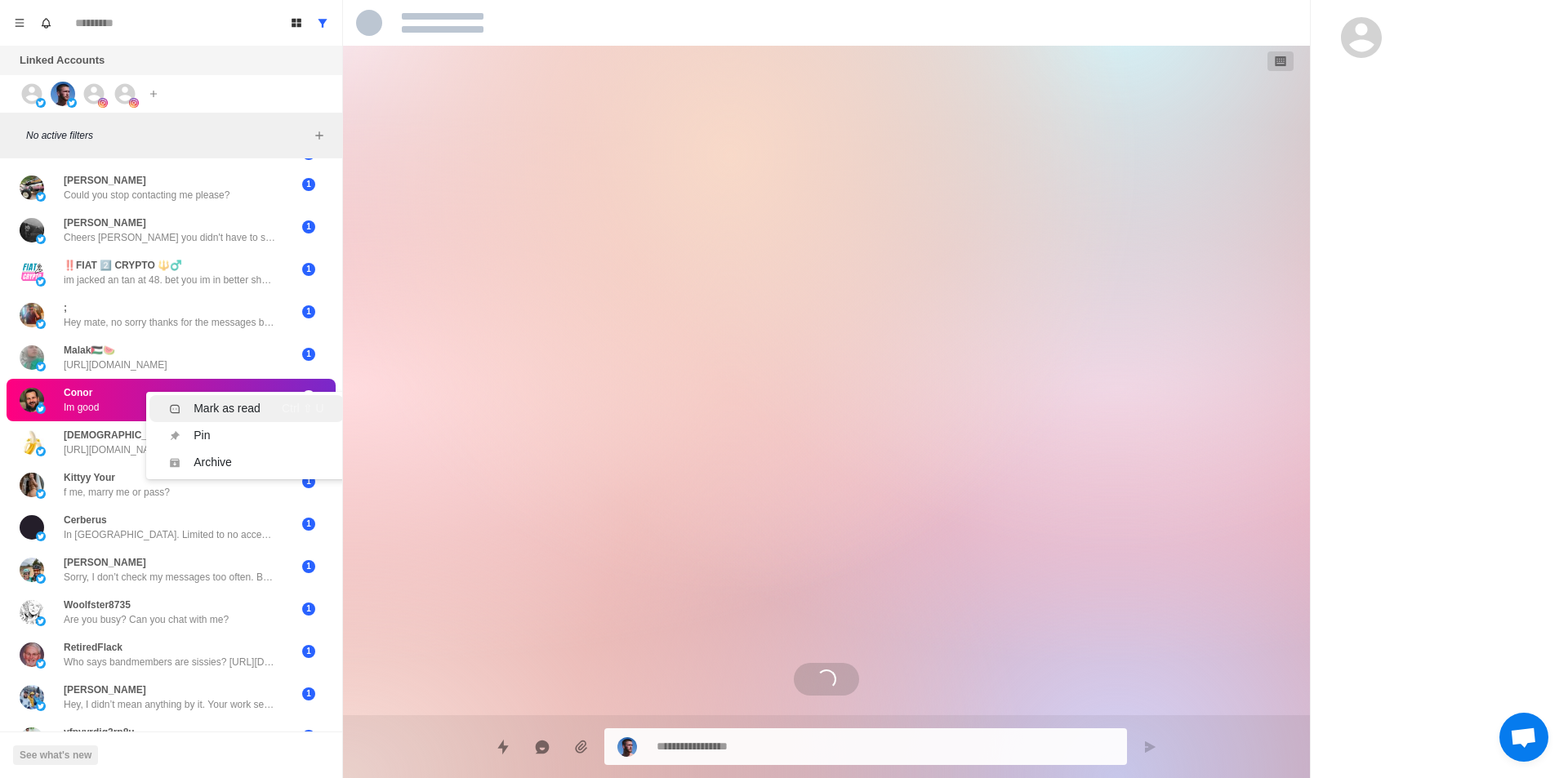
click at [206, 400] on div "Mark as read" at bounding box center [227, 409] width 67 height 17
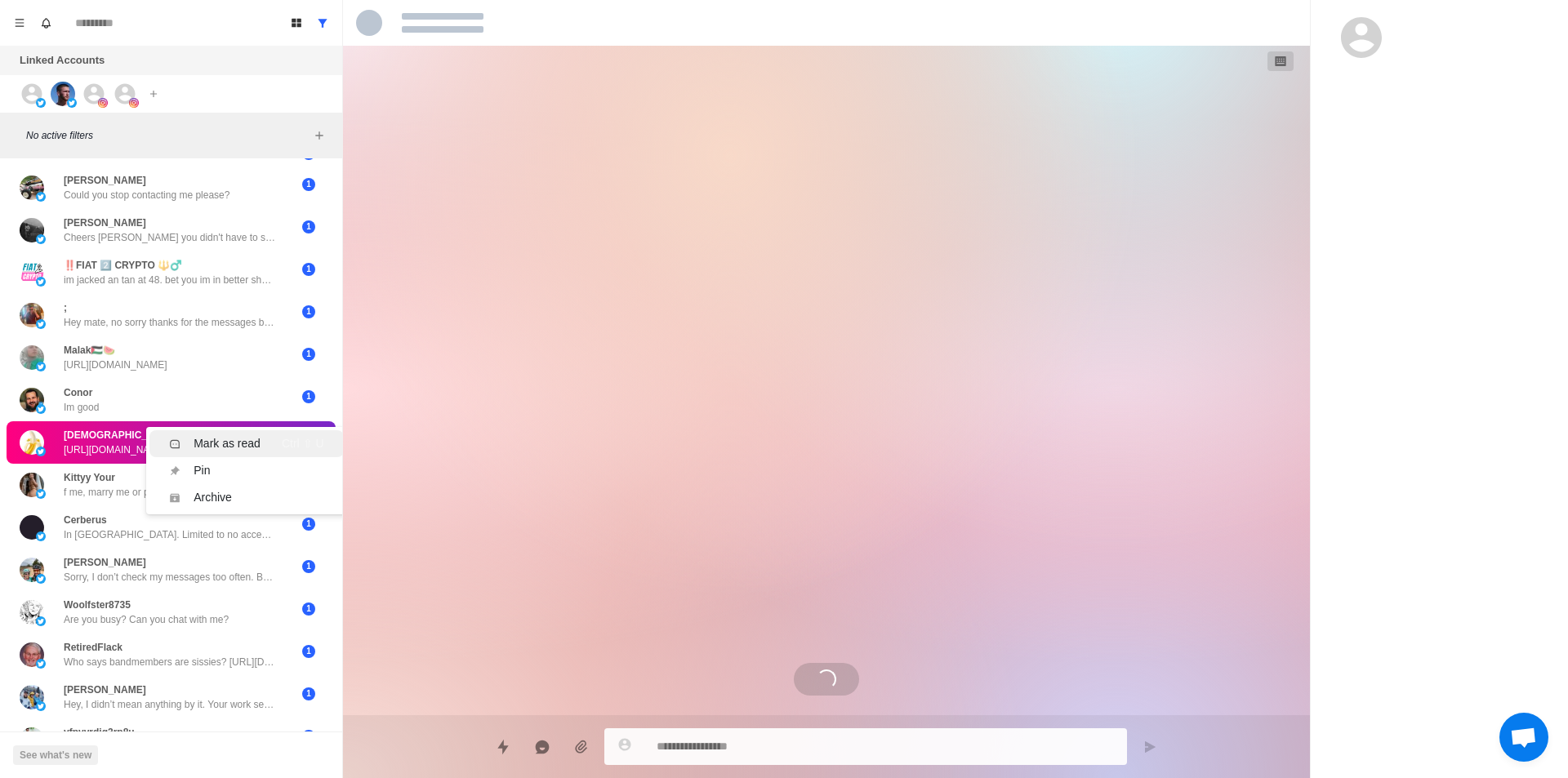
drag, startPoint x: 274, startPoint y: 439, endPoint x: 178, endPoint y: 497, distance: 112.2
click at [273, 439] on div "Mark as read Ctrl ⇧ U" at bounding box center [246, 444] width 154 height 17
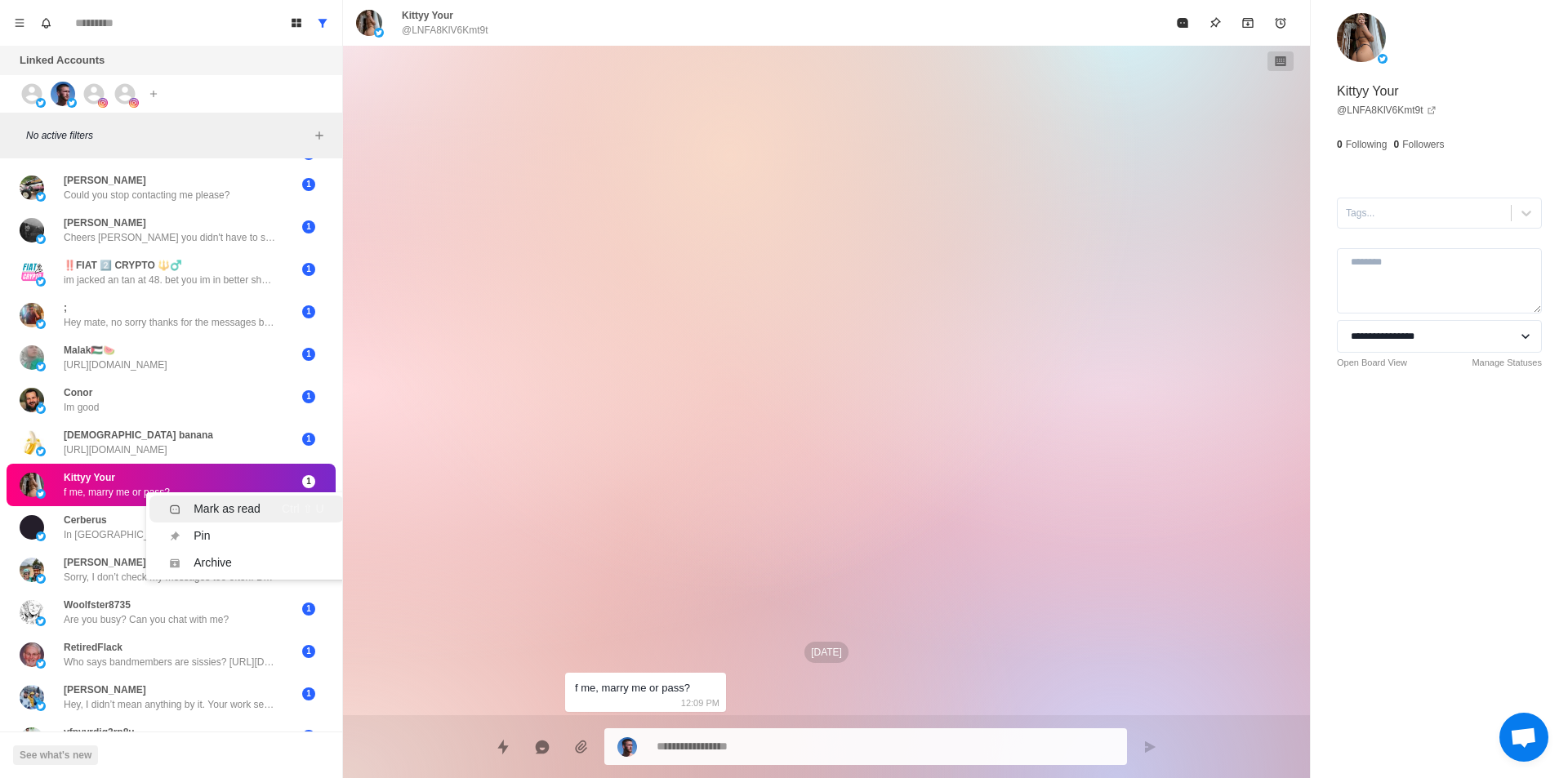
drag, startPoint x: 212, startPoint y: 504, endPoint x: 206, endPoint y: 511, distance: 9.2
click at [213, 504] on div "Mark as read" at bounding box center [227, 509] width 67 height 17
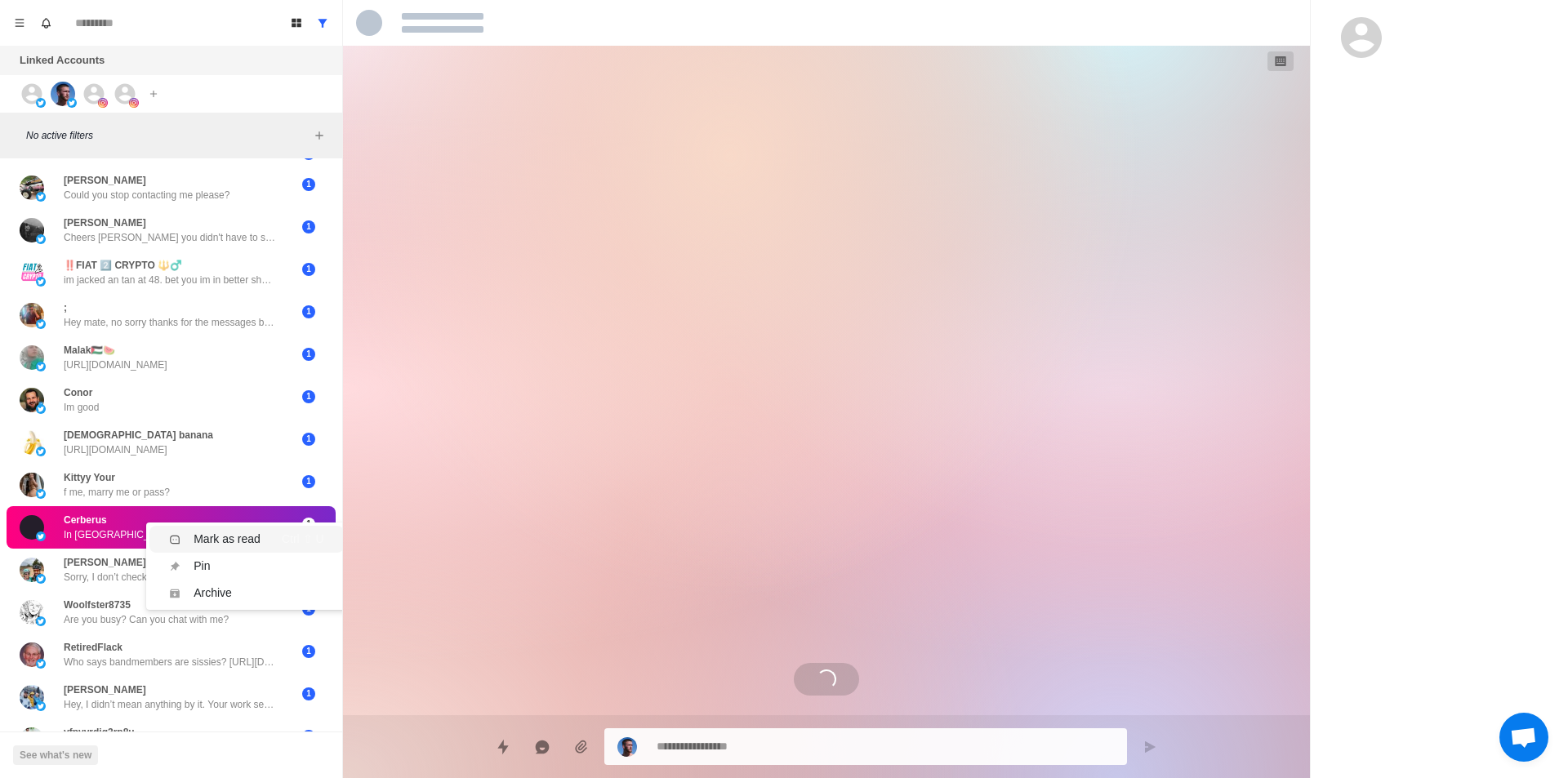
drag, startPoint x: 214, startPoint y: 541, endPoint x: 219, endPoint y: 514, distance: 27.5
click at [215, 541] on div "Mark as read" at bounding box center [227, 539] width 67 height 17
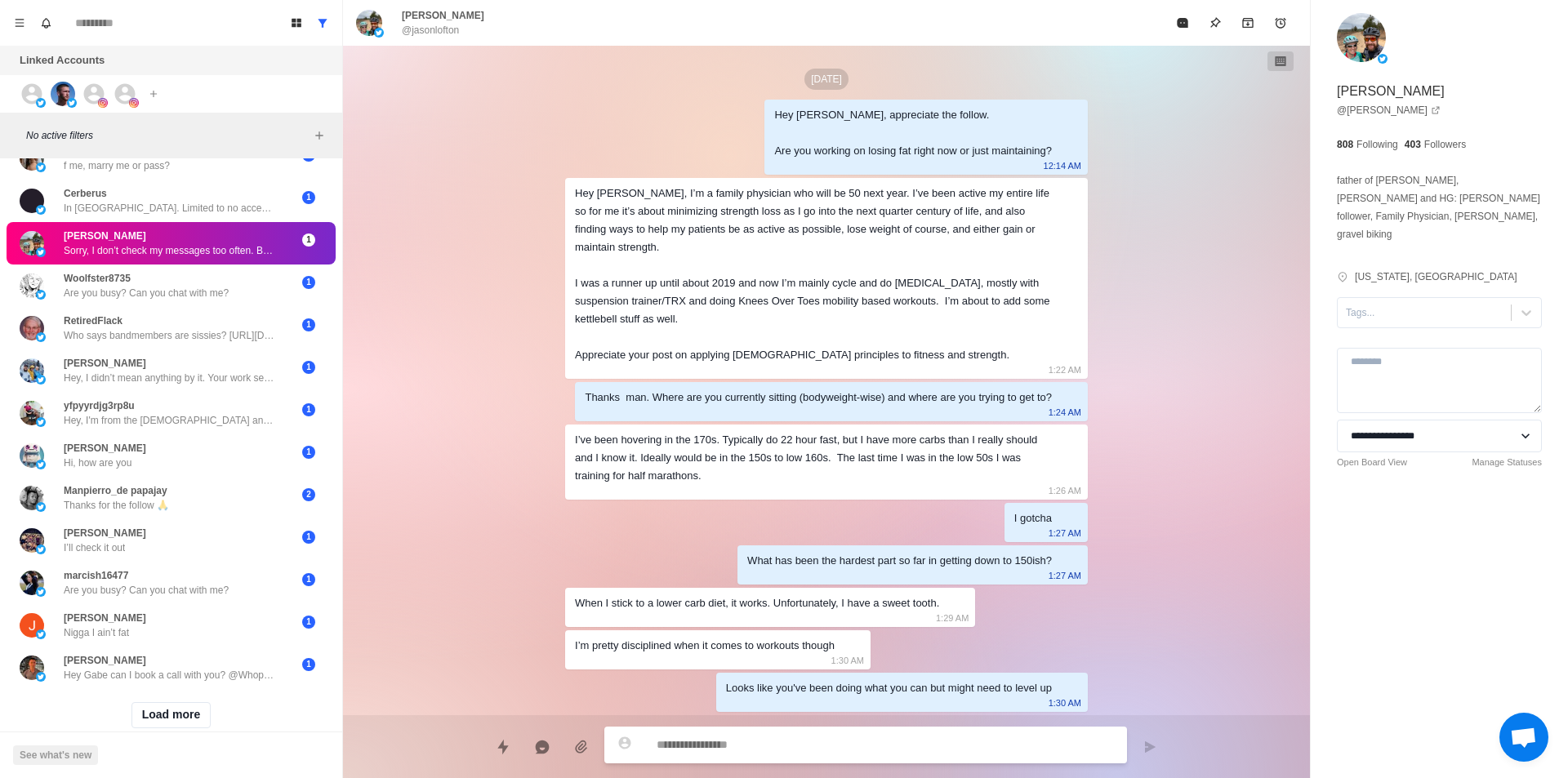
scroll to position [3047, 0]
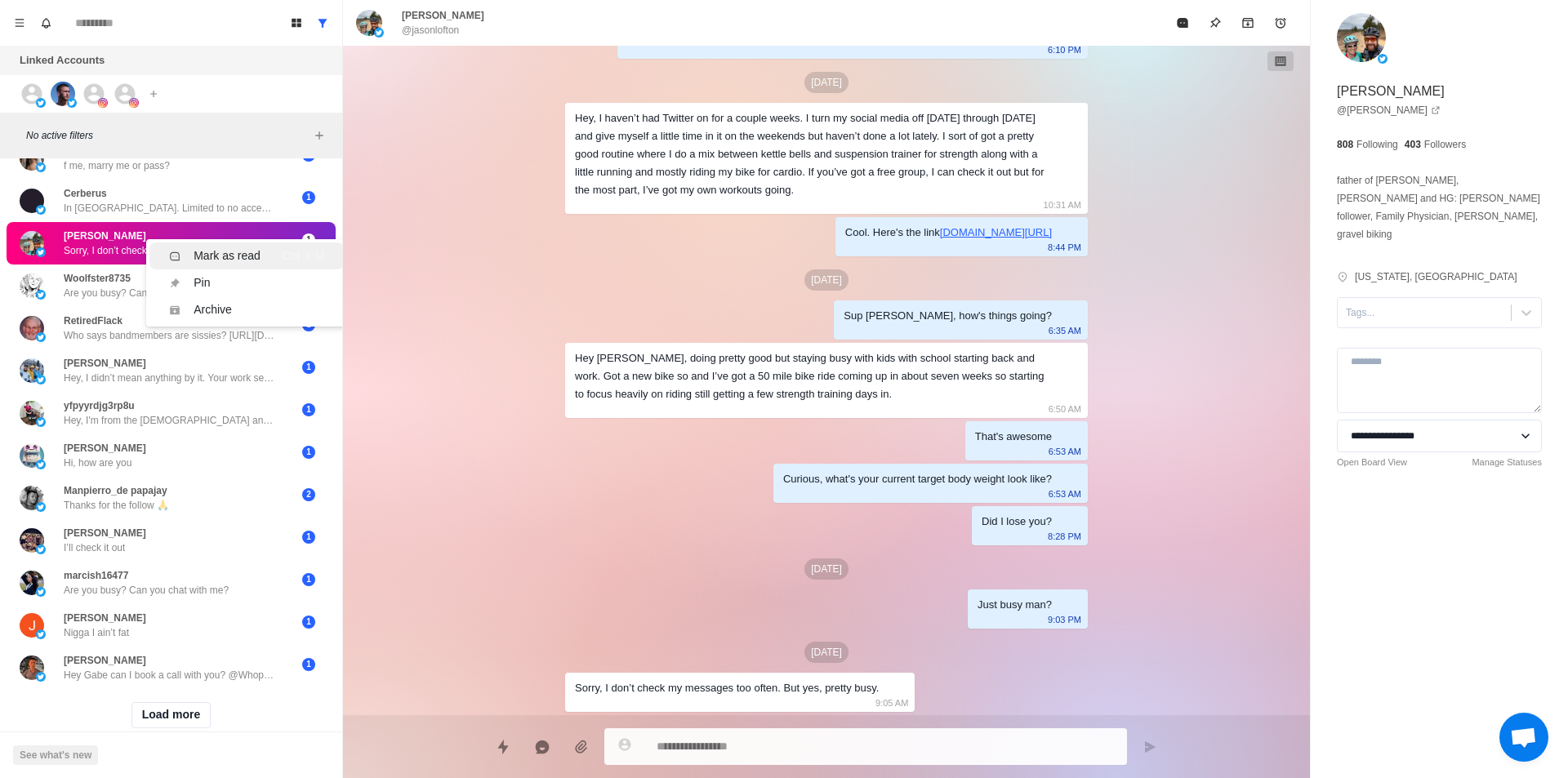
click at [222, 250] on div "Mark as read" at bounding box center [227, 256] width 67 height 17
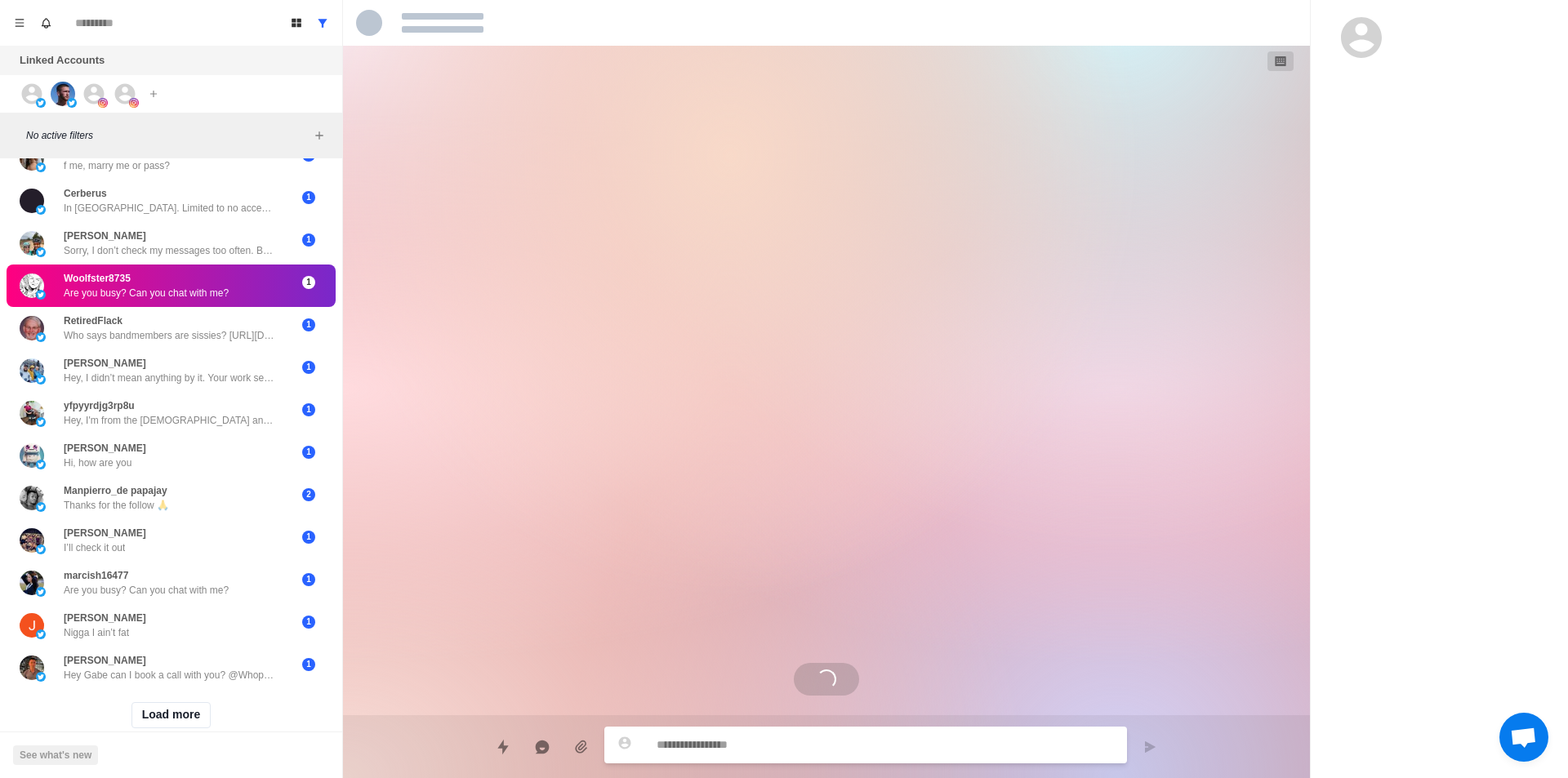
scroll to position [833, 0]
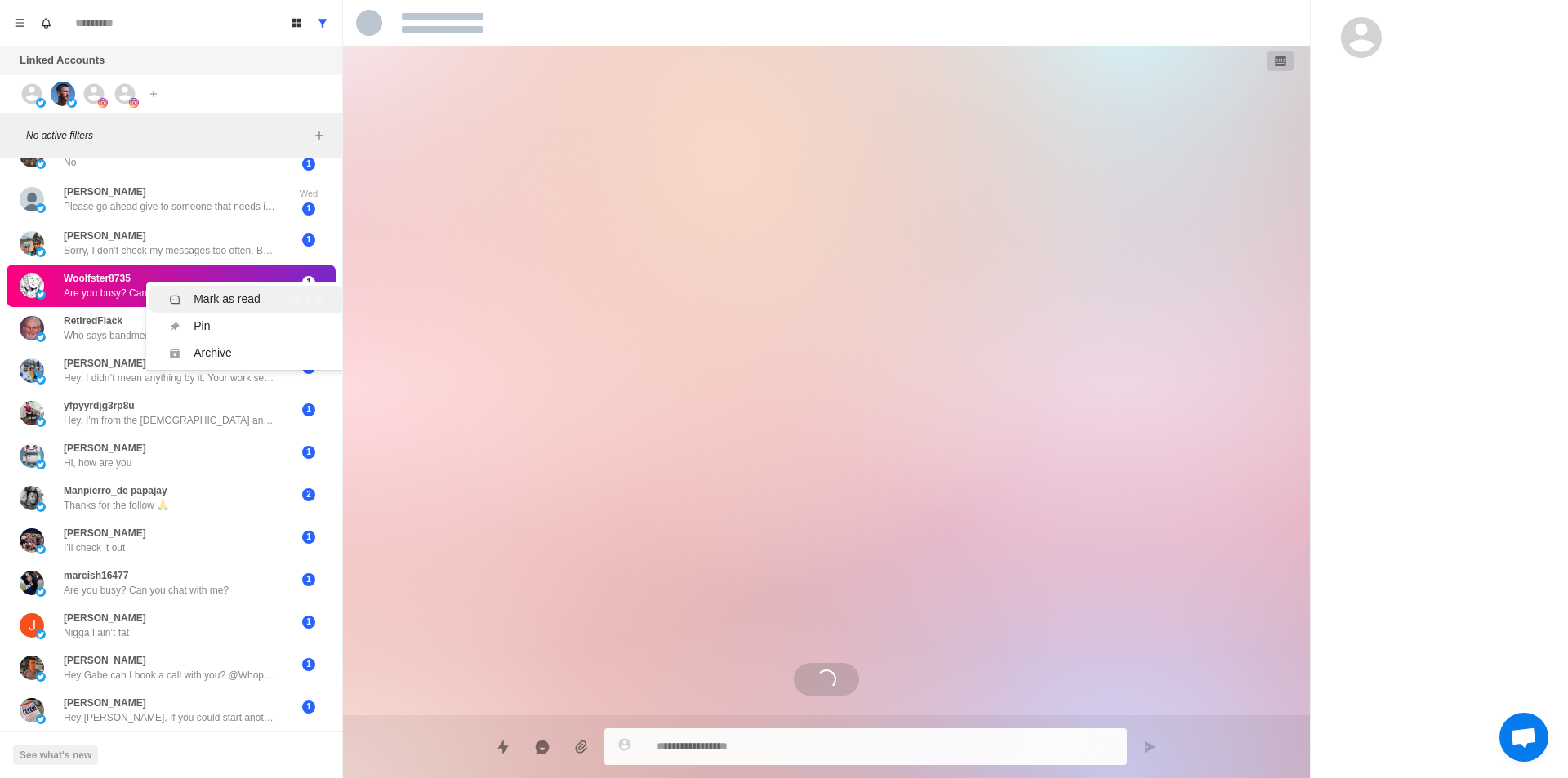
click at [242, 296] on div "Mark as read" at bounding box center [227, 299] width 67 height 17
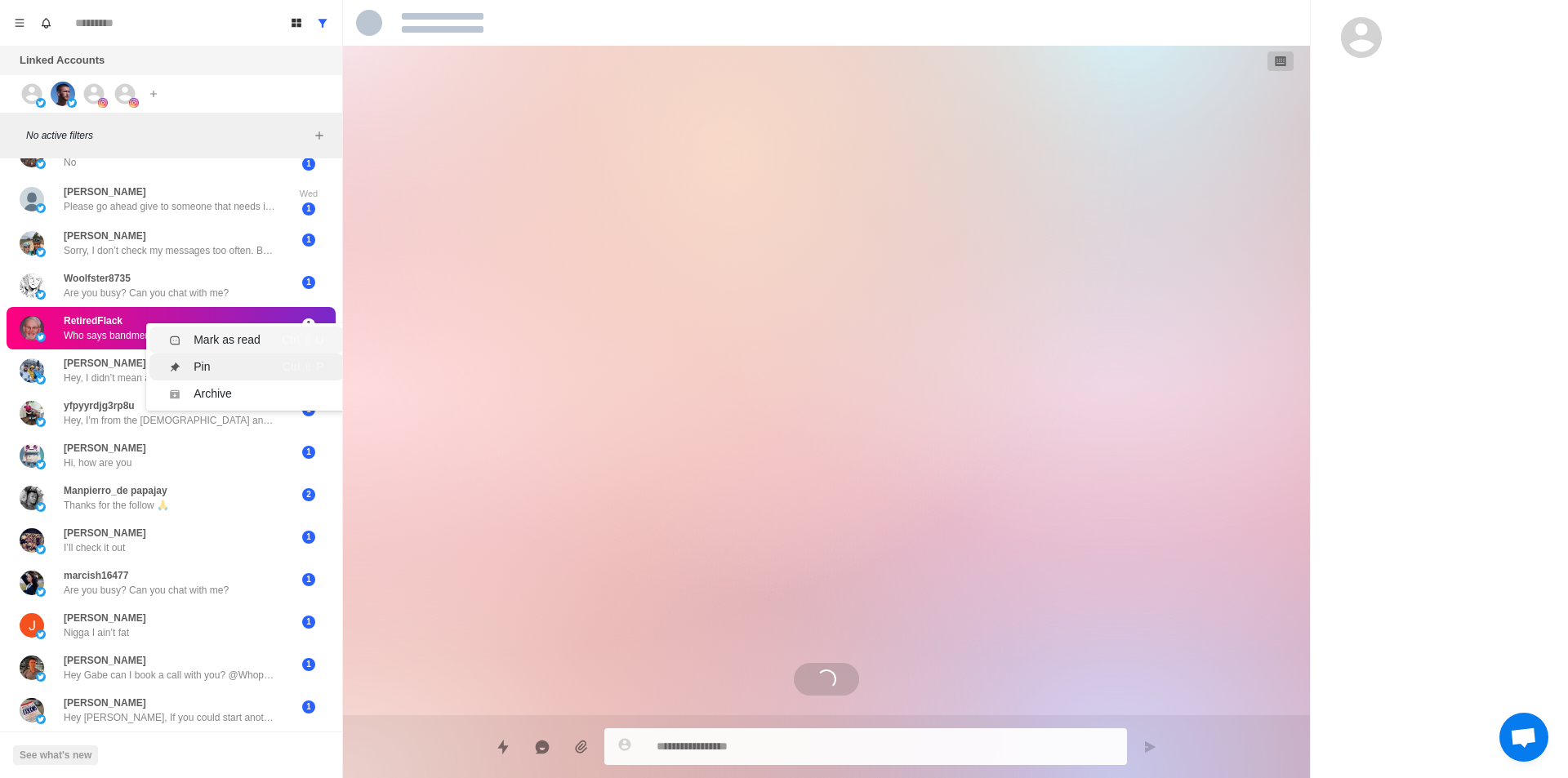
click at [240, 337] on div "Mark as read" at bounding box center [227, 340] width 67 height 17
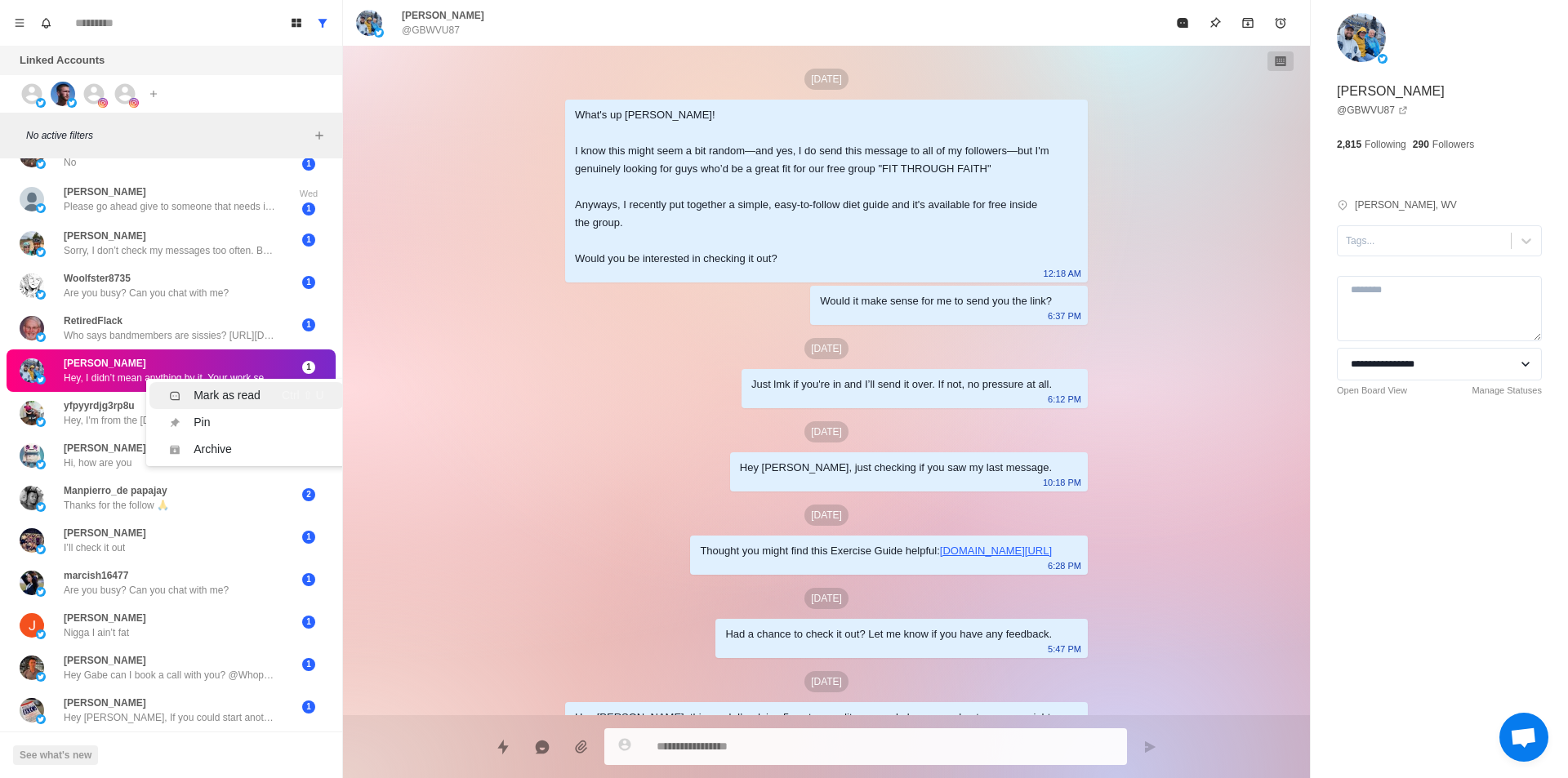
scroll to position [516, 0]
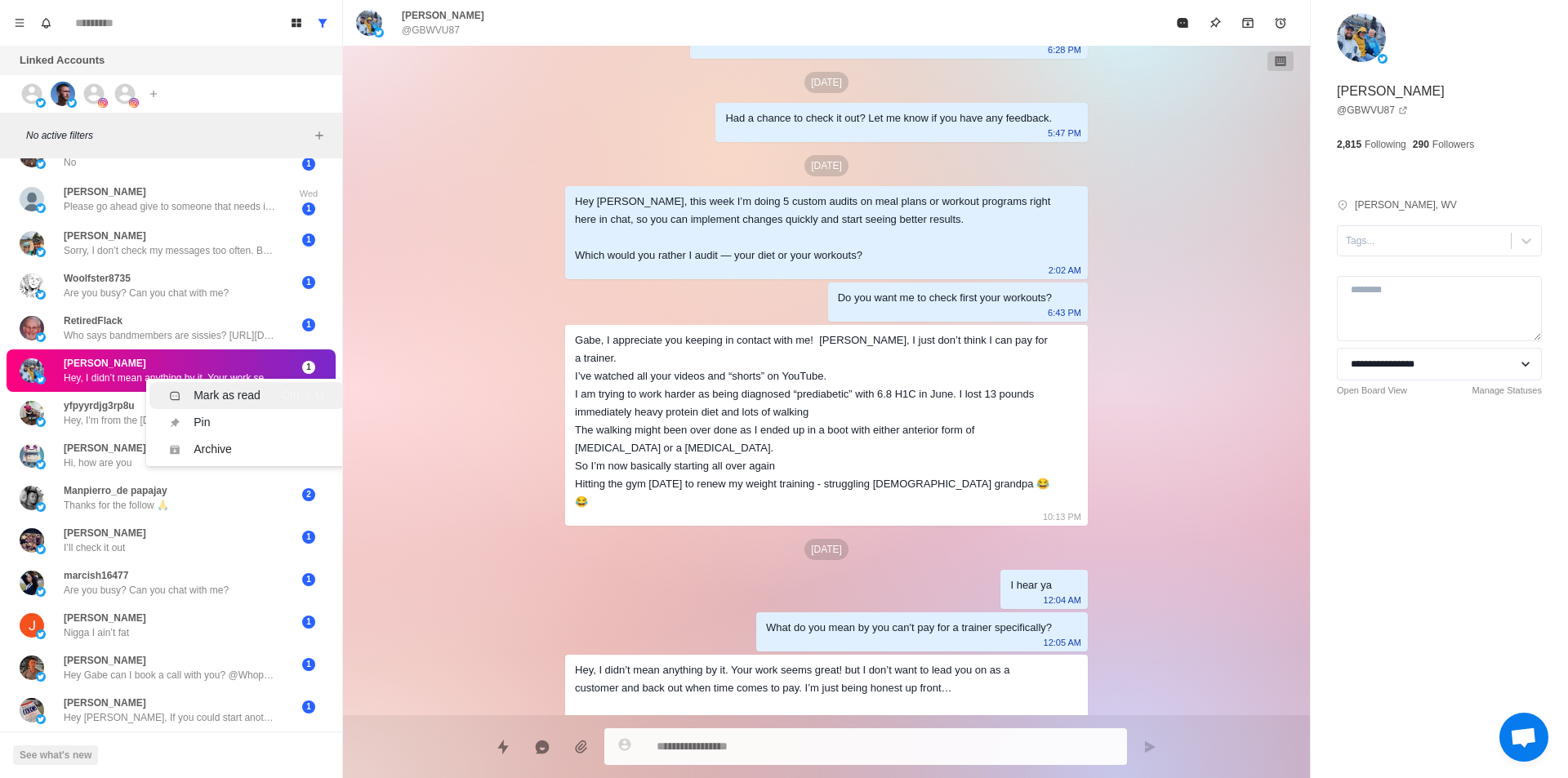
click at [228, 392] on div "Mark as read" at bounding box center [227, 395] width 67 height 17
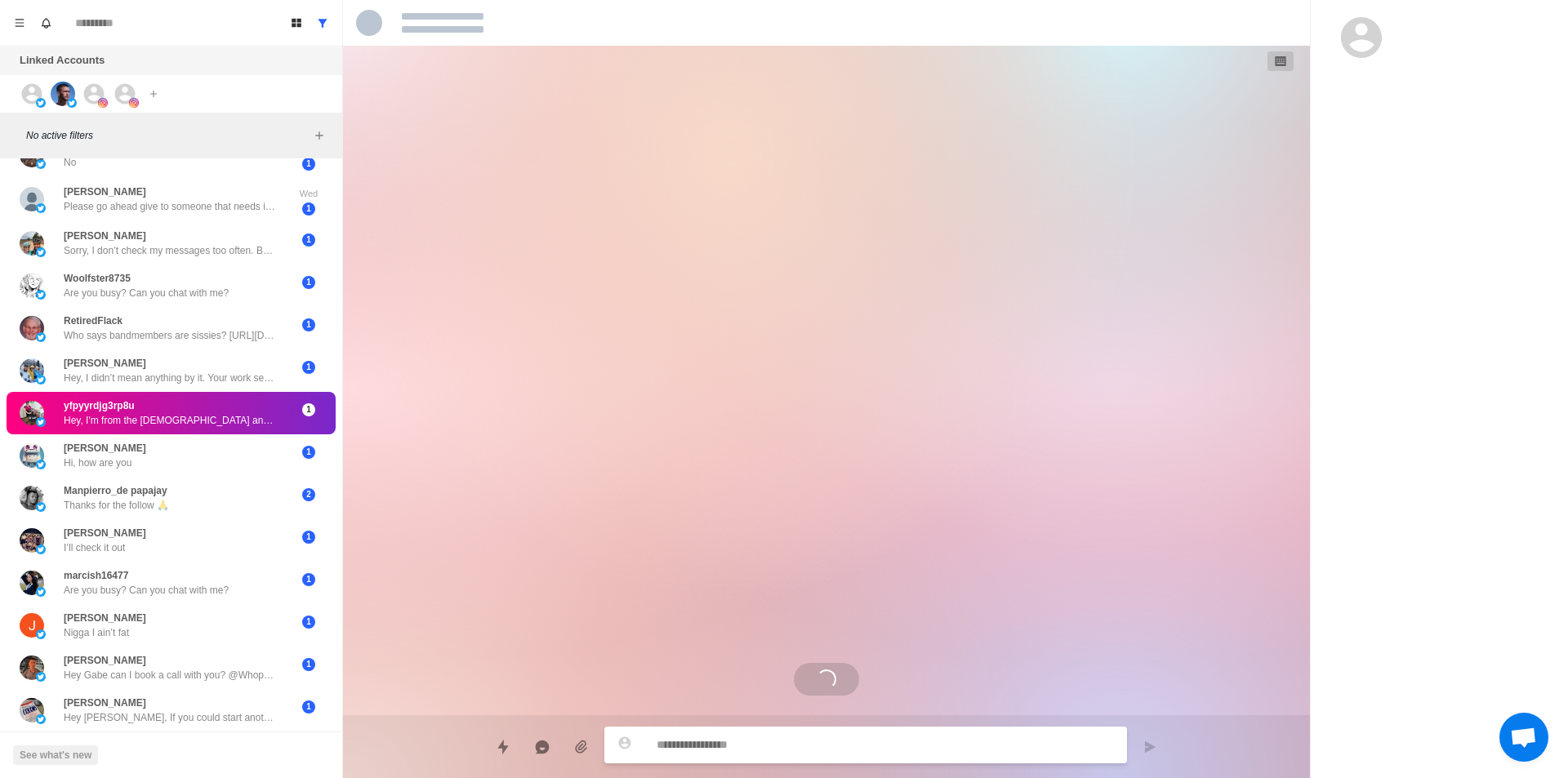
scroll to position [0, 0]
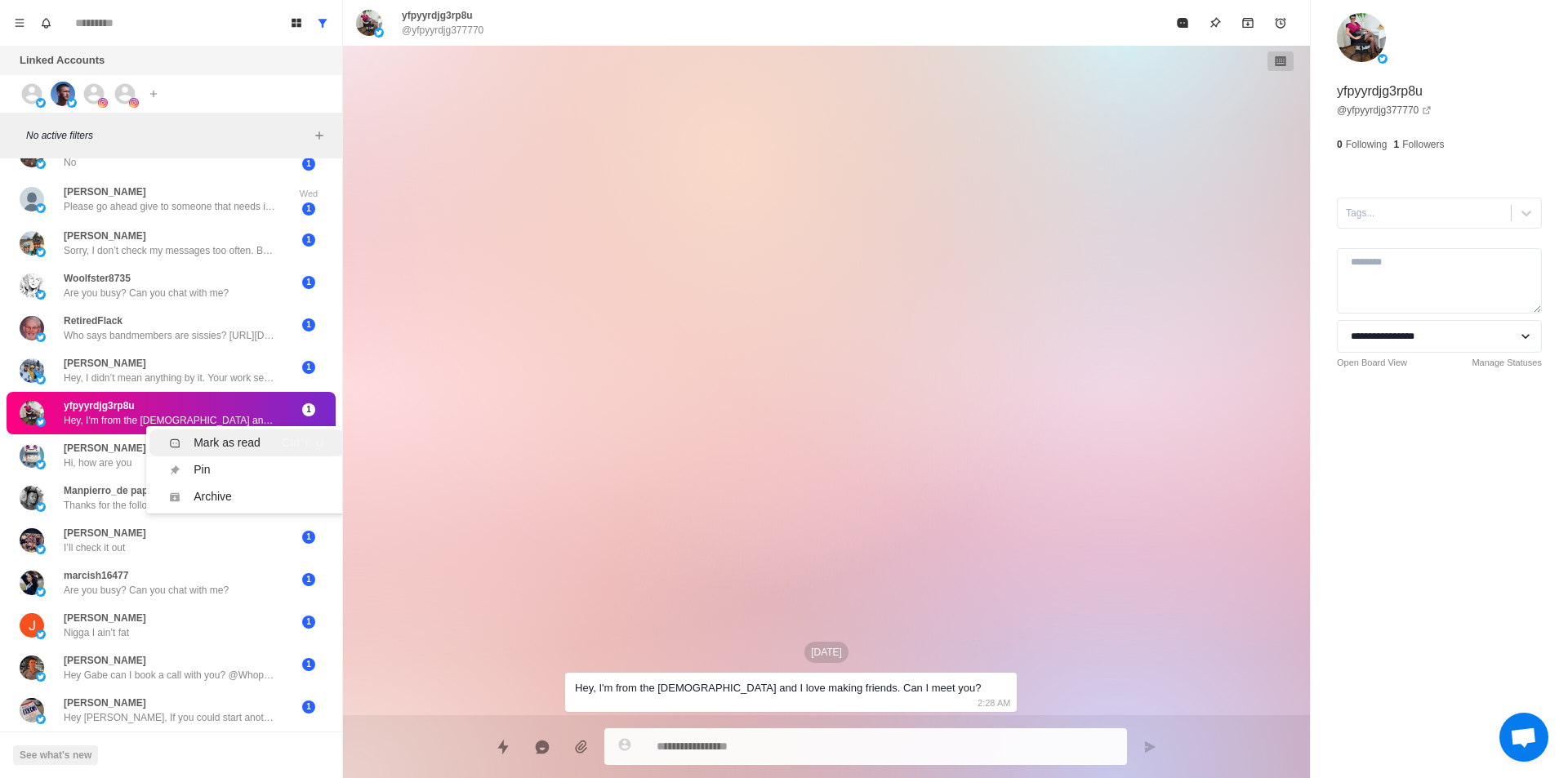
click at [236, 432] on li "Mark as read Ctrl ⇧ U" at bounding box center [246, 442] width 193 height 27
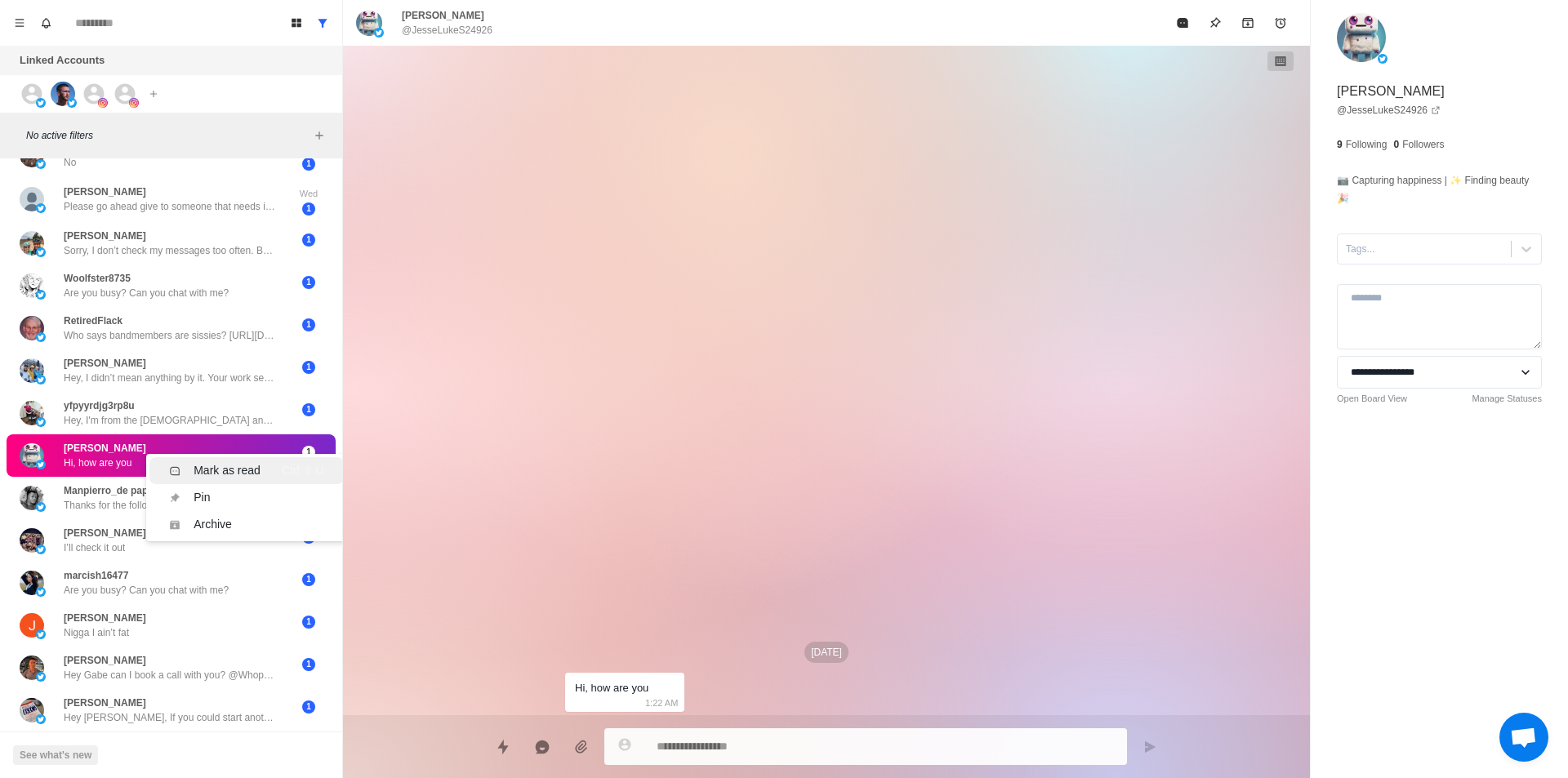
click at [242, 470] on div "Mark as read" at bounding box center [227, 470] width 67 height 17
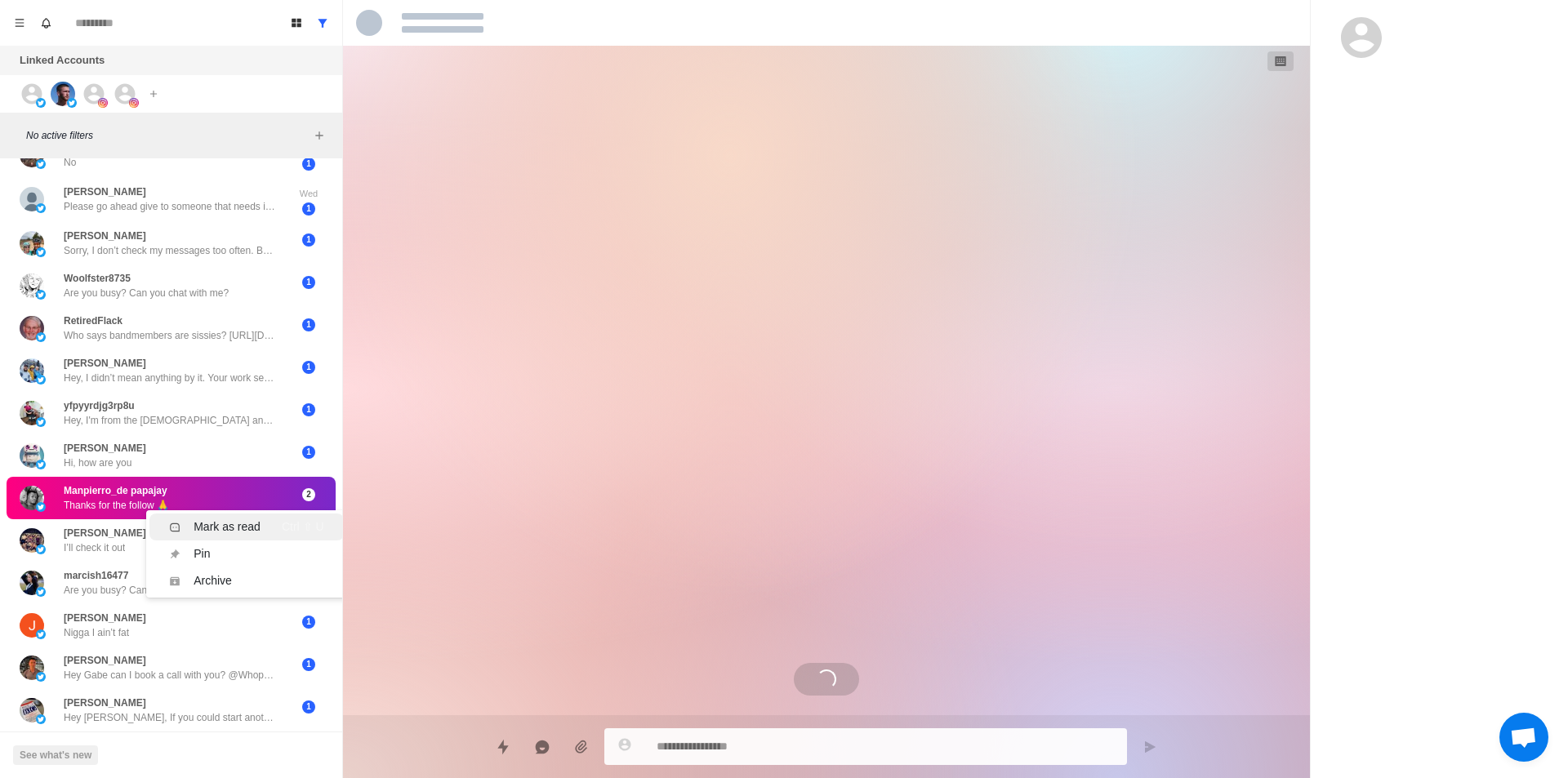
click at [222, 522] on div "Mark as read" at bounding box center [227, 527] width 67 height 17
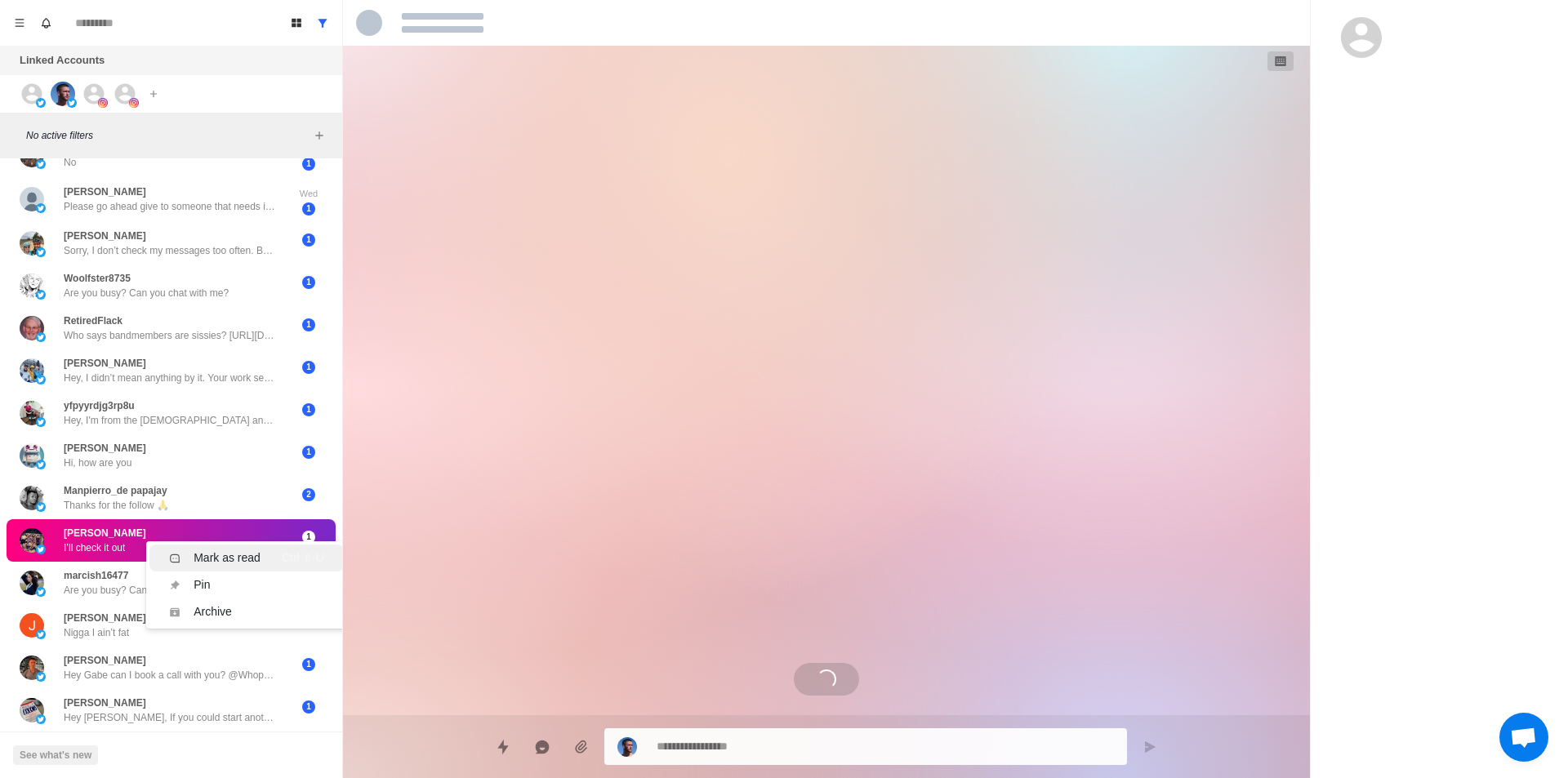
scroll to position [227, 0]
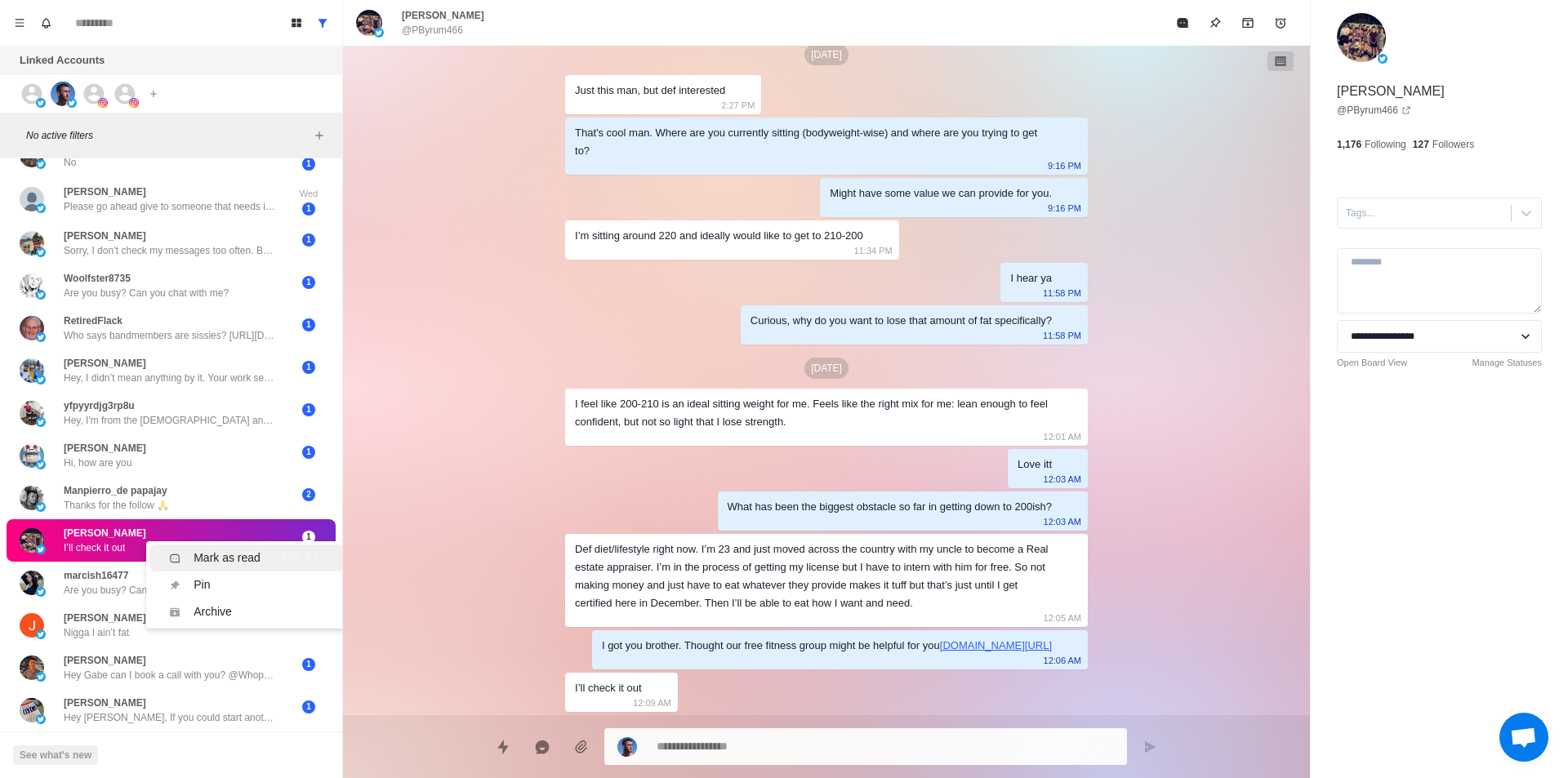
click at [224, 547] on li "Mark as read Ctrl ⇧ U" at bounding box center [246, 557] width 193 height 27
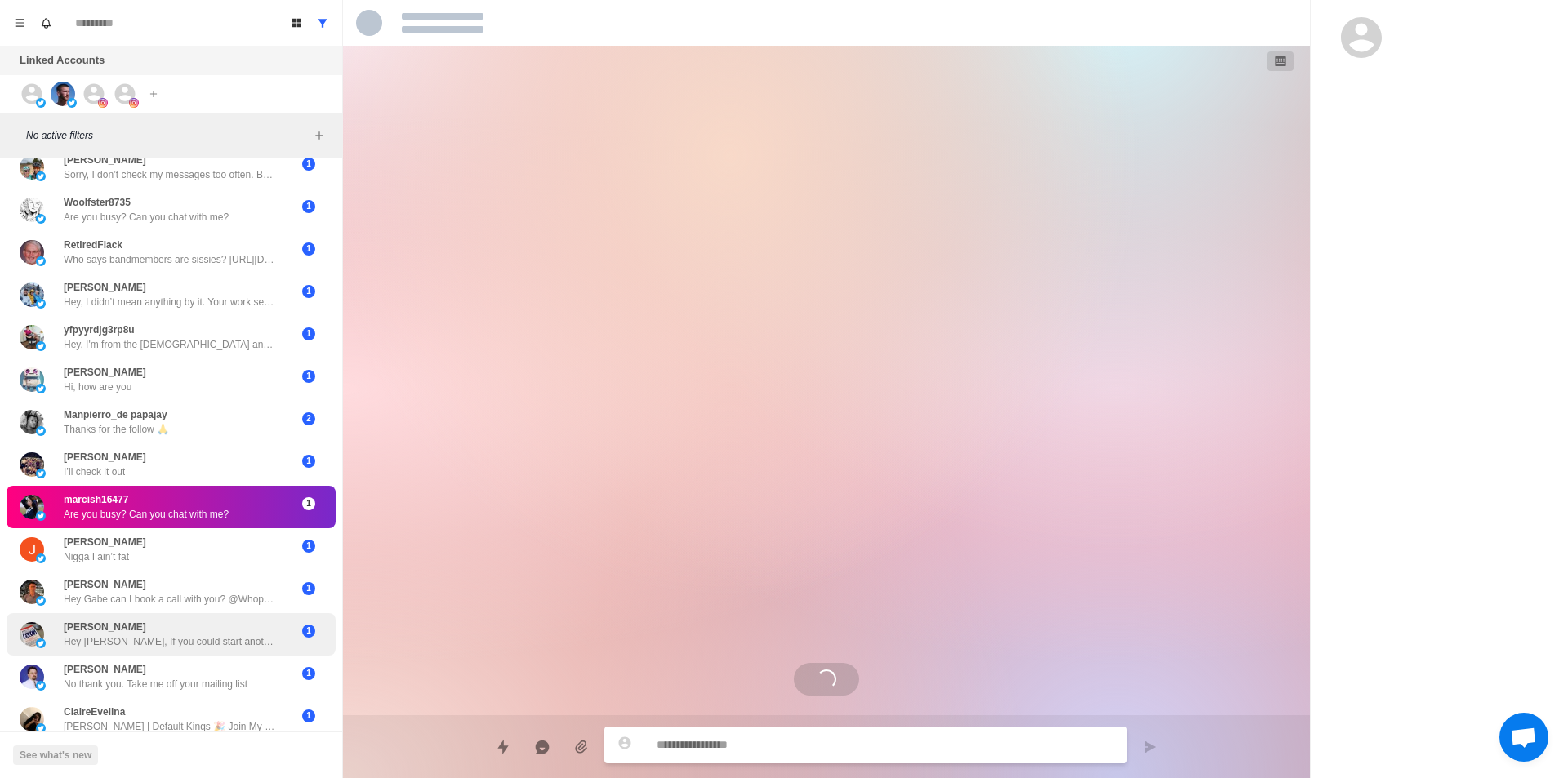
scroll to position [1158, 0]
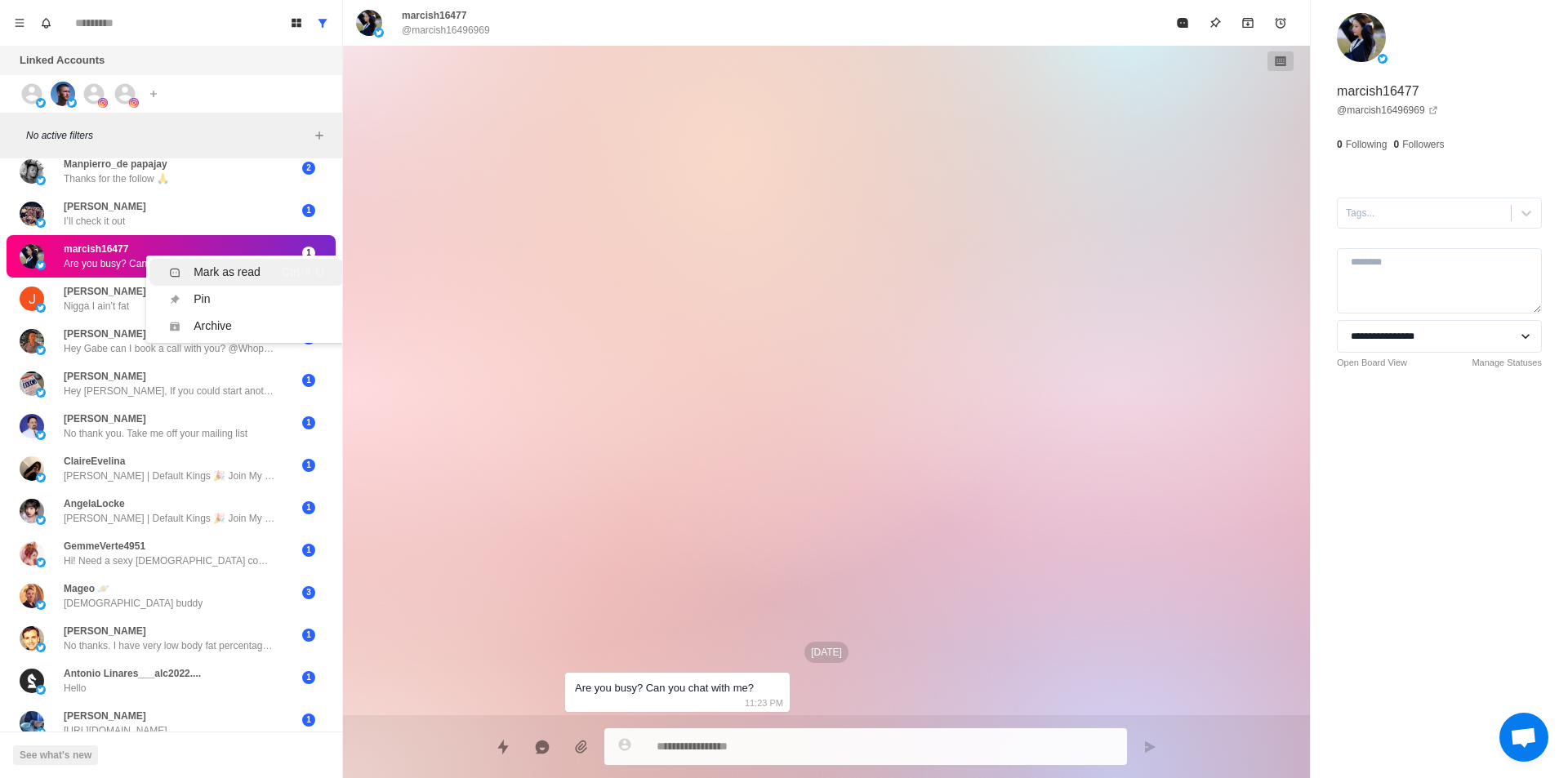
click at [247, 274] on div "Mark as read" at bounding box center [227, 272] width 67 height 17
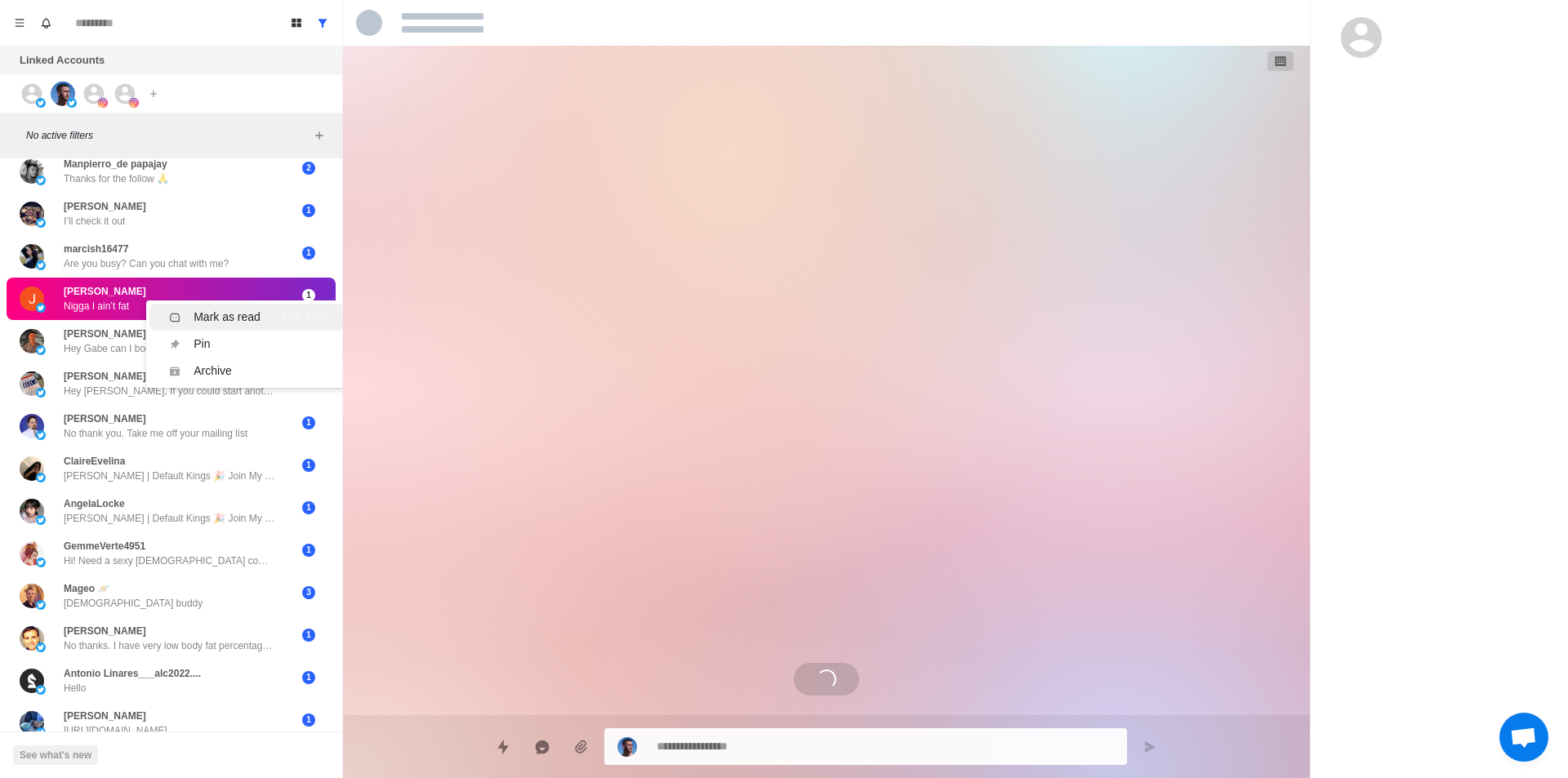
click at [236, 306] on li "Mark as read Ctrl ⇧ U" at bounding box center [246, 316] width 193 height 27
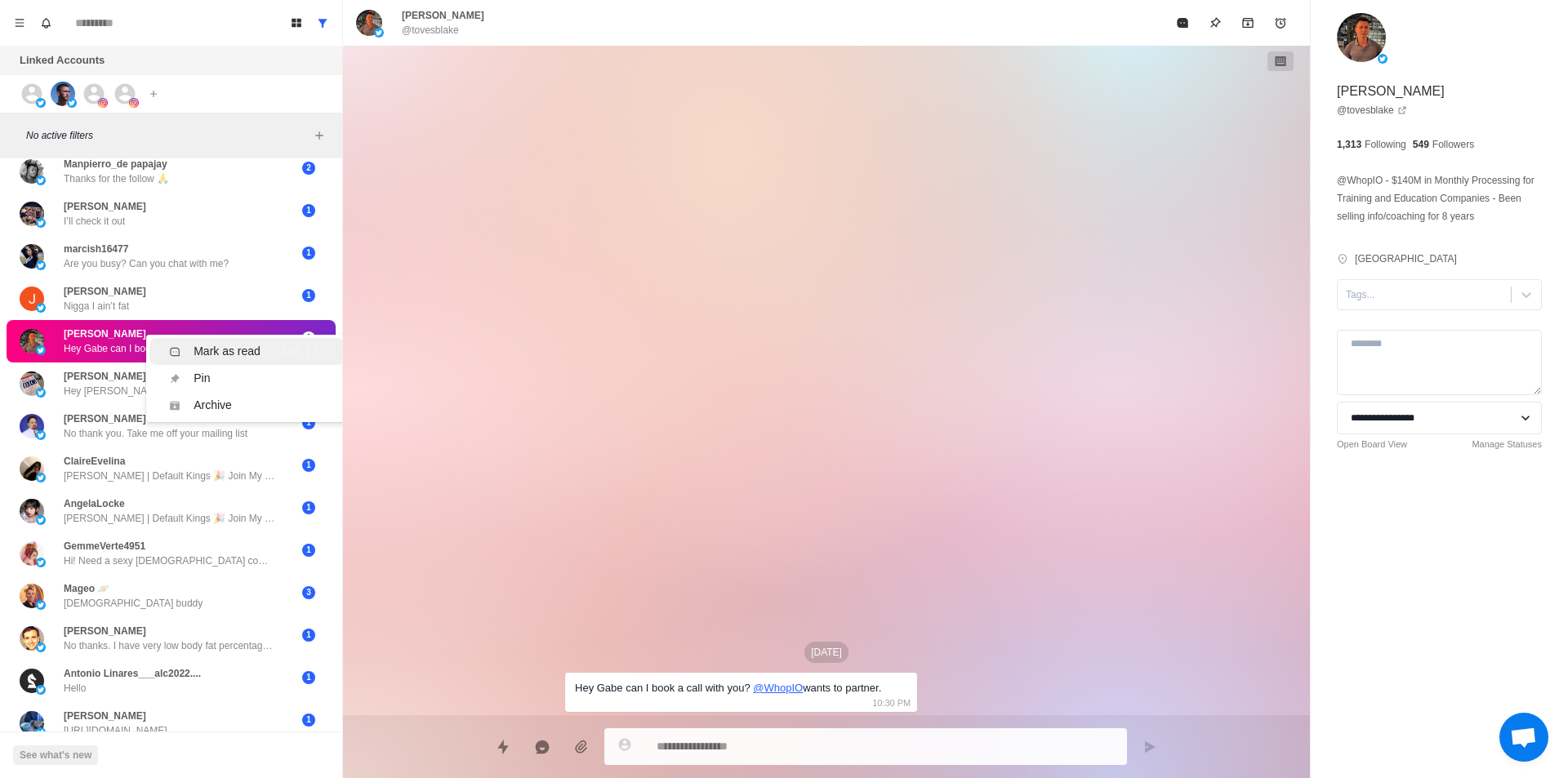
click at [230, 346] on div "Mark as read" at bounding box center [227, 351] width 67 height 17
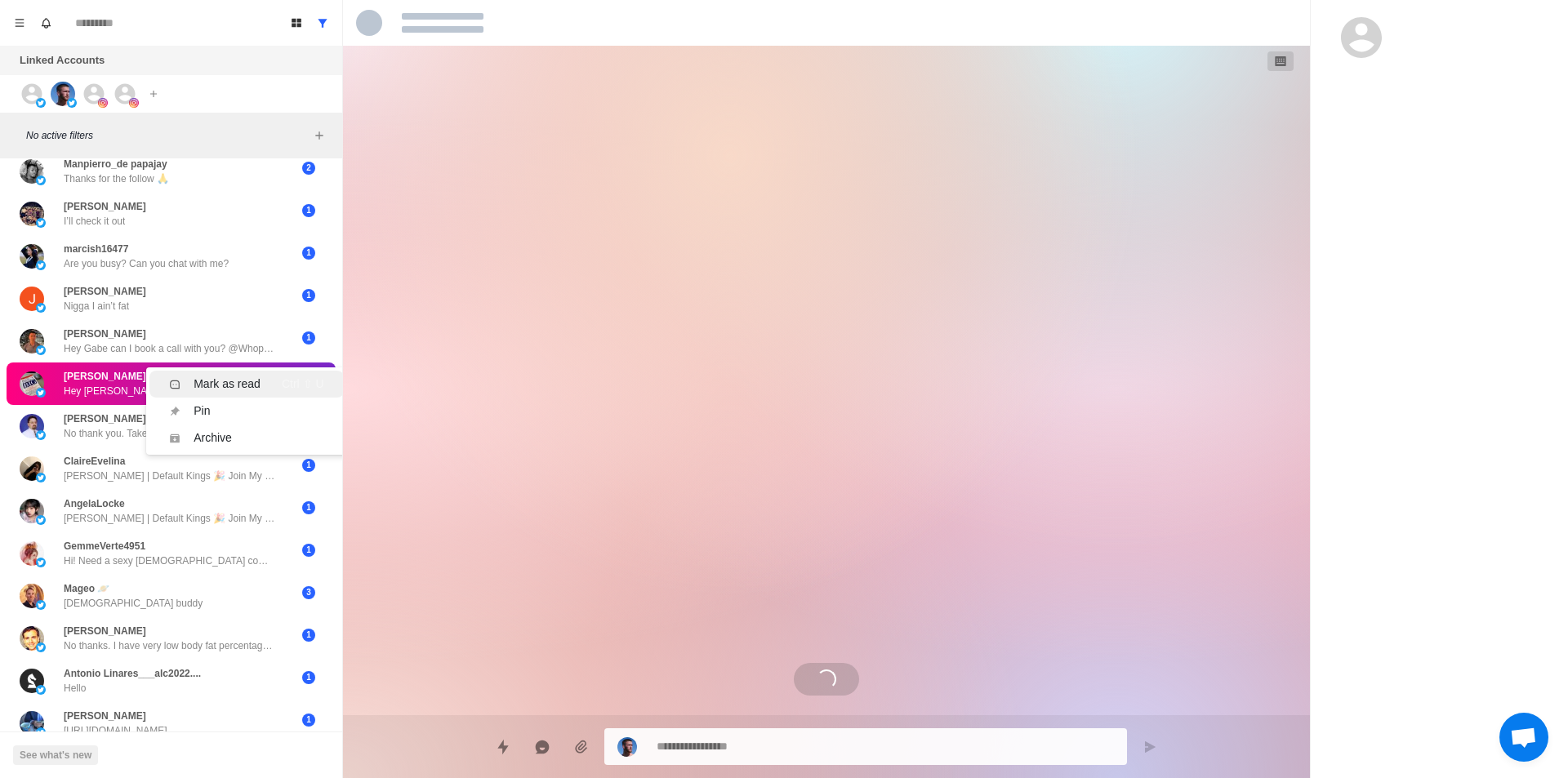
click at [224, 386] on div "Mark as read" at bounding box center [227, 384] width 67 height 17
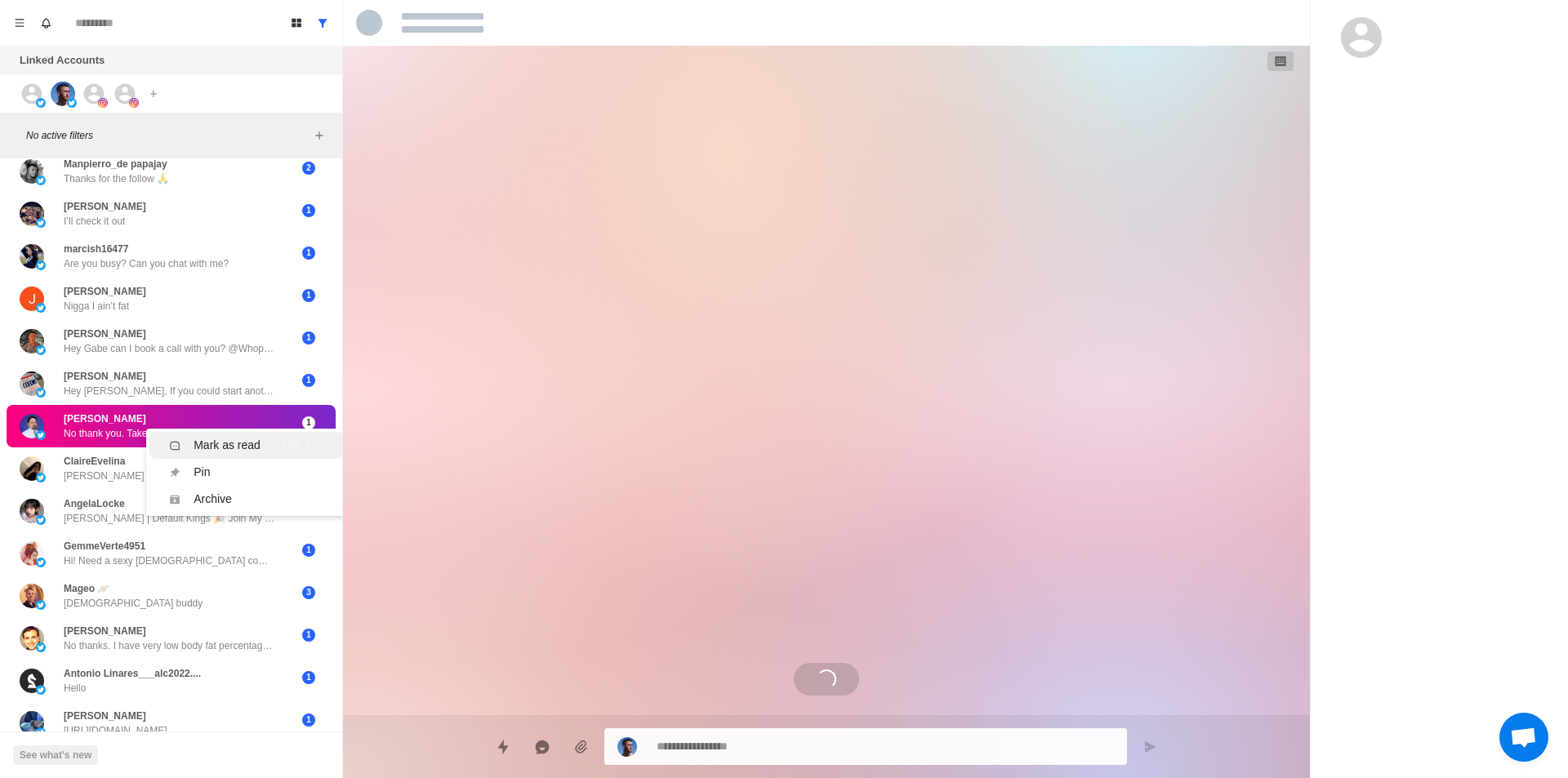
click at [227, 438] on div "Mark as read" at bounding box center [227, 445] width 67 height 17
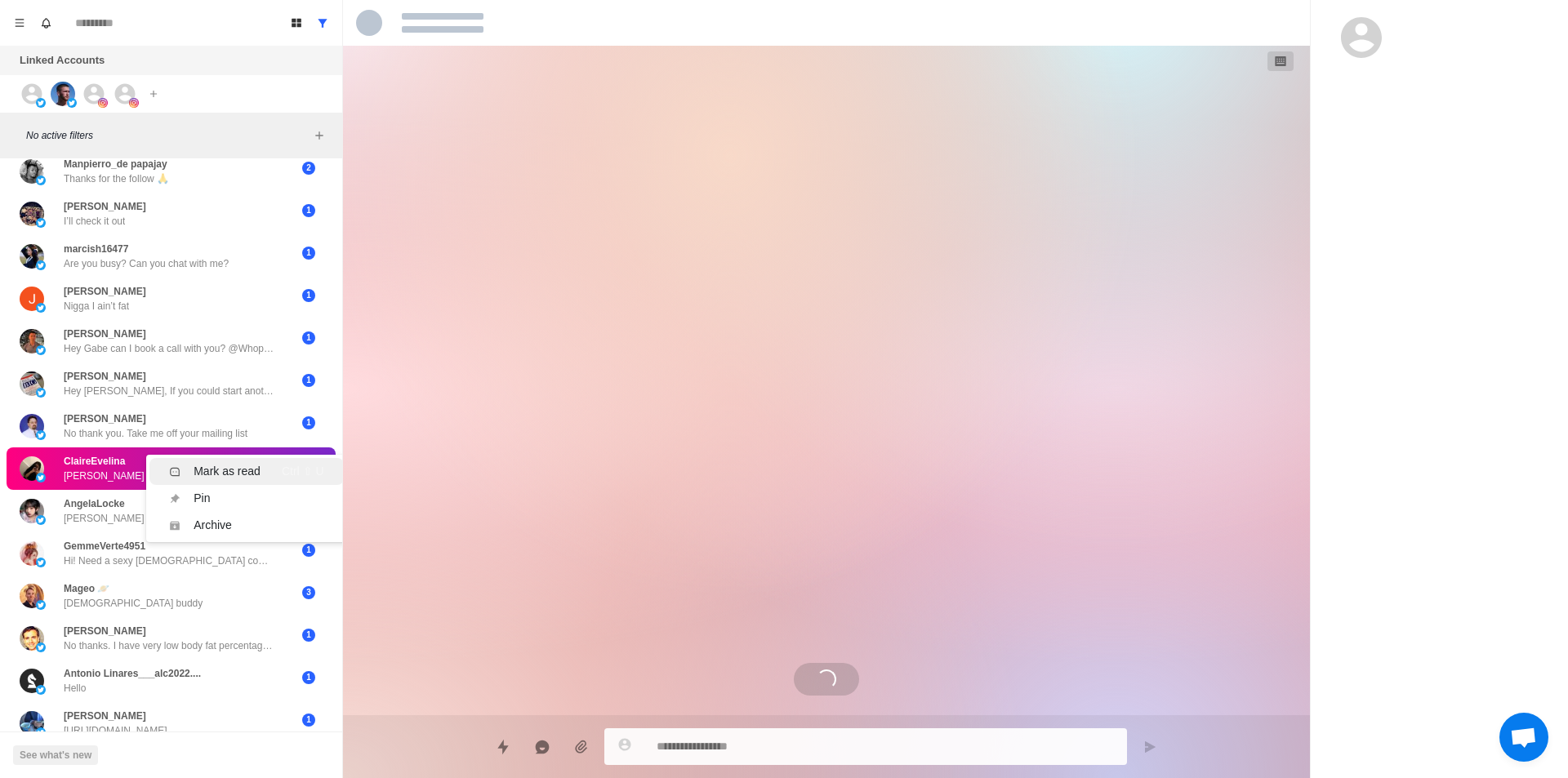
click at [256, 472] on div "Mark as read" at bounding box center [227, 471] width 67 height 17
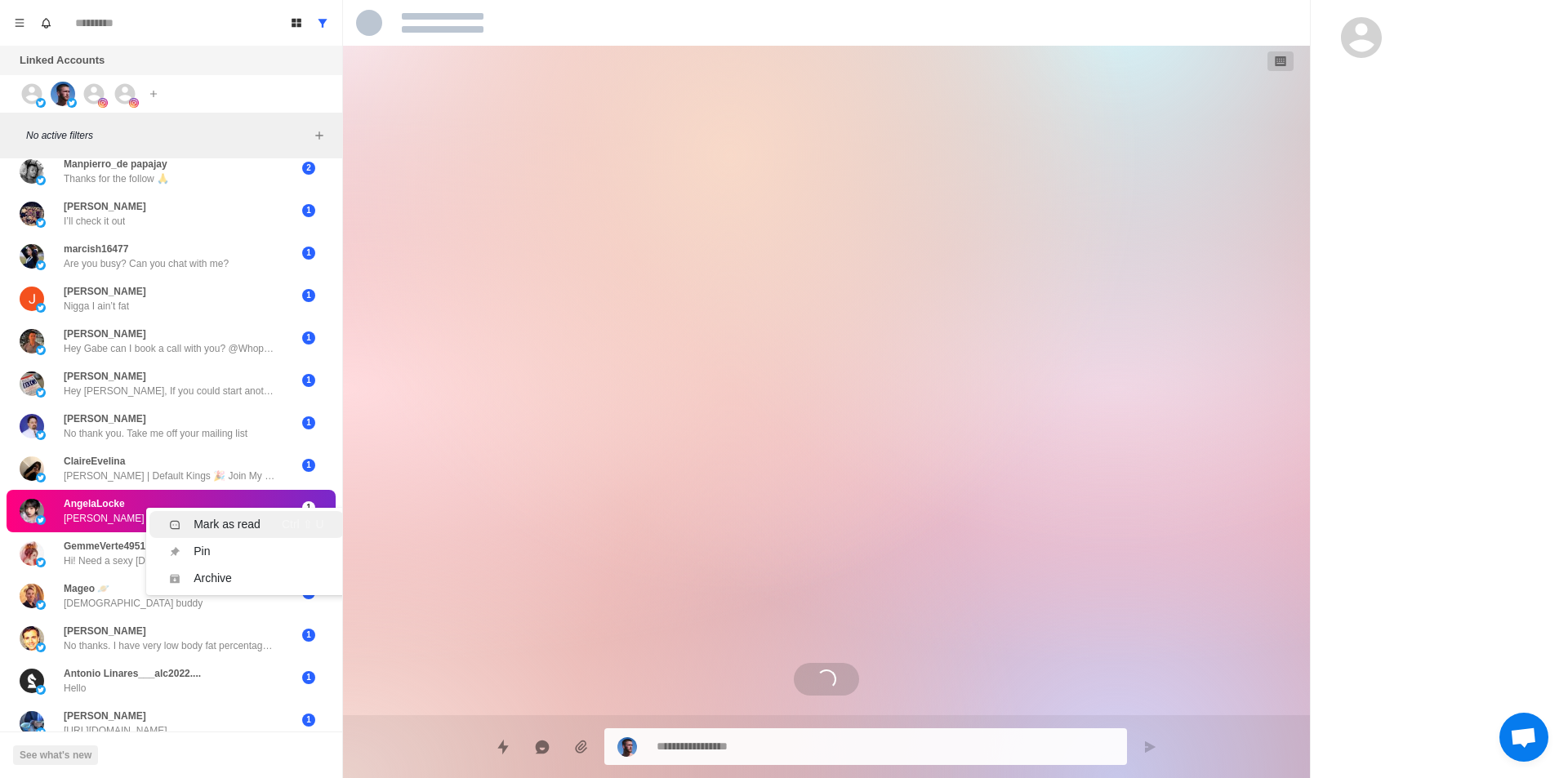
click at [236, 520] on div "Mark as read" at bounding box center [227, 524] width 67 height 17
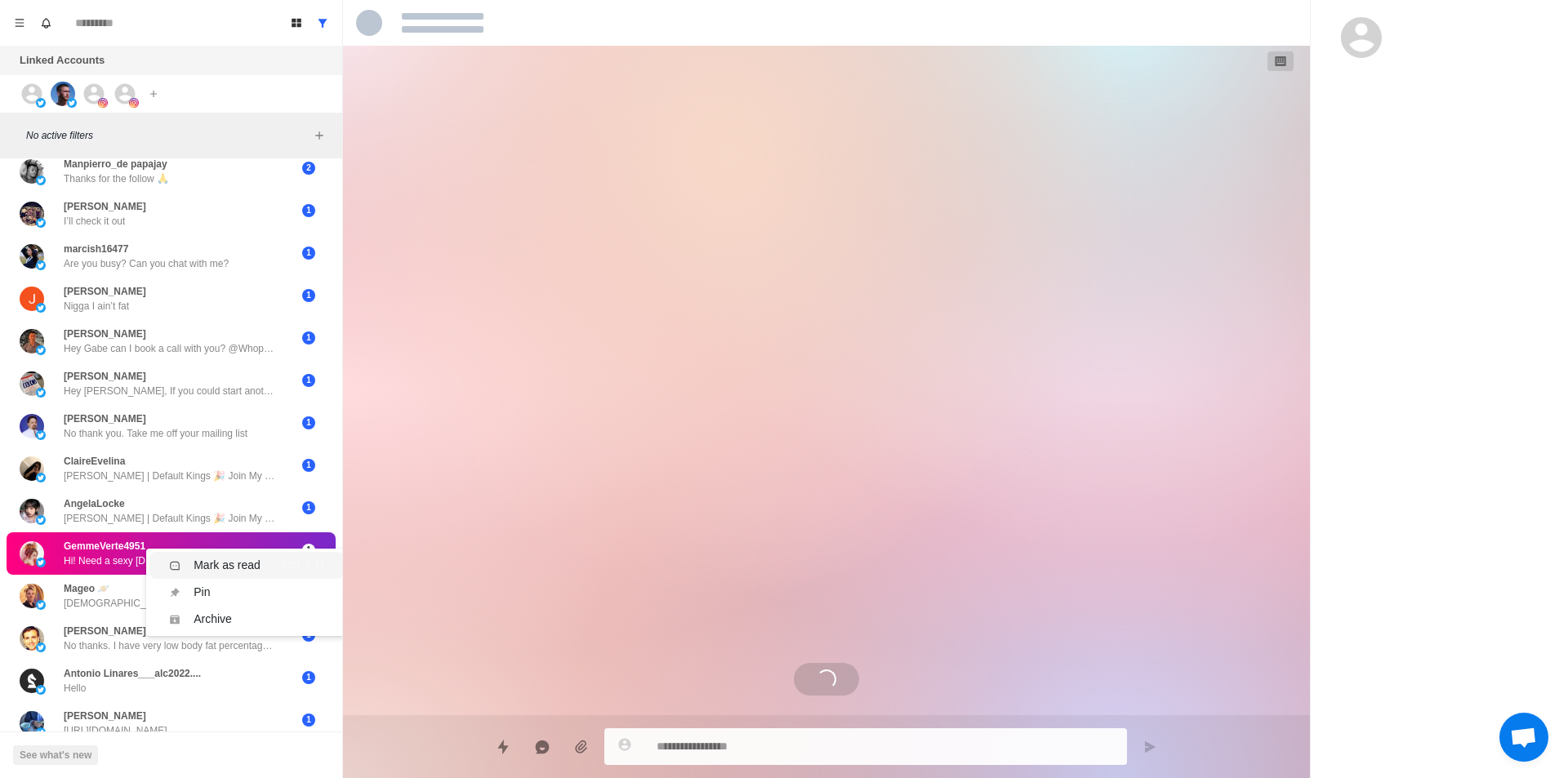
click at [234, 557] on div "Mark as read" at bounding box center [227, 565] width 67 height 17
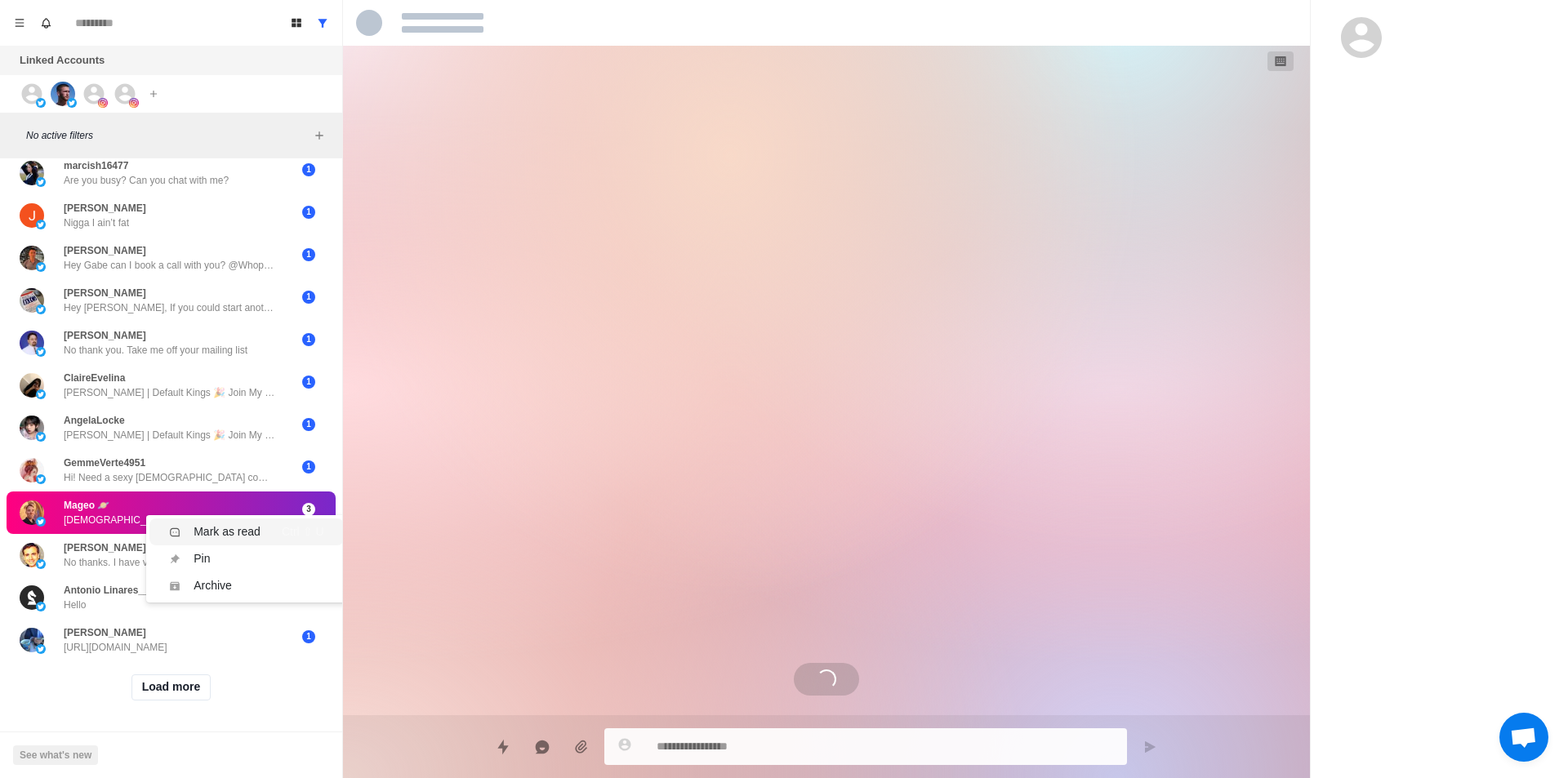
scroll to position [575, 0]
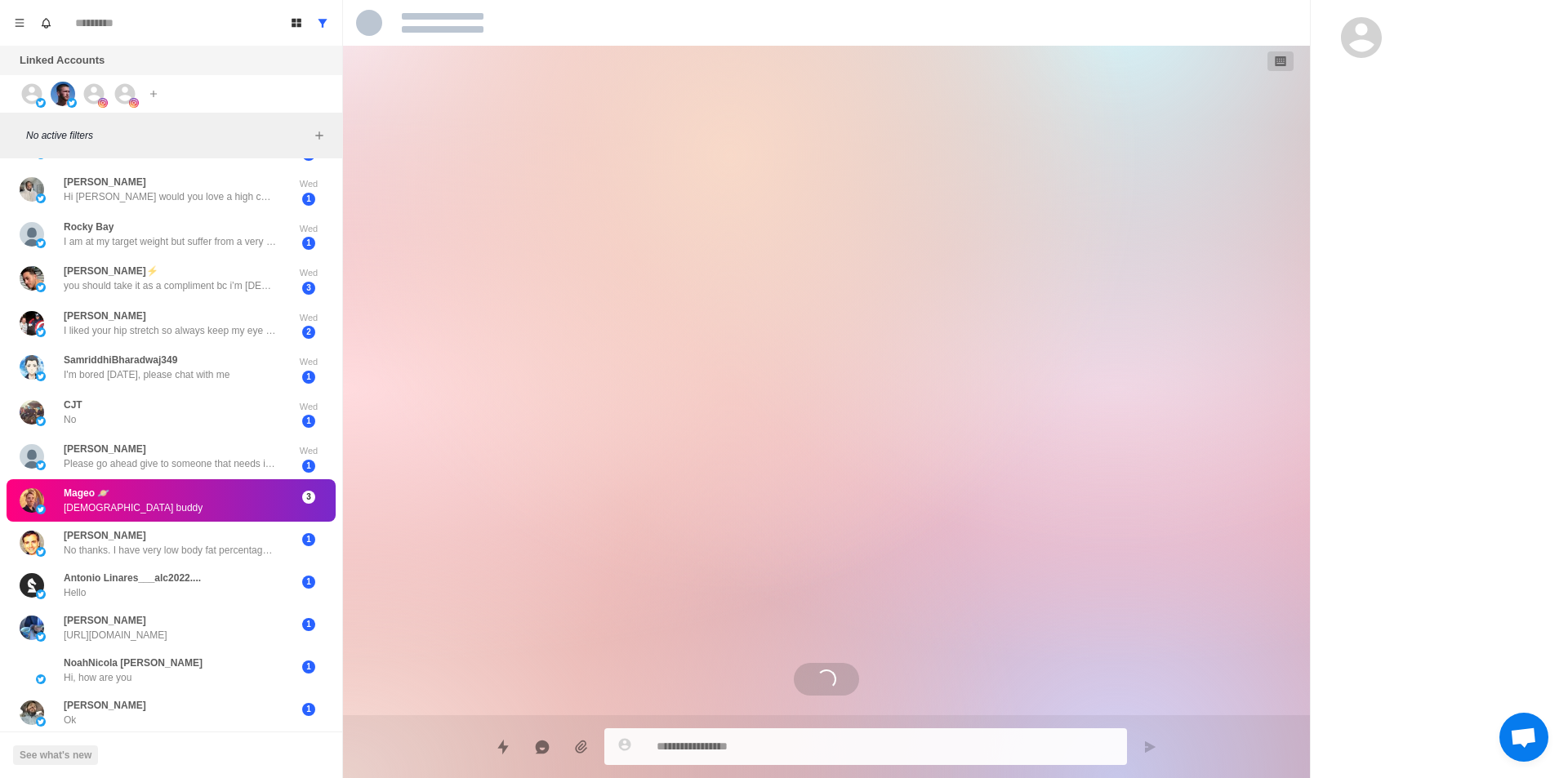
click at [204, 513] on div "Mageo 🪐 Sure buddy" at bounding box center [154, 500] width 269 height 29
drag, startPoint x: 203, startPoint y: 498, endPoint x: 209, endPoint y: 504, distance: 8.5
click at [229, 502] on li "Mark as read Ctrl ⇧ U" at bounding box center [246, 514] width 193 height 27
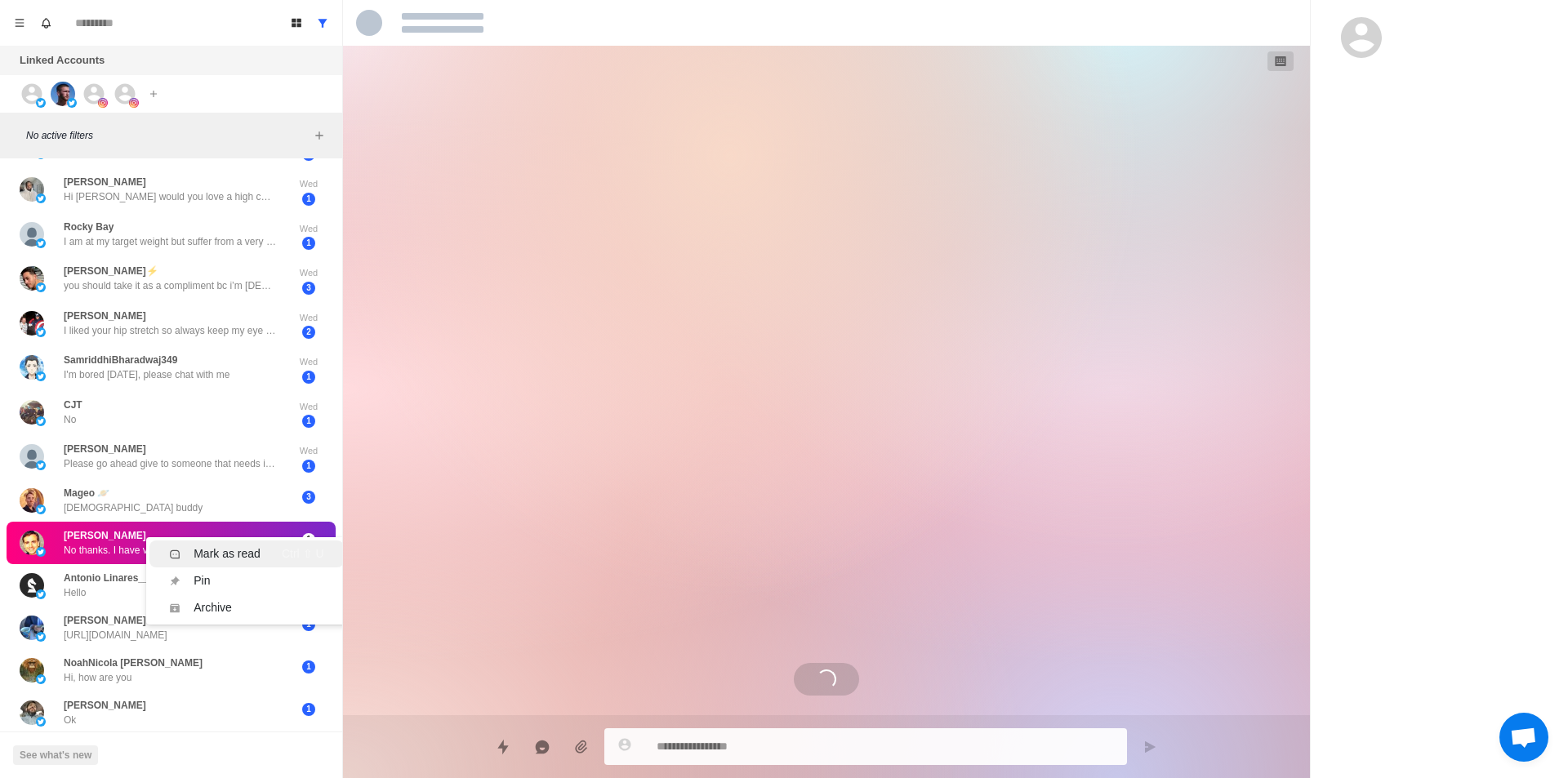
click at [234, 545] on div "Mark as read" at bounding box center [227, 554] width 67 height 17
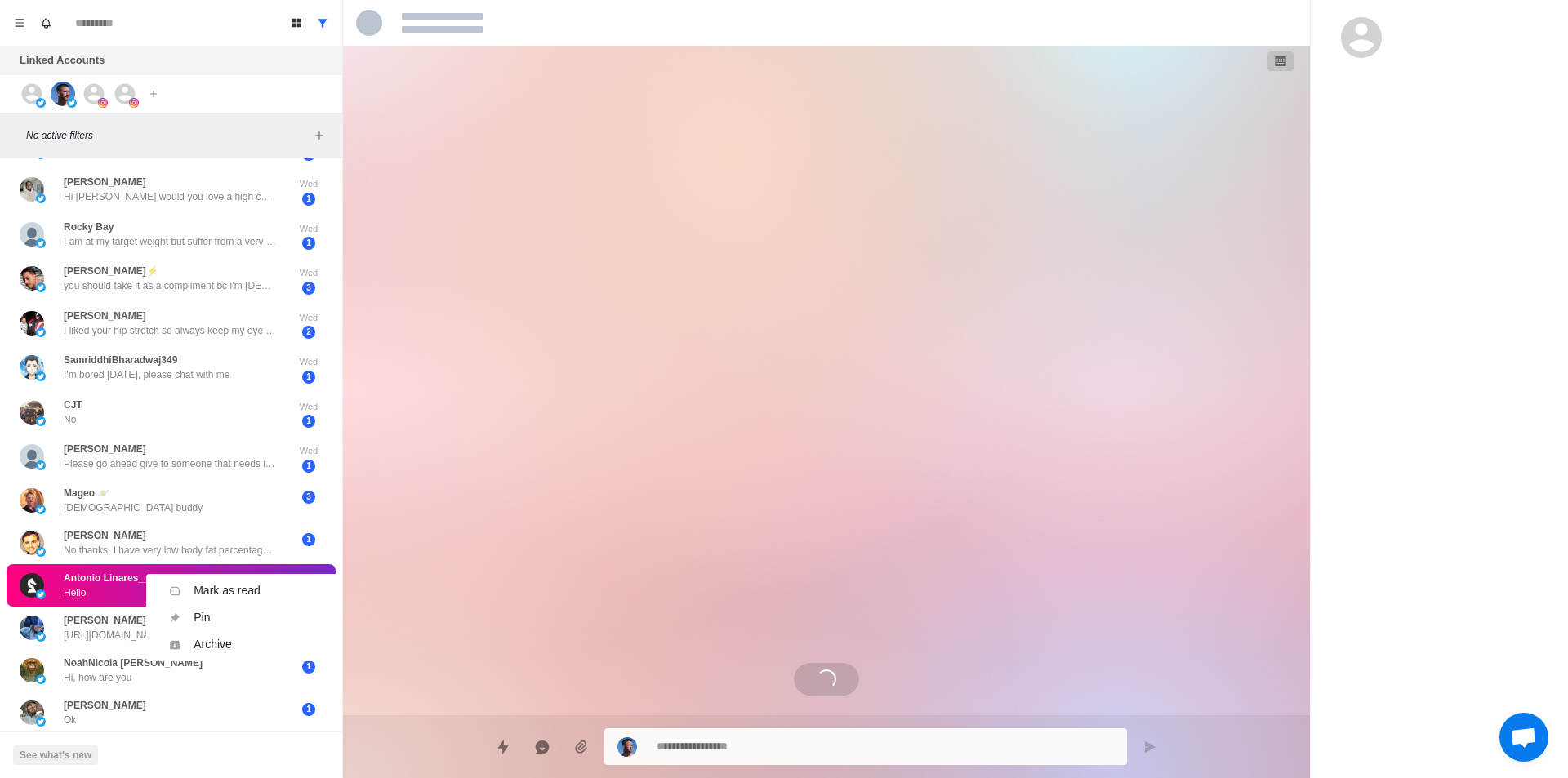
click at [229, 574] on ul "Mark as read Ctrl ⇧ U Pin Ctrl ⇧ P Archive Ctrl ⇧ A" at bounding box center [246, 617] width 200 height 87
click at [229, 583] on div "Mark as read" at bounding box center [227, 591] width 67 height 17
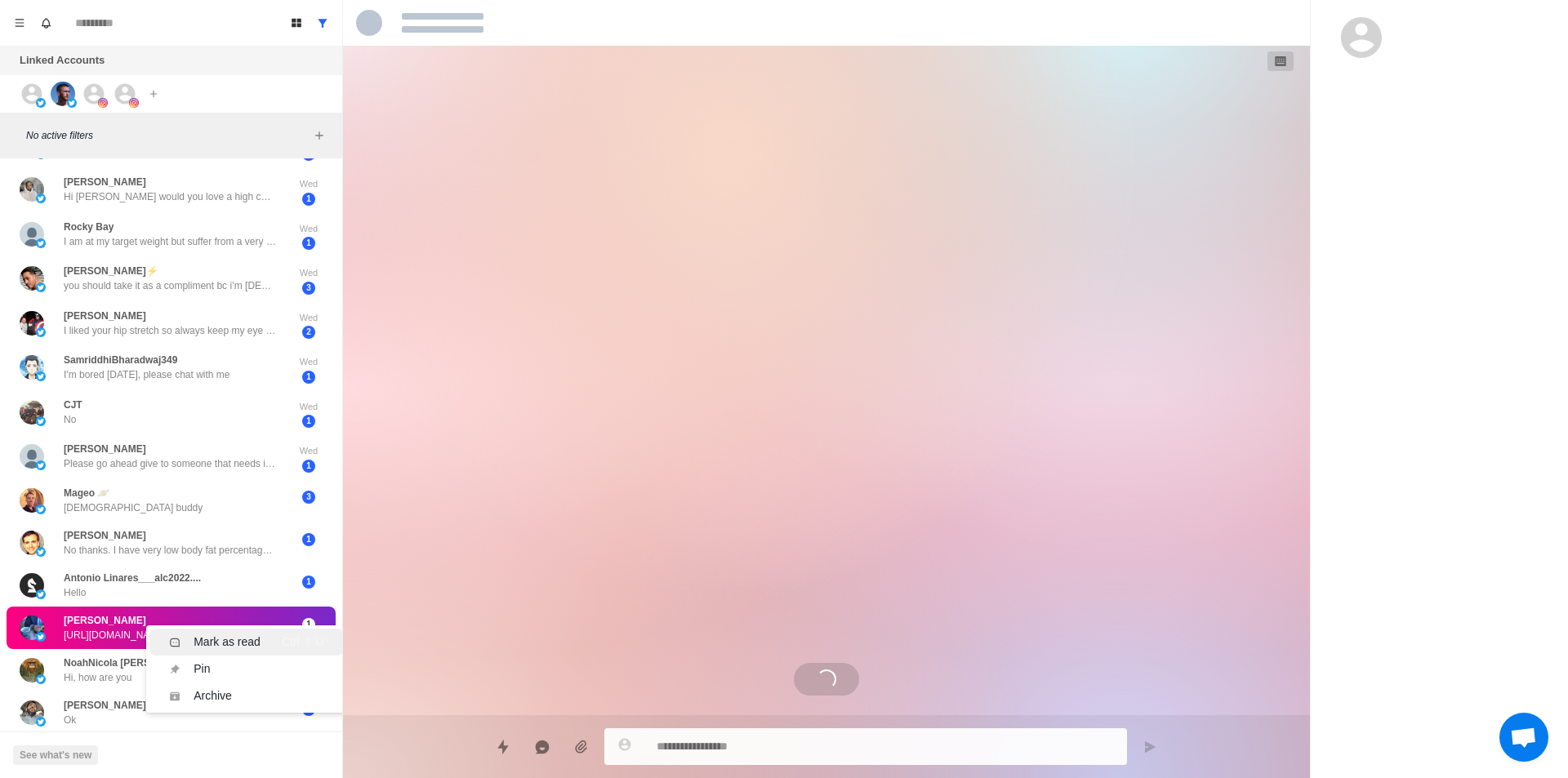
click at [233, 636] on div "Mark as read" at bounding box center [227, 642] width 67 height 17
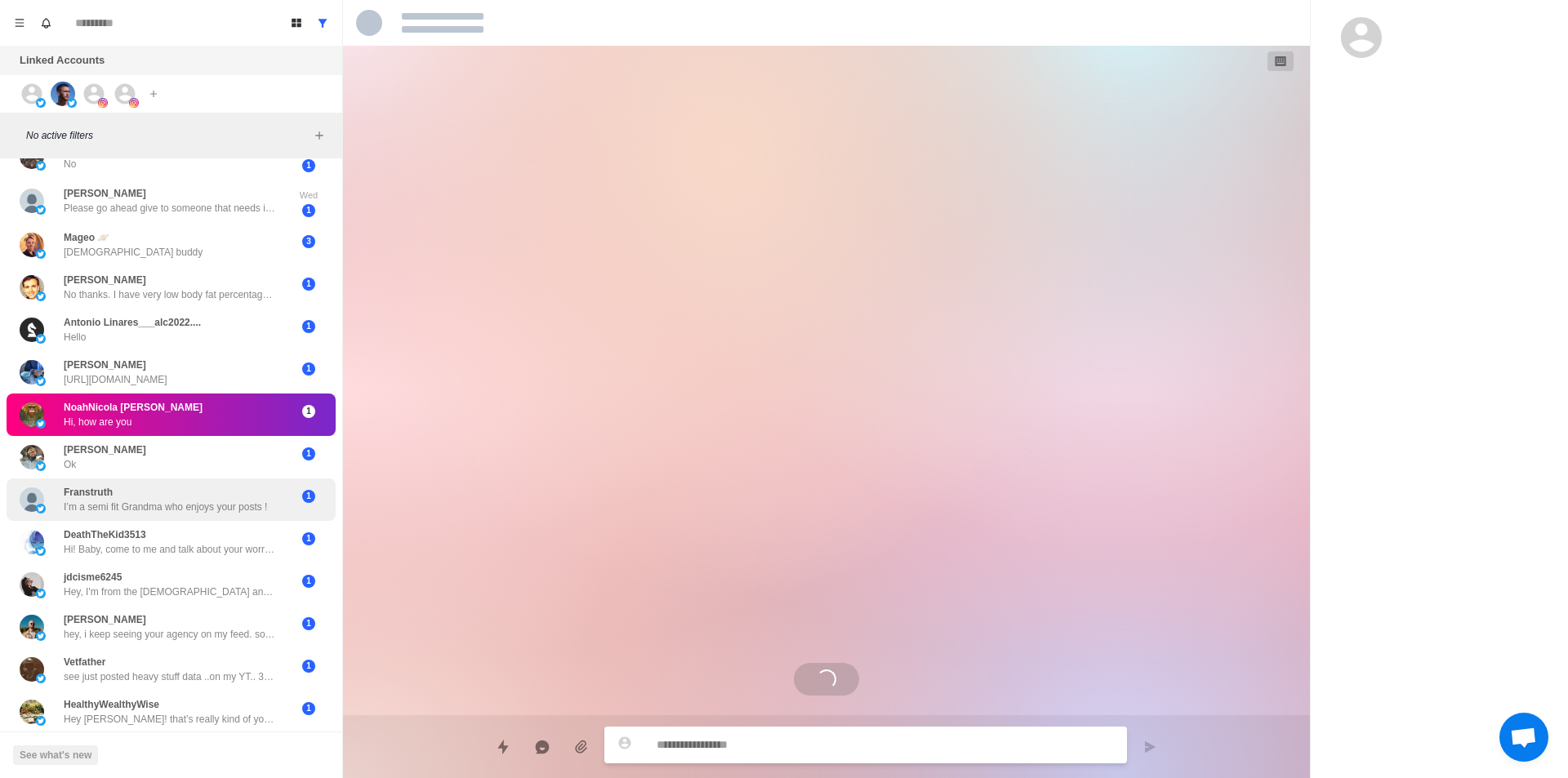
scroll to position [843, 0]
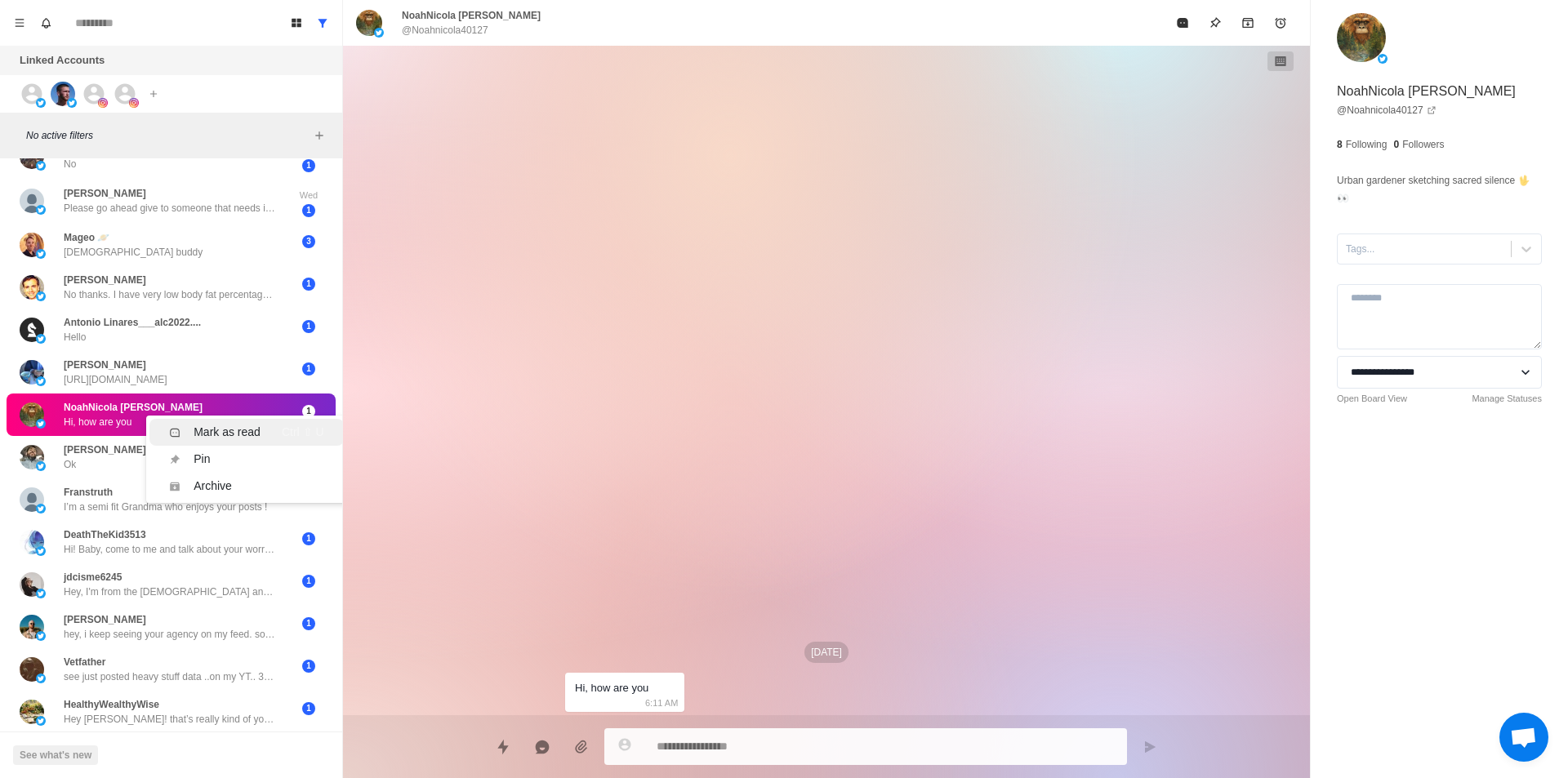
click at [237, 423] on div "Mark as read" at bounding box center [227, 432] width 67 height 17
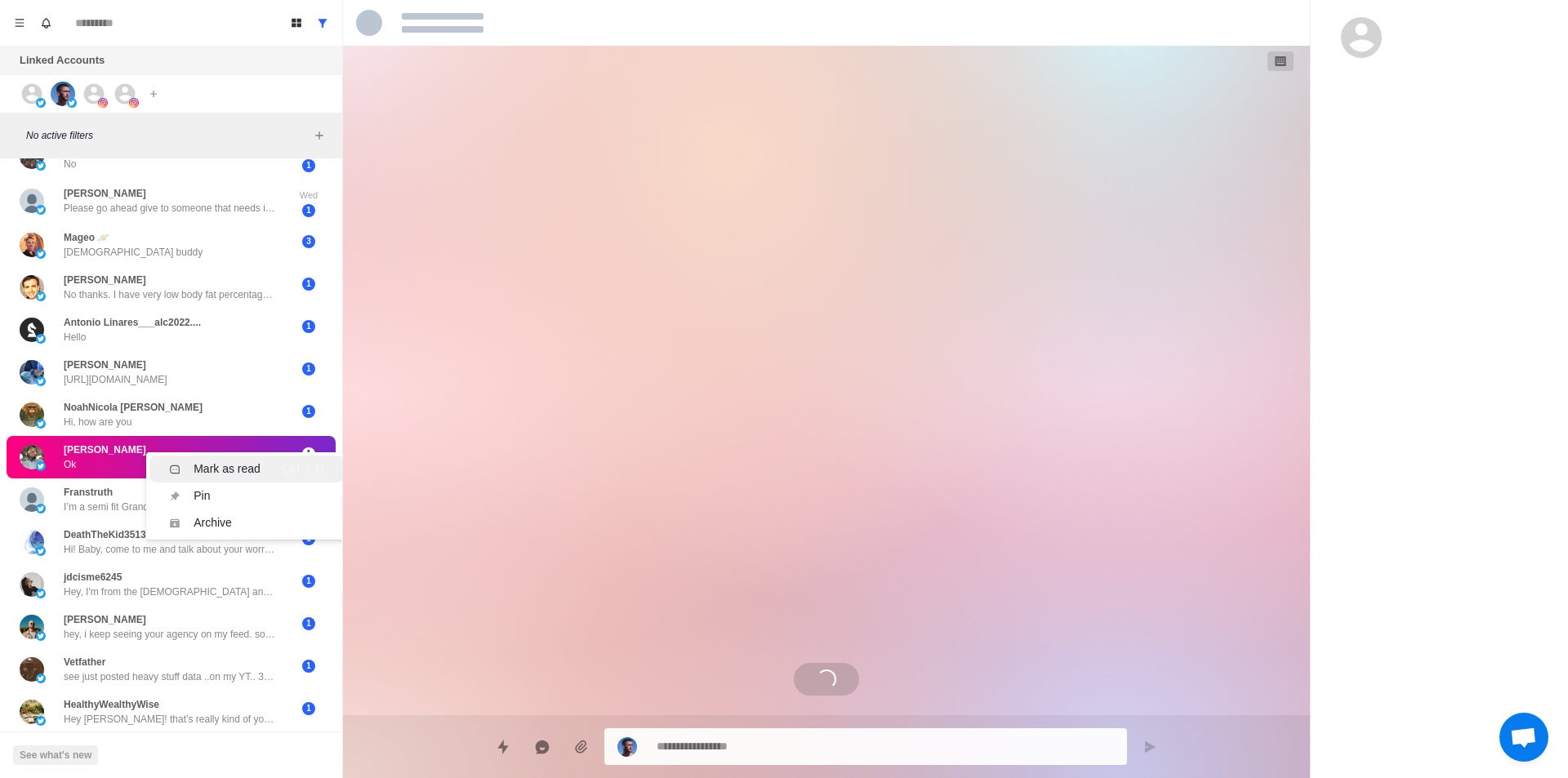
click at [234, 460] on div "Mark as read" at bounding box center [227, 469] width 67 height 17
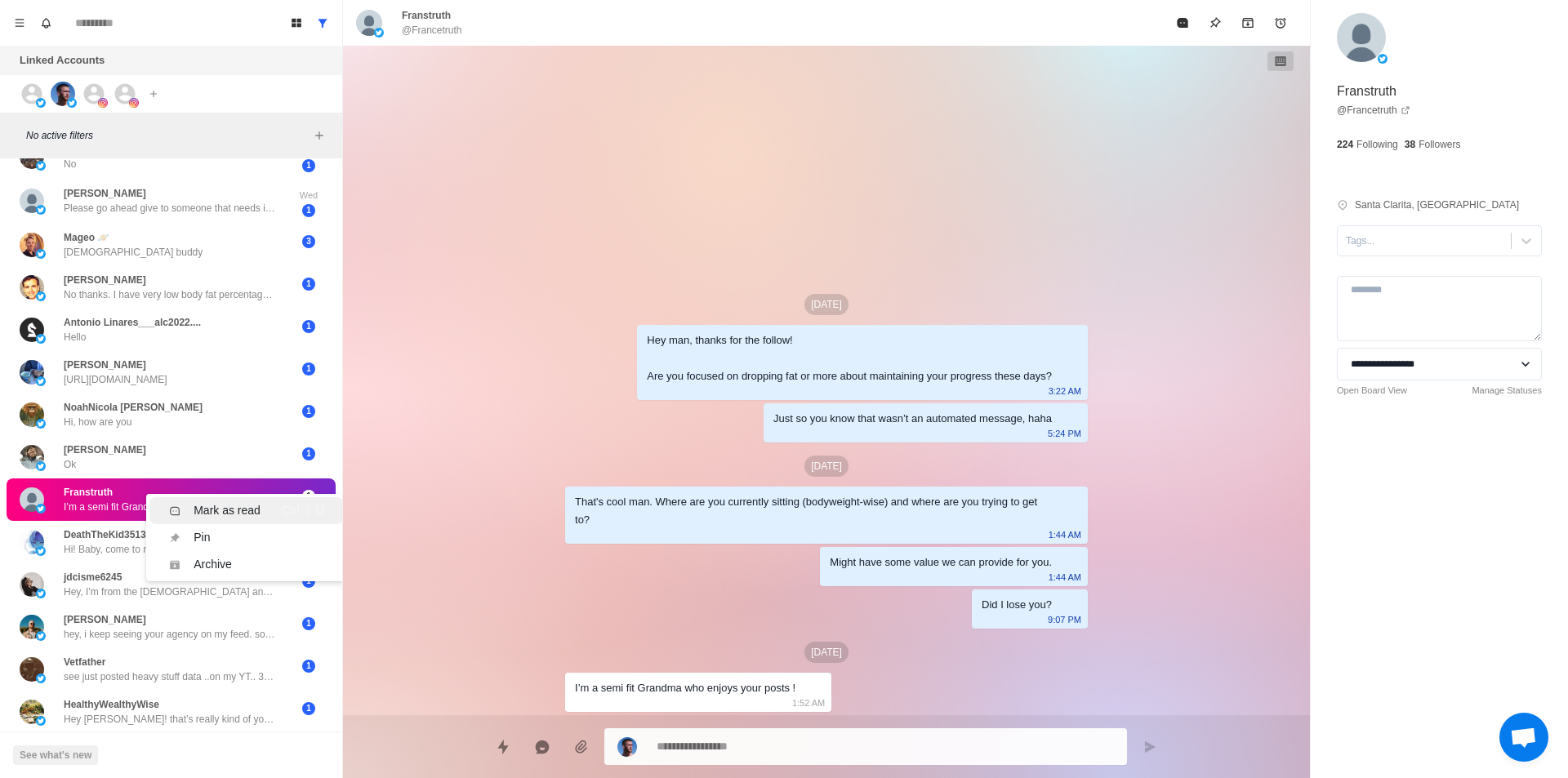
click at [265, 502] on div "Mark as read Ctrl ⇧ U" at bounding box center [246, 510] width 154 height 17
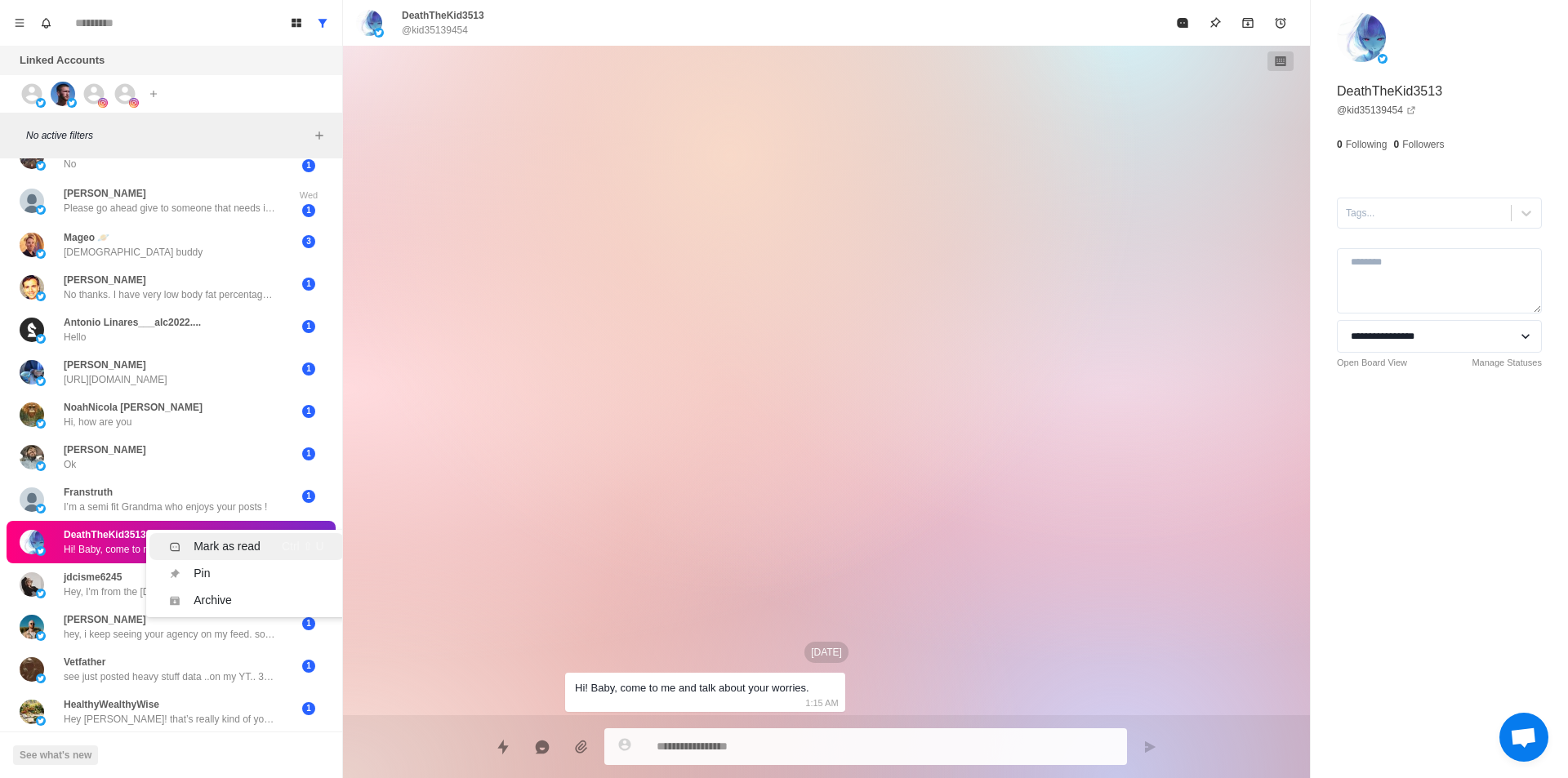
click at [246, 538] on div "Mark as read" at bounding box center [227, 546] width 67 height 17
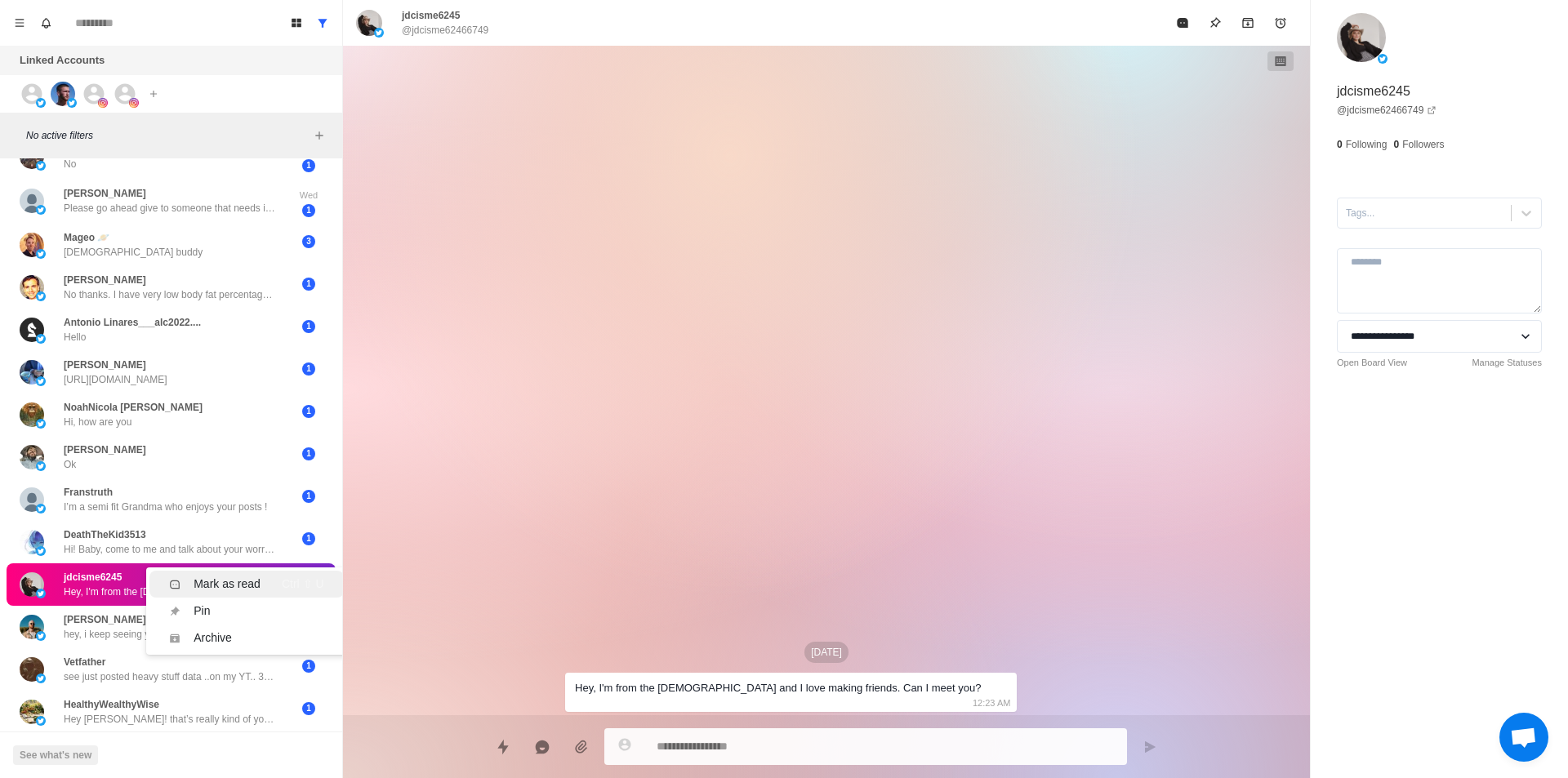
click at [237, 575] on div "Mark as read" at bounding box center [227, 584] width 67 height 17
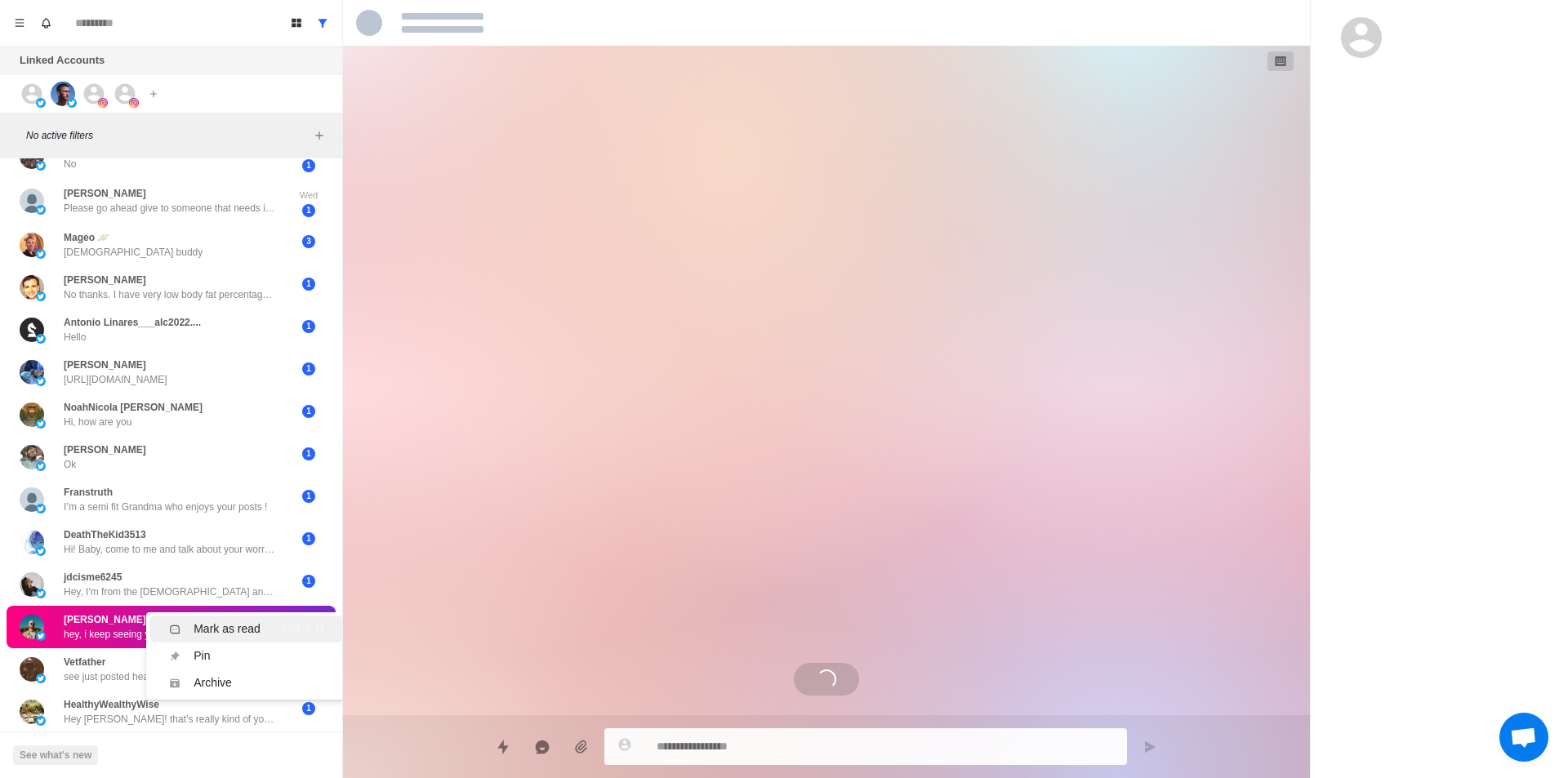
click at [221, 616] on li "Mark as read Ctrl ⇧ U" at bounding box center [246, 628] width 193 height 27
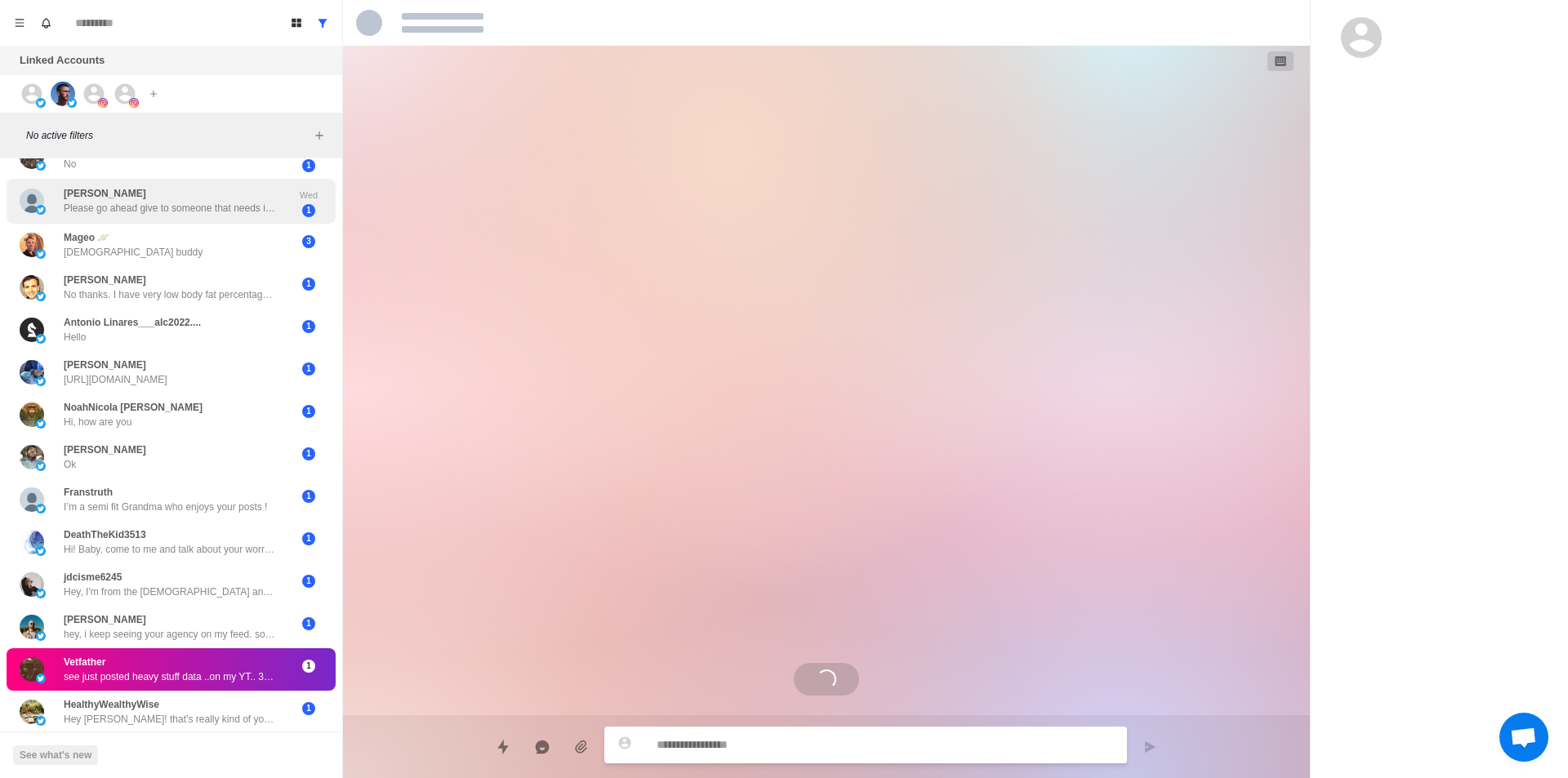
scroll to position [419, 0]
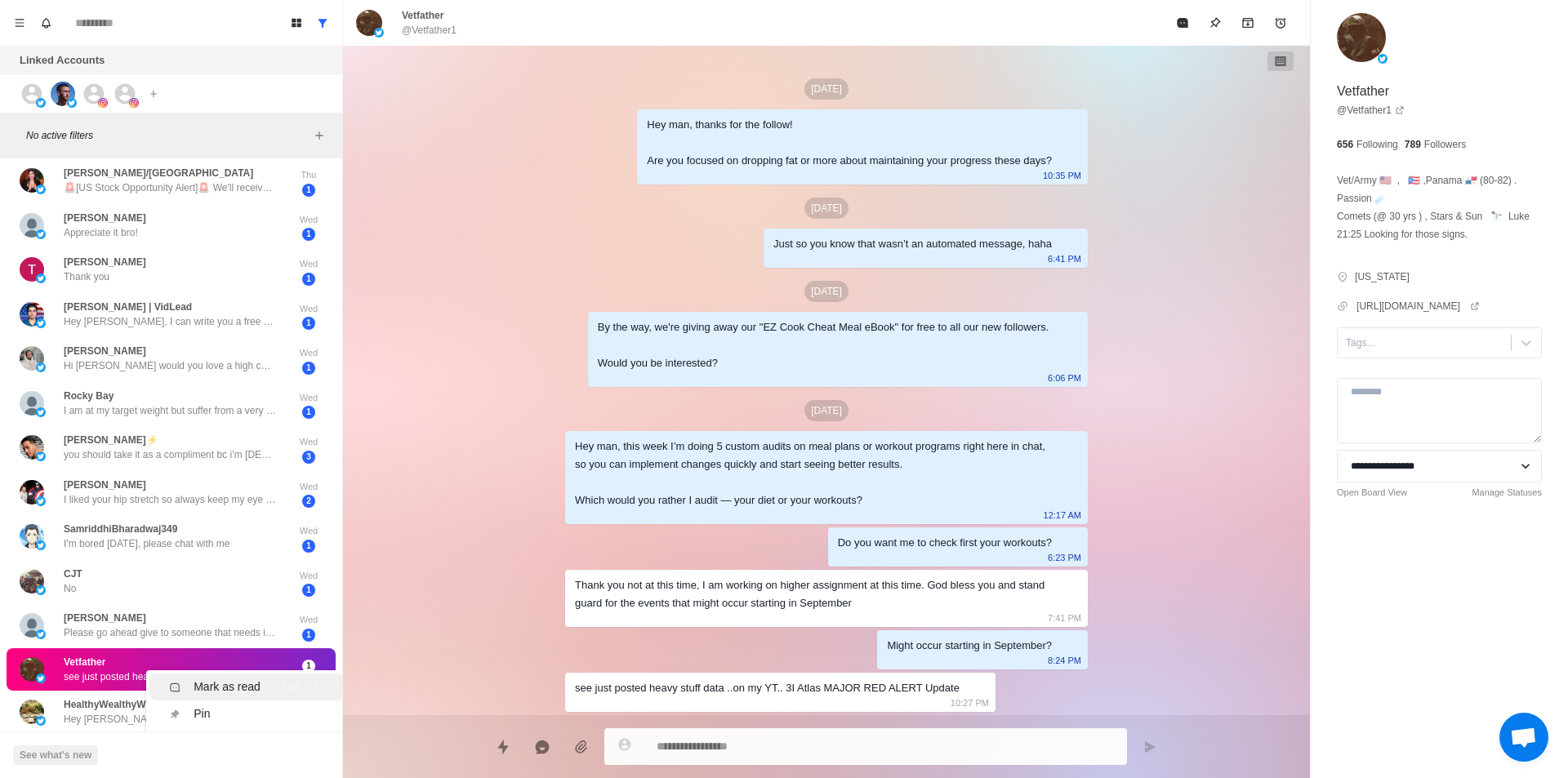
click at [219, 678] on div "Mark as read" at bounding box center [227, 687] width 67 height 17
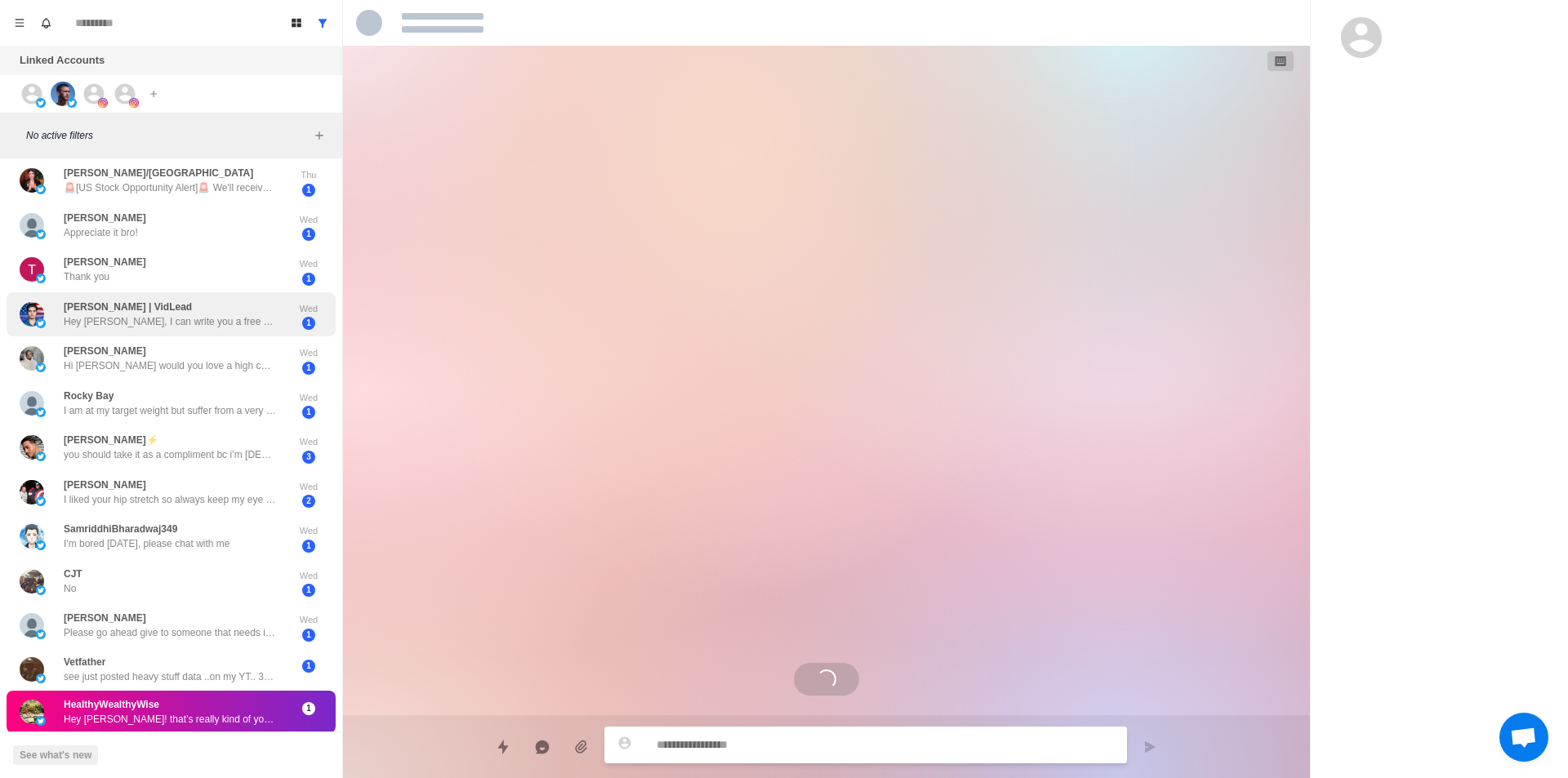
type textarea "*"
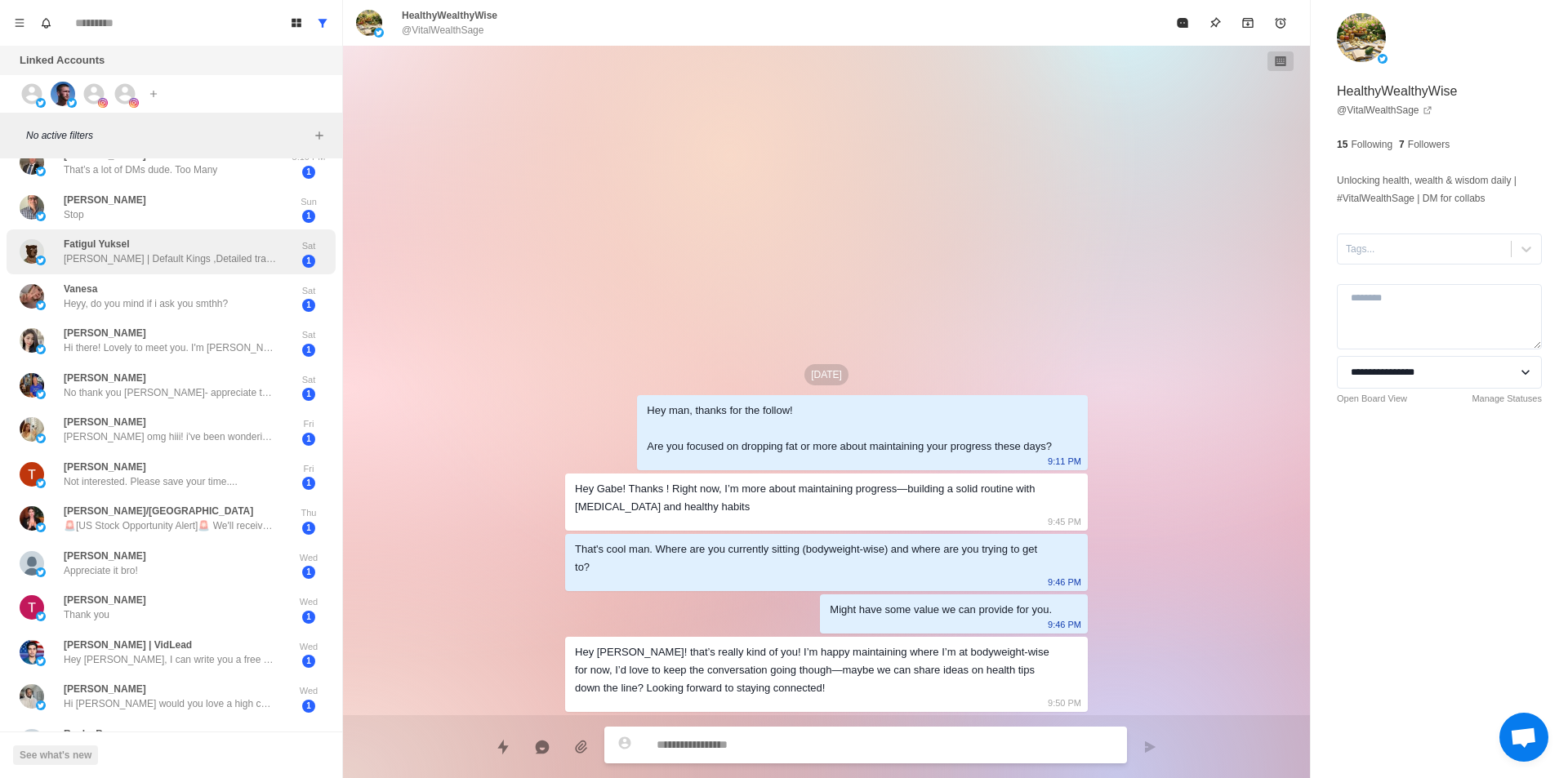
scroll to position [0, 0]
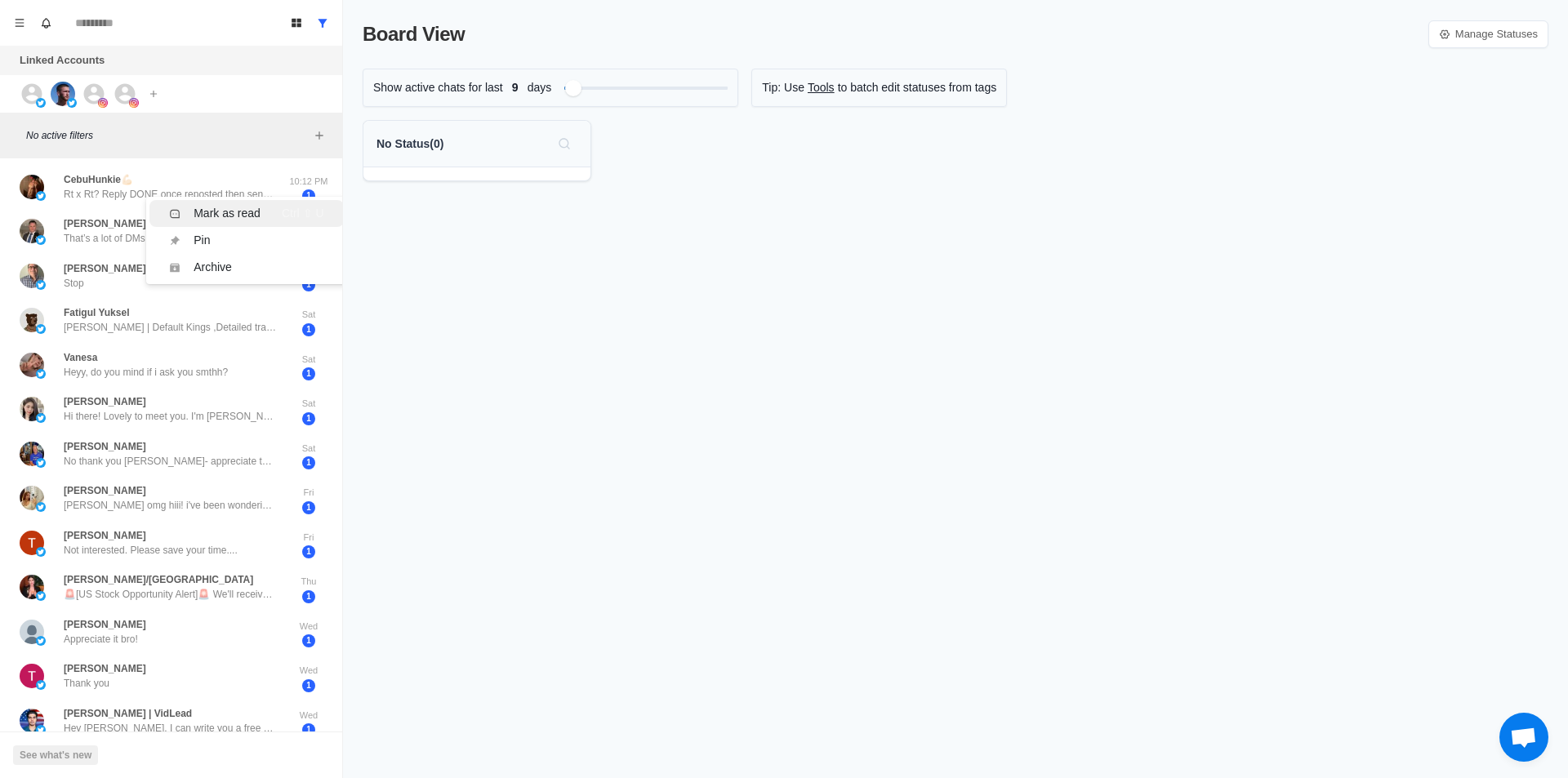
click at [188, 209] on div "Mark as read" at bounding box center [215, 214] width 92 height 17
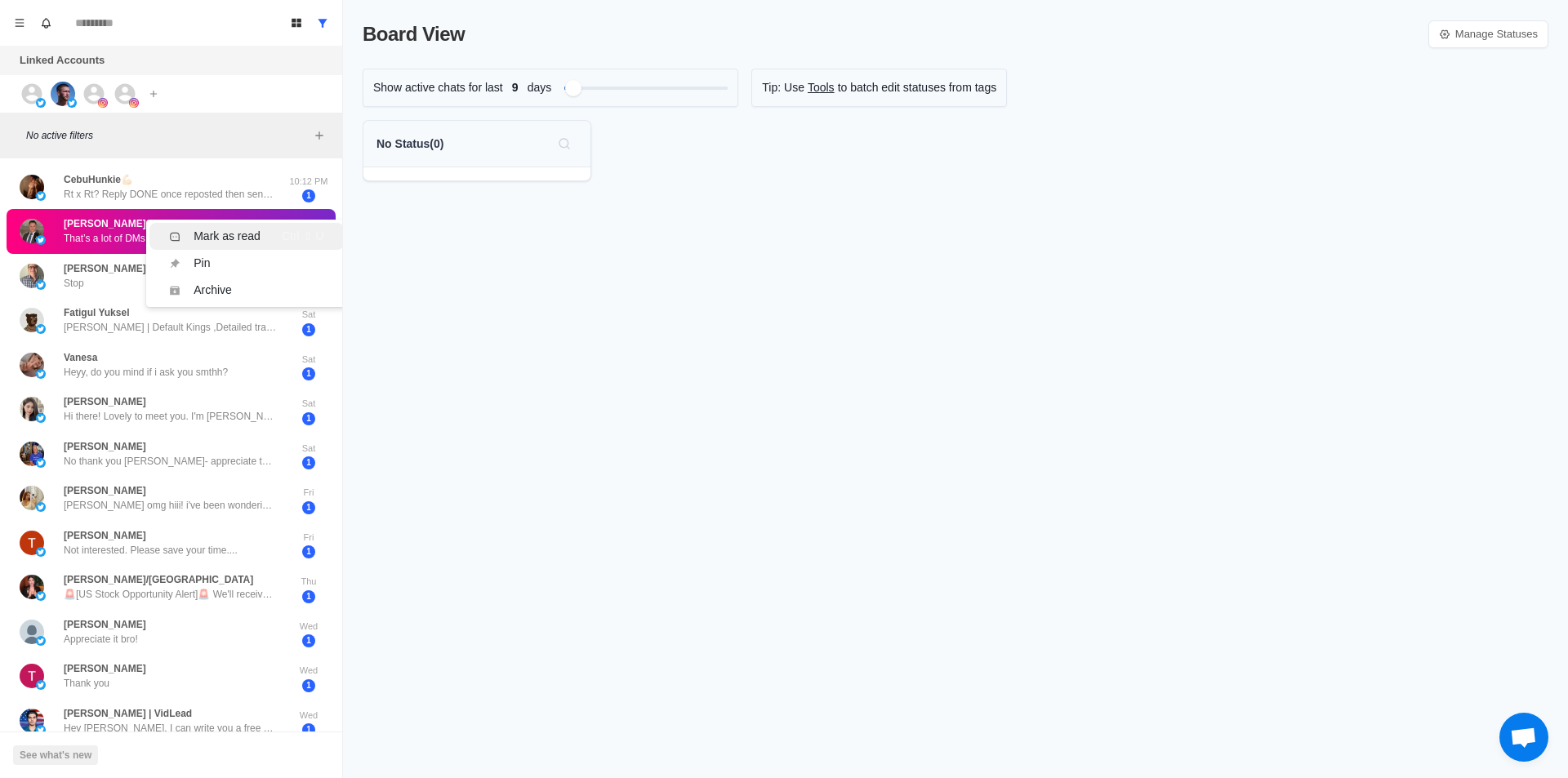
click at [210, 231] on div "Mark as read" at bounding box center [227, 236] width 67 height 17
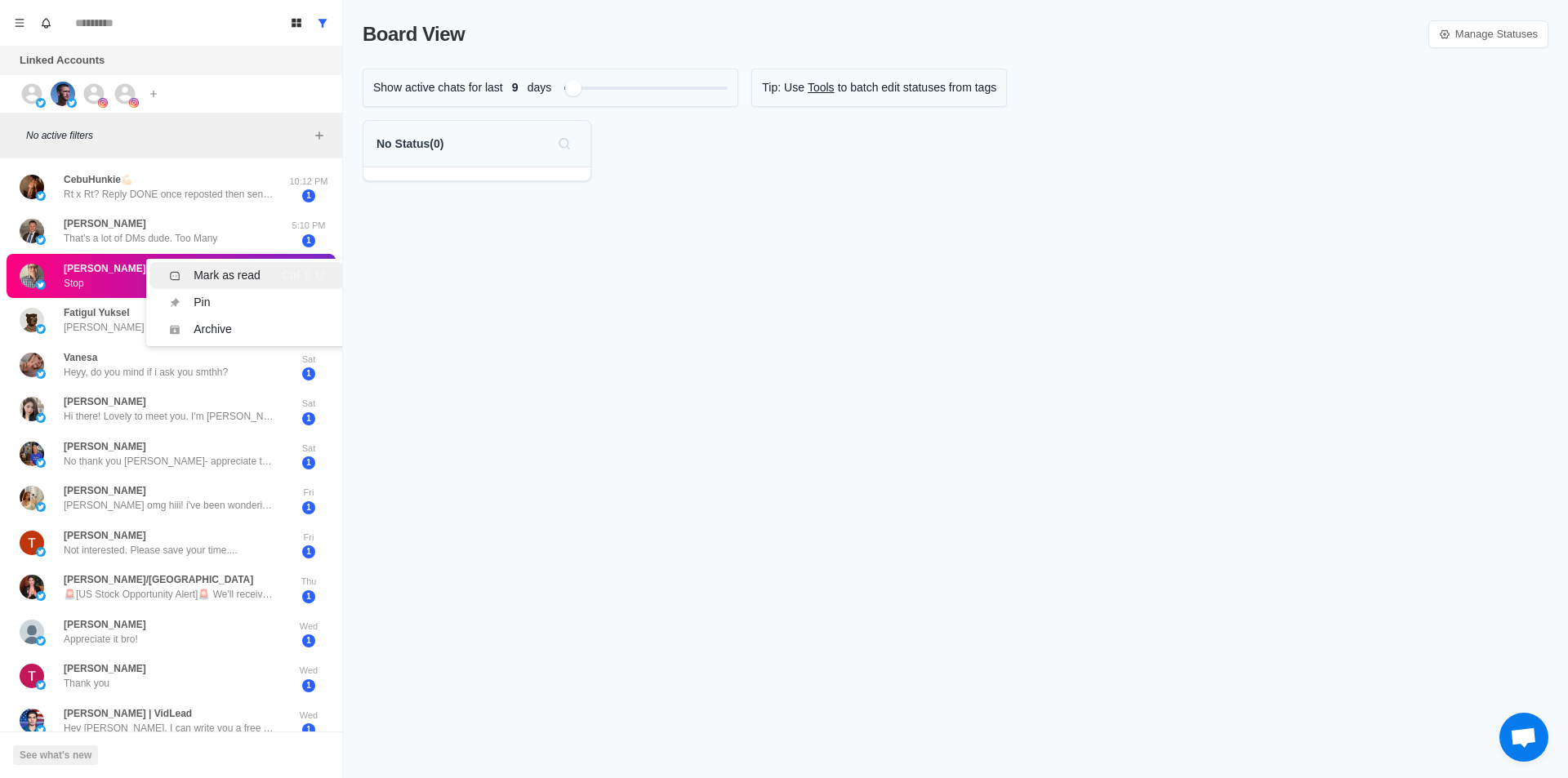
click at [243, 276] on div "Mark as read" at bounding box center [227, 275] width 67 height 17
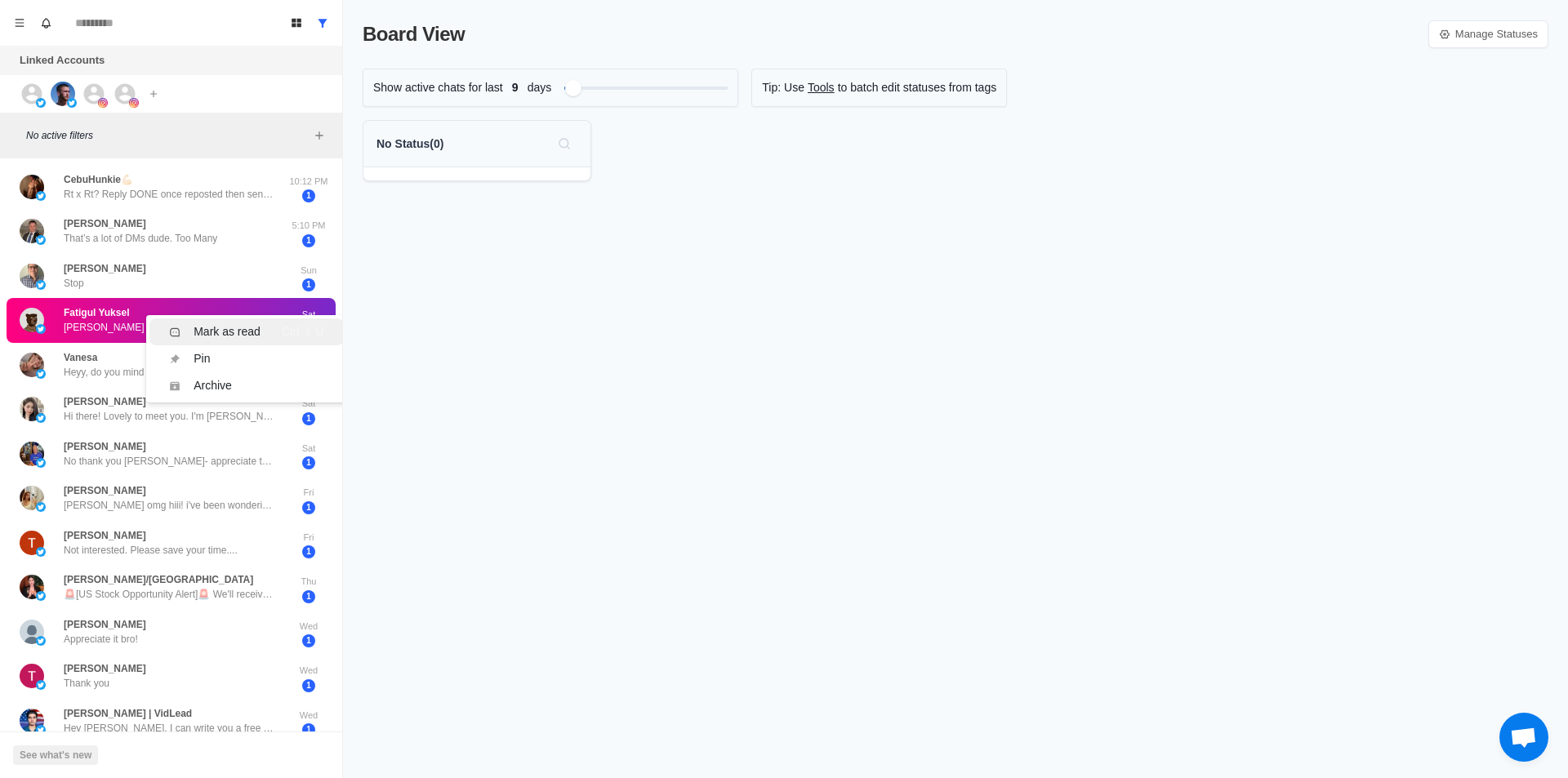
click at [242, 325] on div "Mark as read" at bounding box center [227, 332] width 67 height 17
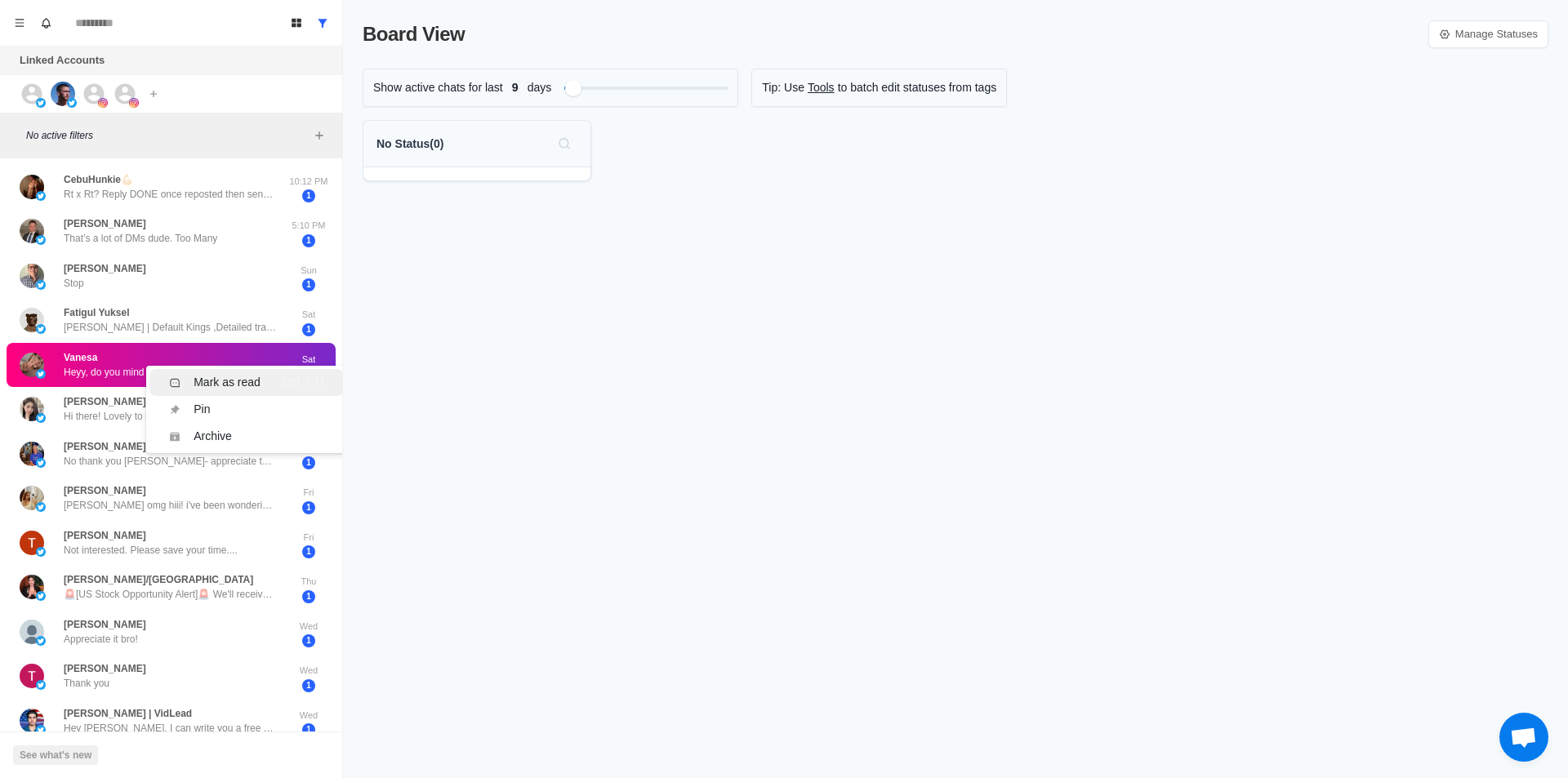
click at [234, 379] on div "Mark as read" at bounding box center [227, 382] width 67 height 17
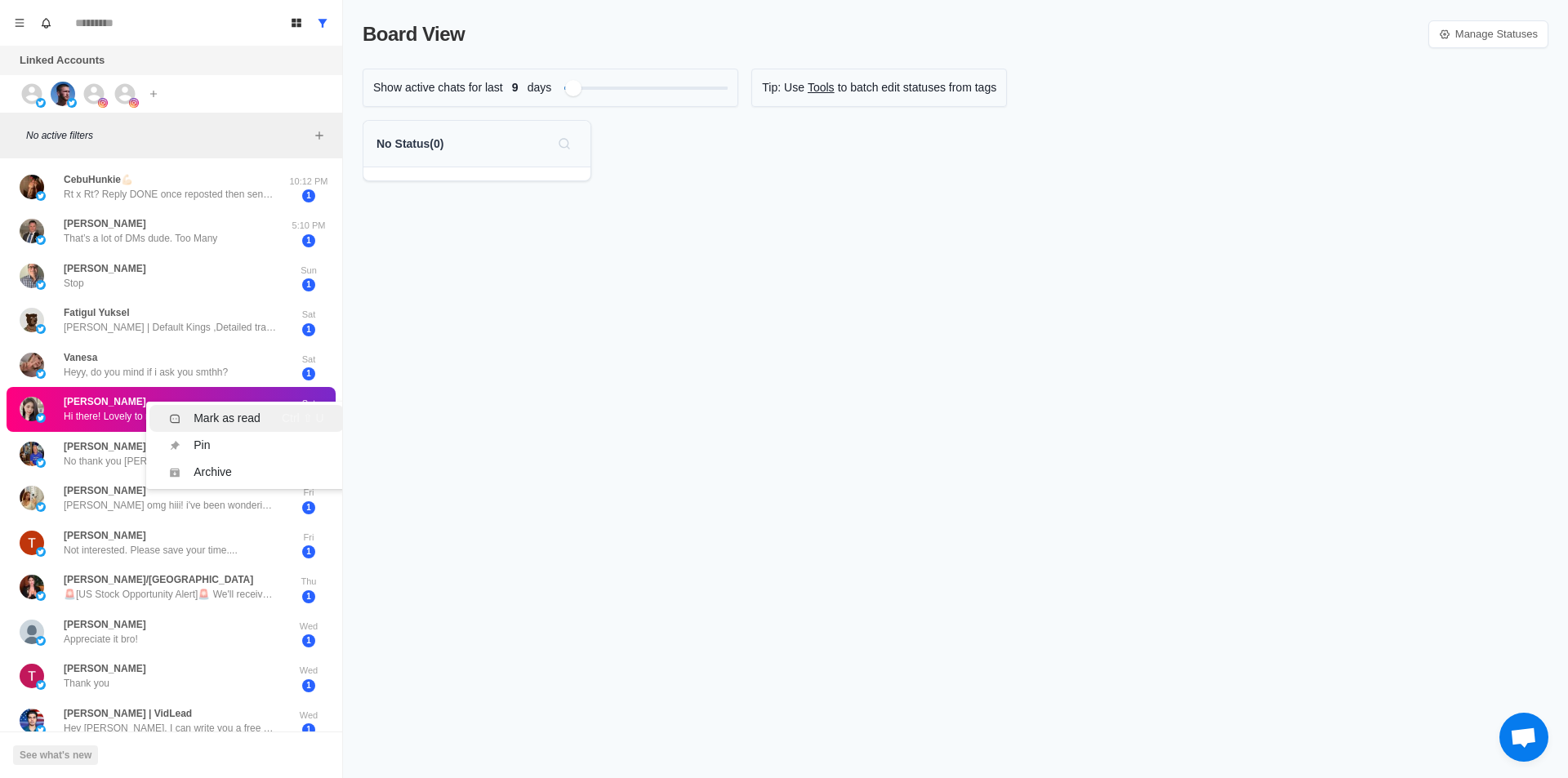
click at [242, 421] on div "Mark as read" at bounding box center [227, 418] width 67 height 17
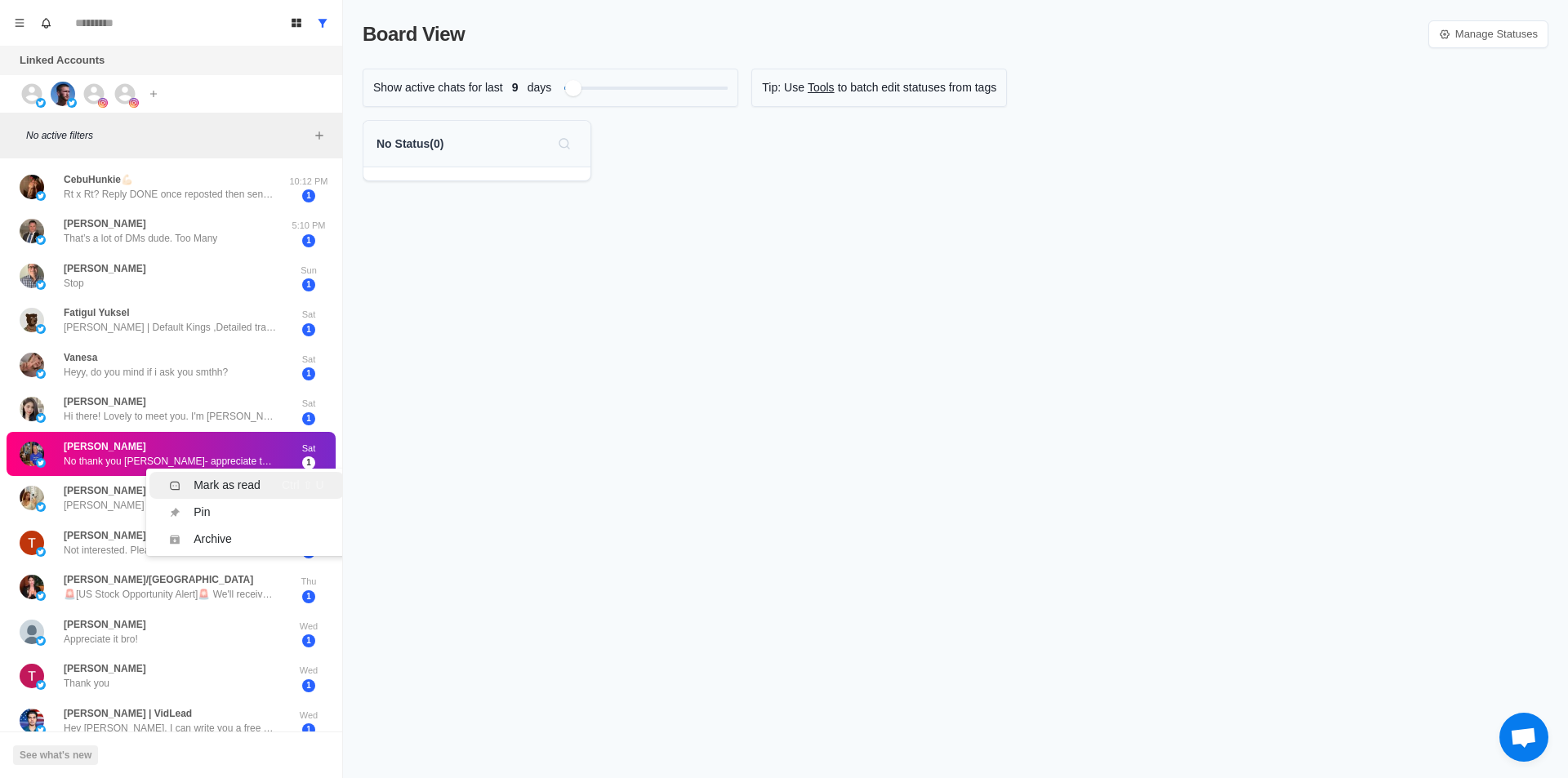
click at [246, 481] on div "Mark as read" at bounding box center [227, 485] width 67 height 17
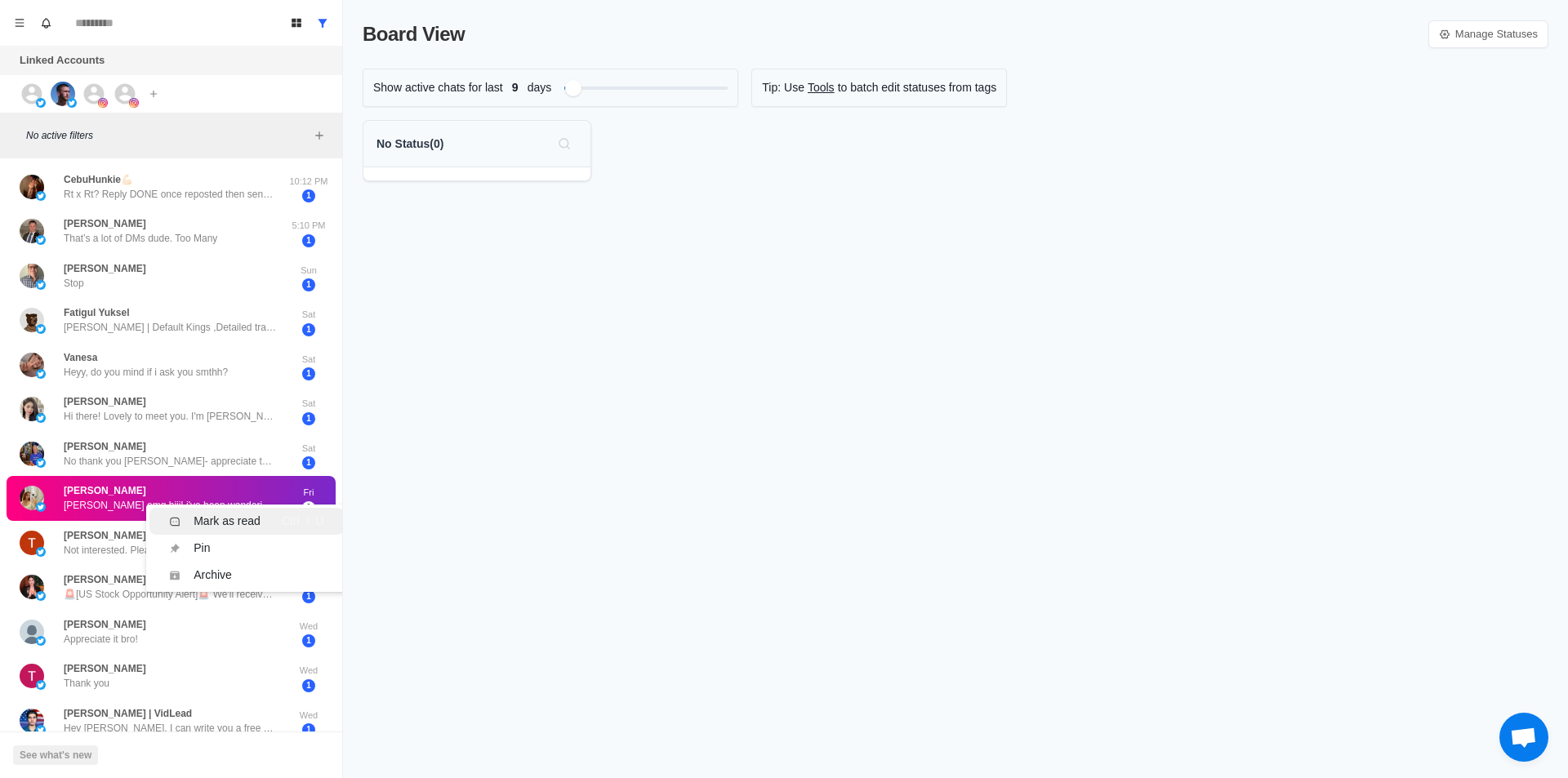
click at [255, 525] on div "Mark as read" at bounding box center [227, 521] width 67 height 17
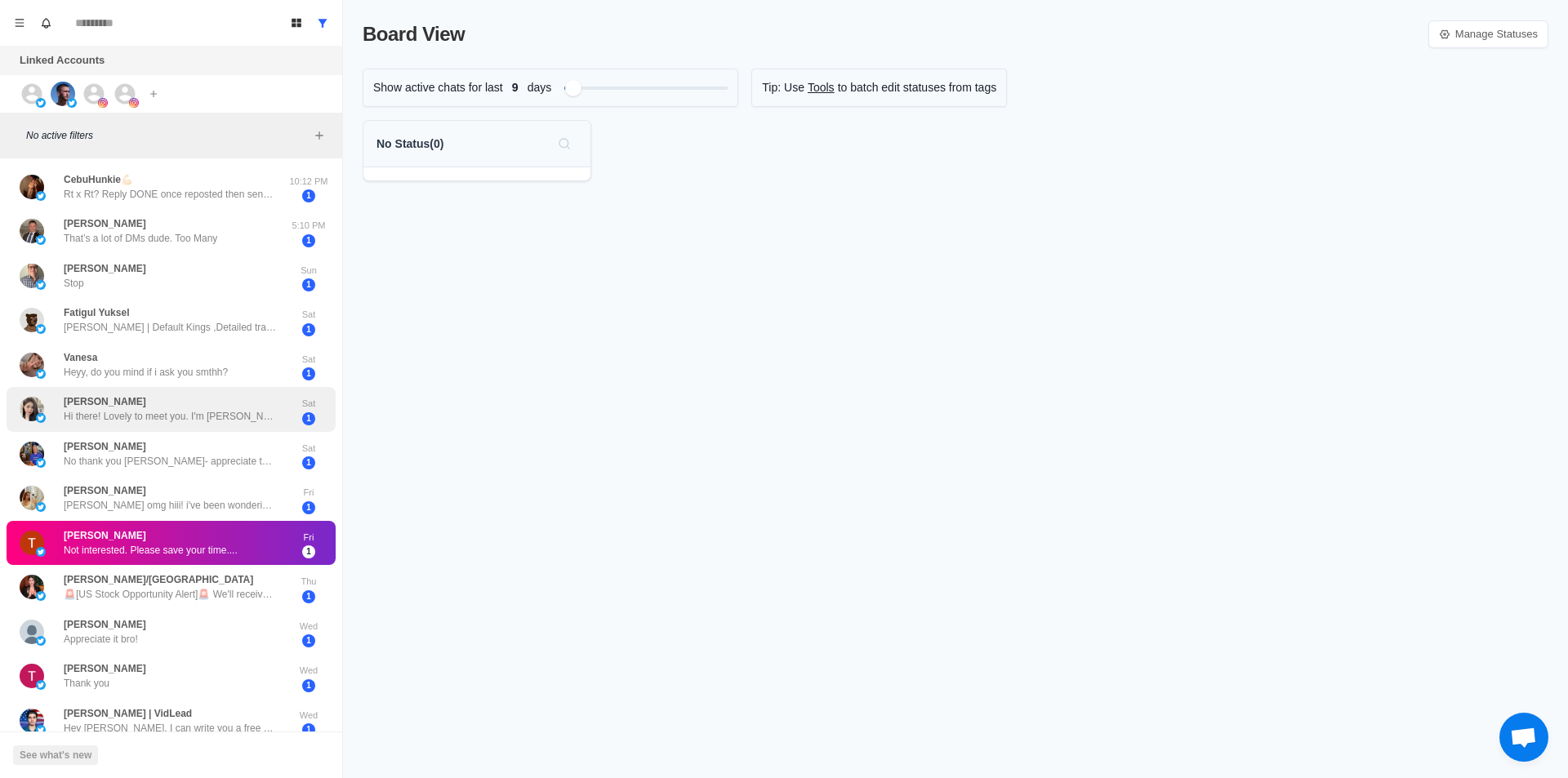
scroll to position [327, 0]
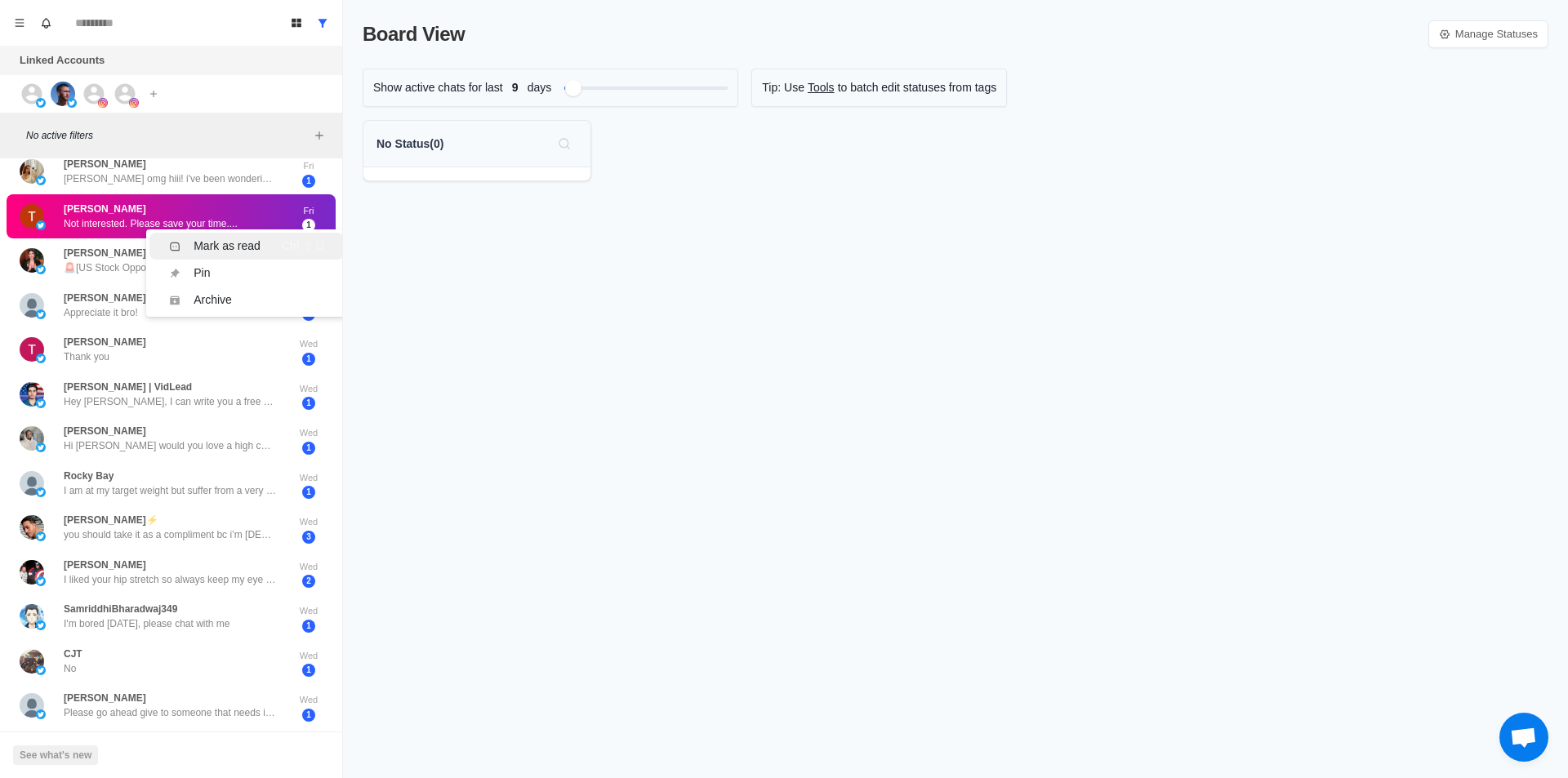
click at [249, 233] on li "Mark as read Ctrl ⇧ U" at bounding box center [246, 245] width 193 height 27
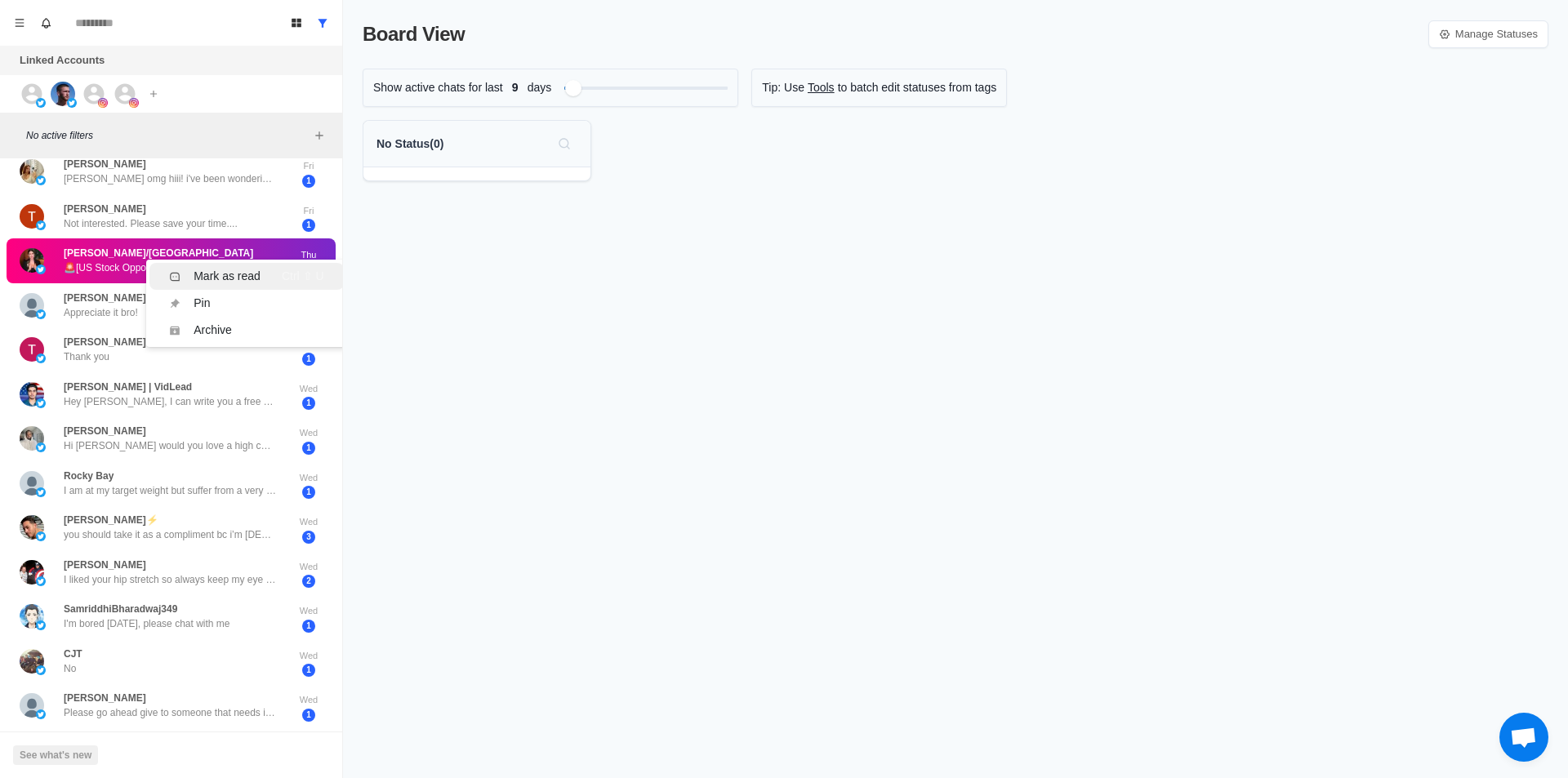
click at [257, 284] on div "Mark as read" at bounding box center [227, 276] width 67 height 17
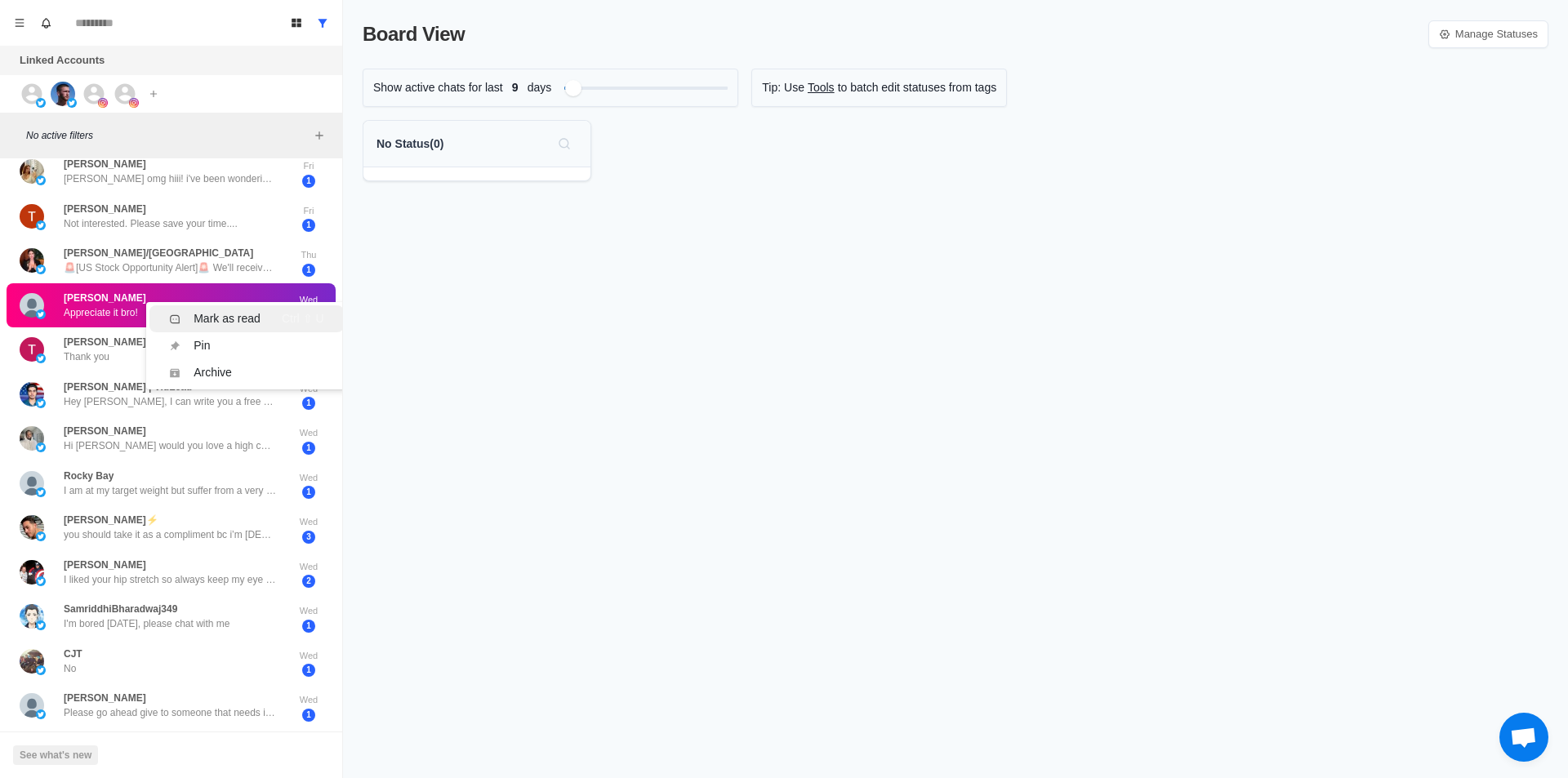
click at [256, 315] on div "Mark as read" at bounding box center [227, 319] width 67 height 17
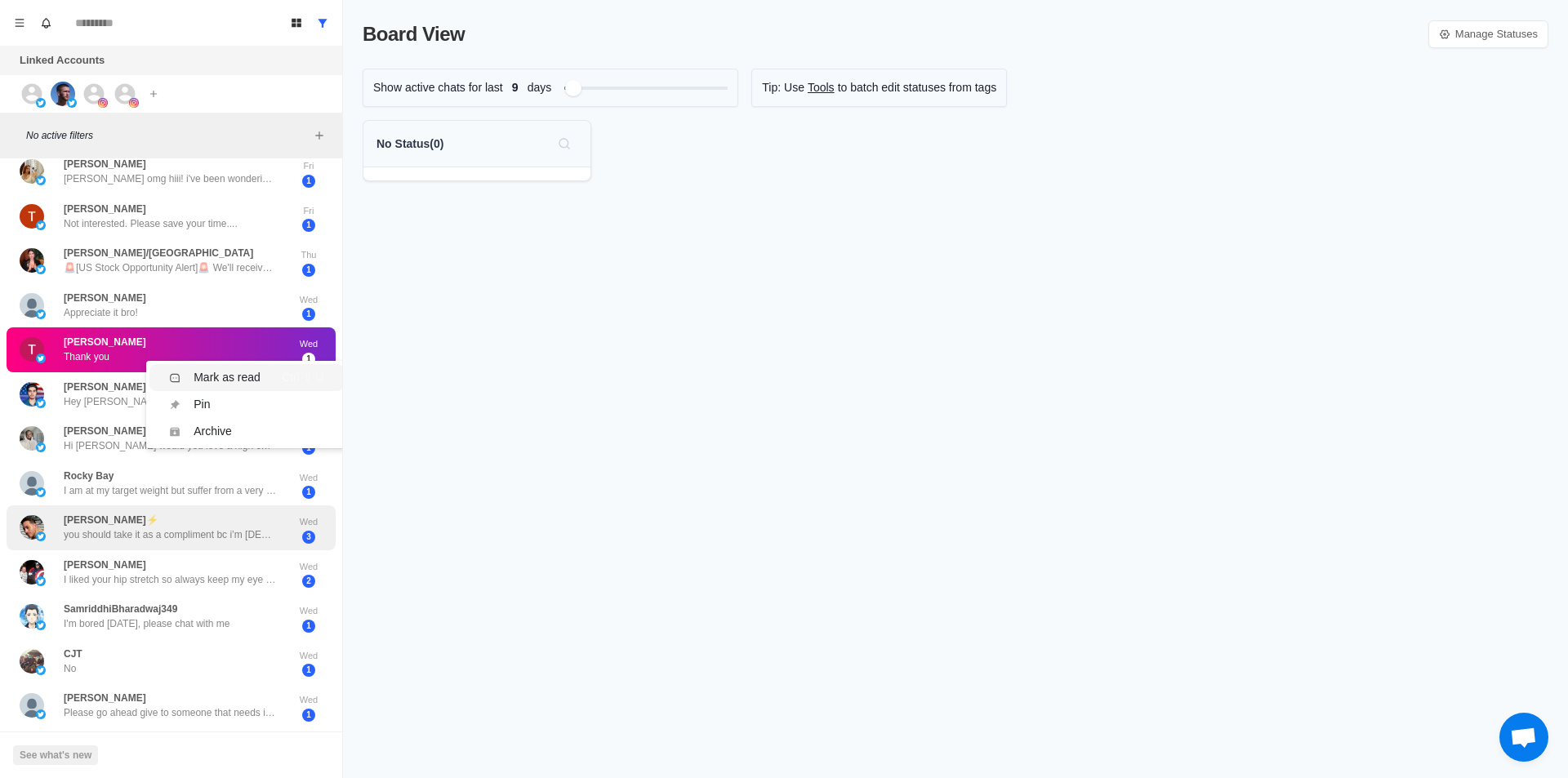
click at [217, 368] on li "Mark as read Ctrl ⇧ U" at bounding box center [246, 377] width 193 height 27
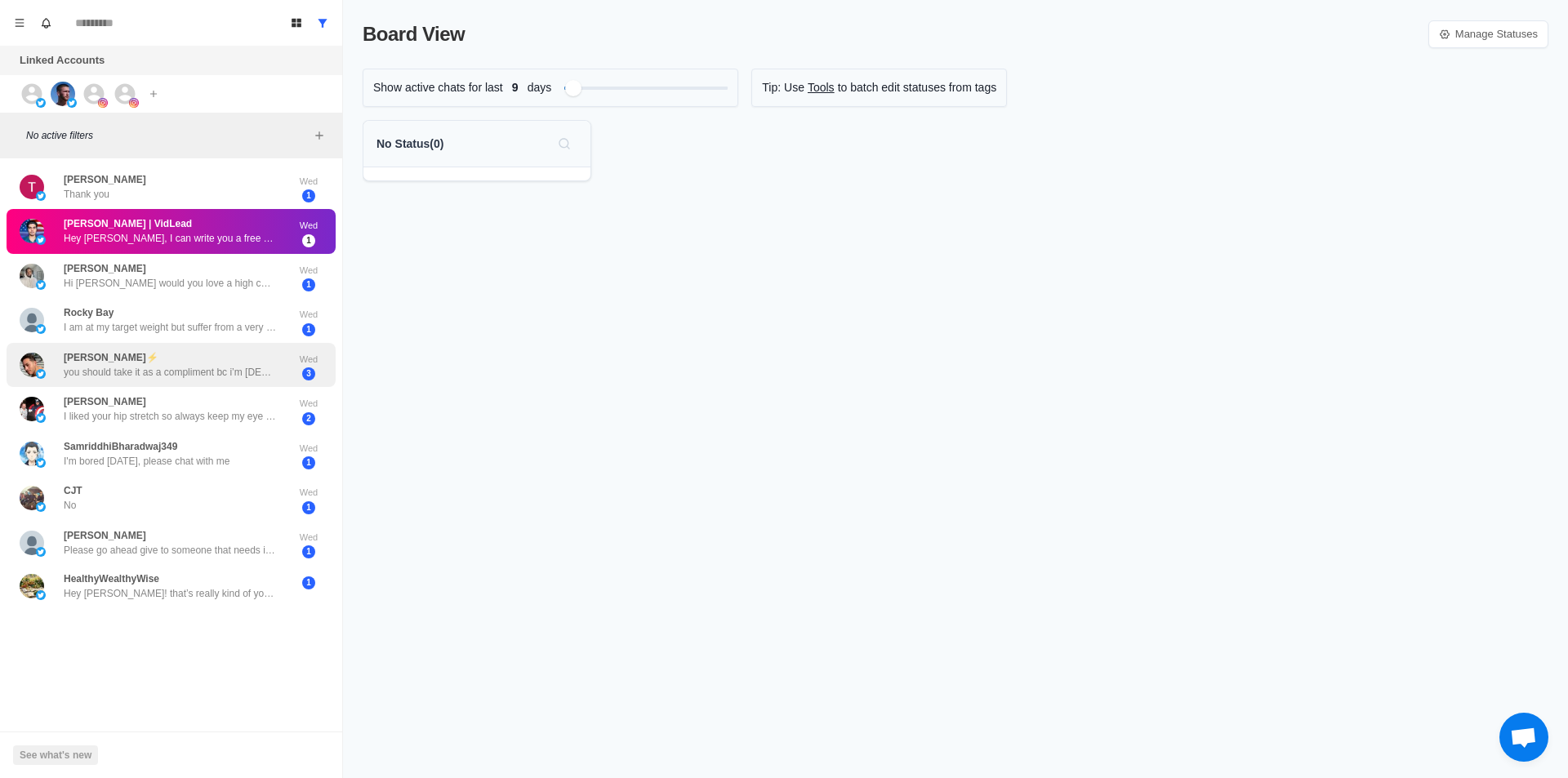
scroll to position [0, 0]
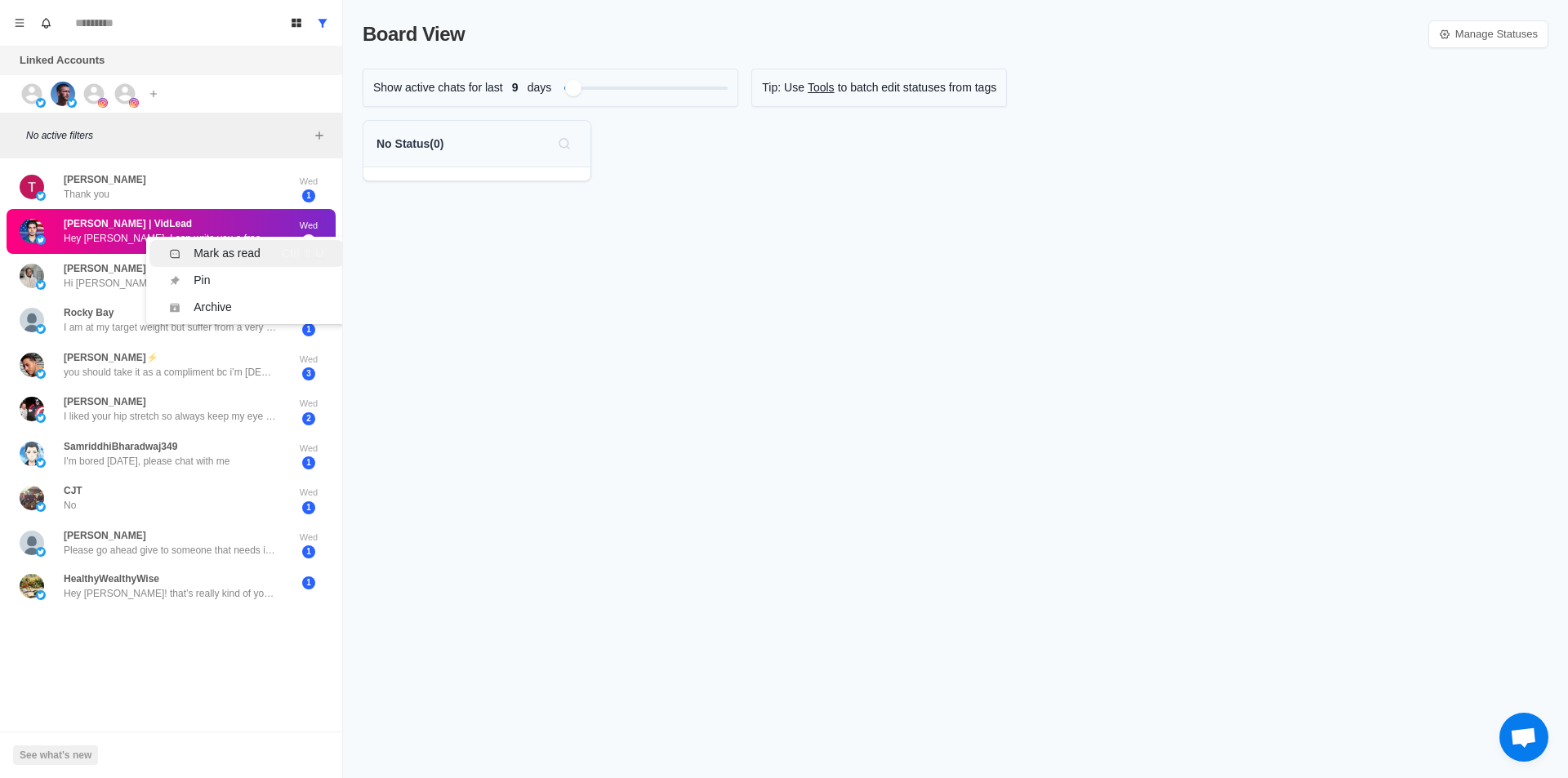
click at [214, 242] on li "Mark as read Ctrl ⇧ U" at bounding box center [246, 253] width 193 height 27
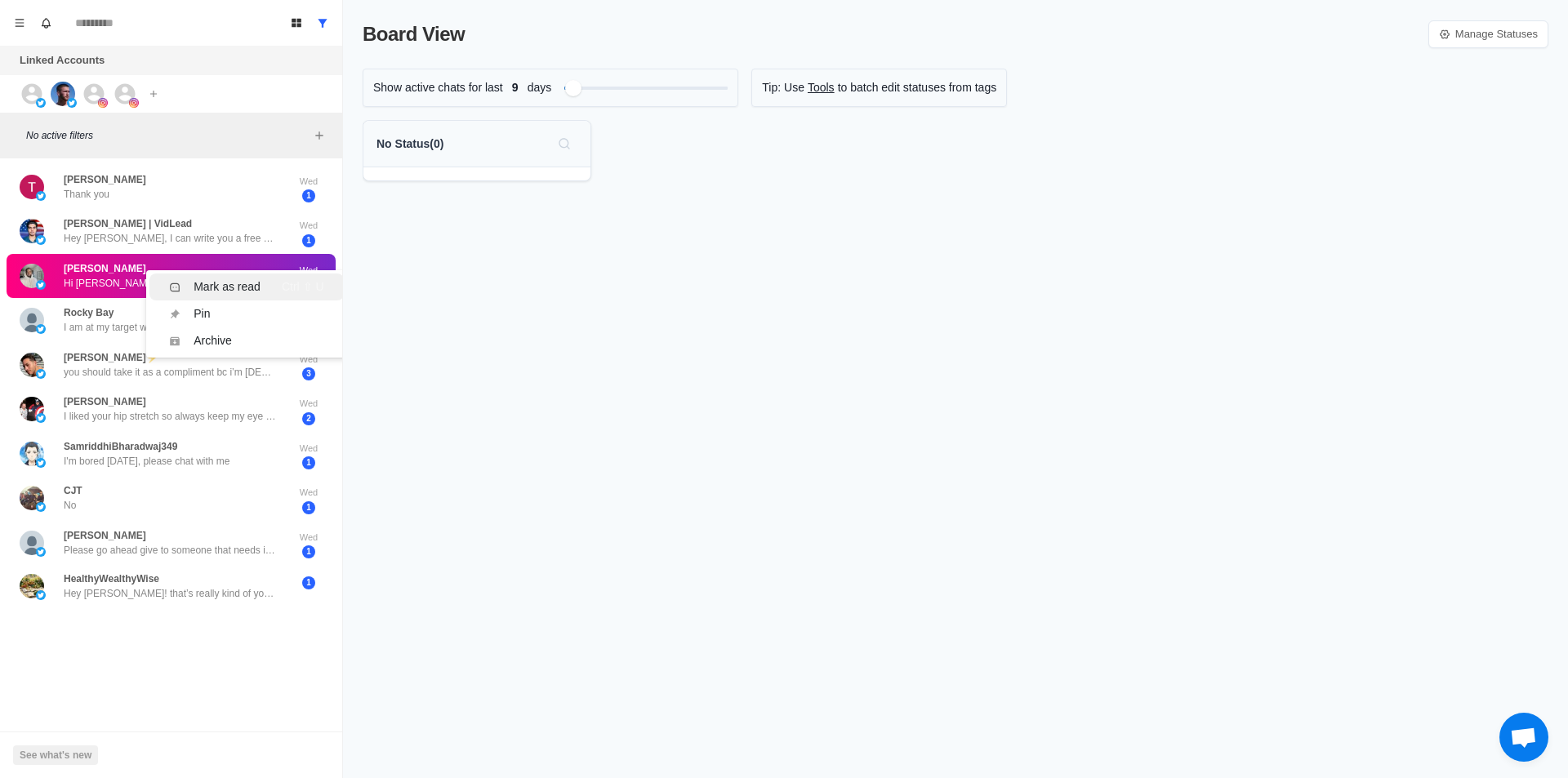
click at [234, 288] on div "Mark as read" at bounding box center [227, 286] width 67 height 17
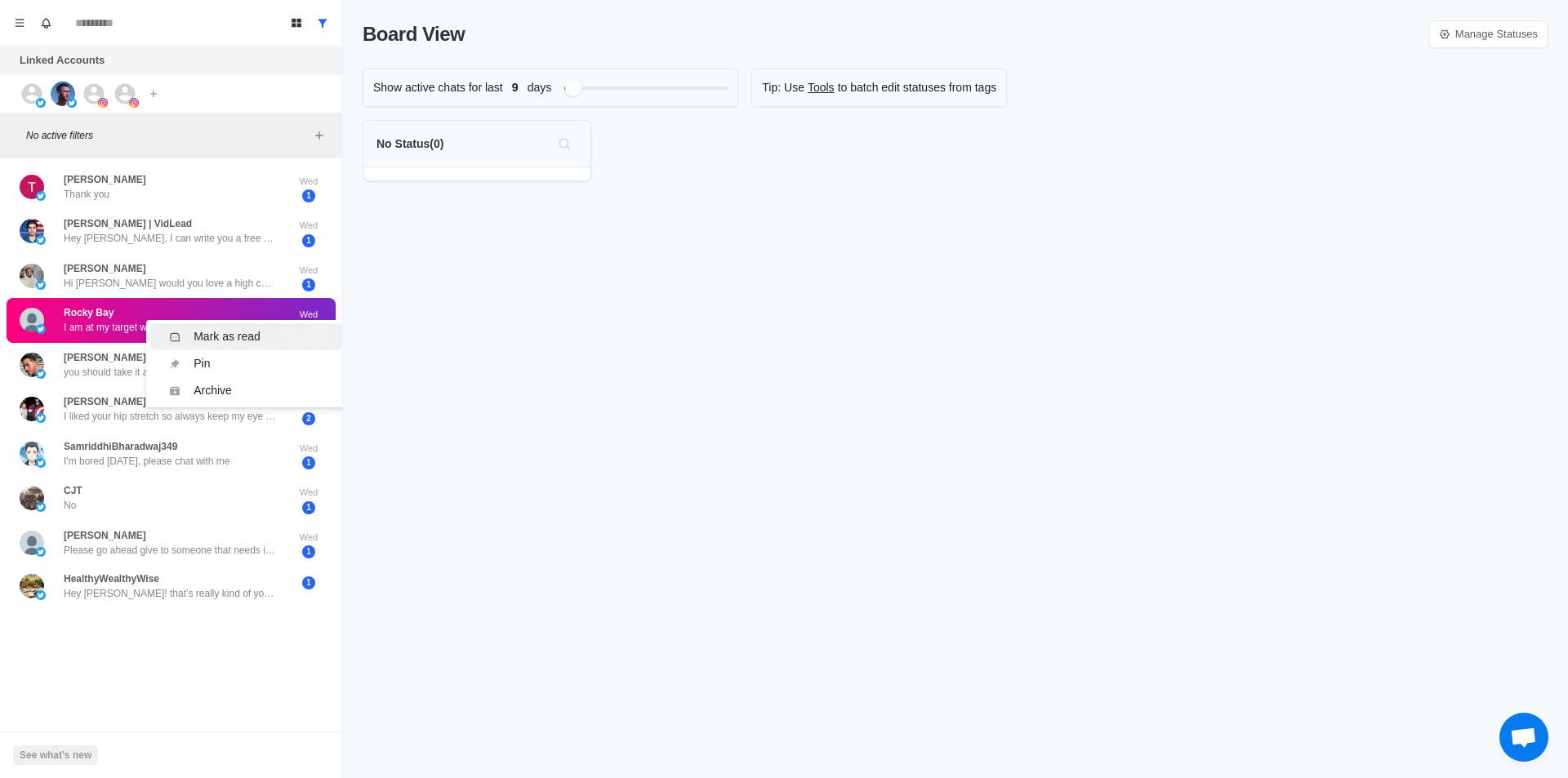
click at [234, 333] on div "Mark as read" at bounding box center [227, 337] width 67 height 17
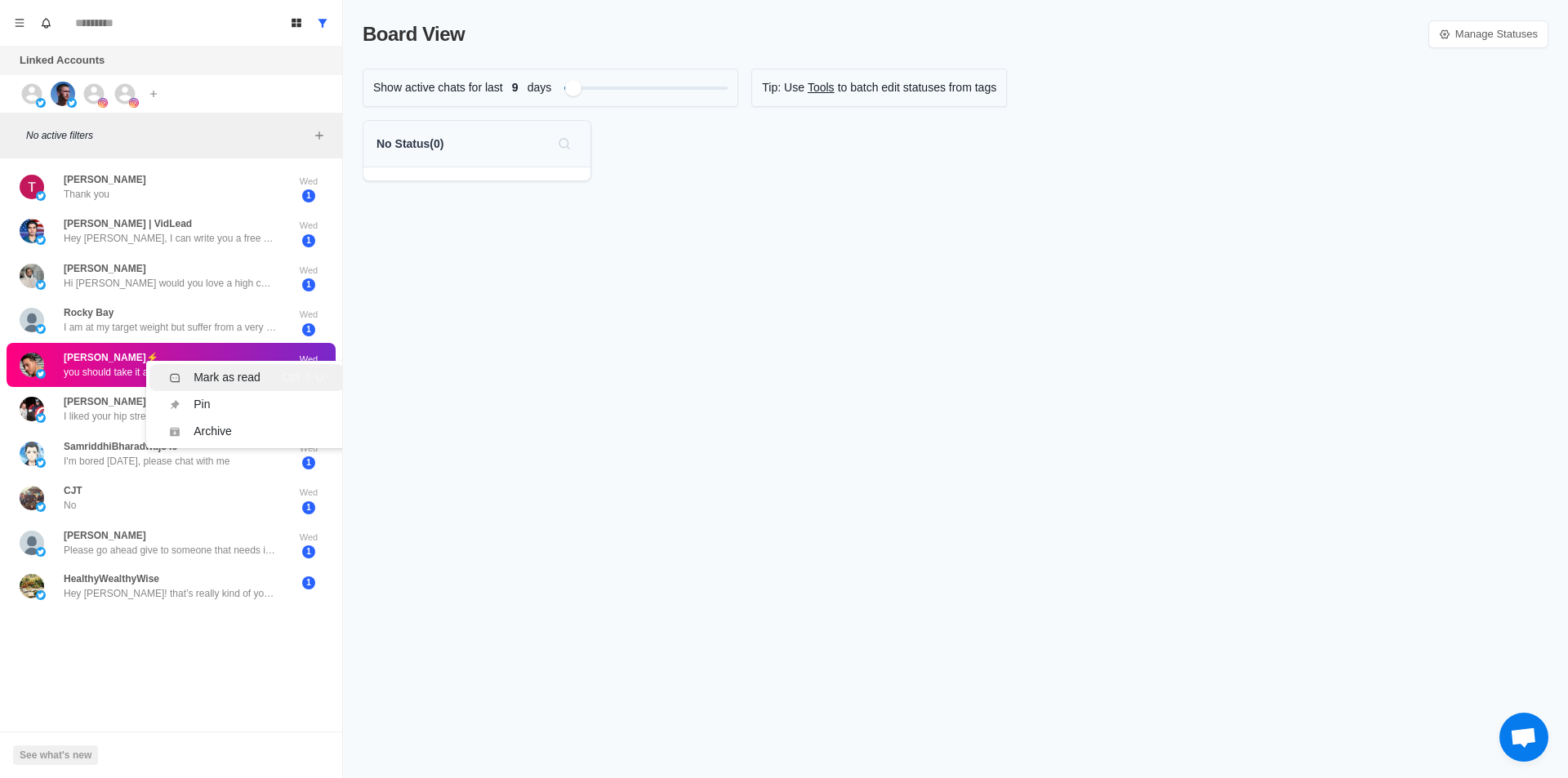
click at [232, 368] on li "Mark as read Ctrl ⇧ U" at bounding box center [246, 377] width 193 height 27
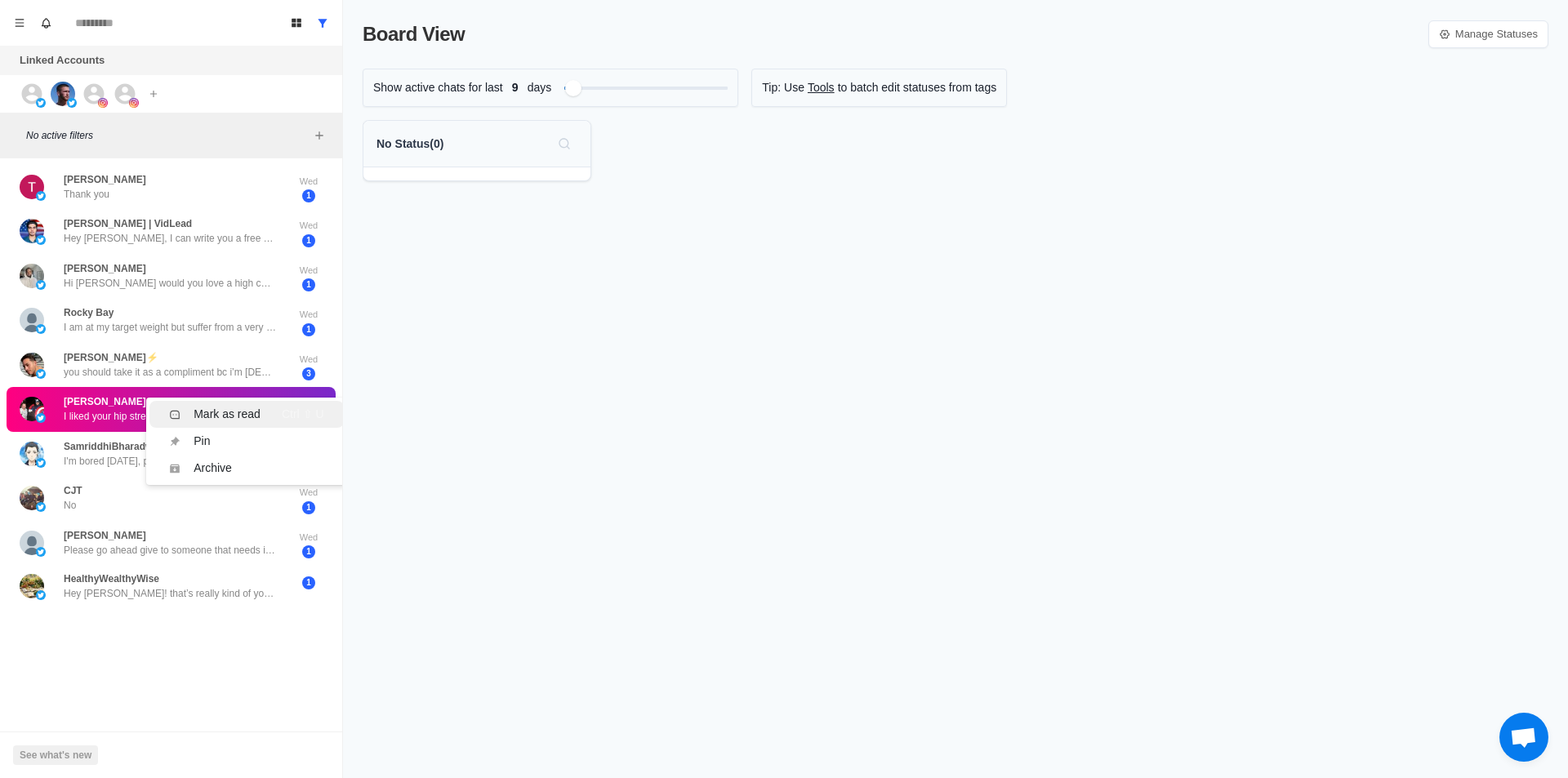
click at [236, 414] on div "Mark as read" at bounding box center [227, 414] width 67 height 17
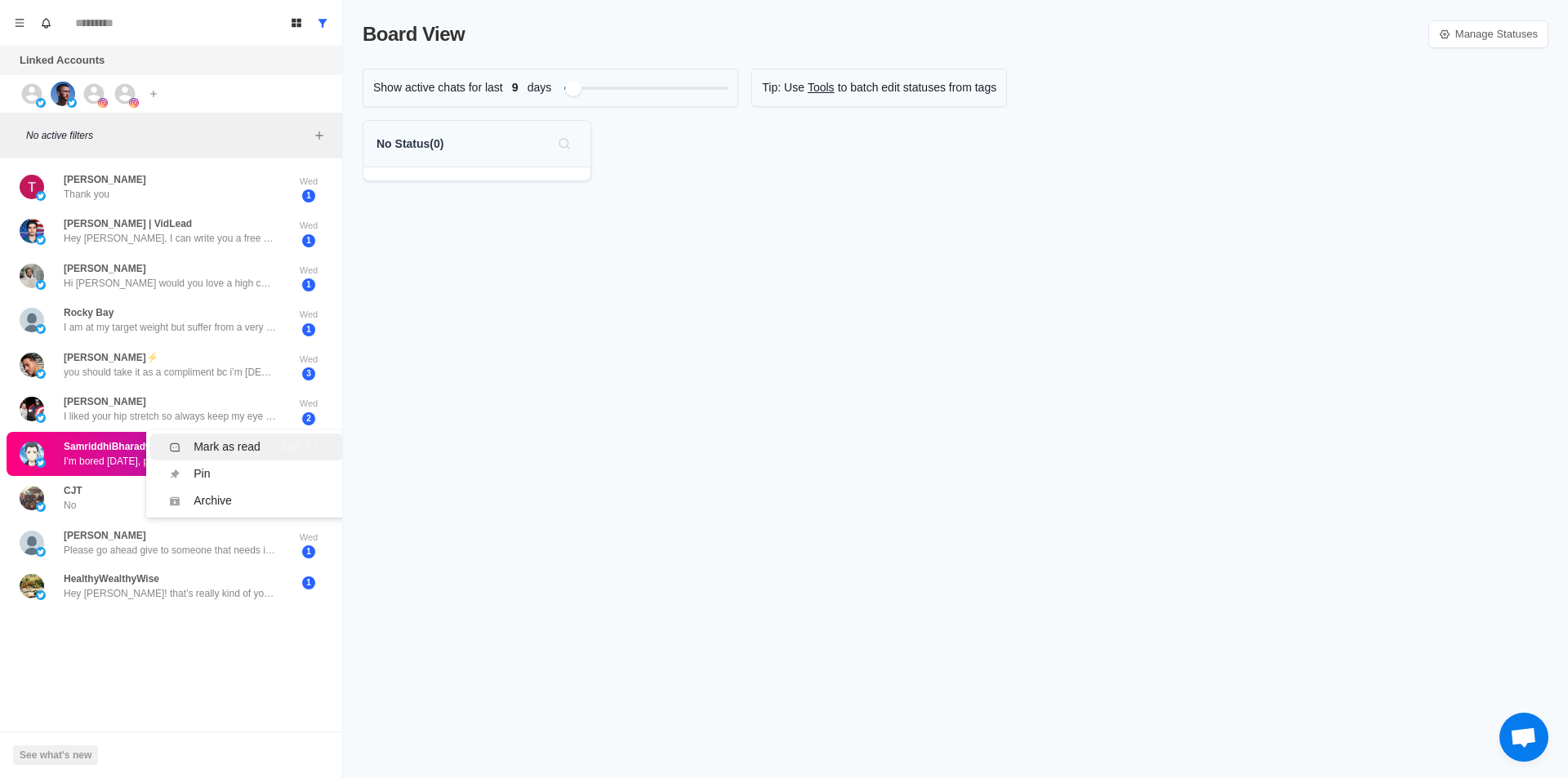
click at [257, 450] on div "Mark as read" at bounding box center [227, 447] width 67 height 17
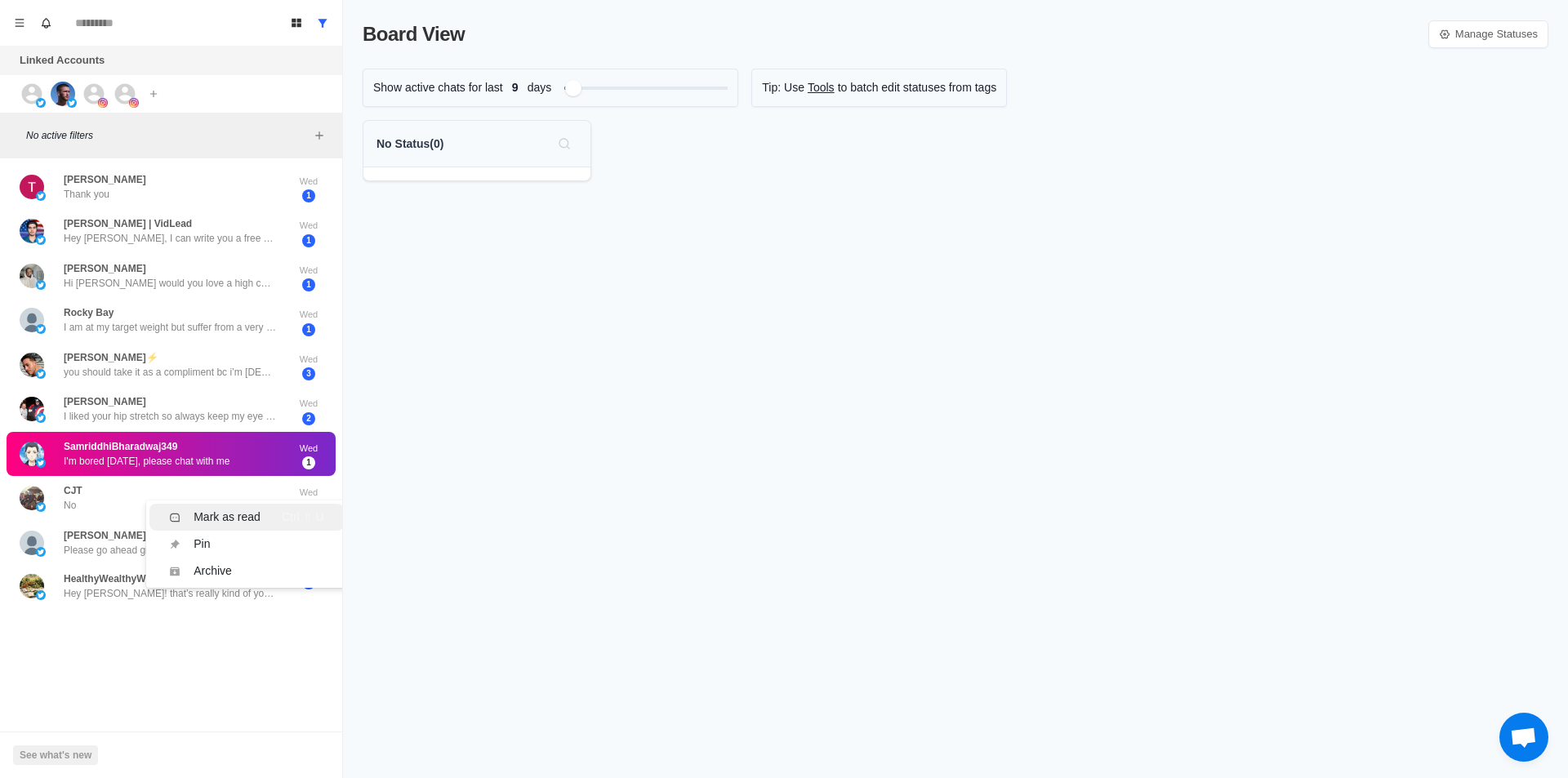
click at [238, 521] on div "Mark as read" at bounding box center [227, 517] width 67 height 17
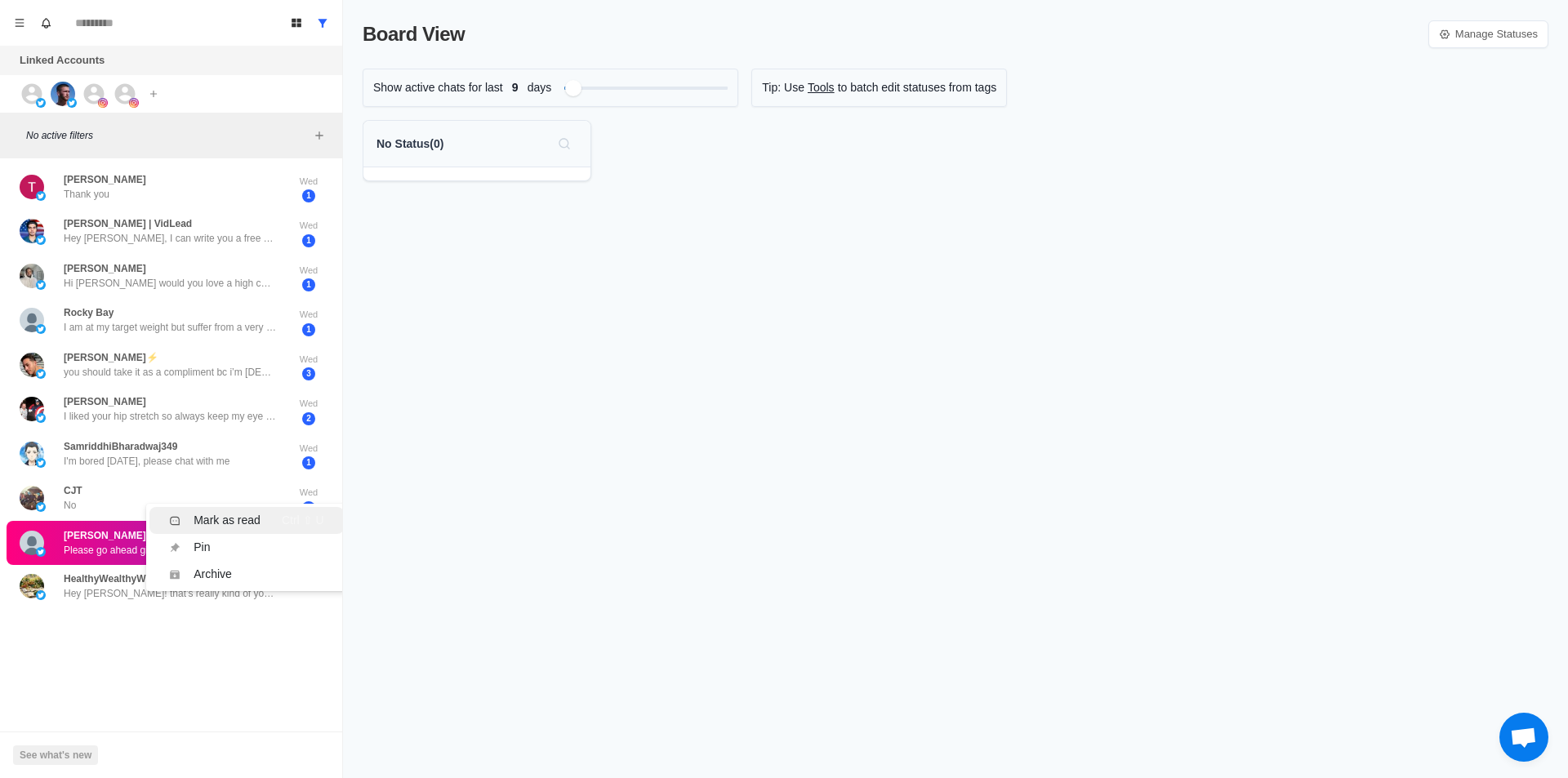
click at [226, 517] on div "Mark as read" at bounding box center [227, 520] width 67 height 17
click at [240, 512] on div "Mark as read" at bounding box center [227, 513] width 67 height 17
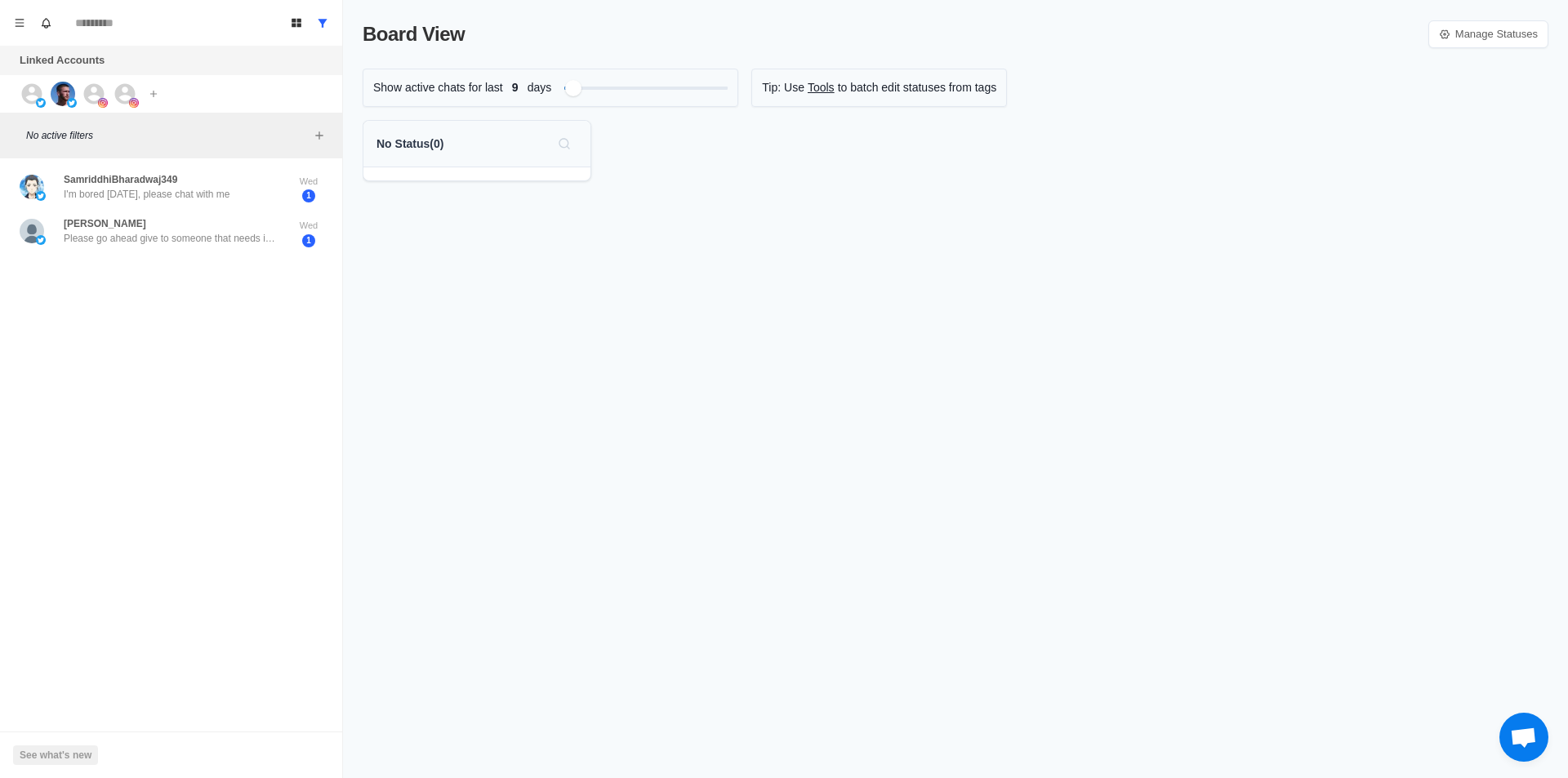
drag, startPoint x: 213, startPoint y: 569, endPoint x: 214, endPoint y: 190, distance: 379.0
click at [257, 204] on div "Mark as read" at bounding box center [227, 207] width 67 height 17
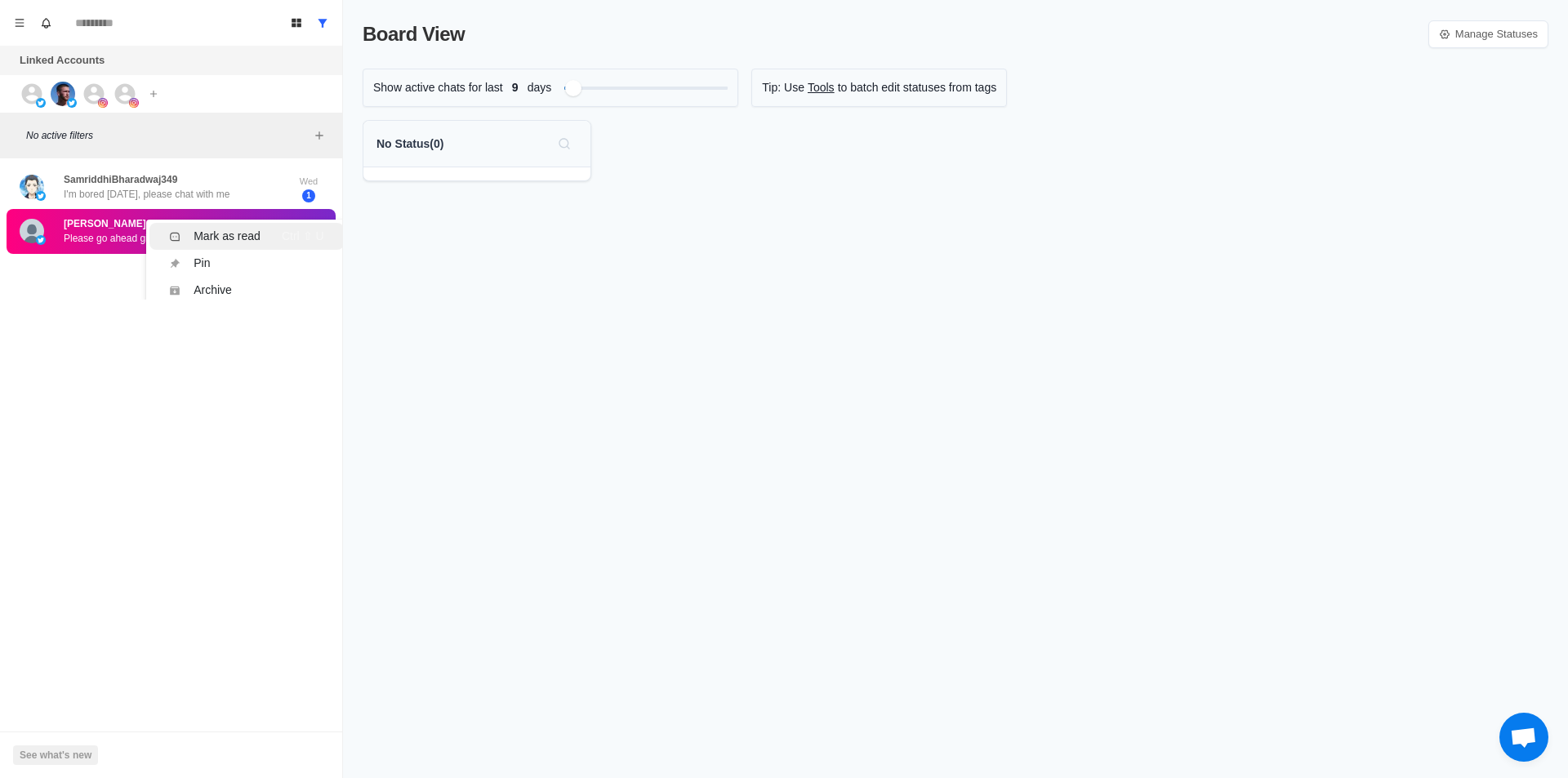
click at [235, 232] on div "Mark as read" at bounding box center [227, 236] width 67 height 17
